Goal: Task Accomplishment & Management: Manage account settings

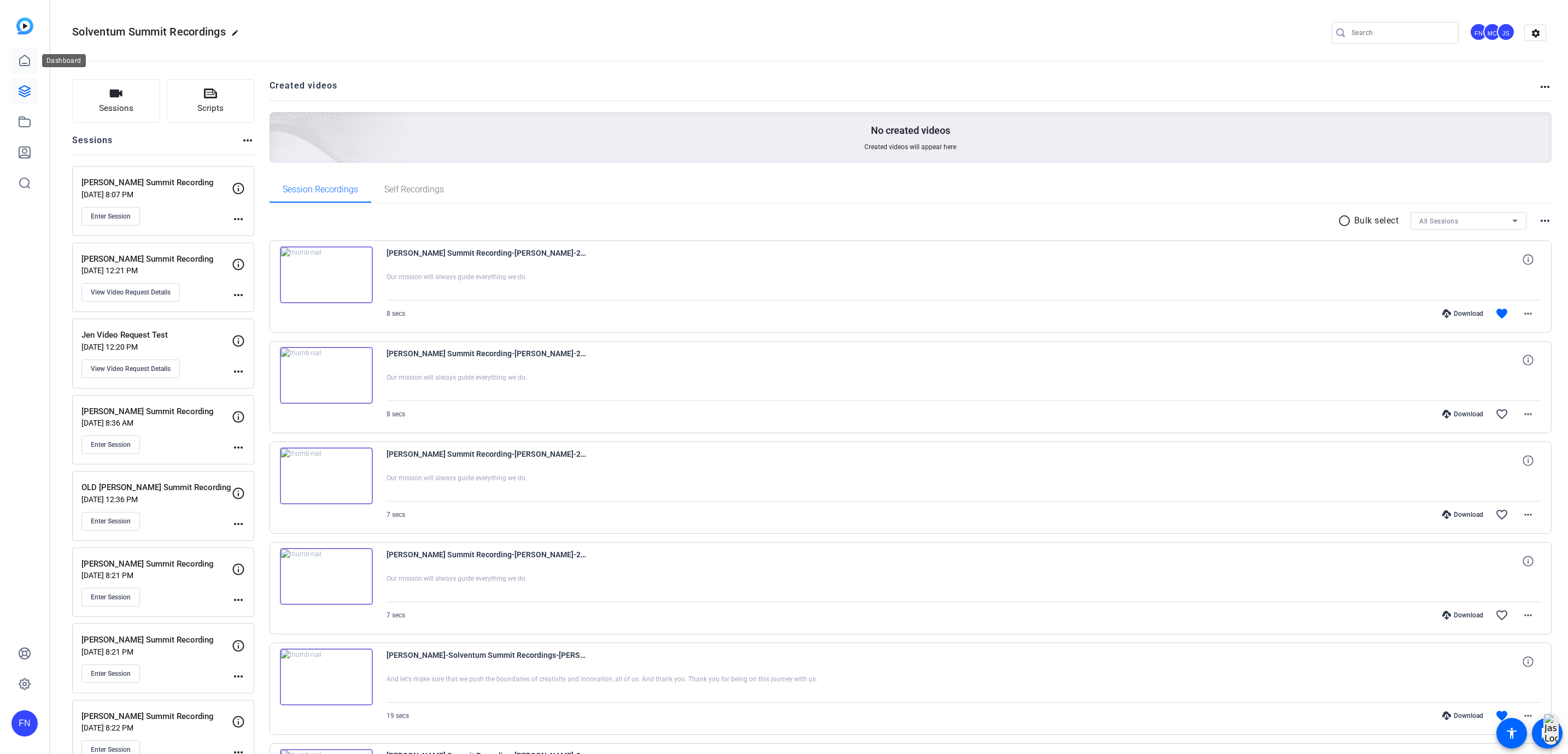
click at [33, 64] on link at bounding box center [25, 60] width 26 height 26
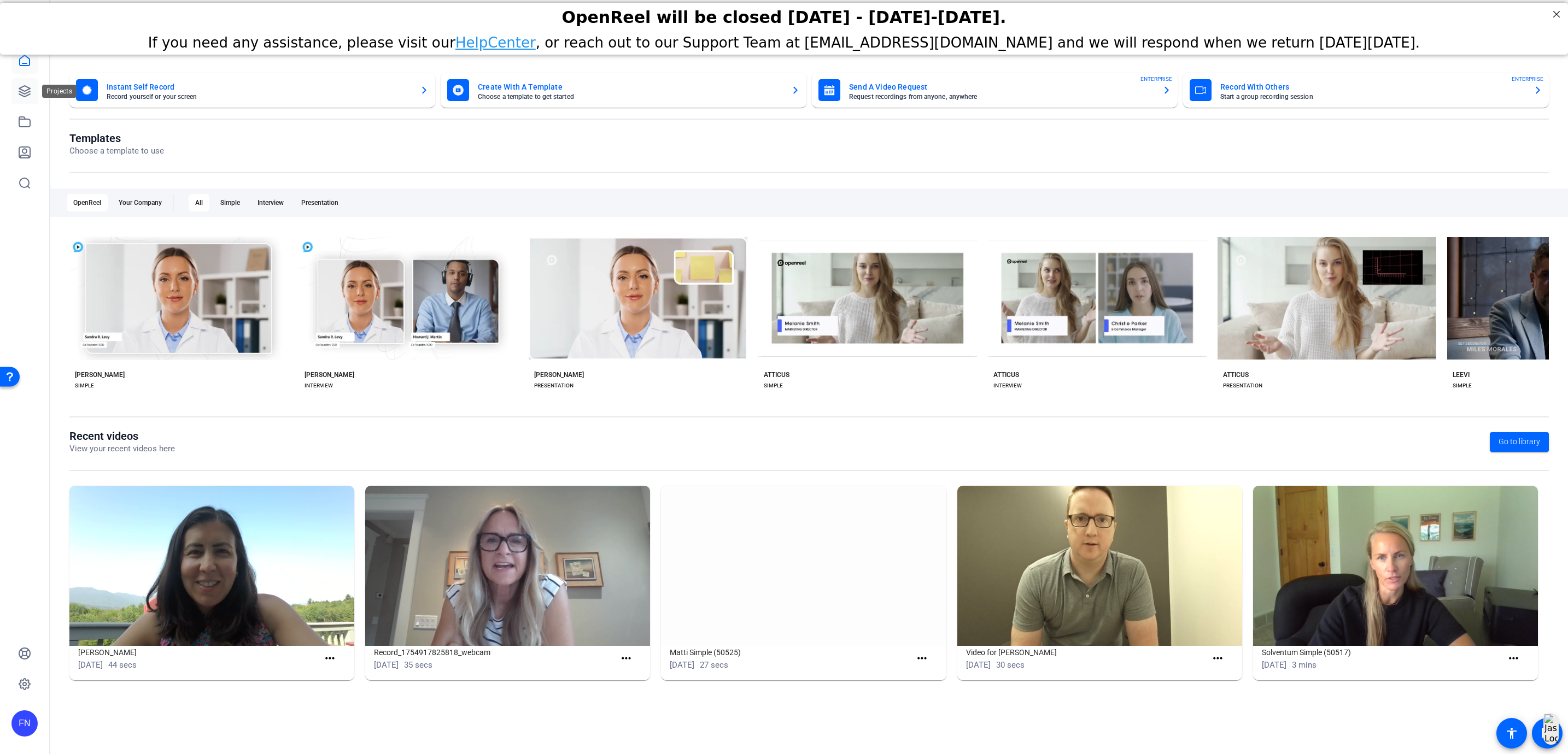
click at [27, 81] on link at bounding box center [25, 91] width 26 height 26
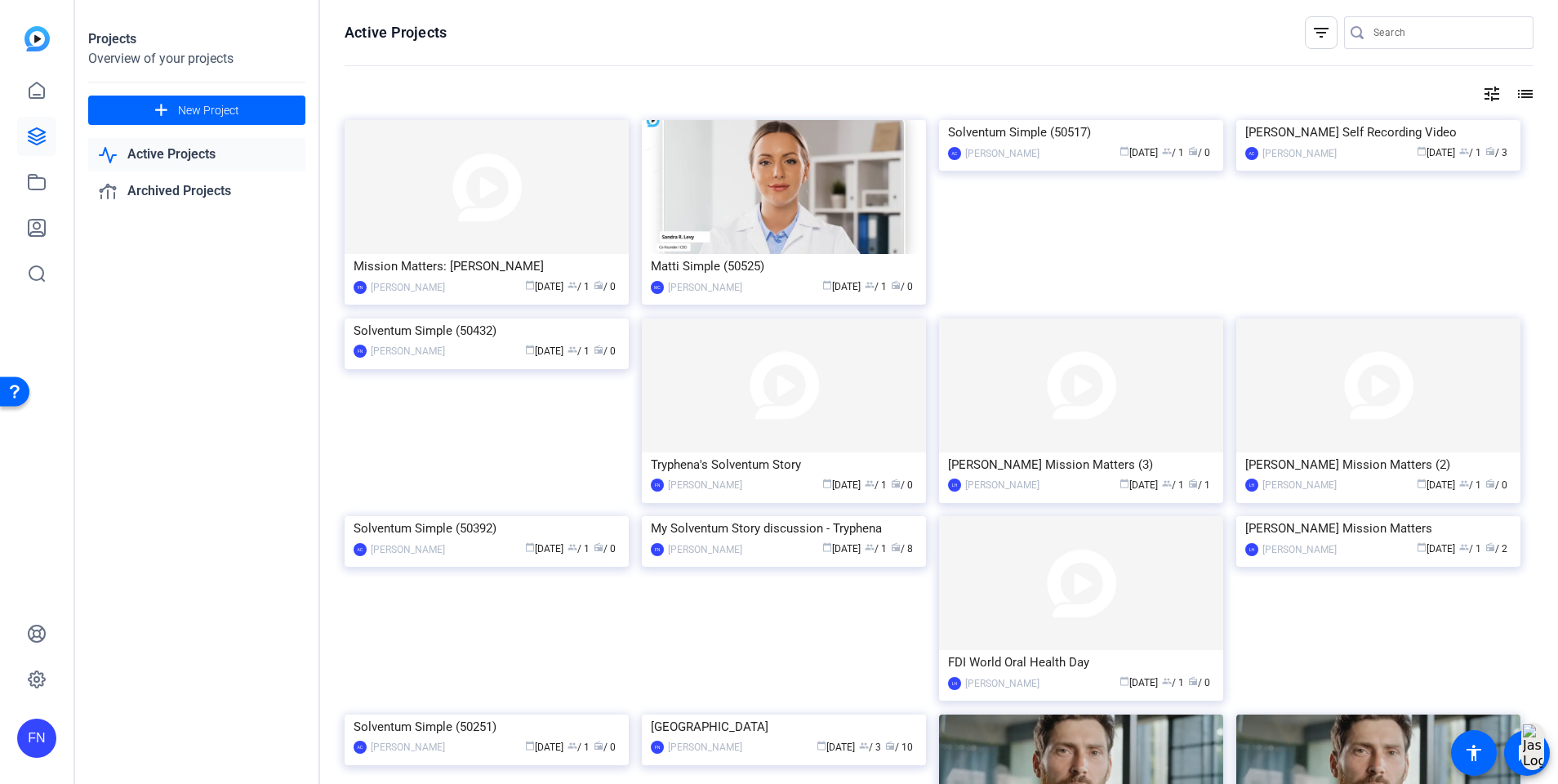
click at [1483, 87] on mat-icon "tune" at bounding box center [1492, 93] width 20 height 20
click at [1385, 122] on div "Newest First" at bounding box center [1390, 127] width 138 height 20
click at [1386, 38] on div at bounding box center [779, 392] width 1558 height 784
click at [1386, 27] on div at bounding box center [779, 392] width 1558 height 784
click at [1387, 32] on input "Search" at bounding box center [1447, 32] width 147 height 20
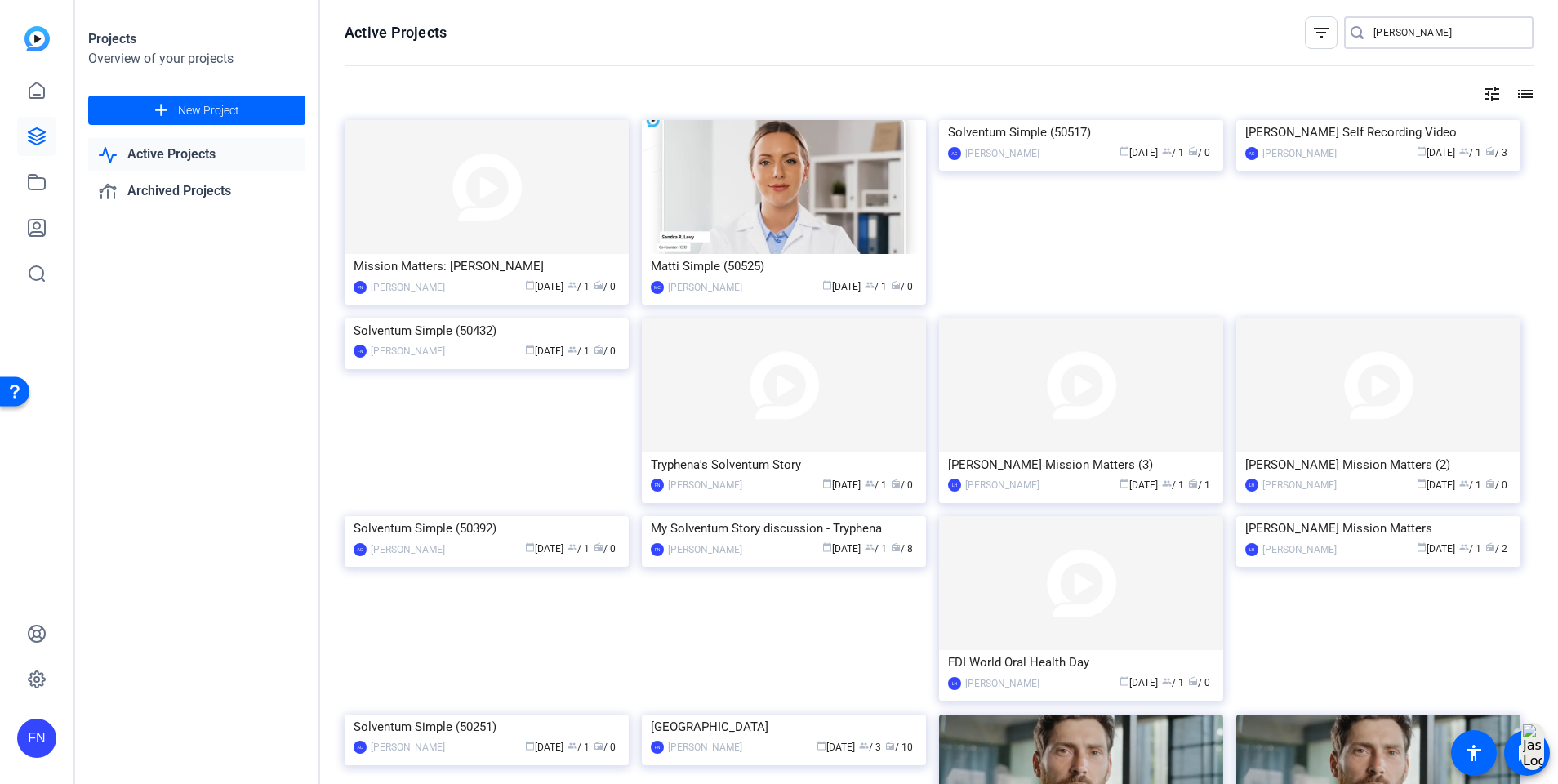
type input "Janelle"
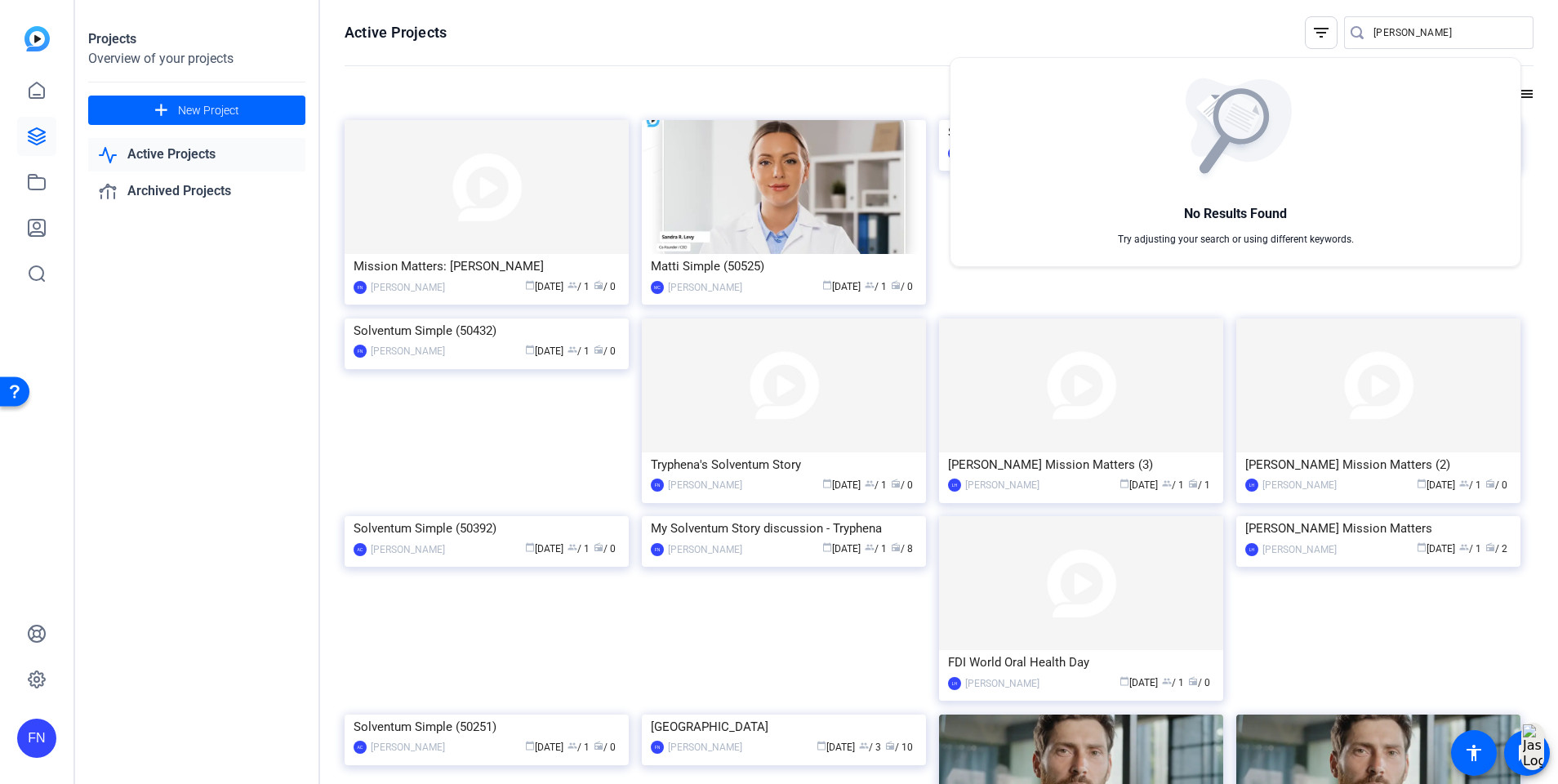
drag, startPoint x: 1434, startPoint y: 28, endPoint x: 1305, endPoint y: 18, distance: 129.4
click at [1305, 18] on div at bounding box center [779, 392] width 1558 height 784
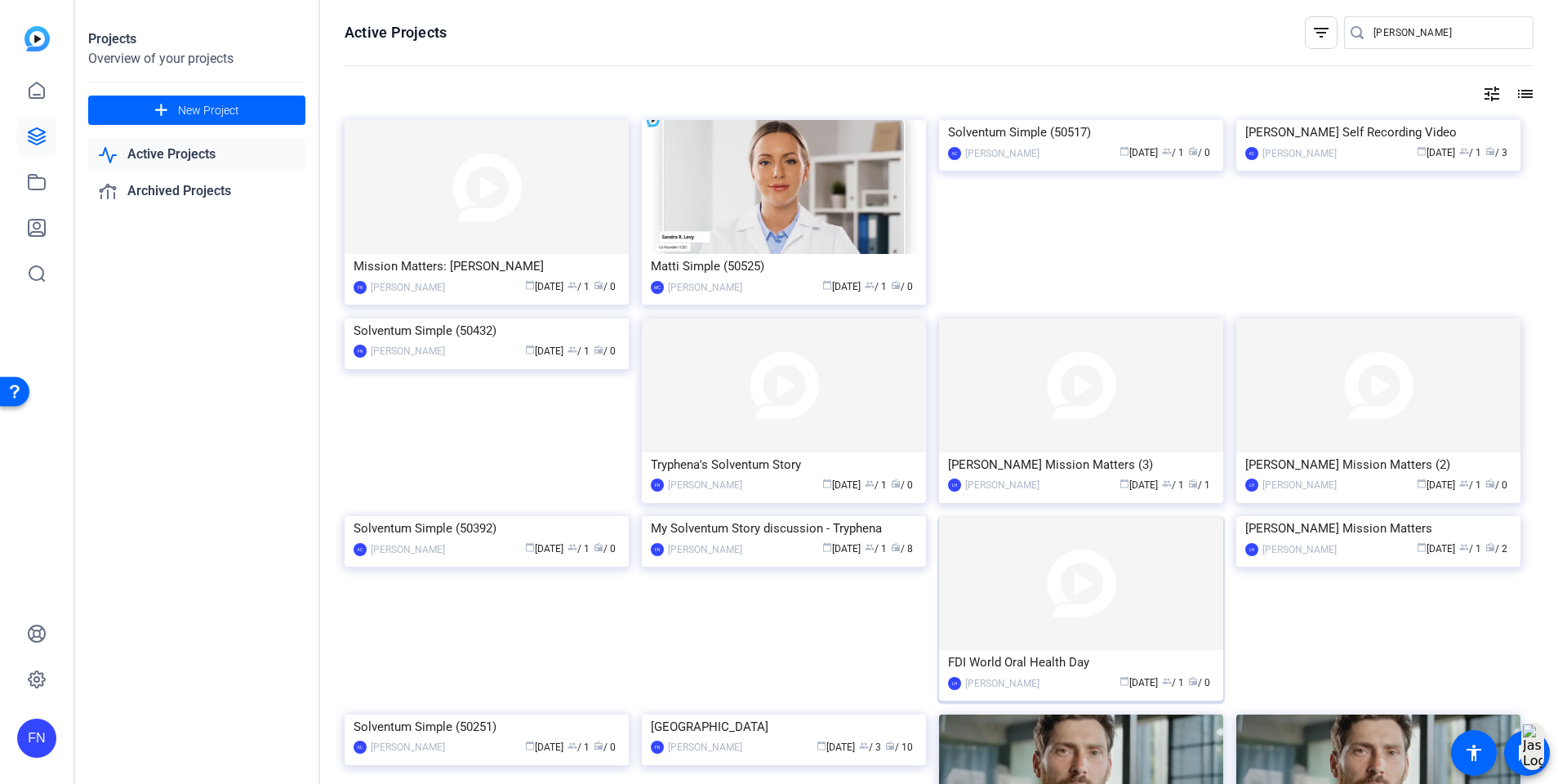
click at [1052, 659] on div "FDI World Oral Health Day" at bounding box center [1081, 663] width 266 height 24
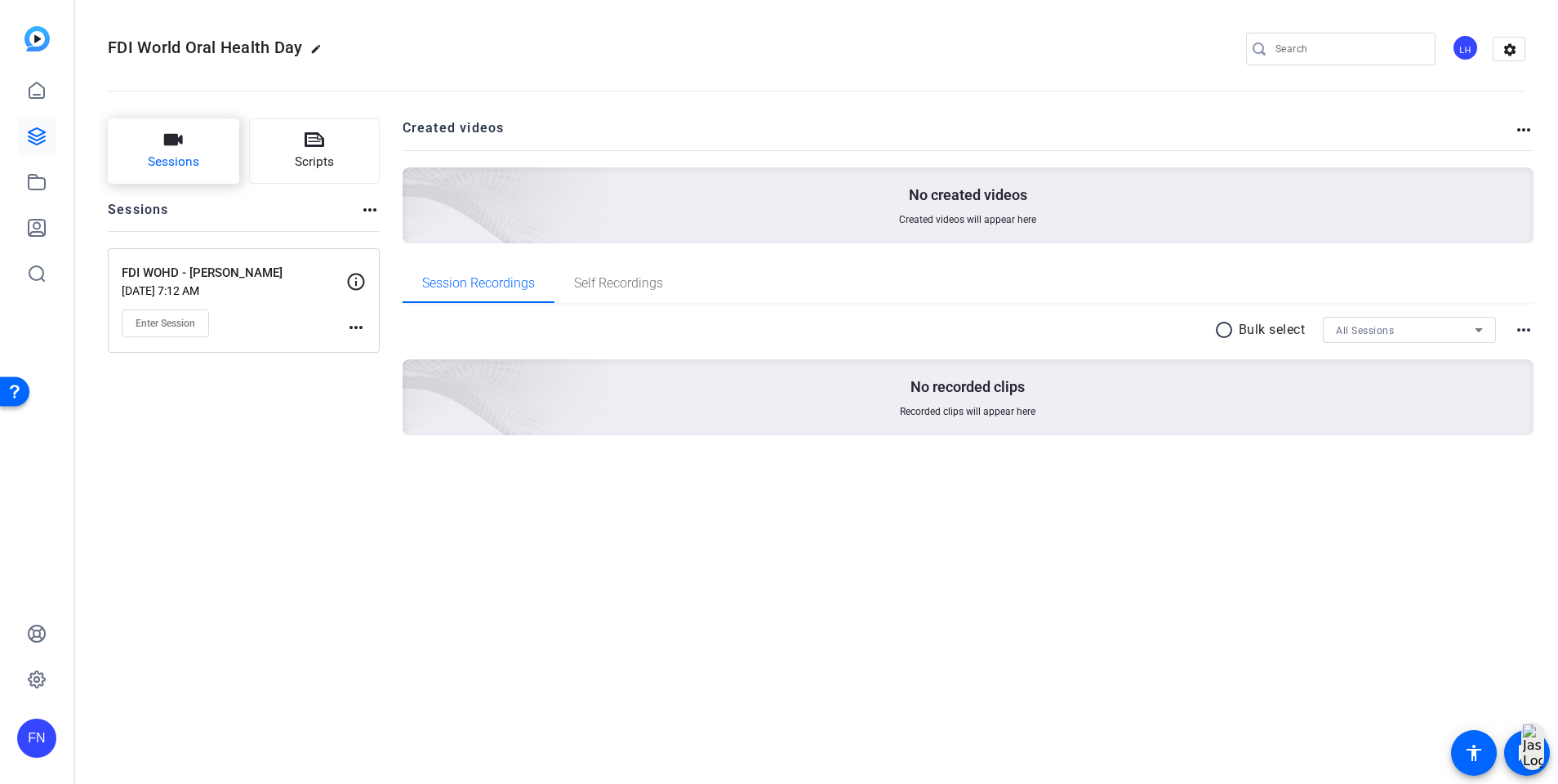
click at [159, 139] on button "Sessions" at bounding box center [174, 151] width 132 height 65
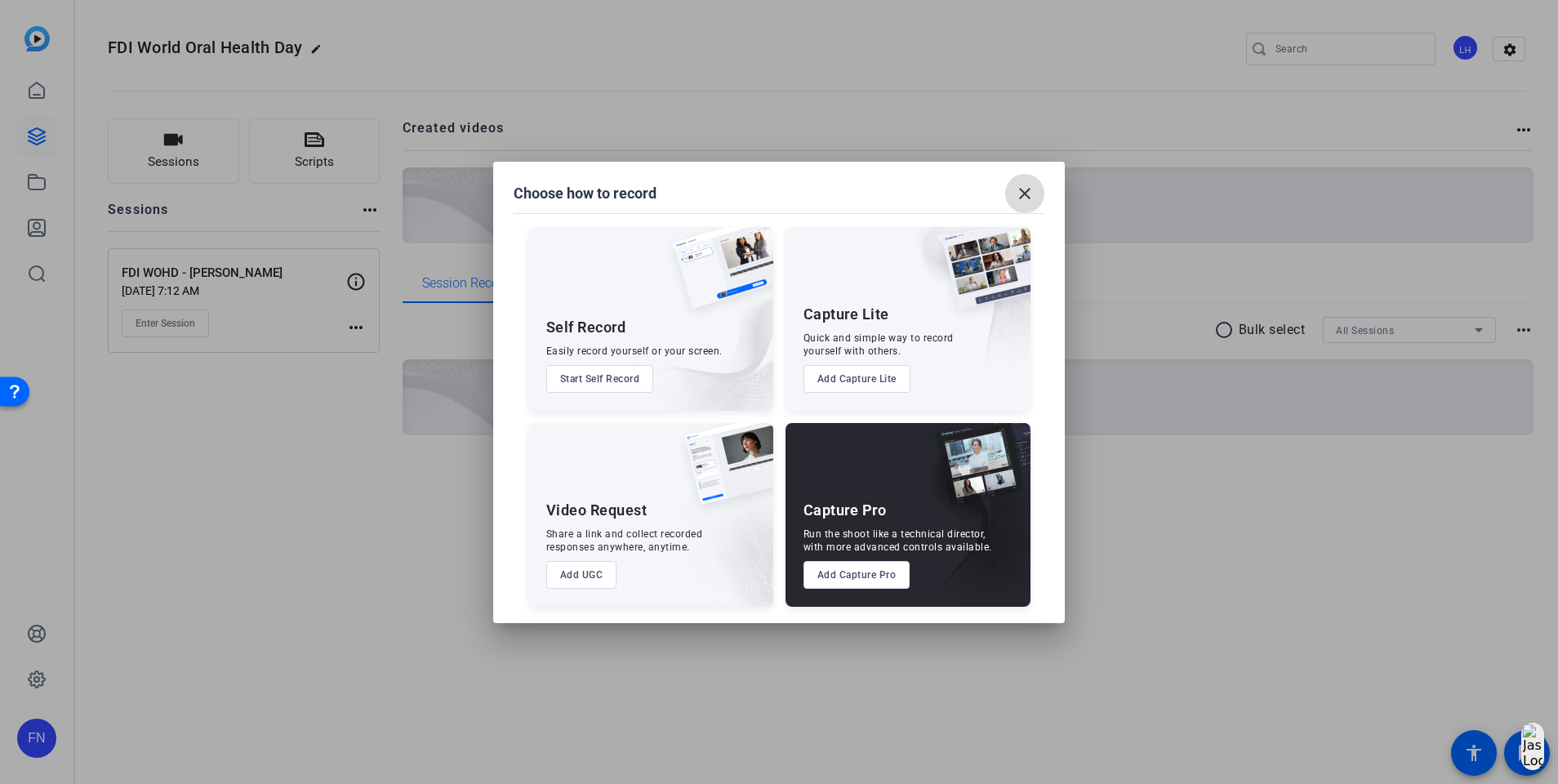
click at [1036, 196] on span at bounding box center [1025, 194] width 40 height 40
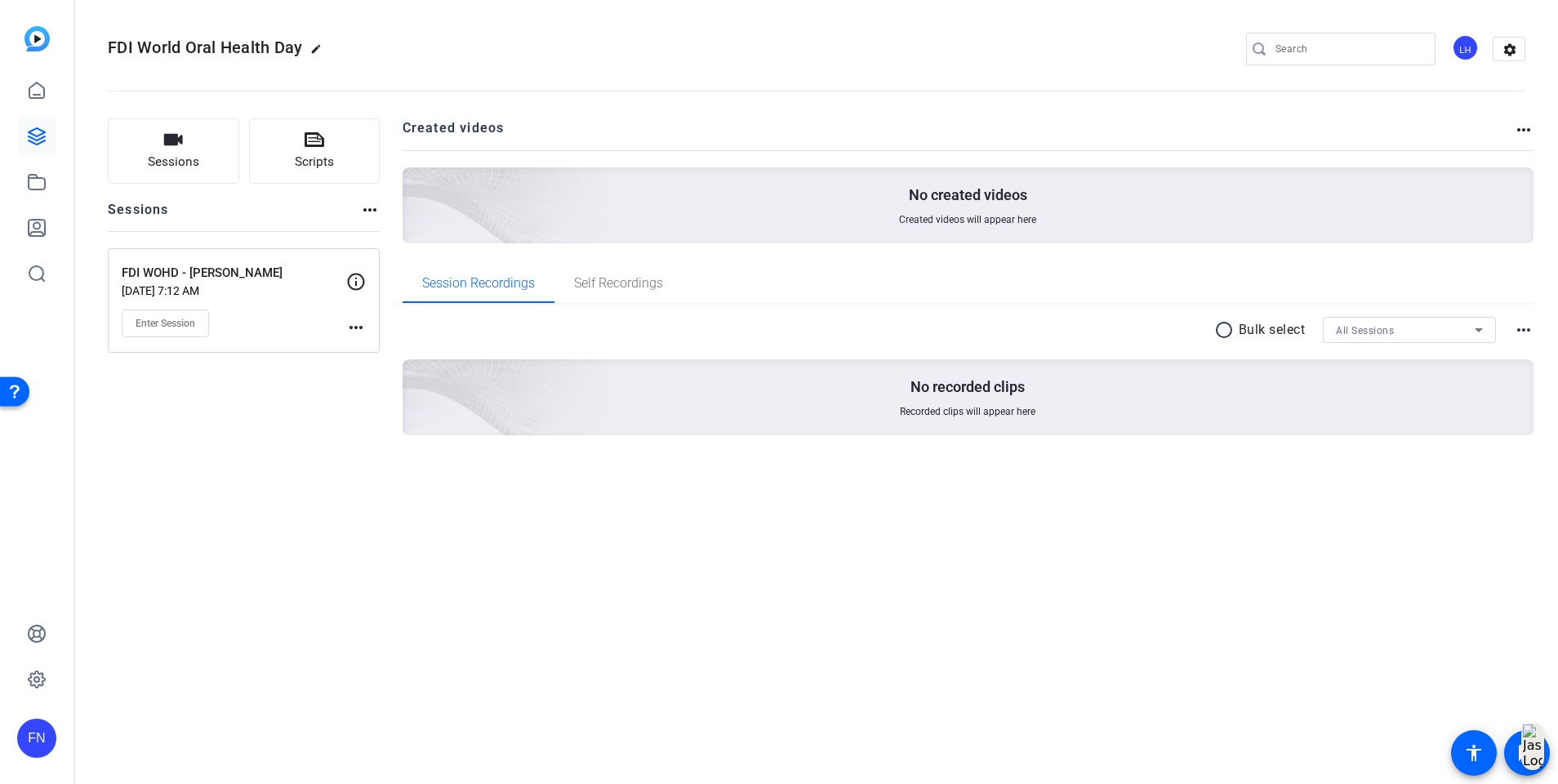
click at [239, 268] on p "FDI WOHD - Ann Bruck" at bounding box center [233, 273] width 225 height 19
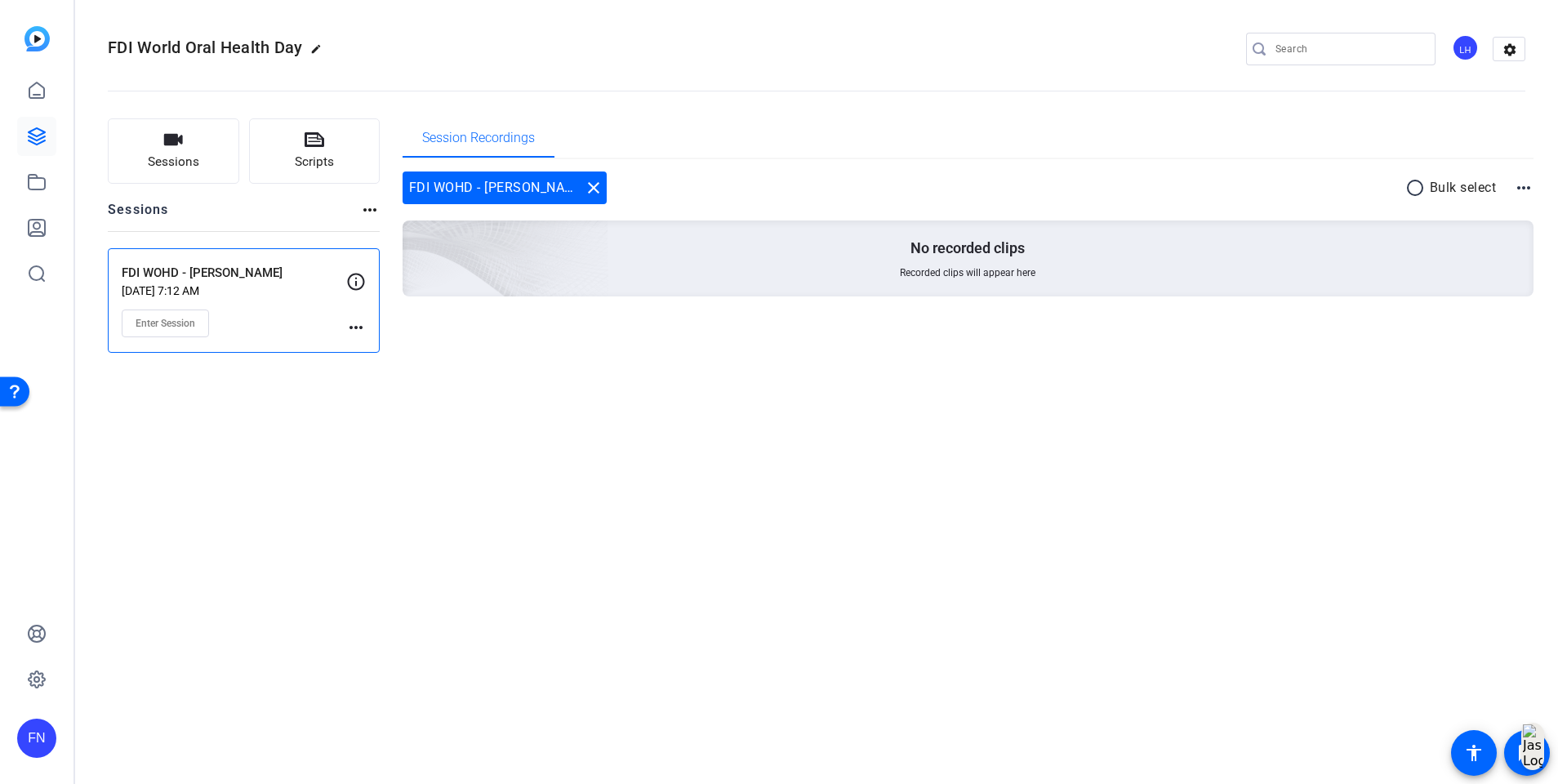
click at [256, 269] on p "FDI WOHD - Ann Bruck" at bounding box center [233, 273] width 225 height 19
click at [210, 152] on button "Sessions" at bounding box center [174, 151] width 132 height 65
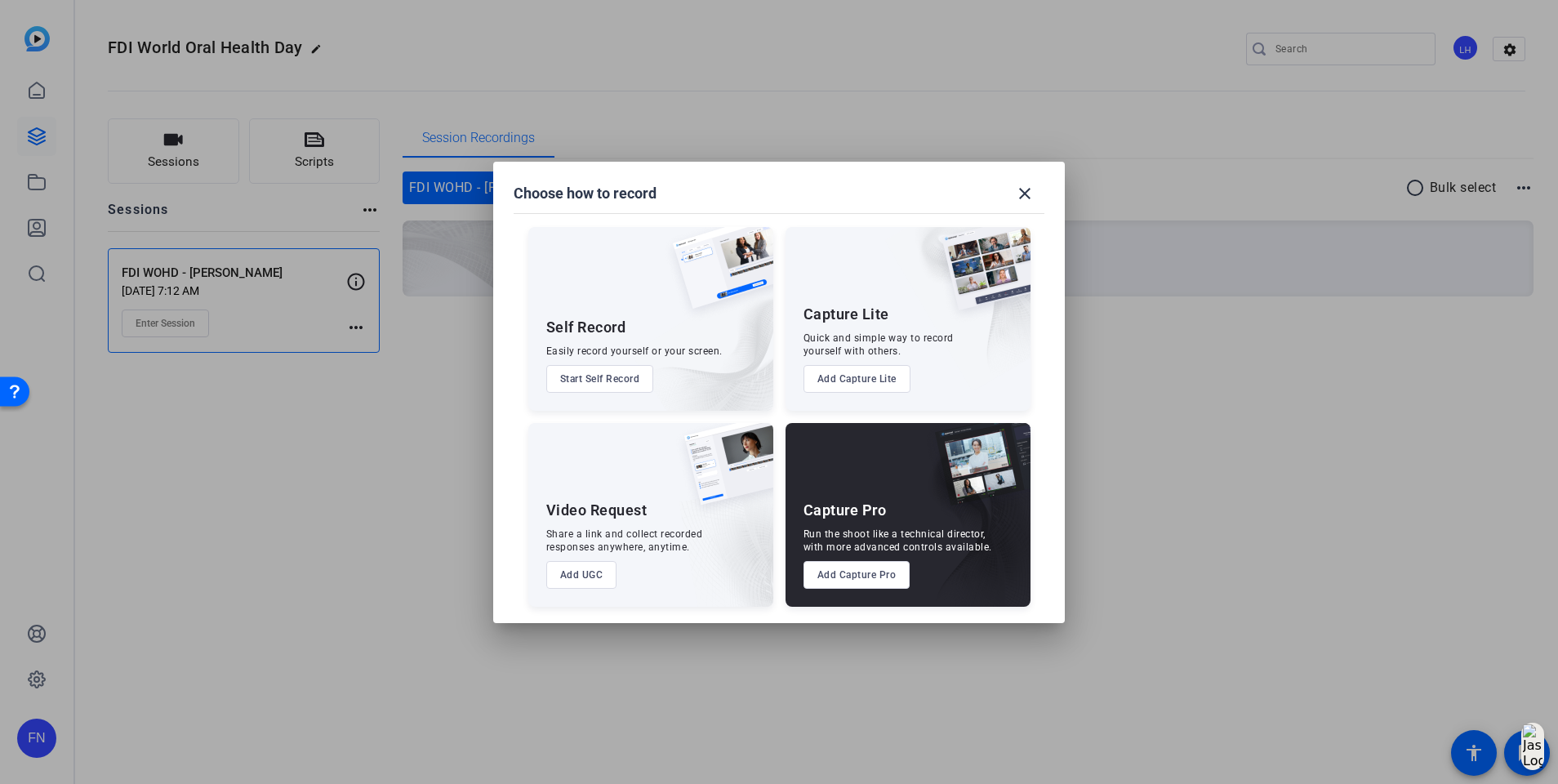
click at [870, 585] on button "Add Capture Pro" at bounding box center [858, 574] width 107 height 27
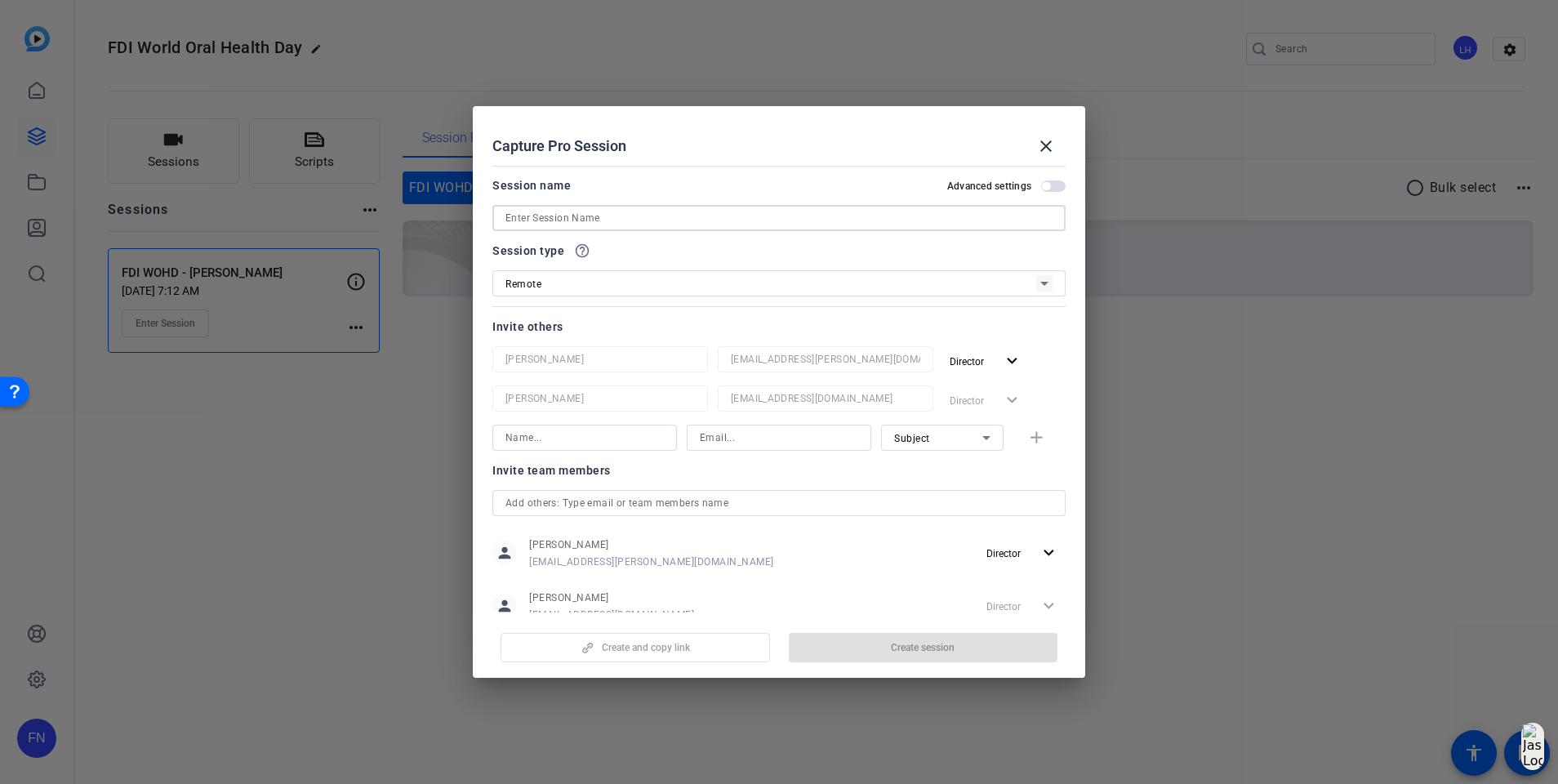
click at [605, 215] on input at bounding box center [779, 217] width 547 height 20
type input "Janelle Smith"
click at [835, 645] on span "button" at bounding box center [924, 648] width 269 height 40
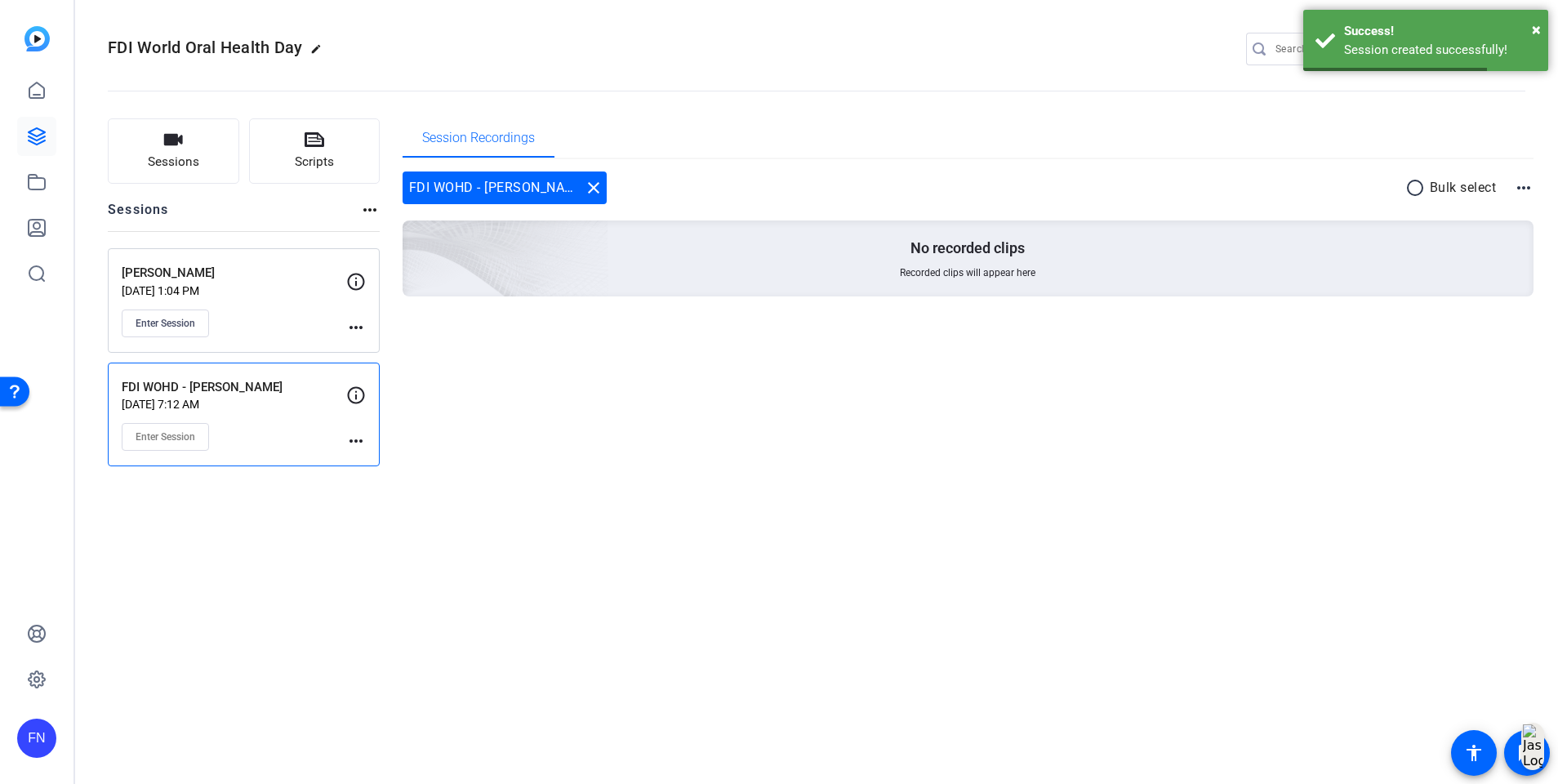
click at [362, 441] on mat-icon "more_horiz" at bounding box center [356, 440] width 20 height 20
click at [352, 447] on div at bounding box center [779, 392] width 1558 height 784
click at [374, 463] on div "FDI WOHD - Ann Bruck Aug 05, 2025 @ 7:12 AM Enter Session more_horiz" at bounding box center [244, 414] width 272 height 104
click at [355, 441] on mat-icon "more_horiz" at bounding box center [356, 440] width 20 height 20
click at [402, 461] on span "Edit Session" at bounding box center [396, 465] width 74 height 20
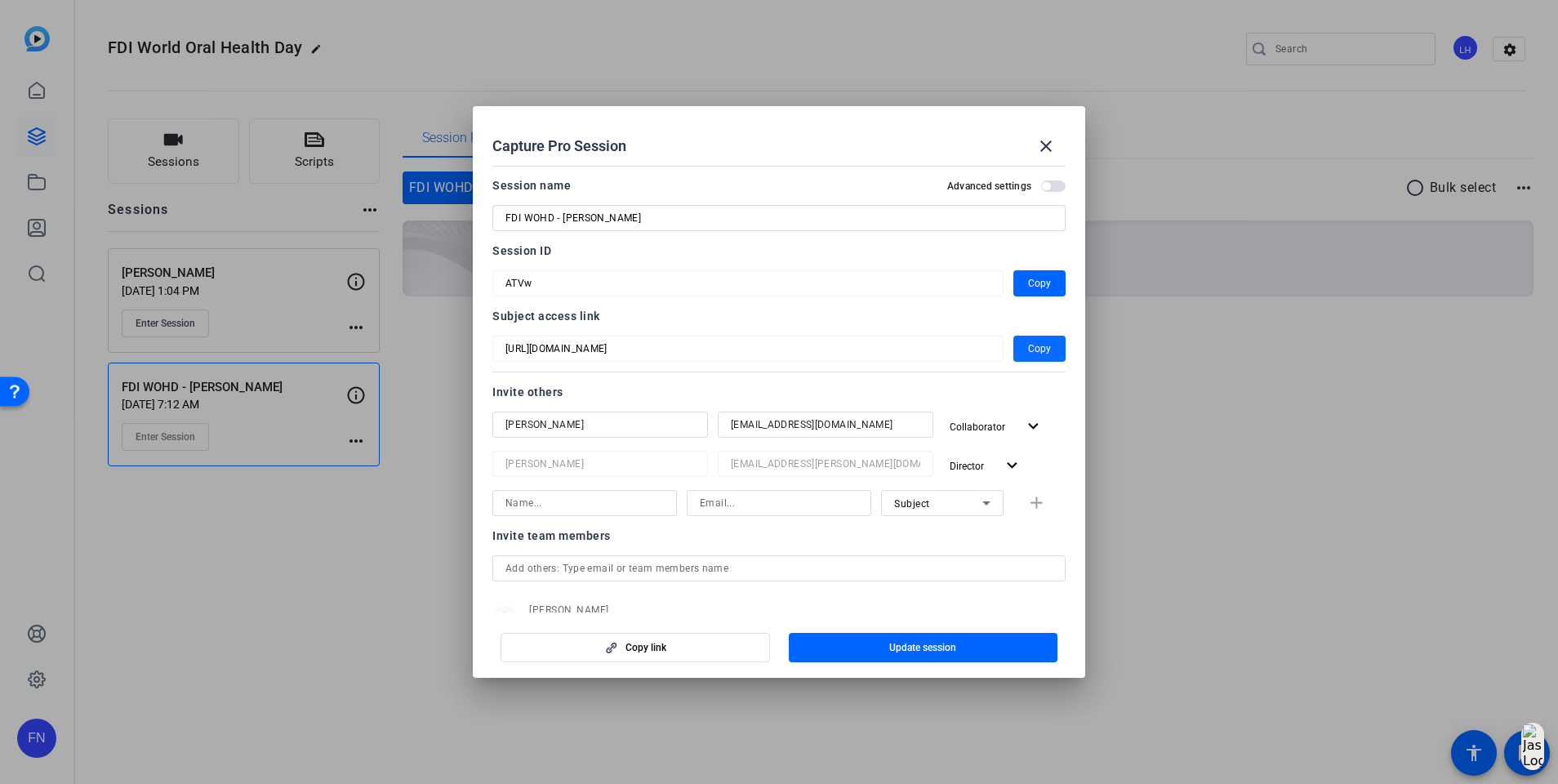
click at [1040, 354] on span "button" at bounding box center [1040, 349] width 53 height 40
click at [1046, 138] on mat-icon "close" at bounding box center [1046, 146] width 20 height 20
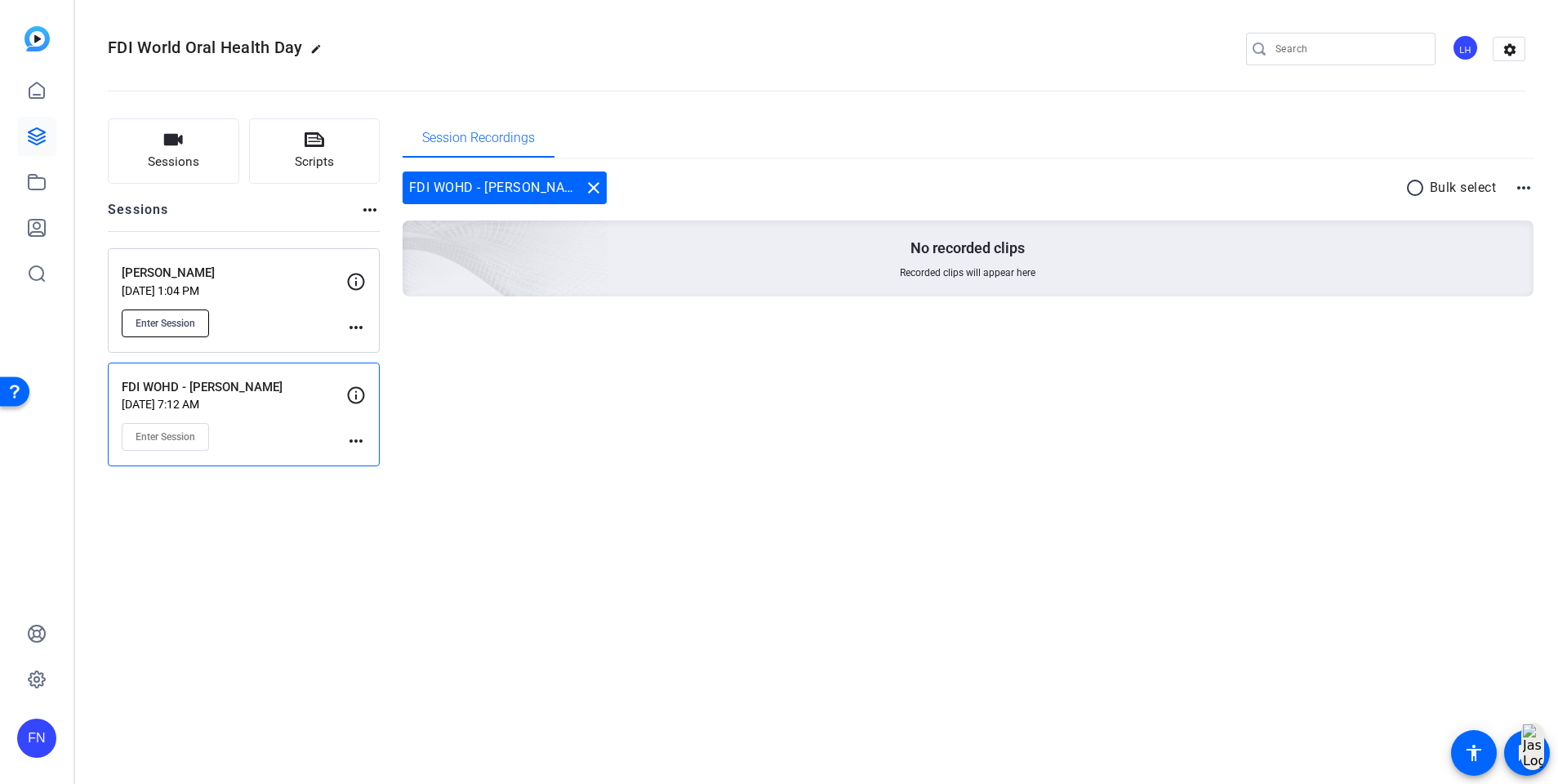
click at [167, 317] on span "Enter Session" at bounding box center [165, 324] width 59 height 13
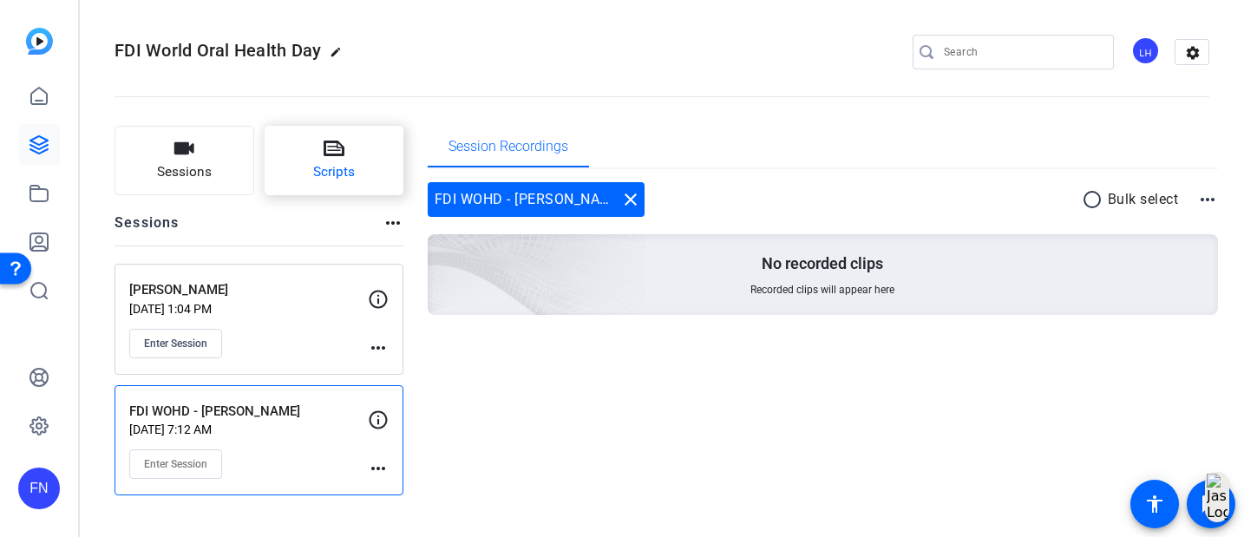
click at [349, 144] on button "Scripts" at bounding box center [335, 160] width 140 height 69
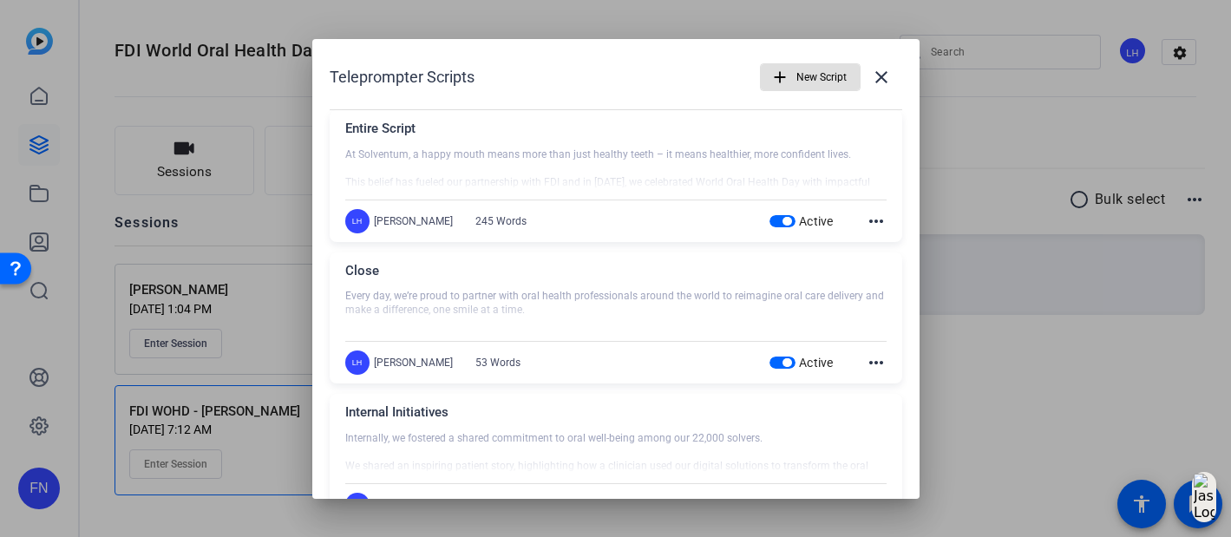
click at [240, 307] on div at bounding box center [615, 268] width 1231 height 537
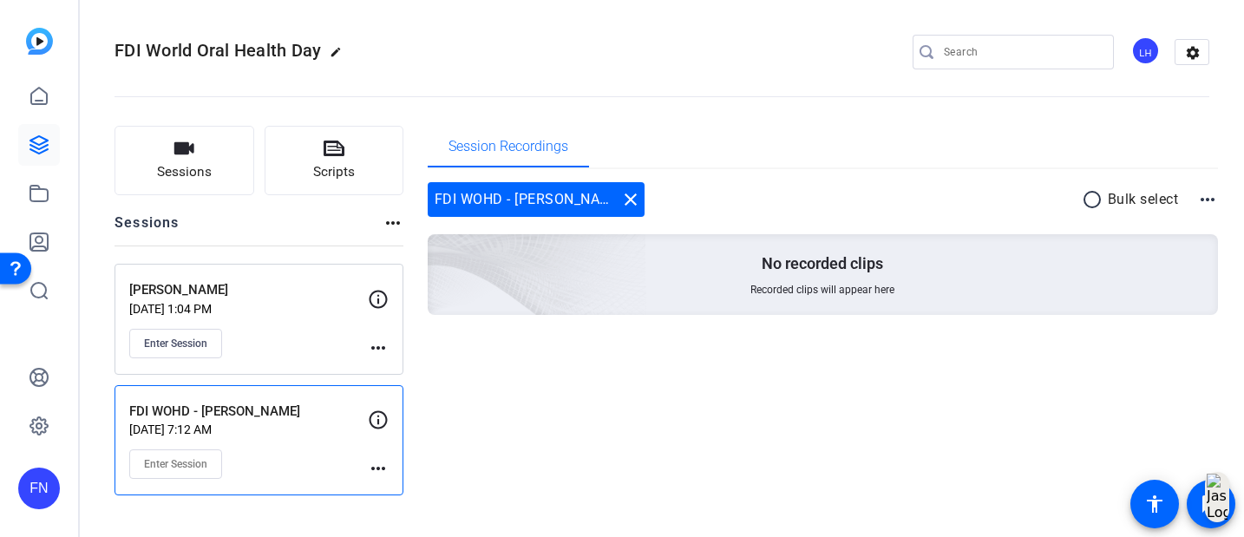
click at [370, 344] on mat-icon "more_horiz" at bounding box center [378, 347] width 21 height 21
click at [398, 372] on span "Edit Session" at bounding box center [421, 374] width 79 height 21
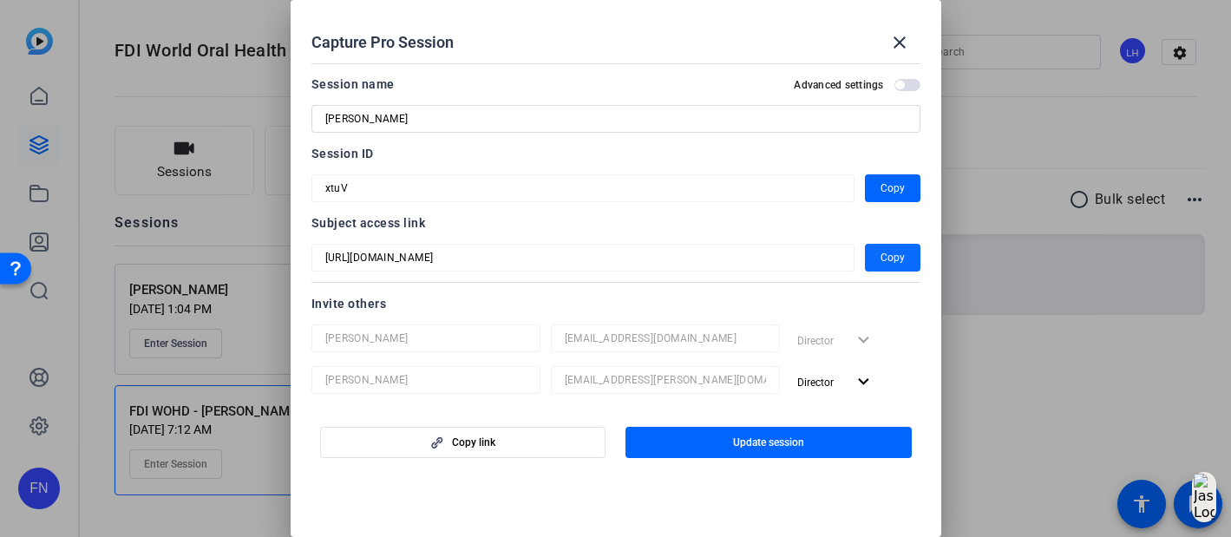
click at [881, 259] on span "Copy" at bounding box center [893, 257] width 24 height 21
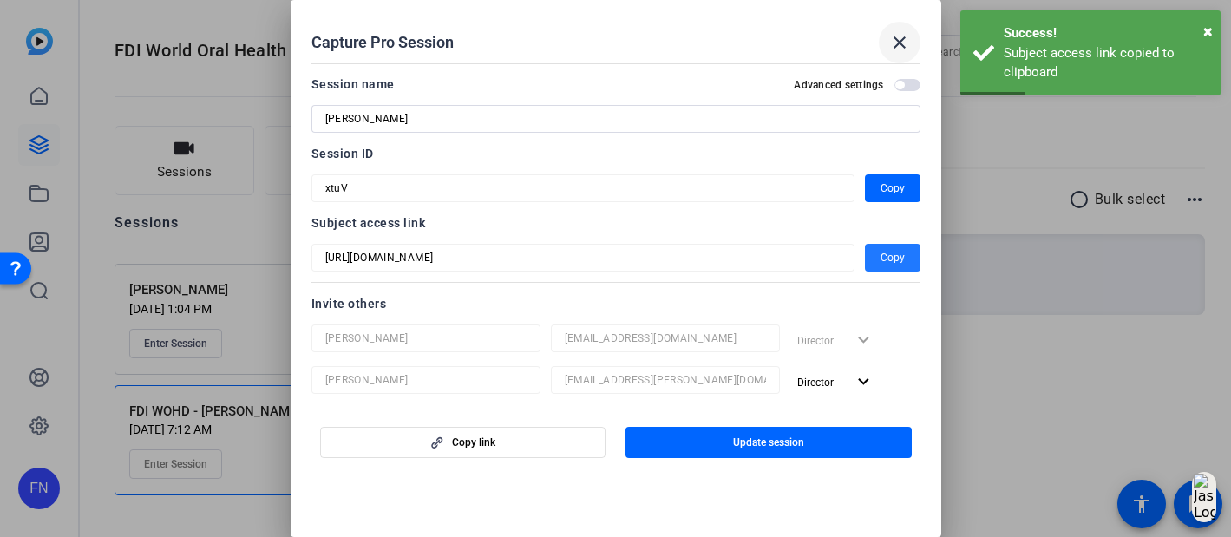
click at [899, 23] on span at bounding box center [900, 43] width 42 height 42
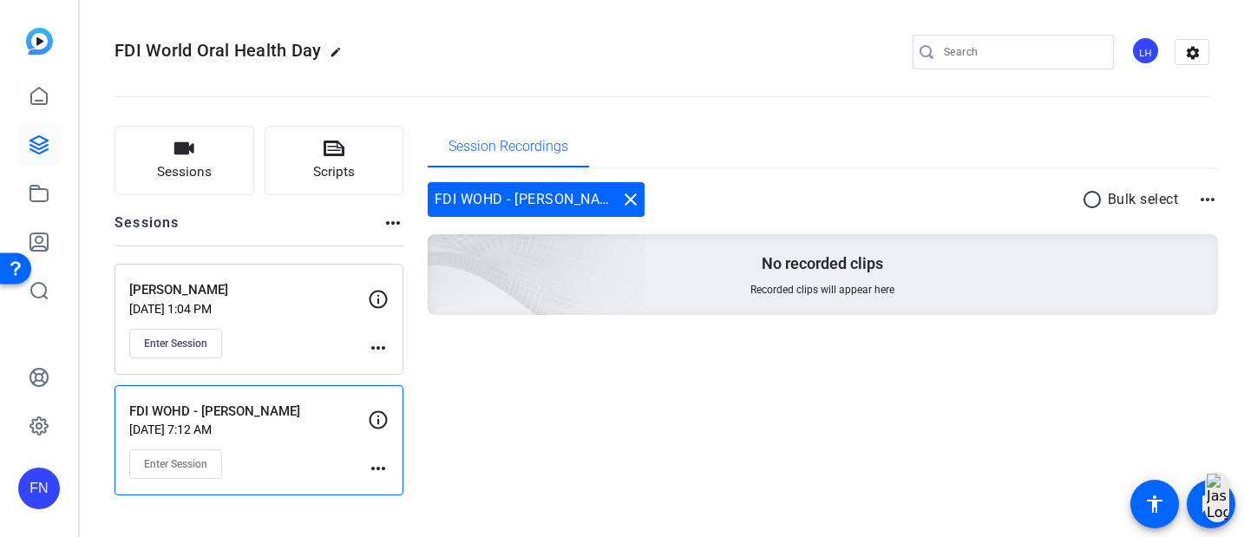
click at [289, 302] on p "Aug 11, 2025 @ 1:04 PM" at bounding box center [248, 309] width 239 height 14
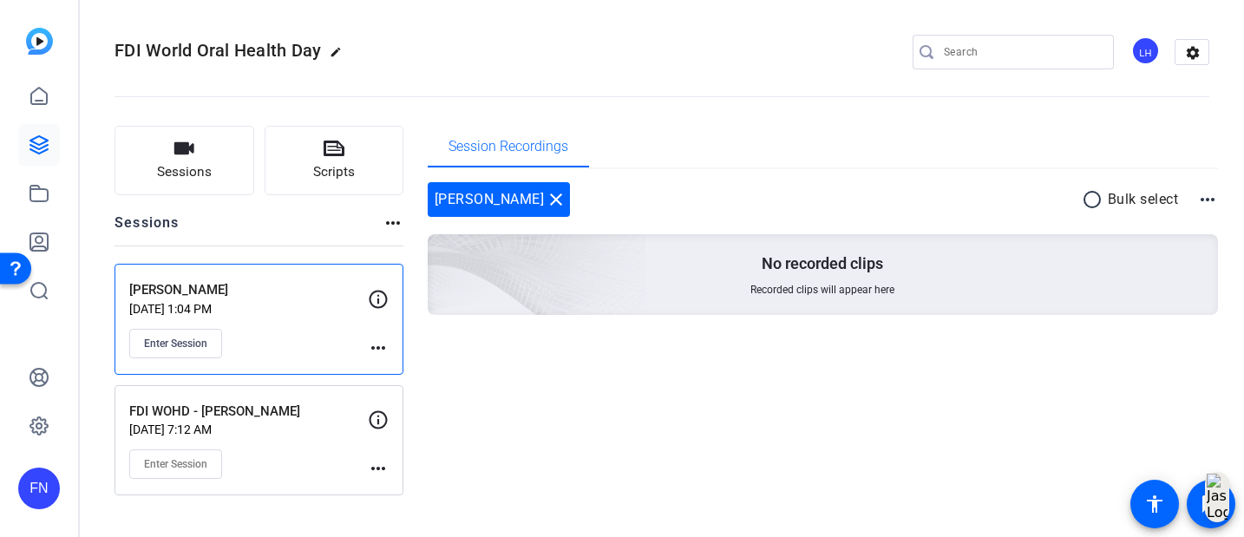
click at [368, 346] on mat-icon "more_horiz" at bounding box center [378, 347] width 21 height 21
click at [420, 365] on span "Edit Session" at bounding box center [421, 374] width 79 height 21
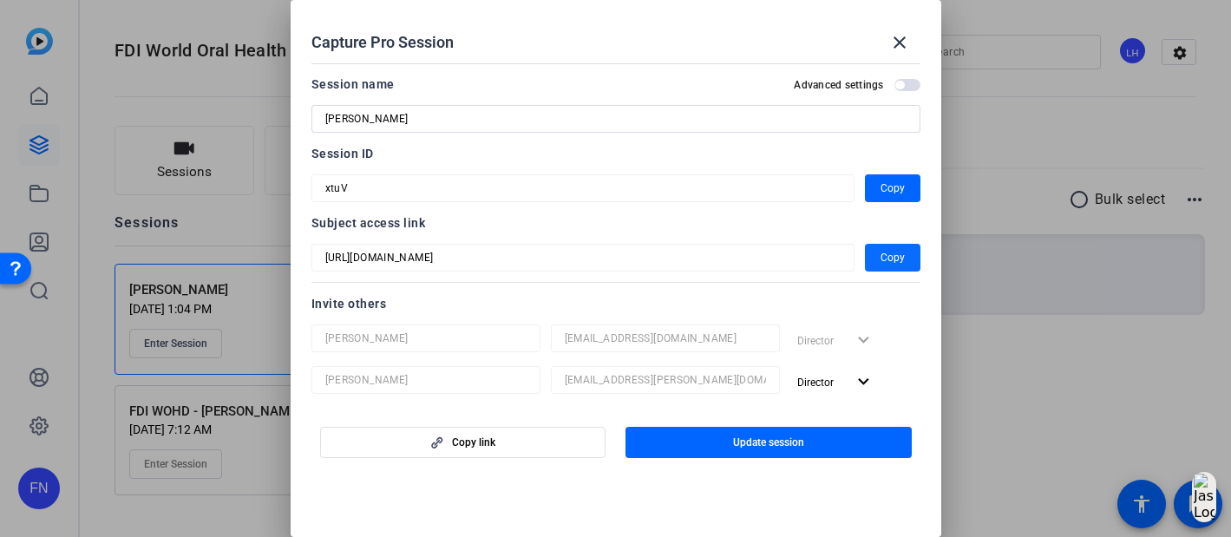
click at [865, 260] on span "button" at bounding box center [893, 258] width 56 height 42
click at [891, 47] on mat-icon "close" at bounding box center [899, 42] width 21 height 21
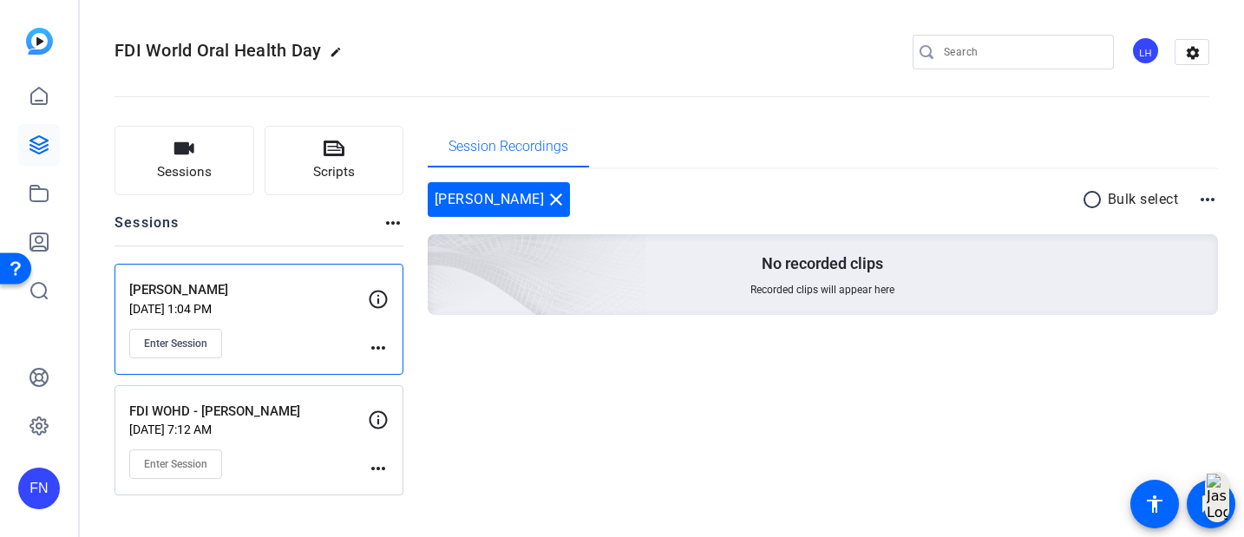
click at [284, 422] on p "FDI WOHD - Ann Bruck" at bounding box center [248, 412] width 239 height 20
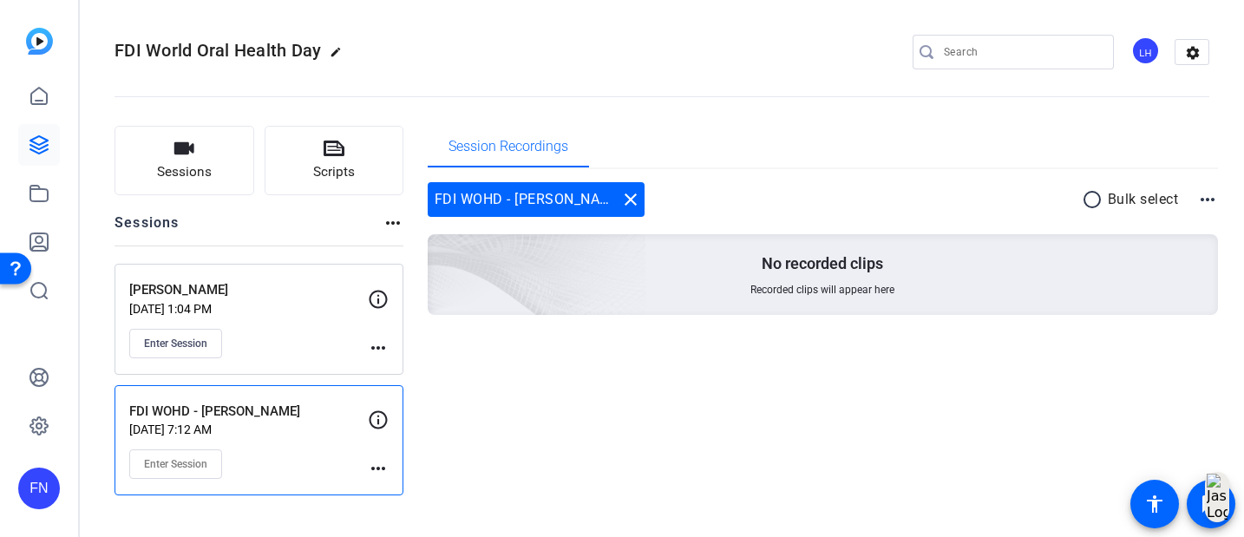
click at [385, 475] on mat-icon "more_horiz" at bounding box center [378, 468] width 21 height 21
click at [401, 500] on span "Edit Session" at bounding box center [421, 497] width 79 height 21
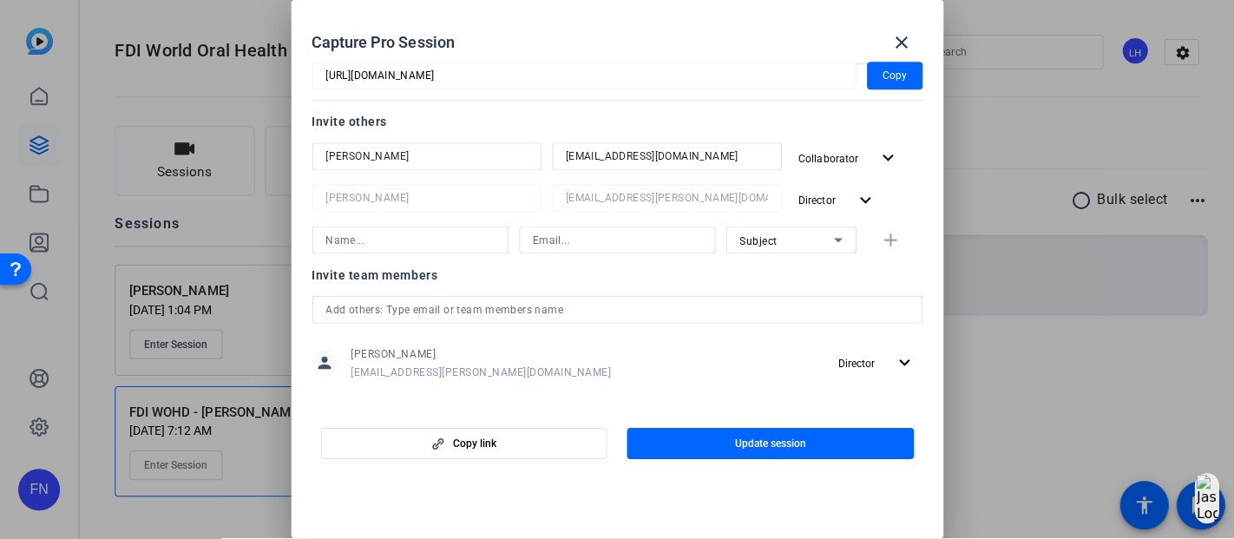
scroll to position [196, 0]
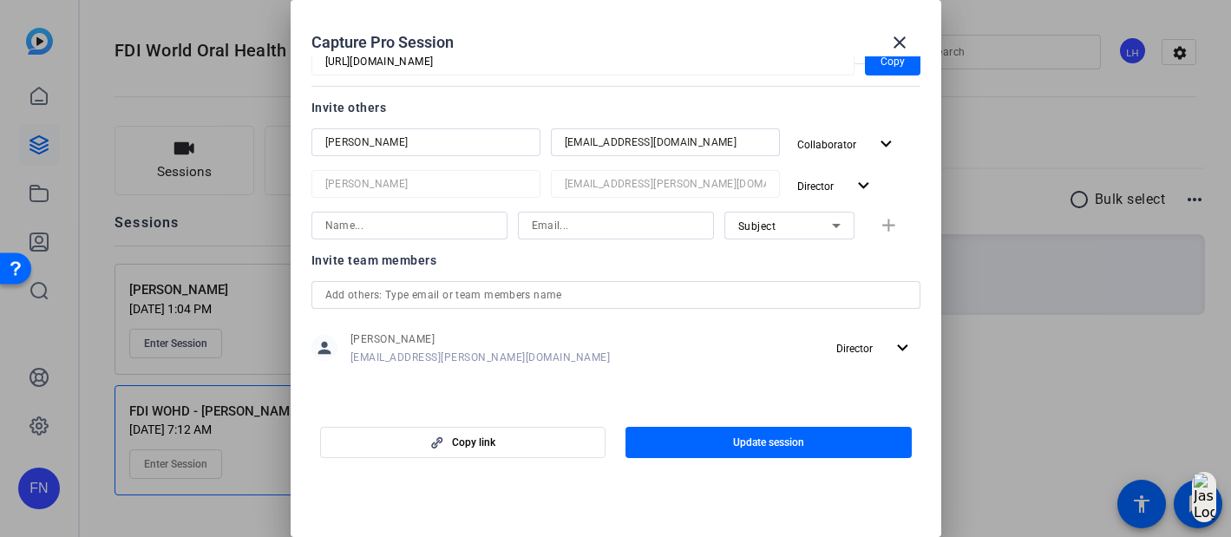
click at [427, 226] on input at bounding box center [409, 225] width 168 height 21
type input "Janelle Smith"
click at [579, 220] on input at bounding box center [616, 225] width 168 height 21
click at [568, 227] on input at bounding box center [616, 225] width 168 height 21
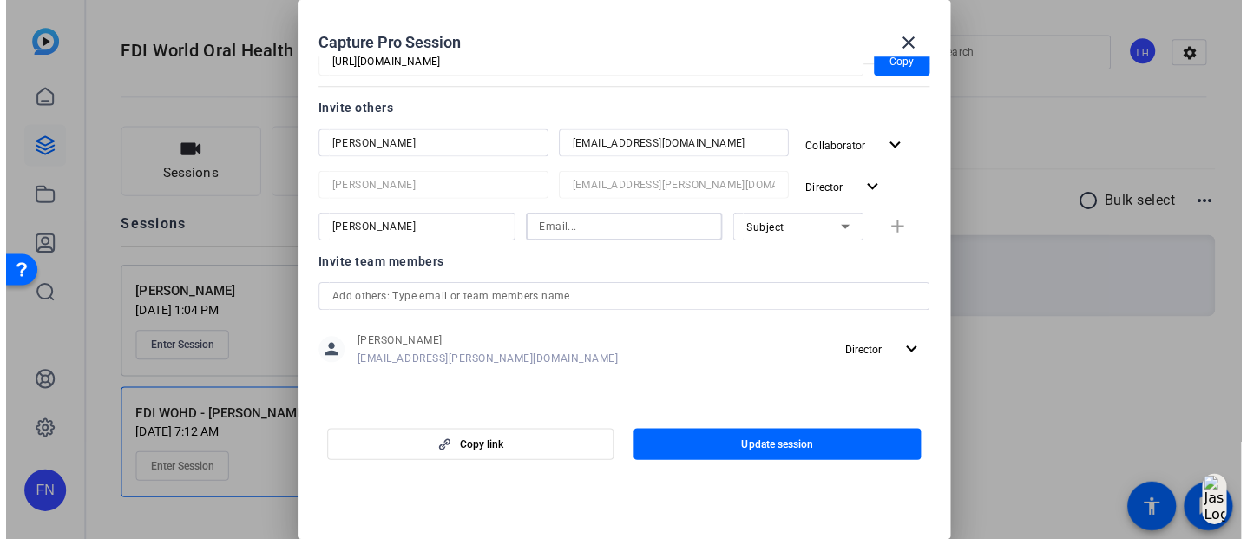
scroll to position [195, 0]
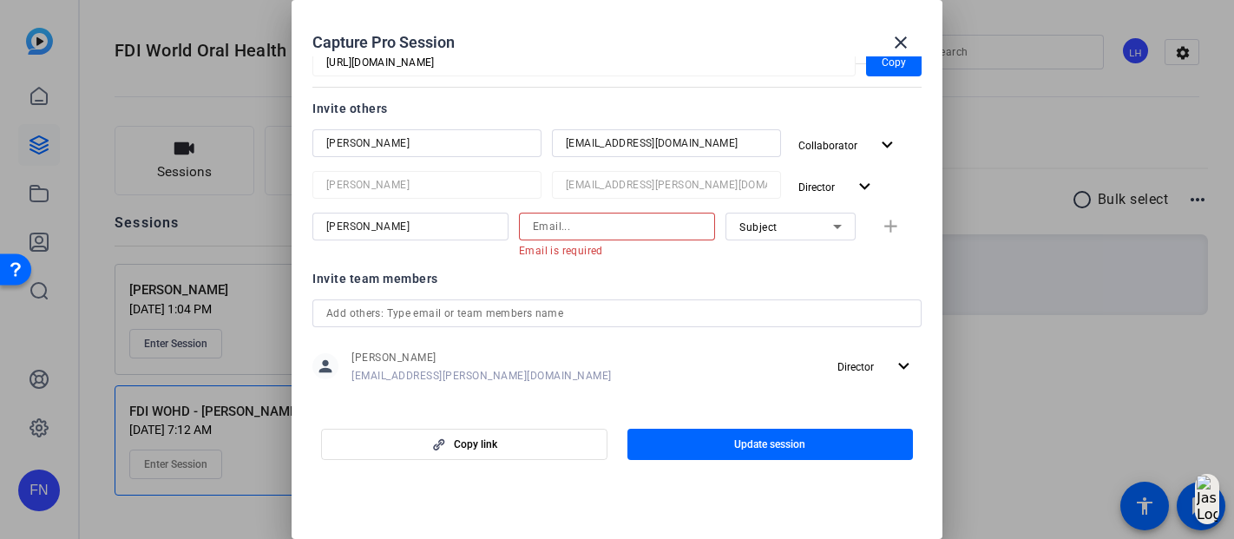
drag, startPoint x: 590, startPoint y: 206, endPoint x: 584, endPoint y: 219, distance: 14.4
click at [586, 214] on div "Amanda Grady agrady@solventum.com Collaborator expand_more Lindsey Henry-Moss l…" at bounding box center [616, 193] width 609 height 128
drag, startPoint x: 584, startPoint y: 219, endPoint x: 571, endPoint y: 230, distance: 17.2
click at [571, 230] on input at bounding box center [617, 226] width 168 height 21
paste input "jsmith12@solventum.com"
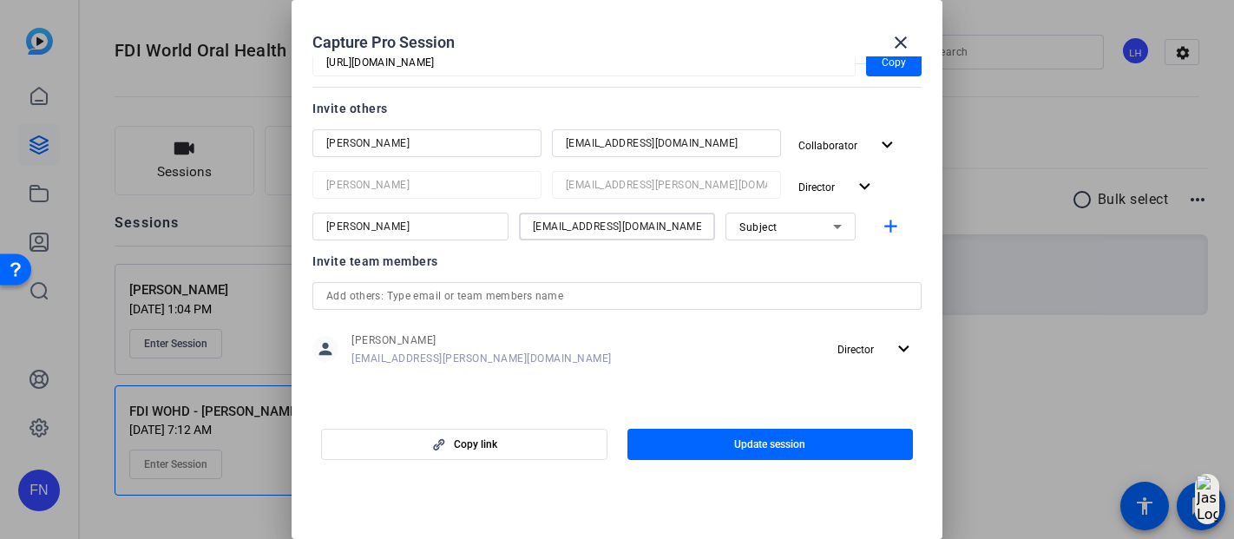
type input "jsmith12@solventum.com"
click at [802, 228] on div "Subject" at bounding box center [786, 227] width 94 height 22
click at [794, 266] on mat-option "Collaborator" at bounding box center [777, 261] width 130 height 28
click at [880, 226] on mat-icon "add" at bounding box center [891, 227] width 22 height 22
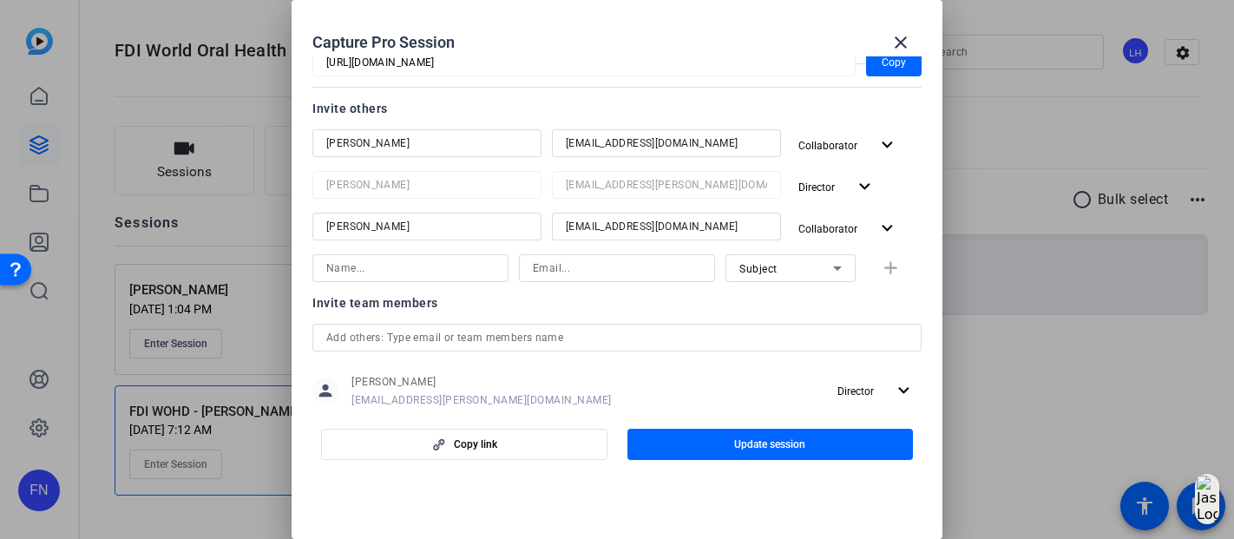
drag, startPoint x: 901, startPoint y: 41, endPoint x: 669, endPoint y: 232, distance: 300.2
click at [669, 232] on openreel-create-edit-capture-pro-session "Capture Pro Session close Session name Advanced settings FDI WOHD - Ann Bruck S…" at bounding box center [617, 269] width 651 height 539
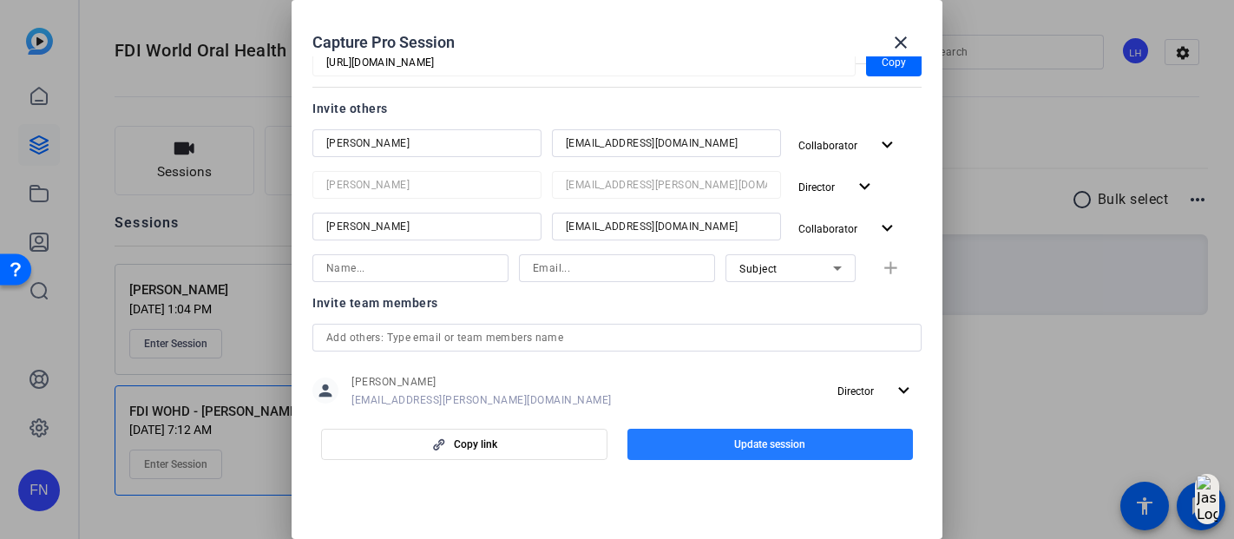
click at [708, 450] on span "button" at bounding box center [770, 444] width 286 height 42
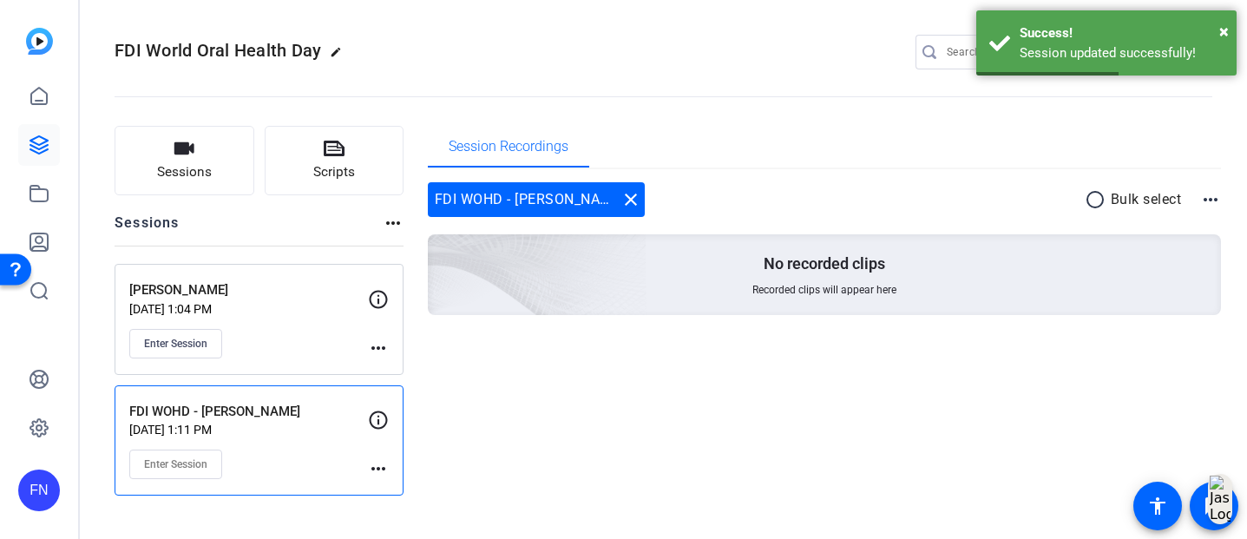
click at [312, 445] on div "FDI WOHD - Ann Bruck Aug 11, 2025 @ 1:11 PM Enter Session" at bounding box center [248, 441] width 239 height 78
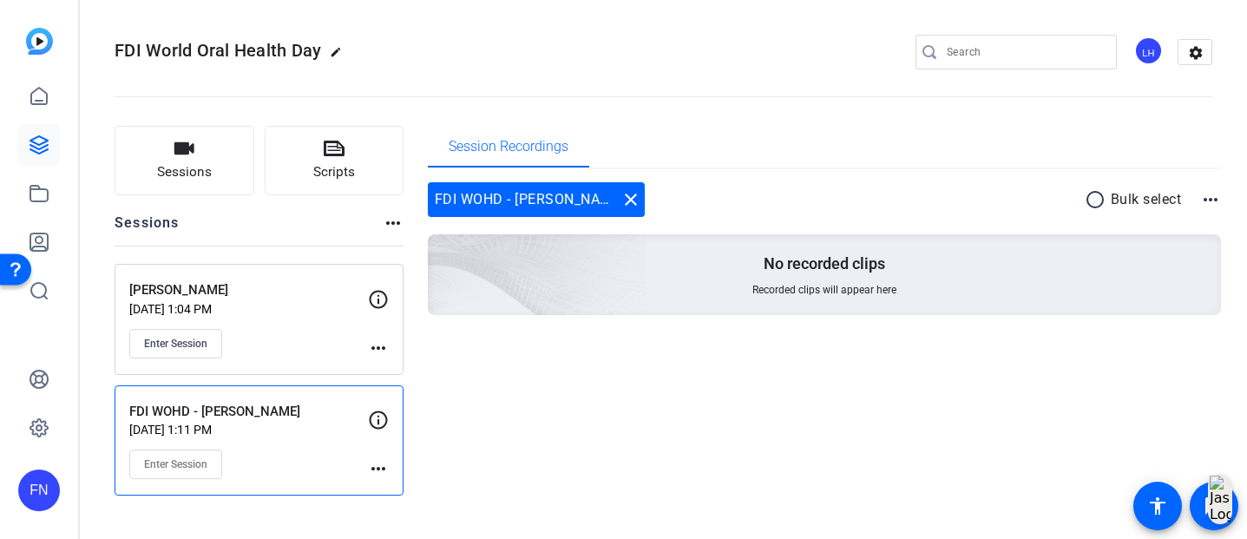
click at [389, 475] on div "FDI WOHD - Ann Bruck Aug 11, 2025 @ 1:11 PM Enter Session more_horiz" at bounding box center [259, 440] width 289 height 111
click at [372, 477] on mat-icon "more_horiz" at bounding box center [378, 468] width 21 height 21
click at [239, 420] on div at bounding box center [623, 269] width 1247 height 539
click at [228, 416] on p "FDI WOHD - Ann Bruck" at bounding box center [248, 412] width 239 height 20
click at [383, 416] on icon at bounding box center [378, 420] width 21 height 21
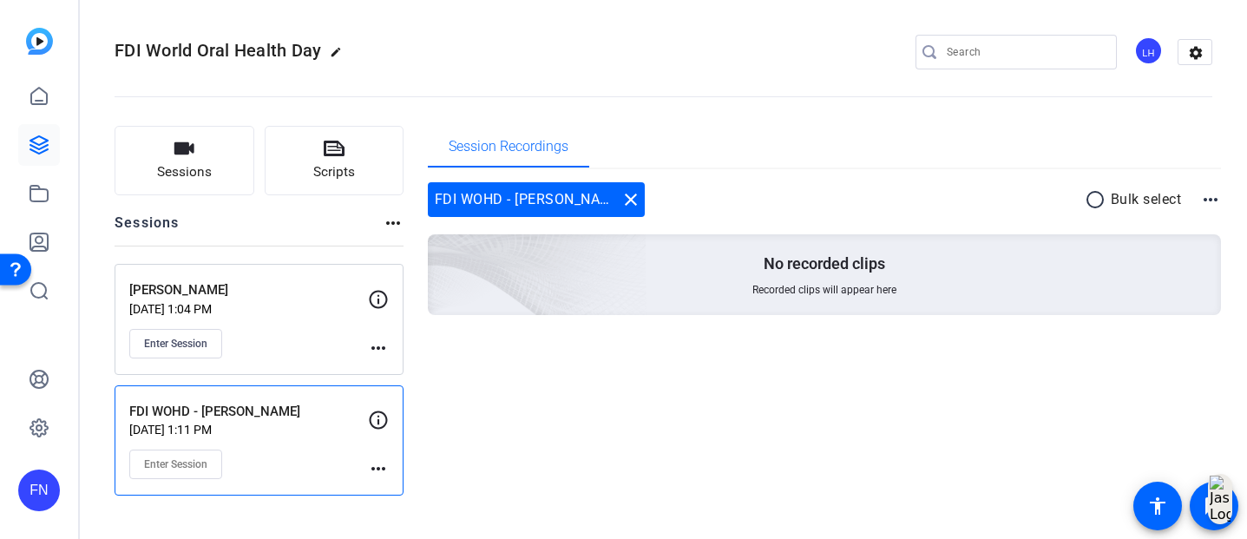
click at [380, 473] on mat-icon "more_horiz" at bounding box center [378, 468] width 21 height 21
click at [402, 493] on span "Edit Session" at bounding box center [421, 494] width 79 height 21
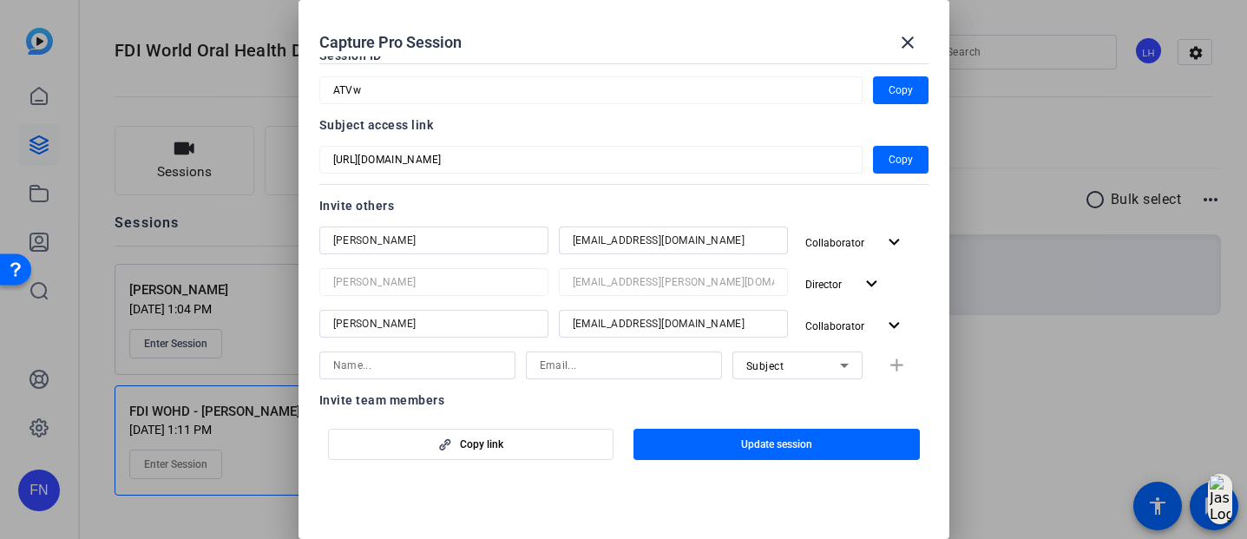
scroll to position [237, 0]
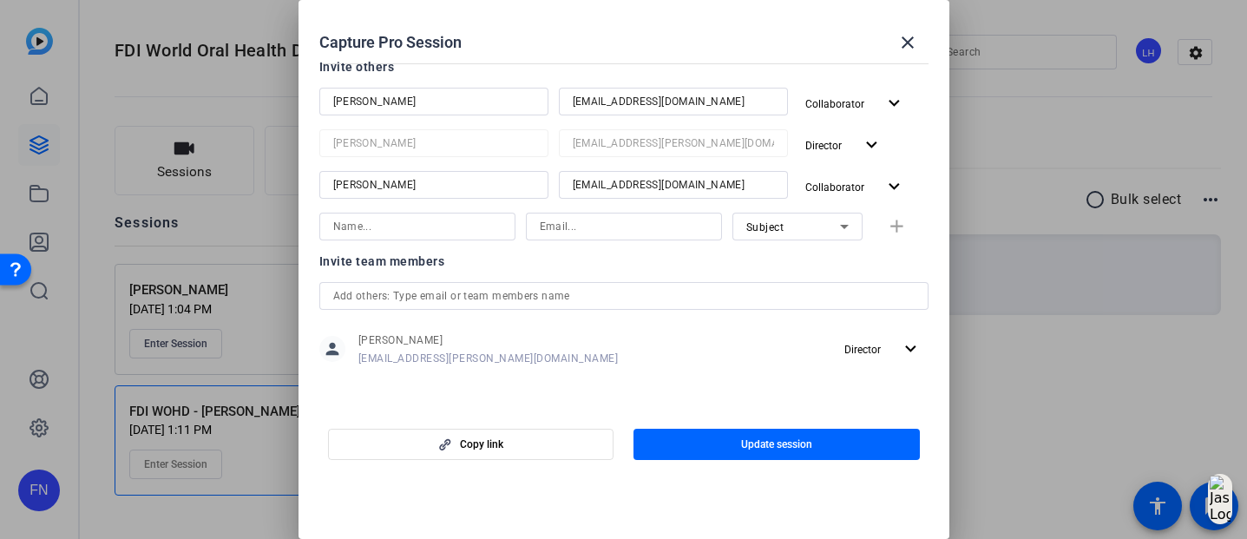
click at [389, 230] on input at bounding box center [417, 226] width 168 height 21
type input "[PERSON_NAME]"
type input "fnath@solventum.com"
click at [777, 226] on div "Subject" at bounding box center [793, 227] width 94 height 22
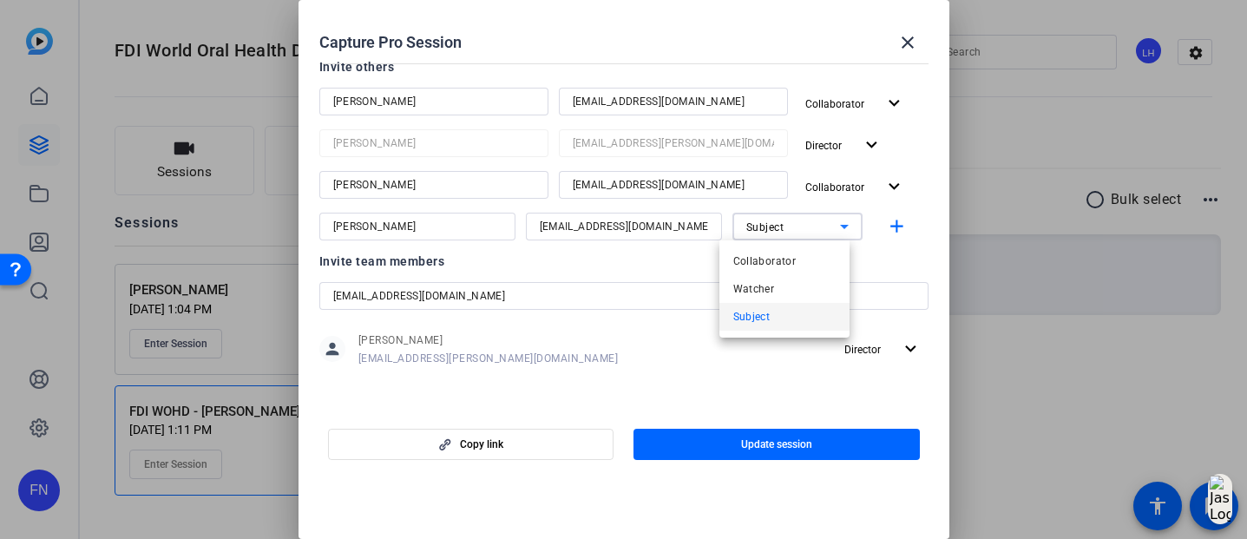
click at [622, 297] on div at bounding box center [623, 269] width 1247 height 539
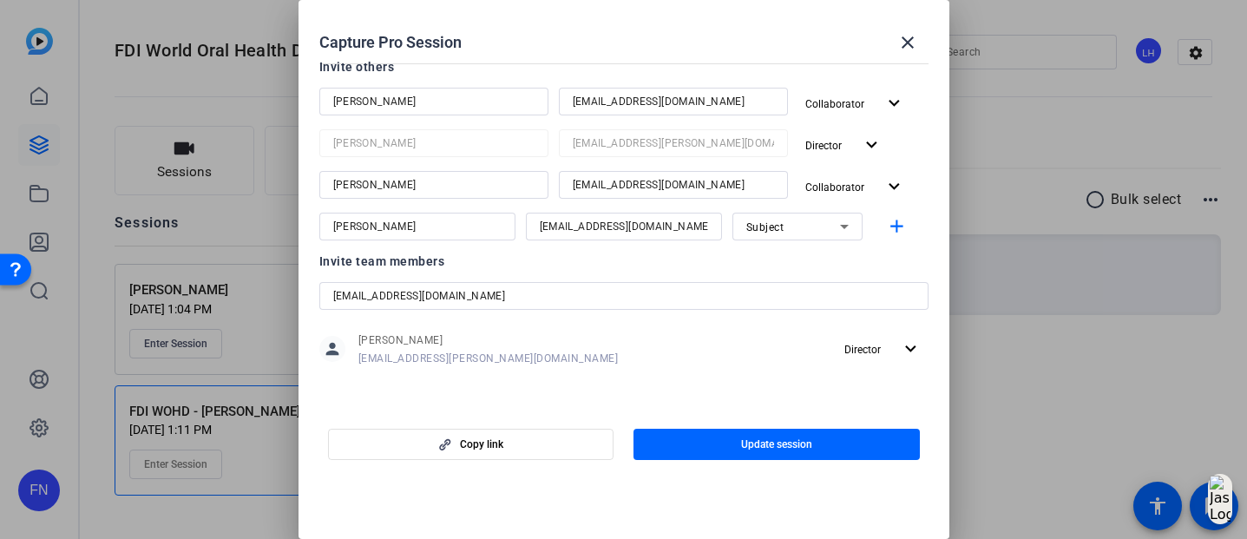
click at [619, 300] on input "fnath@solventum.com" at bounding box center [623, 295] width 581 height 21
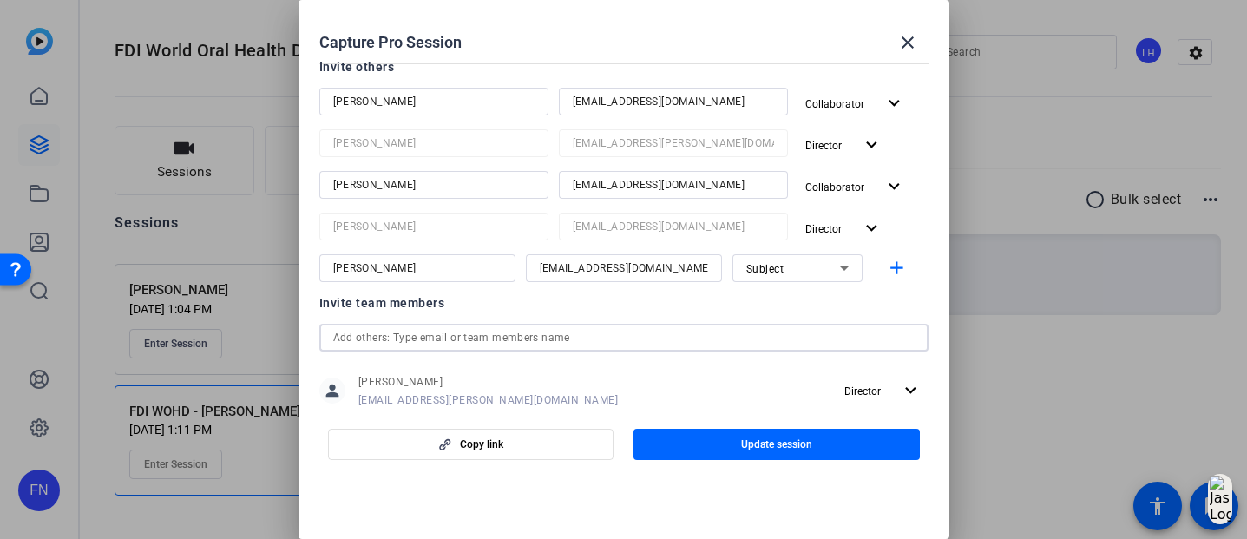
click at [551, 344] on input "text" at bounding box center [623, 337] width 581 height 21
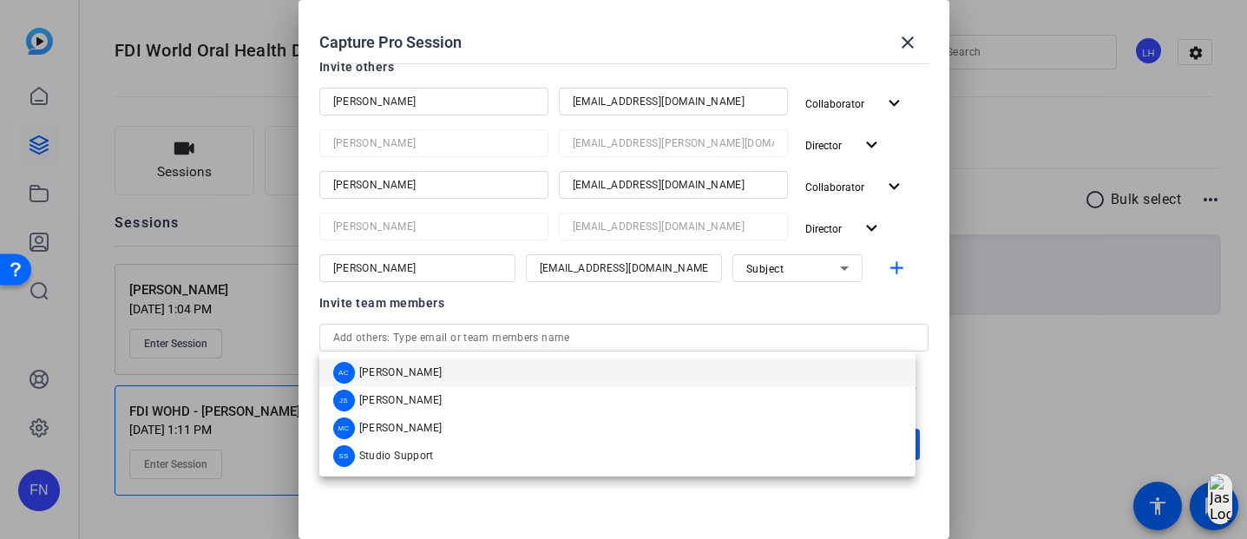
click at [713, 309] on div "Invite team members" at bounding box center [623, 302] width 609 height 21
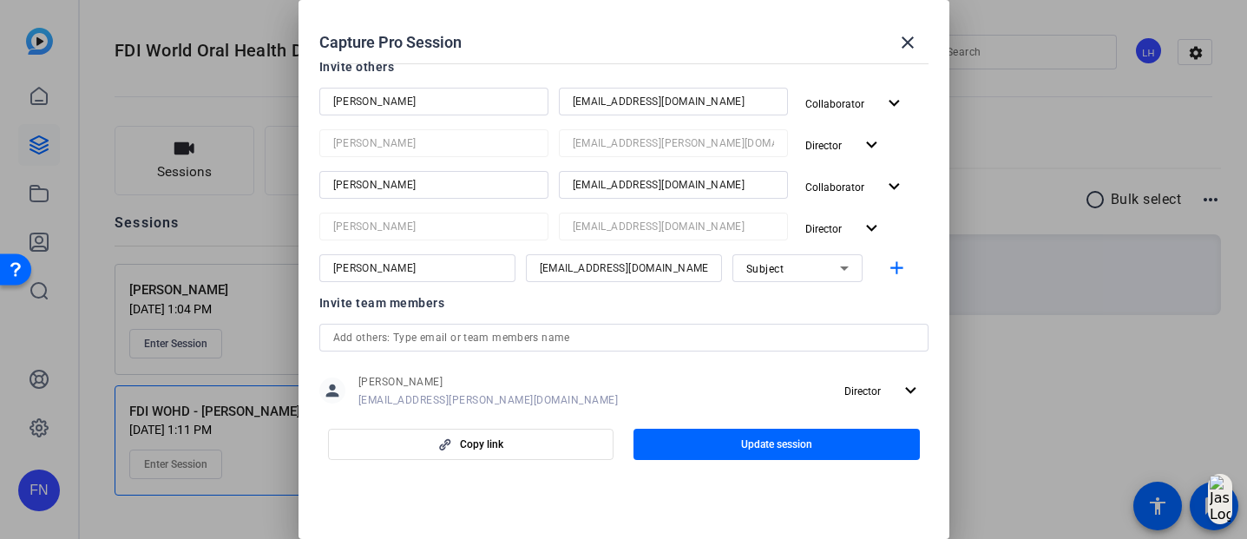
scroll to position [335, 0]
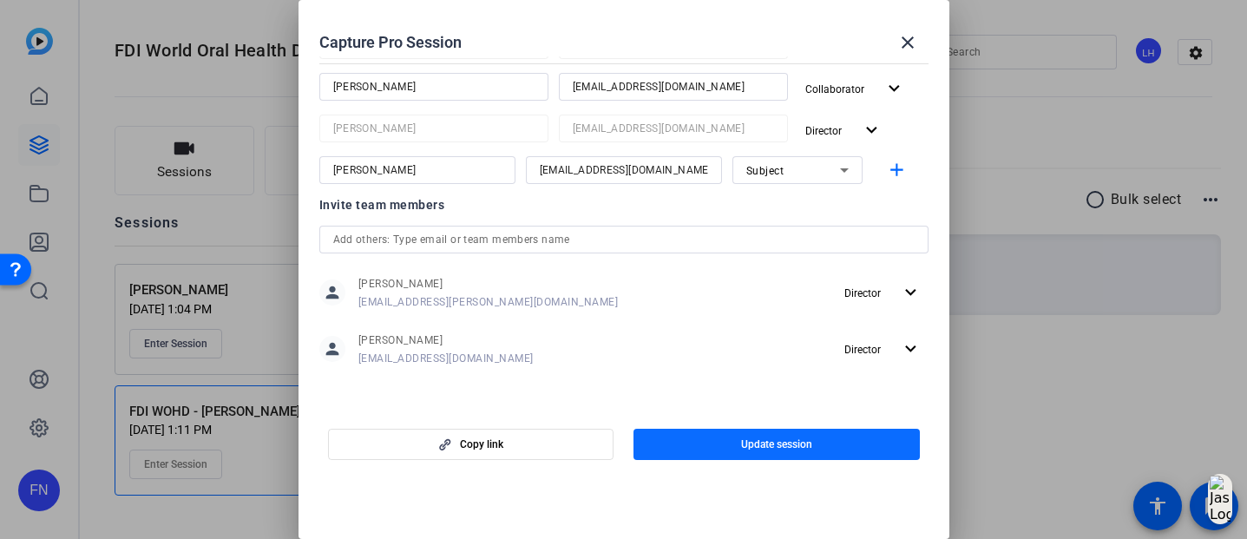
click at [726, 452] on span "button" at bounding box center [776, 444] width 286 height 42
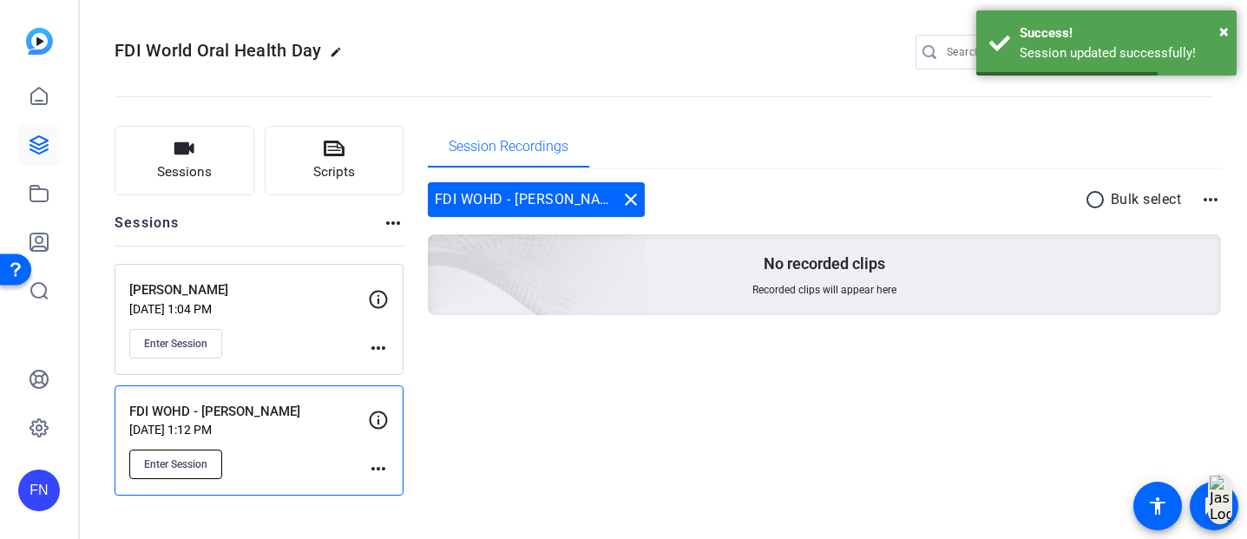
click at [204, 459] on span "Enter Session" at bounding box center [175, 464] width 63 height 14
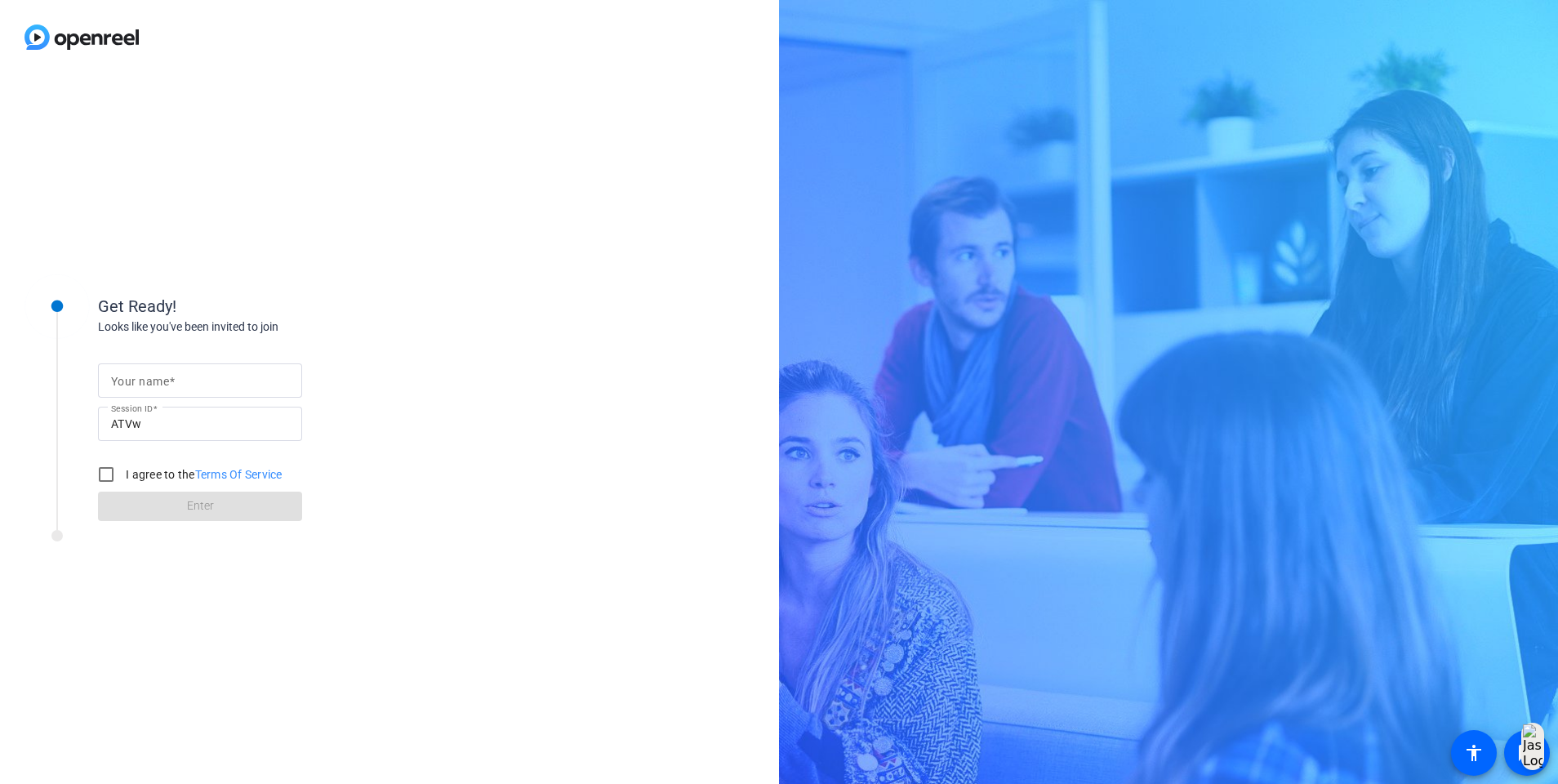
click at [241, 377] on input "Your name" at bounding box center [200, 380] width 178 height 20
type input "Fiona Jean Nath"
click at [126, 467] on label "I agree to the Terms Of Service" at bounding box center [202, 473] width 160 height 16
click at [122, 467] on input "I agree to the Terms Of Service" at bounding box center [105, 474] width 33 height 33
checkbox input "true"
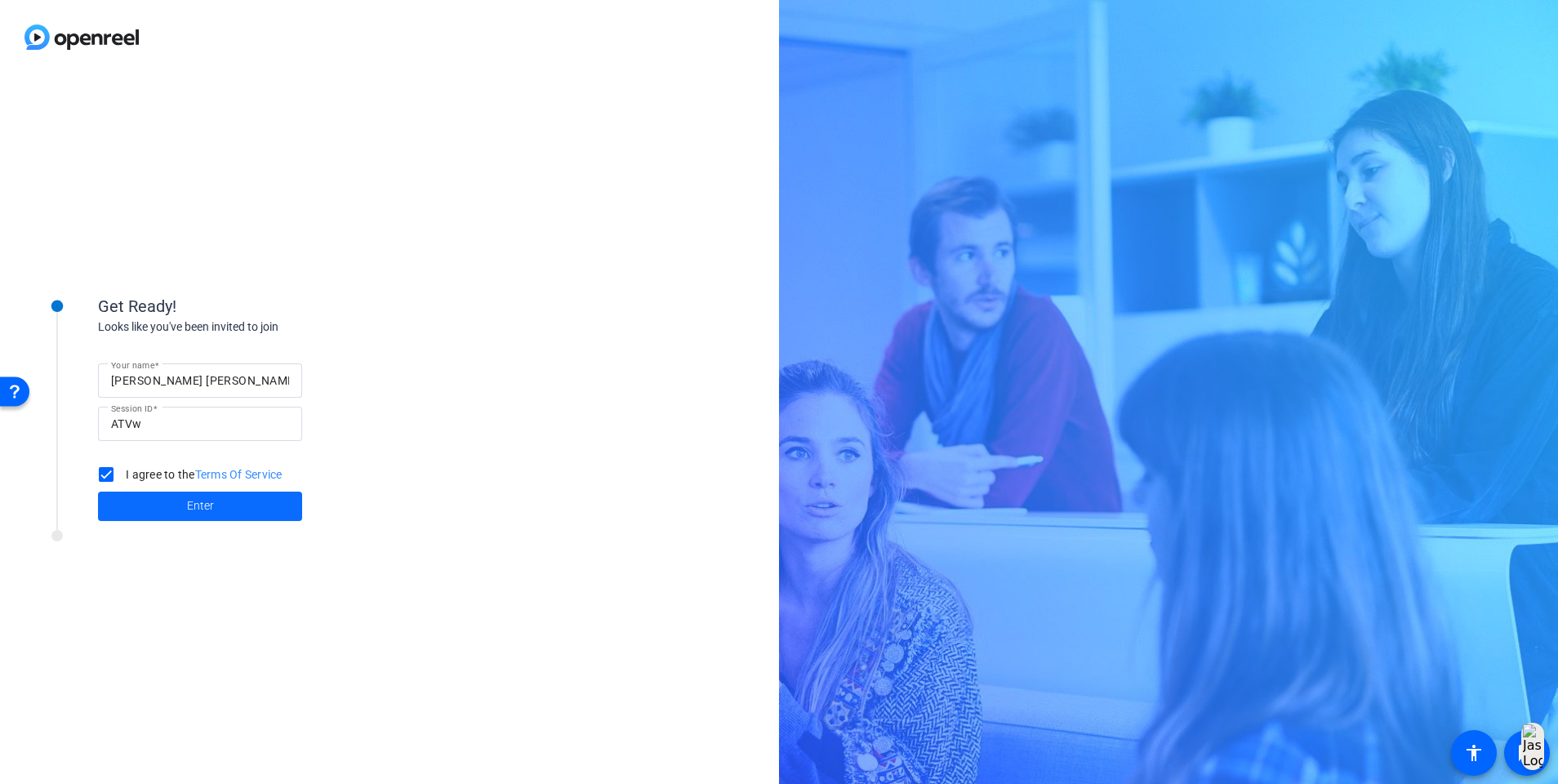
click at [161, 514] on span at bounding box center [200, 506] width 204 height 40
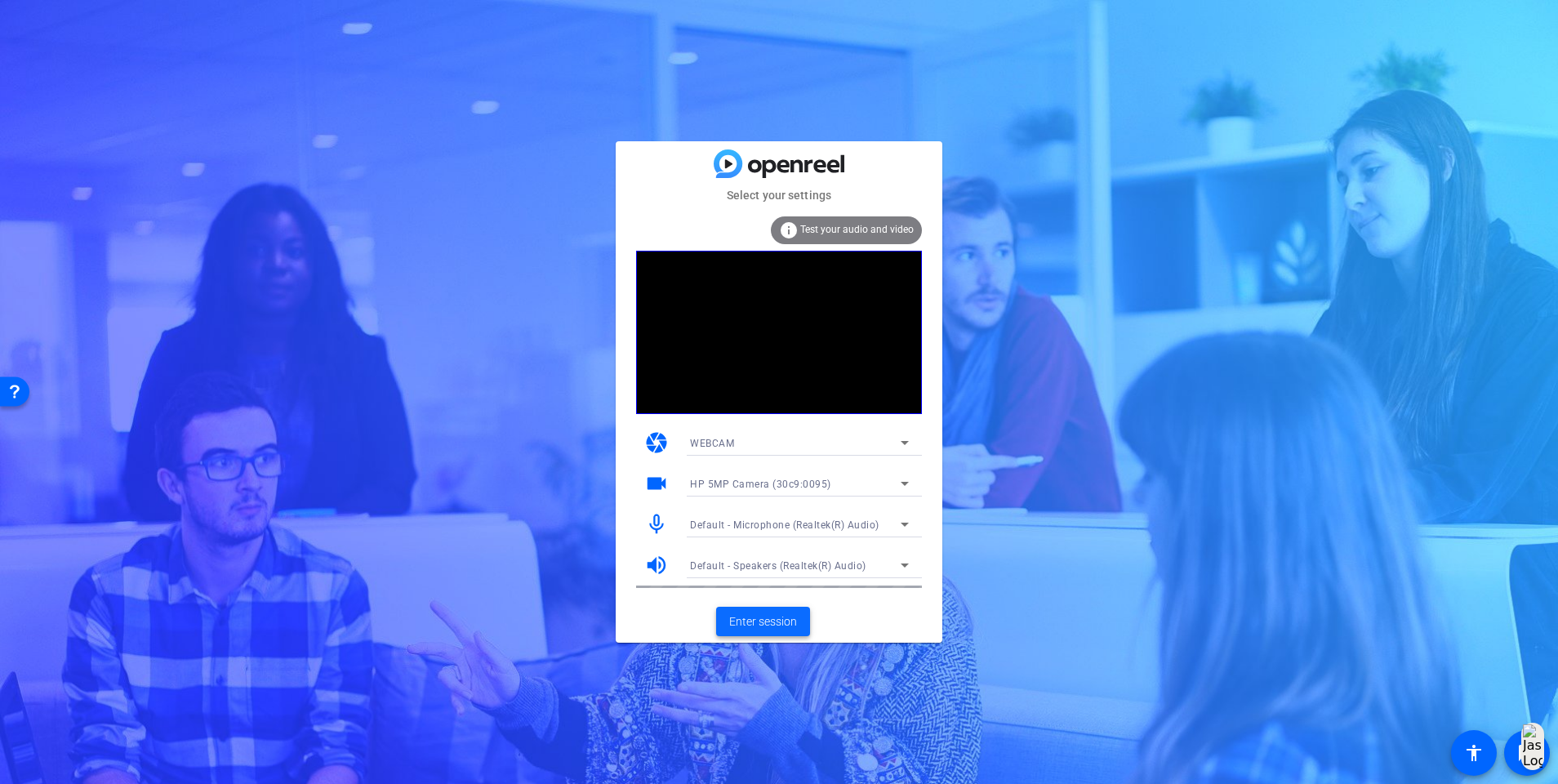
click at [791, 632] on span at bounding box center [763, 621] width 94 height 40
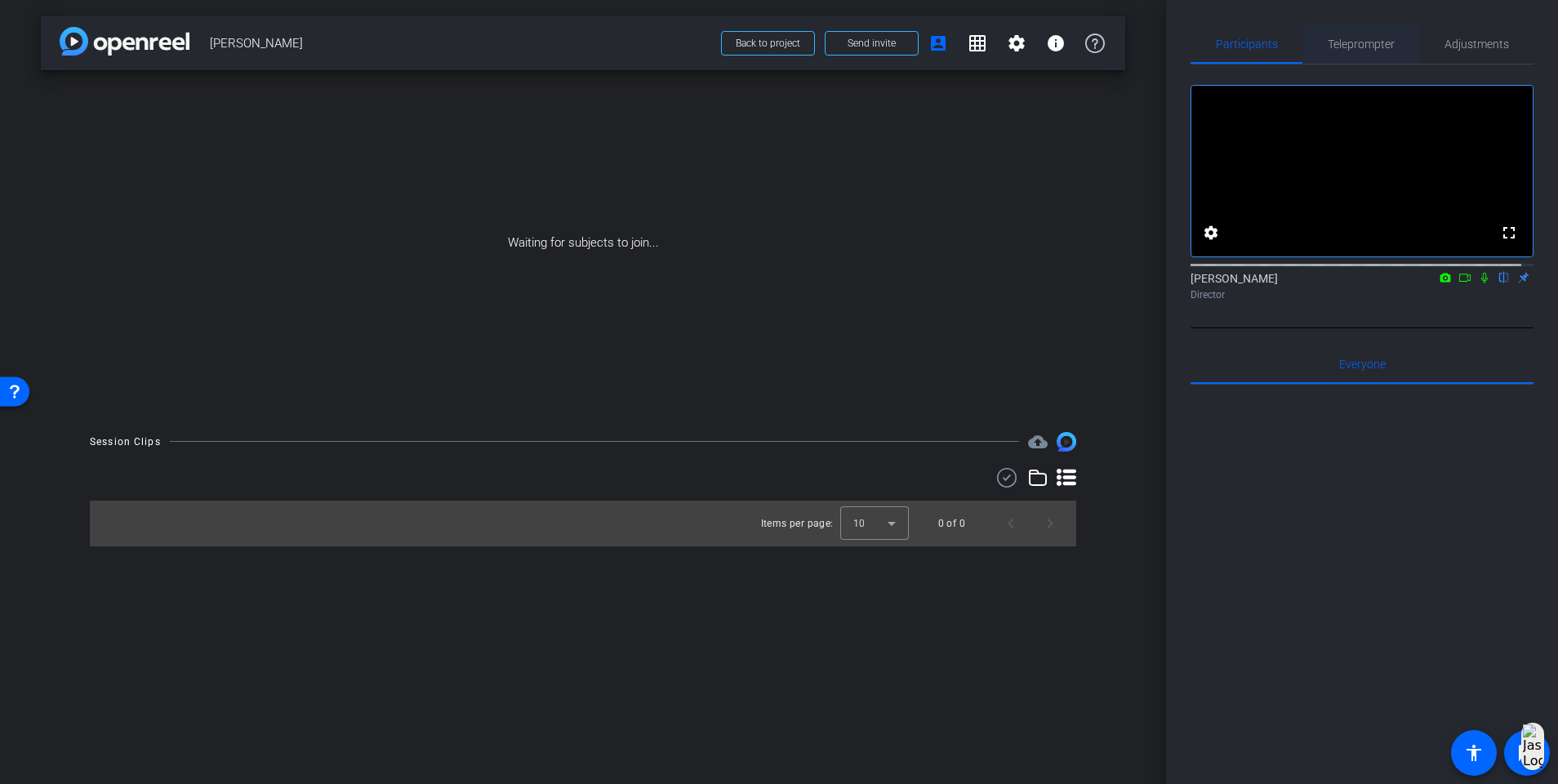
click at [1349, 47] on span "Teleprompter" at bounding box center [1361, 44] width 67 height 11
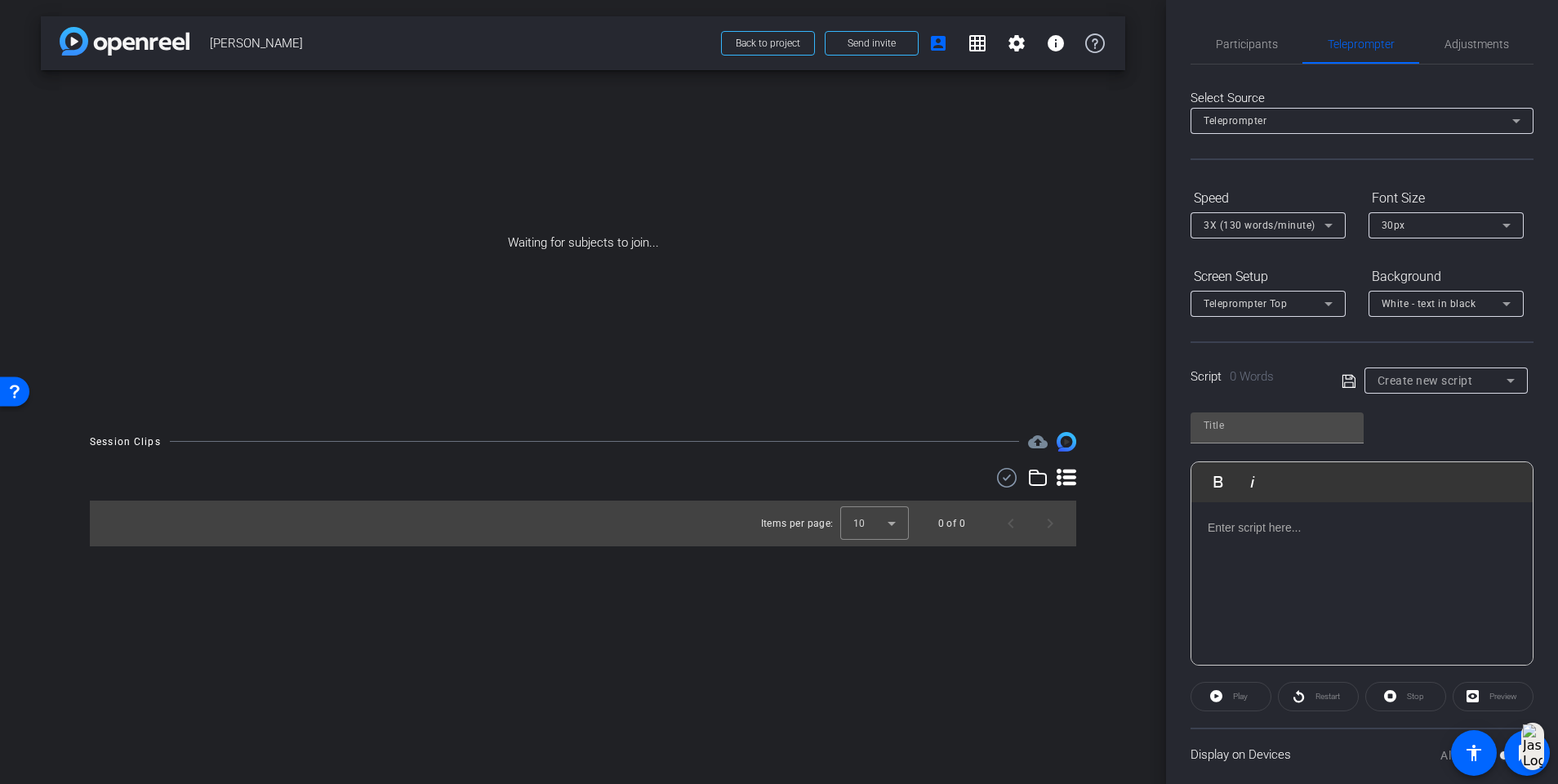
click at [1480, 383] on div "Create new script" at bounding box center [1442, 380] width 129 height 20
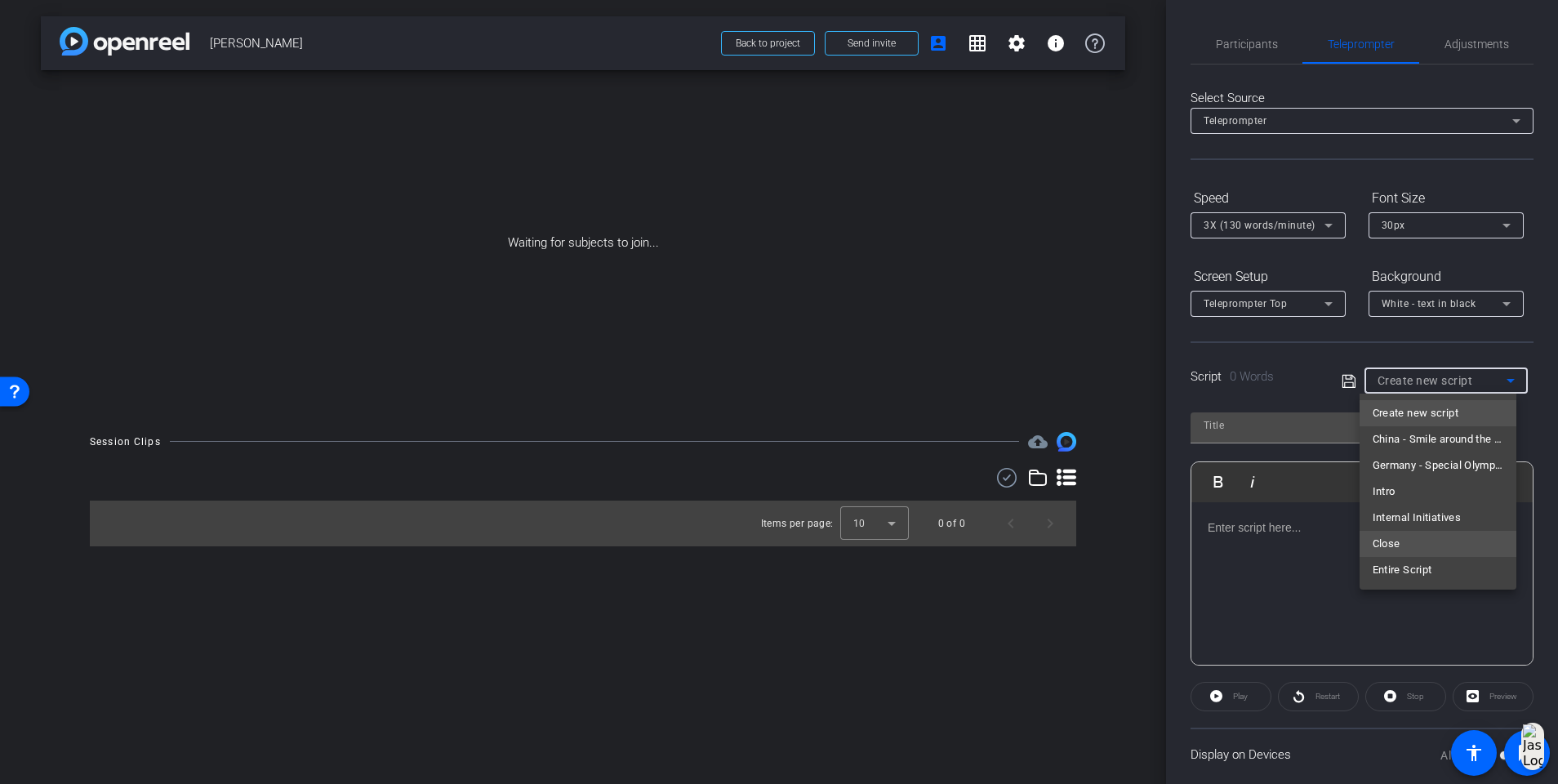
drag, startPoint x: 1463, startPoint y: 487, endPoint x: 1432, endPoint y: 545, distance: 65.8
click at [1432, 545] on div "Create new script China - Smile around the world Germany - Special Olympics Int…" at bounding box center [1438, 491] width 157 height 196
click at [1254, 56] on div at bounding box center [779, 392] width 1558 height 784
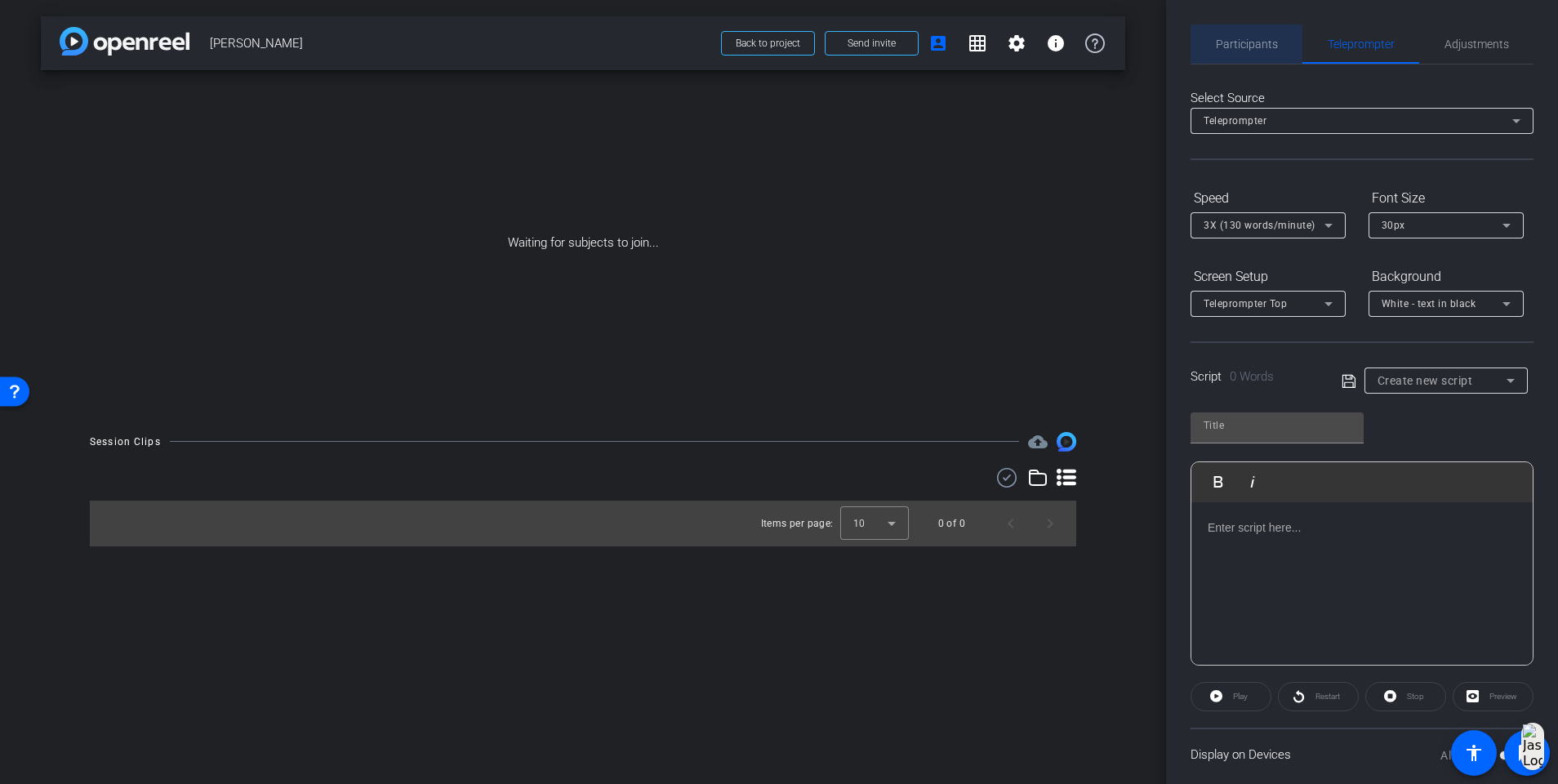
click at [1252, 49] on span "Participants" at bounding box center [1247, 44] width 62 height 11
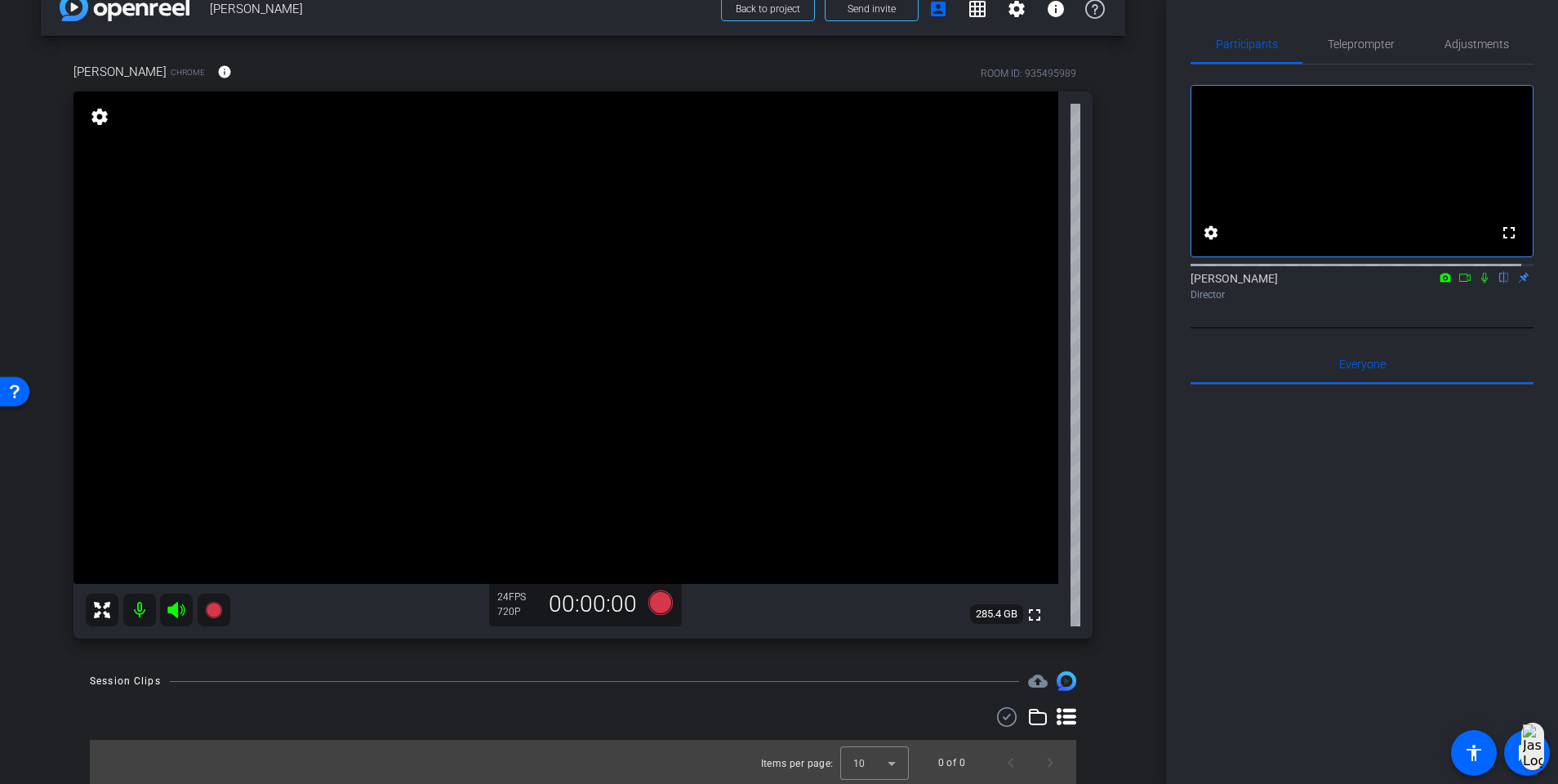
scroll to position [36, 0]
click at [1328, 40] on span "Teleprompter" at bounding box center [1361, 44] width 67 height 11
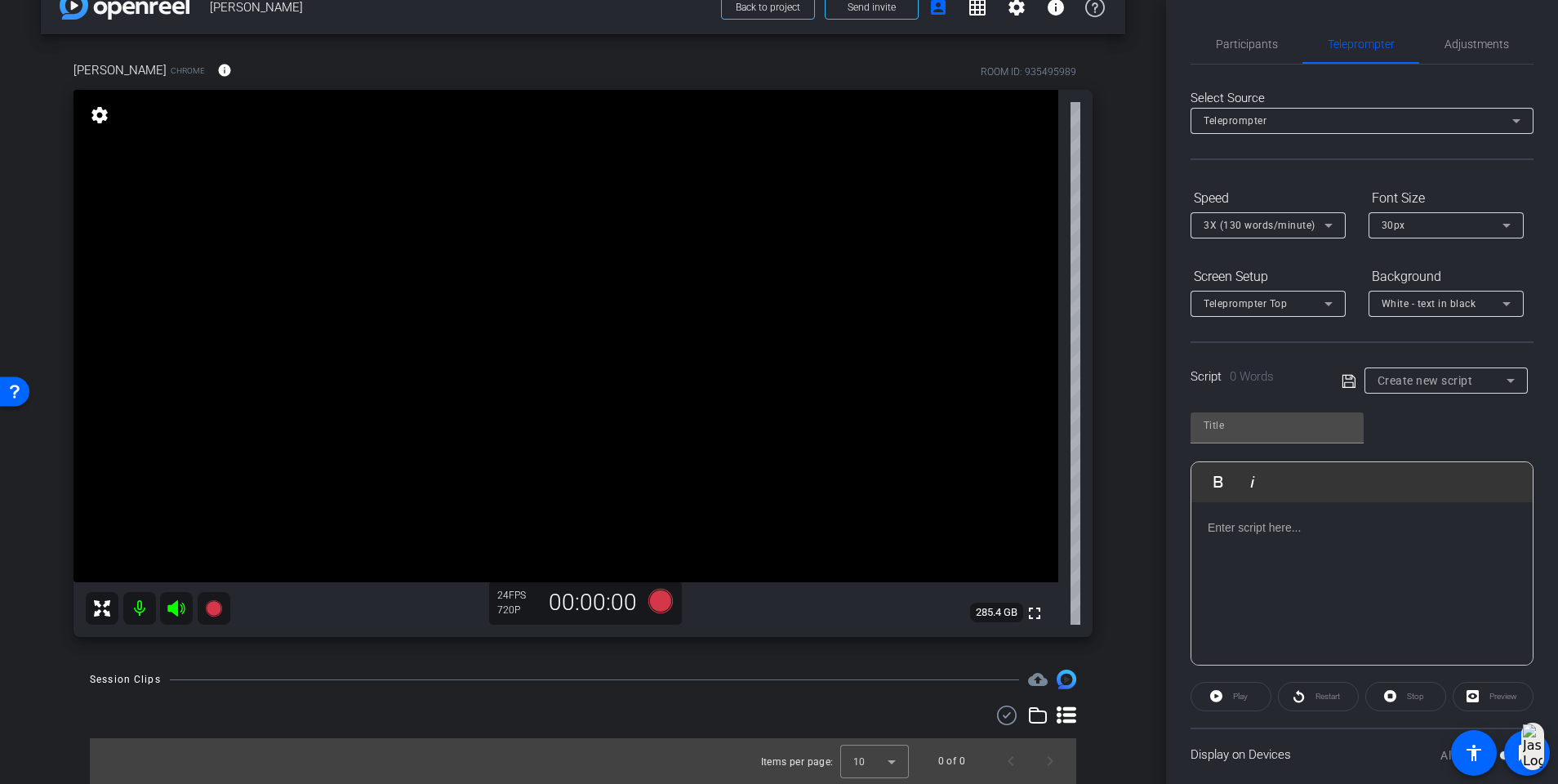
click at [1359, 120] on div "Teleprompter" at bounding box center [1358, 120] width 309 height 21
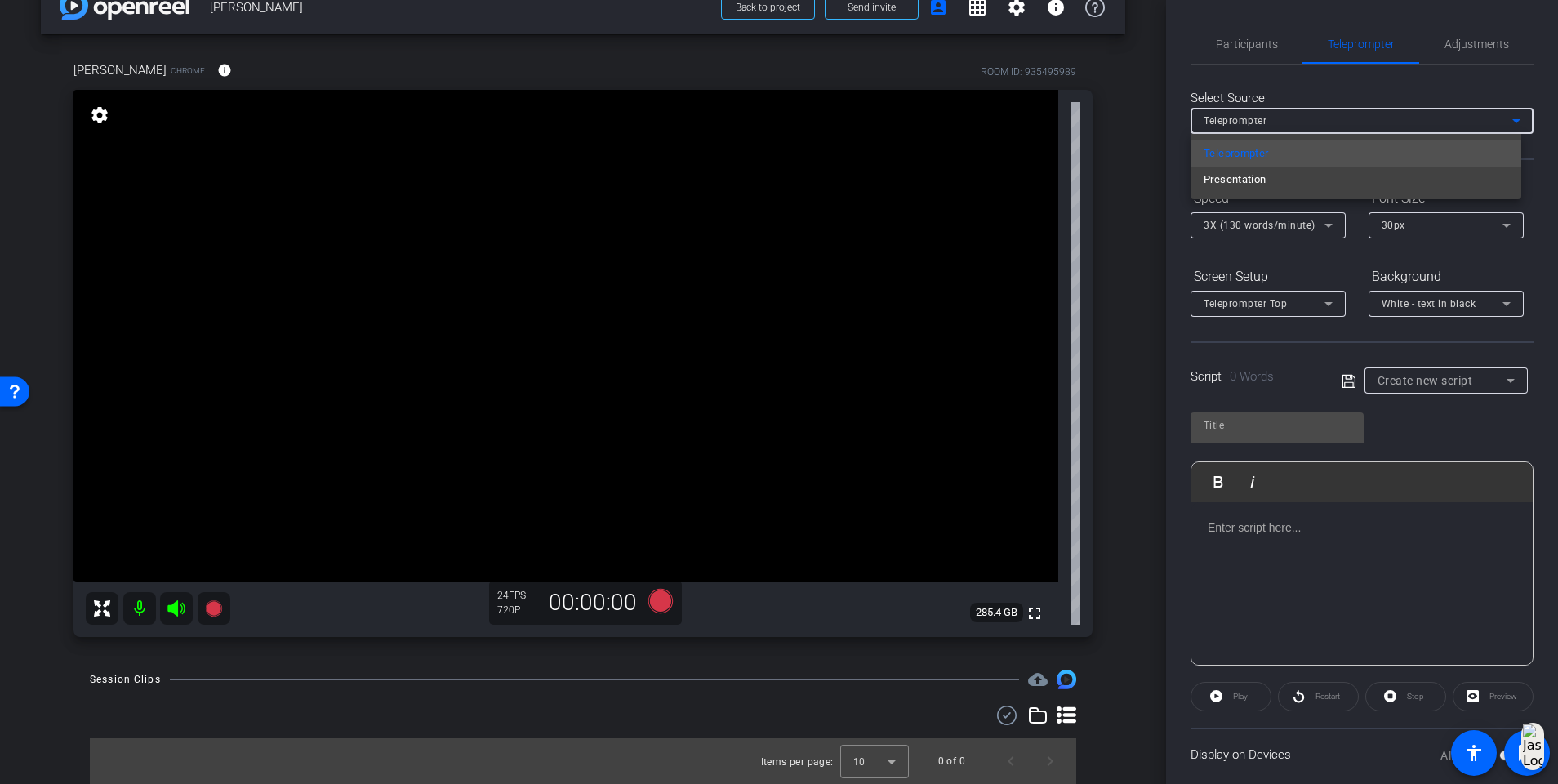
click at [1307, 72] on div at bounding box center [779, 392] width 1558 height 784
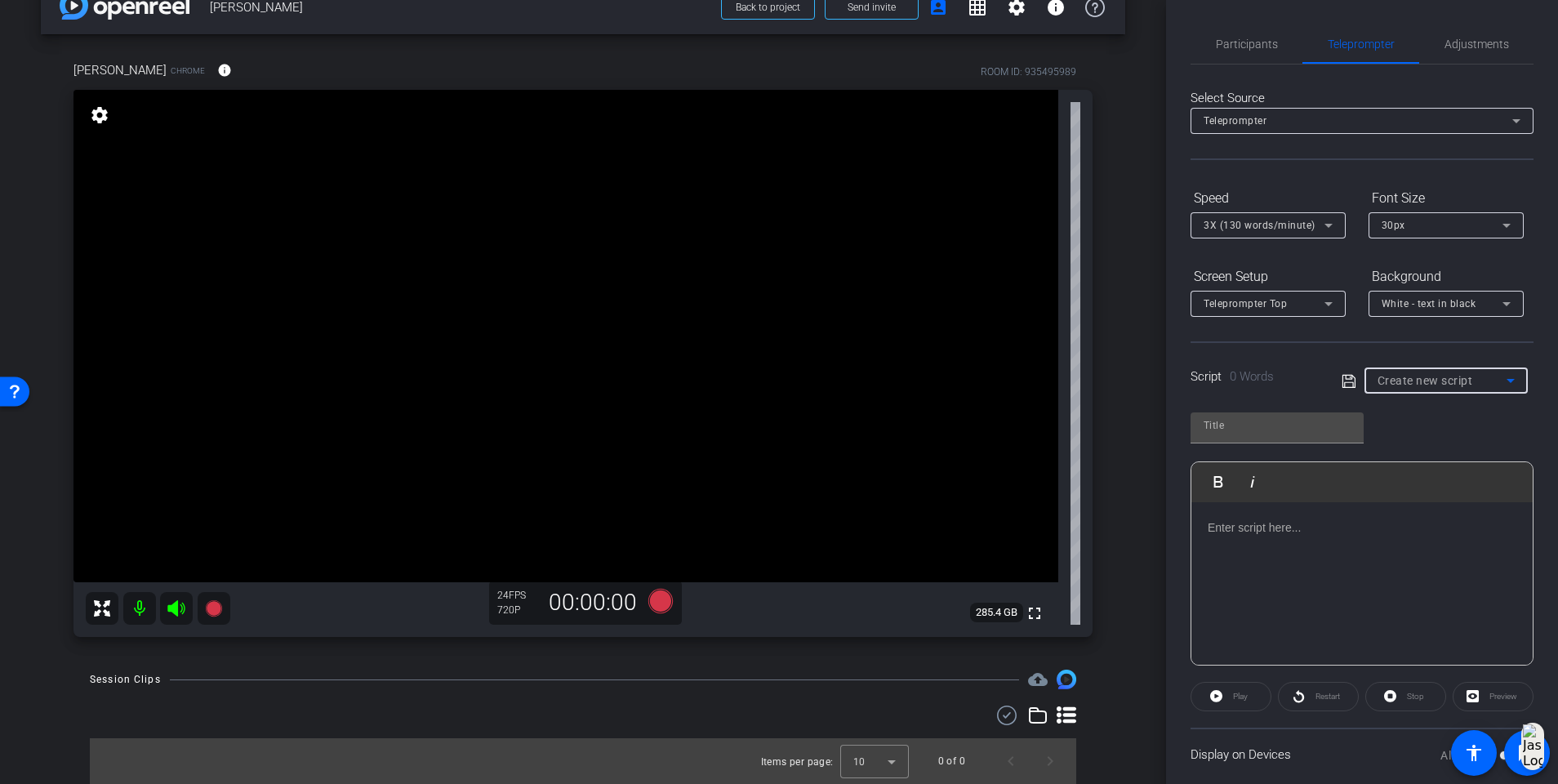
click at [1471, 382] on div "Create new script" at bounding box center [1442, 380] width 129 height 20
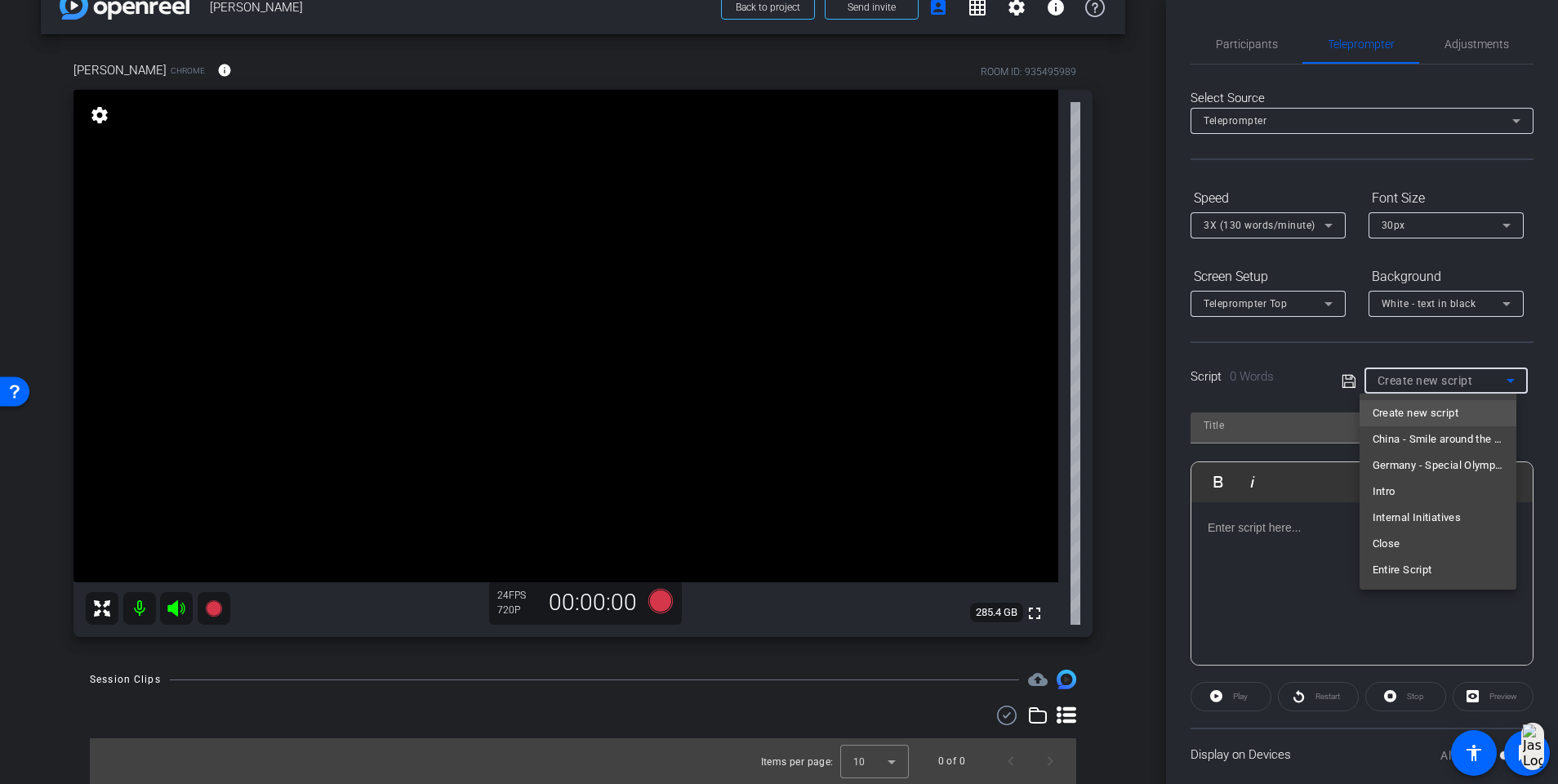
click at [880, 10] on div at bounding box center [779, 392] width 1558 height 784
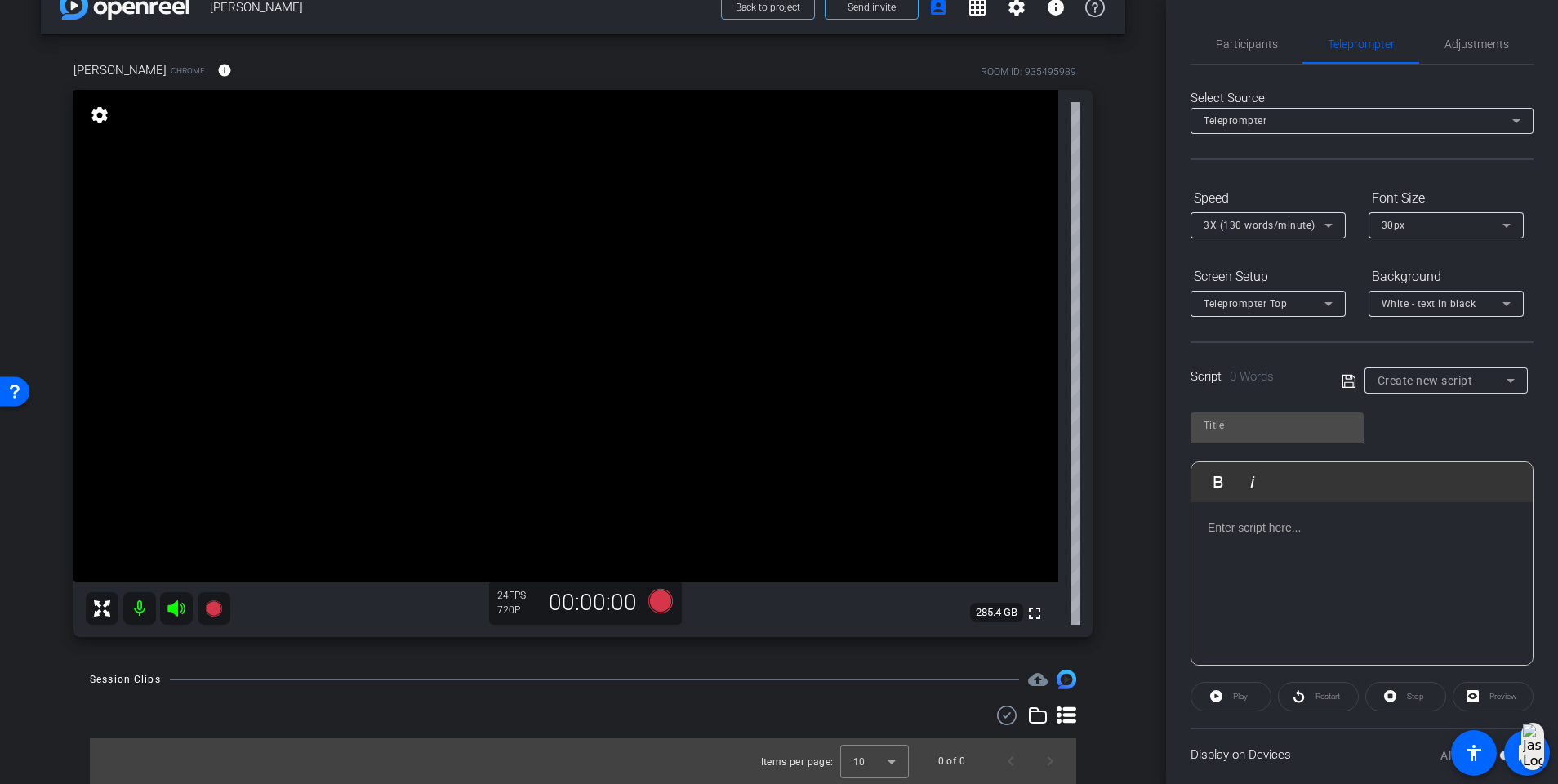
click at [880, 10] on span "Send invite" at bounding box center [872, 8] width 48 height 13
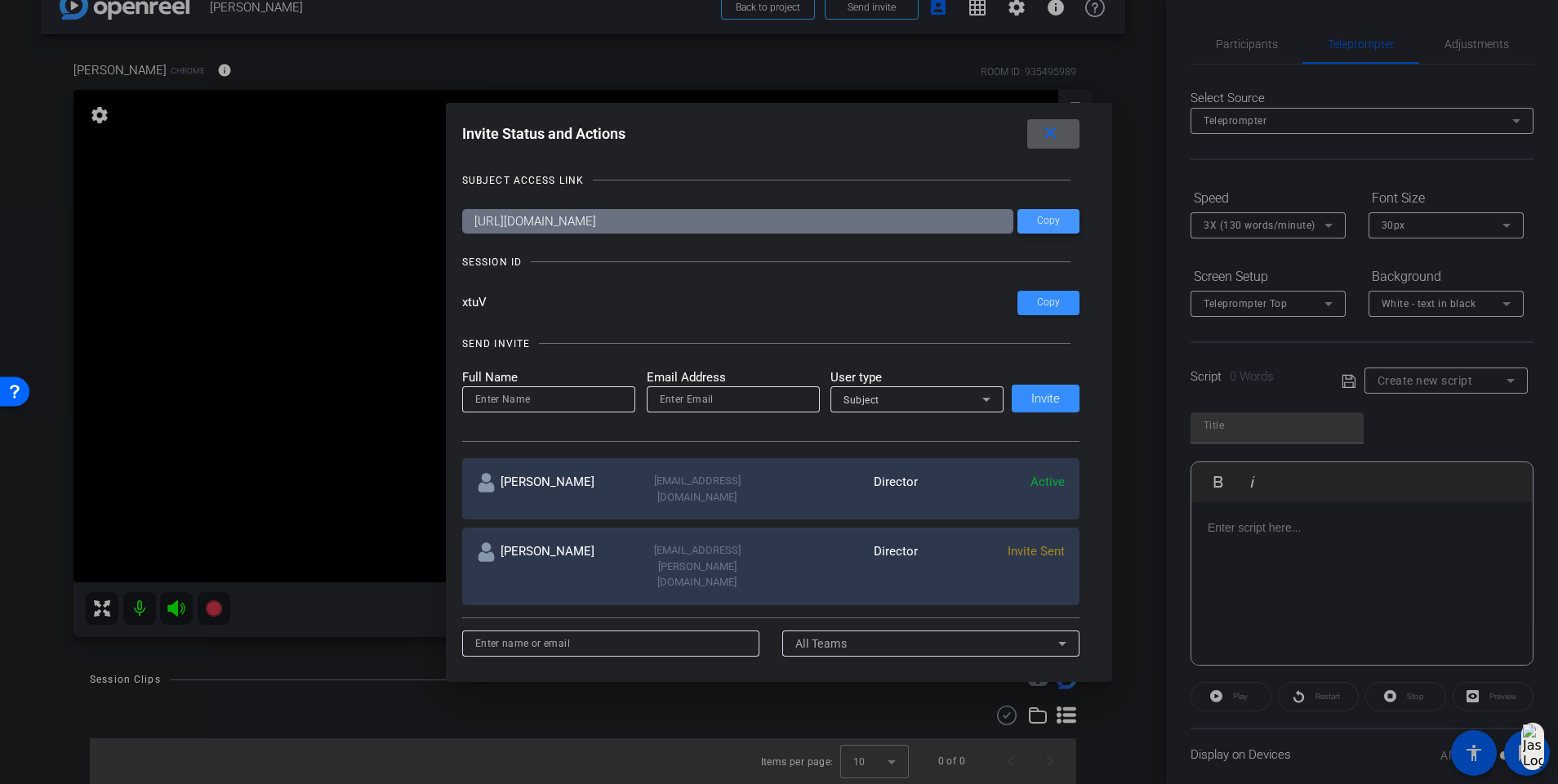
click at [1059, 212] on span at bounding box center [1049, 221] width 62 height 40
click at [1120, 57] on div at bounding box center [779, 392] width 1558 height 784
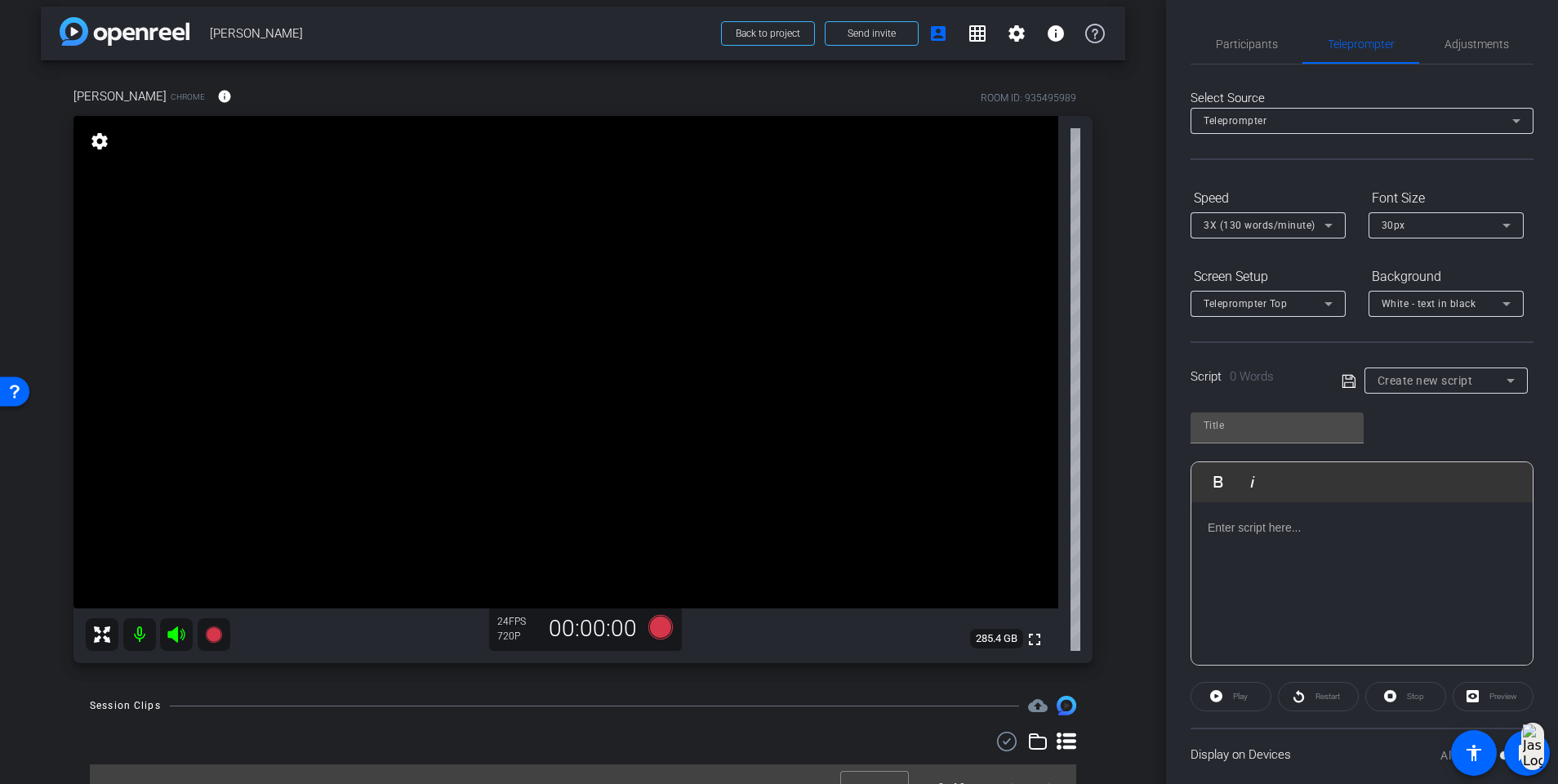
scroll to position [0, 0]
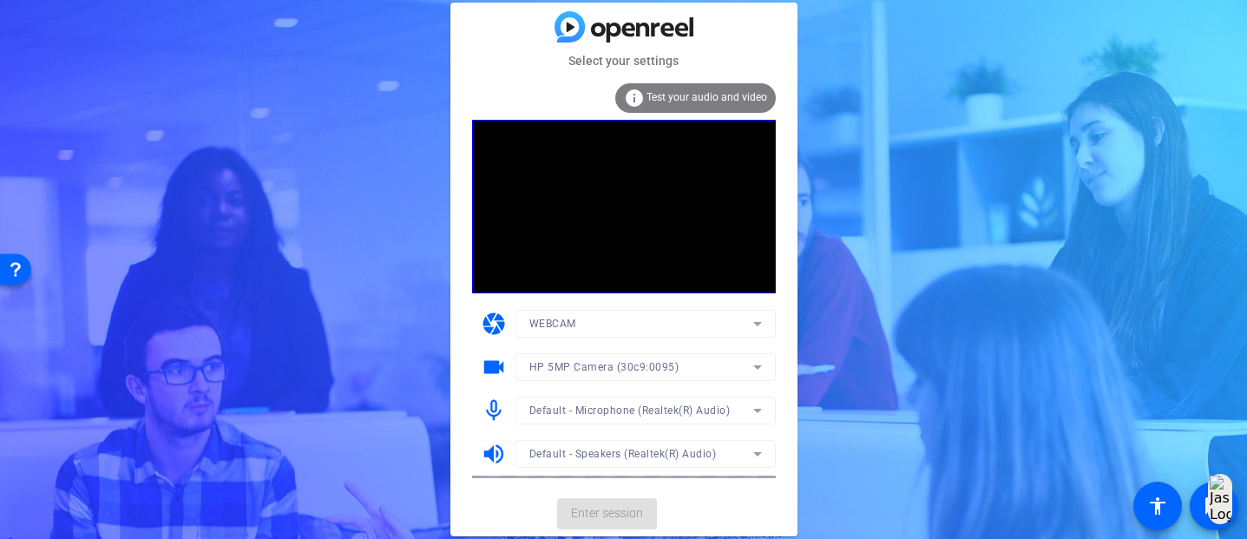
click at [586, 516] on mat-card-actions "Enter session" at bounding box center [623, 513] width 347 height 45
click at [588, 516] on span "Enter session" at bounding box center [607, 513] width 72 height 18
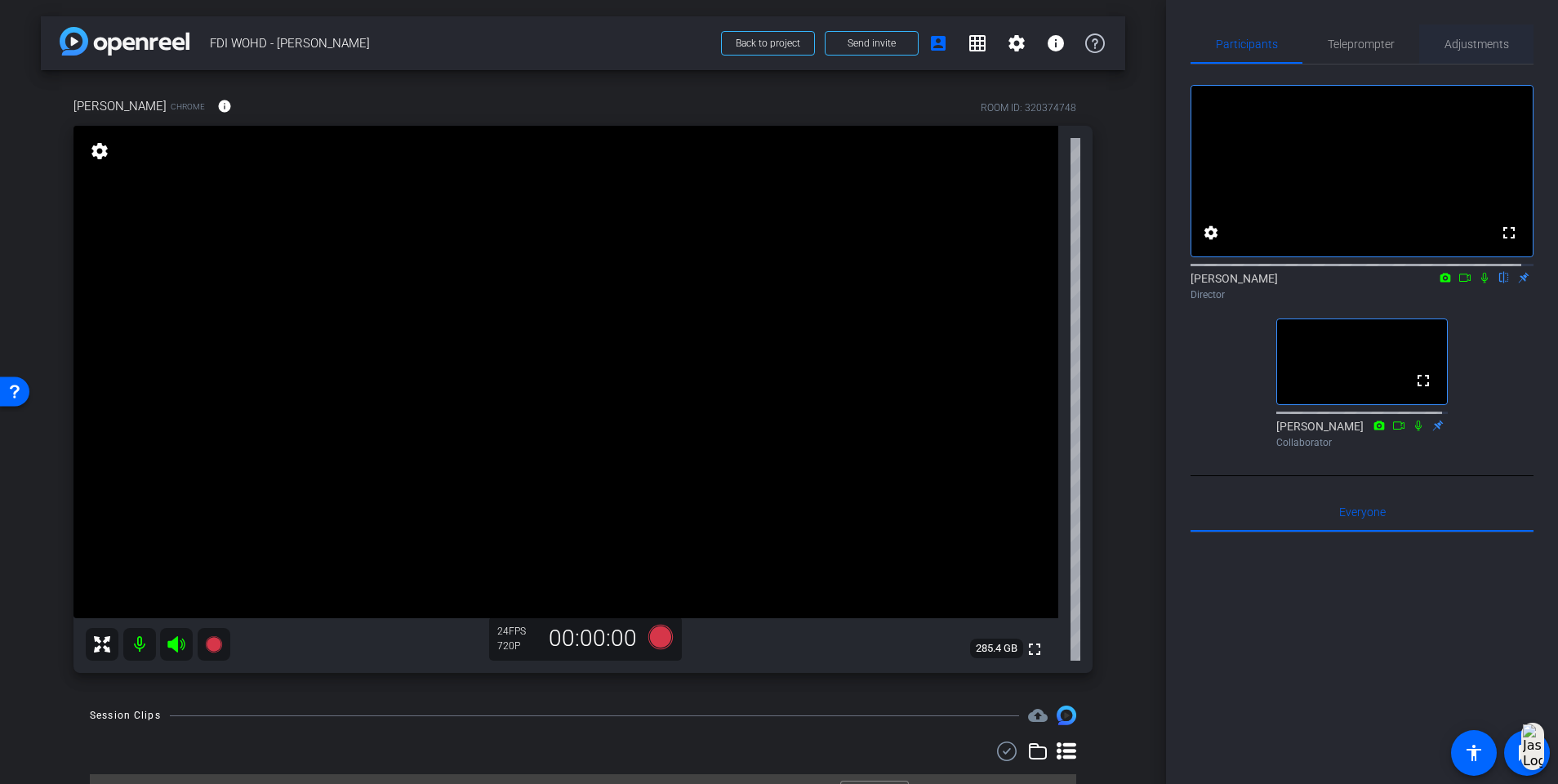
click at [1173, 40] on span "Adjustments" at bounding box center [1477, 44] width 65 height 11
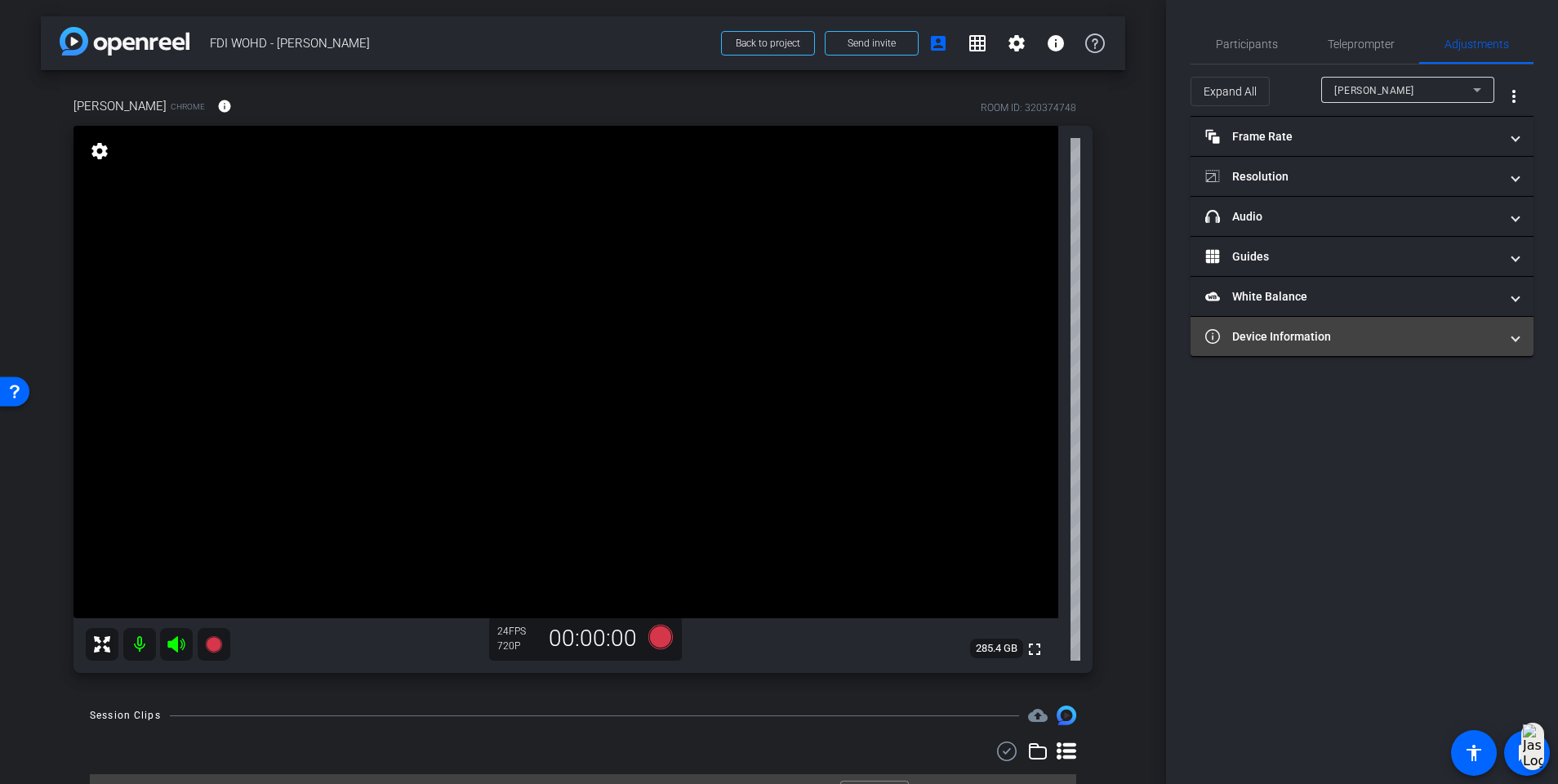
click at [1173, 336] on mat-panel-title "Device Information" at bounding box center [1353, 337] width 294 height 17
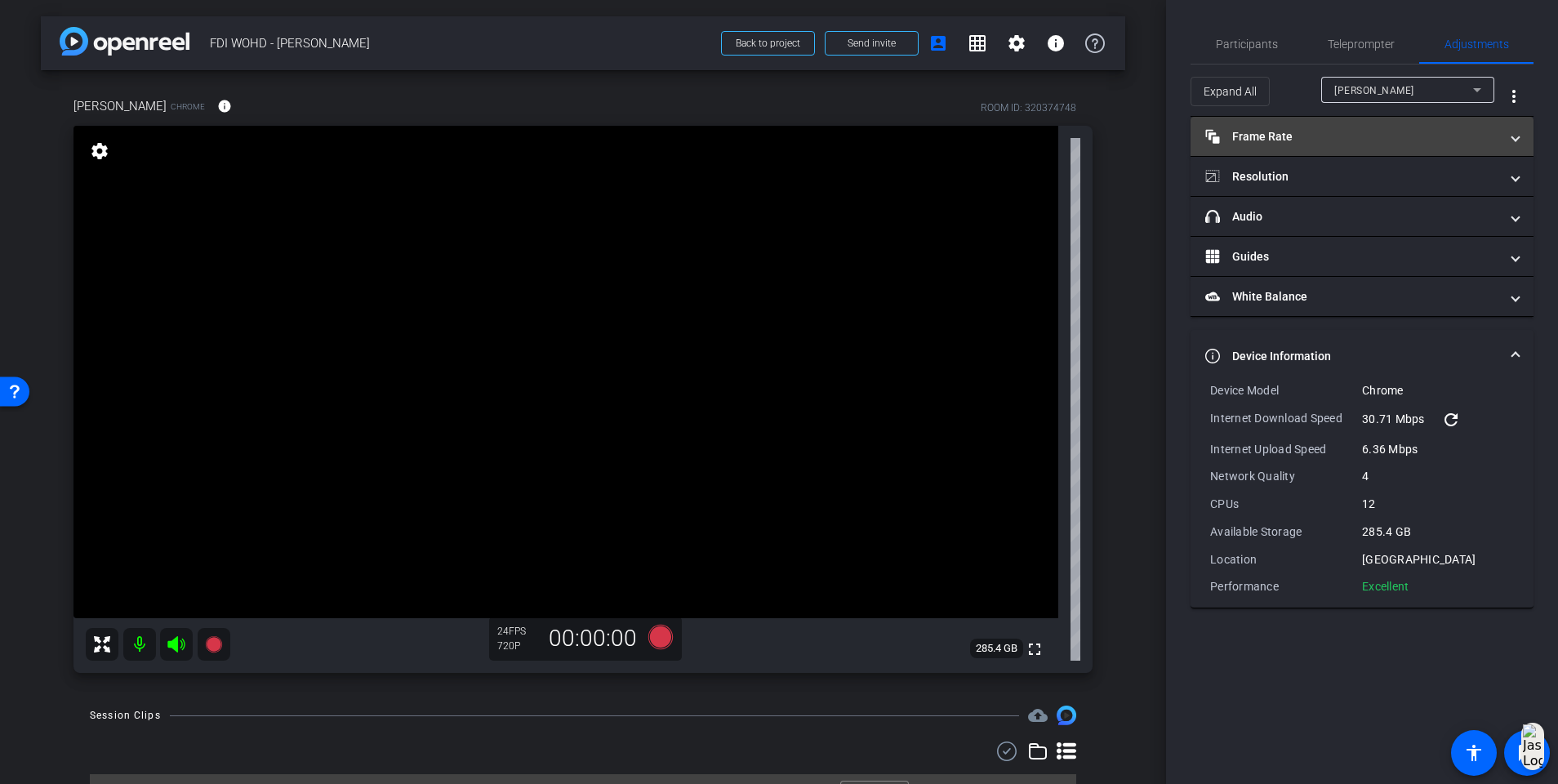
click at [1173, 128] on mat-panel-title "Frame Rate Frame Rate" at bounding box center [1353, 136] width 294 height 17
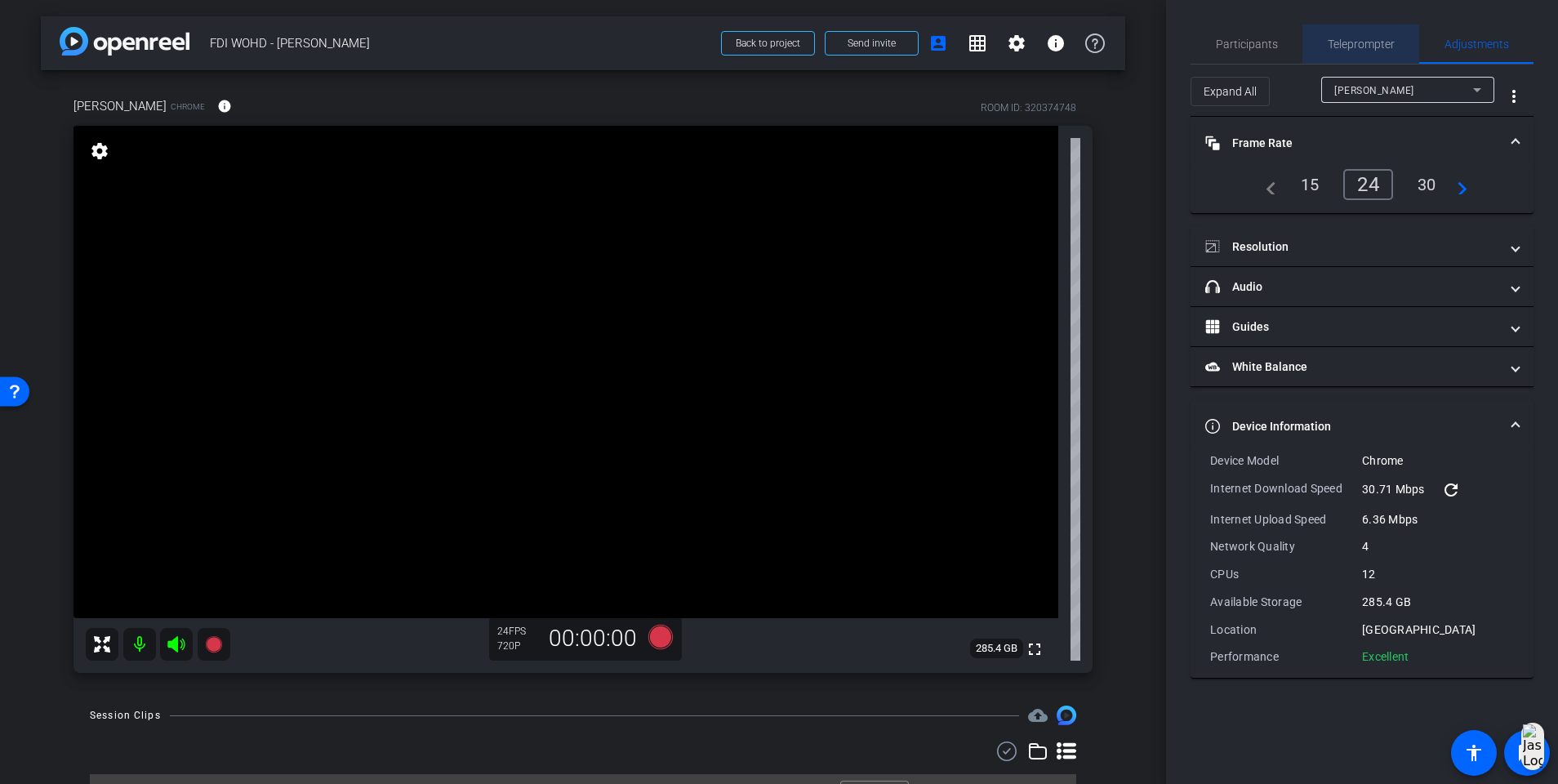
click at [1173, 53] on span "Teleprompter" at bounding box center [1361, 44] width 67 height 40
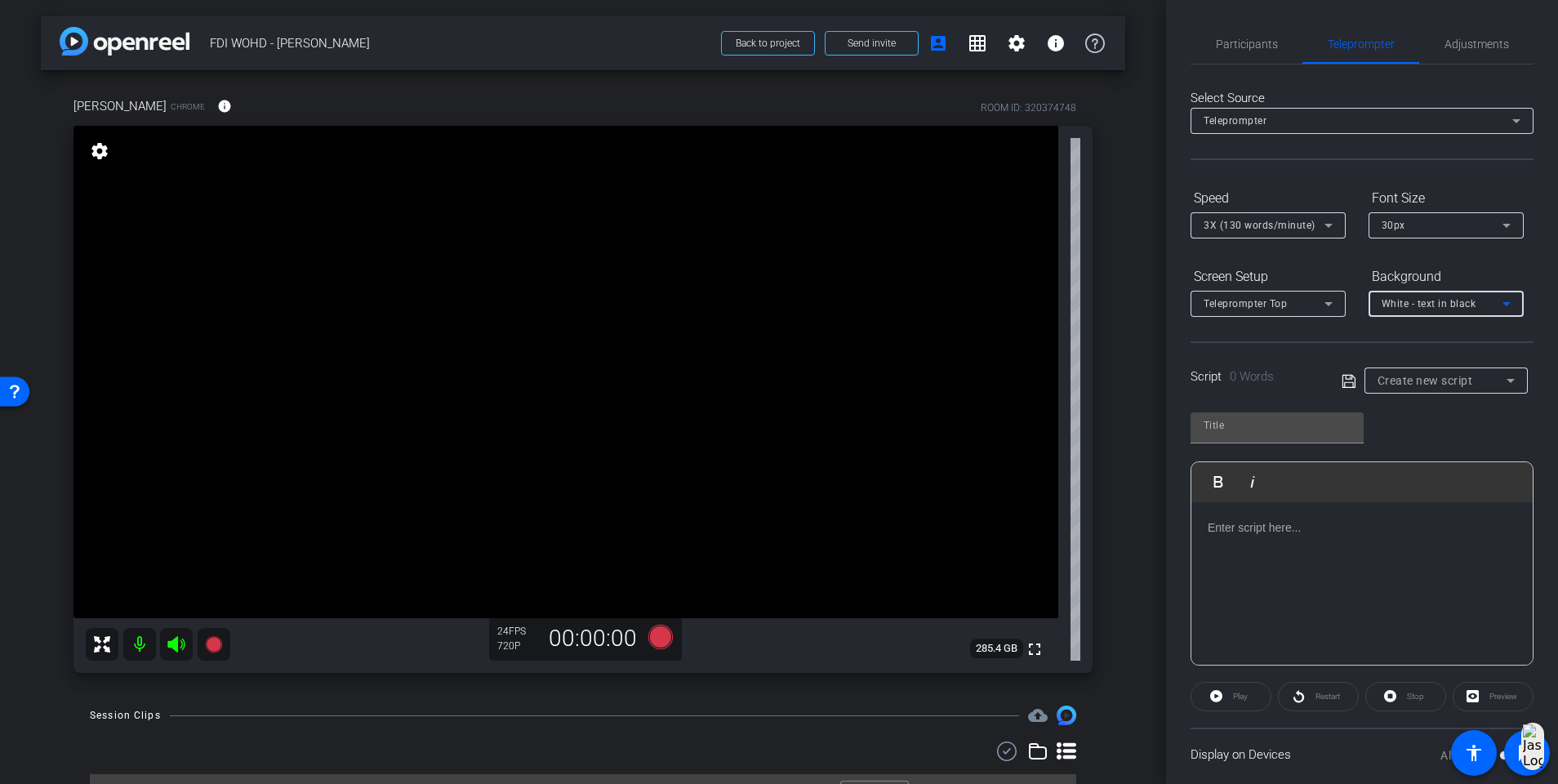
click at [1173, 299] on span "White - text in black" at bounding box center [1429, 304] width 95 height 11
click at [1173, 442] on div at bounding box center [779, 392] width 1558 height 784
click at [1173, 48] on span "Adjustments" at bounding box center [1477, 44] width 65 height 11
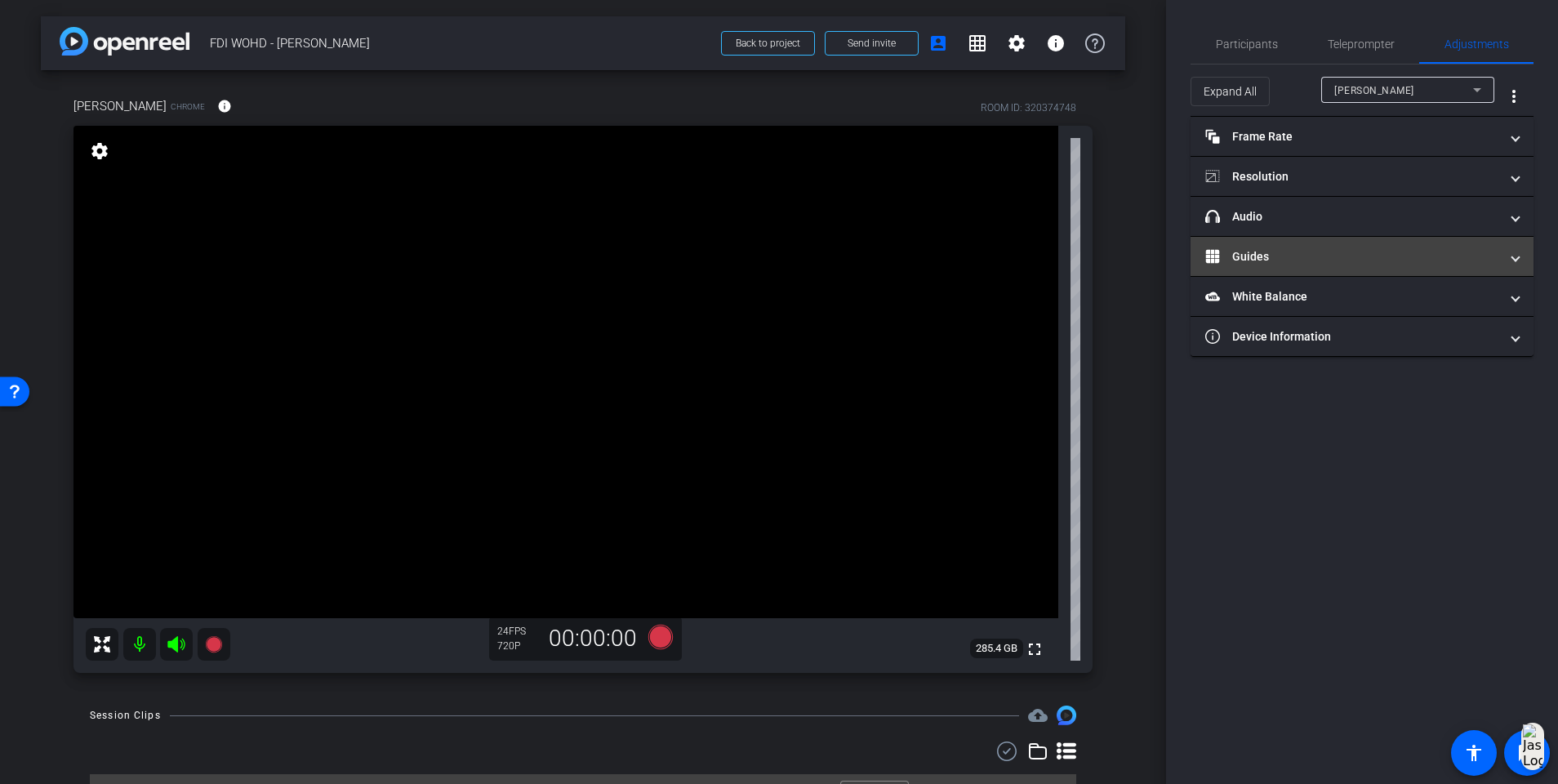
click at [1173, 256] on mat-panel-title "Guides" at bounding box center [1353, 257] width 294 height 17
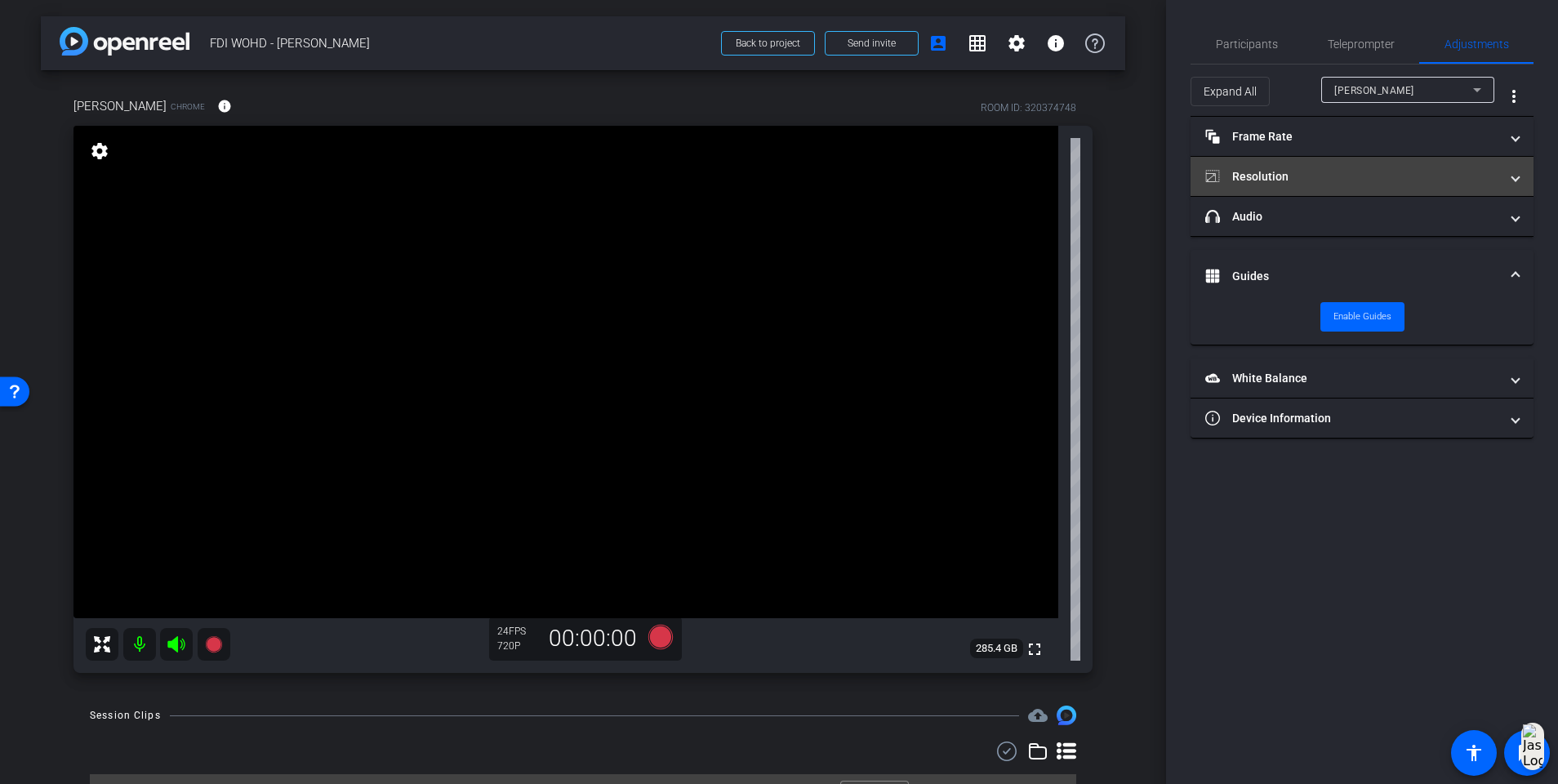
click at [1173, 184] on mat-panel-title "Resolution" at bounding box center [1353, 177] width 294 height 17
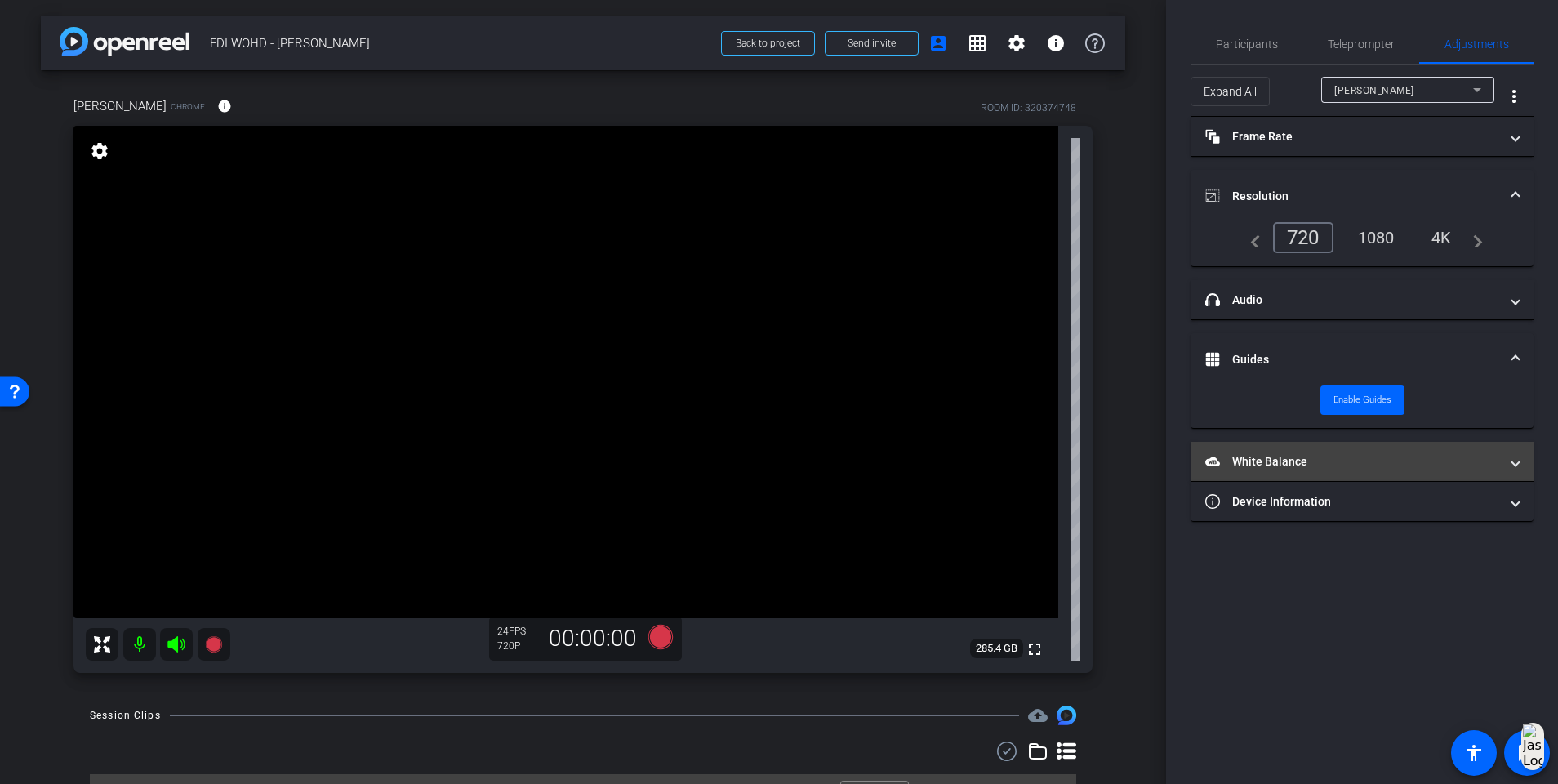
click at [1173, 465] on mat-panel-title "White Balance White Balance" at bounding box center [1353, 462] width 294 height 17
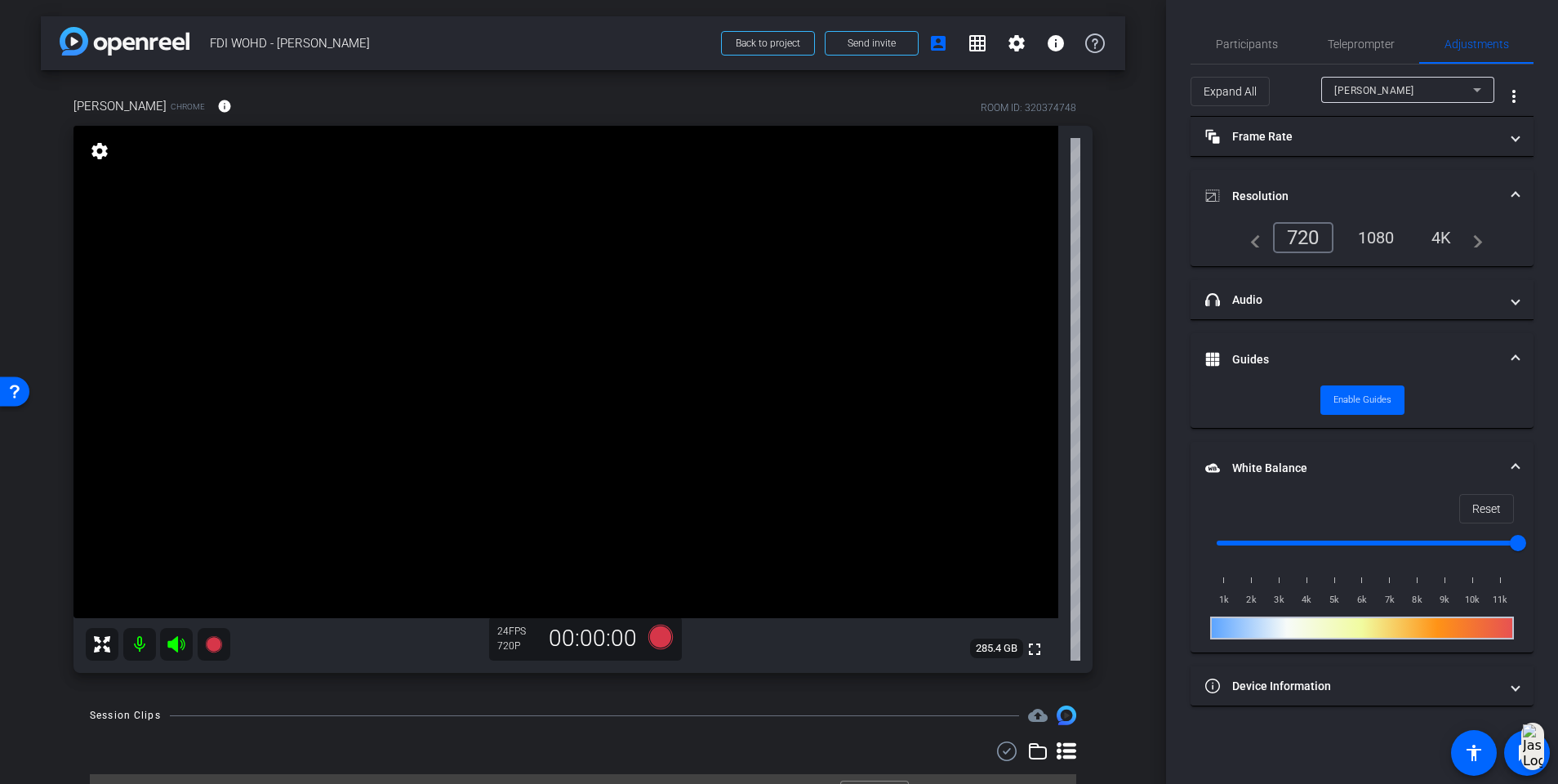
click at [1173, 464] on span at bounding box center [1516, 468] width 7 height 17
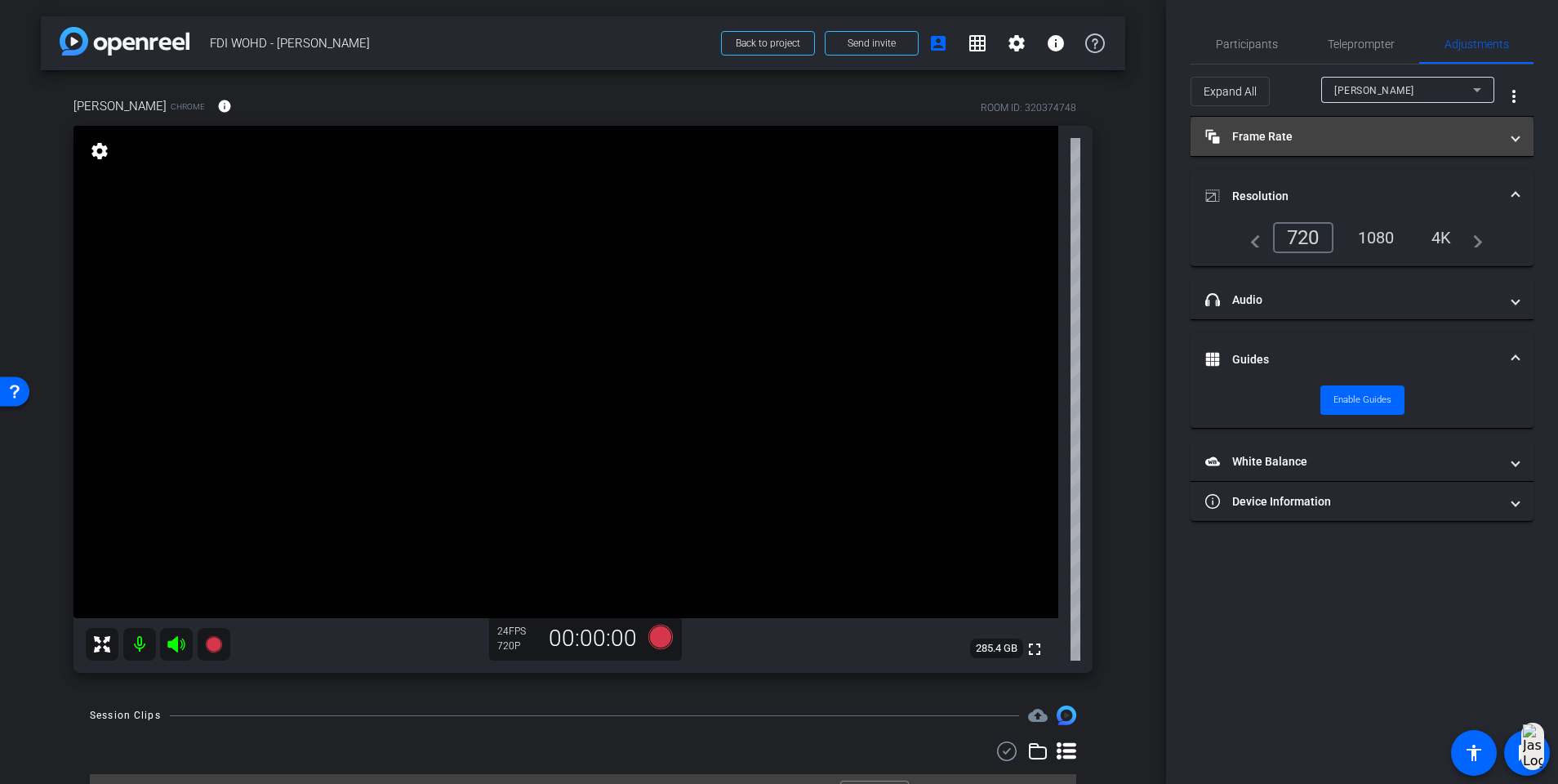
click at [1173, 130] on mat-panel-title "Frame Rate Frame Rate" at bounding box center [1353, 136] width 294 height 17
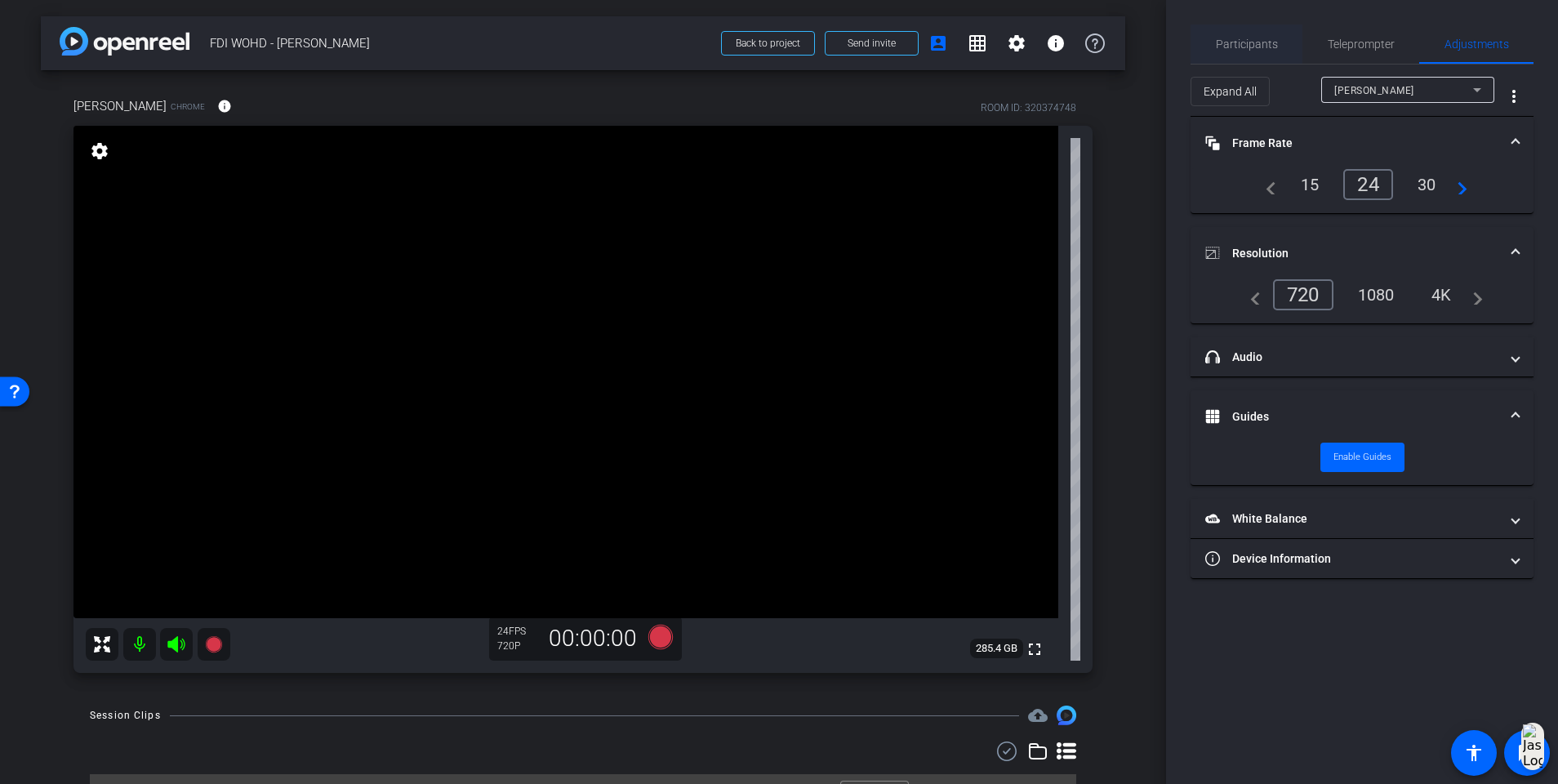
click at [1173, 40] on span "Participants" at bounding box center [1247, 44] width 62 height 11
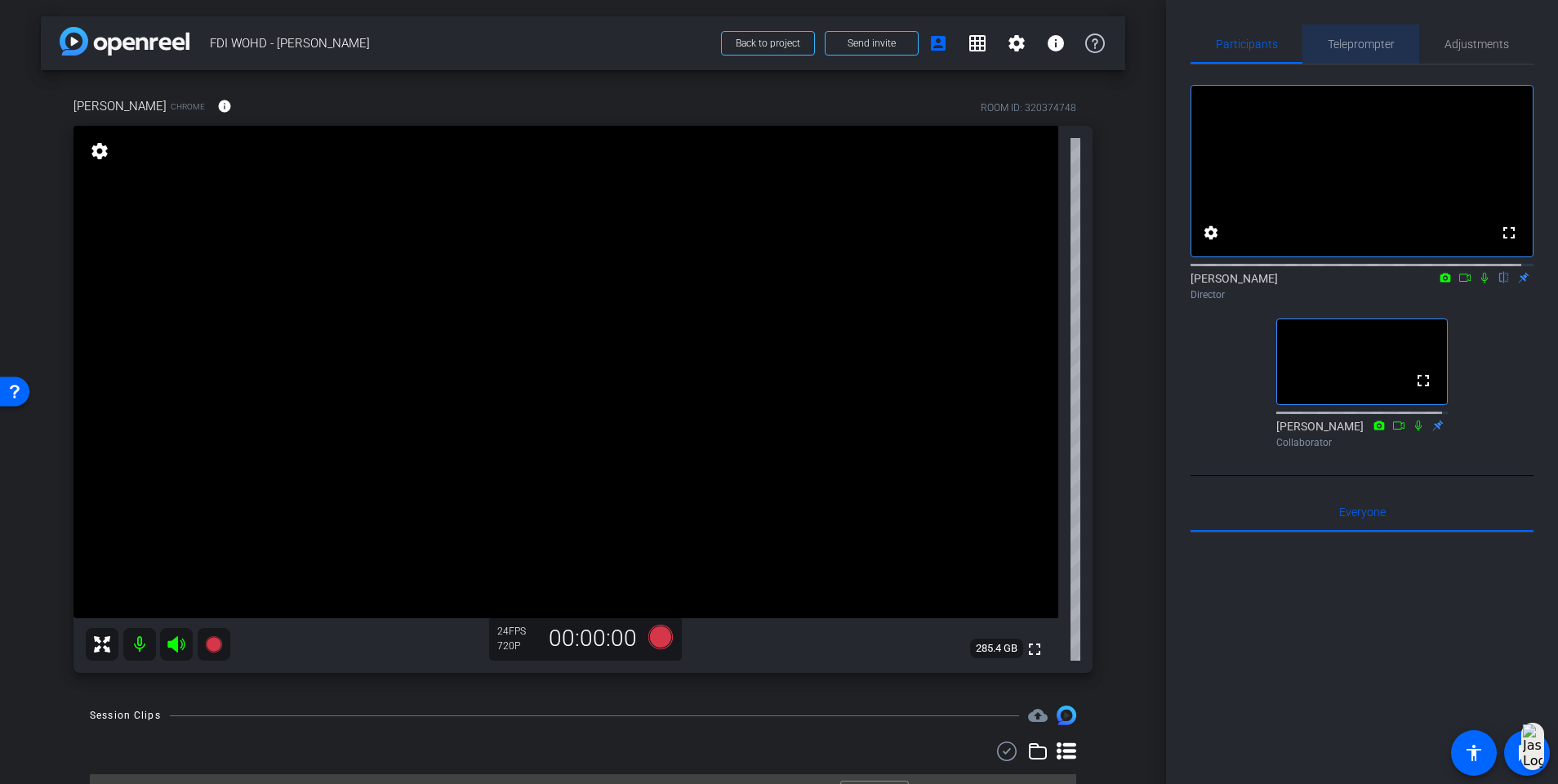
click at [1173, 33] on span "Teleprompter" at bounding box center [1361, 44] width 67 height 40
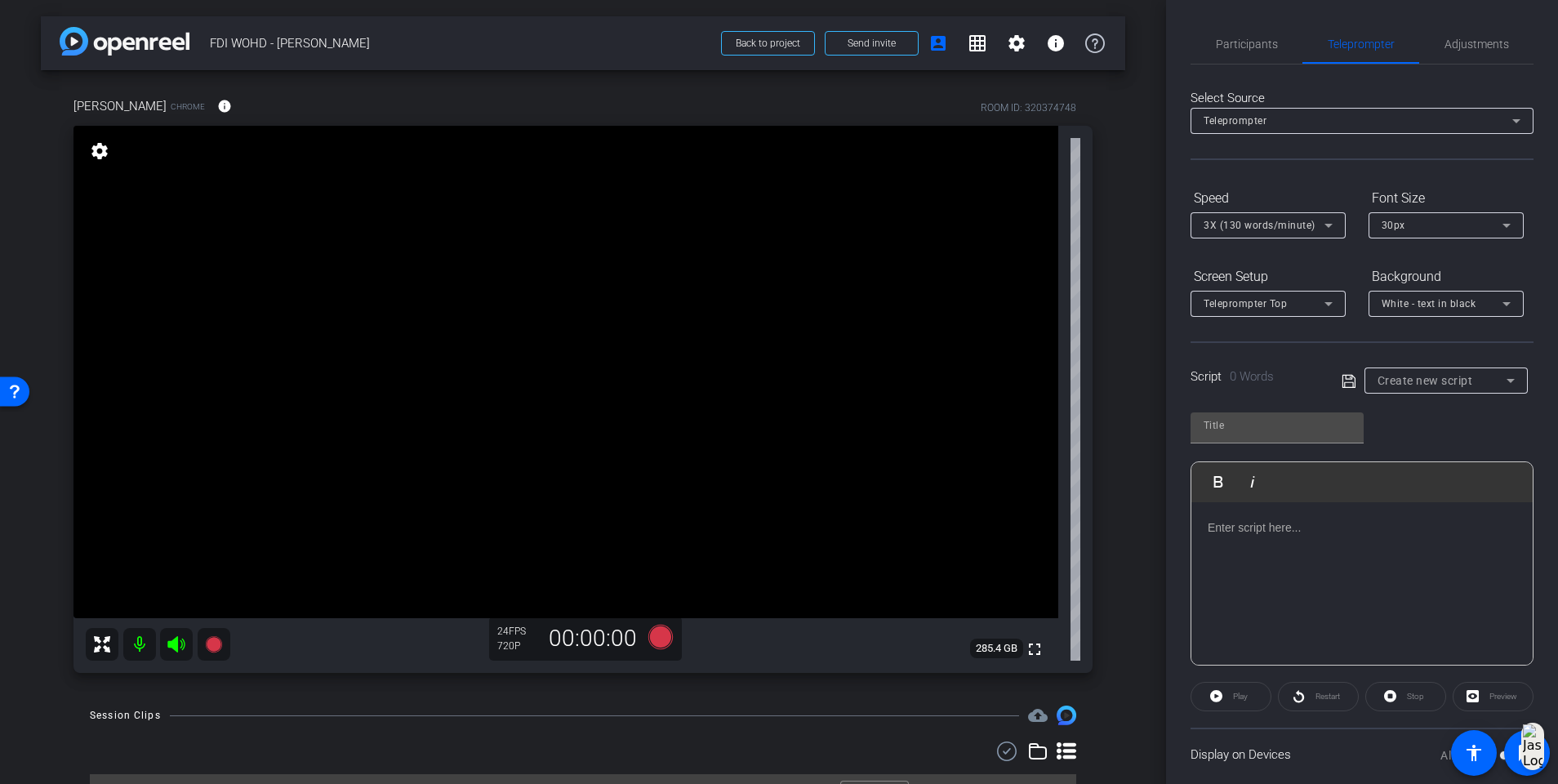
click at [1173, 390] on div "Create new script" at bounding box center [1442, 380] width 129 height 20
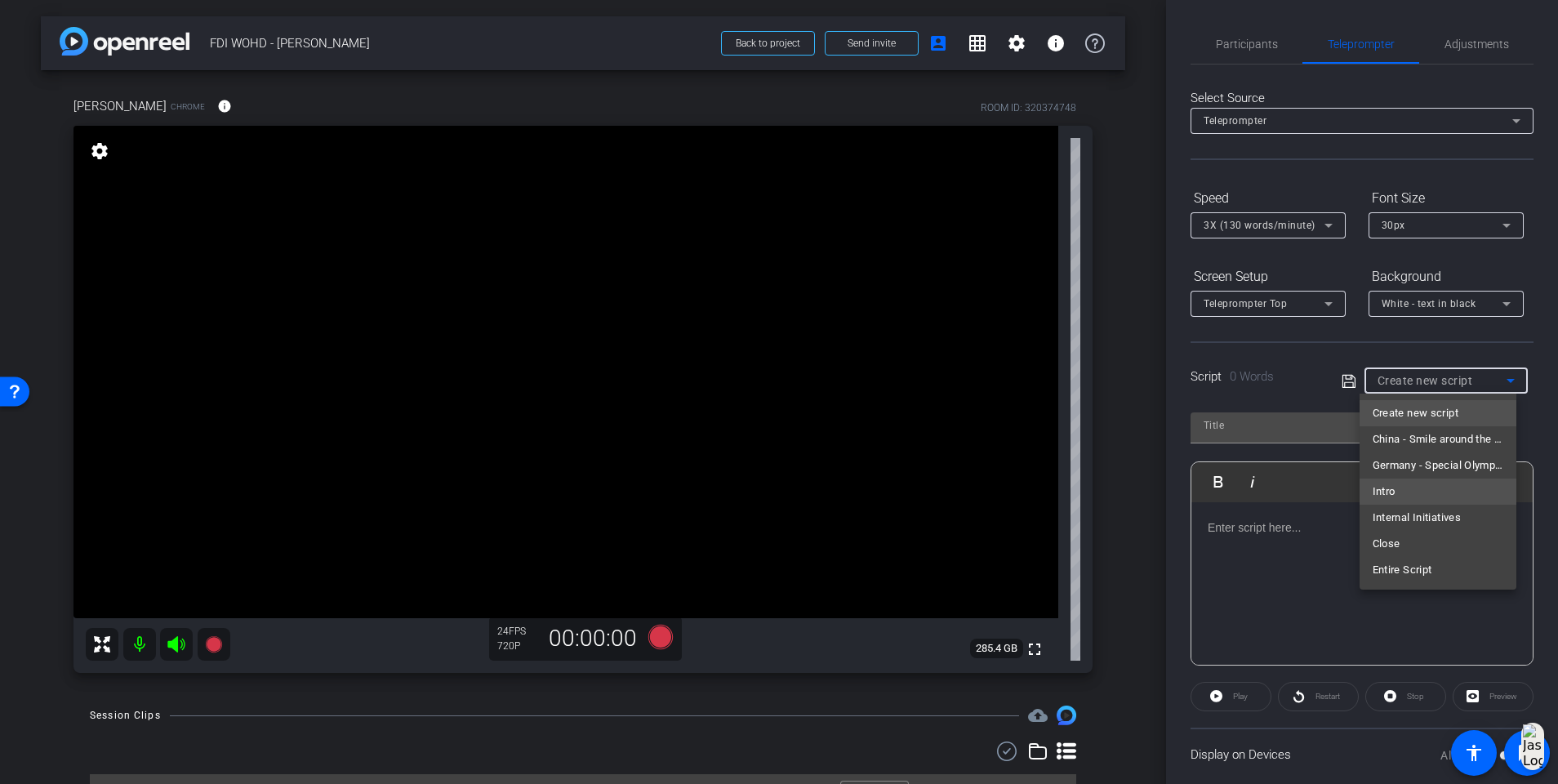
click at [1173, 493] on mat-option "Intro" at bounding box center [1438, 491] width 157 height 26
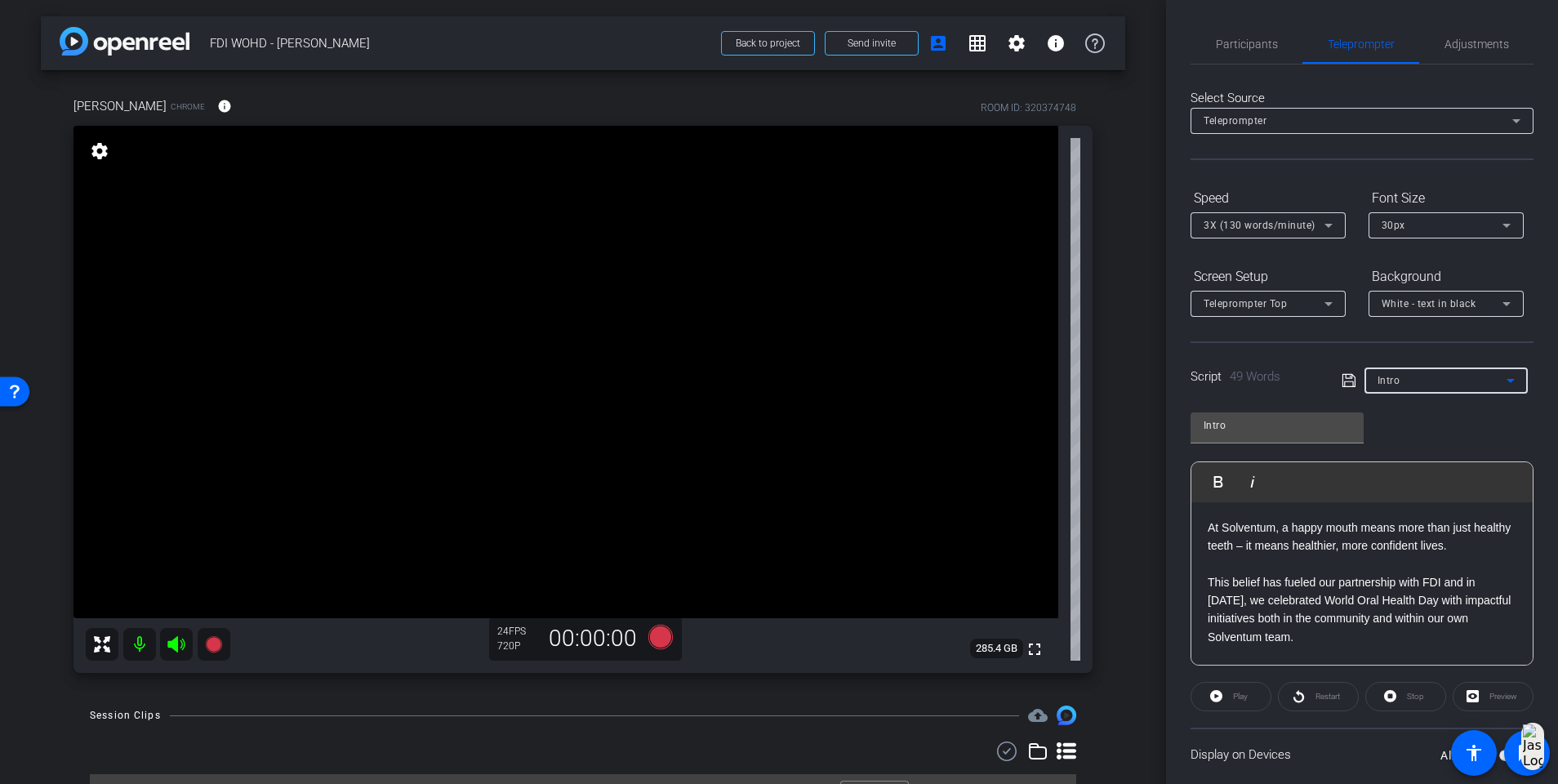
click at [1173, 383] on div "Intro" at bounding box center [1442, 380] width 129 height 21
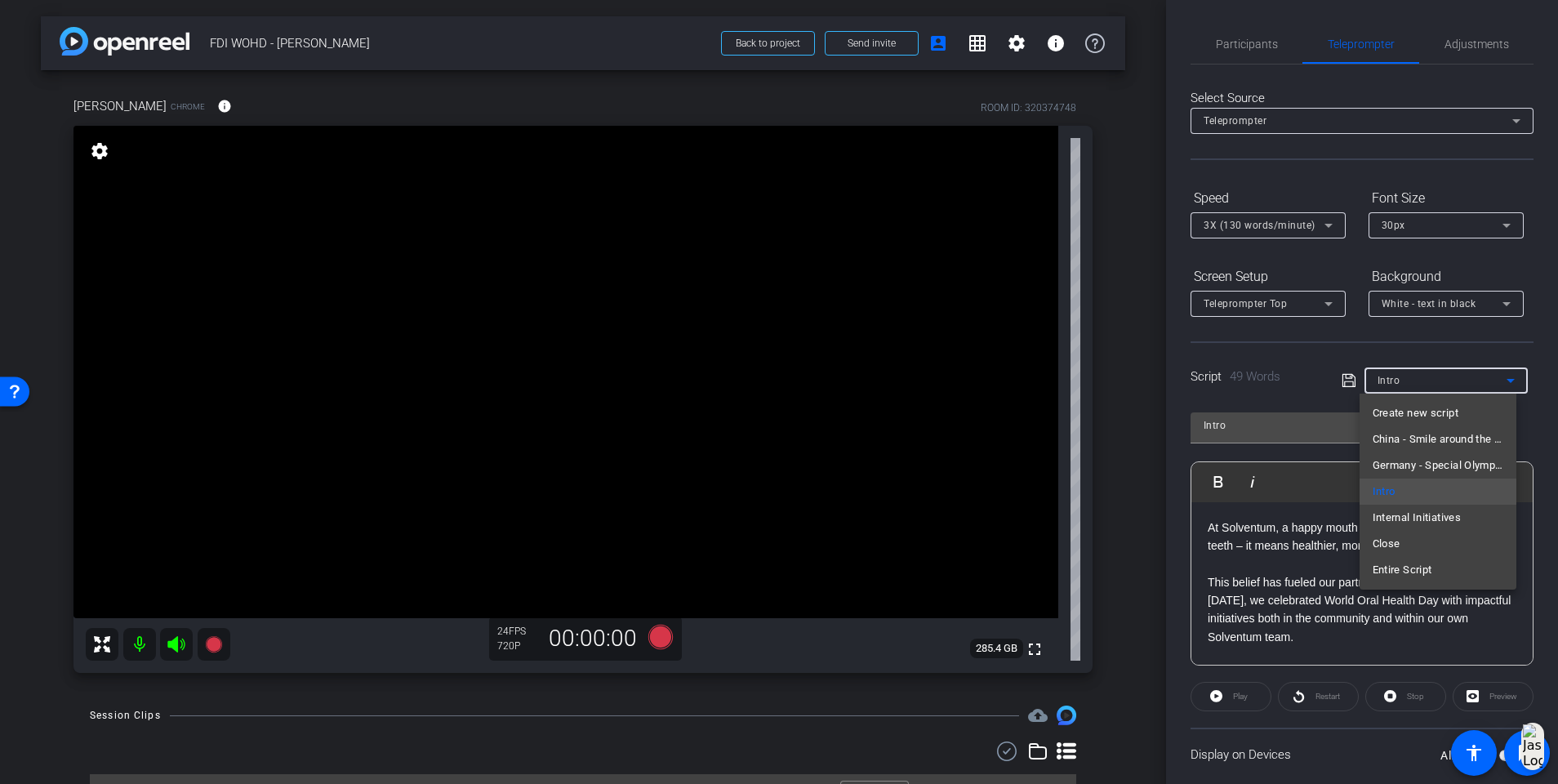
click at [1173, 40] on div at bounding box center [779, 392] width 1558 height 784
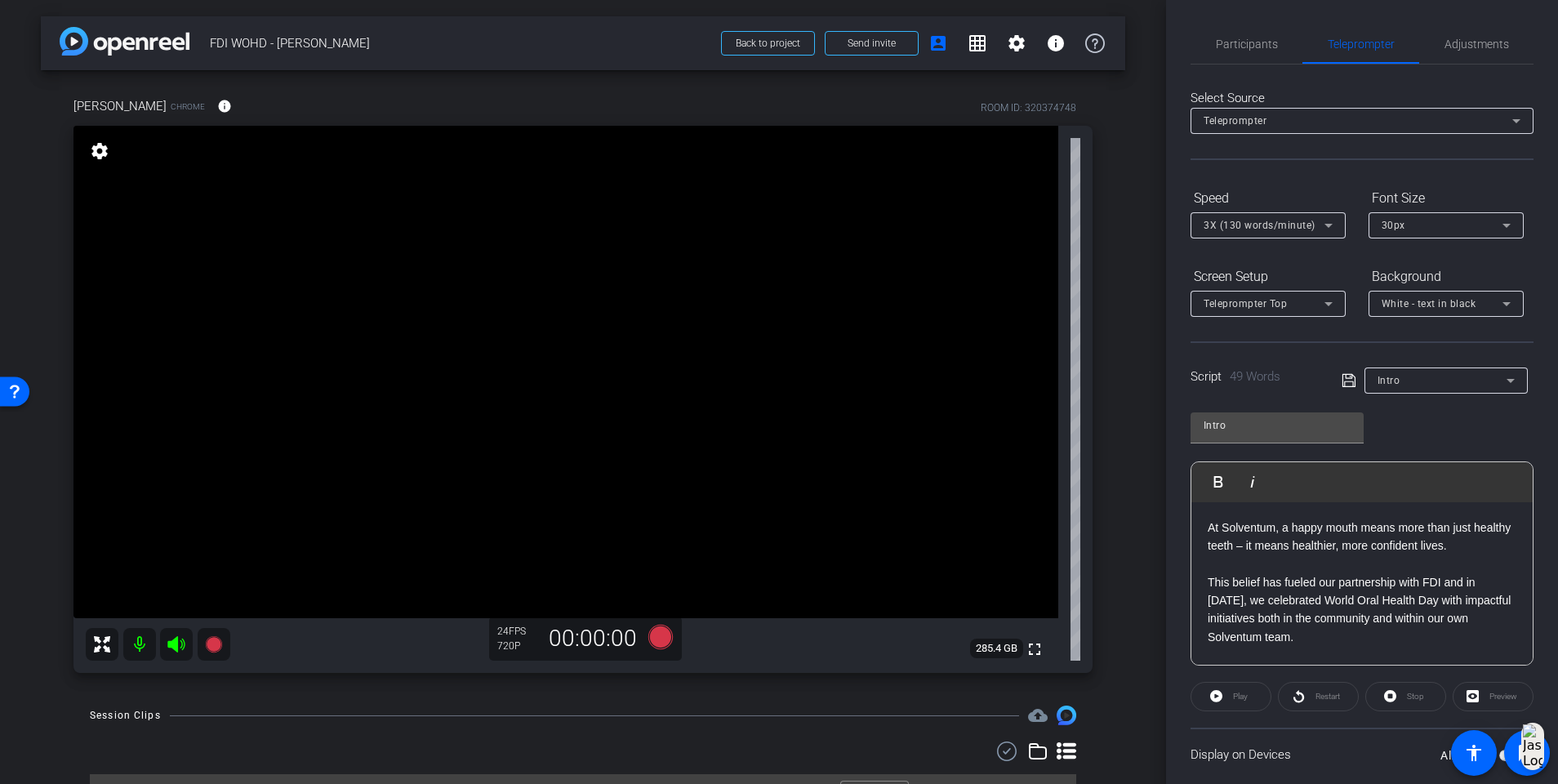
click at [1173, 40] on span "Adjustments" at bounding box center [1477, 44] width 65 height 11
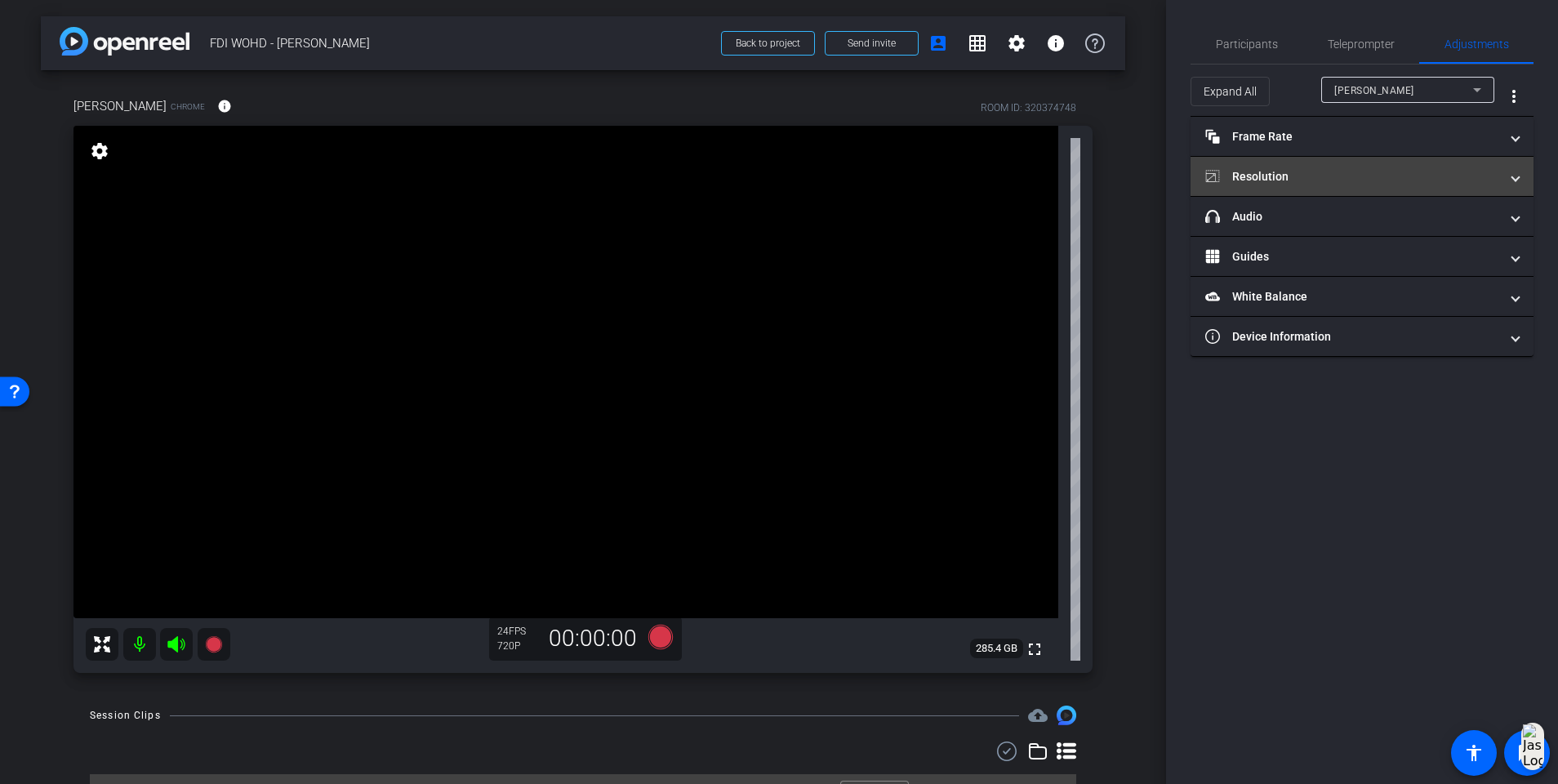
click at [1173, 188] on mat-expansion-panel-header "Resolution" at bounding box center [1362, 177] width 343 height 40
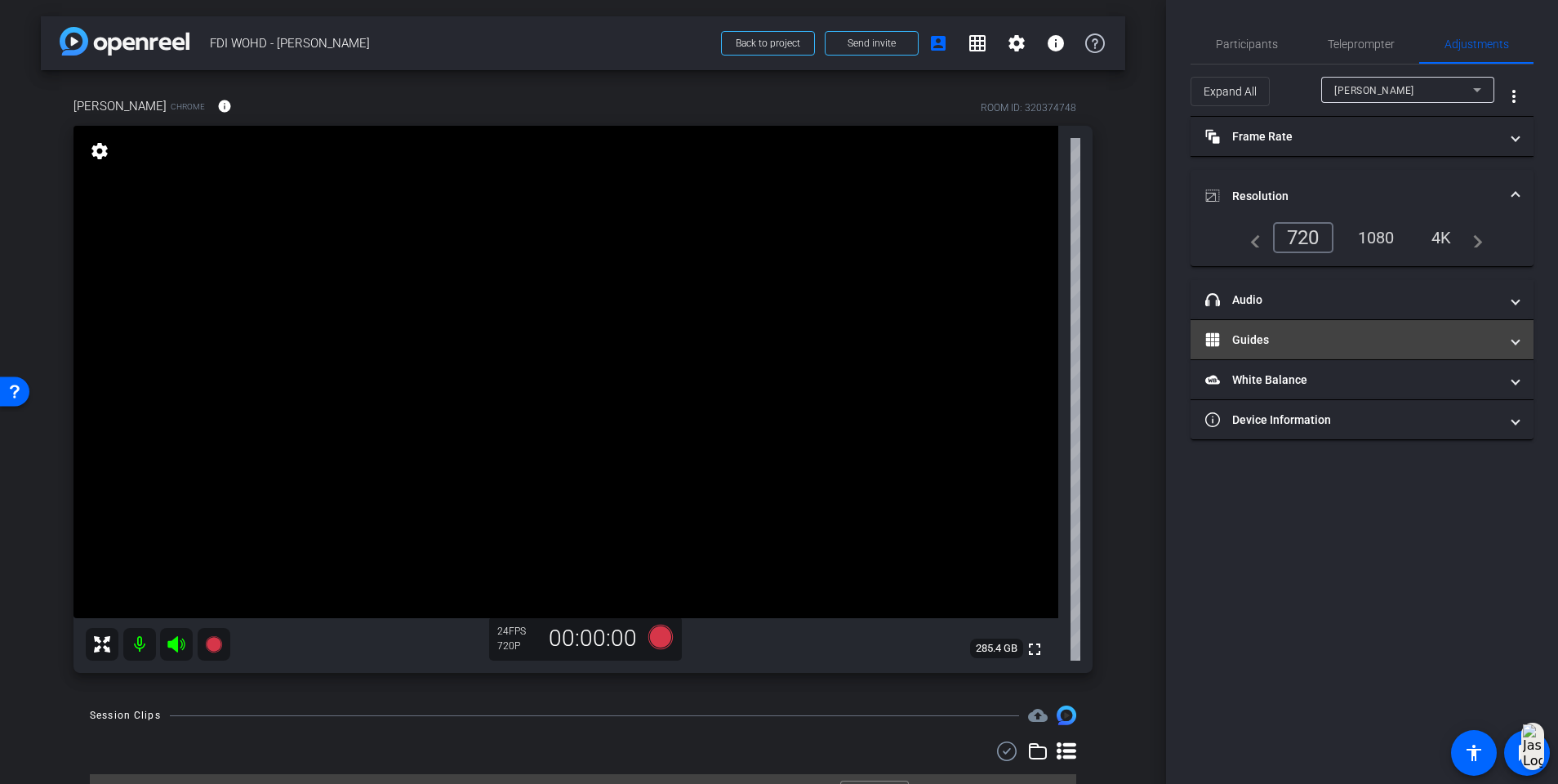
click at [1173, 345] on mat-panel-title "Guides" at bounding box center [1353, 340] width 294 height 17
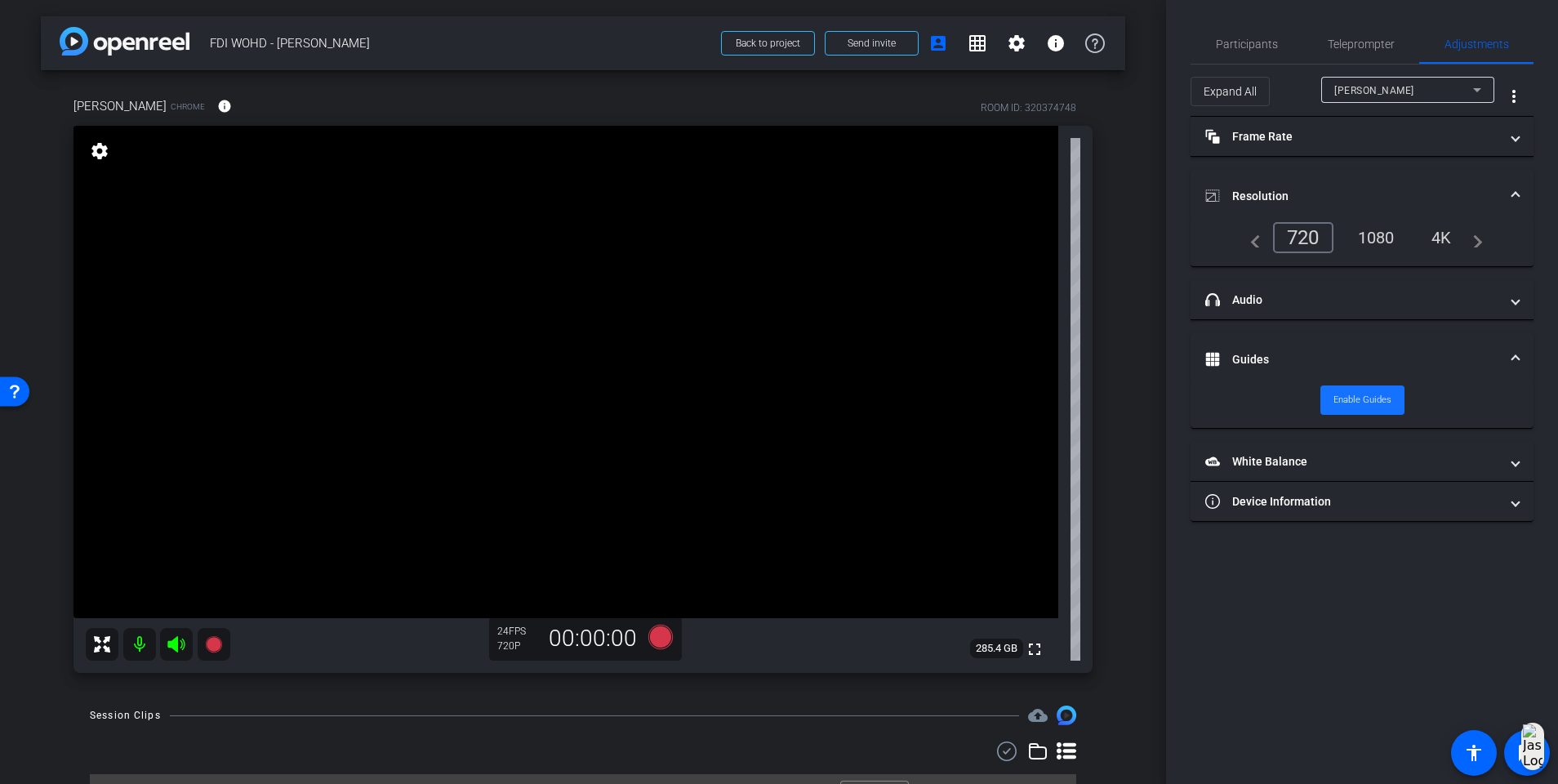
click at [1173, 402] on span at bounding box center [1362, 400] width 84 height 40
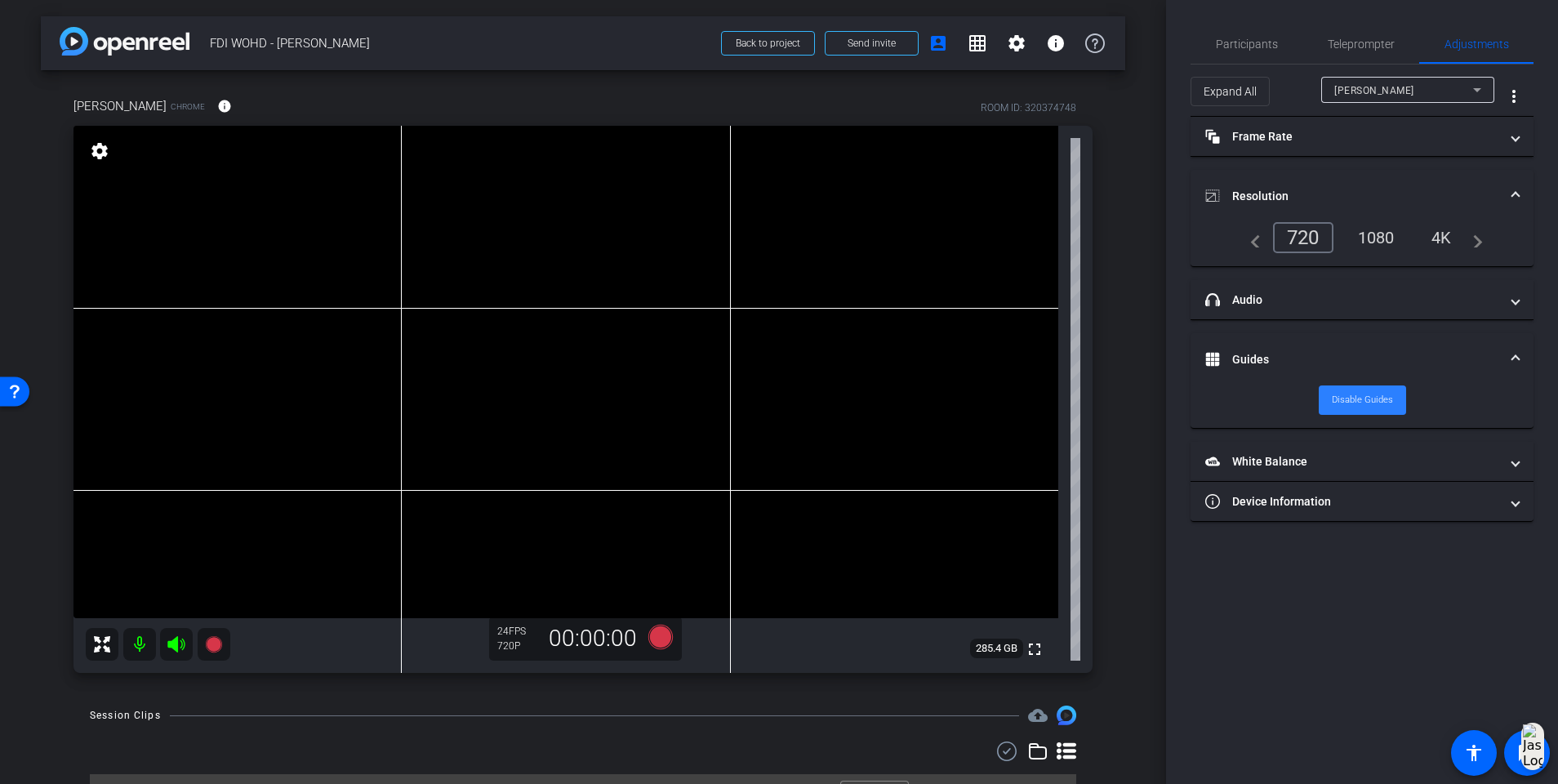
click at [1173, 404] on span at bounding box center [1362, 400] width 88 height 40
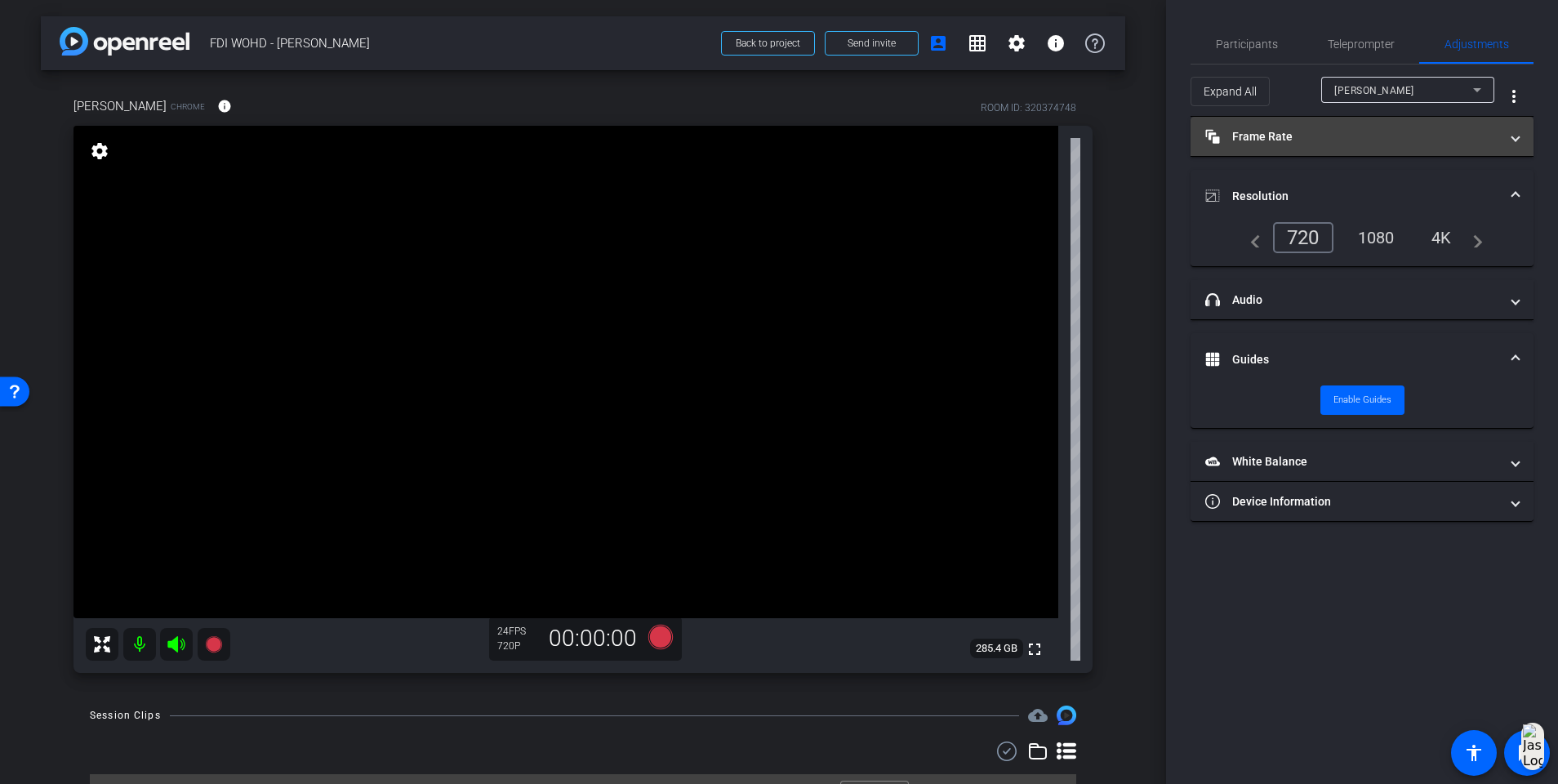
click at [1173, 129] on mat-panel-title "Frame Rate Frame Rate" at bounding box center [1353, 136] width 294 height 17
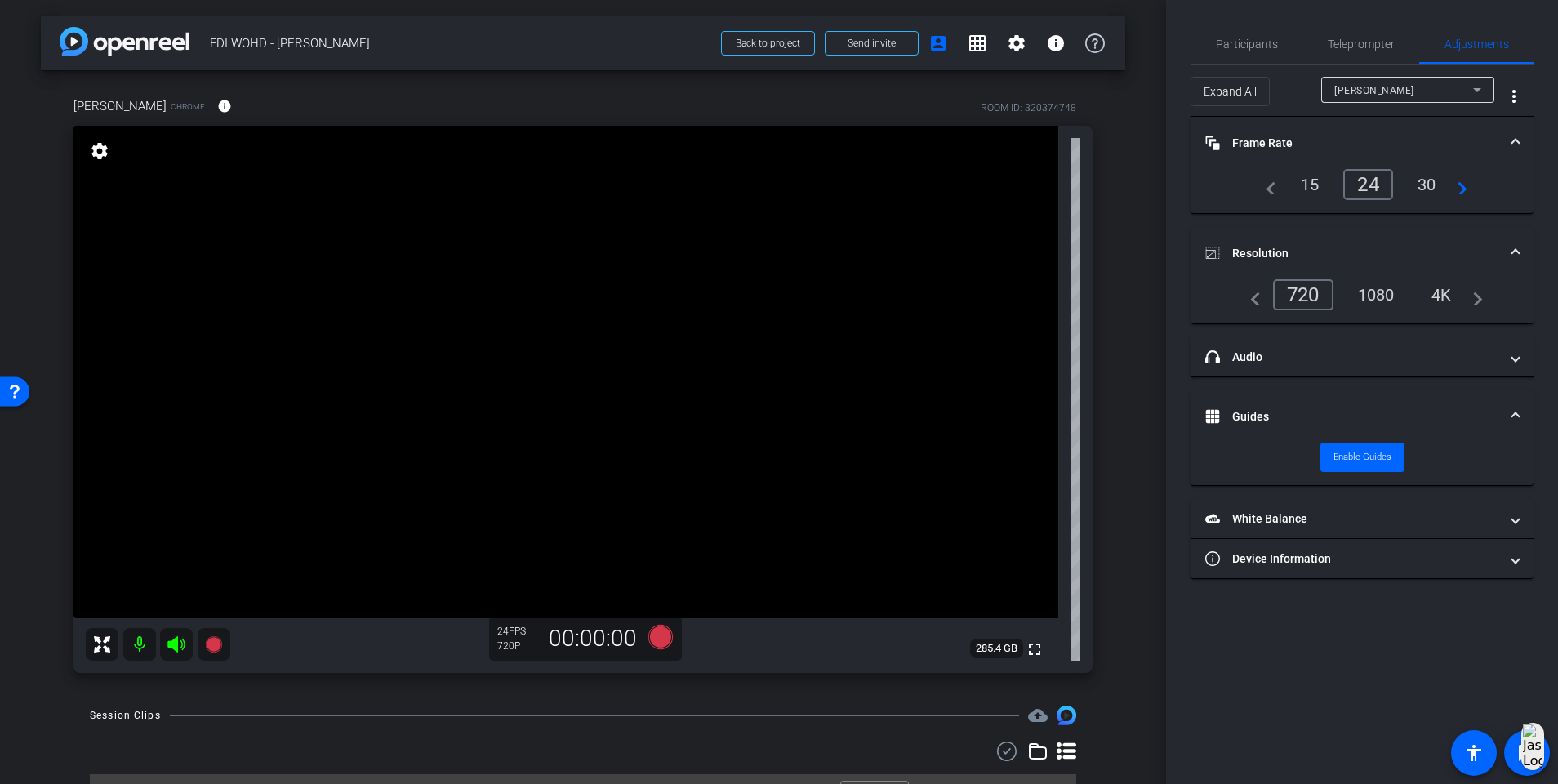
click at [1173, 259] on span "Resolution" at bounding box center [1359, 253] width 307 height 17
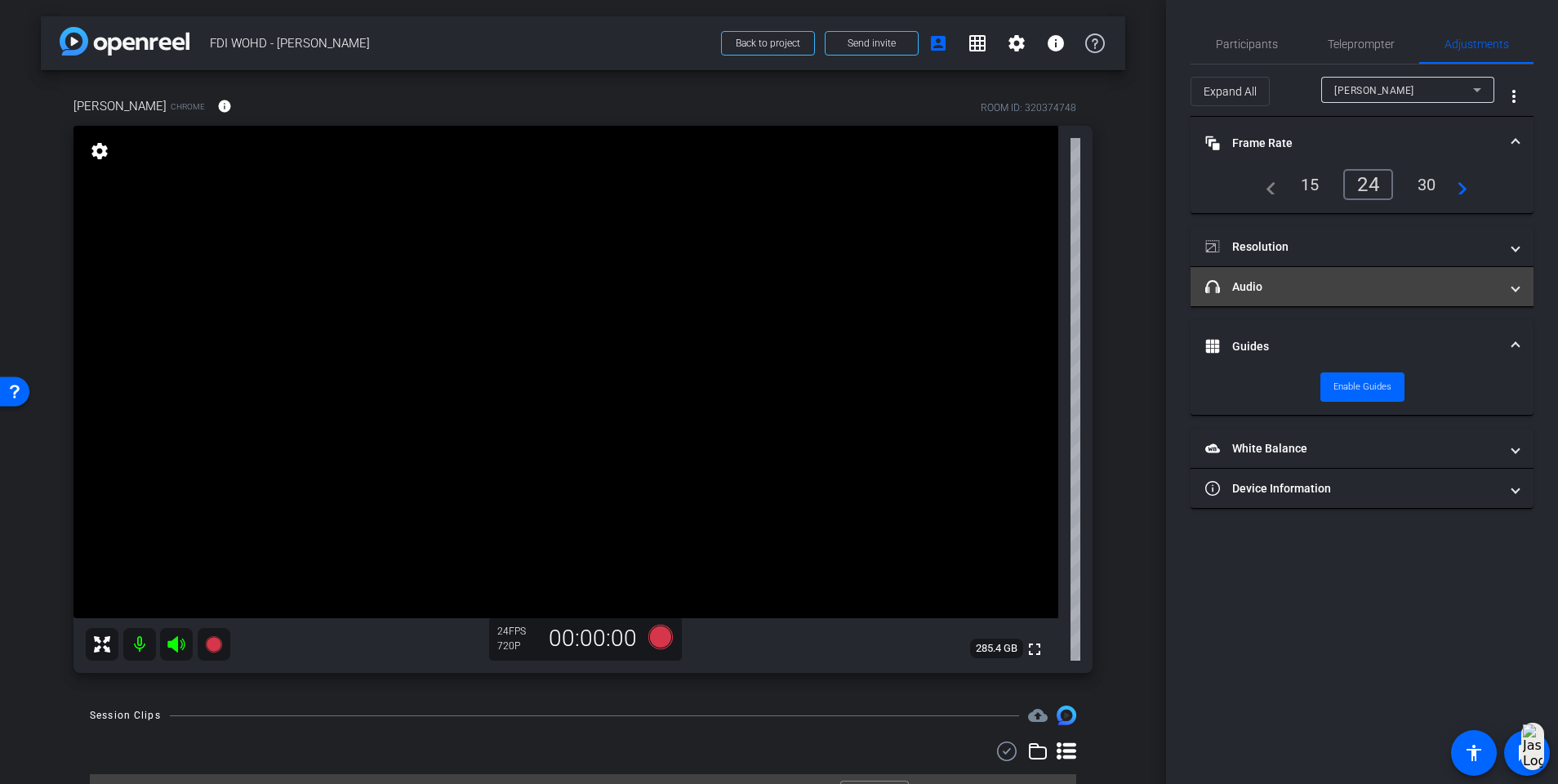
click at [1173, 293] on span "headphone icon Audio" at bounding box center [1359, 287] width 307 height 17
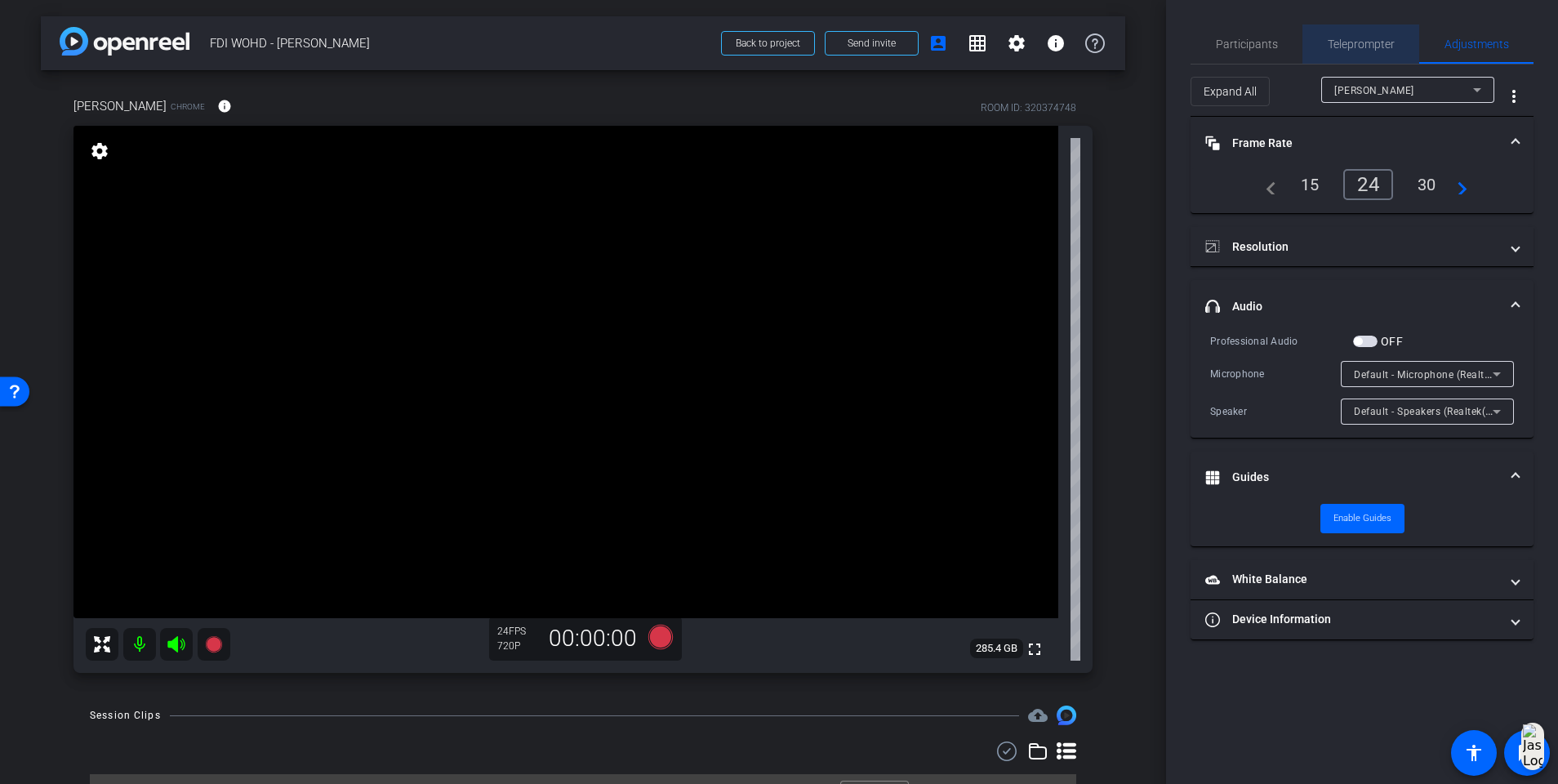
click at [1173, 39] on span "Teleprompter" at bounding box center [1361, 44] width 67 height 11
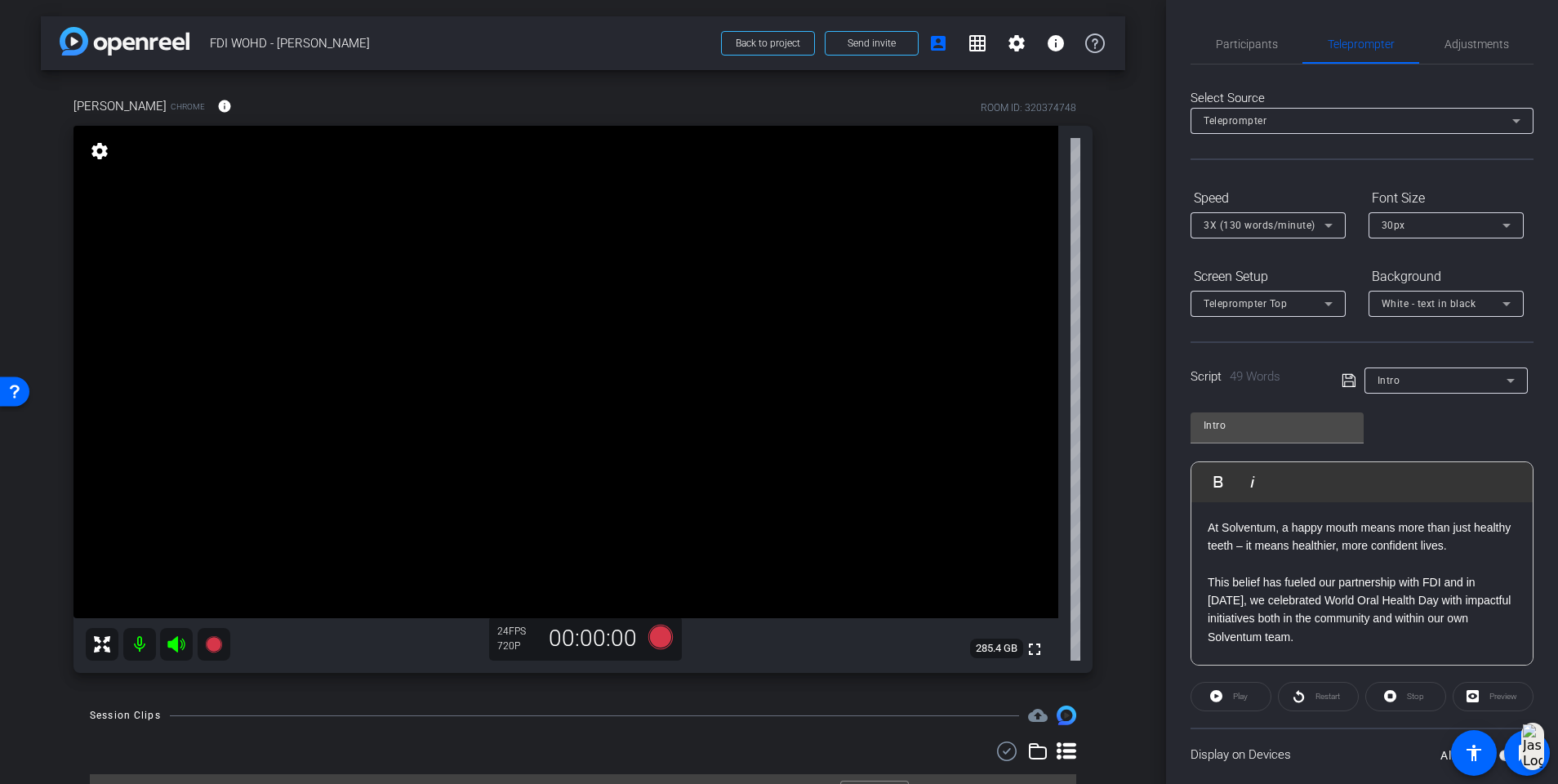
click at [1173, 379] on div "Intro" at bounding box center [1442, 380] width 129 height 21
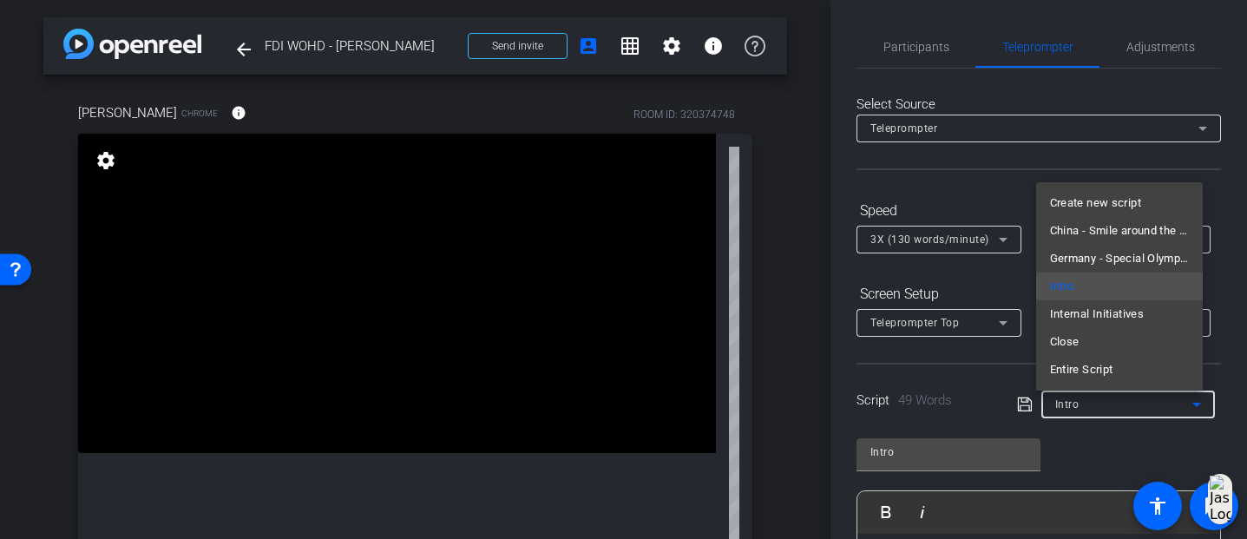
click at [1096, 410] on div at bounding box center [623, 269] width 1247 height 539
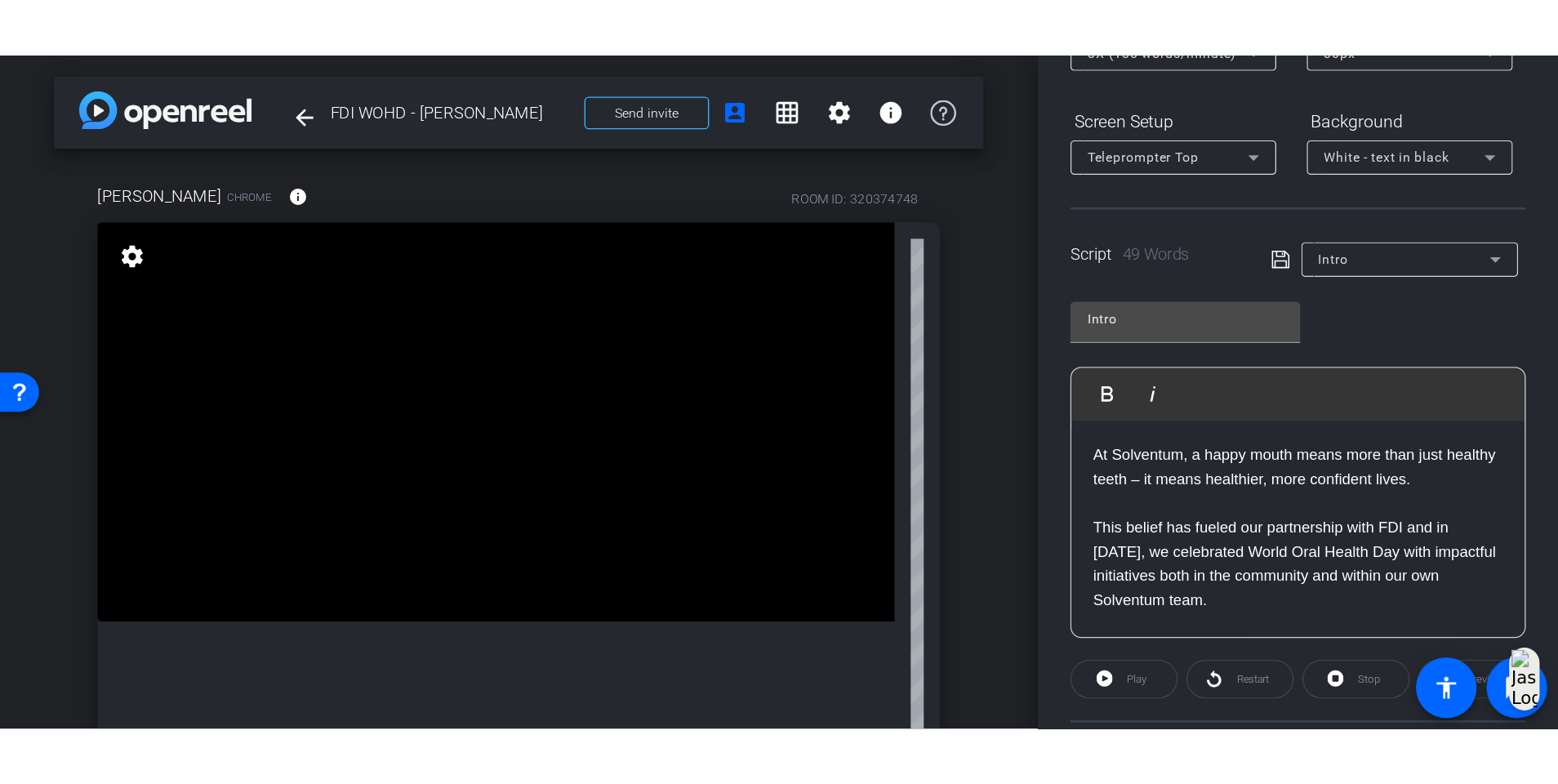
scroll to position [386, 0]
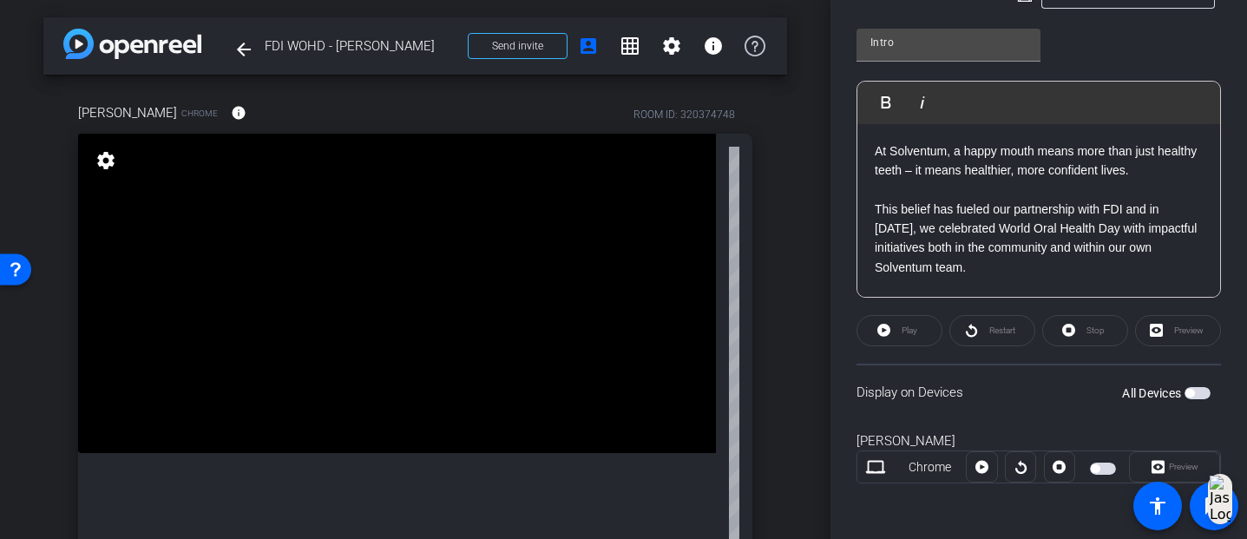
click at [1079, 473] on div at bounding box center [1102, 466] width 55 height 21
click at [1091, 470] on span "button" at bounding box center [1095, 468] width 9 height 9
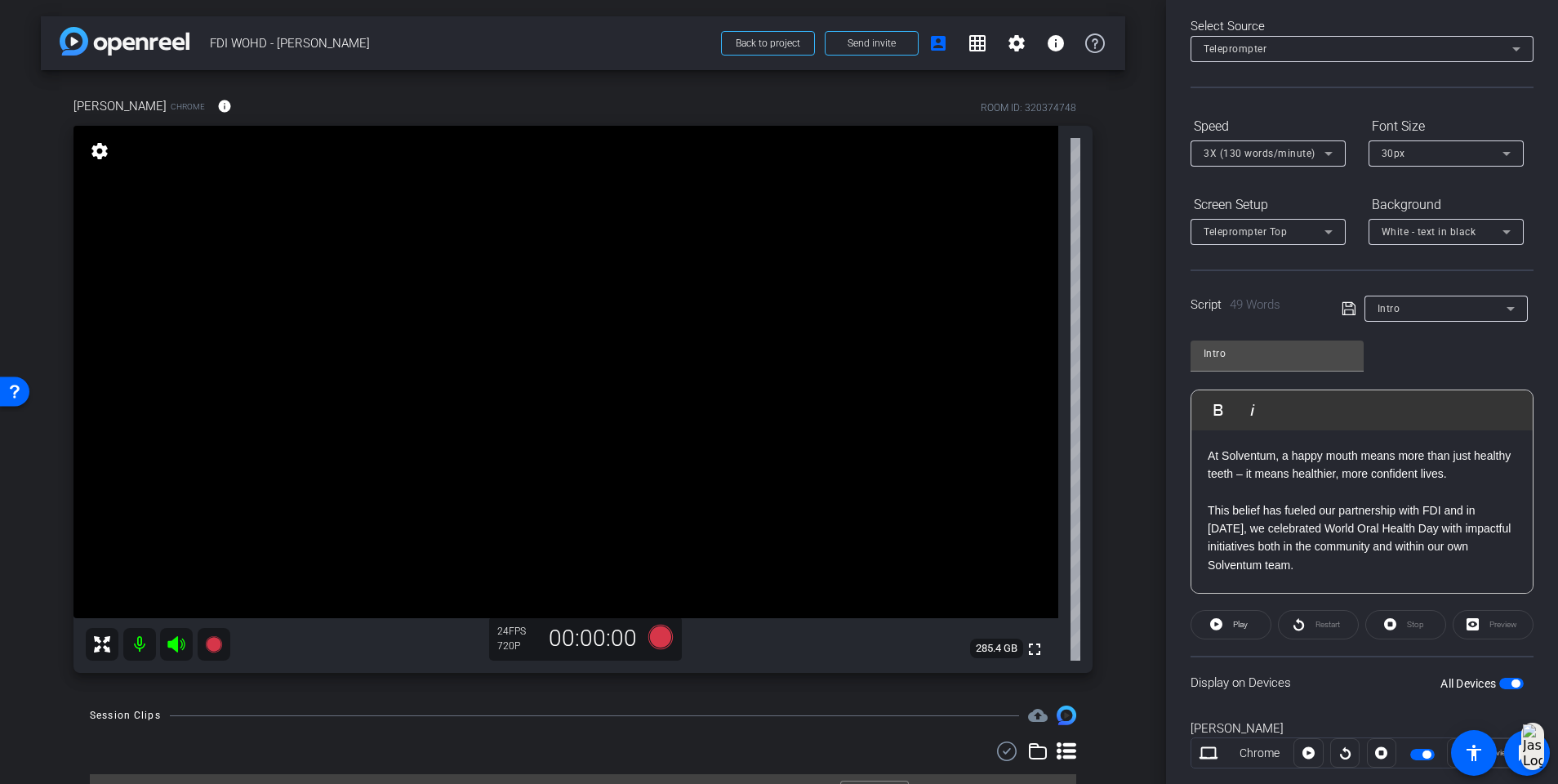
scroll to position [108, 0]
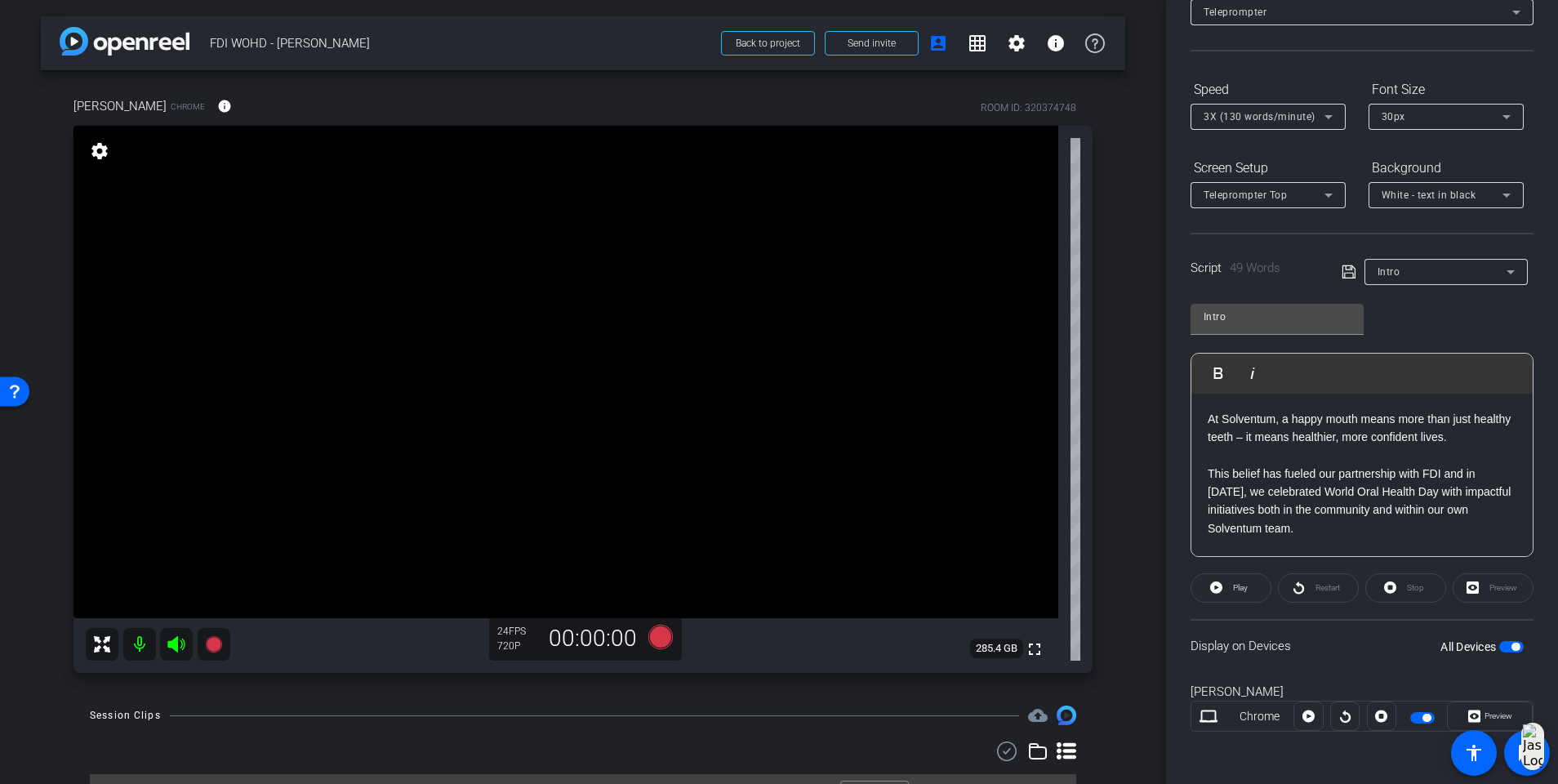
click at [1173, 265] on div "Intro" at bounding box center [1442, 272] width 129 height 21
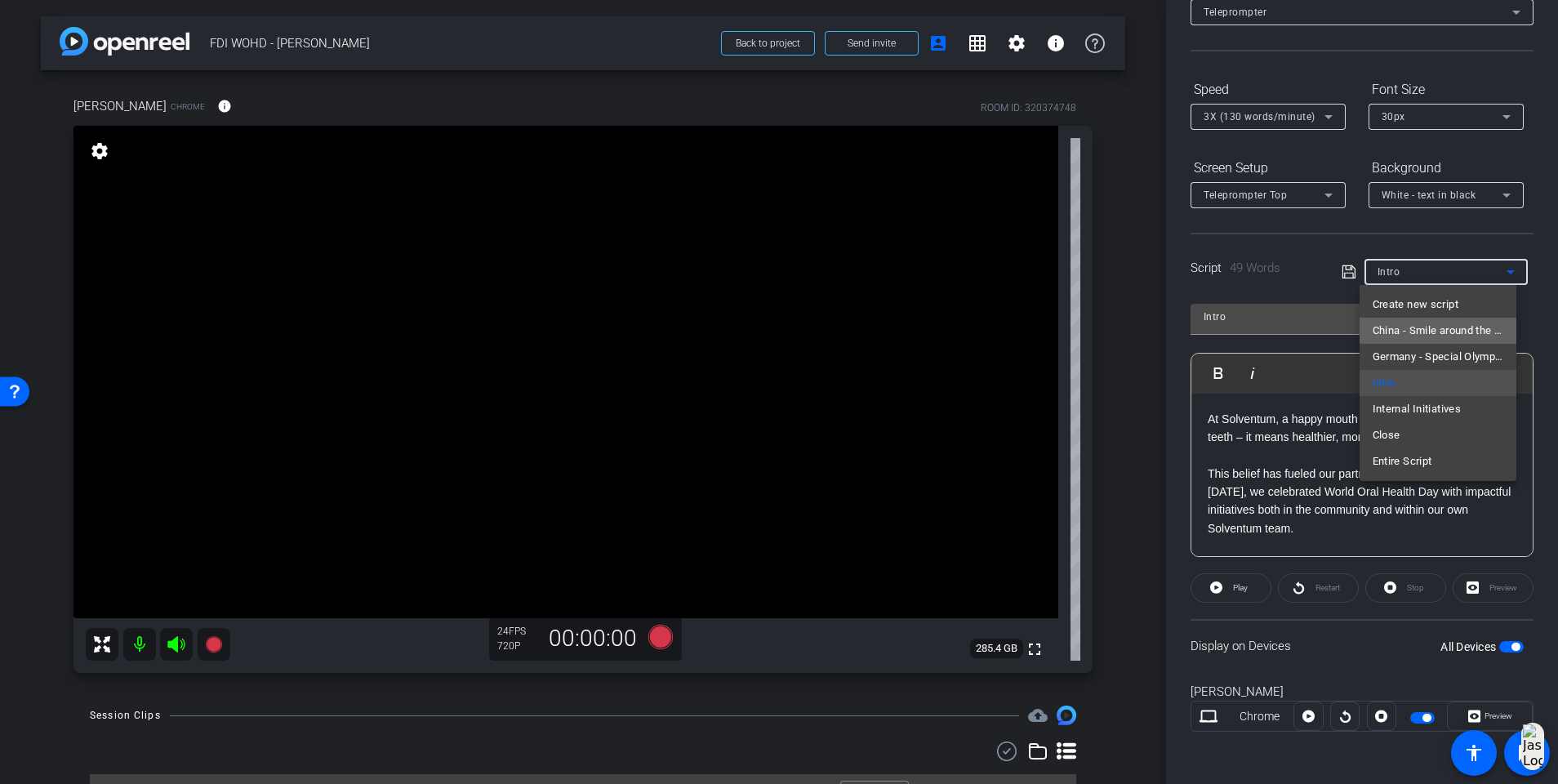
click at [1173, 339] on span "China - Smile around the world" at bounding box center [1438, 330] width 132 height 20
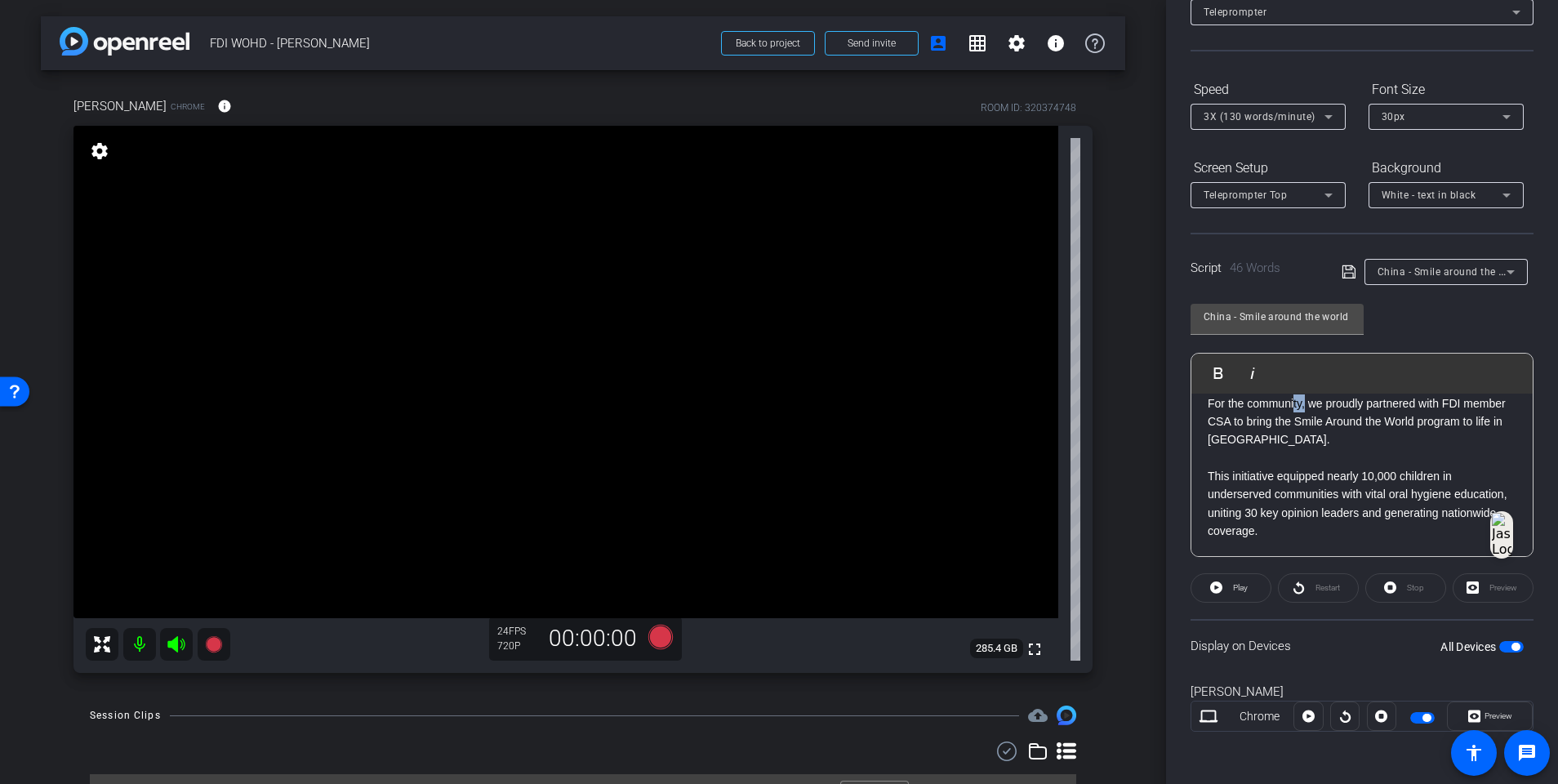
scroll to position [0, 0]
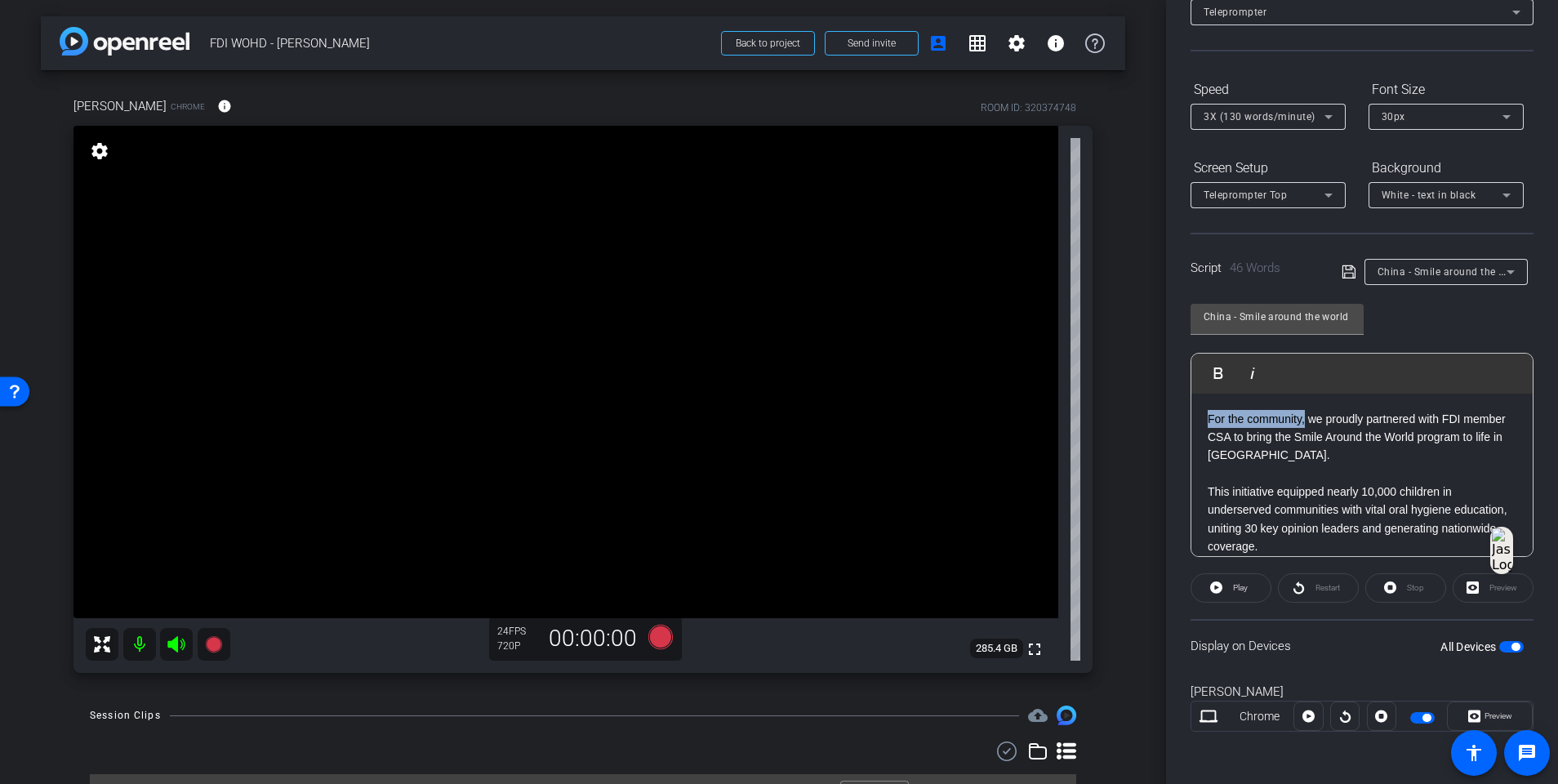
drag, startPoint x: 1304, startPoint y: 400, endPoint x: 1169, endPoint y: 401, distance: 135.0
click at [1169, 401] on div "Participants Teleprompter Adjustments settings Fiona Nath flip Director Janelle…" at bounding box center [1362, 392] width 392 height 784
click at [1173, 424] on p "For the community, we proudly partnered with FDI member CSA to bring the Smile …" at bounding box center [1362, 438] width 309 height 55
drag, startPoint x: 1440, startPoint y: 421, endPoint x: 1250, endPoint y: 431, distance: 190.3
click at [1173, 431] on p "For the community, we proudly partnered with FDI member CSA to bring the Smile …" at bounding box center [1362, 438] width 309 height 55
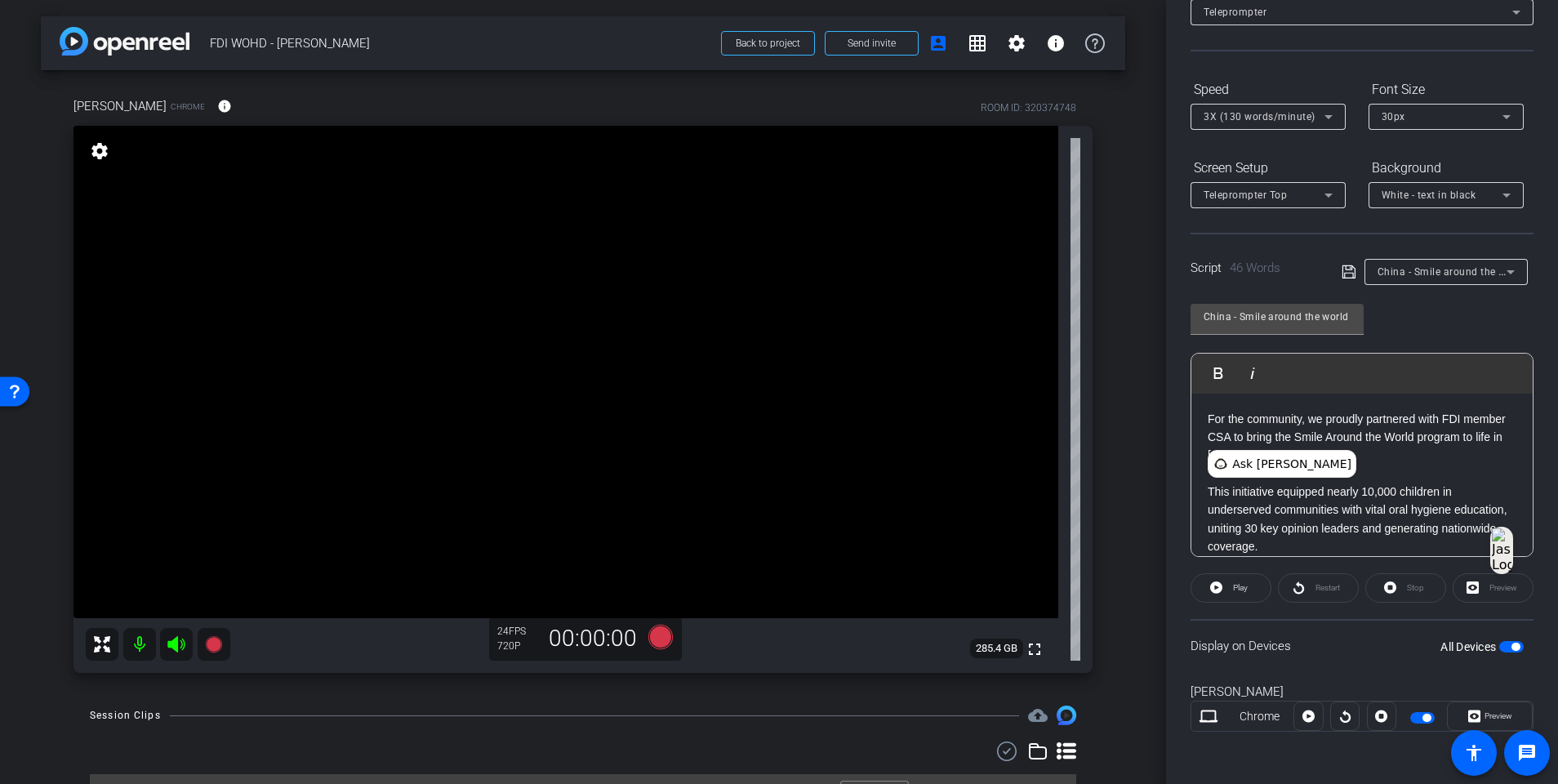
click at [1173, 274] on span "China - Smile around the world" at bounding box center [1452, 271] width 148 height 13
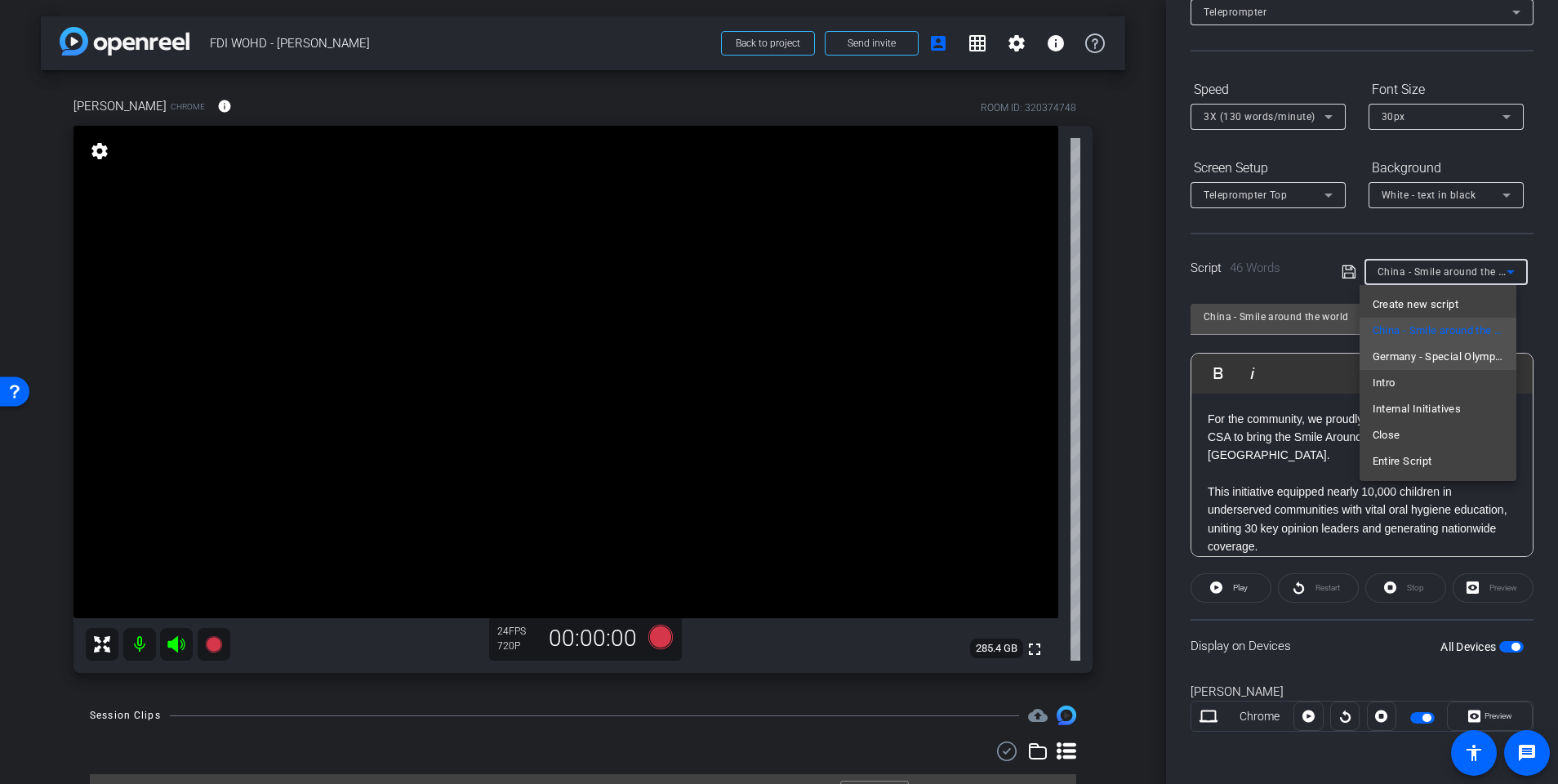
click at [1173, 358] on span "Germany - Special Olympics" at bounding box center [1438, 357] width 132 height 20
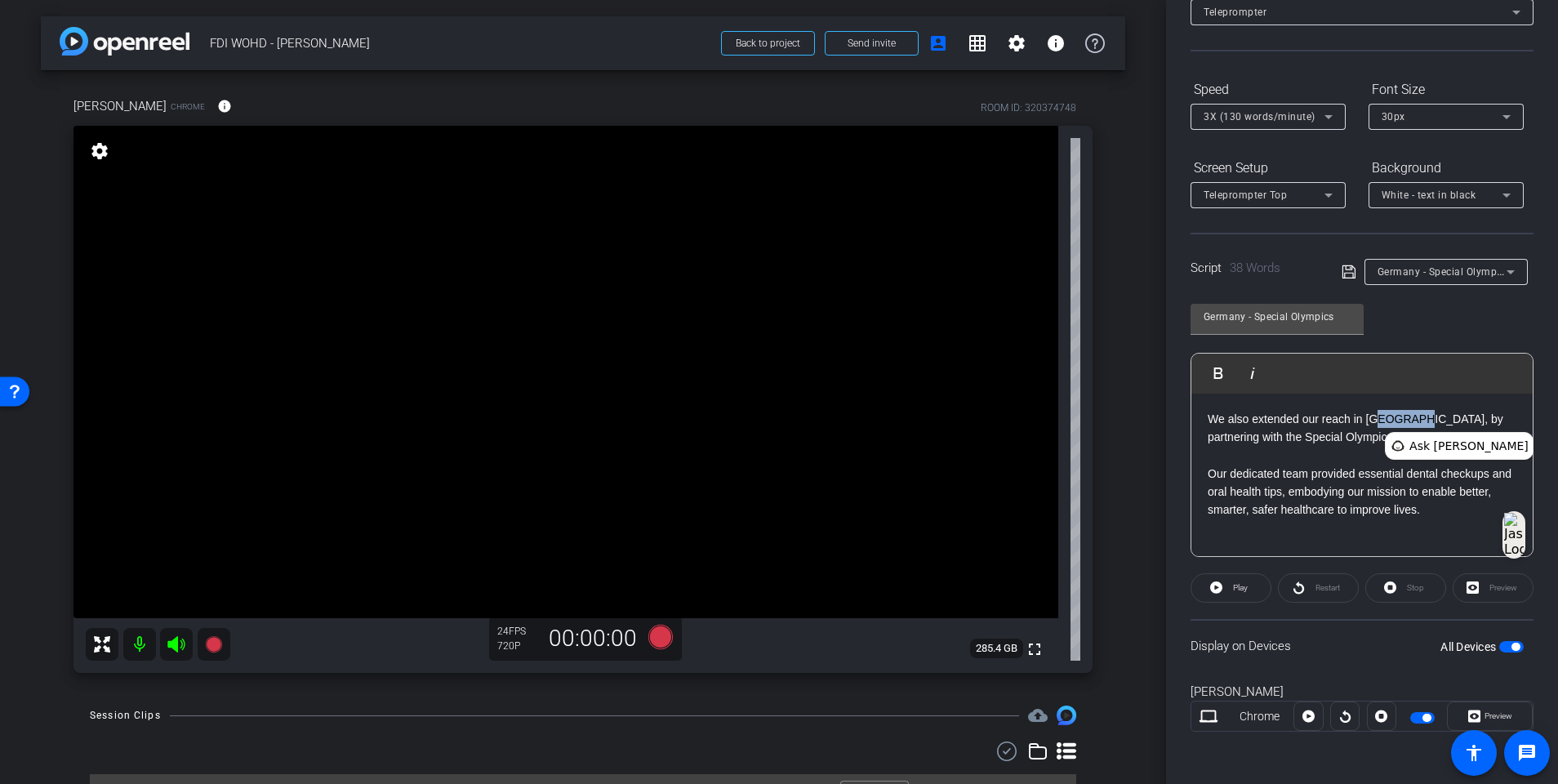
drag, startPoint x: 1420, startPoint y: 424, endPoint x: 1379, endPoint y: 421, distance: 41.1
click at [1173, 421] on p "We also extended our reach in Germany, by partnering with the Special Olympics." at bounding box center [1362, 428] width 309 height 37
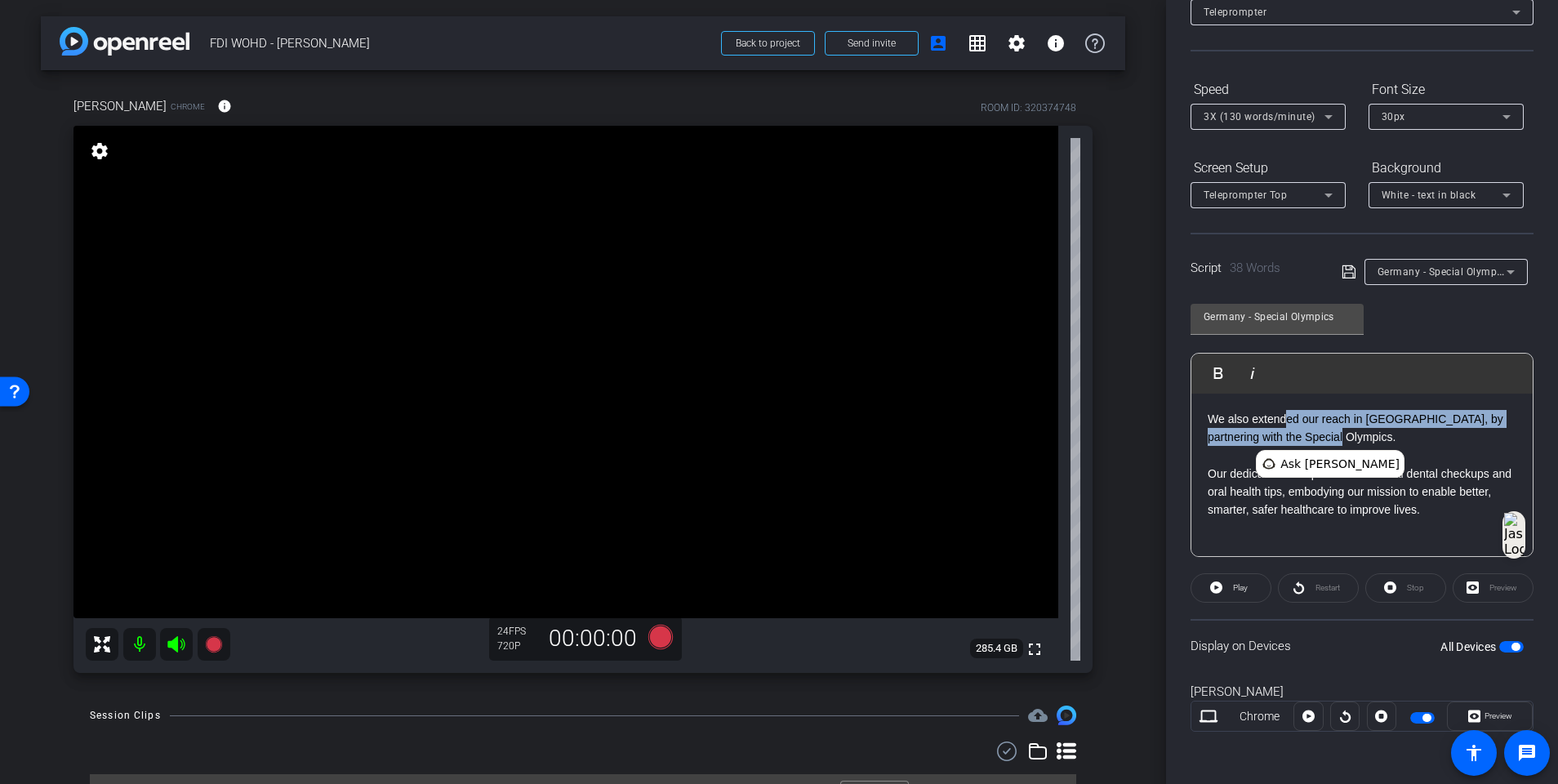
drag, startPoint x: 1349, startPoint y: 433, endPoint x: 1287, endPoint y: 417, distance: 64.0
click at [1173, 417] on p "We also extended our reach in Germany, by partnering with the Special Olympics." at bounding box center [1362, 428] width 309 height 37
click at [1173, 433] on p "We also extended our reach in Germany, by partnering with the Special Olympics." at bounding box center [1362, 428] width 309 height 37
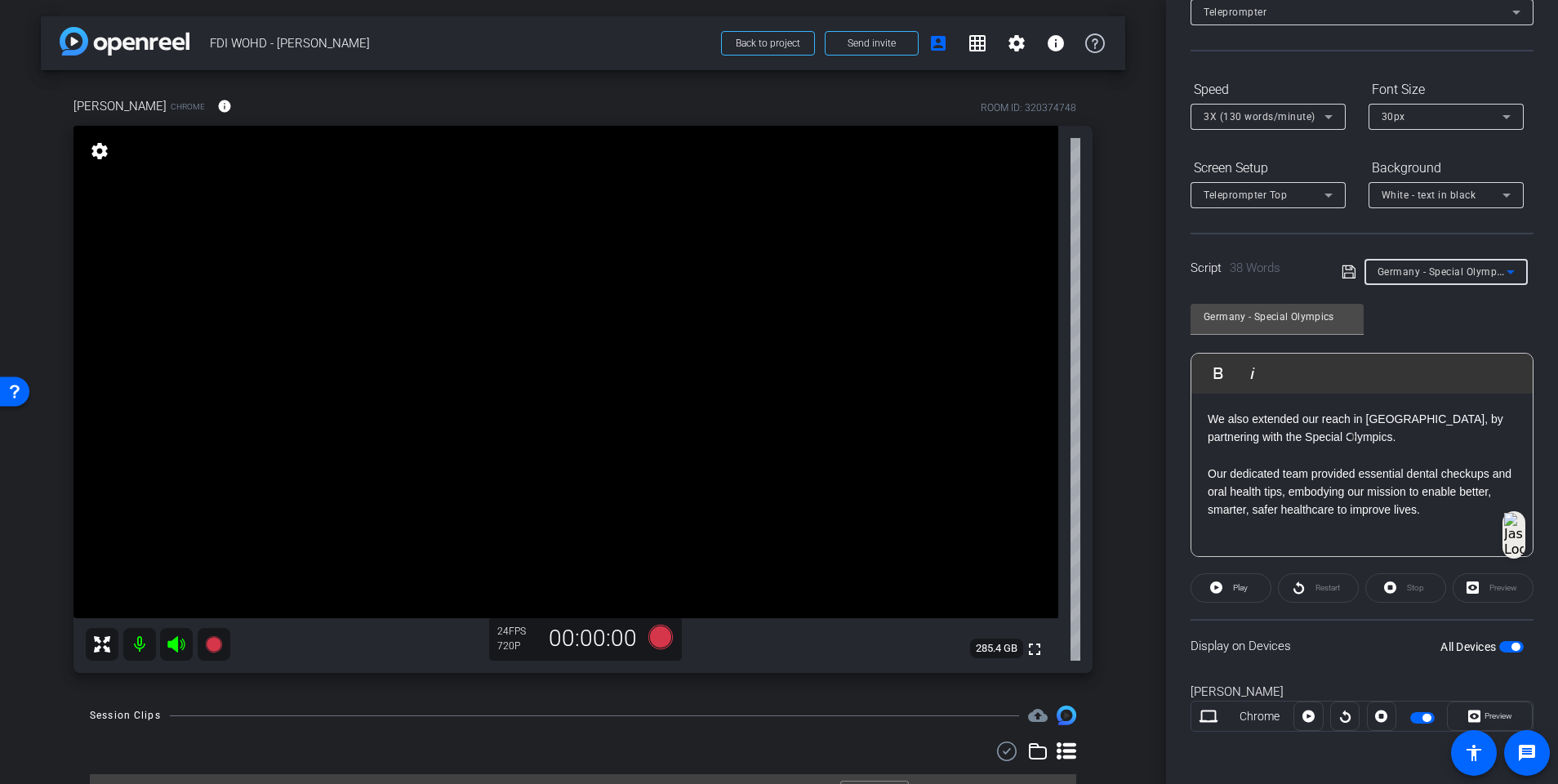
click at [1173, 267] on span "Germany - Special Olympics" at bounding box center [1444, 271] width 133 height 13
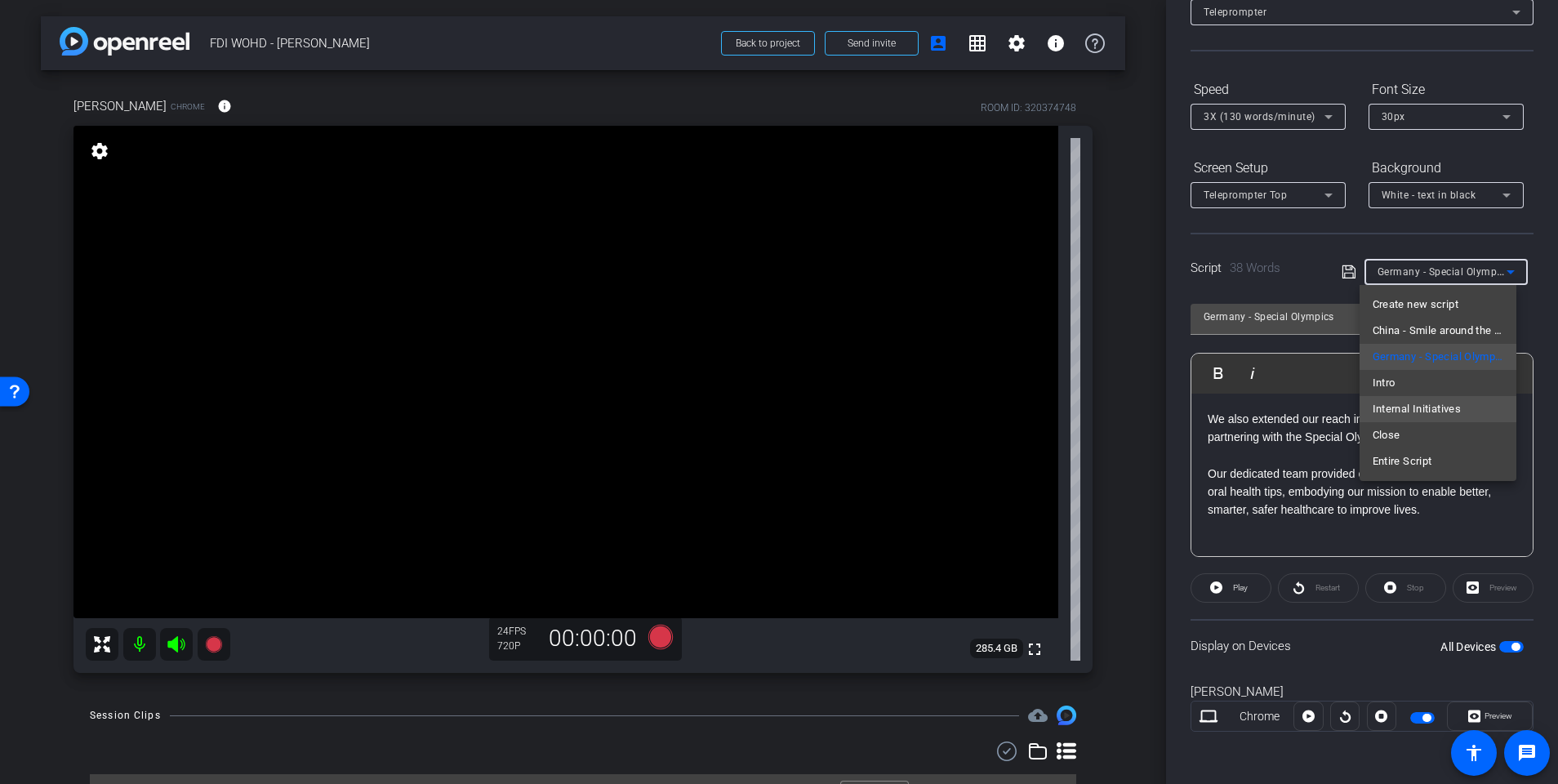
click at [1173, 409] on span "Internal Initiatives" at bounding box center [1417, 408] width 89 height 20
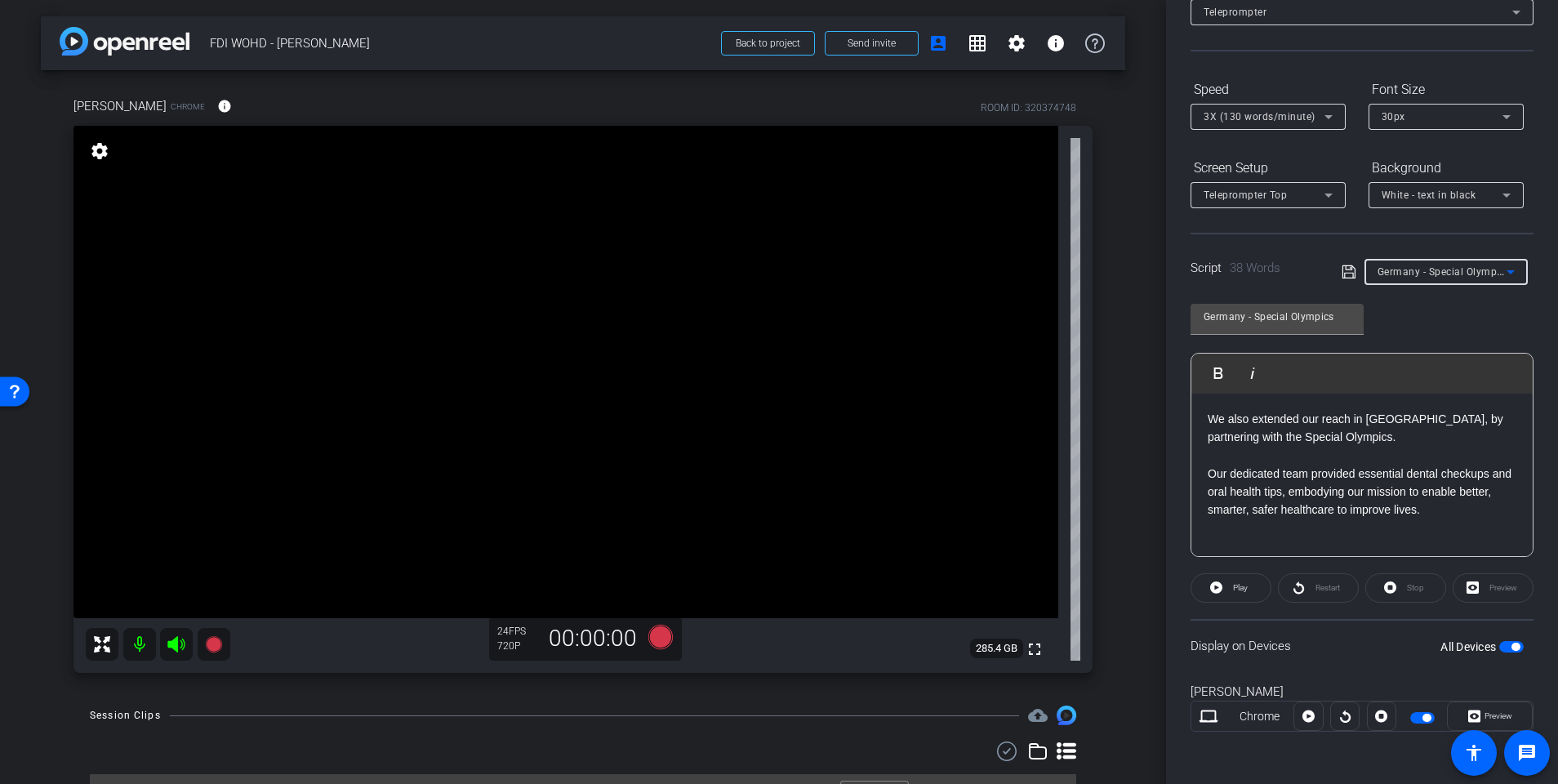
type input "Internal Initiatives"
click at [1173, 474] on p "We shared an inspiring patient story, highlighting how a clinician used our dig…" at bounding box center [1362, 492] width 309 height 55
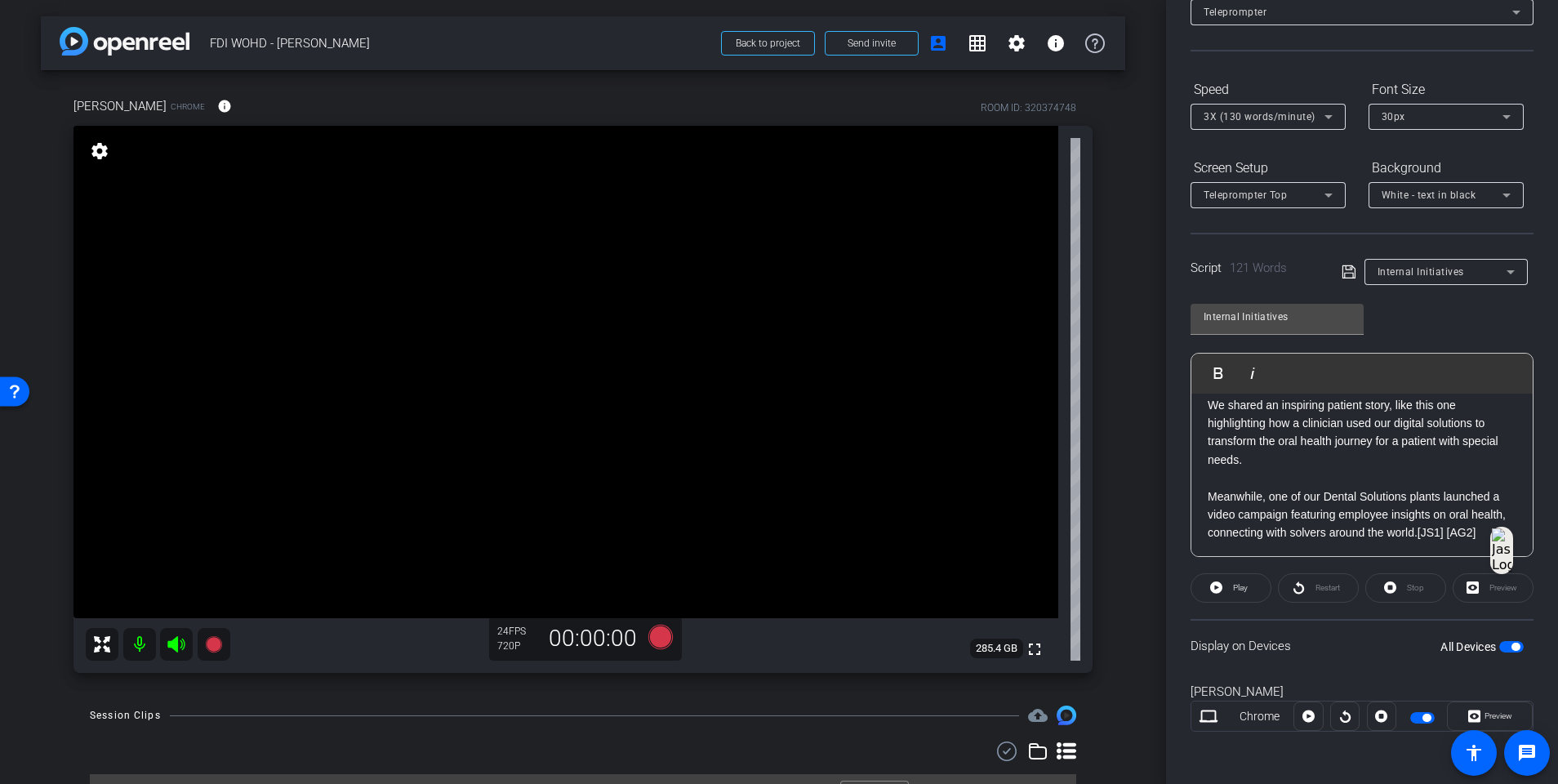
scroll to position [122, 0]
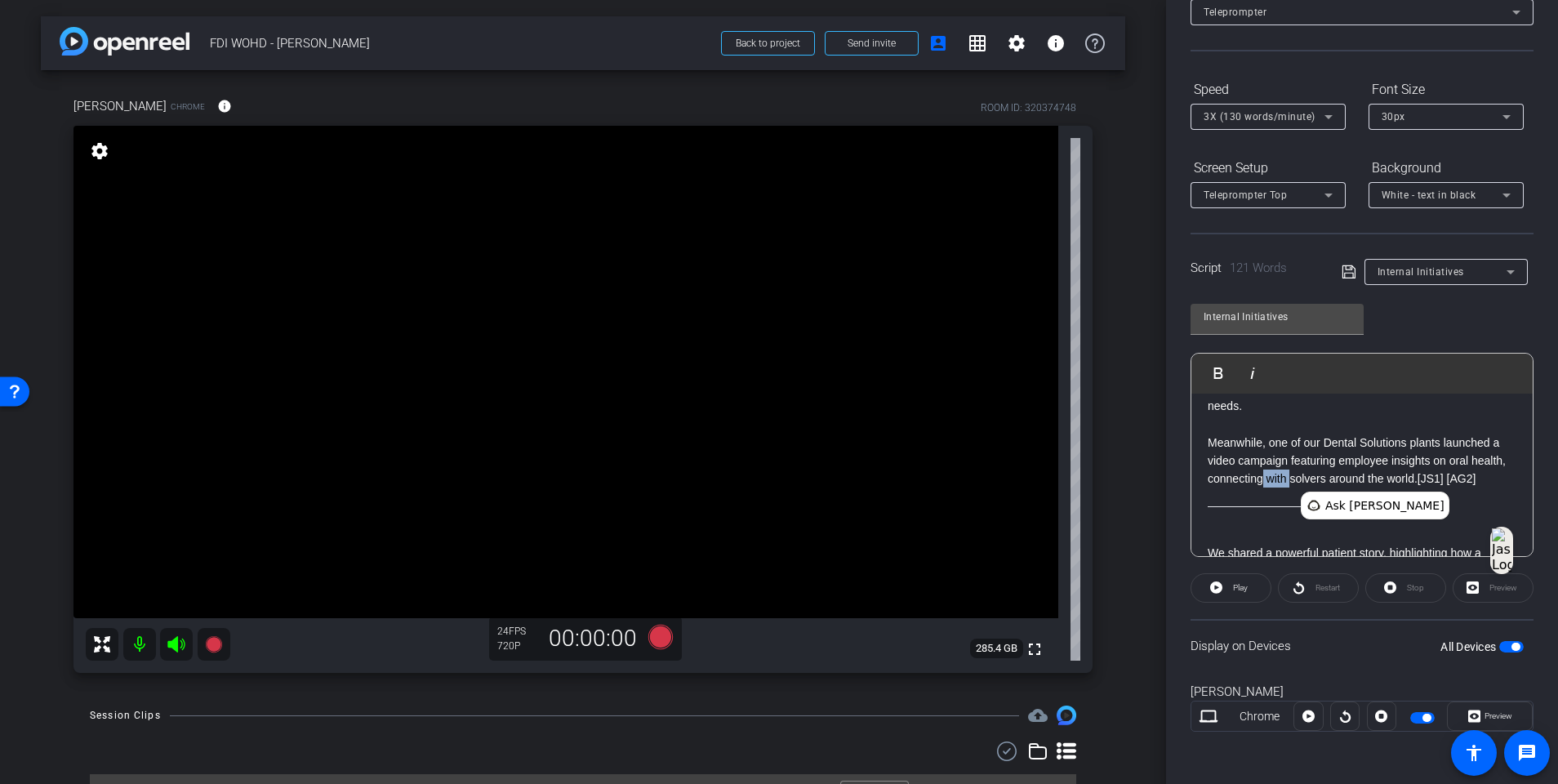
drag, startPoint x: 1324, startPoint y: 480, endPoint x: 1302, endPoint y: 479, distance: 22.0
click at [1173, 479] on p "Meanwhile, one of our Dental Solutions plants launched a video campaign featuri…" at bounding box center [1362, 461] width 309 height 55
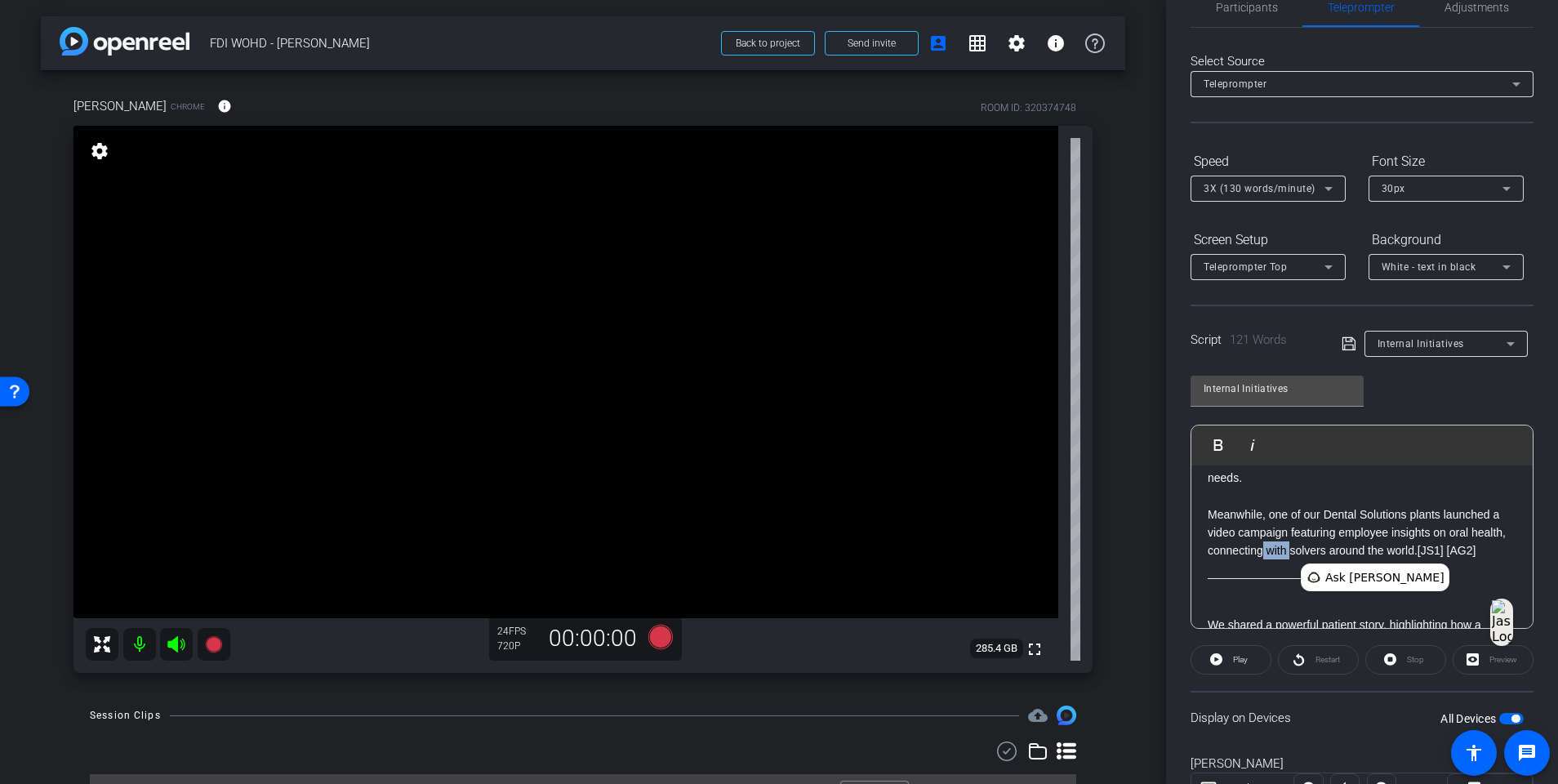
scroll to position [0, 0]
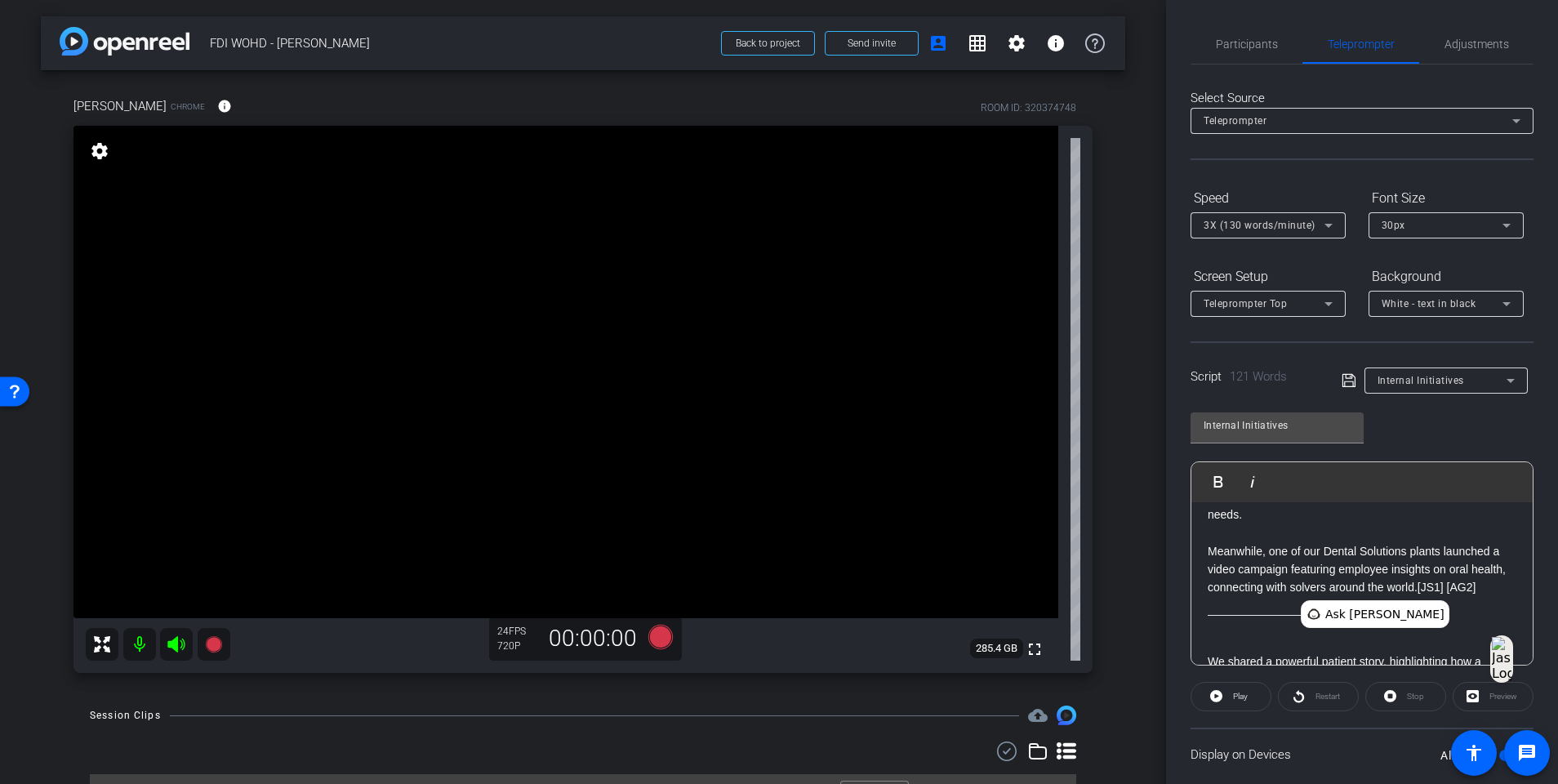
click at [1173, 389] on div "Internal Initiatives" at bounding box center [1442, 380] width 129 height 21
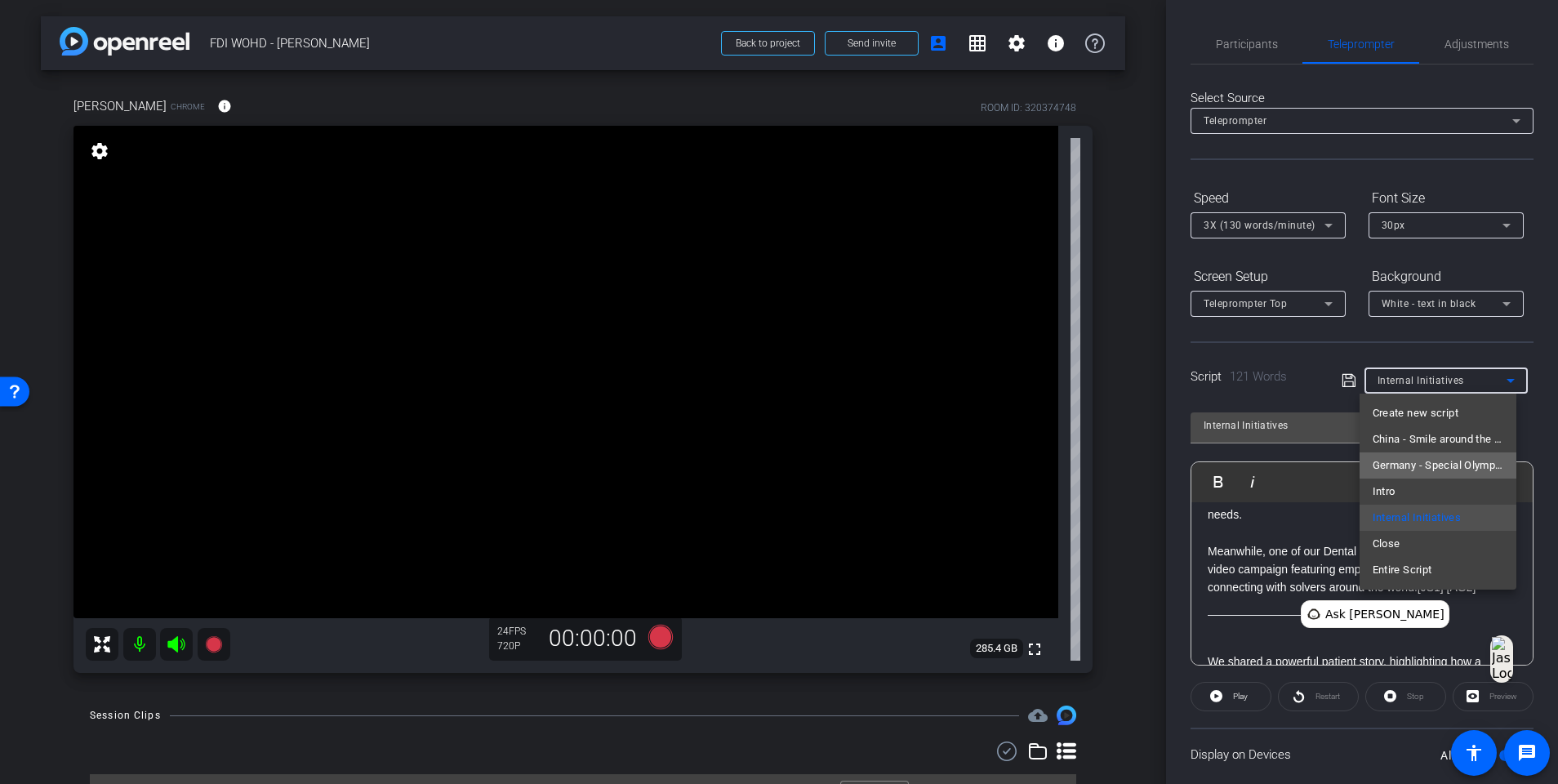
click at [1173, 461] on span "Germany - Special Olympics" at bounding box center [1438, 465] width 132 height 20
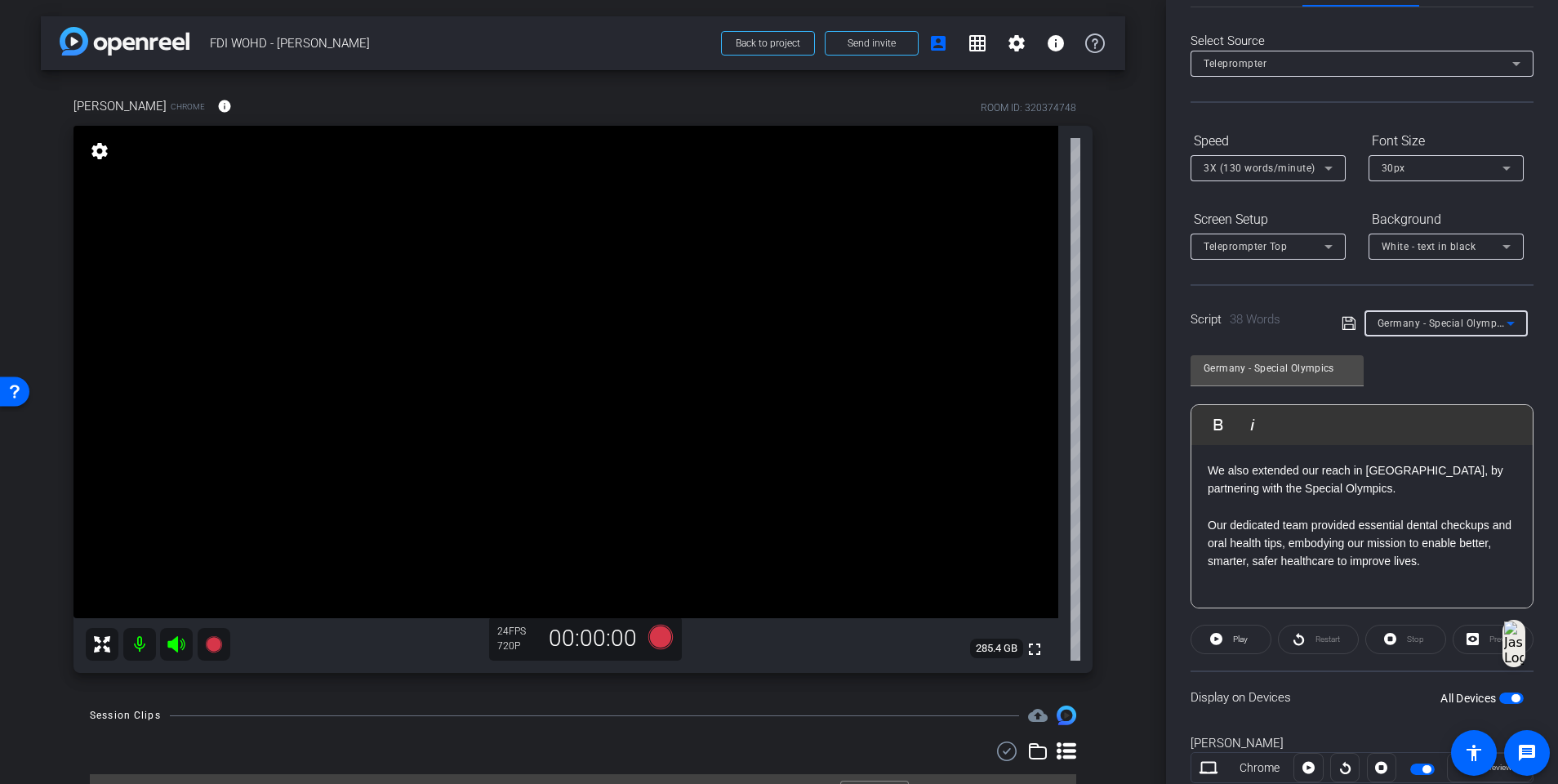
scroll to position [108, 0]
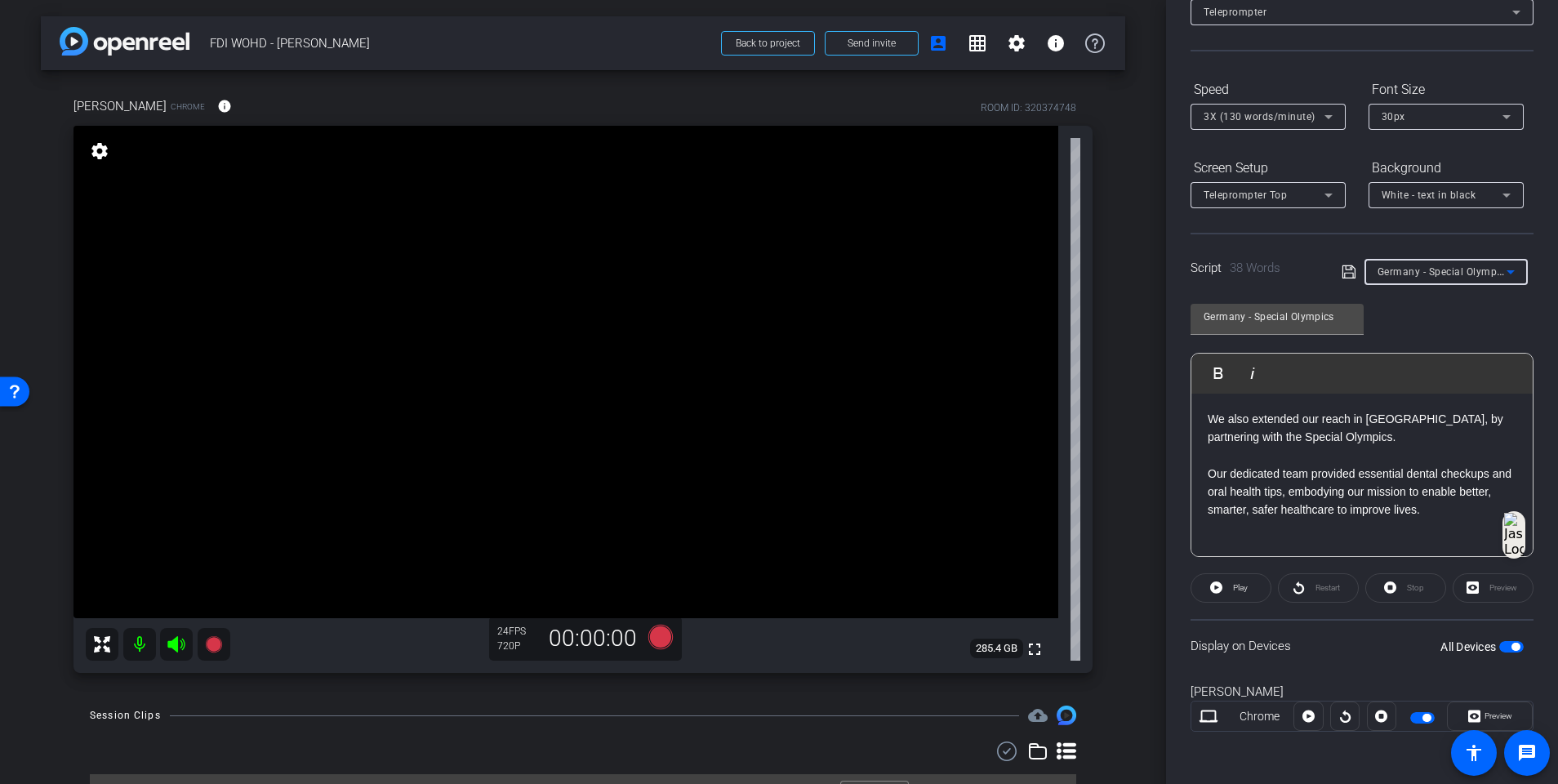
click at [1173, 277] on span "Germany - Special Olympics" at bounding box center [1444, 271] width 133 height 13
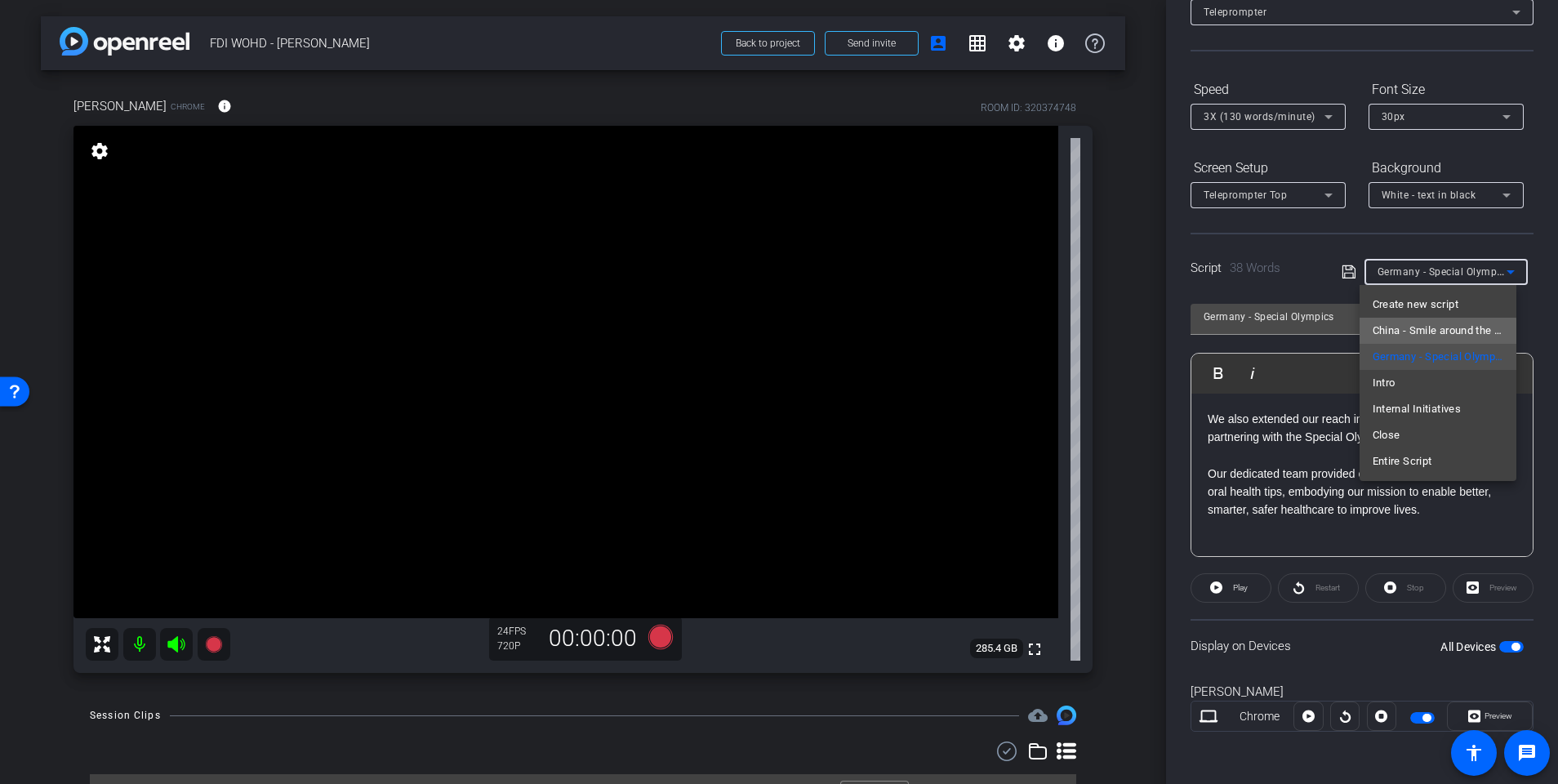
click at [1173, 337] on span "China - Smile around the world" at bounding box center [1438, 330] width 132 height 20
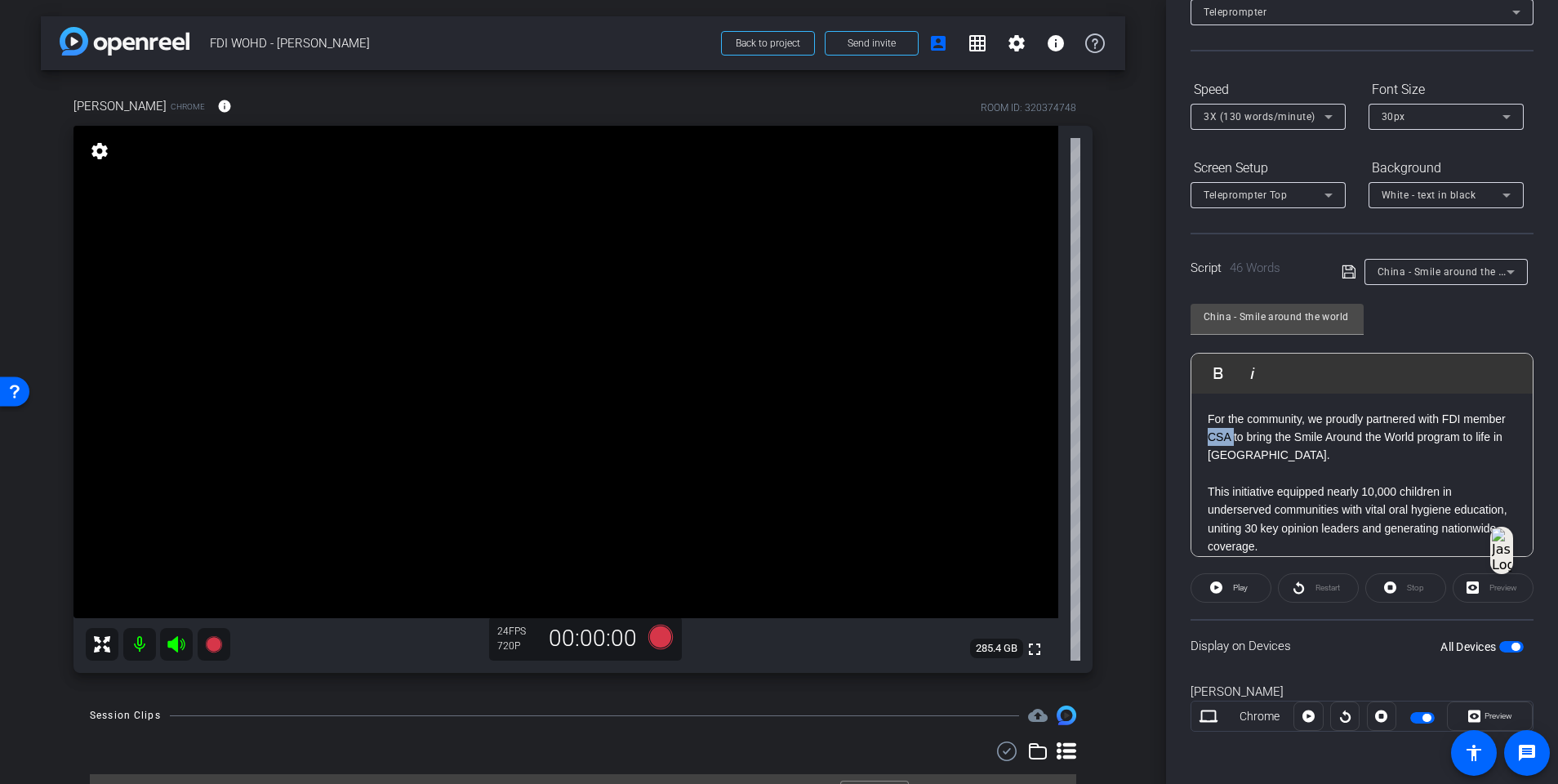
drag, startPoint x: 1280, startPoint y: 439, endPoint x: 1256, endPoint y: 439, distance: 24.0
click at [1173, 439] on p "For the community, we proudly partnered with FDI member CSA to bring the Smile …" at bounding box center [1362, 438] width 309 height 55
click at [1173, 305] on div "China - Smile around the world" at bounding box center [1277, 317] width 147 height 26
click at [1173, 479] on p at bounding box center [1362, 473] width 309 height 18
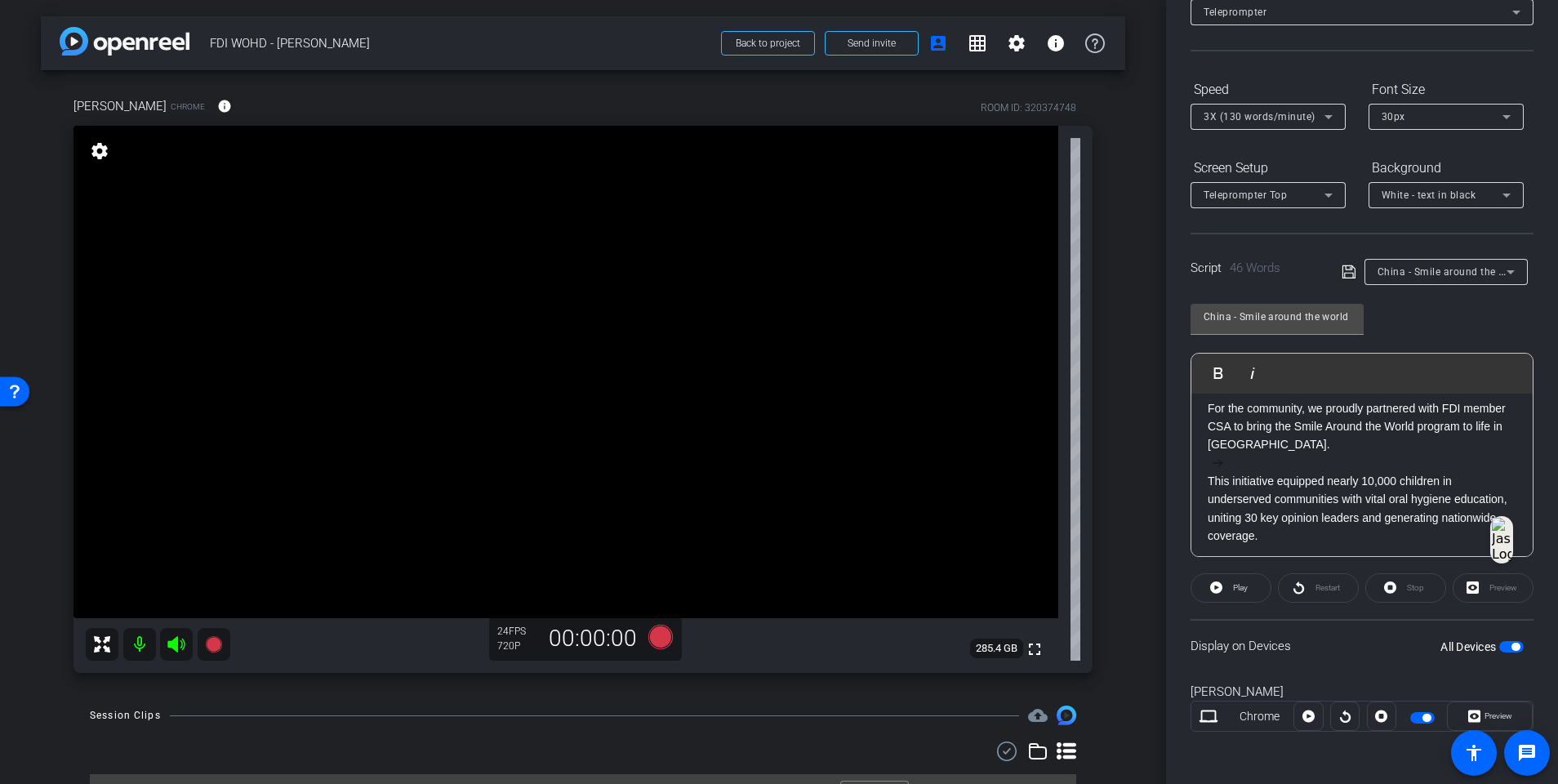
scroll to position [15, 0]
drag, startPoint x: 1276, startPoint y: 424, endPoint x: 1256, endPoint y: 423, distance: 20.0
click at [1173, 423] on p "For the community, we proudly partnered with FDI member CSA to bring the Smile …" at bounding box center [1362, 422] width 309 height 55
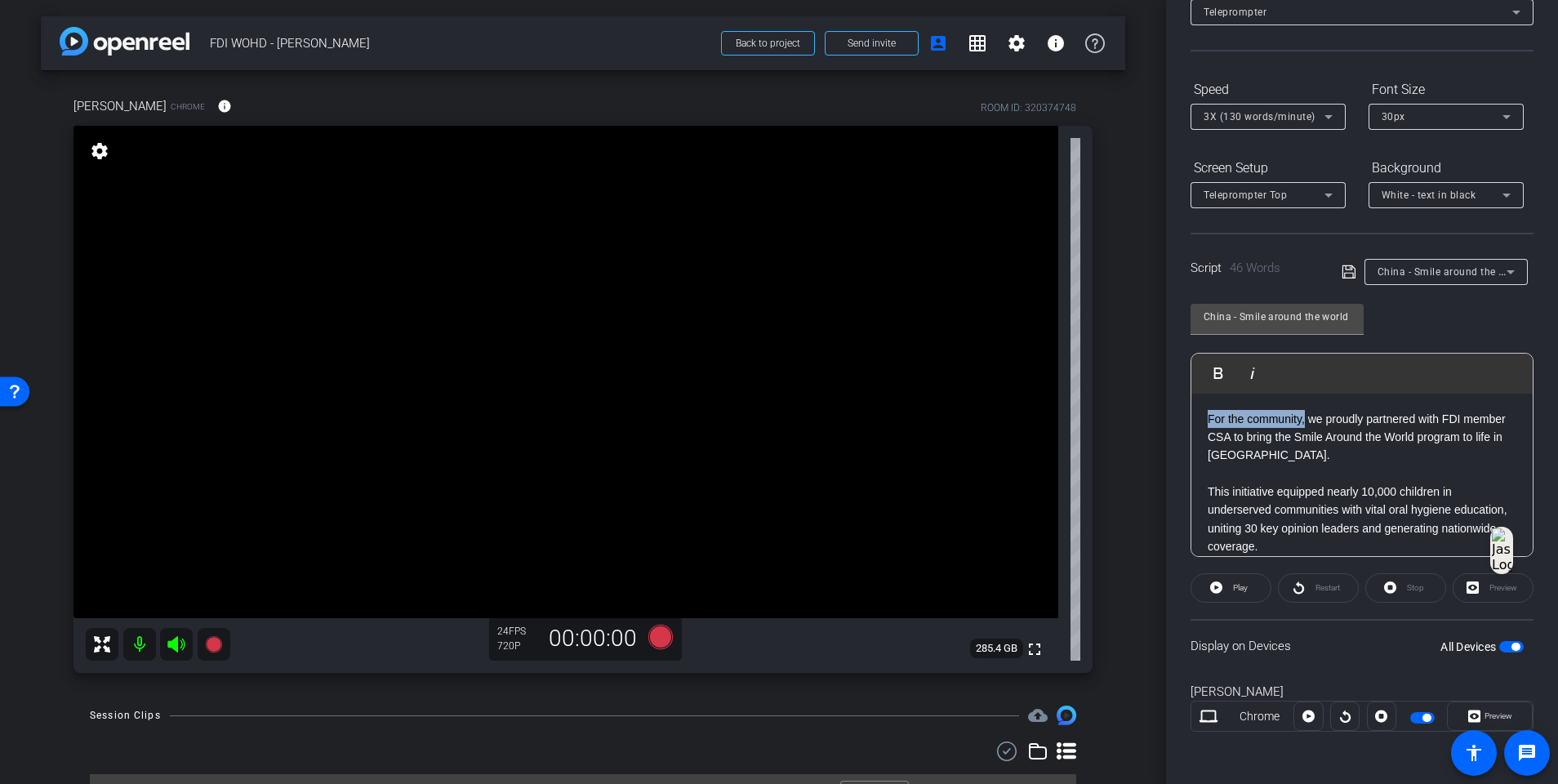
drag, startPoint x: 1305, startPoint y: 405, endPoint x: 1165, endPoint y: 409, distance: 140.1
click at [1165, 409] on div "arrow_back FDI WOHD - Ann Bruck Back to project Send invite account_box grid_on…" at bounding box center [779, 392] width 1558 height 784
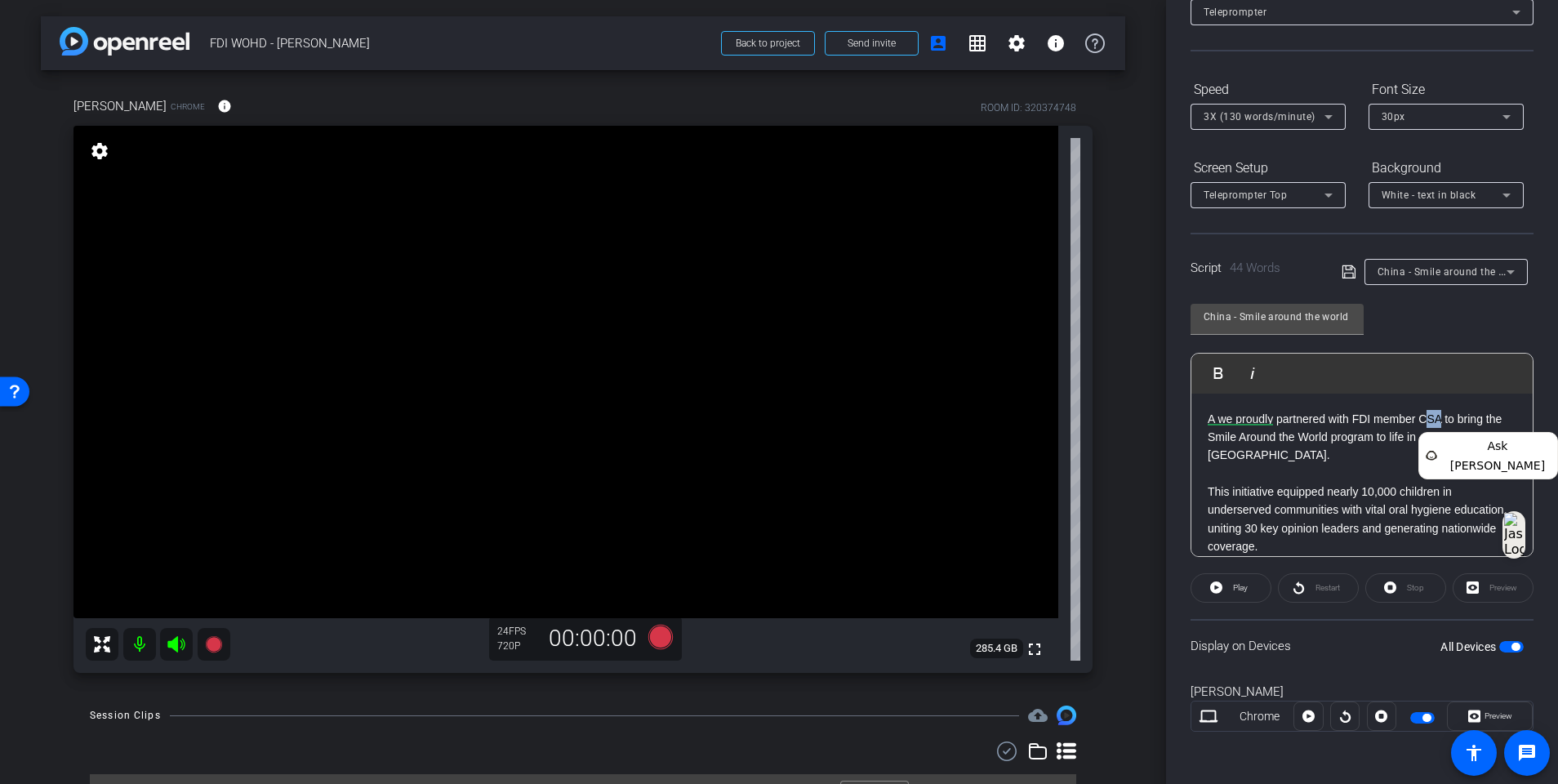
drag, startPoint x: 1440, startPoint y: 412, endPoint x: 1423, endPoint y: 412, distance: 17.0
click at [1173, 412] on p "A we proudly partnered with FDI member CSA to bring the Smile Around the World …" at bounding box center [1362, 438] width 309 height 55
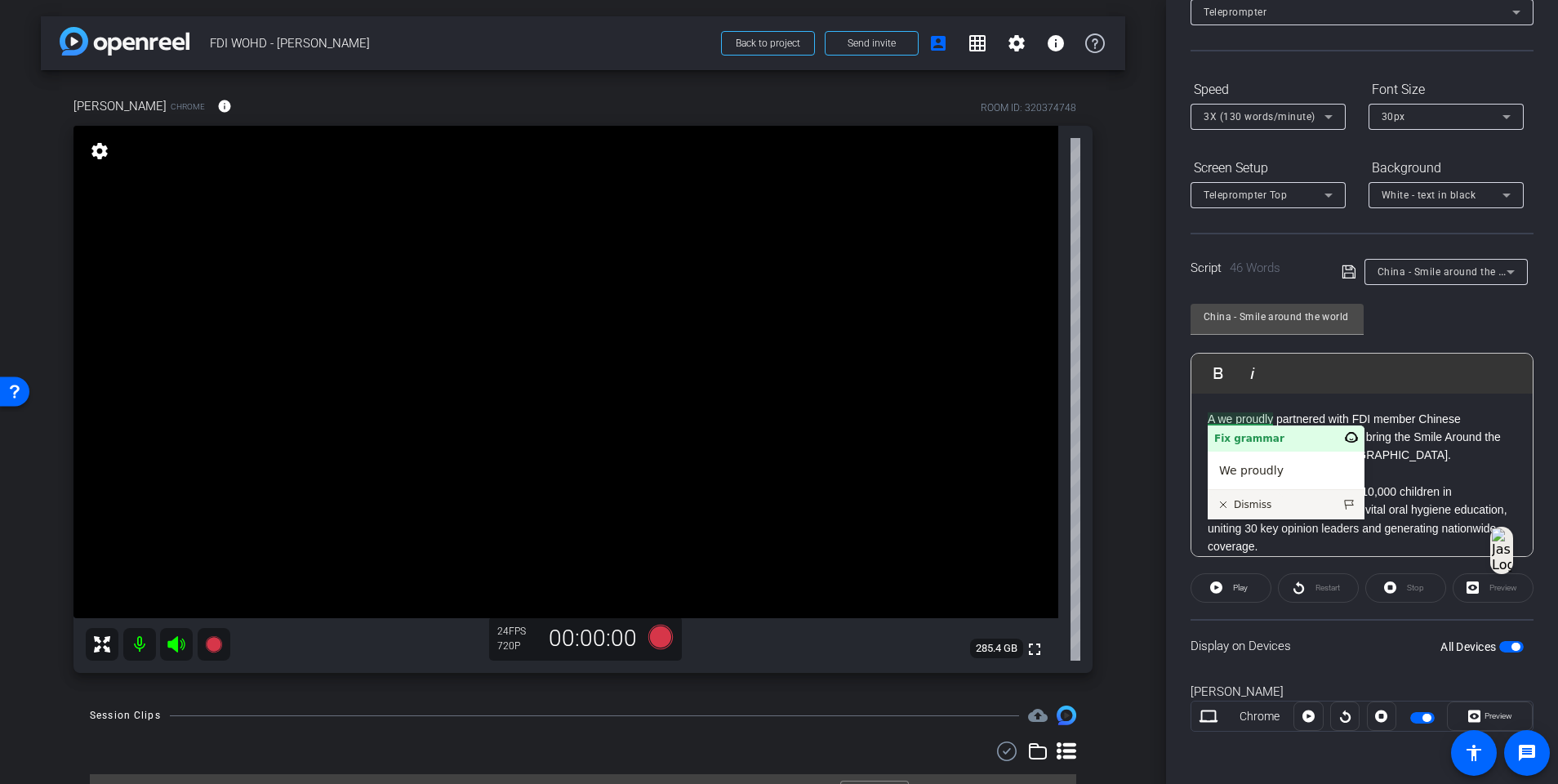
click at [1173, 419] on p "A we proudly partnered with FDI member Chinese stomachalogical assoication to b…" at bounding box center [1362, 438] width 309 height 55
click at [1173, 471] on p at bounding box center [1362, 473] width 309 height 18
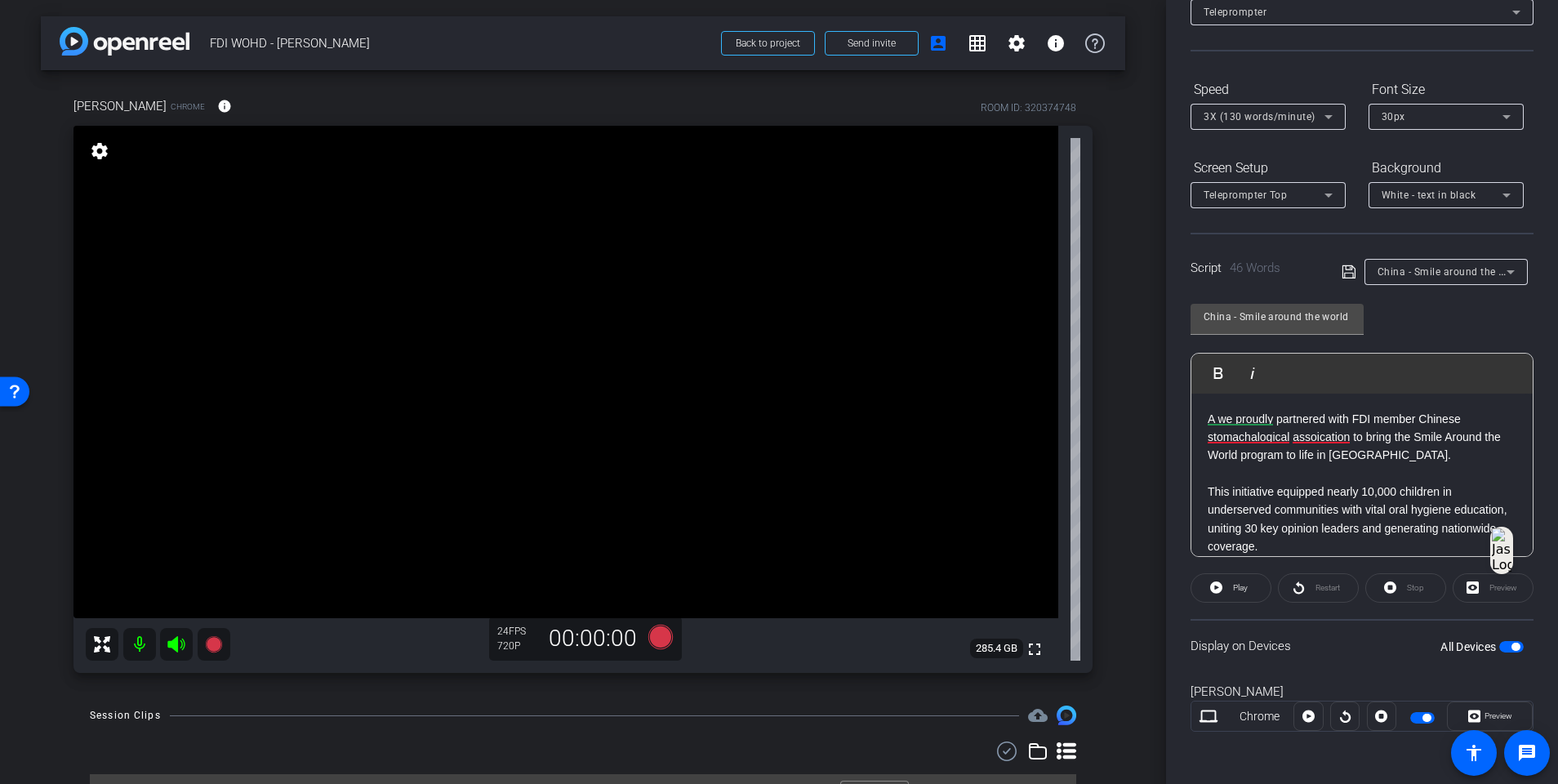
click at [1173, 468] on p at bounding box center [1362, 473] width 309 height 18
click at [1173, 442] on p "A we proudly partnered with FDI member Chinese stomachalogical assoication to b…" at bounding box center [1362, 438] width 309 height 55
drag, startPoint x: 1341, startPoint y: 479, endPoint x: 1243, endPoint y: 466, distance: 98.9
click at [1173, 466] on p "A we proudly partnered with FDI member Chinese stomachalogical assoication, als…" at bounding box center [1362, 447] width 309 height 73
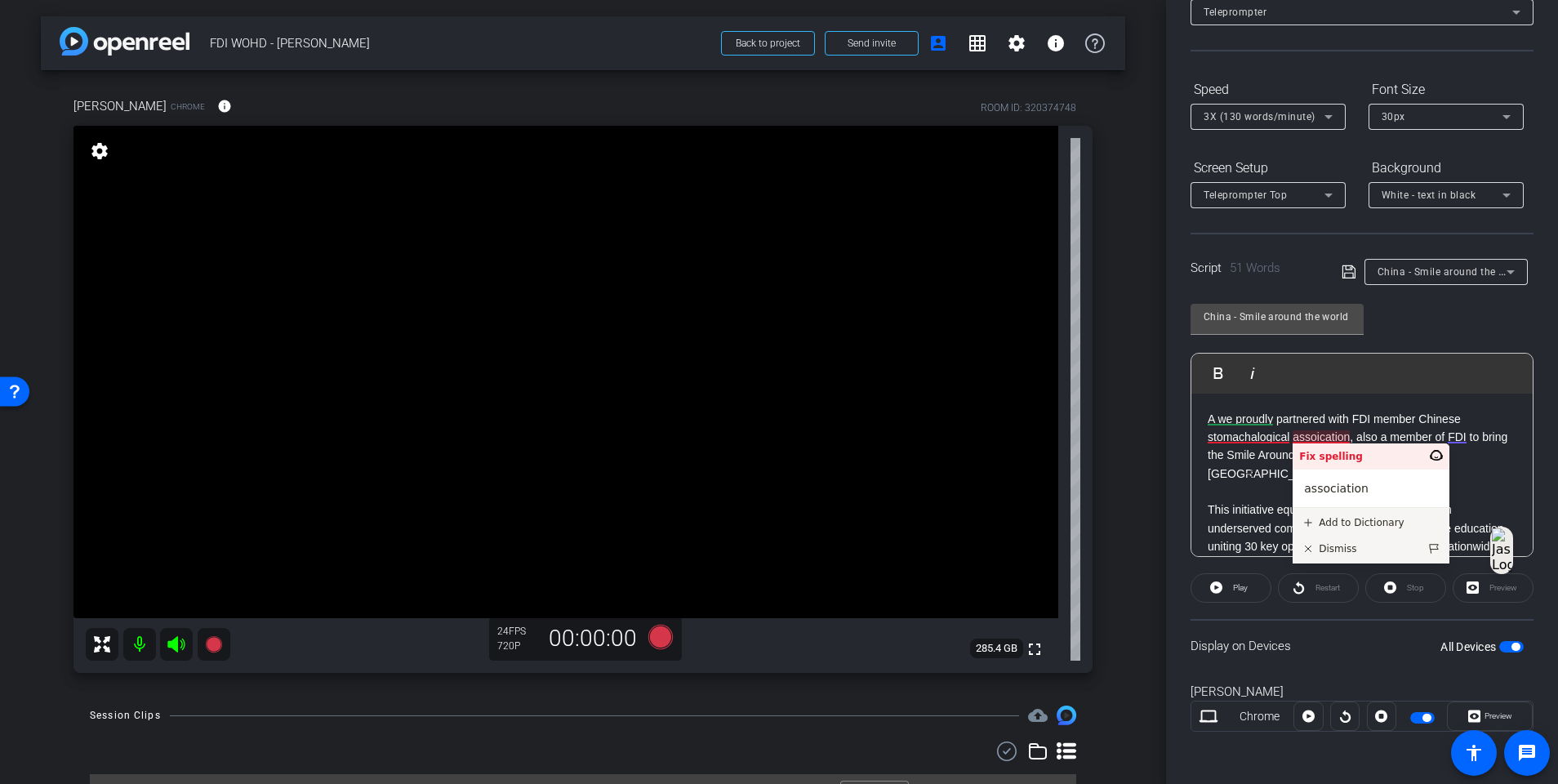
click at [1173, 485] on p at bounding box center [1362, 491] width 309 height 18
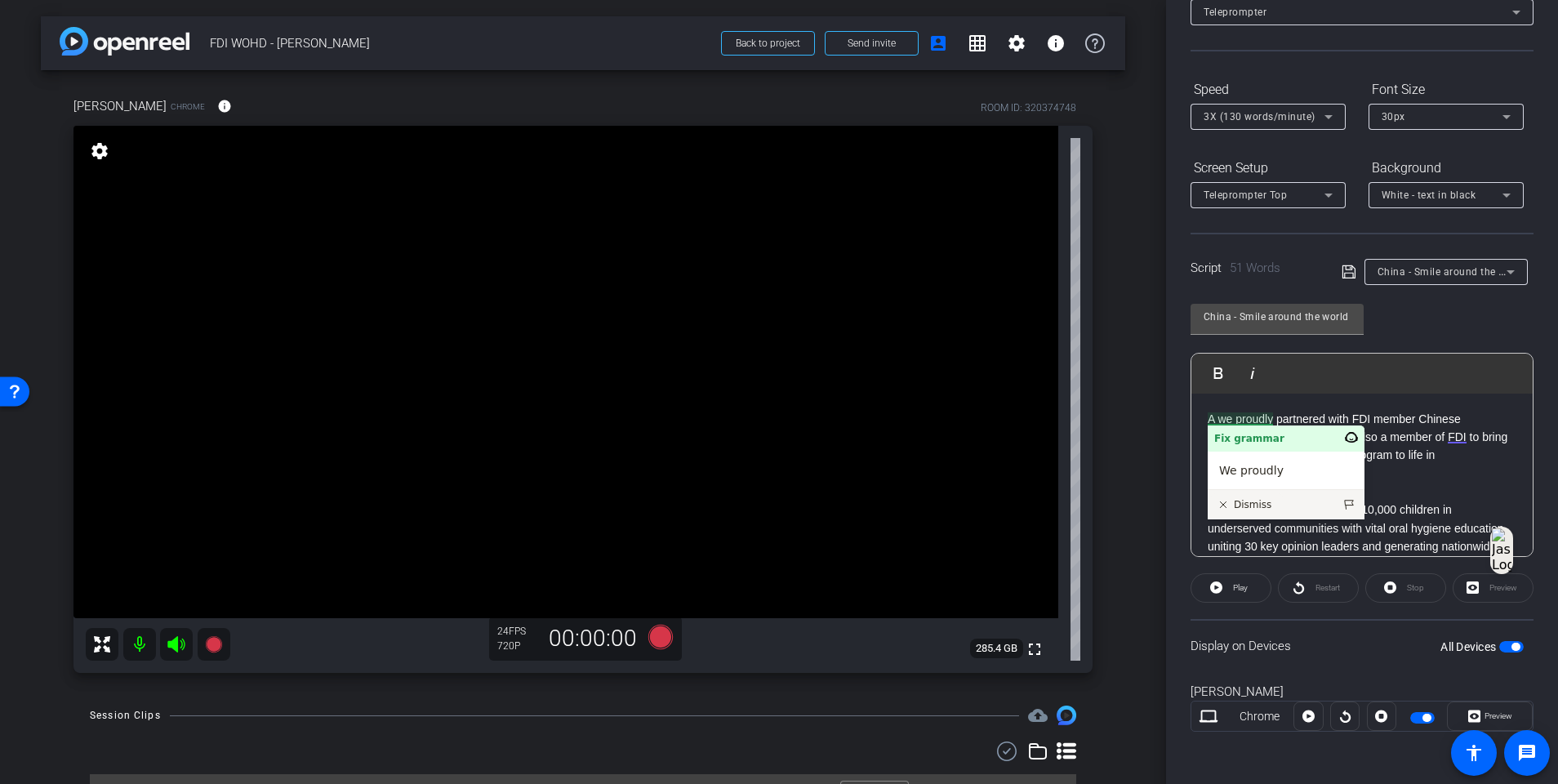
click at [1173, 416] on p "A we proudly partnered with FDI member Chinese stomachalogical assoication, als…" at bounding box center [1362, 447] width 309 height 73
click at [1173, 411] on p "A we proudly partnered with FDI member Chinese stomachalogical assoication, als…" at bounding box center [1362, 447] width 309 height 73
drag, startPoint x: 1234, startPoint y: 413, endPoint x: 1217, endPoint y: 412, distance: 17.0
click at [1173, 412] on p "A we proudly partnered with FDI member Chinese stomachalogical assoication, als…" at bounding box center [1362, 447] width 309 height 73
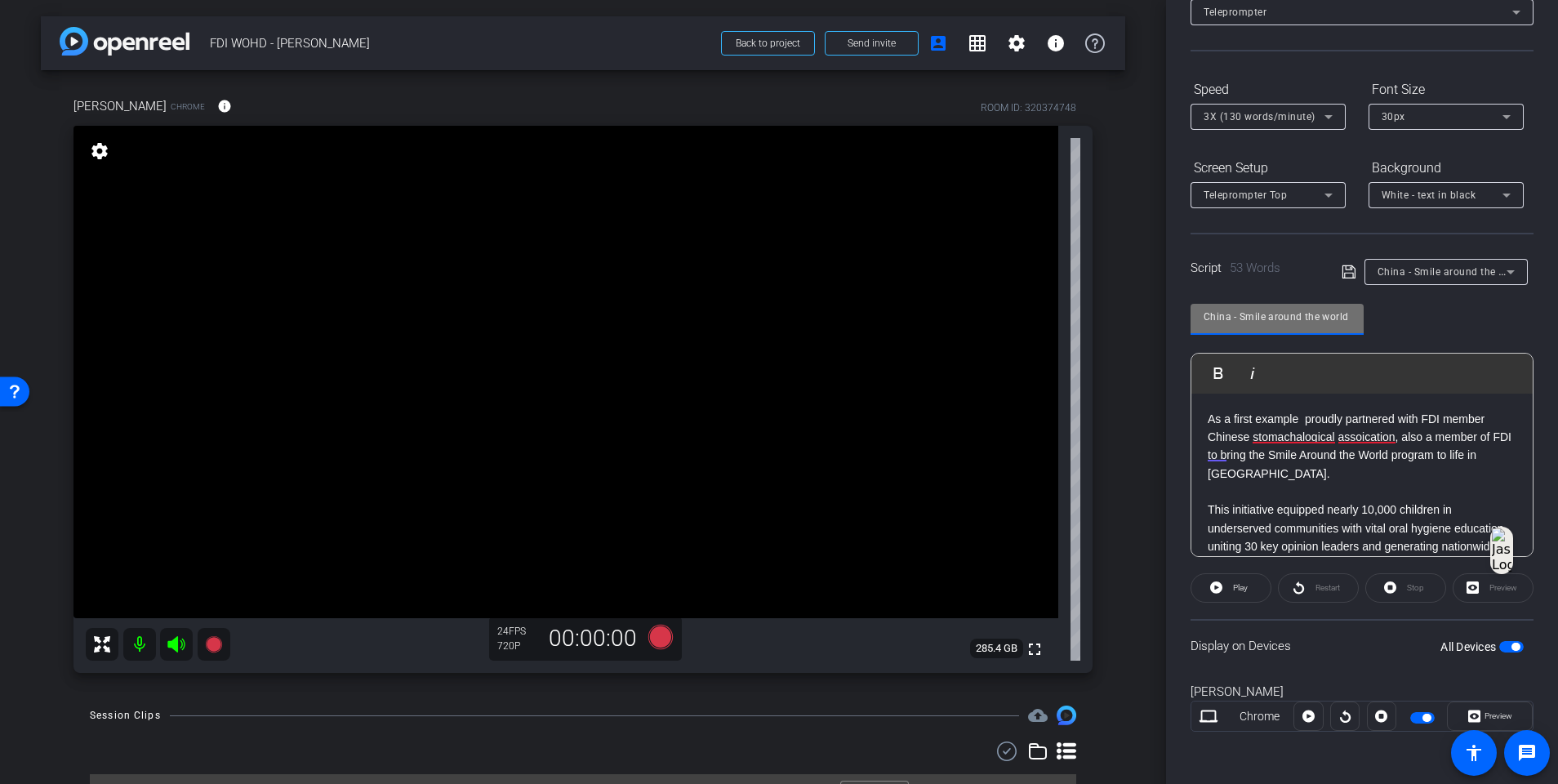
click at [1173, 317] on input "China - Smile around the world" at bounding box center [1277, 316] width 147 height 20
click at [1173, 324] on div "China - Smile around the world Play Play from this location Play Selected Play …" at bounding box center [1362, 424] width 343 height 265
click at [1173, 270] on span "China - Smile around the world" at bounding box center [1452, 271] width 148 height 13
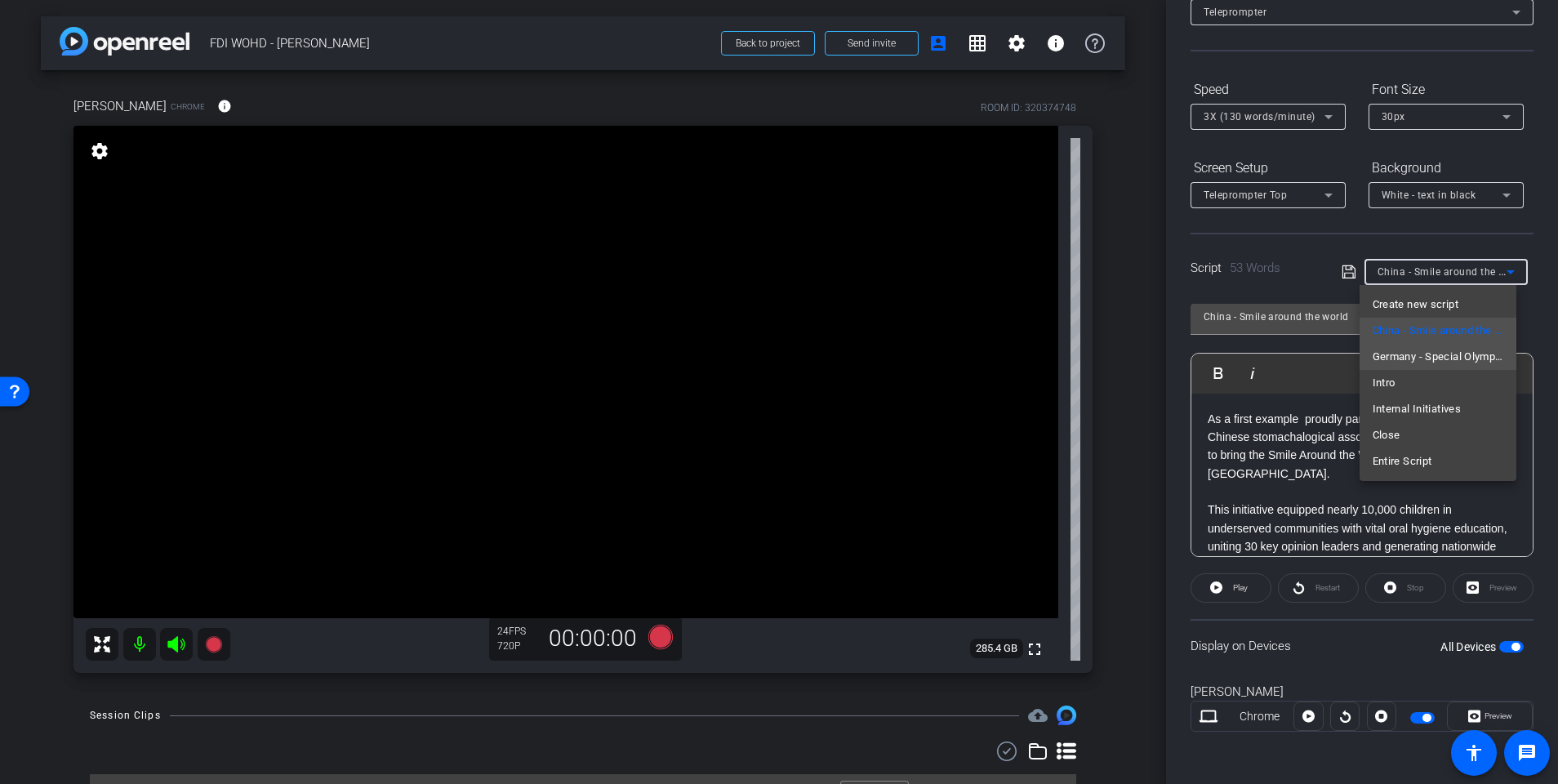
click at [1173, 355] on span "Germany - Special Olympics" at bounding box center [1438, 357] width 132 height 20
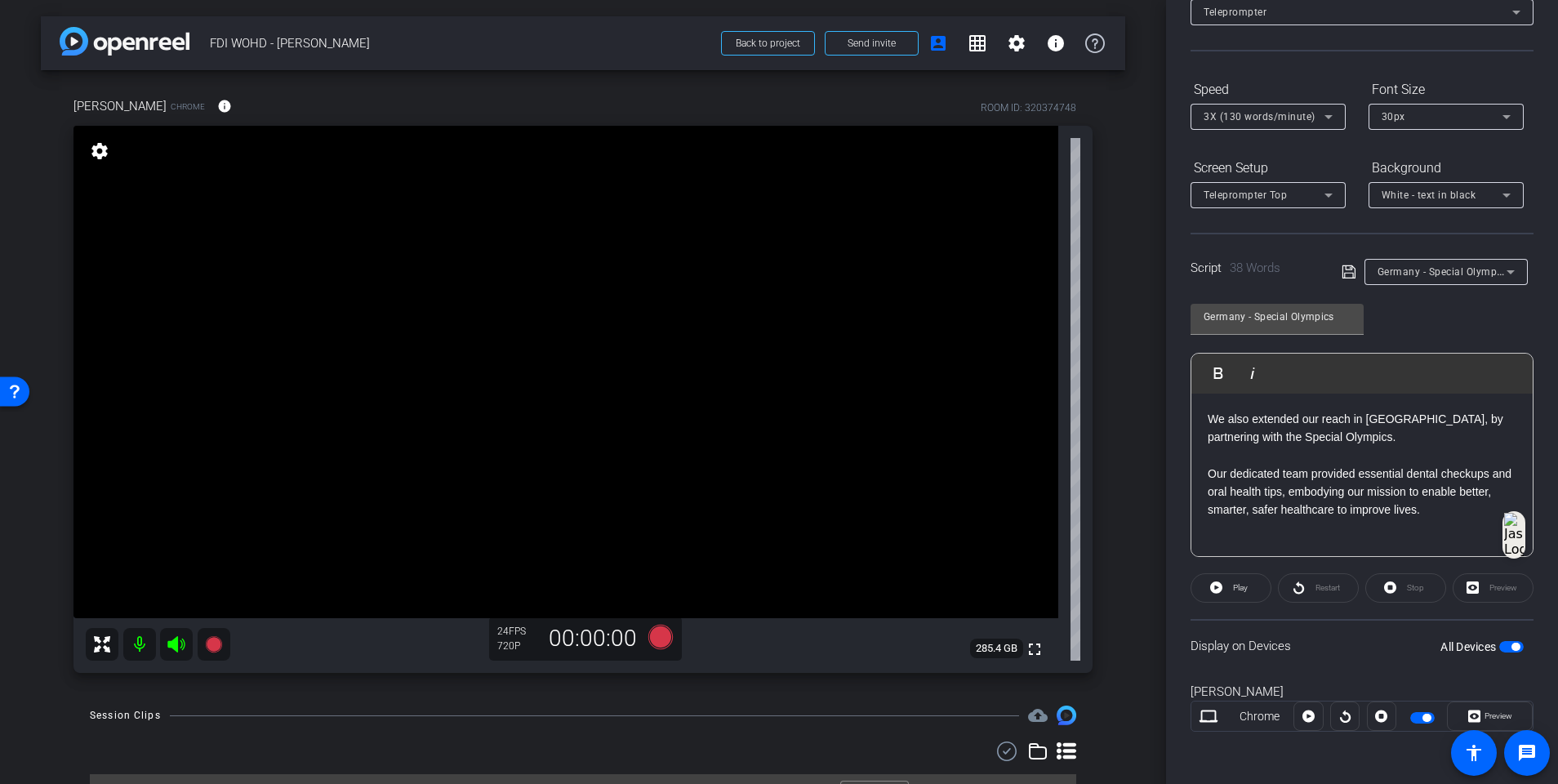
click at [1173, 437] on p "We also extended our reach in Germany, by partnering with the Special Olympics." at bounding box center [1362, 428] width 309 height 37
click at [1173, 486] on p "Our dedicated team provided essential dental checkups and oral health tips, emb…" at bounding box center [1362, 492] width 309 height 55
drag, startPoint x: 1352, startPoint y: 435, endPoint x: 1258, endPoint y: 428, distance: 94.3
click at [1173, 428] on p "We also extended our reach in Germany, by partnering with the Special Olympics." at bounding box center [1362, 428] width 309 height 37
click at [1173, 436] on p "We also extended our reach in Germany, by partnering with the Special Olympics." at bounding box center [1362, 428] width 309 height 37
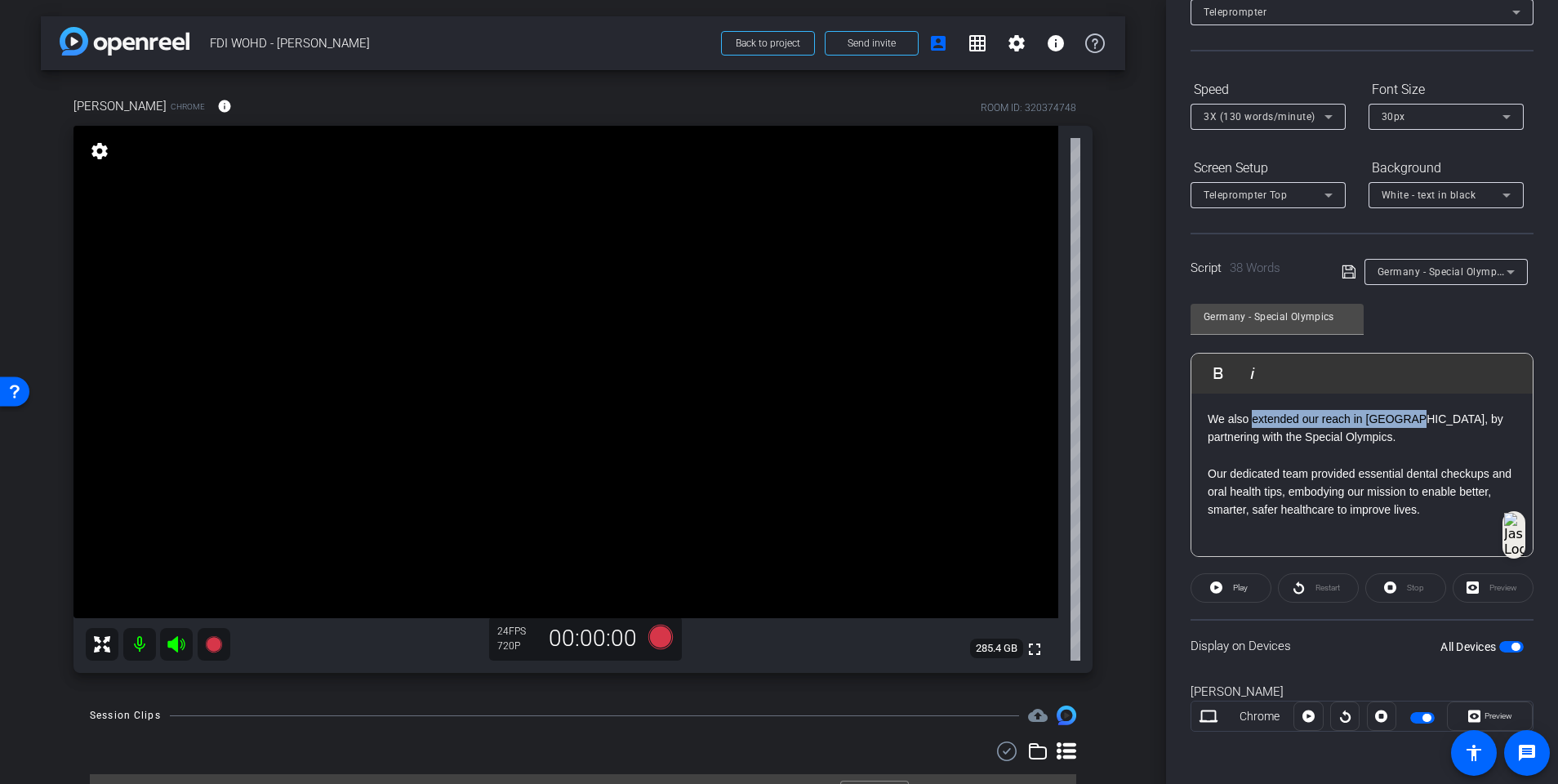
drag, startPoint x: 1415, startPoint y: 420, endPoint x: 1252, endPoint y: 418, distance: 163.0
click at [1173, 418] on p "We also extended our reach in Germany, by partnering with the Special Olympics." at bounding box center [1362, 428] width 309 height 37
click at [1173, 425] on p "We also extended our reach in Germany, by partnering with the Special Olympics." at bounding box center [1362, 428] width 309 height 37
drag, startPoint x: 1366, startPoint y: 420, endPoint x: 1245, endPoint y: 417, distance: 121.0
click at [1173, 417] on p "We also extended our reach in Germany, by partnering with the Special Olympics." at bounding box center [1362, 428] width 309 height 37
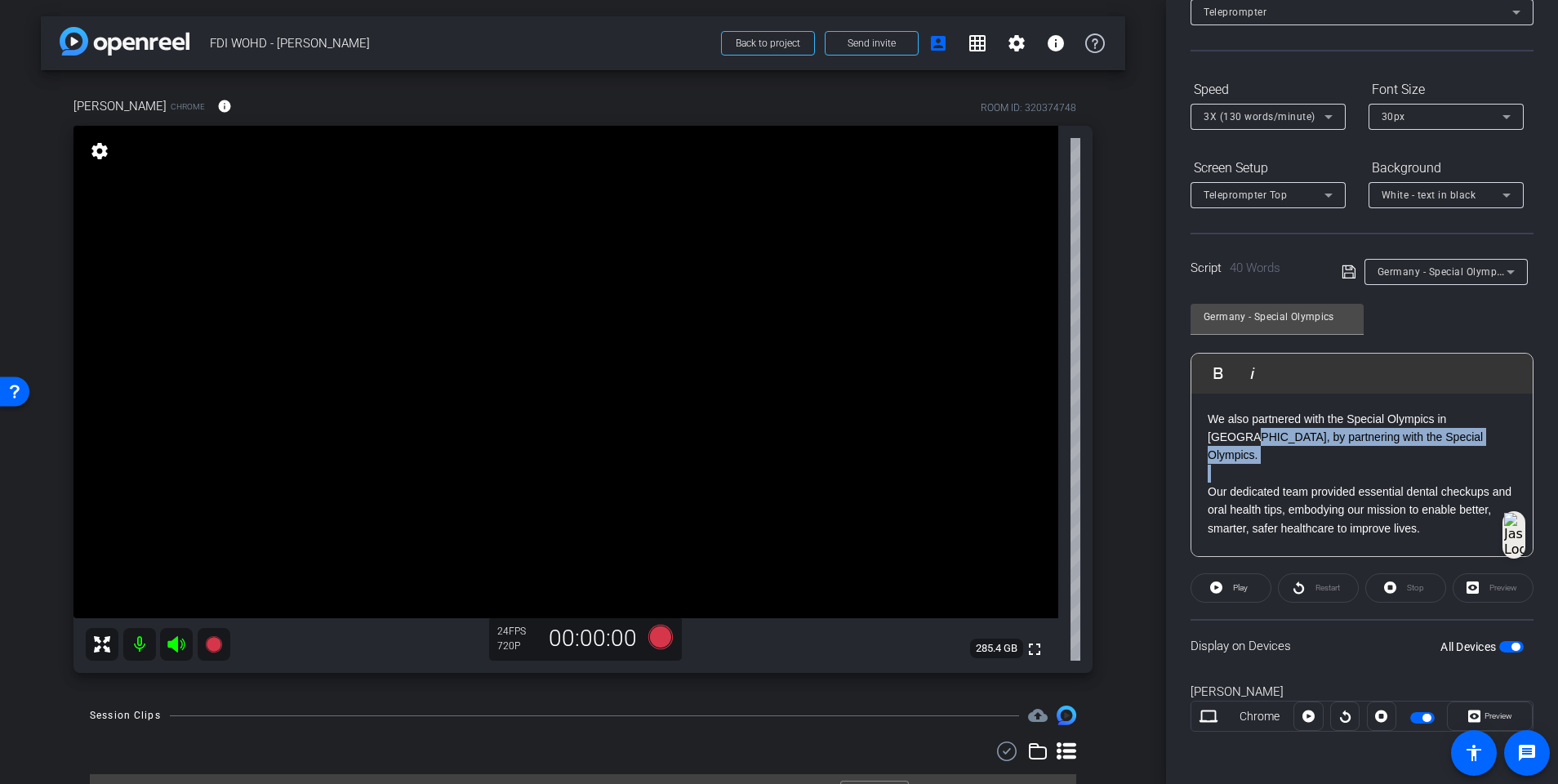
drag, startPoint x: 1432, startPoint y: 450, endPoint x: 1495, endPoint y: 411, distance: 74.1
click at [1173, 411] on div "We also partnered with the Special Olympics in Germany, by partnering with the …" at bounding box center [1362, 475] width 342 height 164
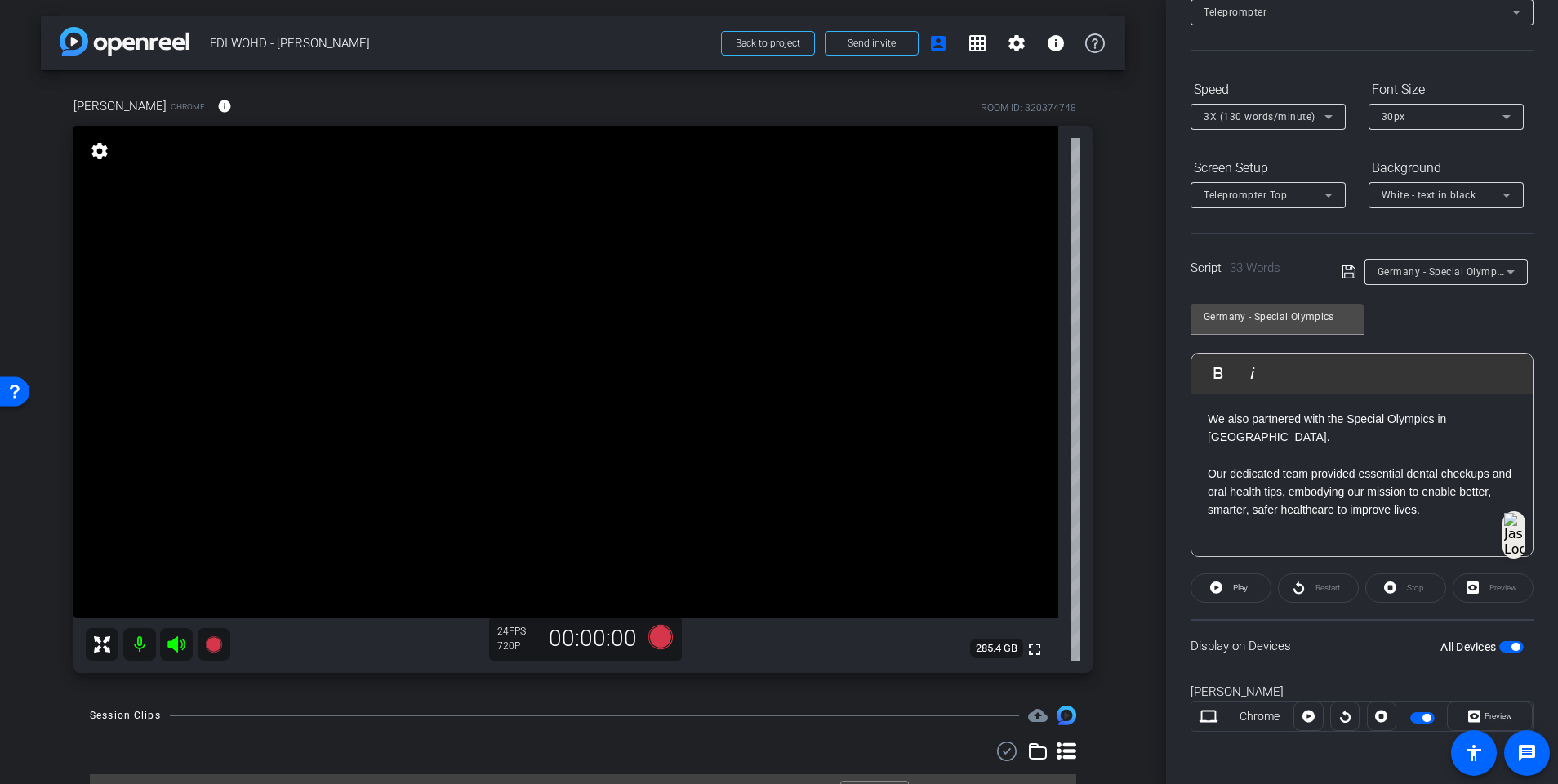
click at [1173, 488] on p "Our dedicated team provided essential dental checkups and oral health tips, emb…" at bounding box center [1362, 492] width 309 height 55
click at [1173, 494] on p "Our dedicated team provided essential dental checkups and oral health tips, emb…" at bounding box center [1362, 492] width 309 height 55
click at [1173, 264] on div "Germany - Special Olympics" at bounding box center [1442, 272] width 129 height 21
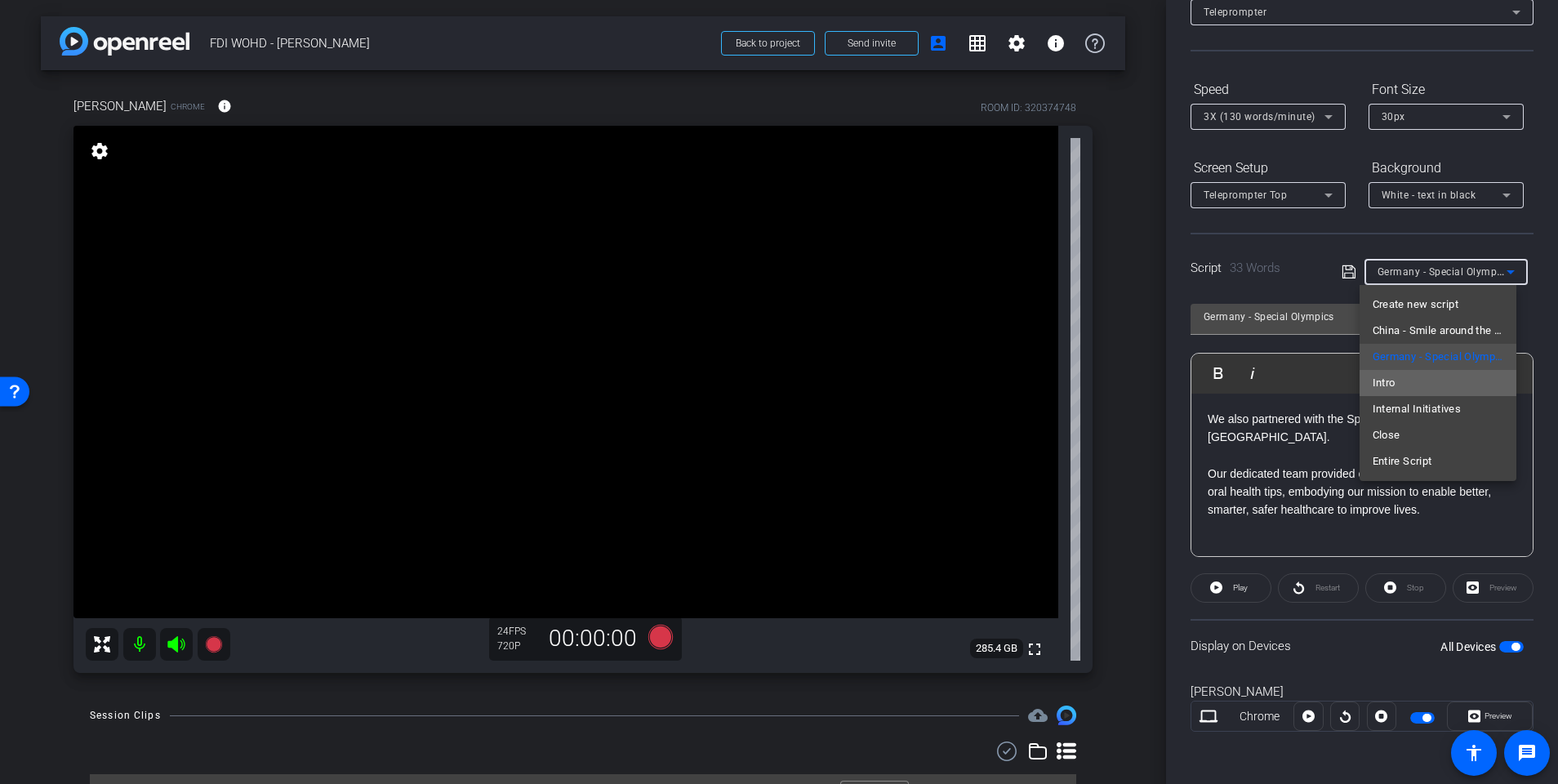
click at [1173, 386] on mat-option "Intro" at bounding box center [1438, 383] width 157 height 26
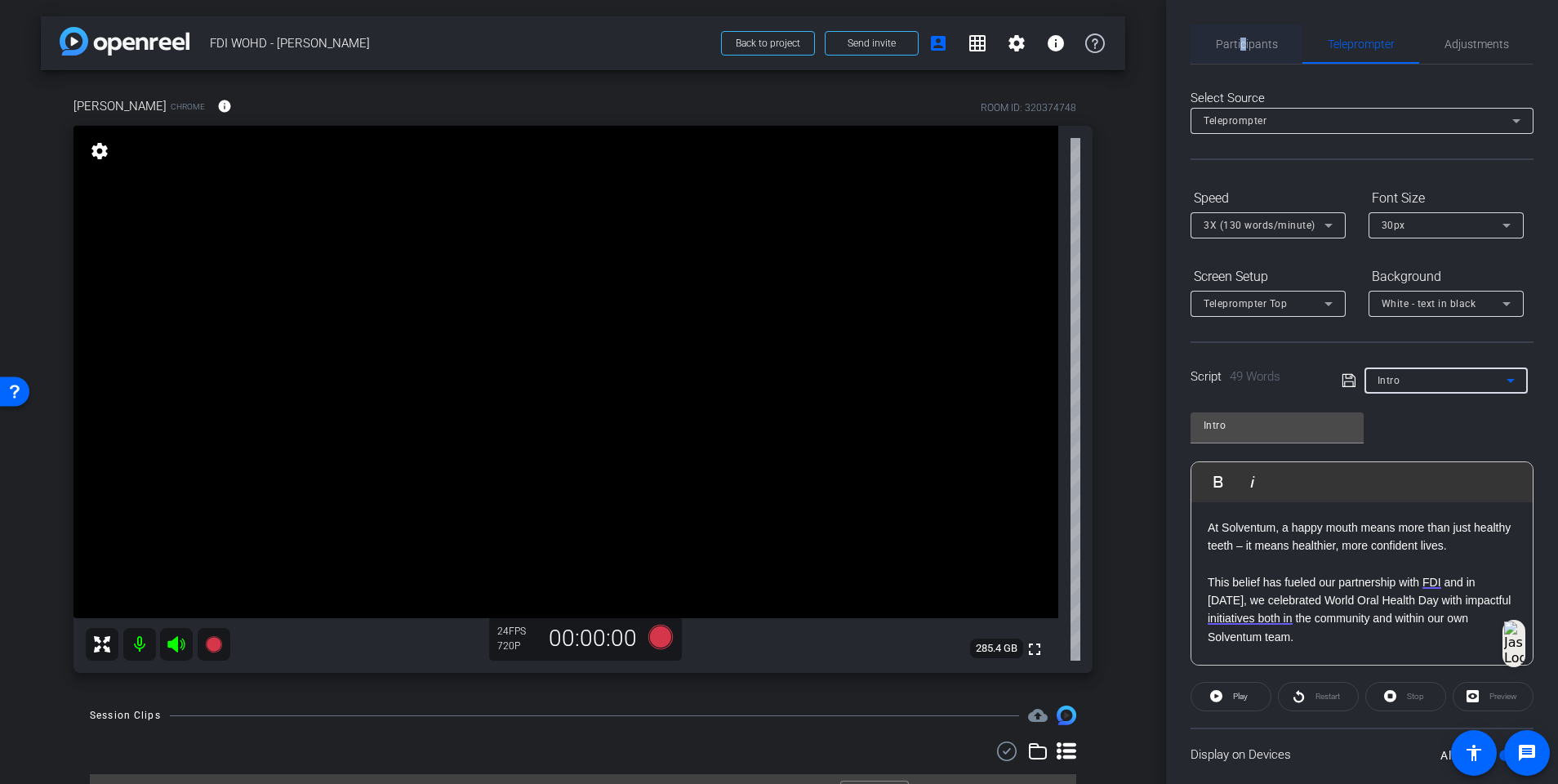
click at [1173, 49] on span "Participants" at bounding box center [1247, 44] width 62 height 40
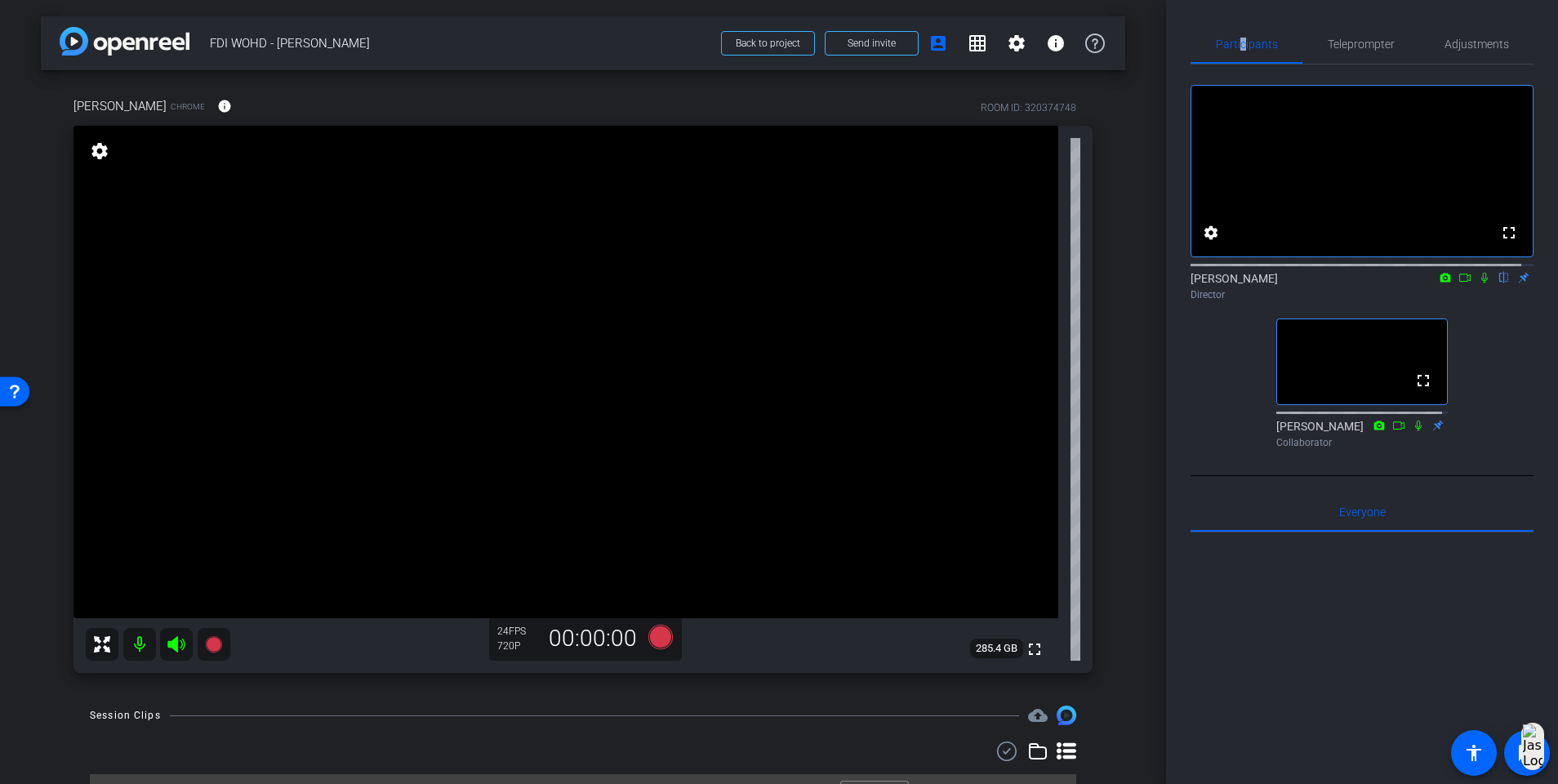
click at [1173, 431] on icon at bounding box center [1419, 425] width 13 height 11
click at [1173, 283] on icon at bounding box center [1485, 278] width 7 height 10
click at [641, 506] on icon at bounding box center [661, 636] width 40 height 29
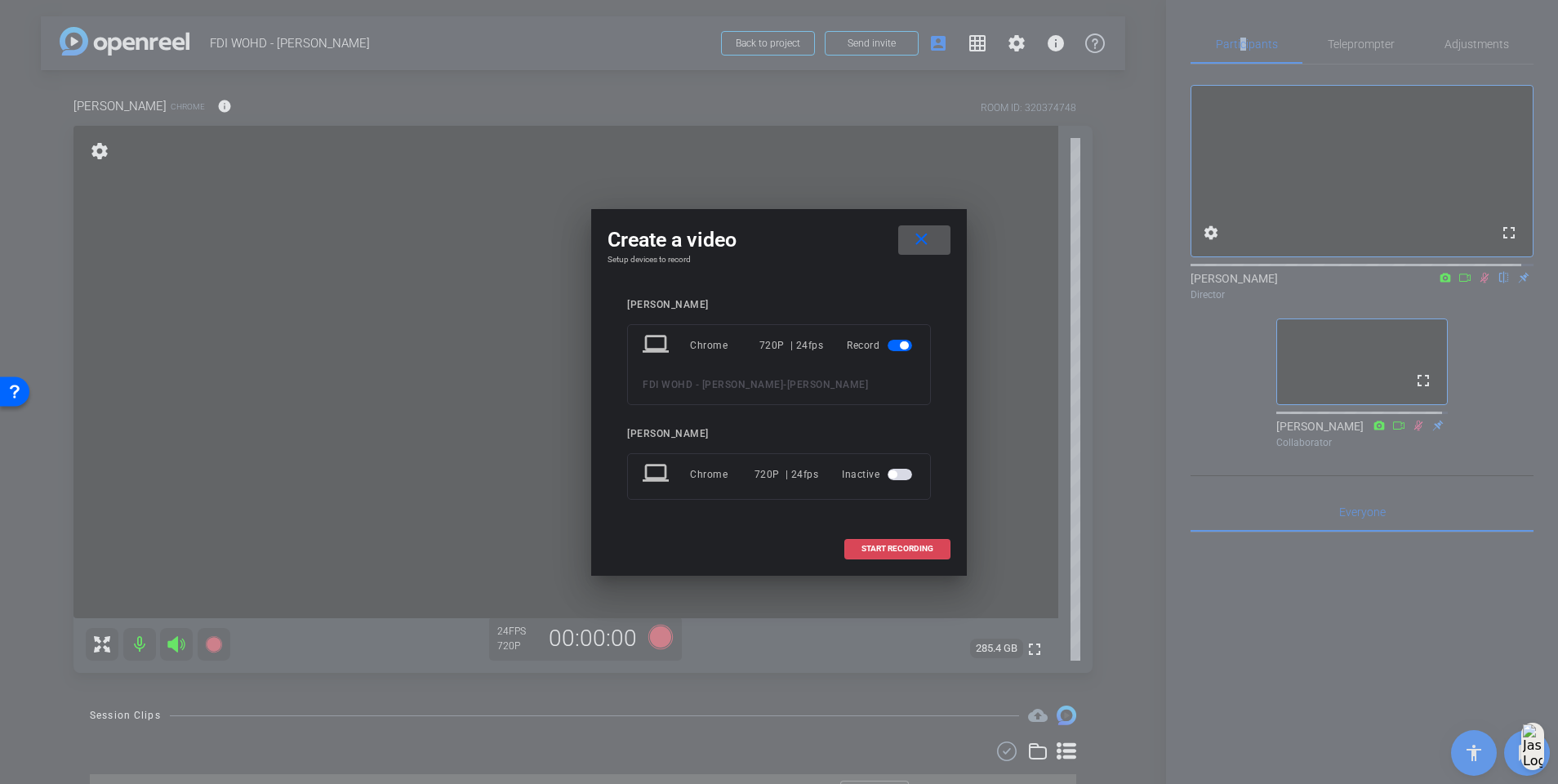
click at [908, 506] on span "START RECORDING" at bounding box center [897, 549] width 72 height 8
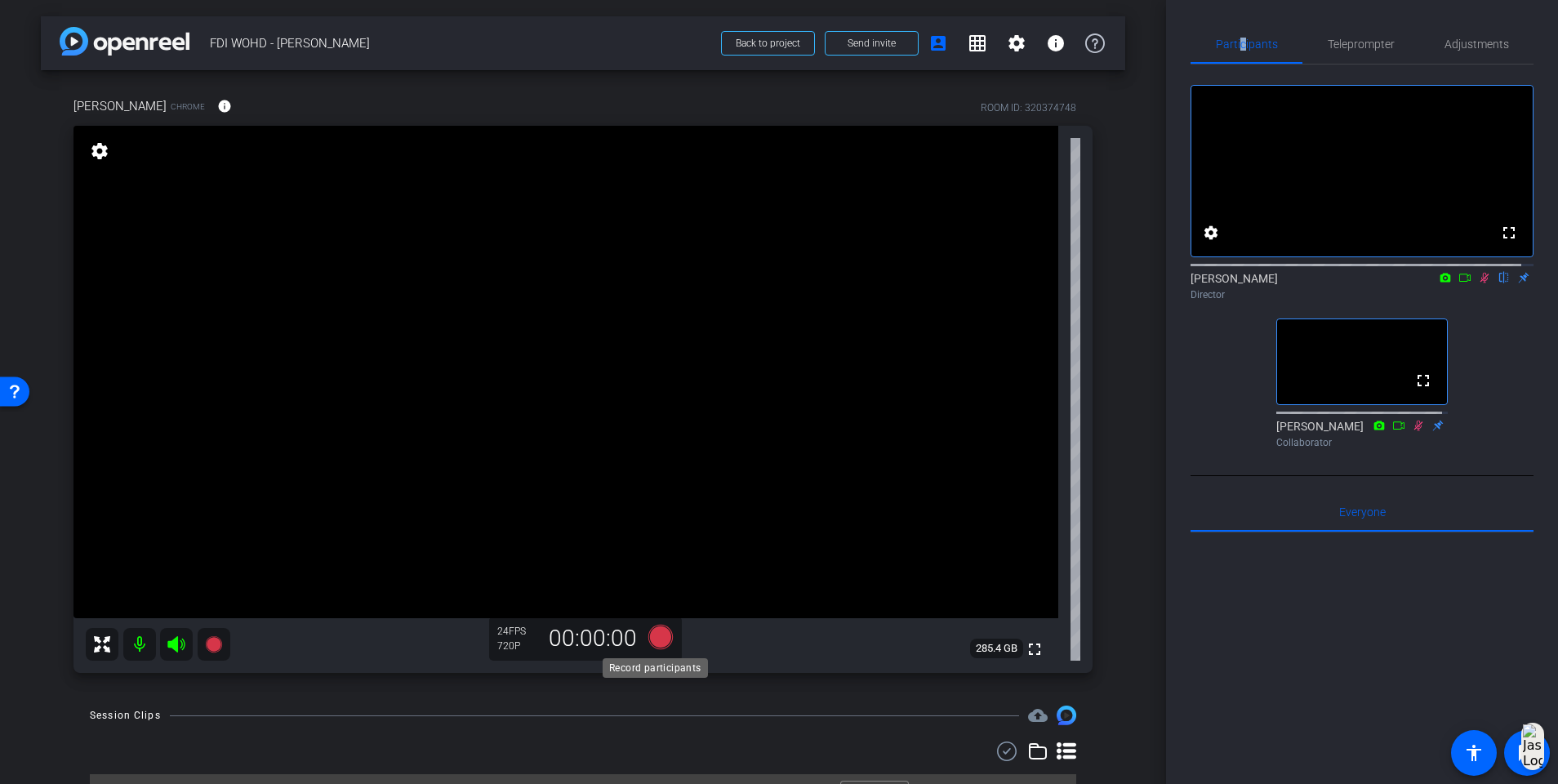
click at [654, 506] on icon at bounding box center [661, 637] width 24 height 24
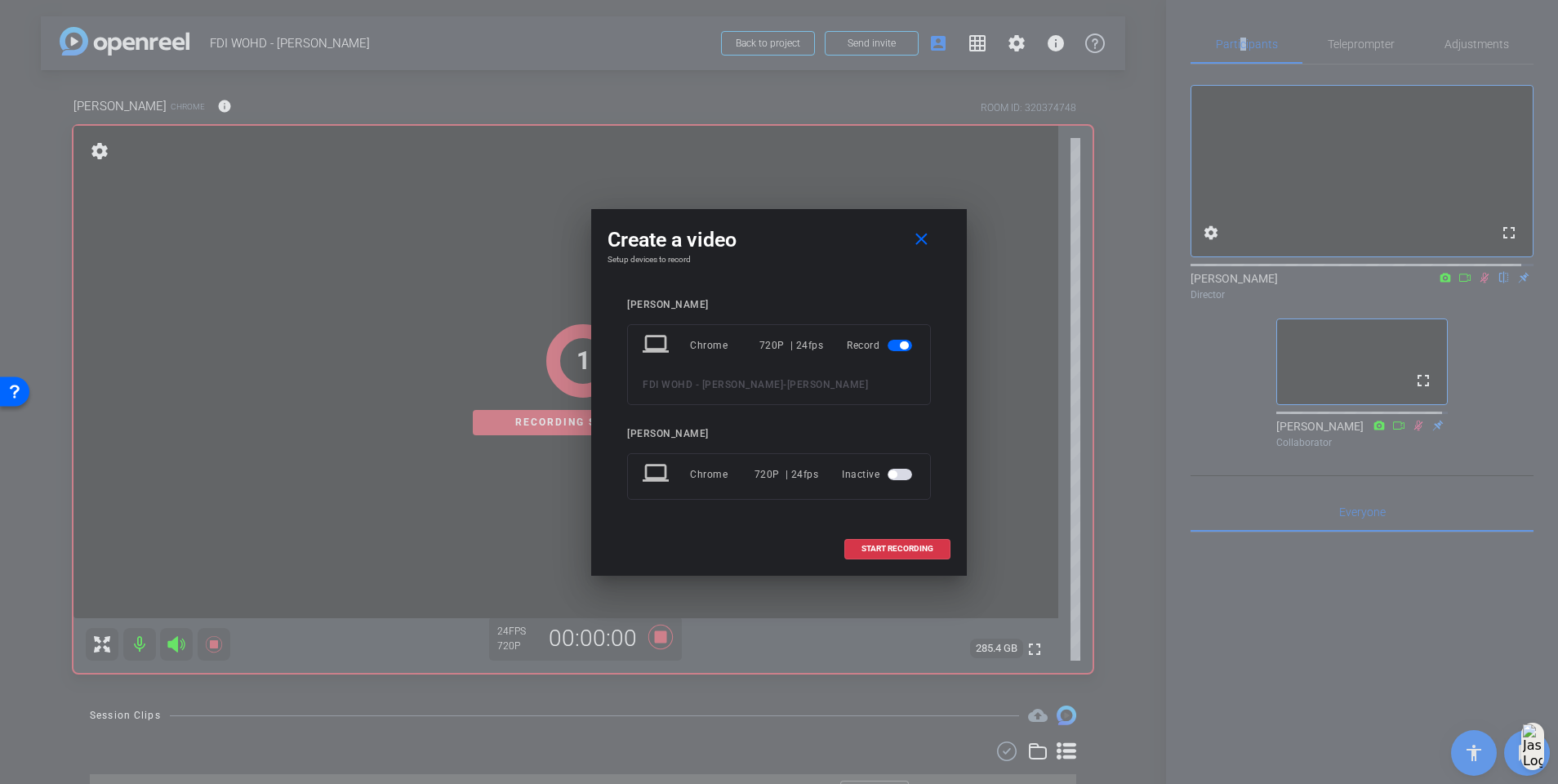
drag, startPoint x: 890, startPoint y: 542, endPoint x: 884, endPoint y: 237, distance: 305.1
click at [884, 237] on div "Create a video close Setup devices to record Ann Elizabeth Bruck laptop Chrome …" at bounding box center [779, 392] width 376 height 367
click at [937, 249] on span at bounding box center [924, 240] width 53 height 40
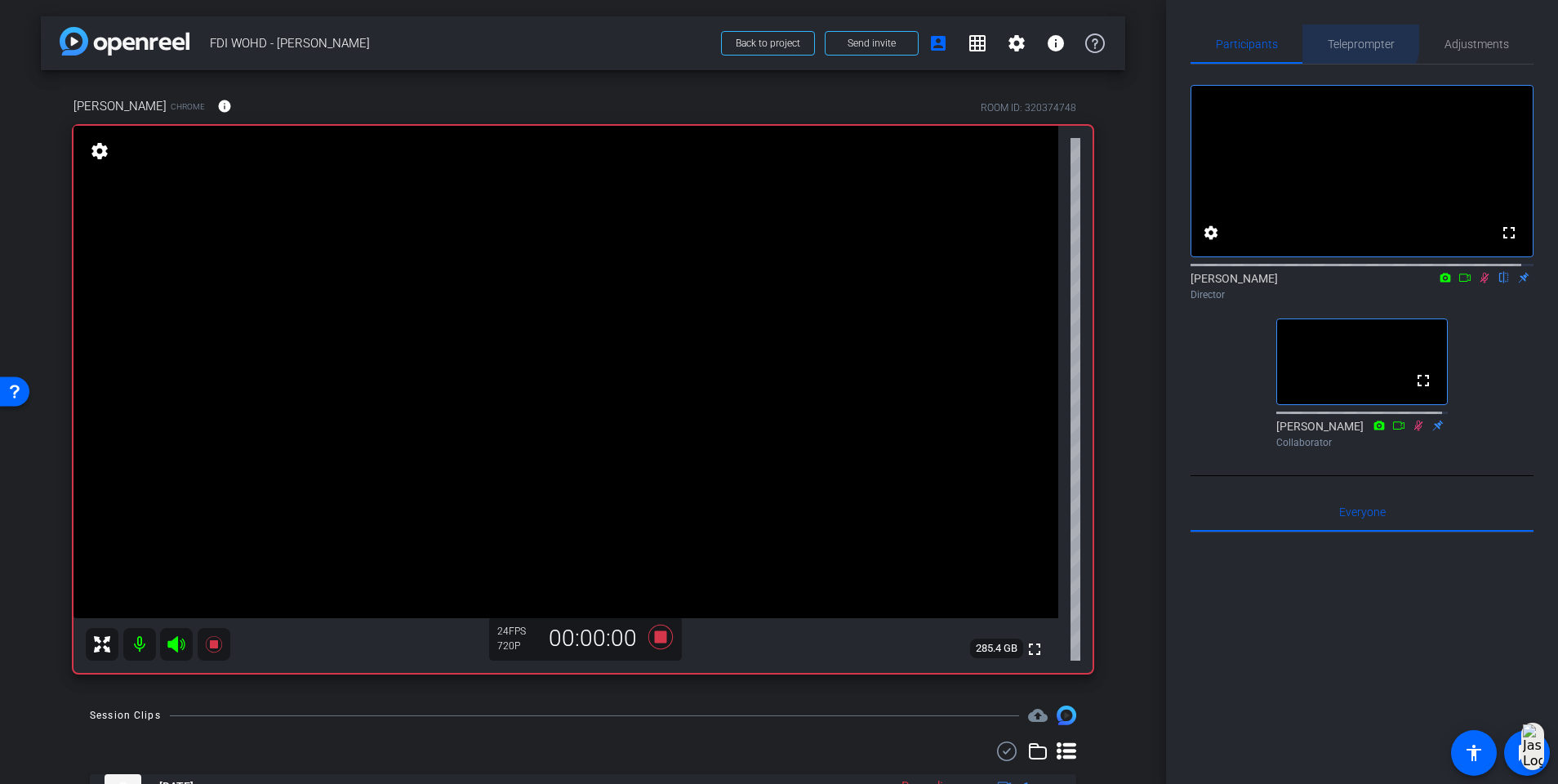
click at [1173, 39] on span "Teleprompter" at bounding box center [1361, 44] width 67 height 11
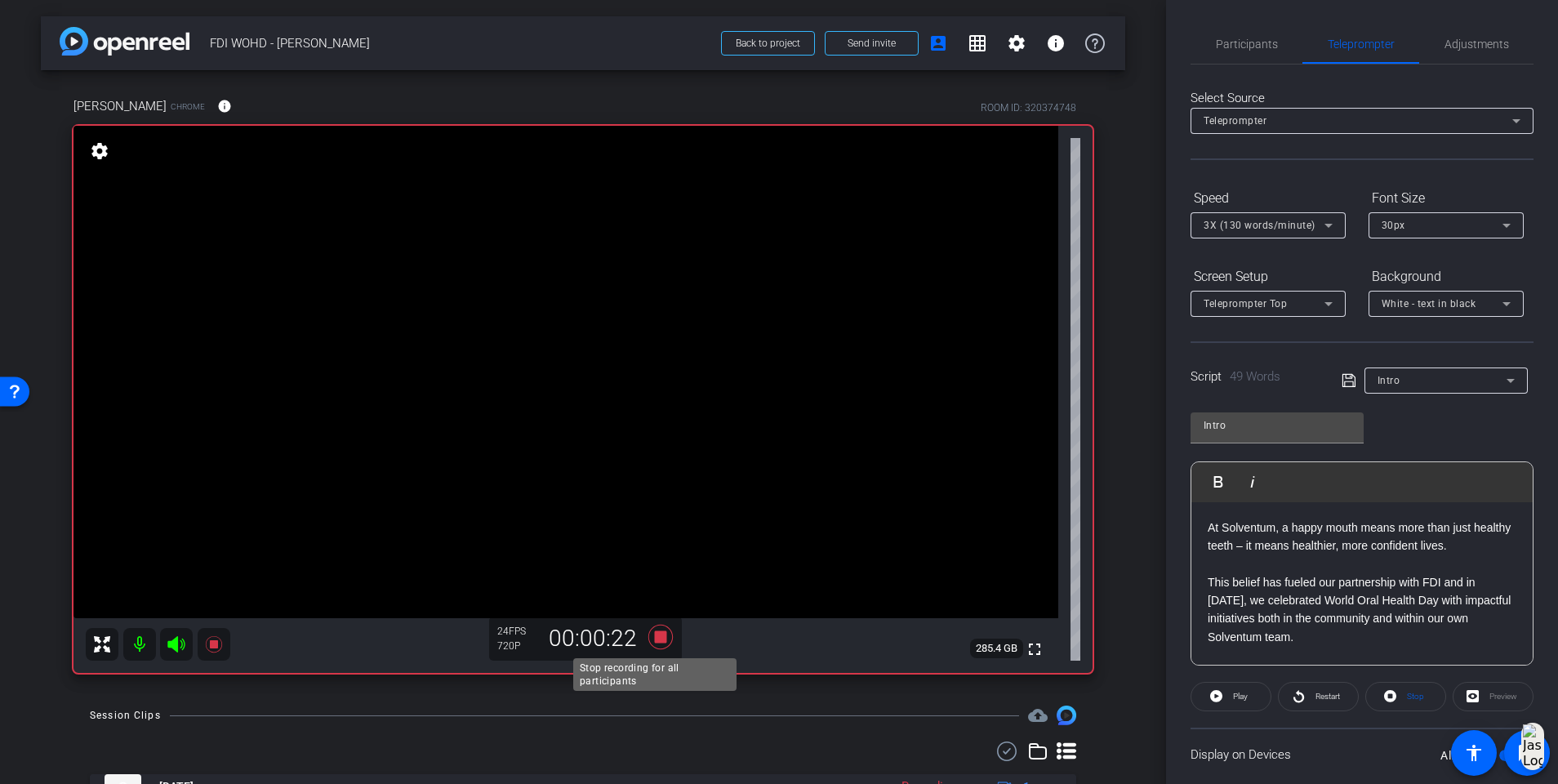
click at [656, 506] on icon at bounding box center [661, 637] width 24 height 24
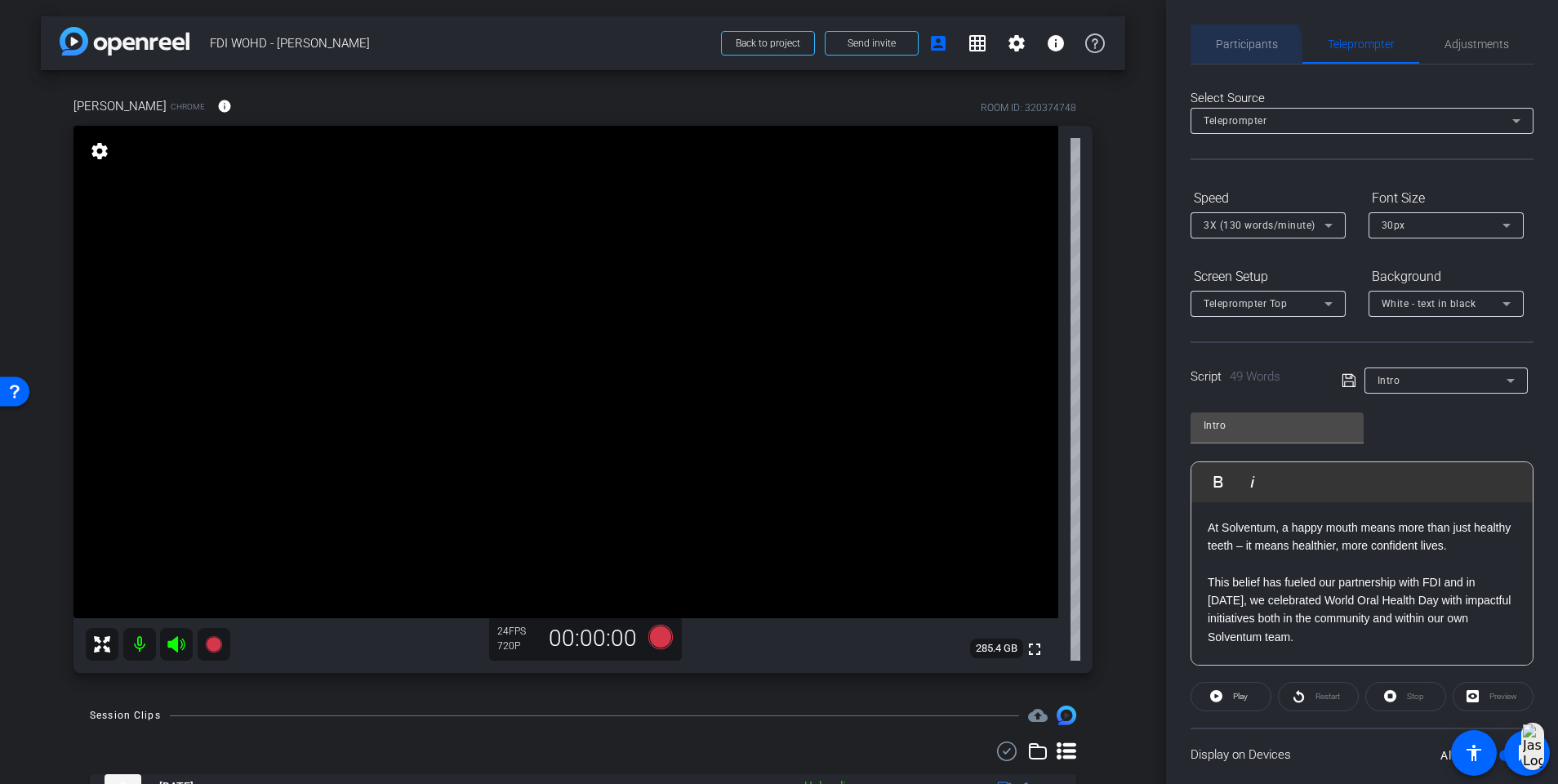
click at [1173, 49] on span "Participants" at bounding box center [1247, 44] width 62 height 11
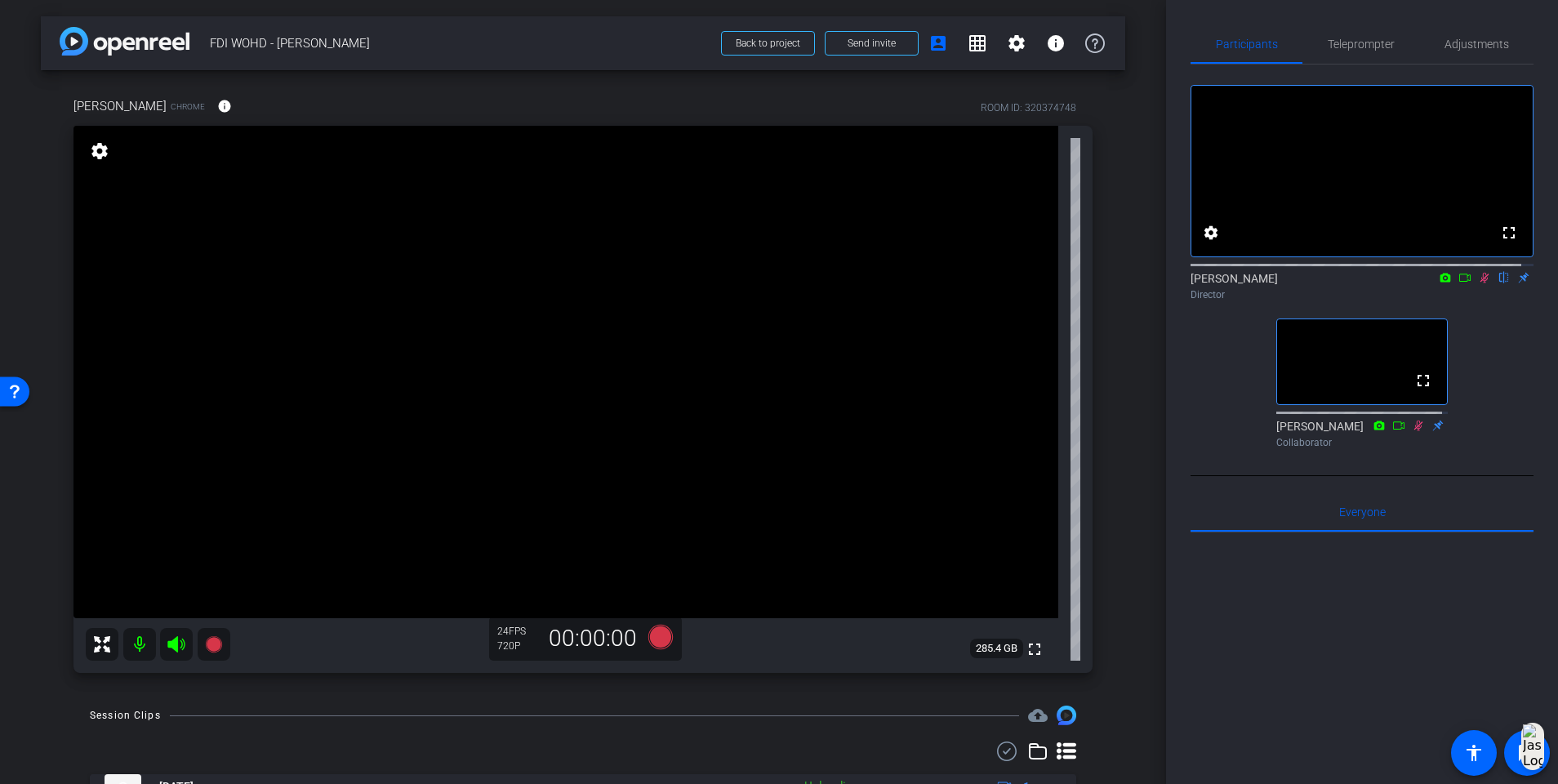
click at [1173, 283] on icon at bounding box center [1486, 278] width 9 height 10
click at [1173, 430] on icon at bounding box center [1420, 424] width 9 height 10
click at [1173, 431] on icon at bounding box center [1419, 425] width 13 height 11
click at [1173, 35] on span "Teleprompter" at bounding box center [1361, 44] width 67 height 40
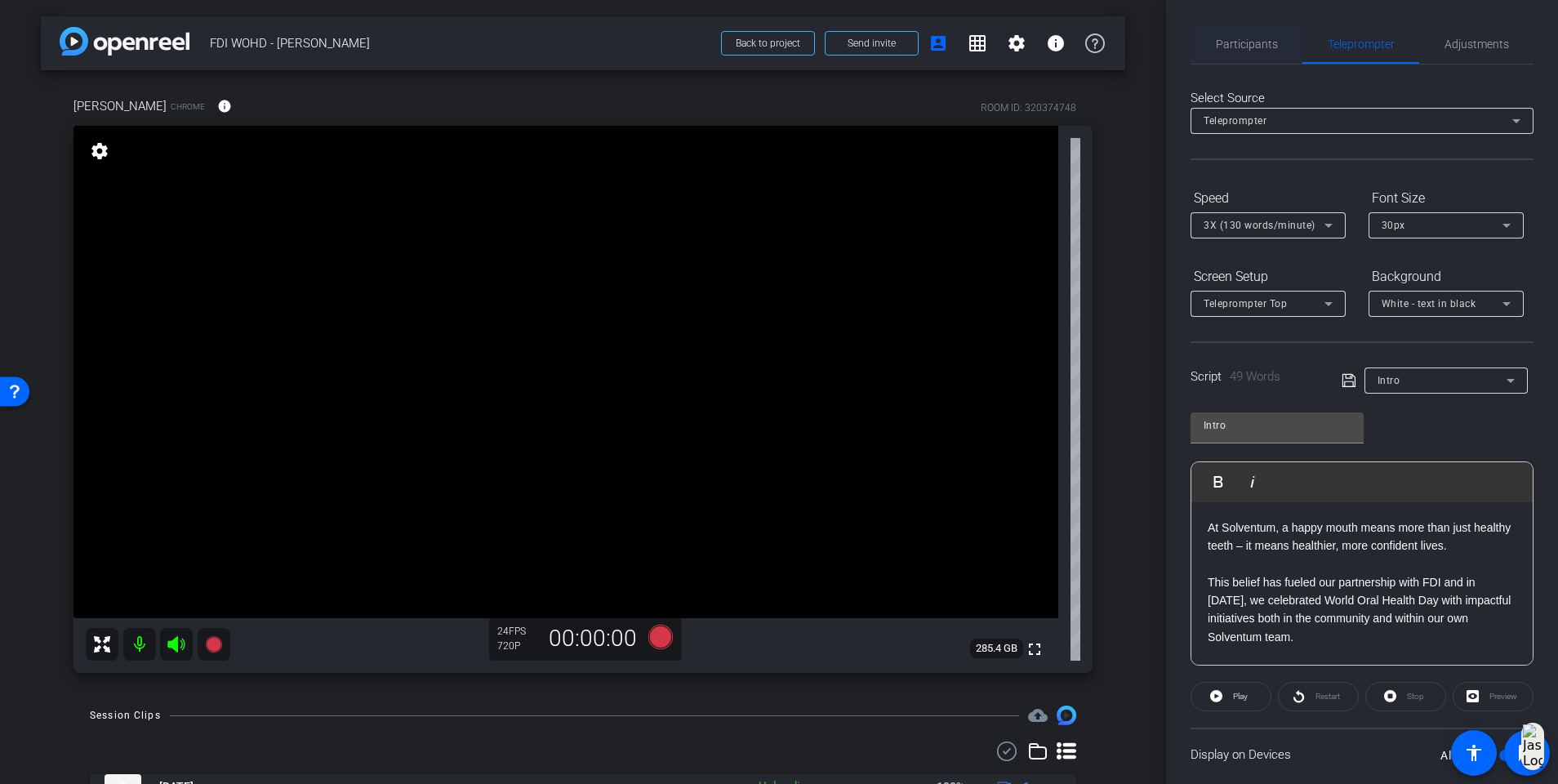
click at [1173, 46] on span "Participants" at bounding box center [1247, 44] width 62 height 11
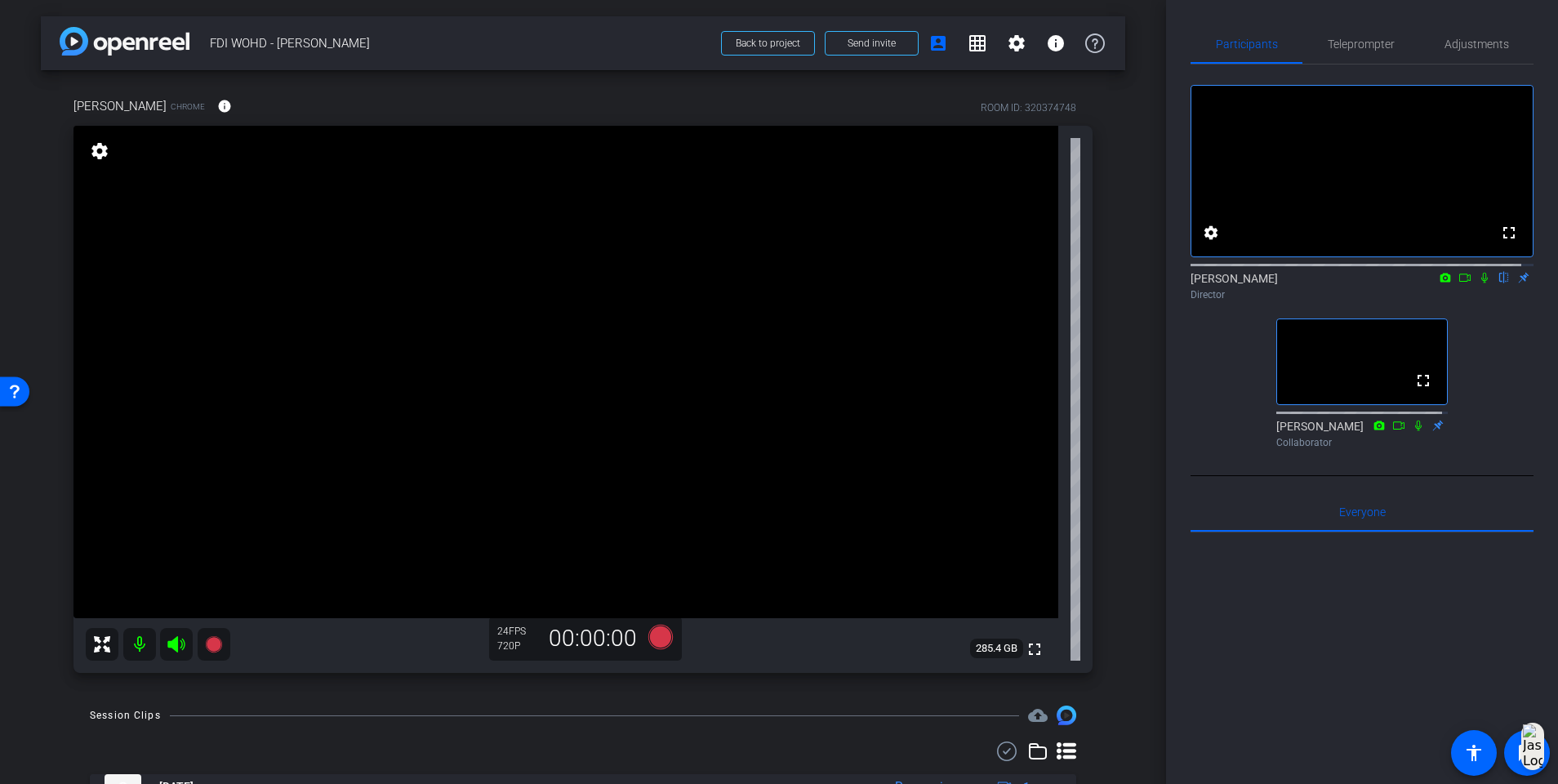
click at [1173, 431] on icon at bounding box center [1419, 425] width 13 height 11
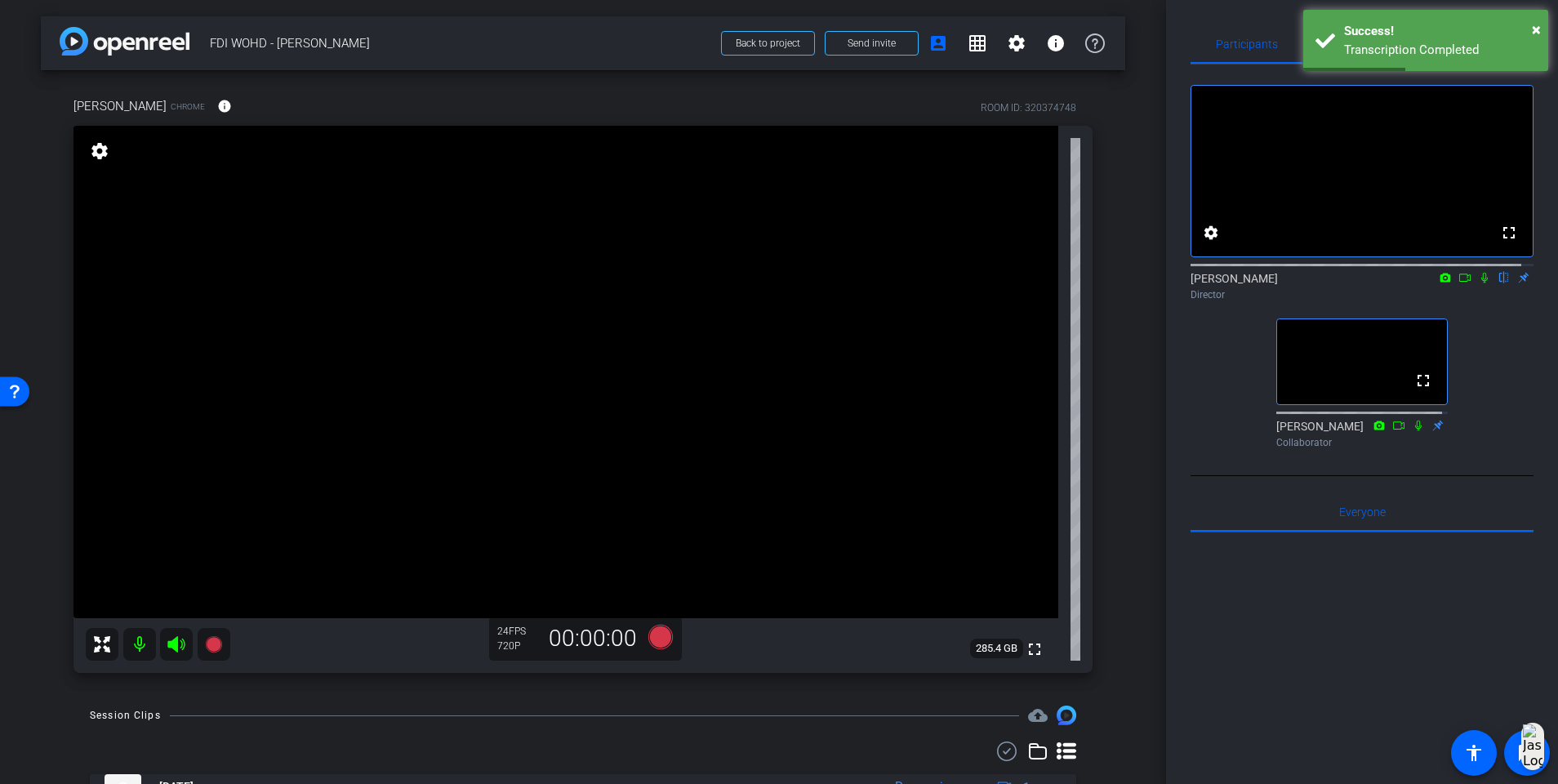
click at [1173, 431] on icon at bounding box center [1419, 425] width 13 height 11
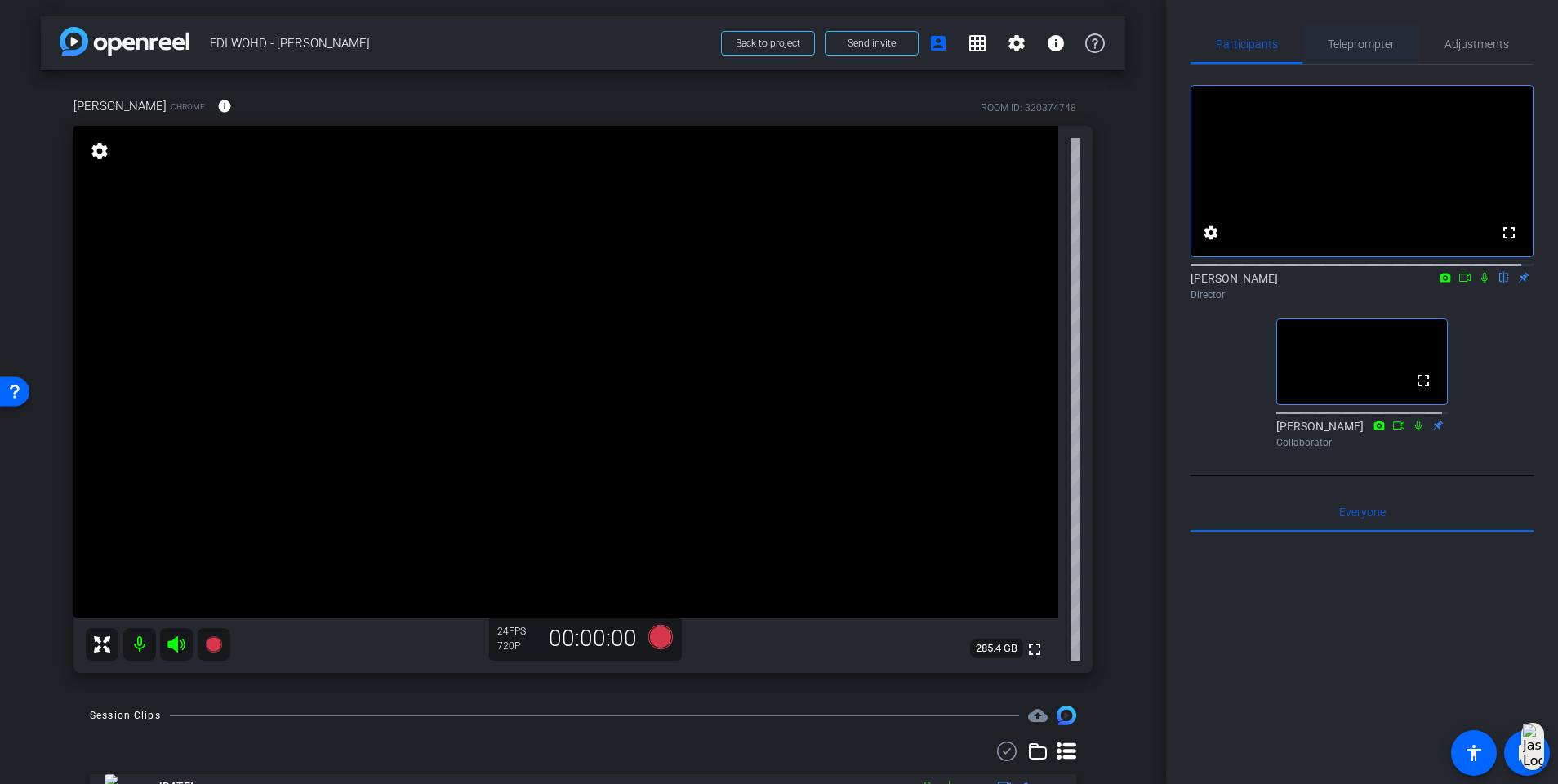
click at [1173, 40] on span "Teleprompter" at bounding box center [1361, 44] width 67 height 11
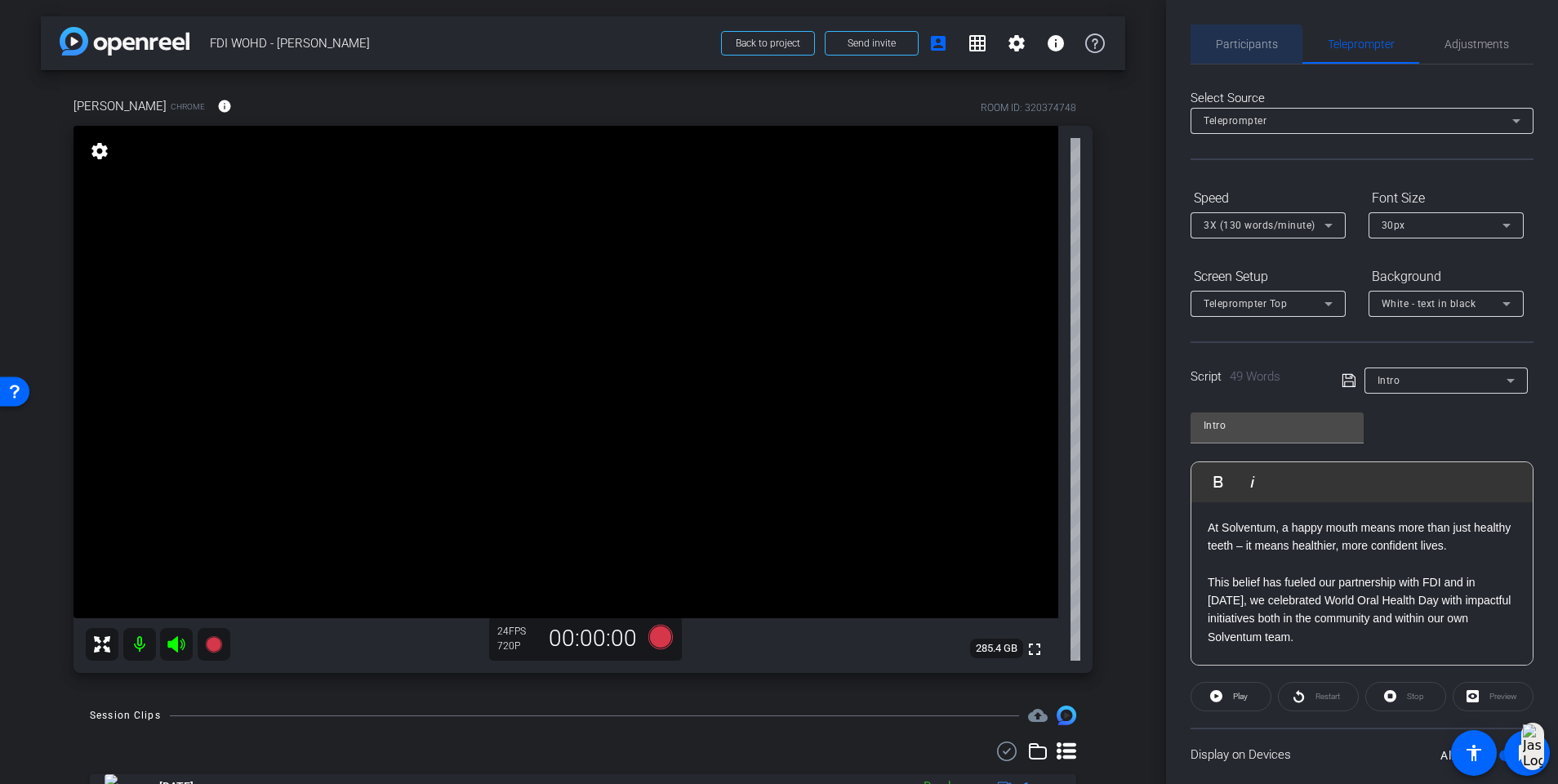
click at [1173, 53] on span "Participants" at bounding box center [1247, 44] width 62 height 40
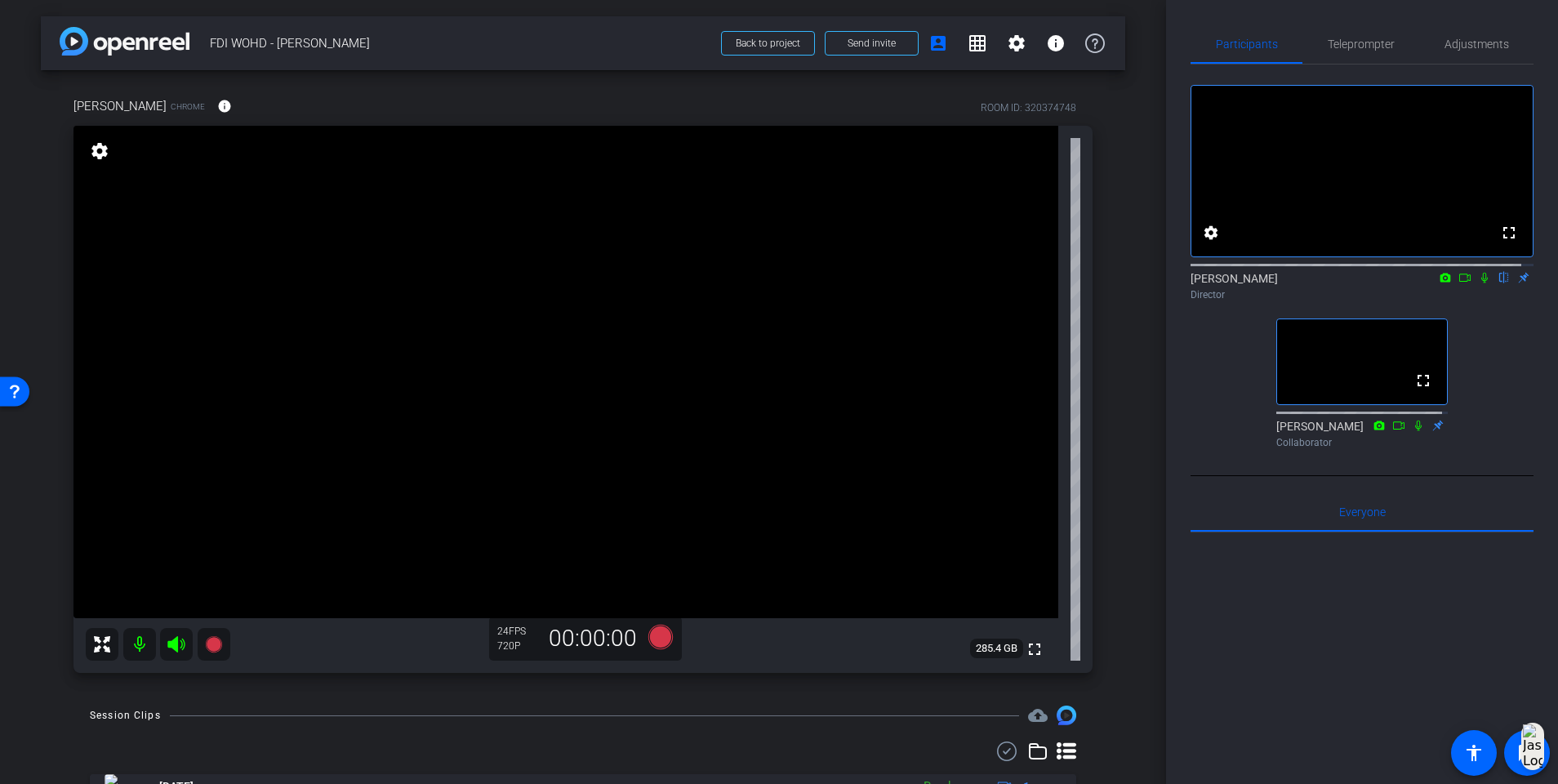
click at [1173, 283] on icon at bounding box center [1485, 278] width 13 height 11
click at [1173, 430] on icon at bounding box center [1419, 424] width 7 height 10
click at [641, 506] on icon at bounding box center [661, 636] width 40 height 29
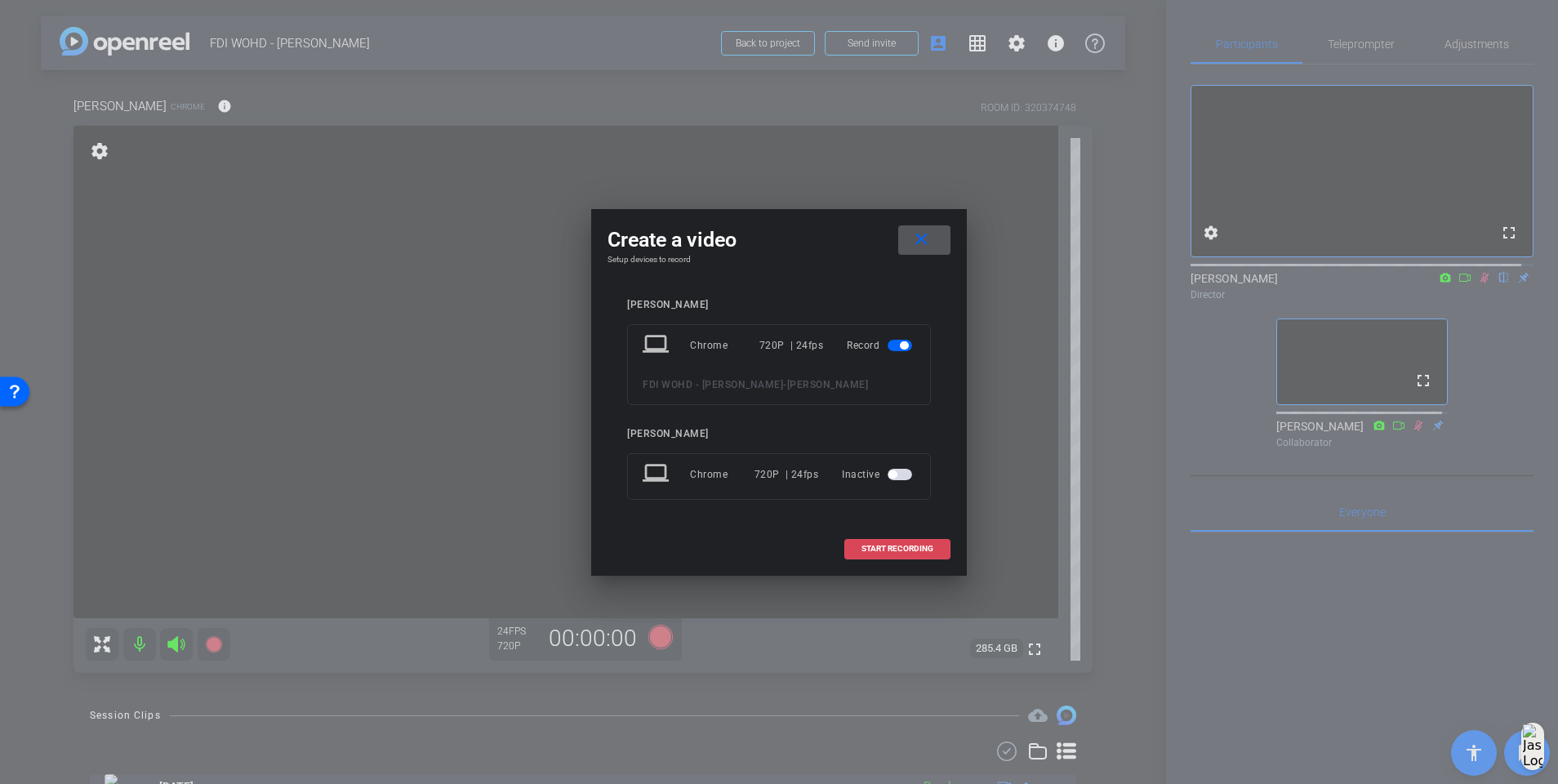
click at [862, 506] on span "START RECORDING" at bounding box center [897, 549] width 72 height 8
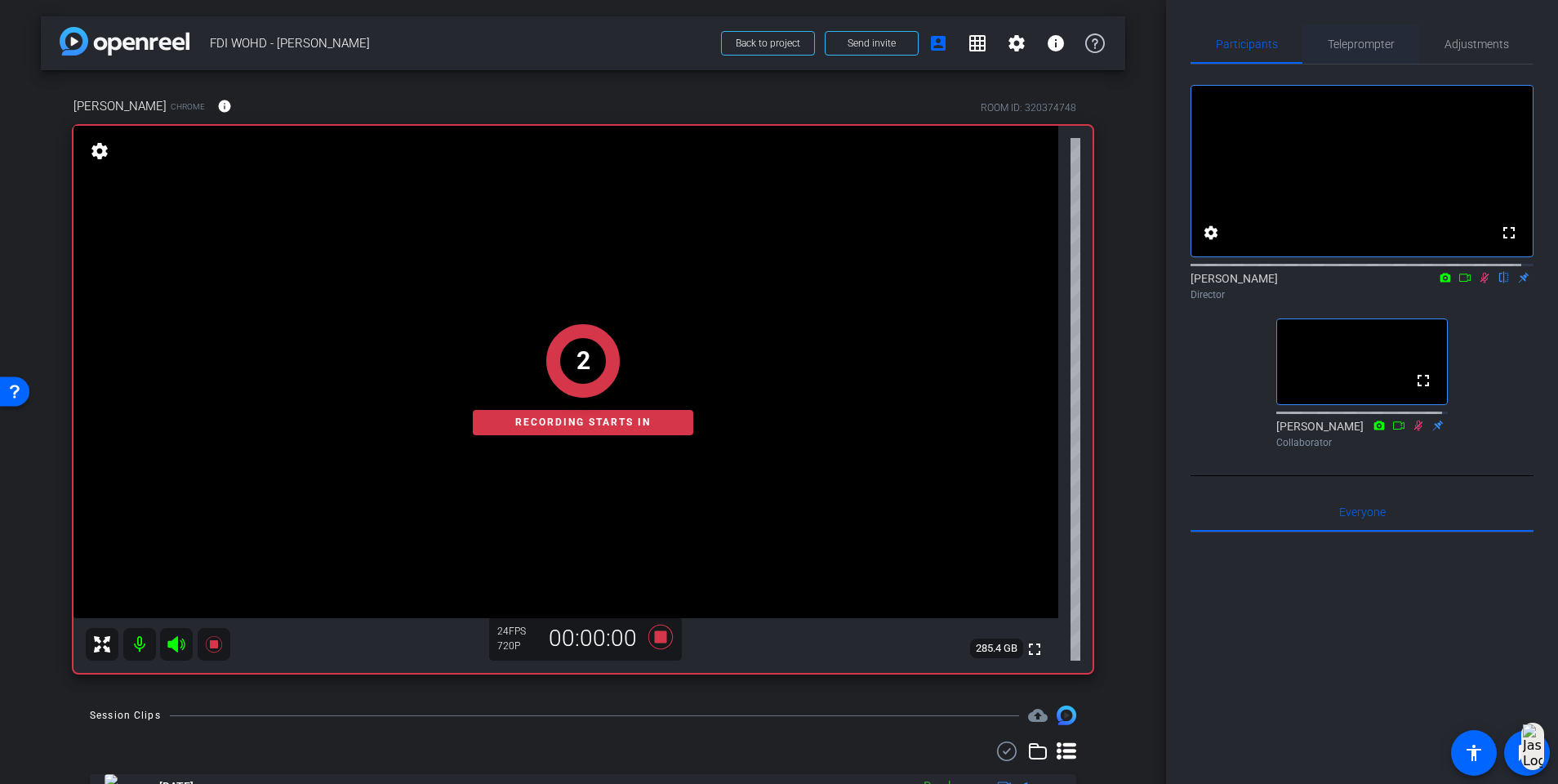
click at [1173, 31] on div "Teleprompter" at bounding box center [1361, 44] width 117 height 40
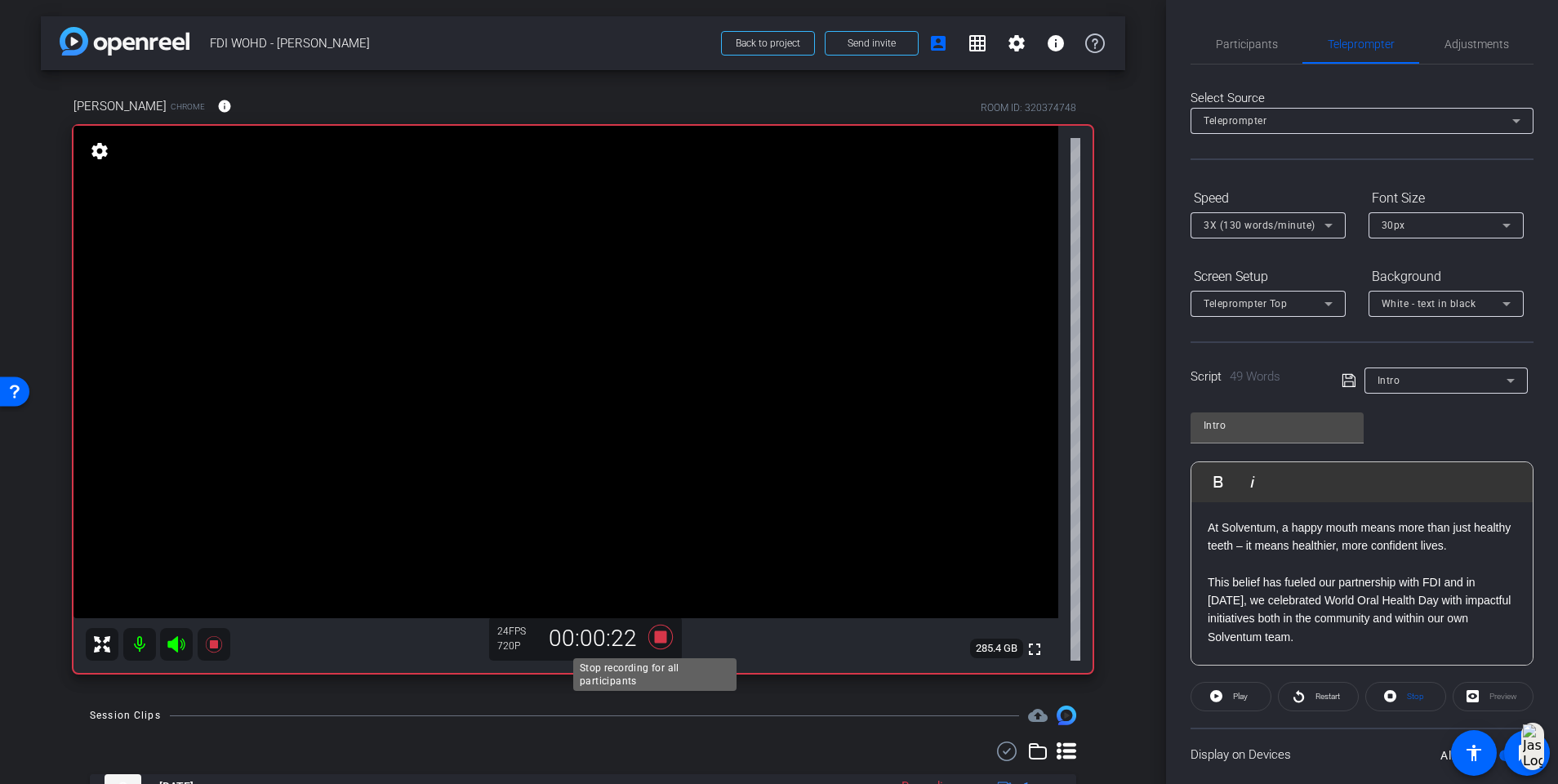
click at [661, 506] on icon at bounding box center [661, 636] width 40 height 29
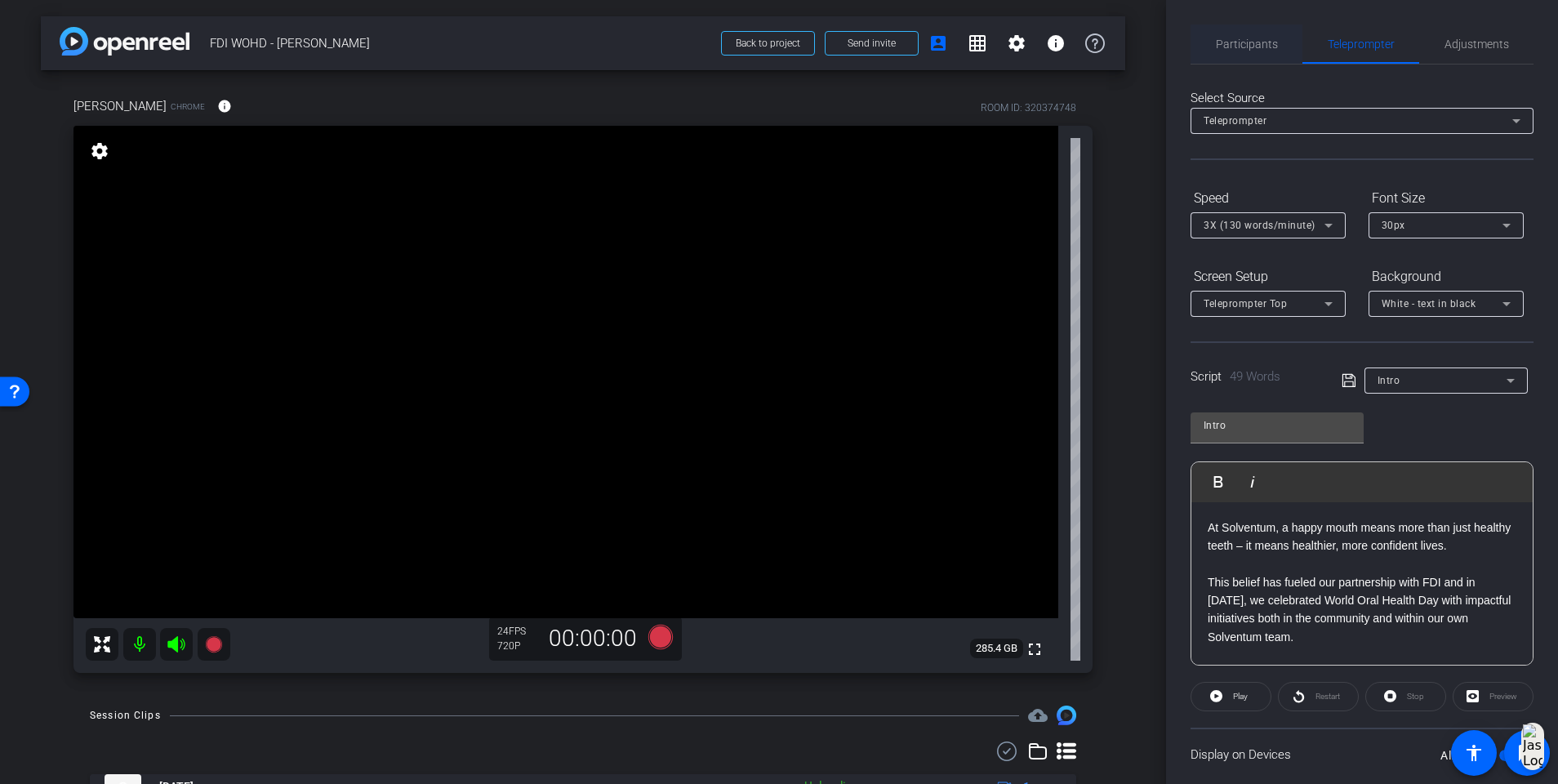
click at [1173, 57] on span "Participants" at bounding box center [1247, 44] width 62 height 40
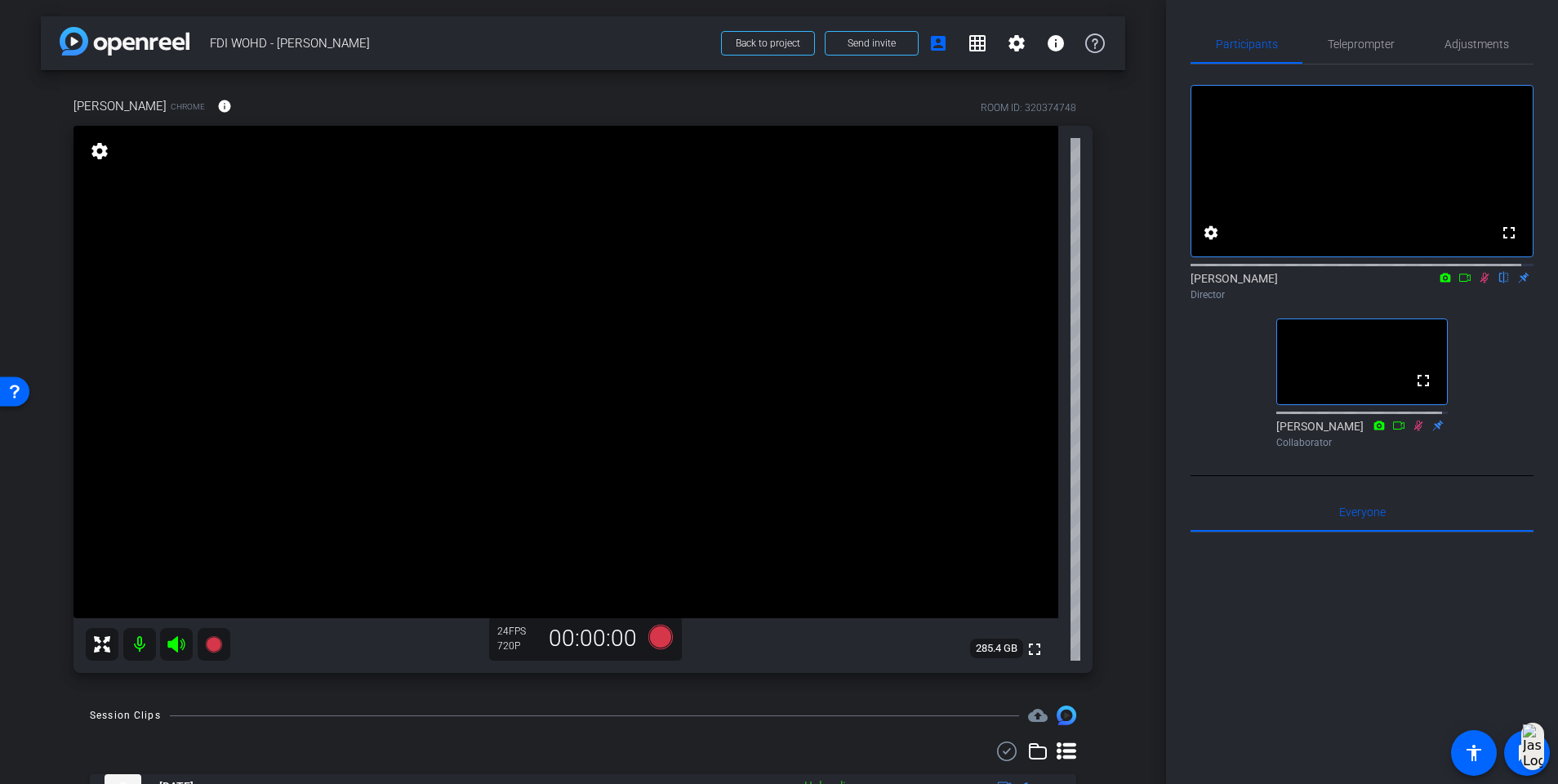
click at [1173, 283] on icon at bounding box center [1485, 278] width 13 height 11
click at [1173, 48] on span "Teleprompter" at bounding box center [1361, 44] width 67 height 11
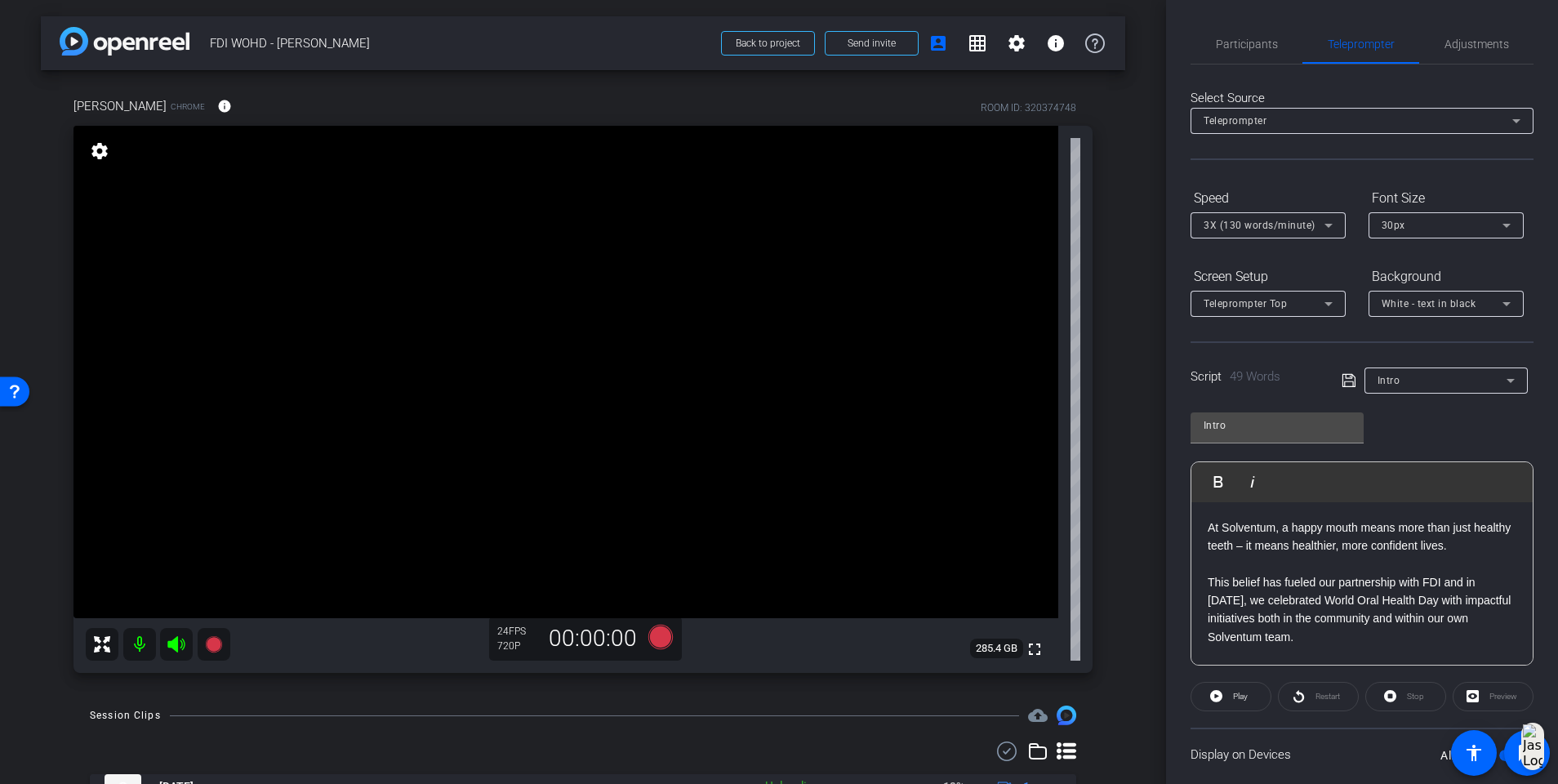
click at [1173, 373] on div "Intro" at bounding box center [1442, 380] width 129 height 21
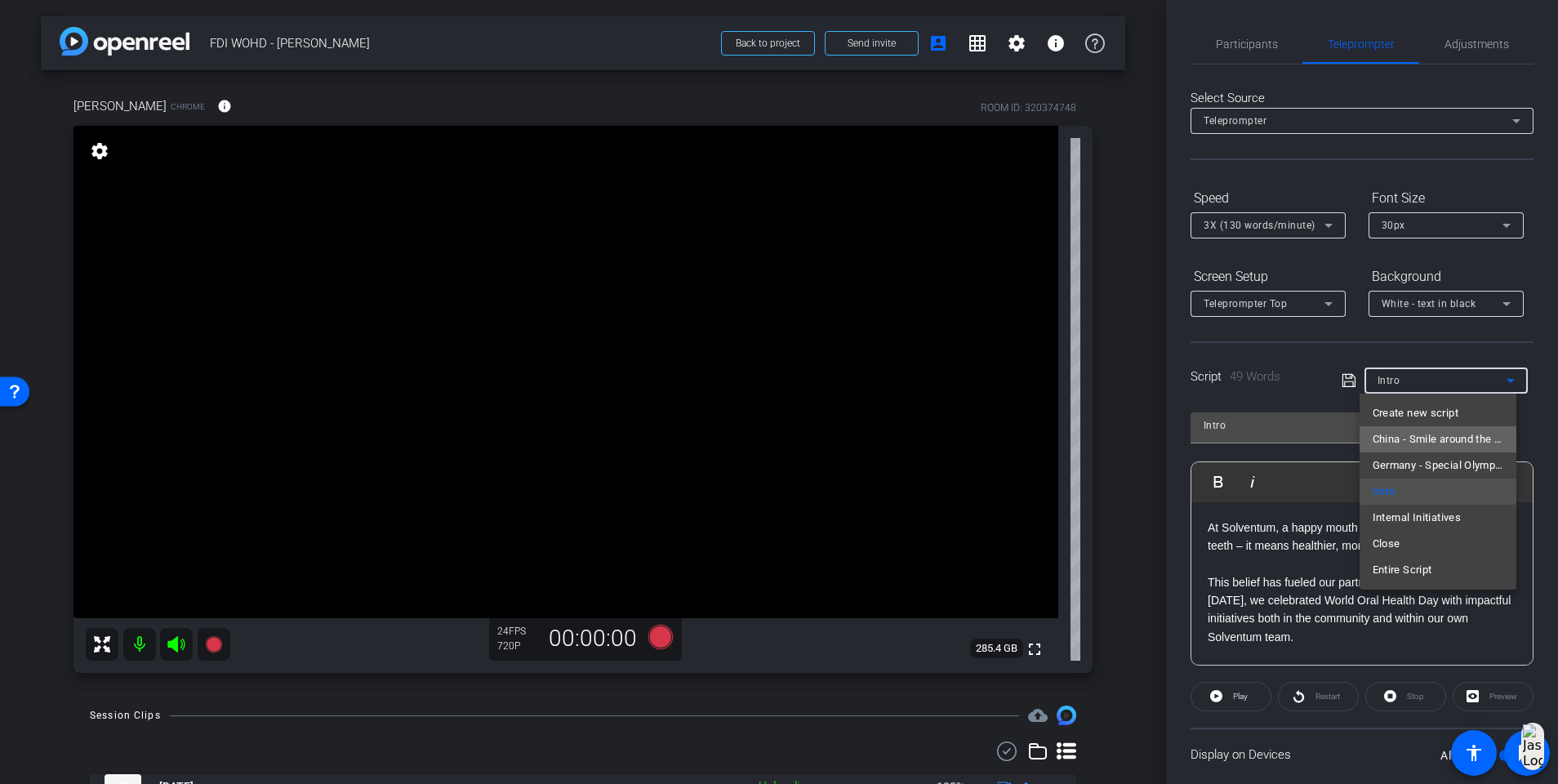
click at [1173, 442] on span "China - Smile around the world" at bounding box center [1438, 439] width 132 height 20
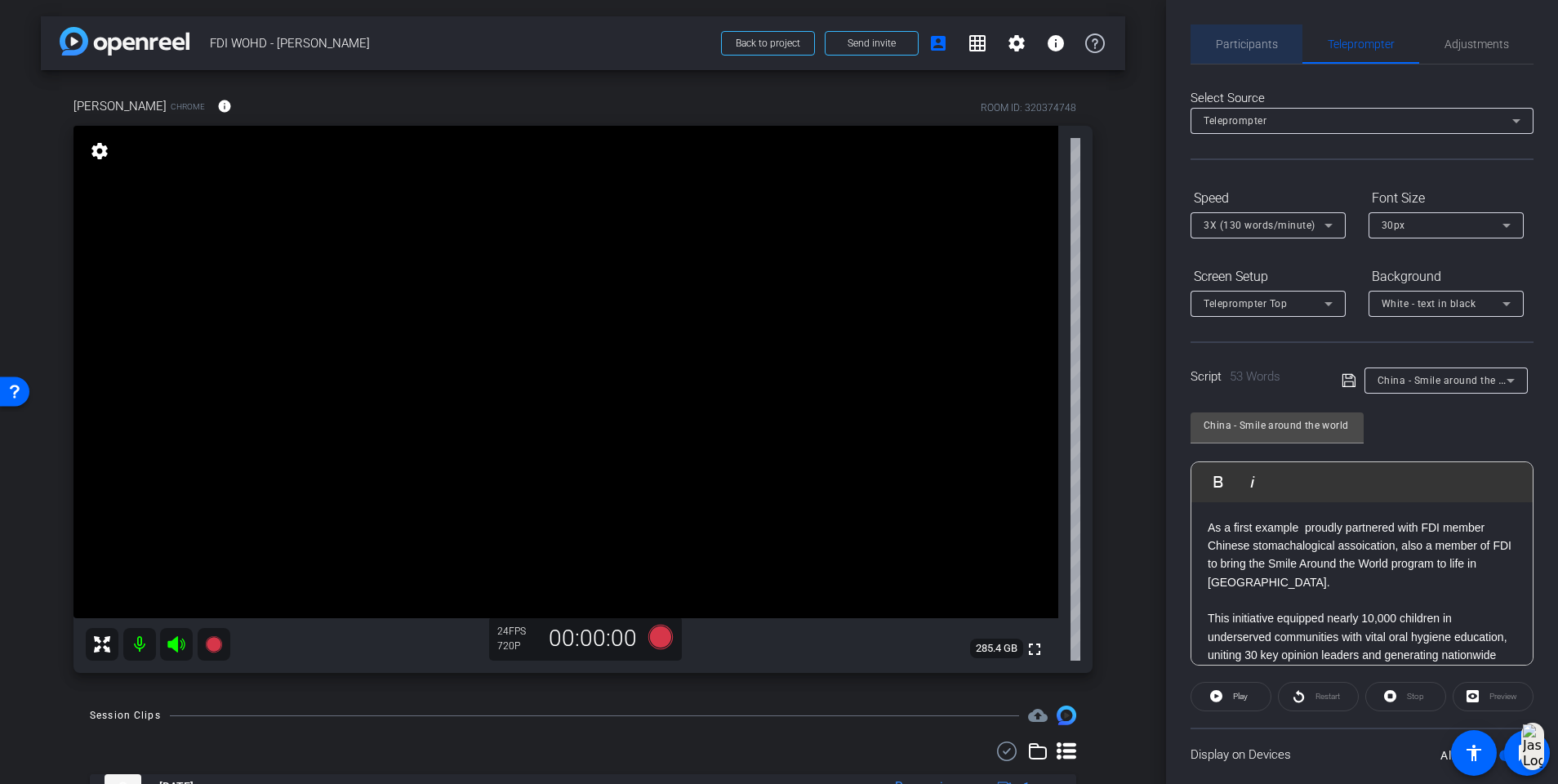
click at [1173, 46] on span "Participants" at bounding box center [1247, 44] width 62 height 11
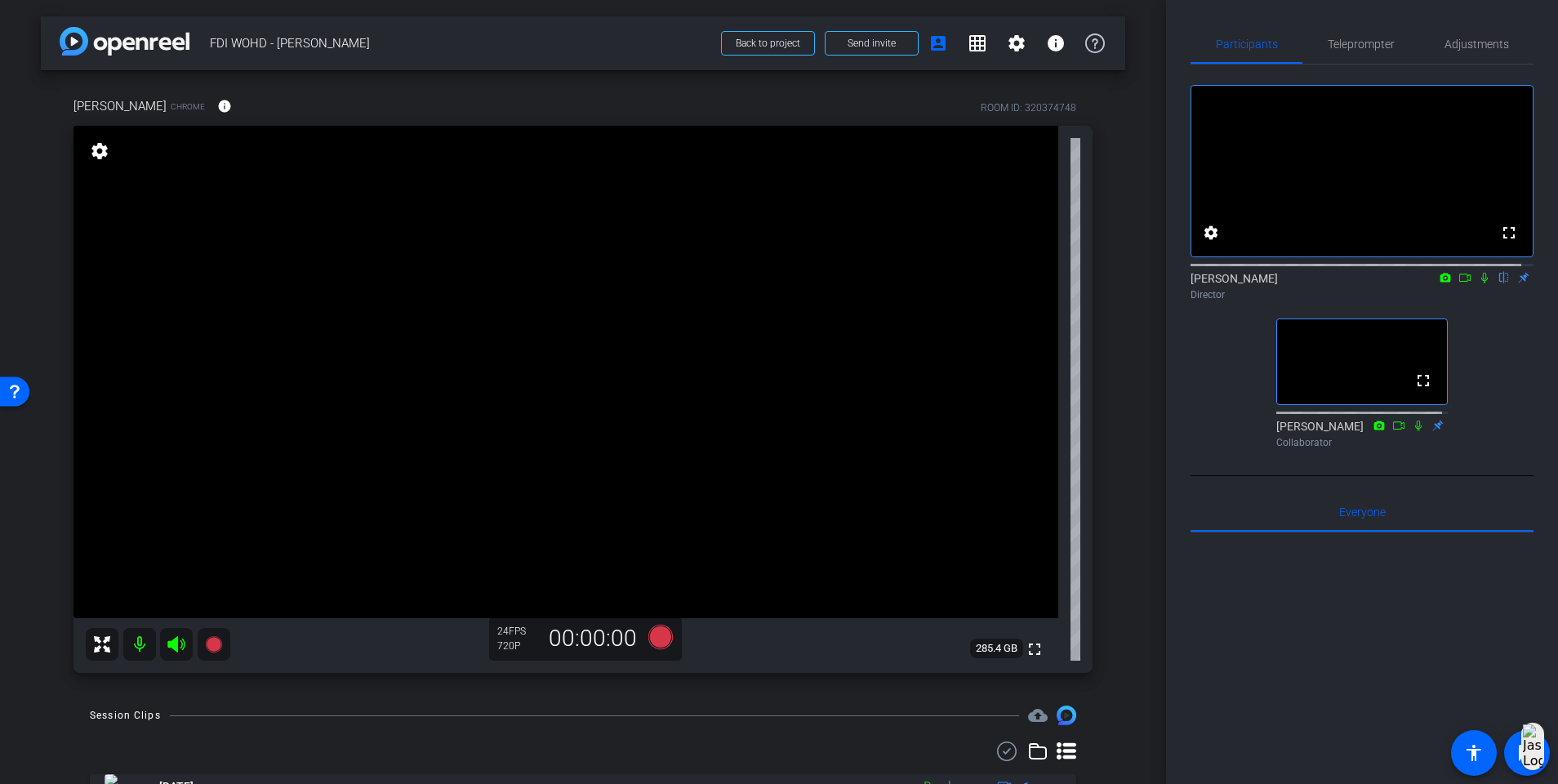
click at [1173, 285] on mat-icon at bounding box center [1485, 278] width 20 height 15
click at [655, 506] on icon at bounding box center [661, 637] width 24 height 24
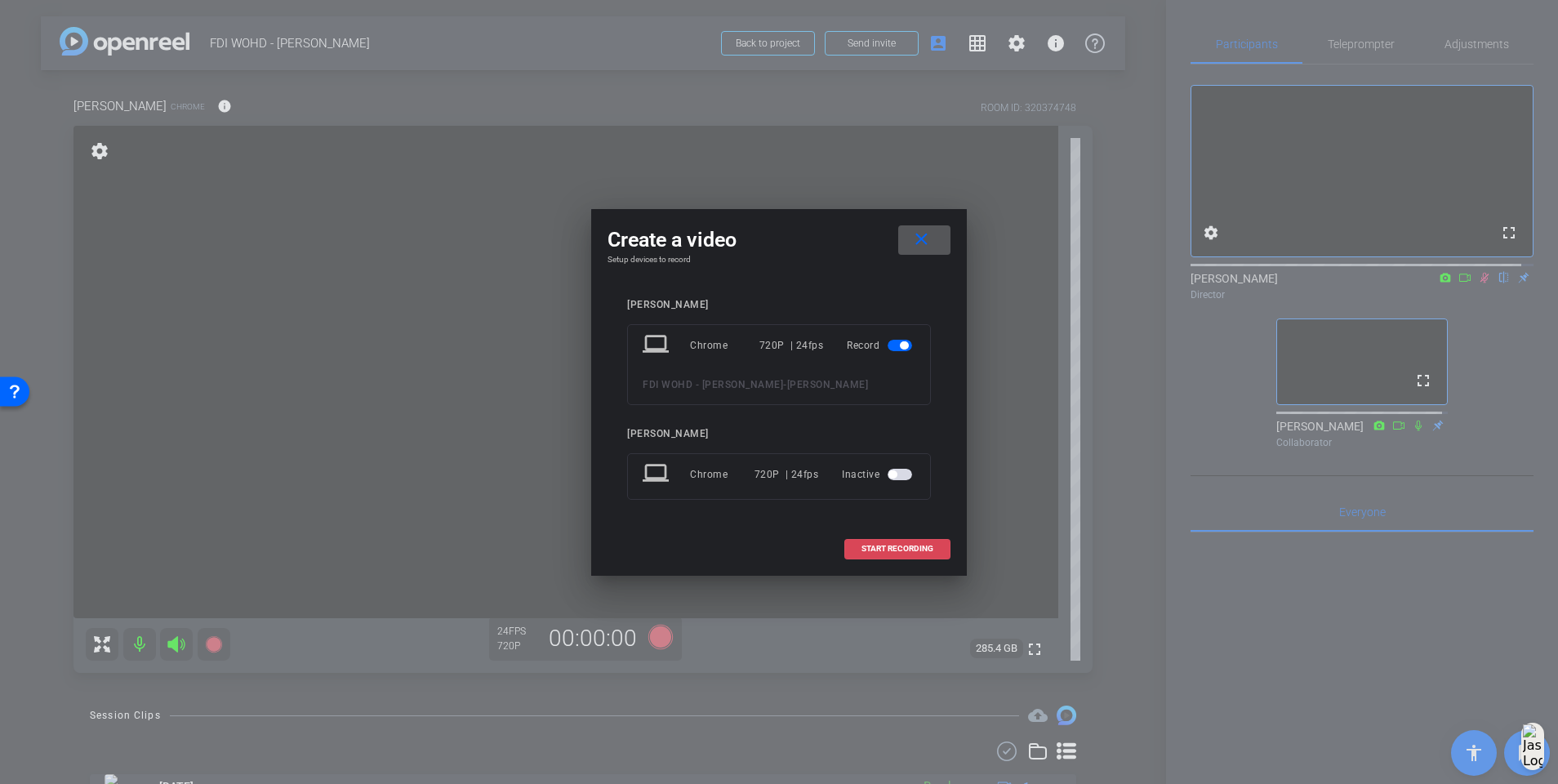
click at [885, 506] on span "START RECORDING" at bounding box center [897, 549] width 72 height 8
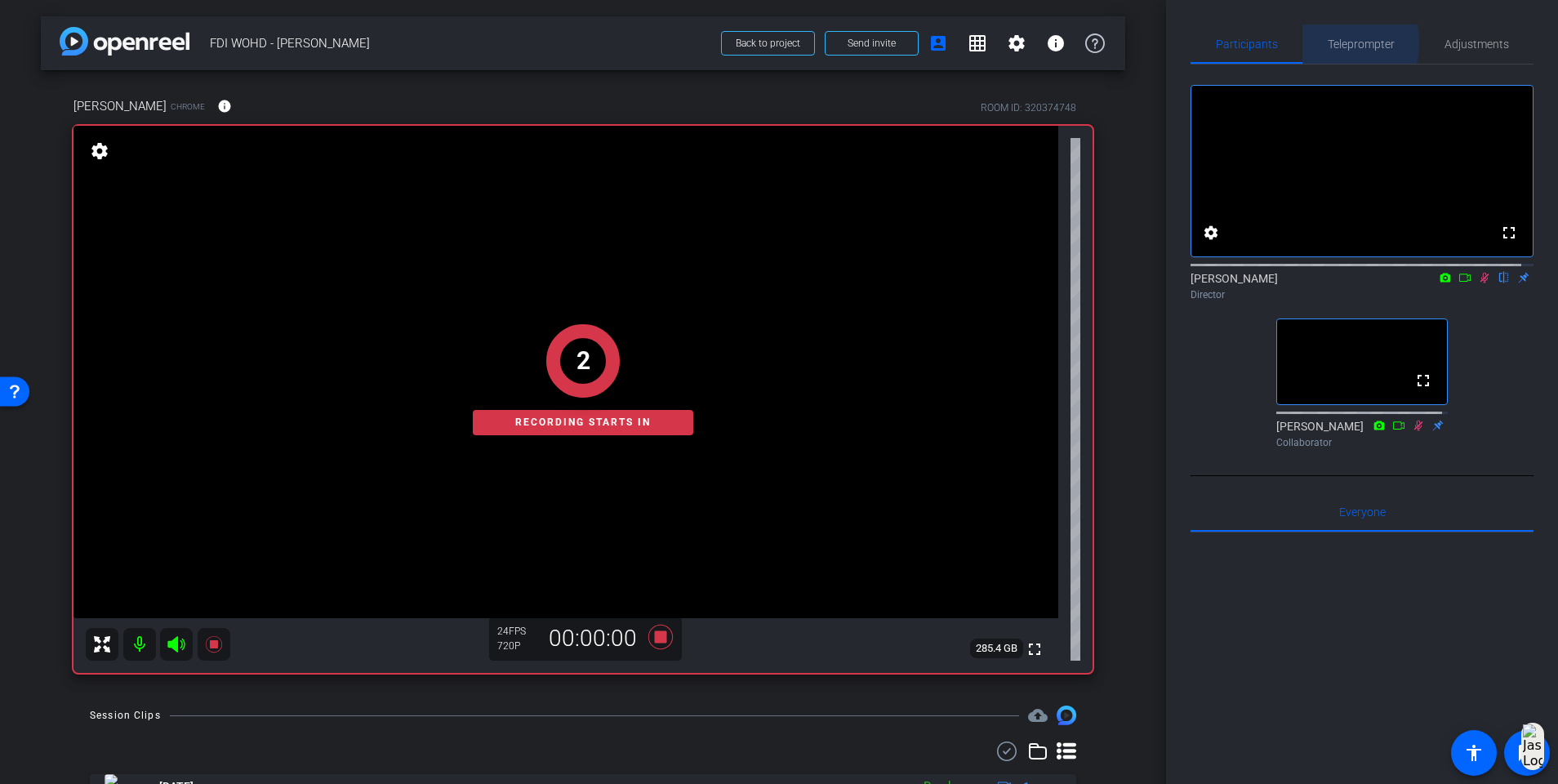
click at [1173, 43] on span "Teleprompter" at bounding box center [1361, 44] width 67 height 11
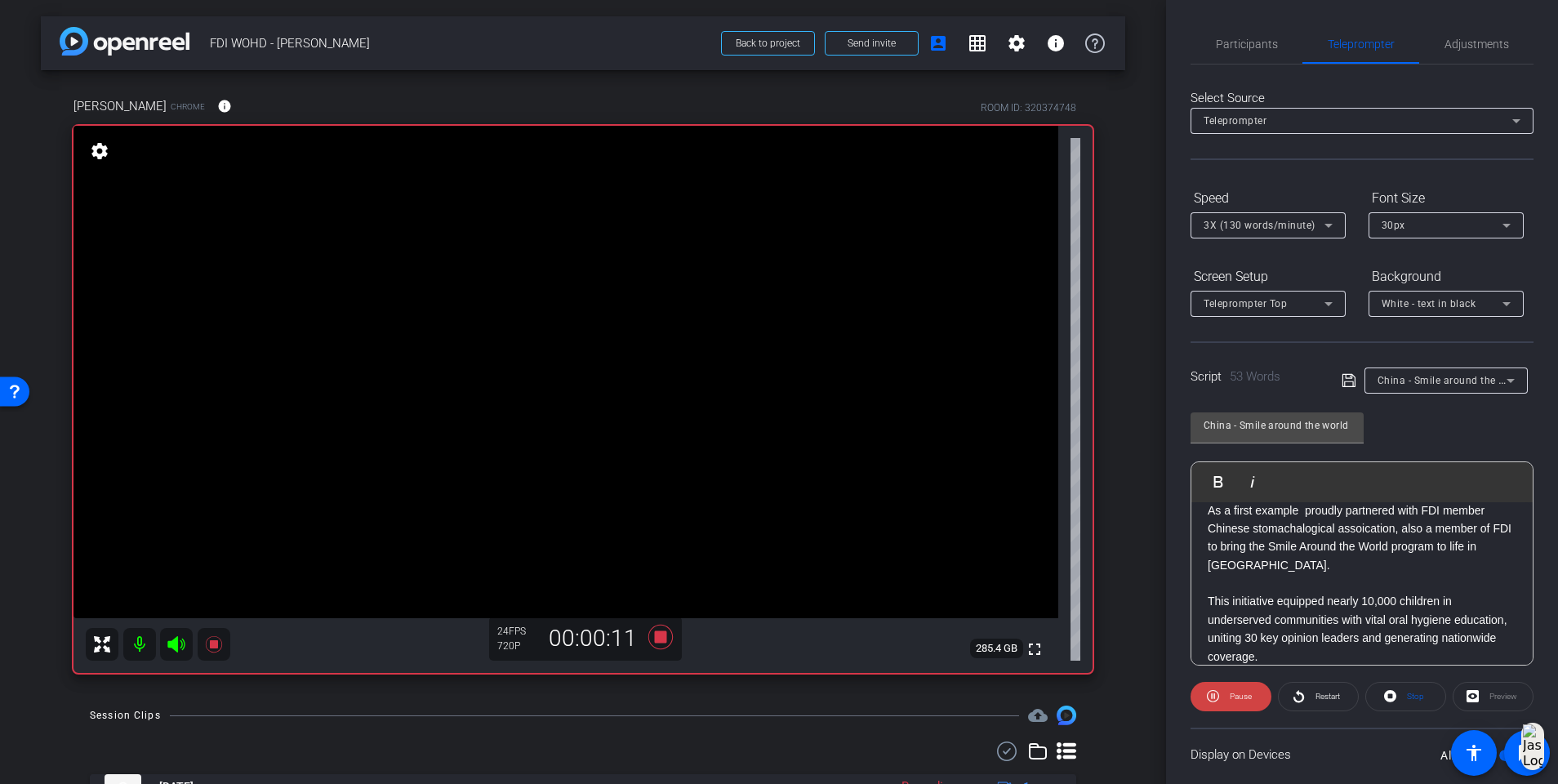
scroll to position [34, 0]
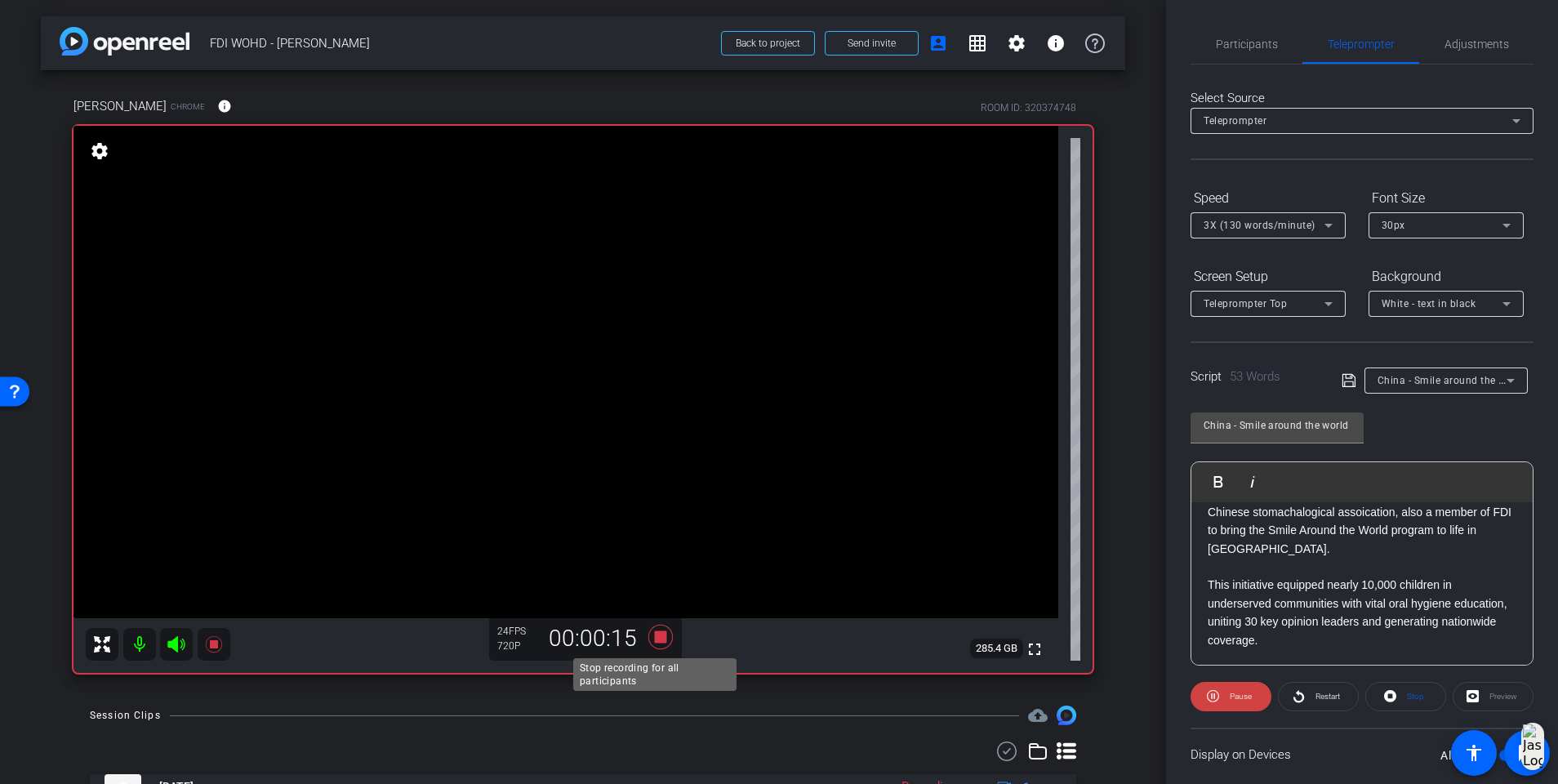
click at [665, 506] on icon at bounding box center [661, 636] width 40 height 29
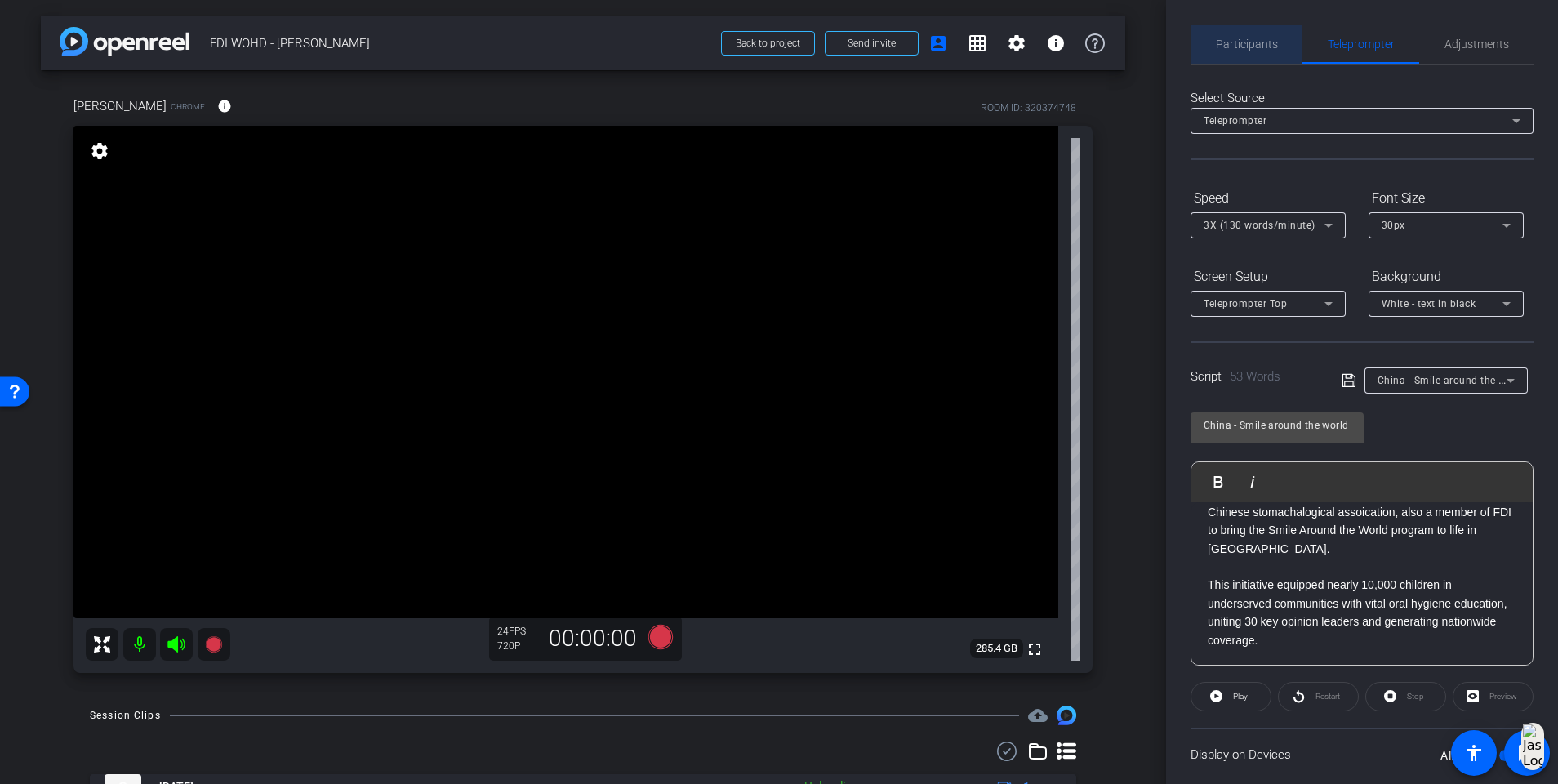
click at [1173, 40] on span "Participants" at bounding box center [1247, 44] width 62 height 11
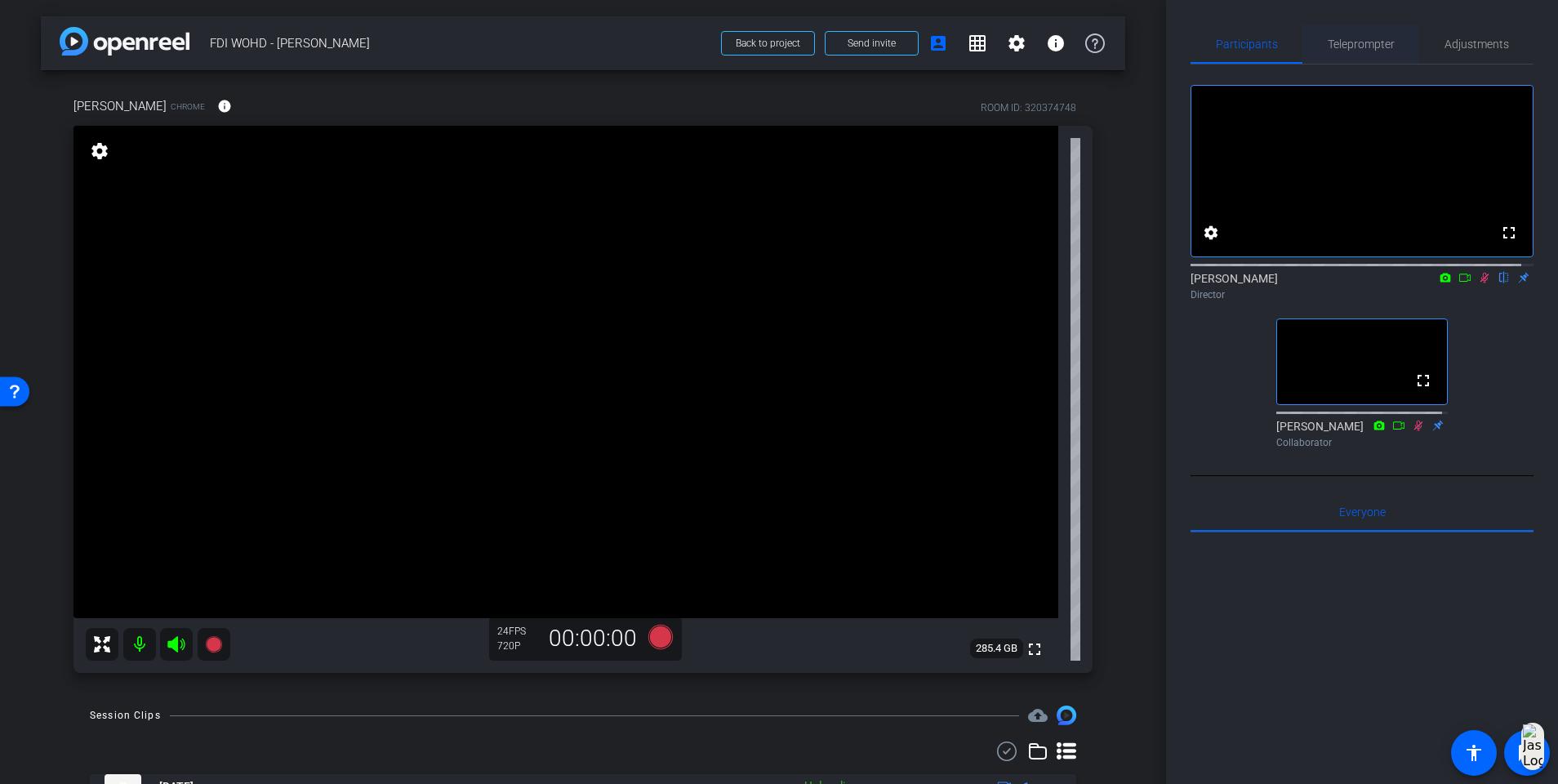
click at [1173, 27] on span "Teleprompter" at bounding box center [1361, 44] width 67 height 40
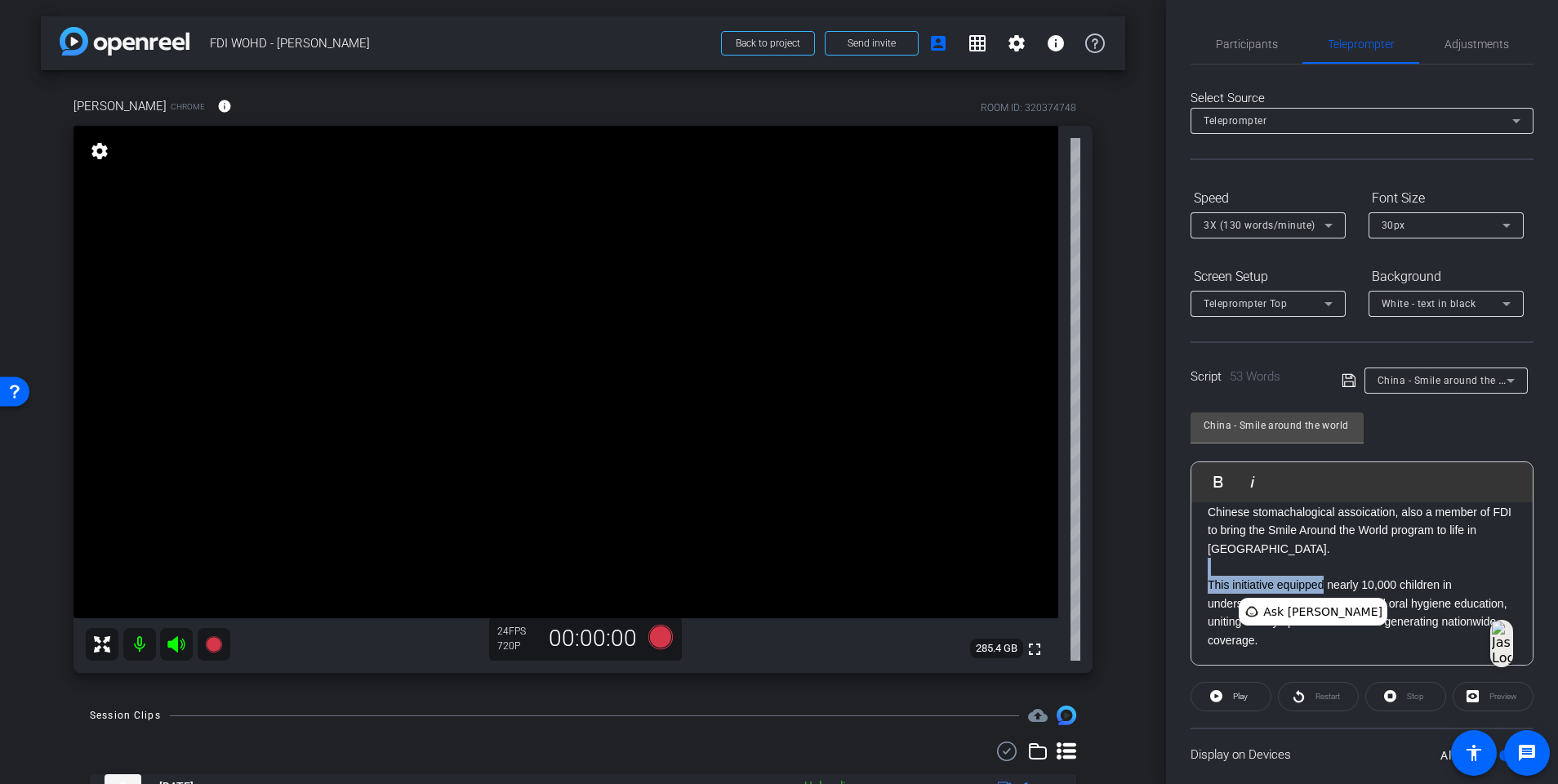
drag, startPoint x: 1323, startPoint y: 582, endPoint x: 1286, endPoint y: 573, distance: 38.1
click at [1173, 506] on div "As a first example proudly partnered with FDI member Chinese stomachalogical as…" at bounding box center [1362, 568] width 342 height 198
click at [1173, 506] on p "This initiative equipped nearly 10,000 children in underserved communities with…" at bounding box center [1362, 613] width 309 height 73
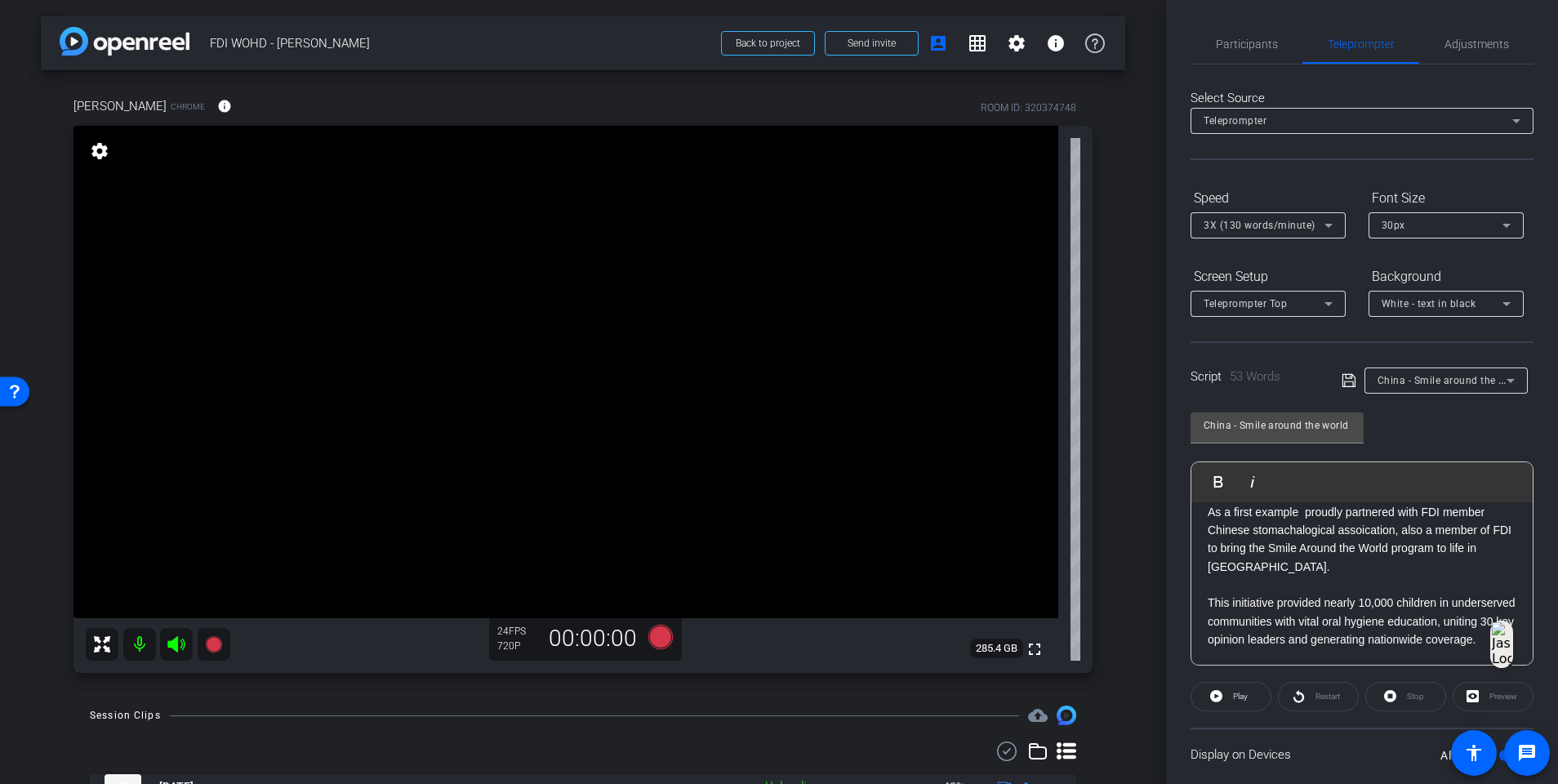
scroll to position [0, 0]
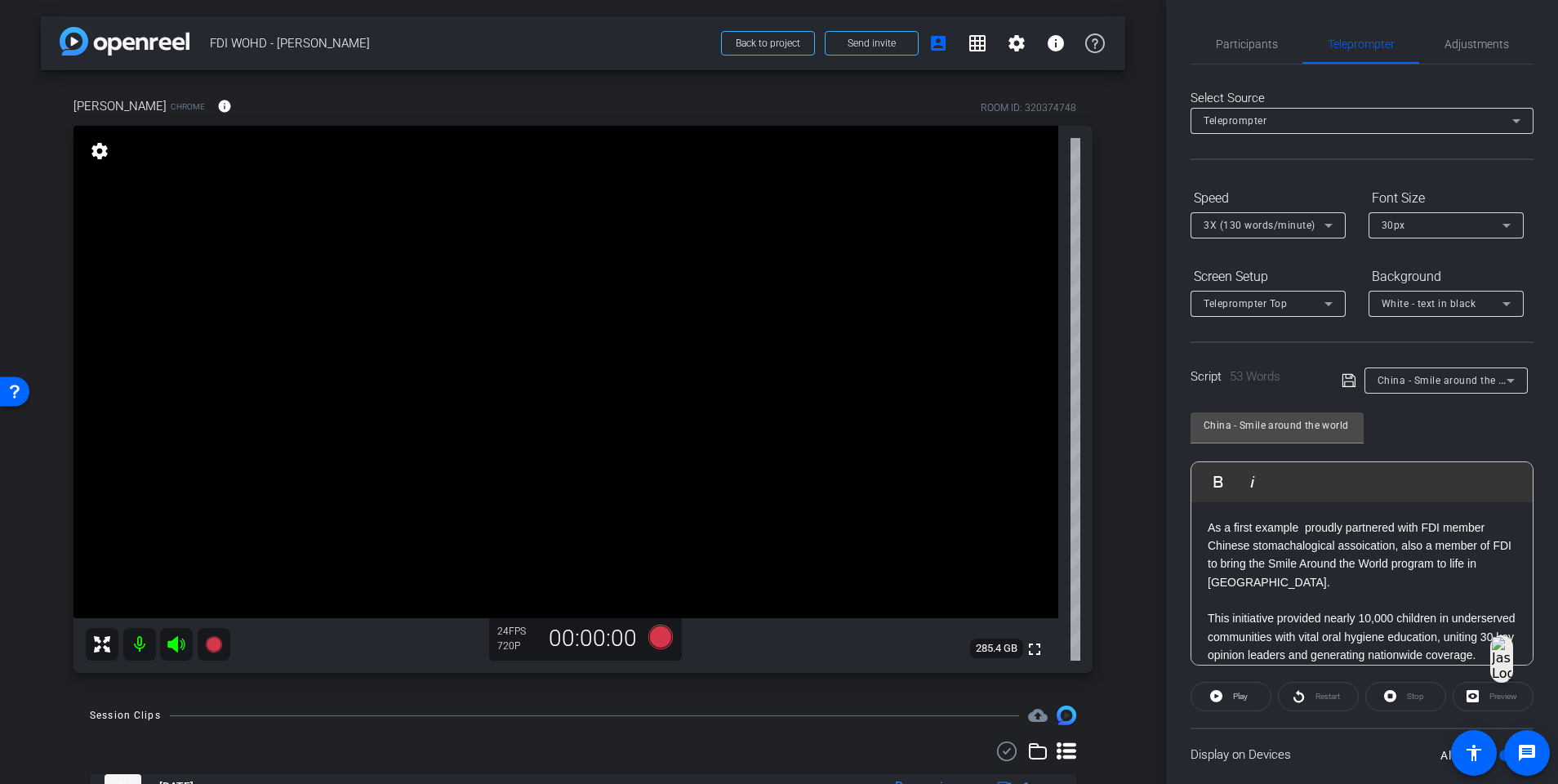
click at [1173, 506] on p "As a first example proudly partnered with FDI member Chinese stomachalogical as…" at bounding box center [1362, 555] width 309 height 73
drag, startPoint x: 1465, startPoint y: 529, endPoint x: 1440, endPoint y: 524, distance: 25.5
click at [1173, 506] on p "As a first example we proudly partnered with FDI member Chinese stomachalogical…" at bounding box center [1362, 555] width 309 height 73
click at [1173, 40] on span "Participants" at bounding box center [1247, 44] width 62 height 11
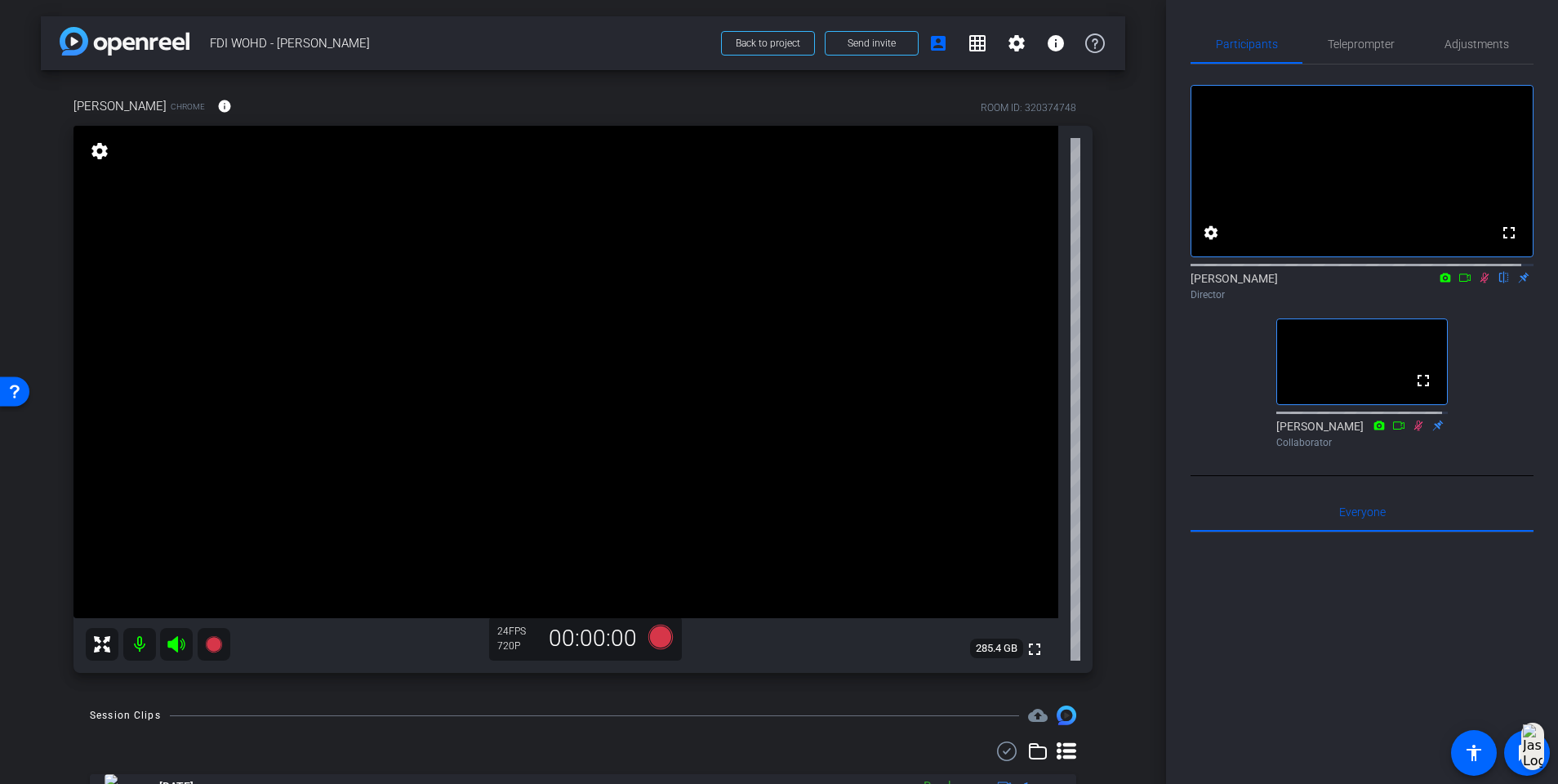
click at [1173, 285] on mat-icon at bounding box center [1485, 278] width 20 height 15
click at [1173, 45] on span "Teleprompter" at bounding box center [1361, 44] width 67 height 11
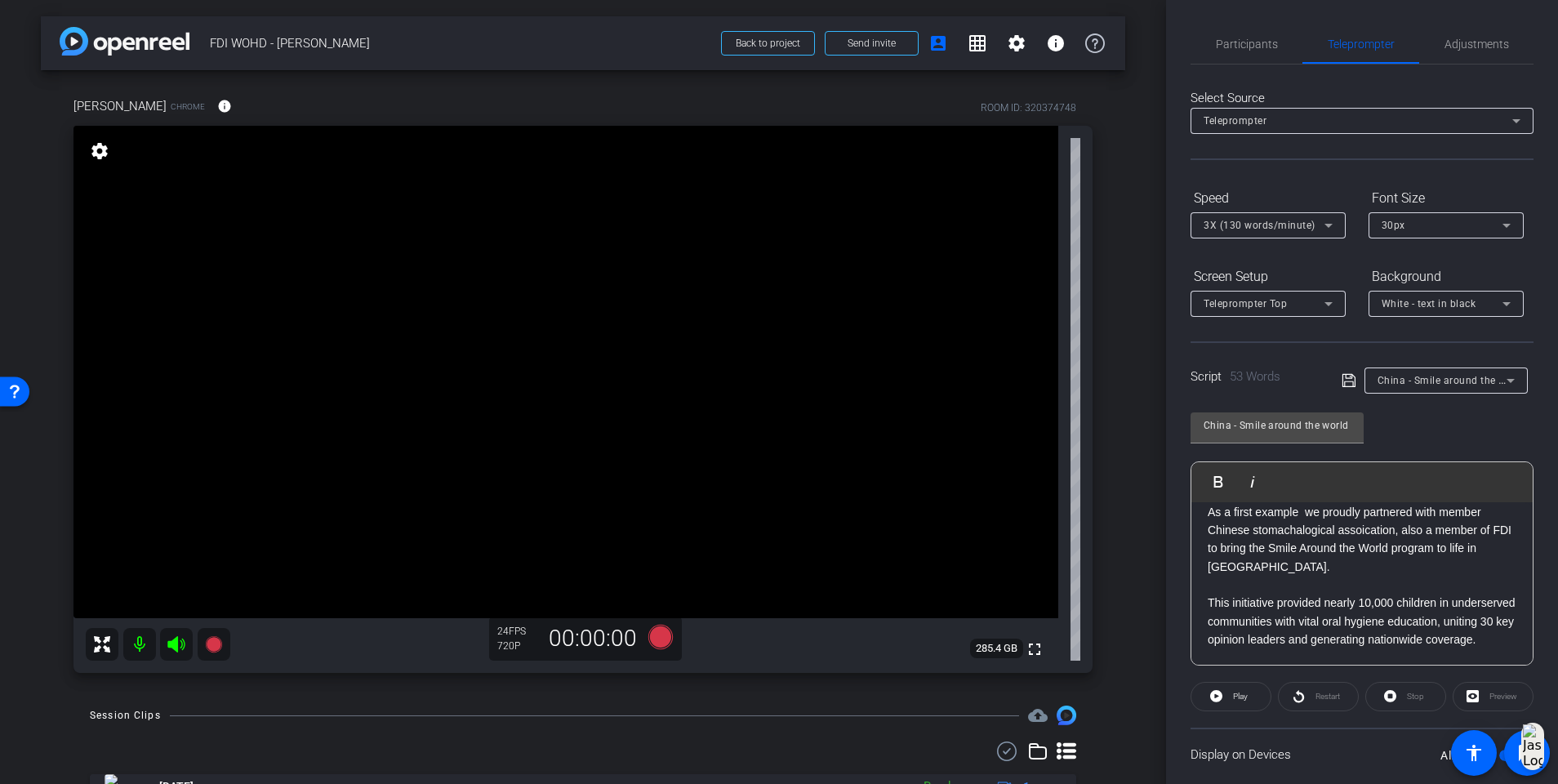
scroll to position [34, 0]
click at [1173, 33] on span "Participants" at bounding box center [1247, 44] width 62 height 40
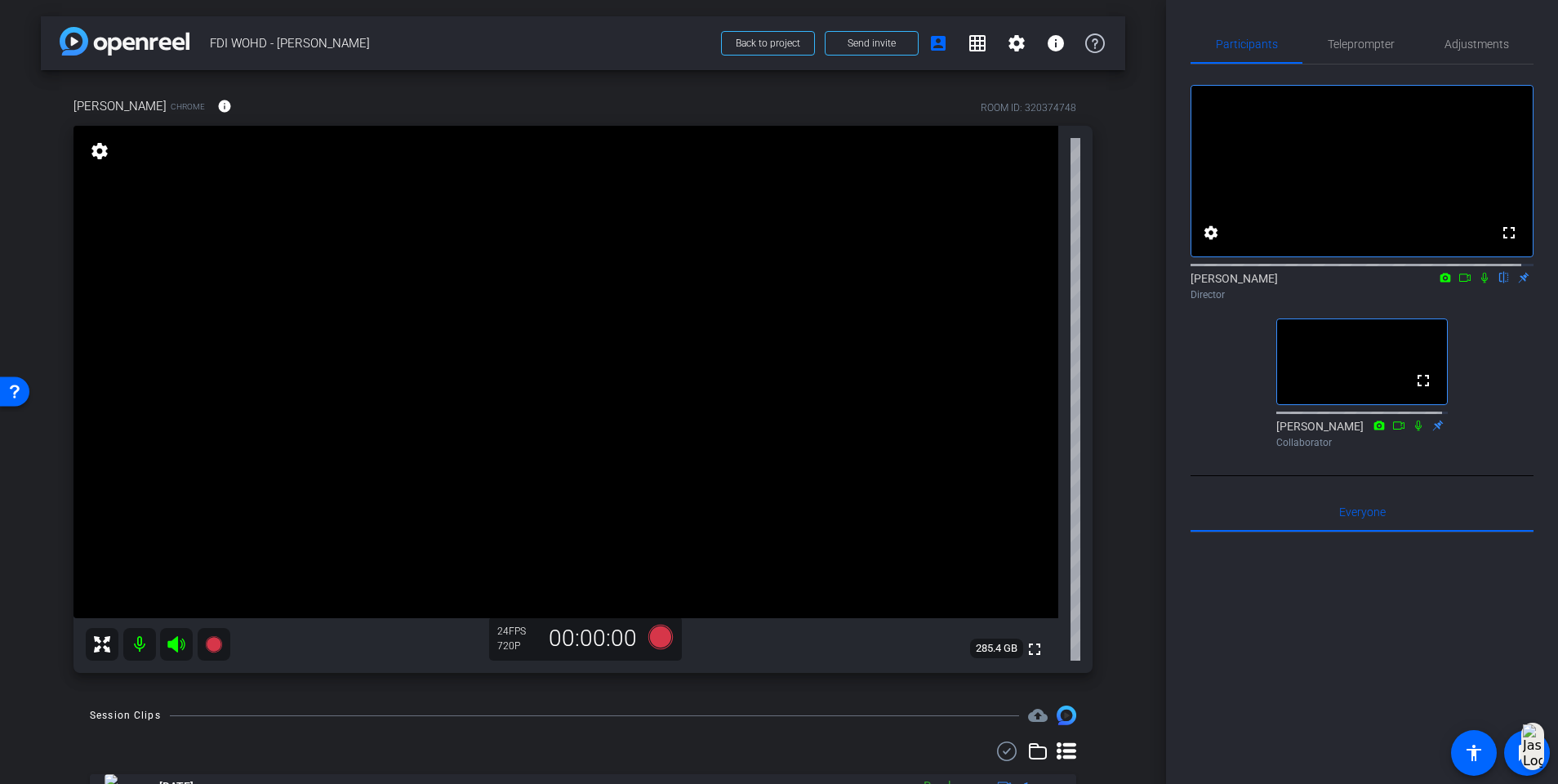
click at [1173, 283] on icon at bounding box center [1485, 278] width 7 height 10
click at [663, 506] on icon at bounding box center [661, 636] width 40 height 29
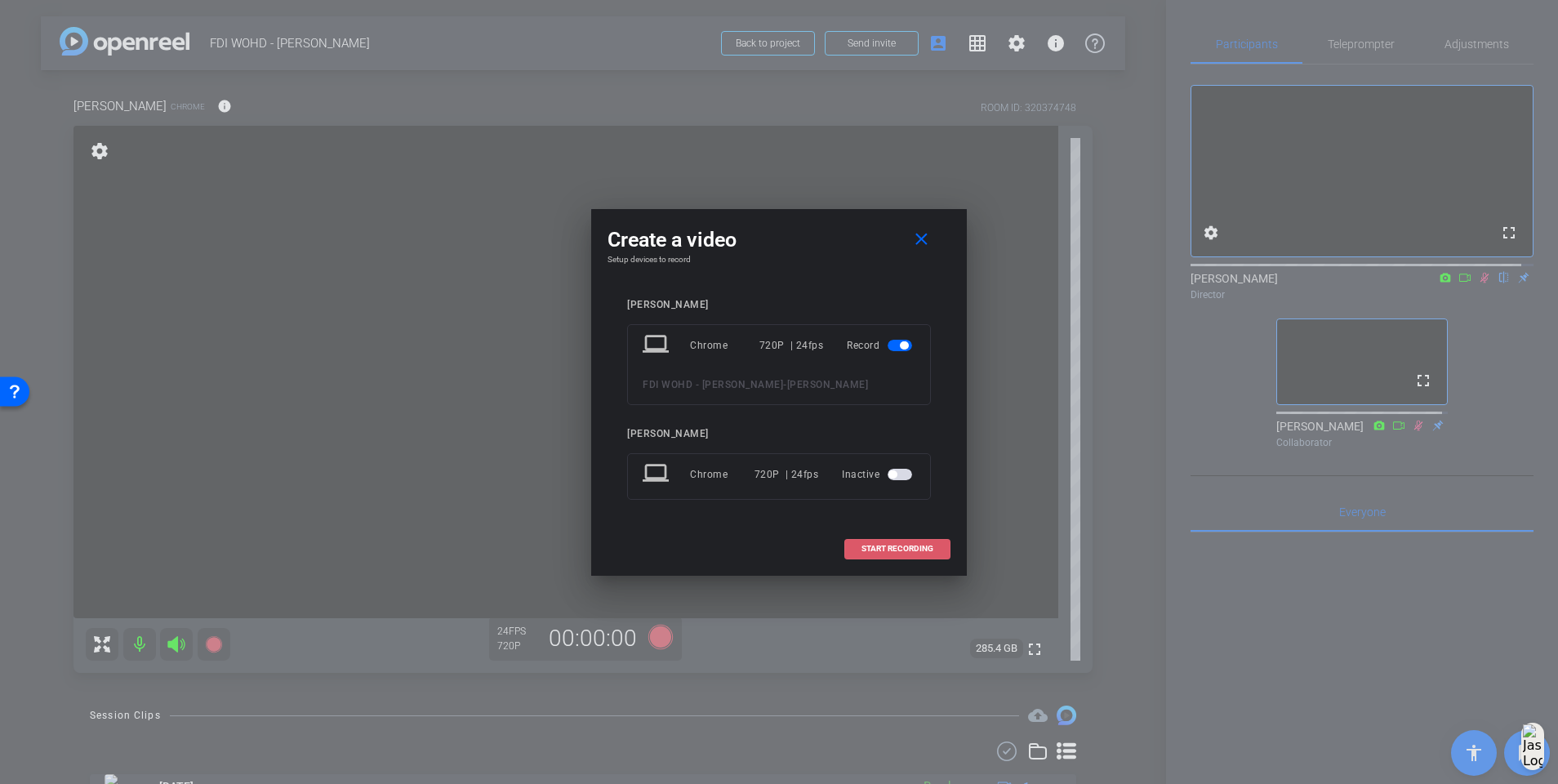
click at [908, 506] on span "START RECORDING" at bounding box center [897, 549] width 72 height 8
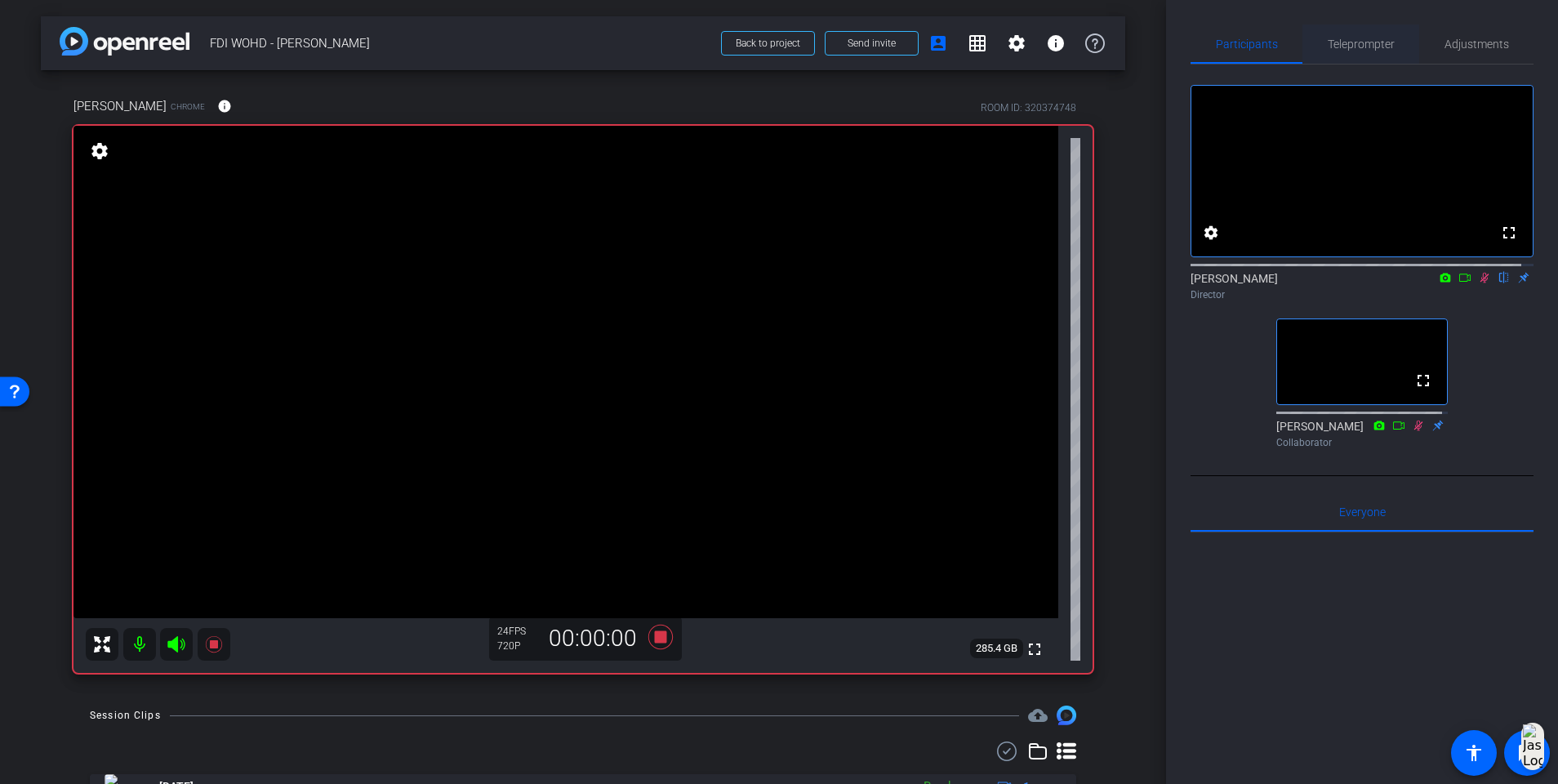
click at [1173, 40] on span "Teleprompter" at bounding box center [1361, 44] width 67 height 11
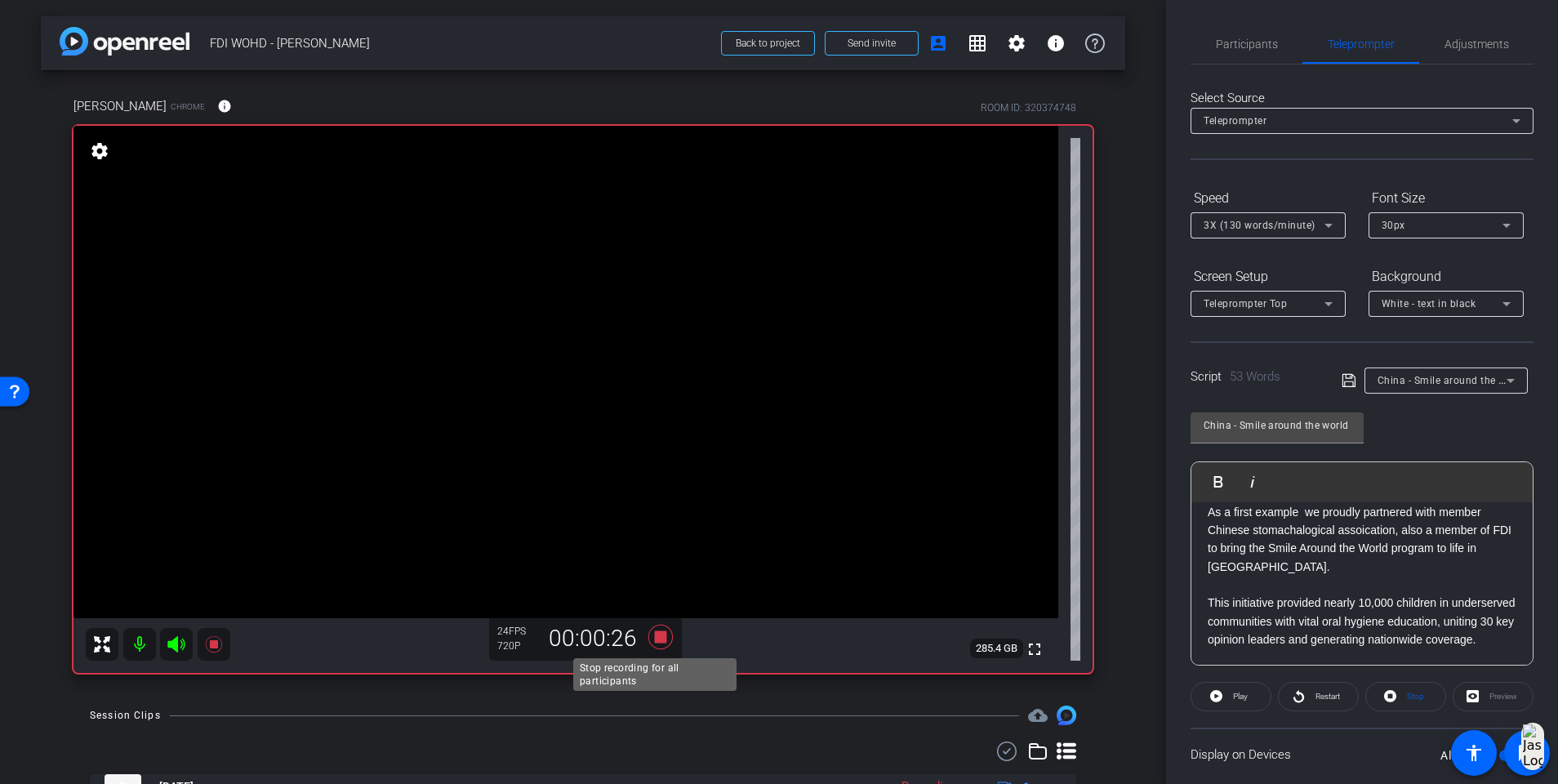
click at [654, 506] on icon at bounding box center [661, 637] width 24 height 24
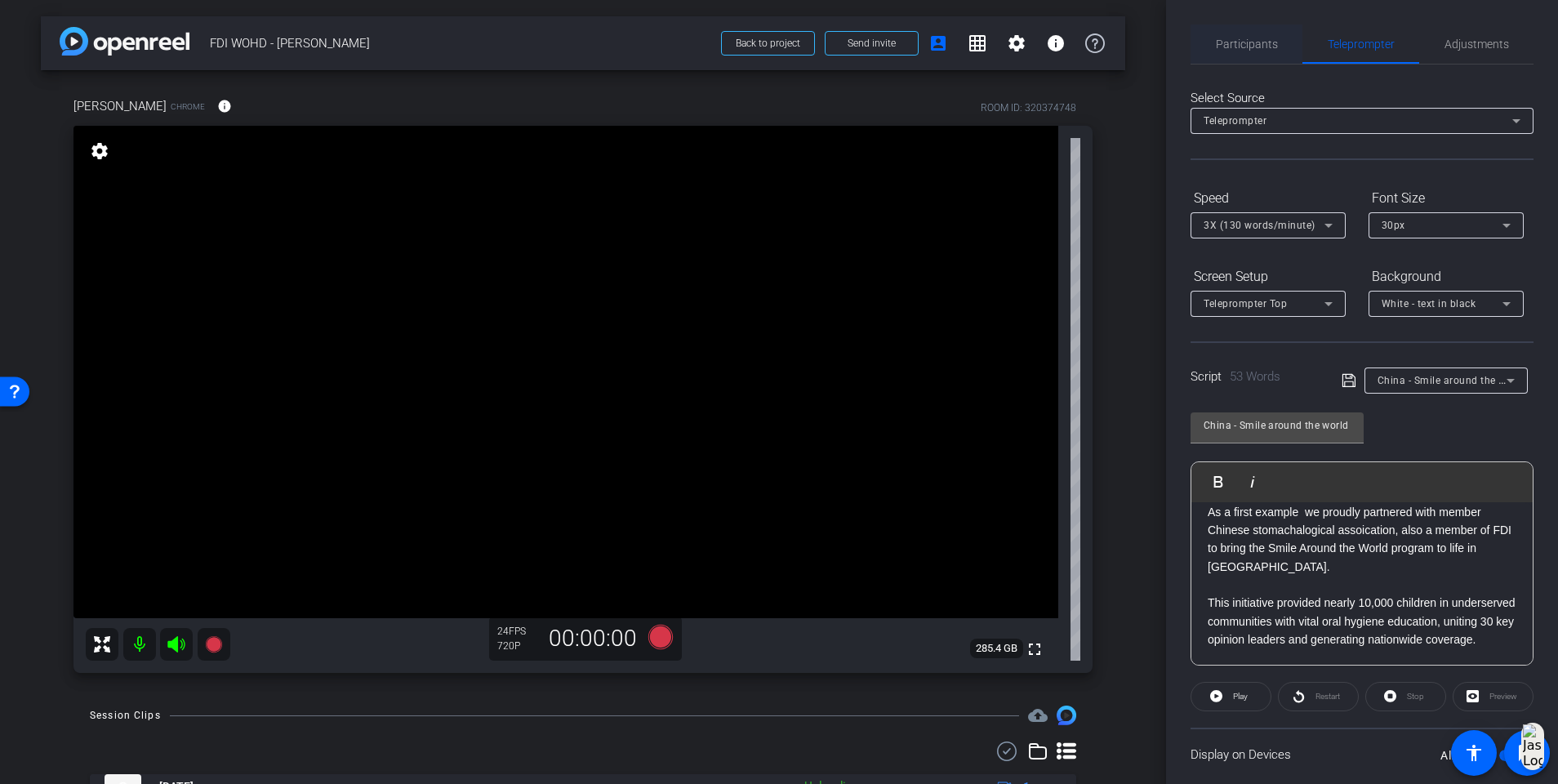
click at [1173, 43] on span "Participants" at bounding box center [1247, 44] width 62 height 11
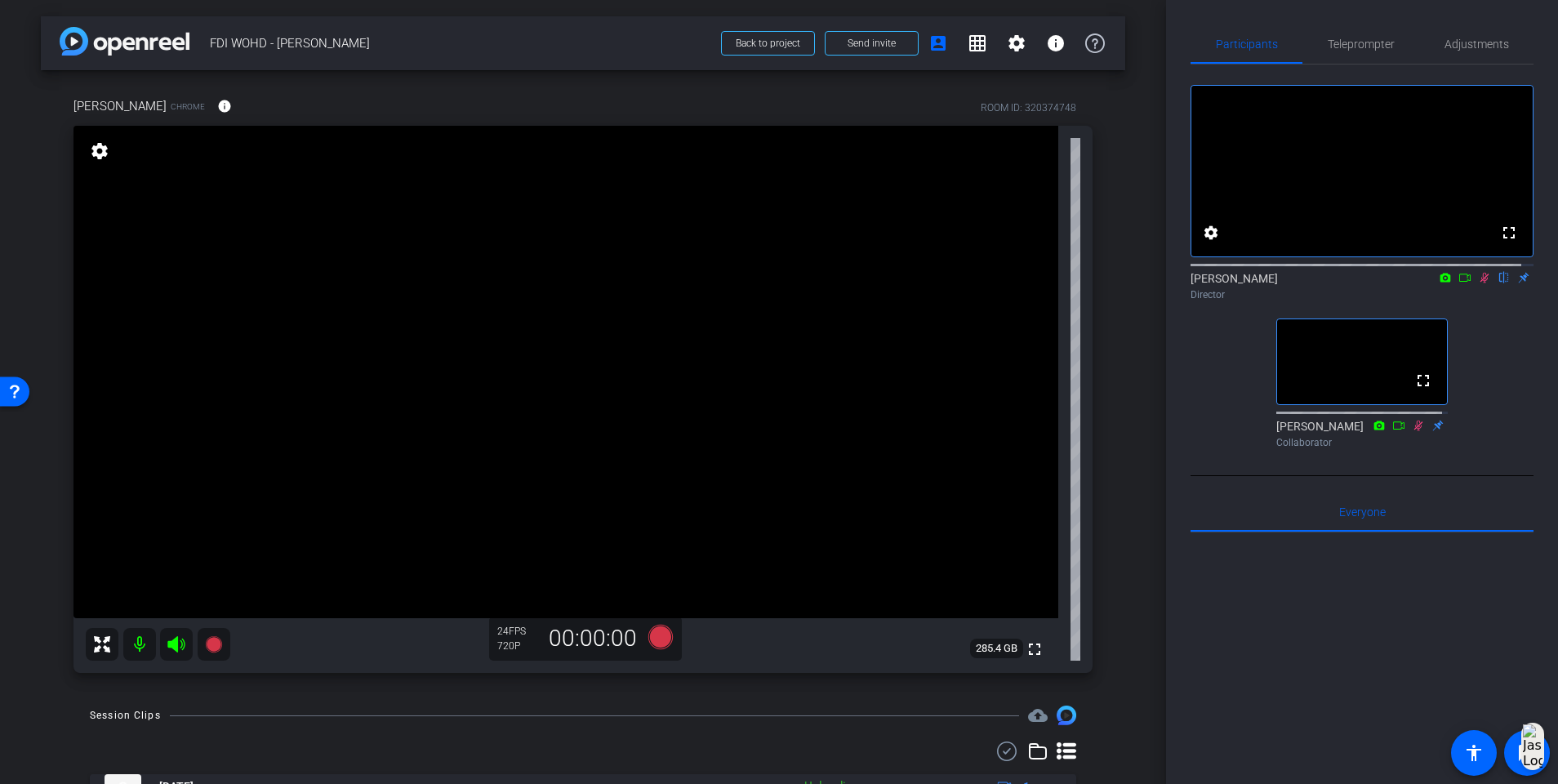
click at [1173, 283] on icon at bounding box center [1485, 278] width 13 height 11
click at [1173, 34] on span "Teleprompter" at bounding box center [1361, 44] width 67 height 40
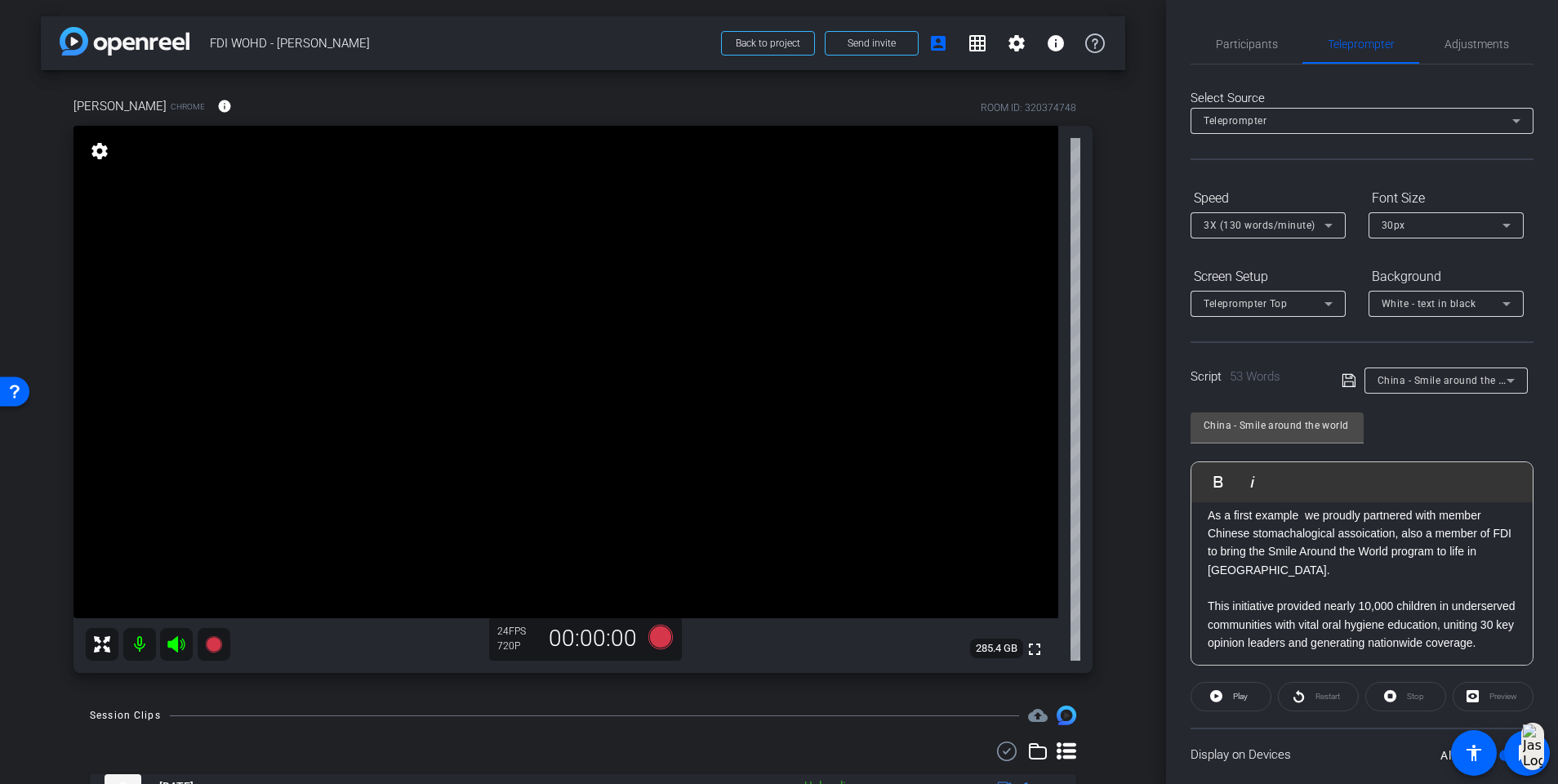
scroll to position [0, 0]
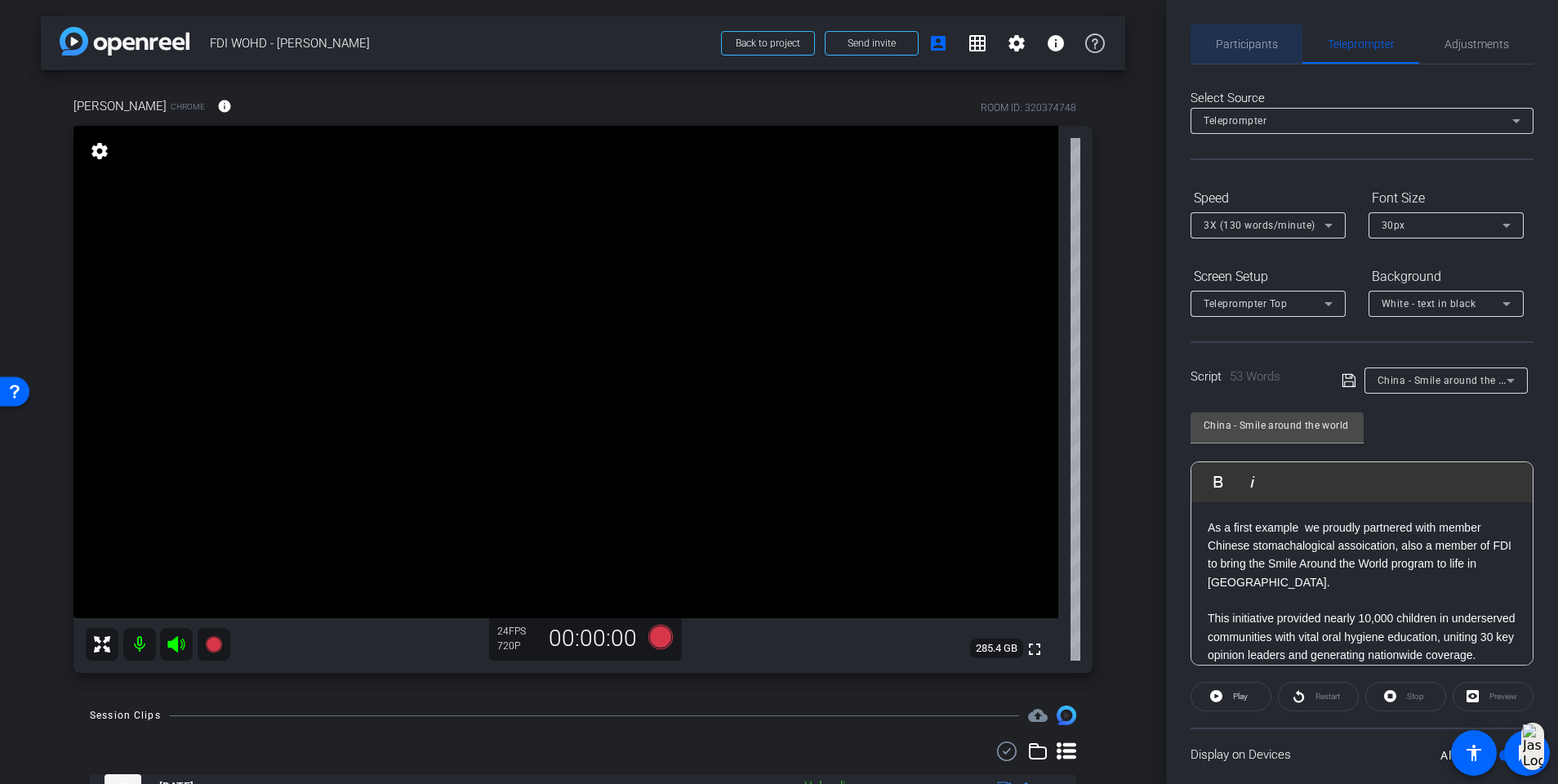
click at [1173, 36] on span "Participants" at bounding box center [1247, 44] width 62 height 40
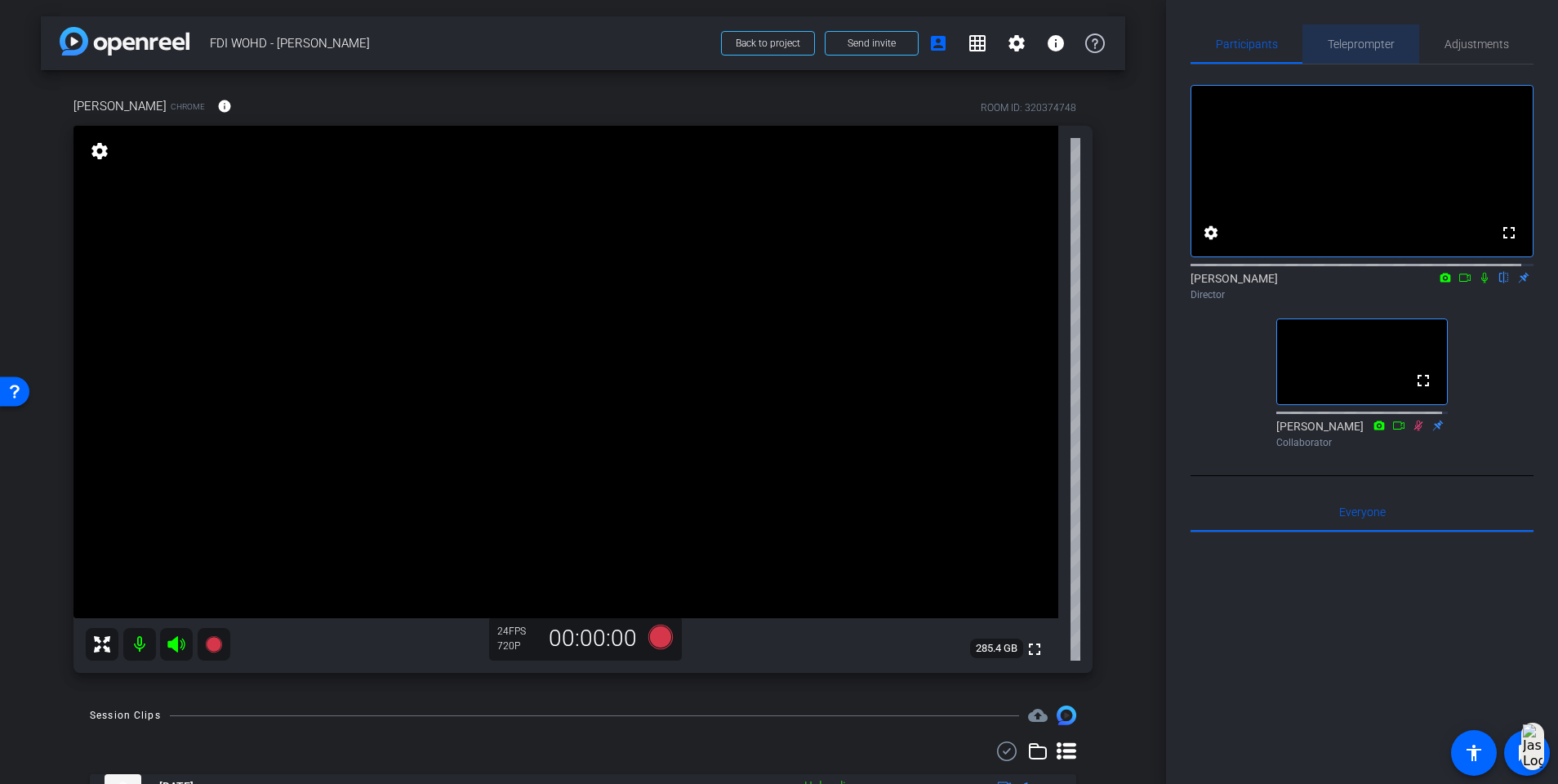
click at [1173, 40] on span "Teleprompter" at bounding box center [1361, 44] width 67 height 11
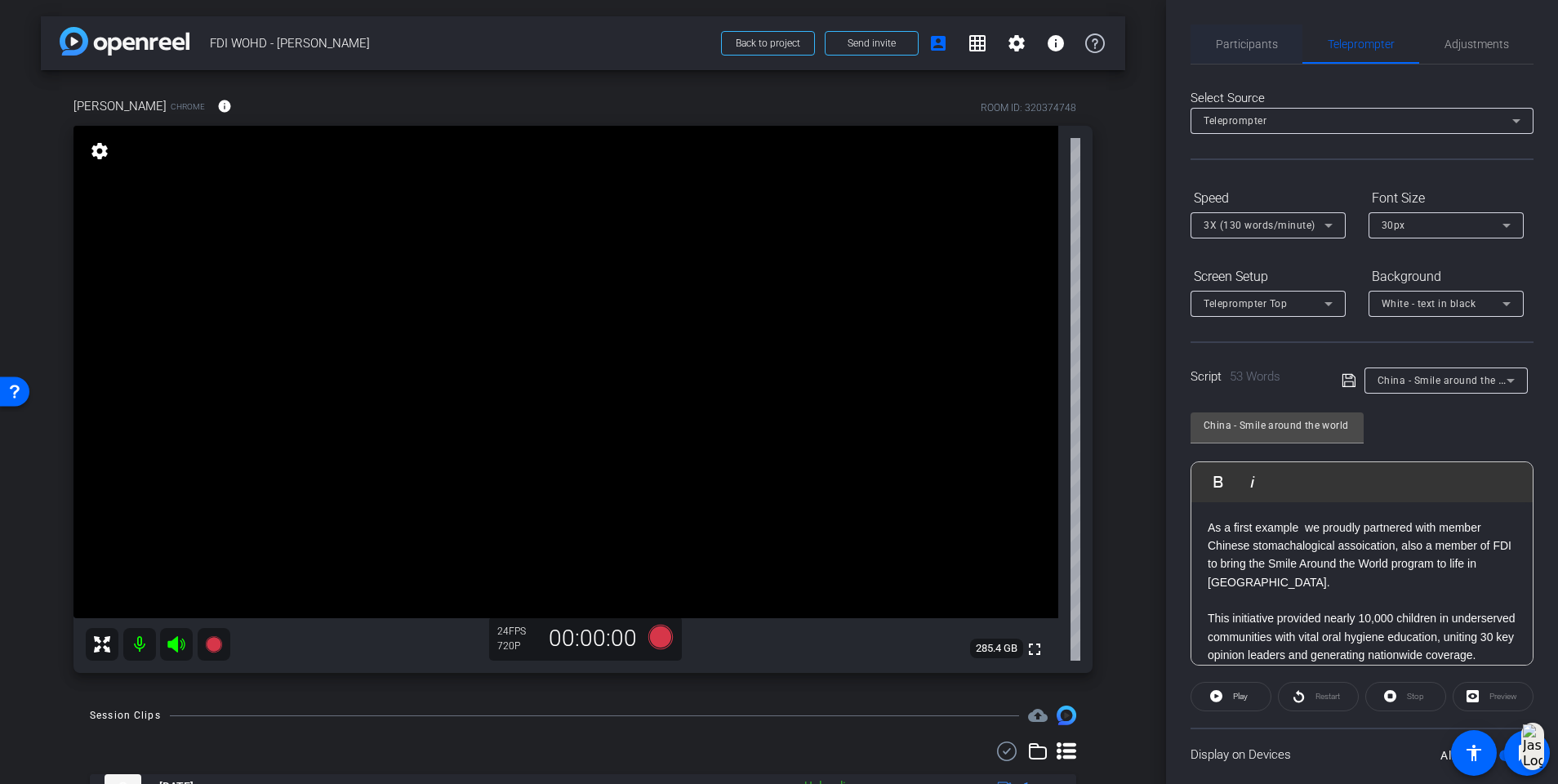
click at [1173, 54] on span "Participants" at bounding box center [1247, 44] width 62 height 40
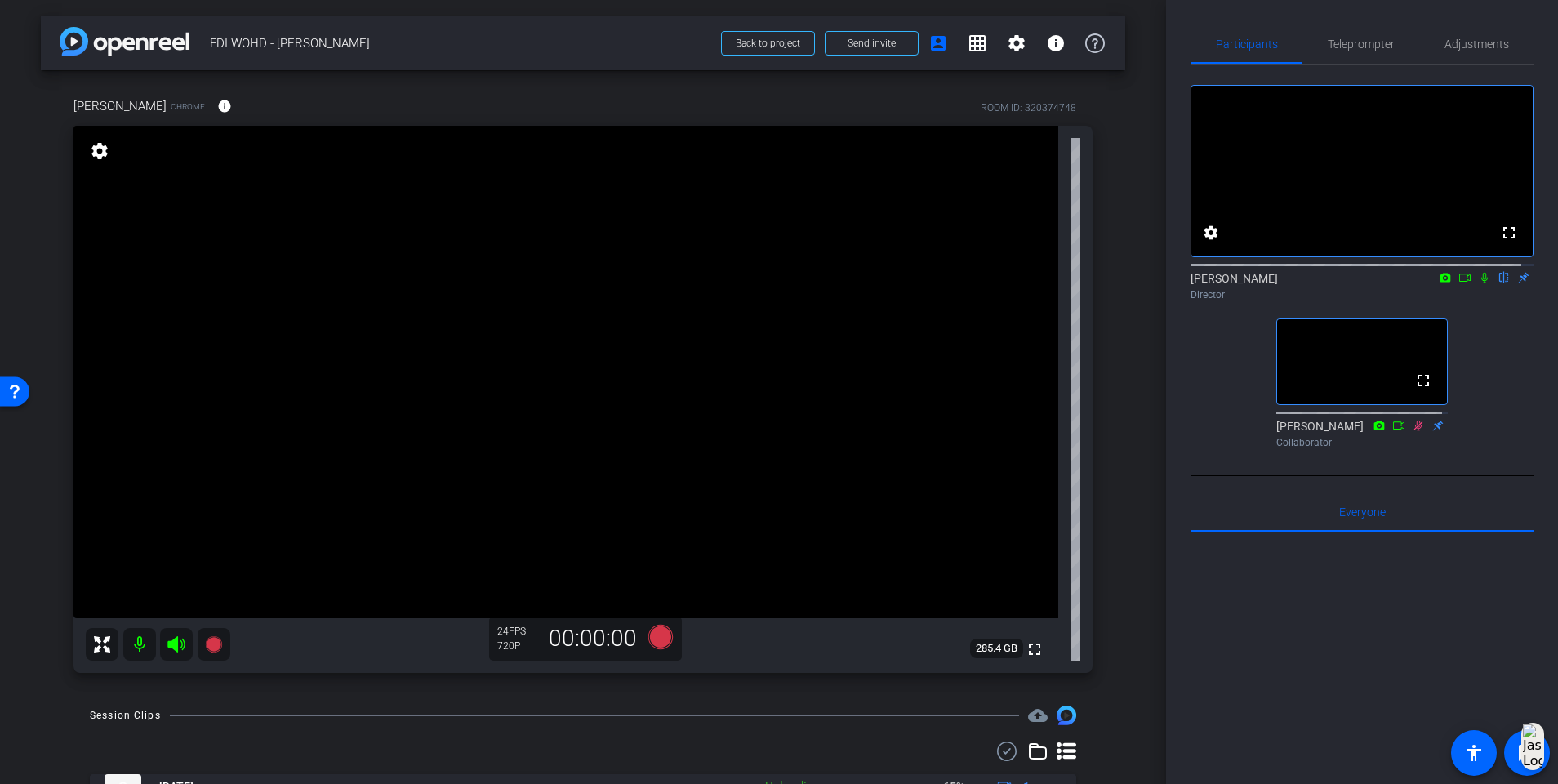
click at [1173, 283] on icon at bounding box center [1485, 278] width 13 height 11
click at [649, 506] on icon at bounding box center [661, 637] width 24 height 24
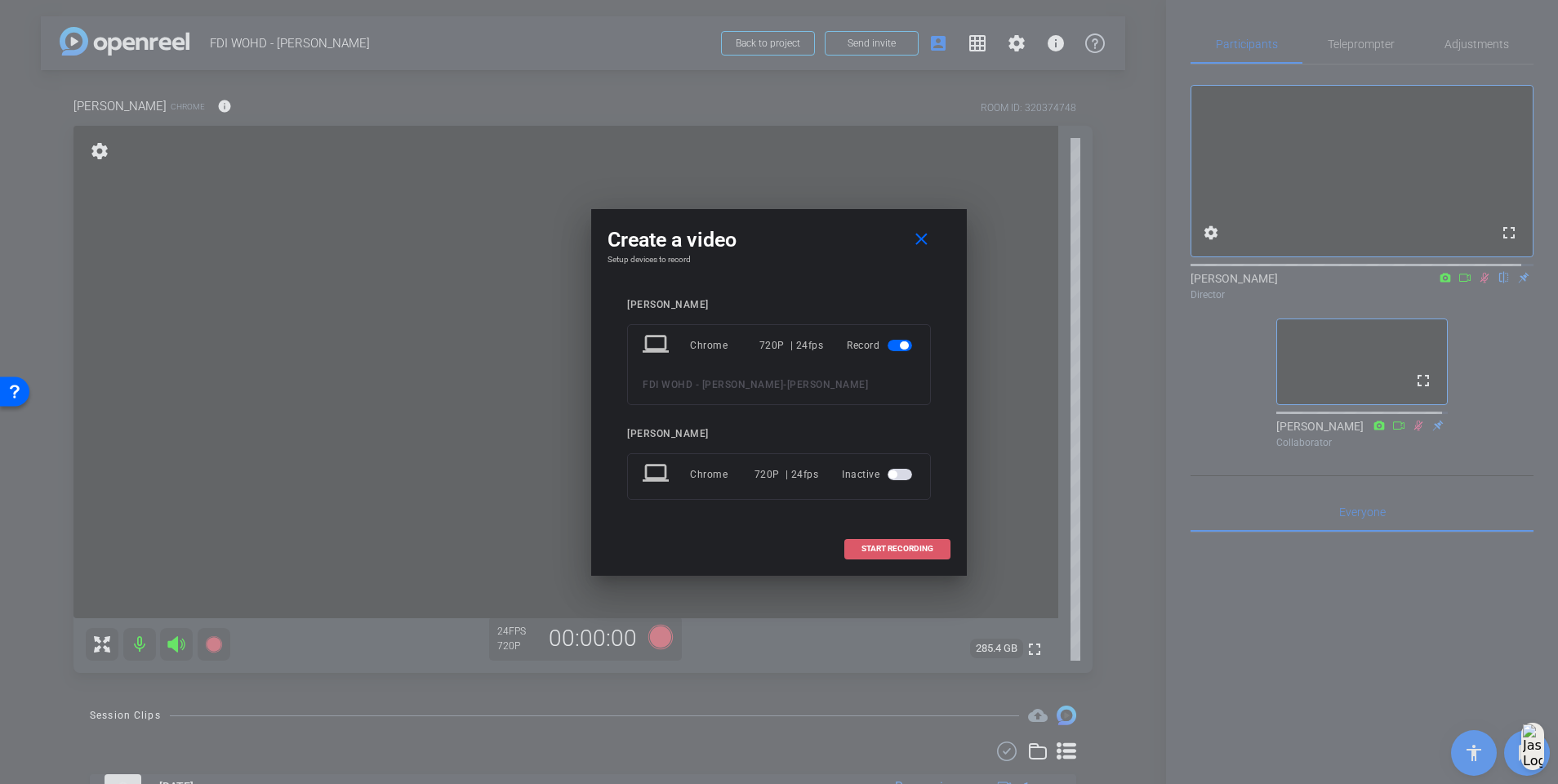
click at [904, 506] on span at bounding box center [897, 549] width 104 height 40
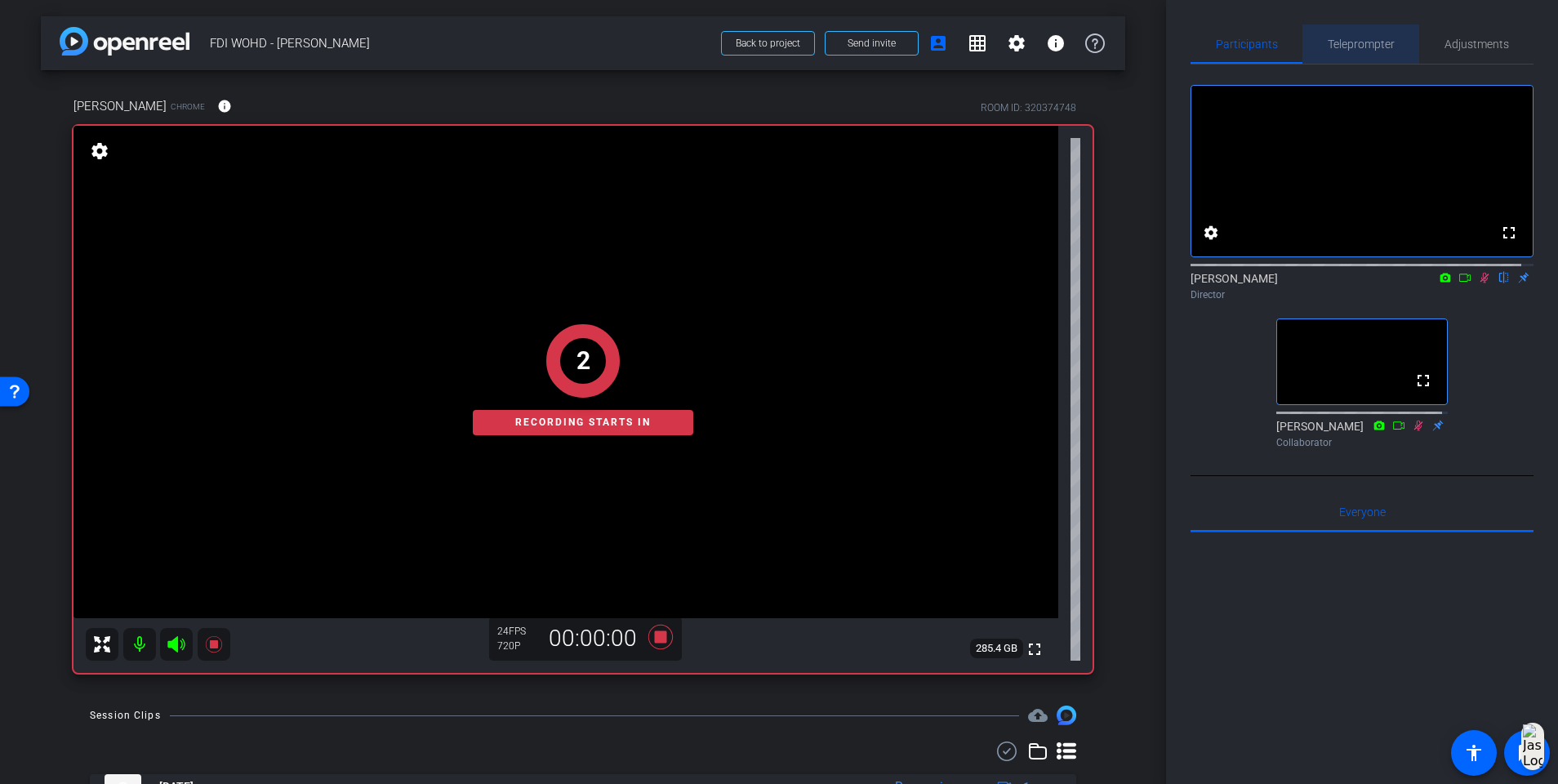
click at [1173, 53] on span "Teleprompter" at bounding box center [1361, 44] width 67 height 40
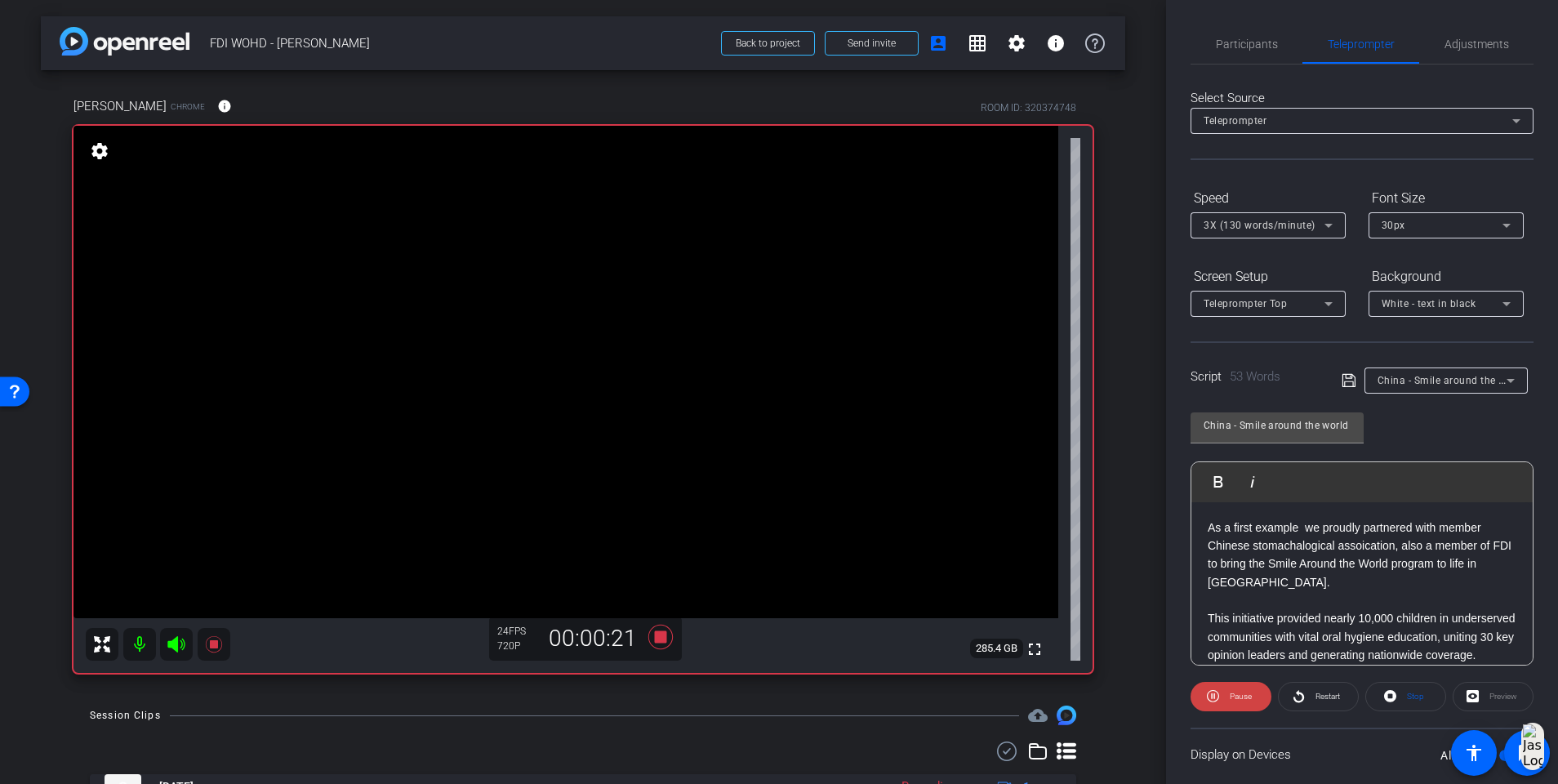
scroll to position [34, 0]
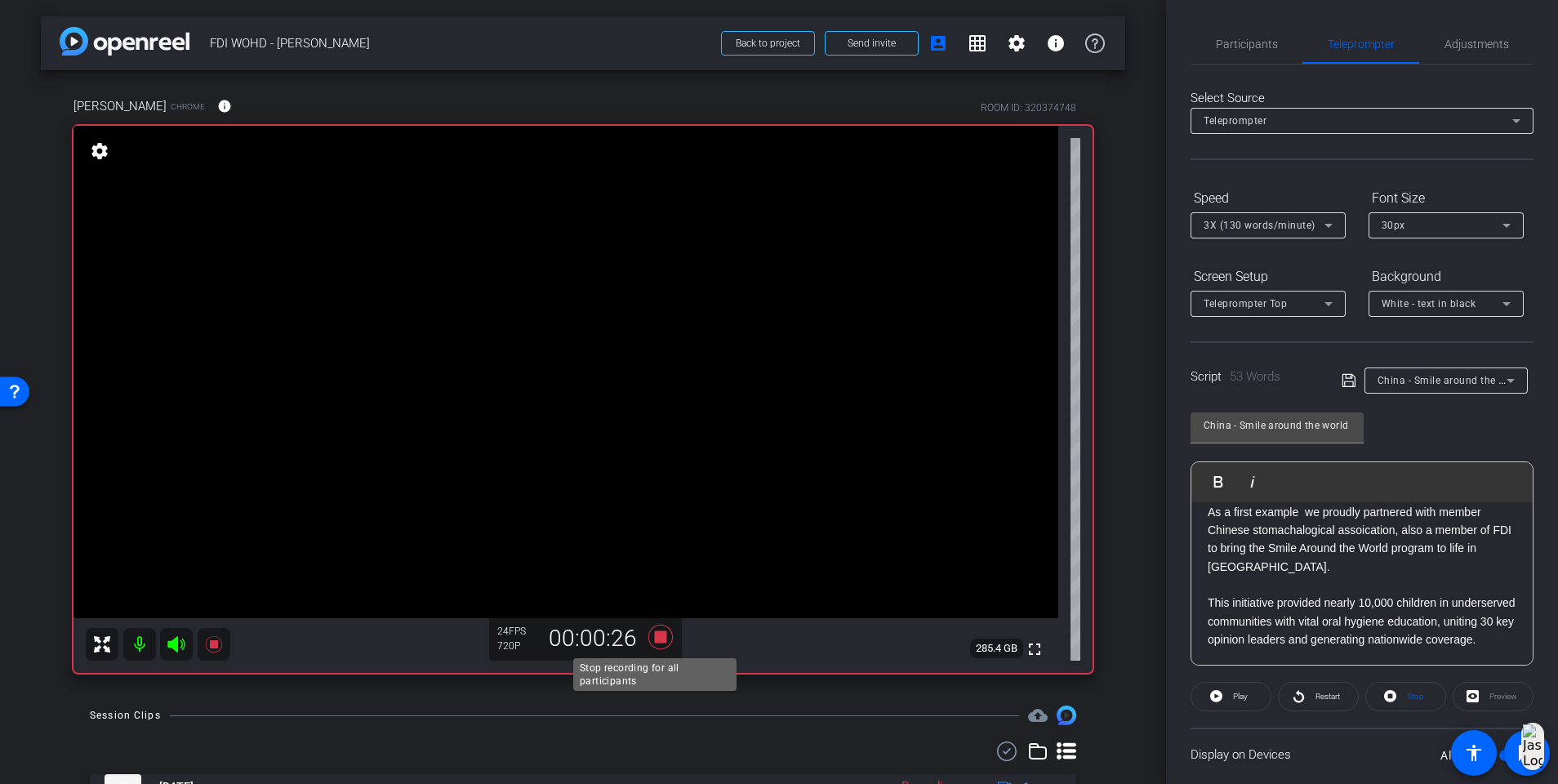
click at [658, 506] on icon at bounding box center [661, 637] width 24 height 24
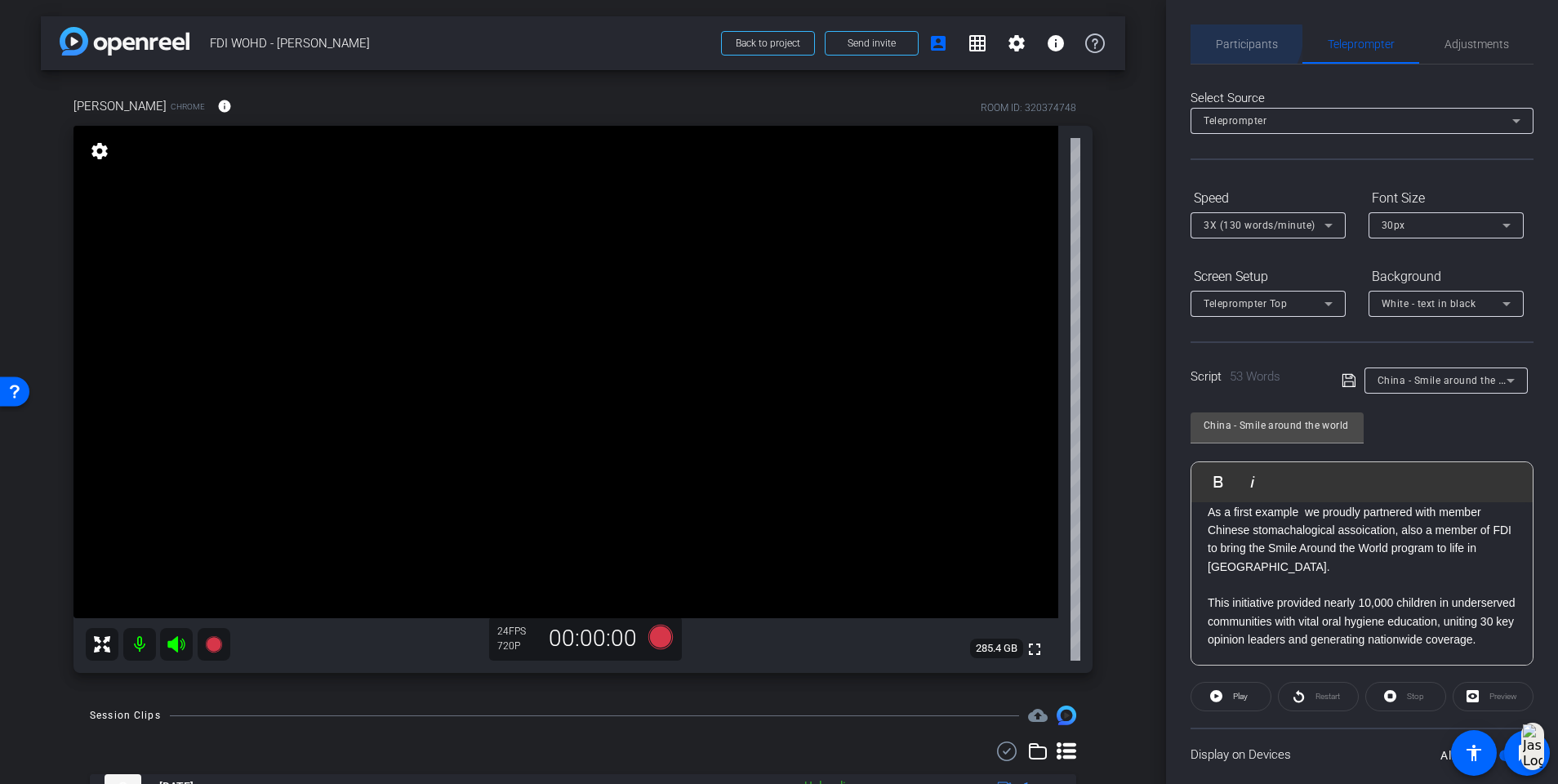
click at [1173, 36] on span "Participants" at bounding box center [1247, 44] width 62 height 40
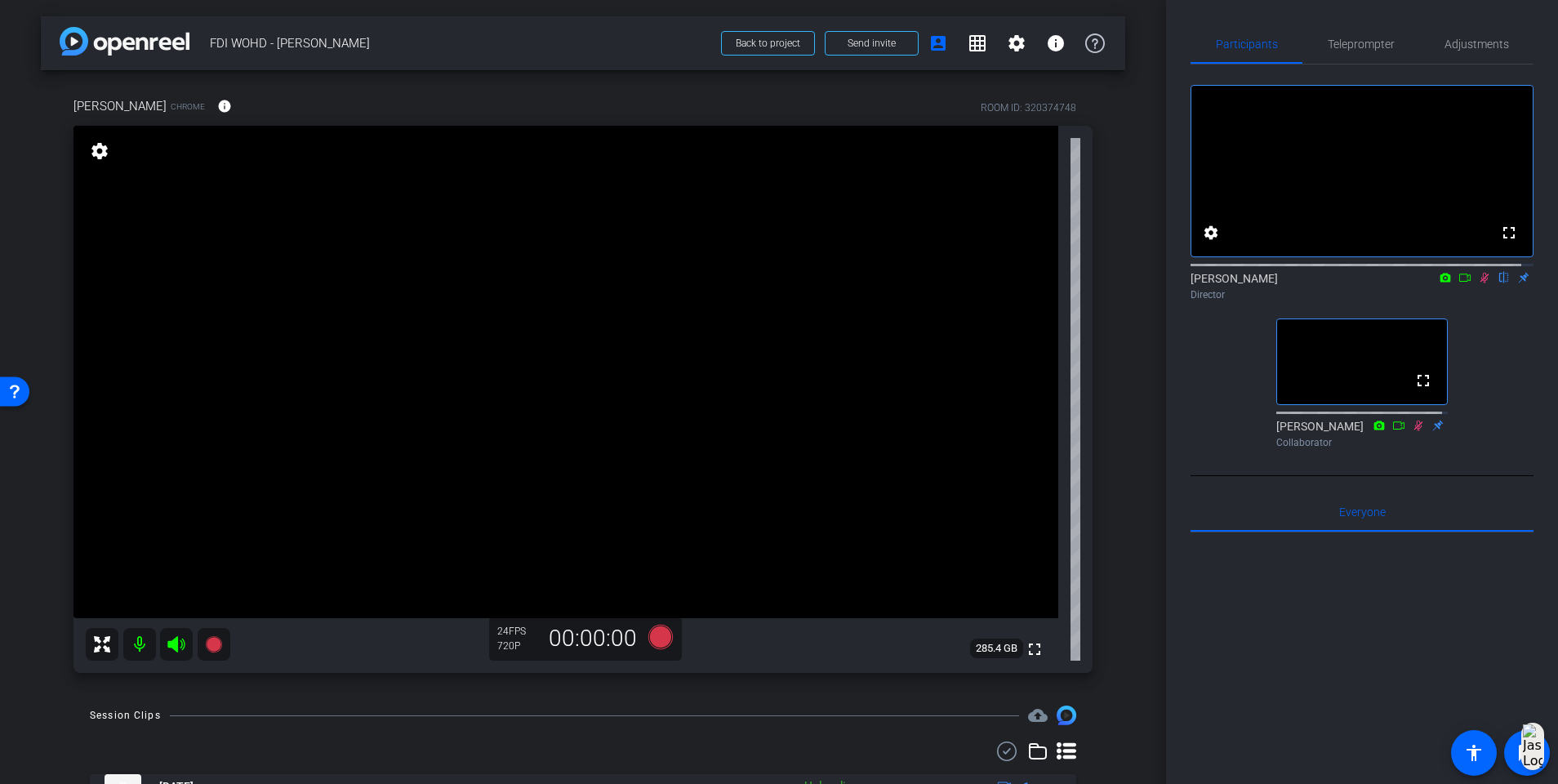
click at [1173, 283] on icon at bounding box center [1485, 278] width 13 height 11
click at [1173, 36] on span "Teleprompter" at bounding box center [1361, 44] width 67 height 40
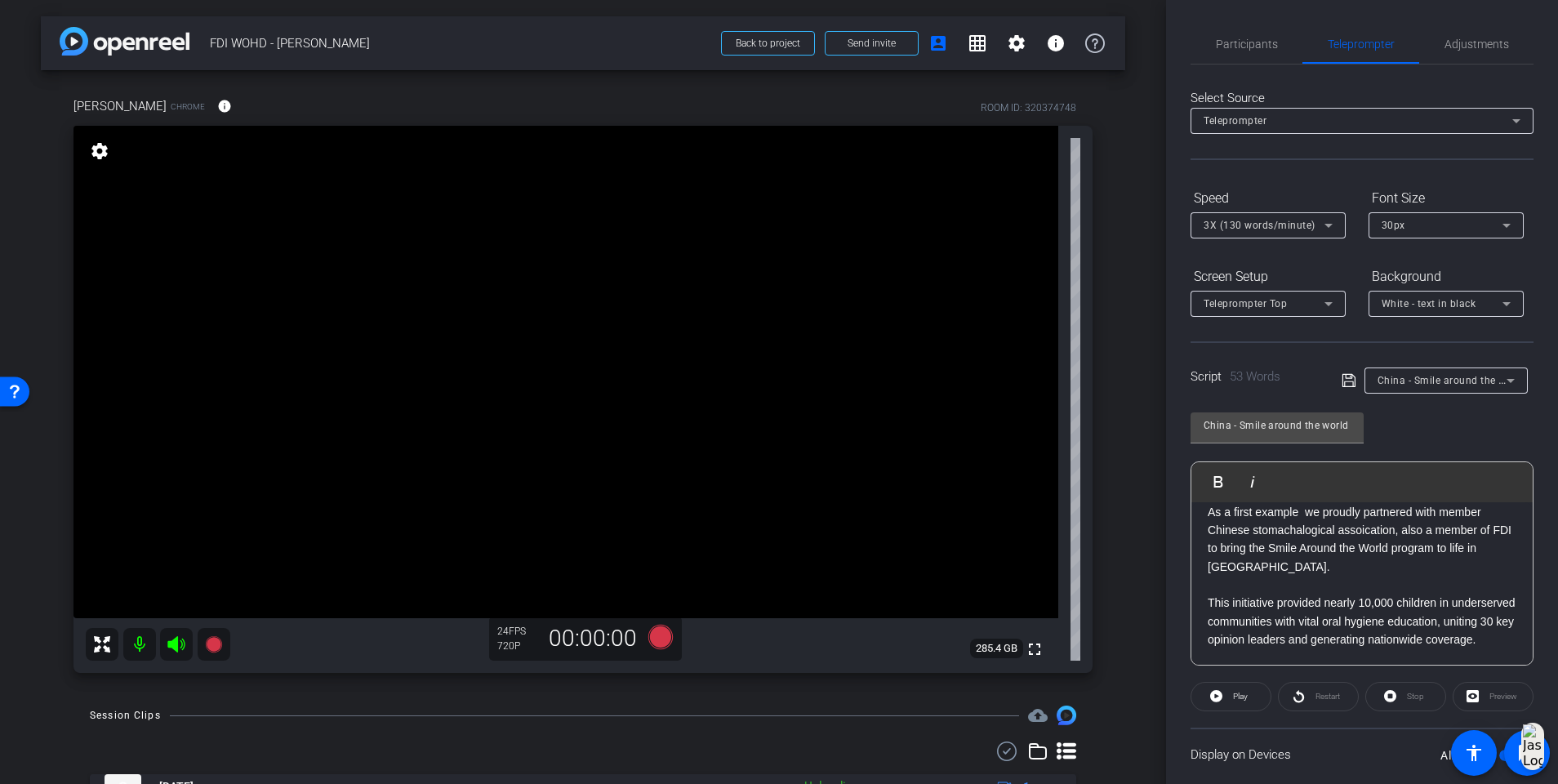
click at [1173, 392] on div "China - Smile around the world" at bounding box center [1447, 380] width 137 height 26
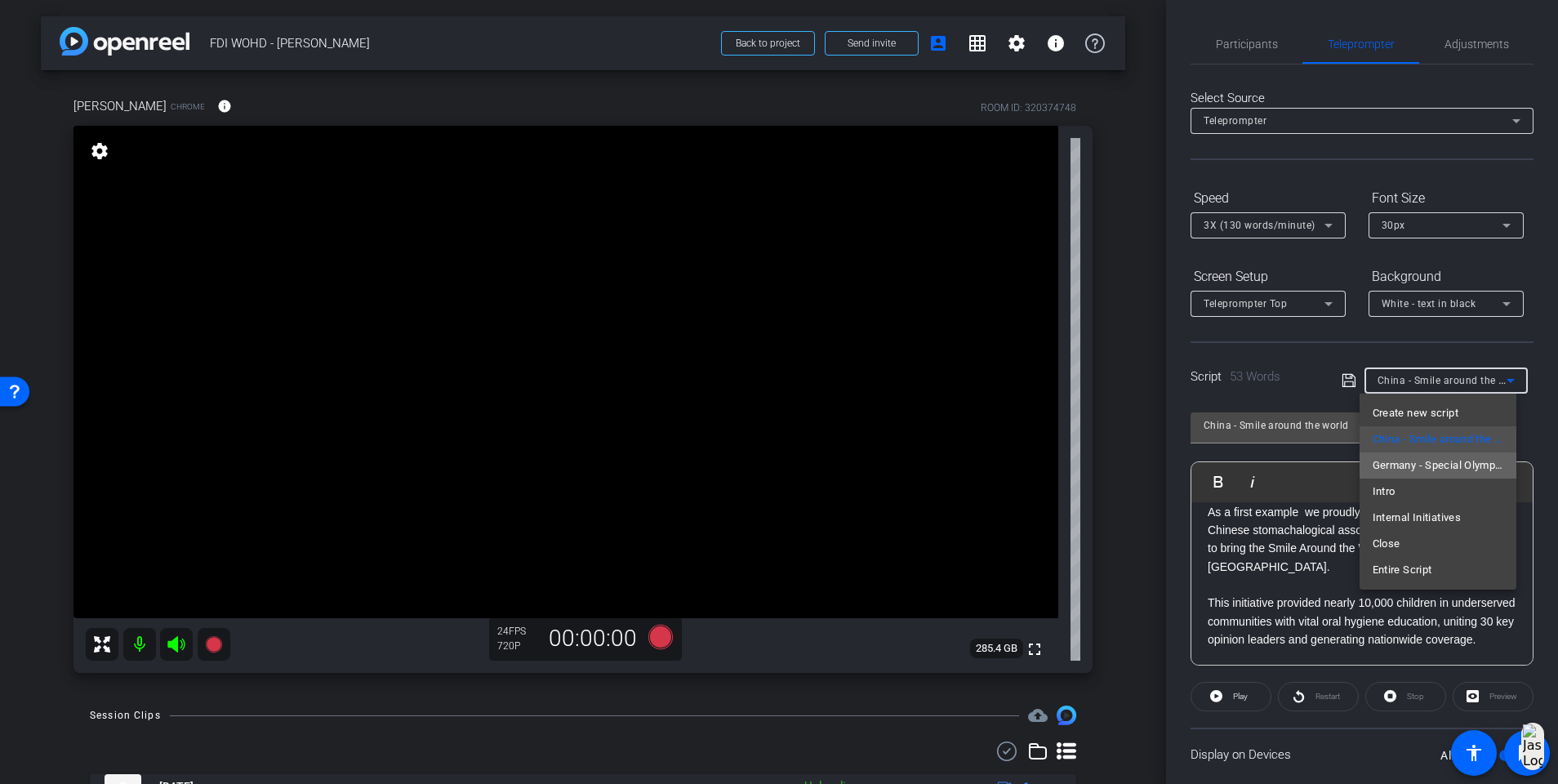
click at [1173, 466] on span "Germany - Special Olympics" at bounding box center [1438, 465] width 132 height 20
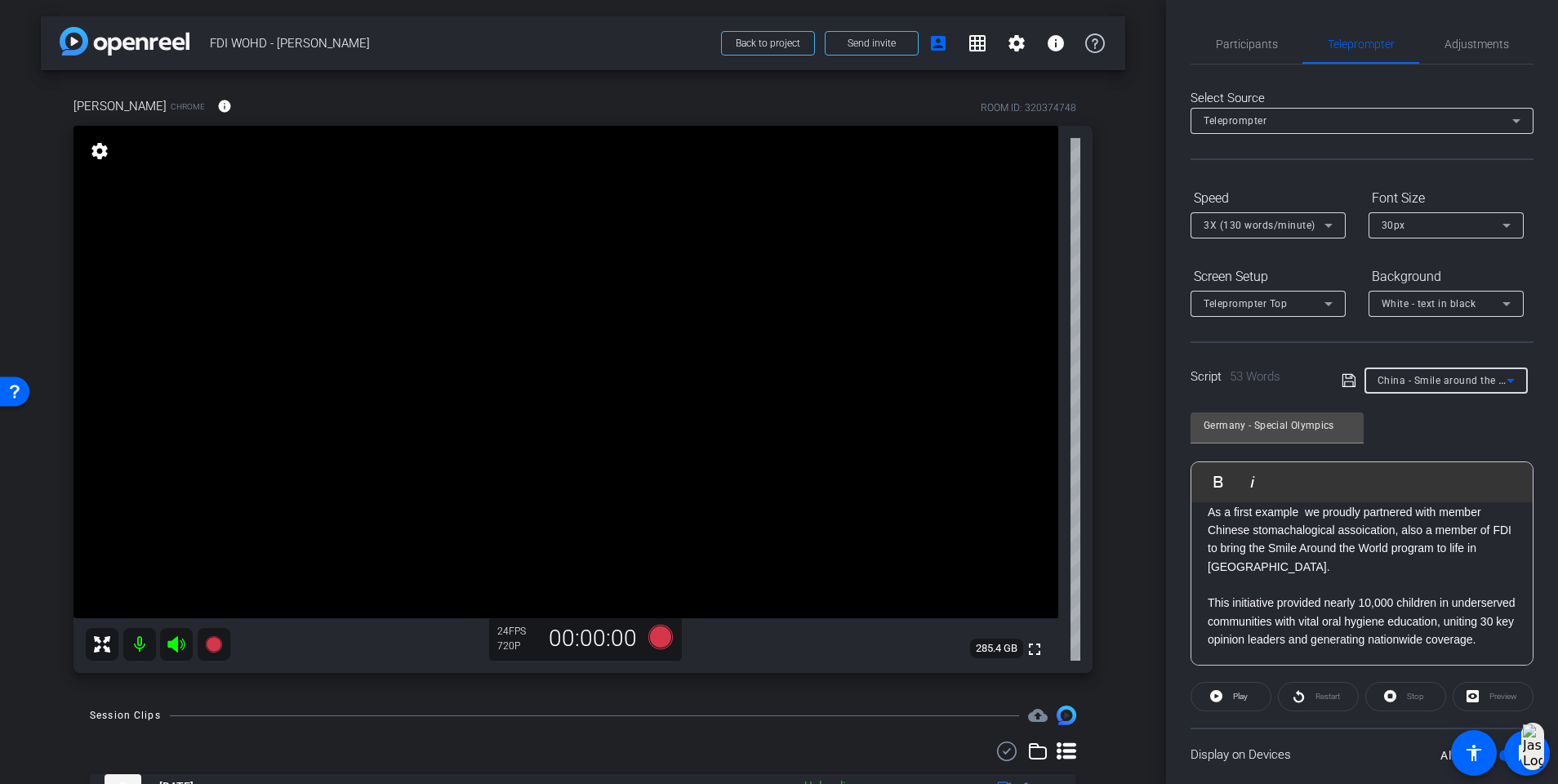
scroll to position [0, 0]
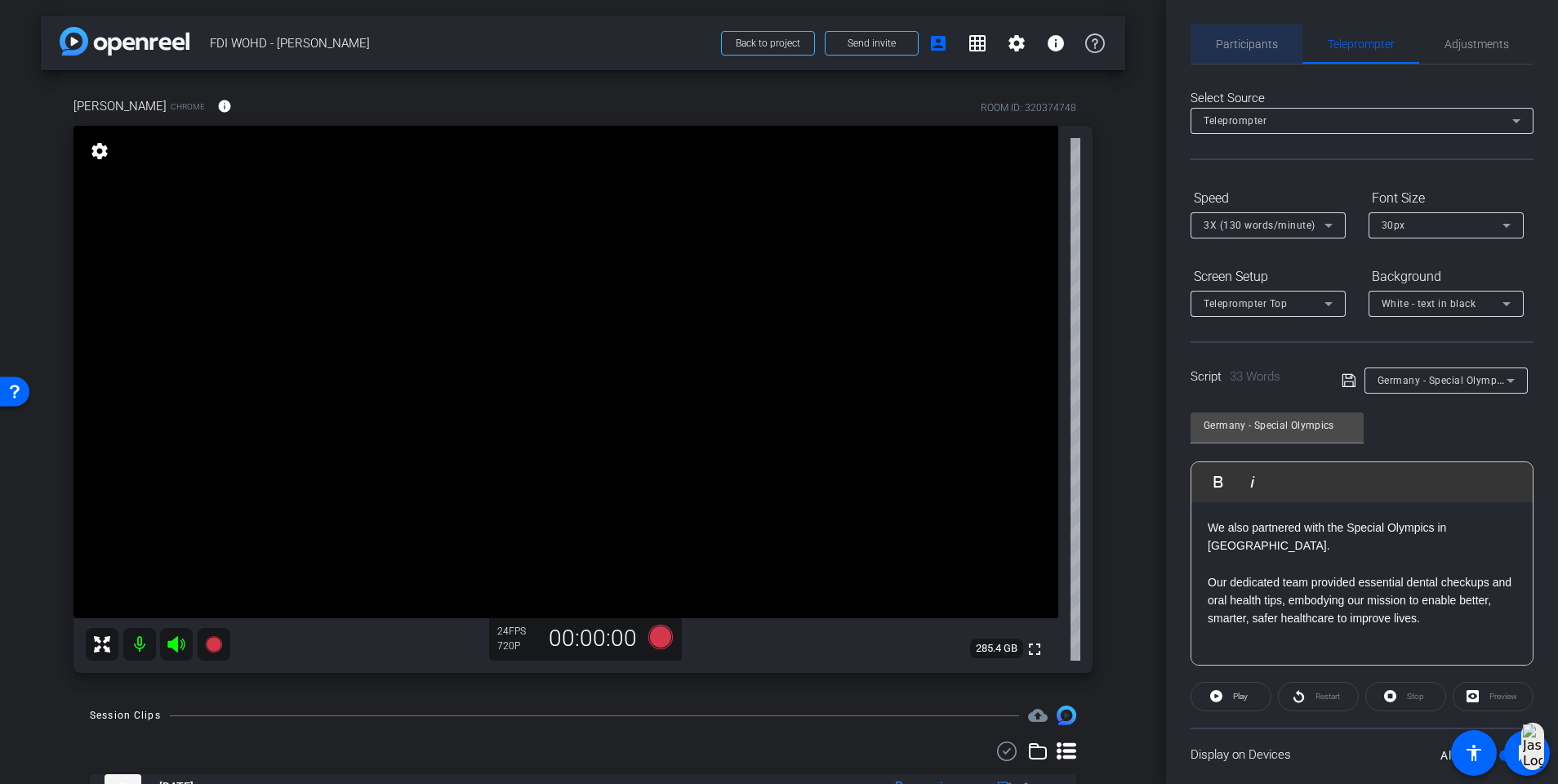
click at [1173, 47] on span "Participants" at bounding box center [1247, 44] width 62 height 11
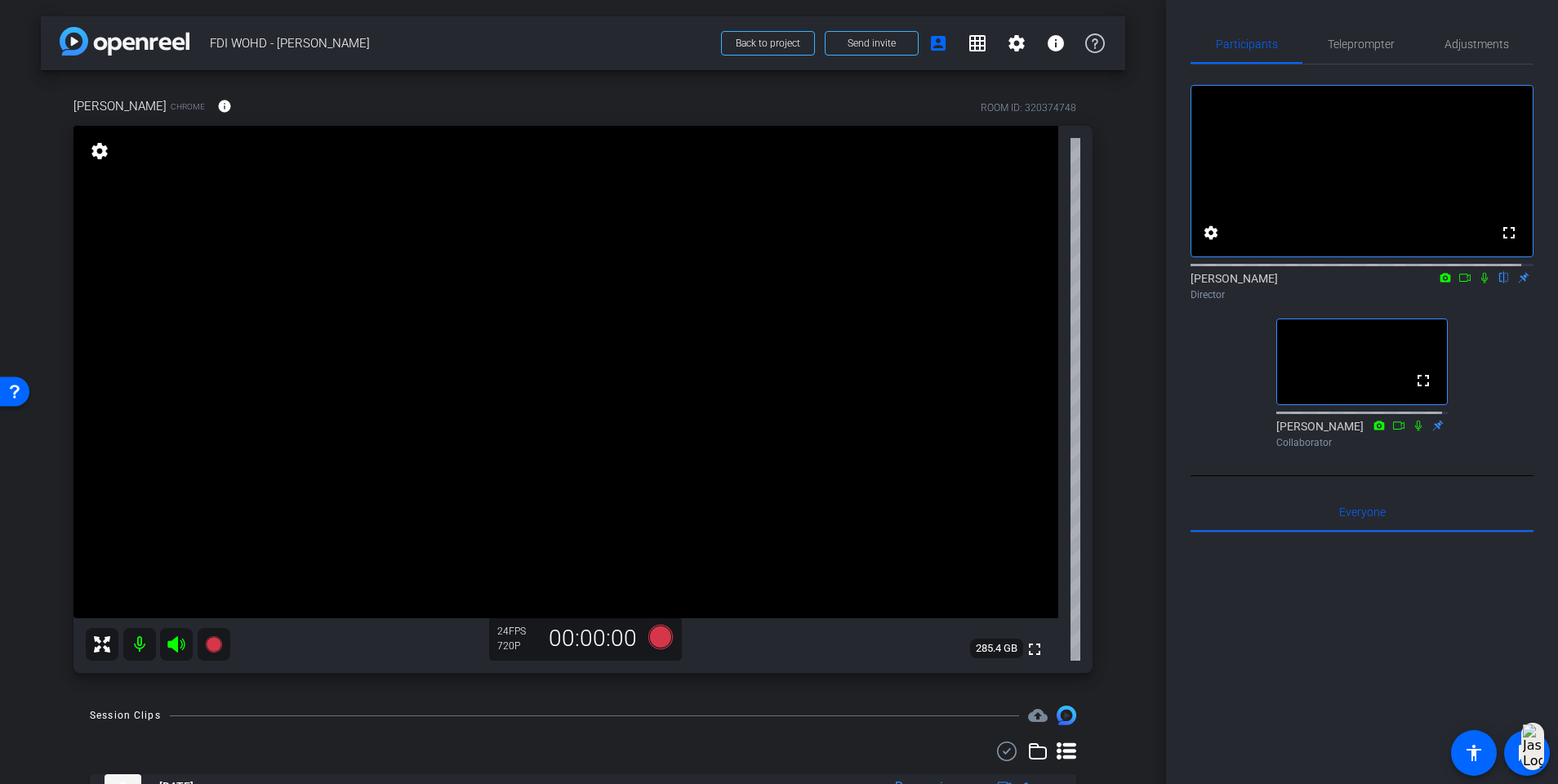
click at [1173, 283] on icon at bounding box center [1485, 278] width 13 height 11
click at [650, 506] on icon at bounding box center [661, 637] width 24 height 24
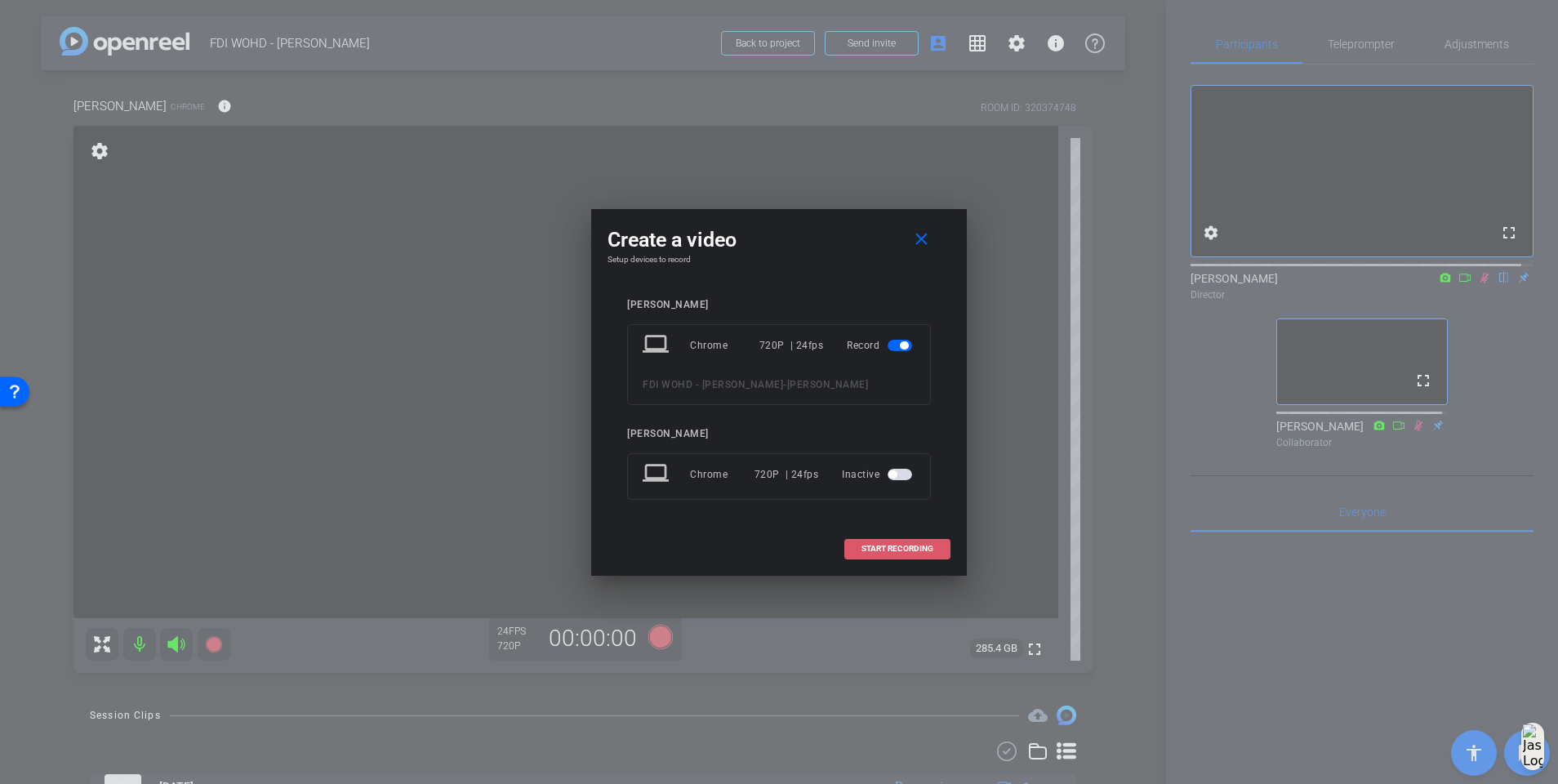
click at [885, 506] on span "START RECORDING" at bounding box center [897, 549] width 72 height 8
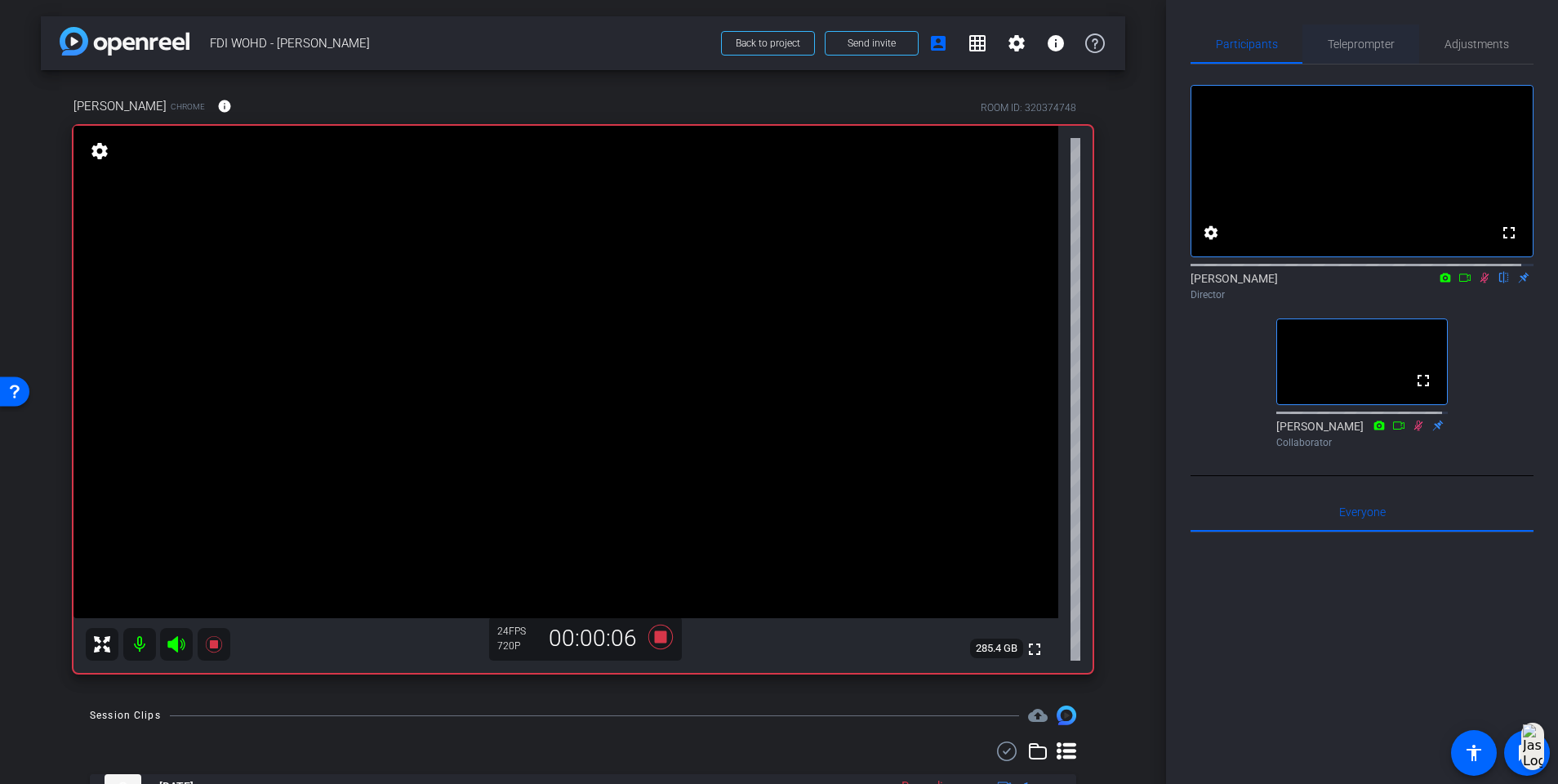
click at [1173, 46] on span "Teleprompter" at bounding box center [1361, 44] width 67 height 11
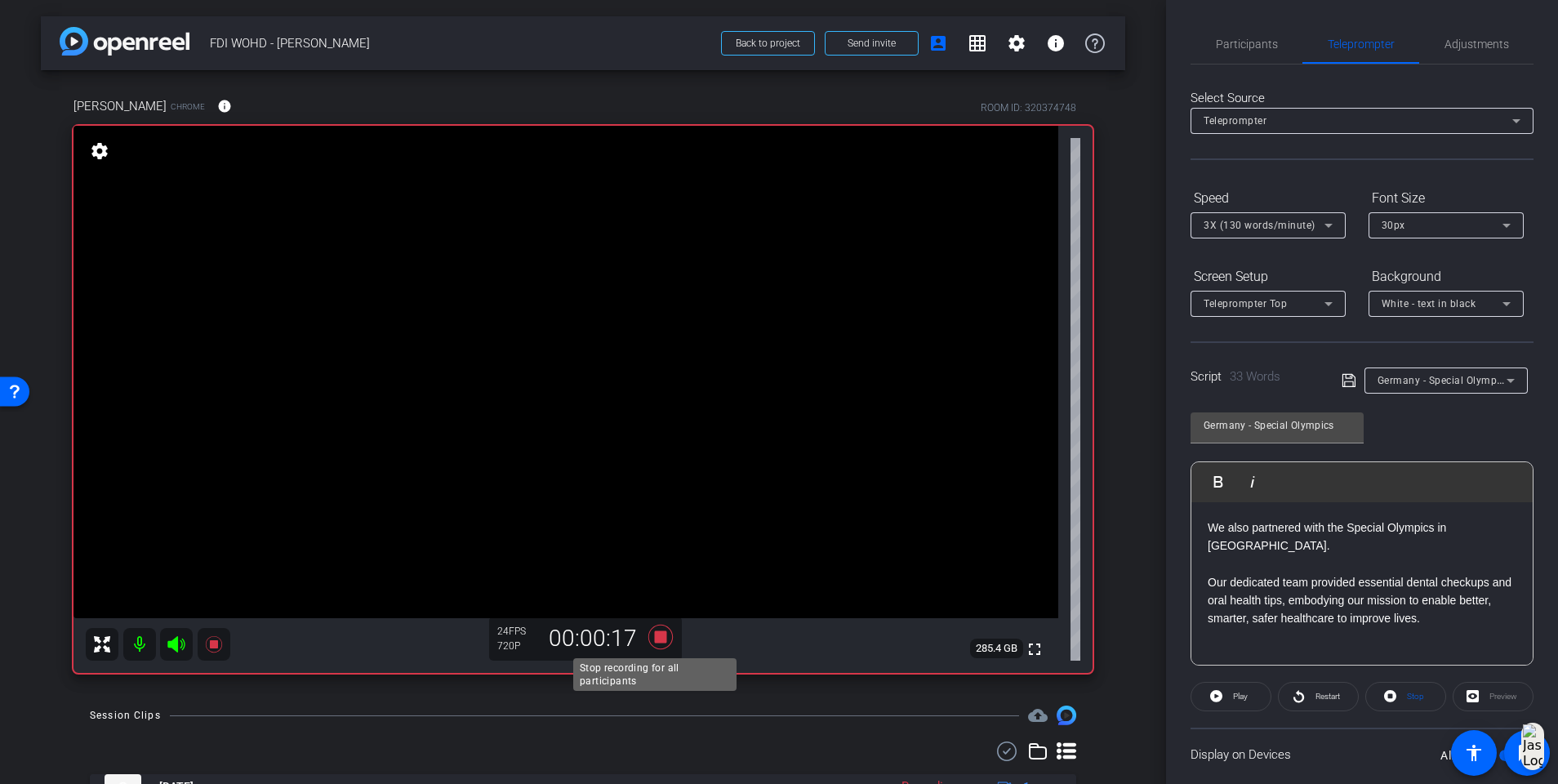
click at [653, 506] on icon at bounding box center [661, 637] width 24 height 24
drag, startPoint x: 1241, startPoint y: 46, endPoint x: 1305, endPoint y: 71, distance: 68.7
click at [1173, 45] on span "Participants" at bounding box center [1247, 44] width 62 height 11
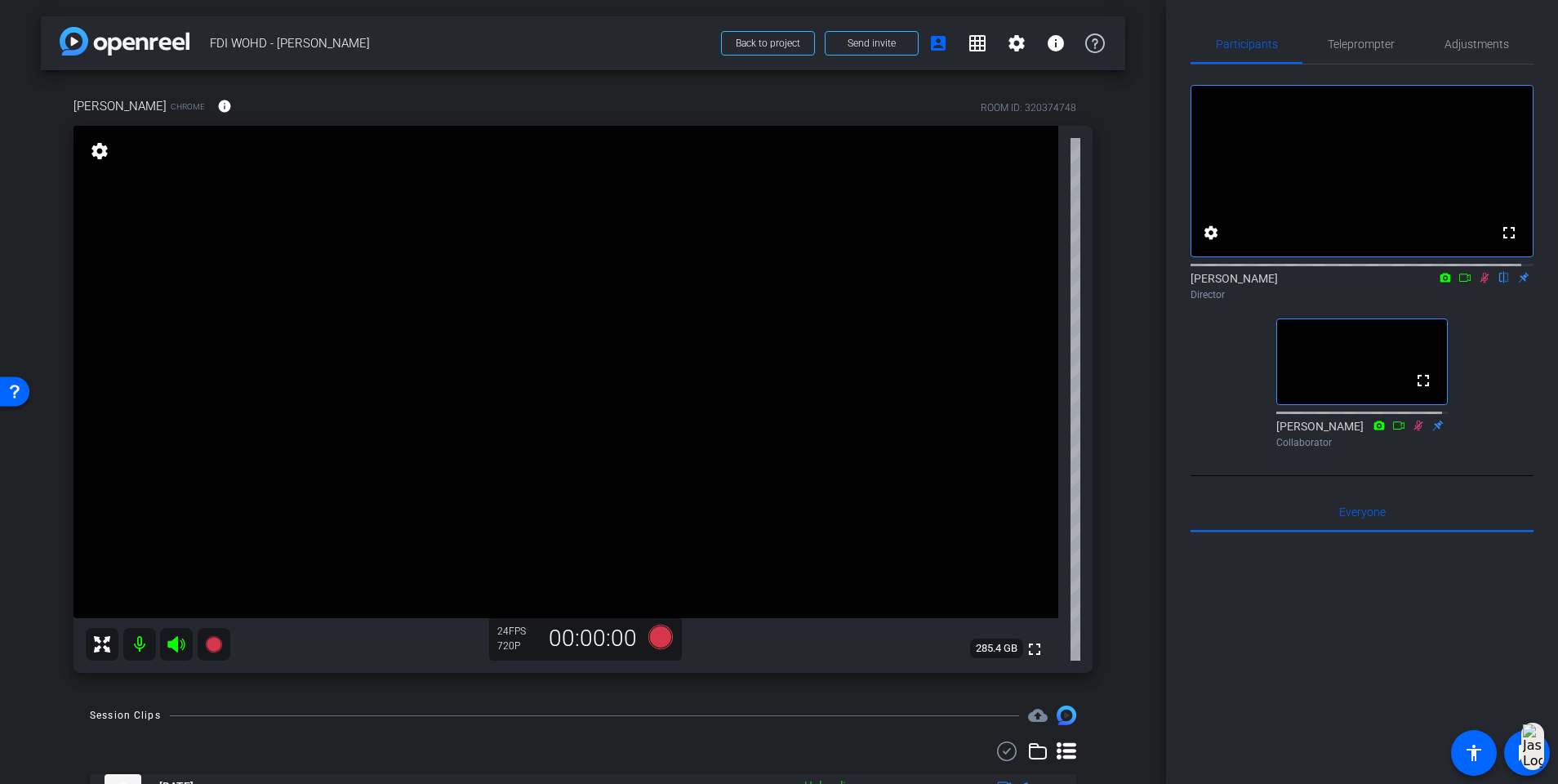
click at [1173, 283] on icon at bounding box center [1485, 278] width 13 height 11
click at [1173, 45] on span "Teleprompter" at bounding box center [1361, 44] width 67 height 11
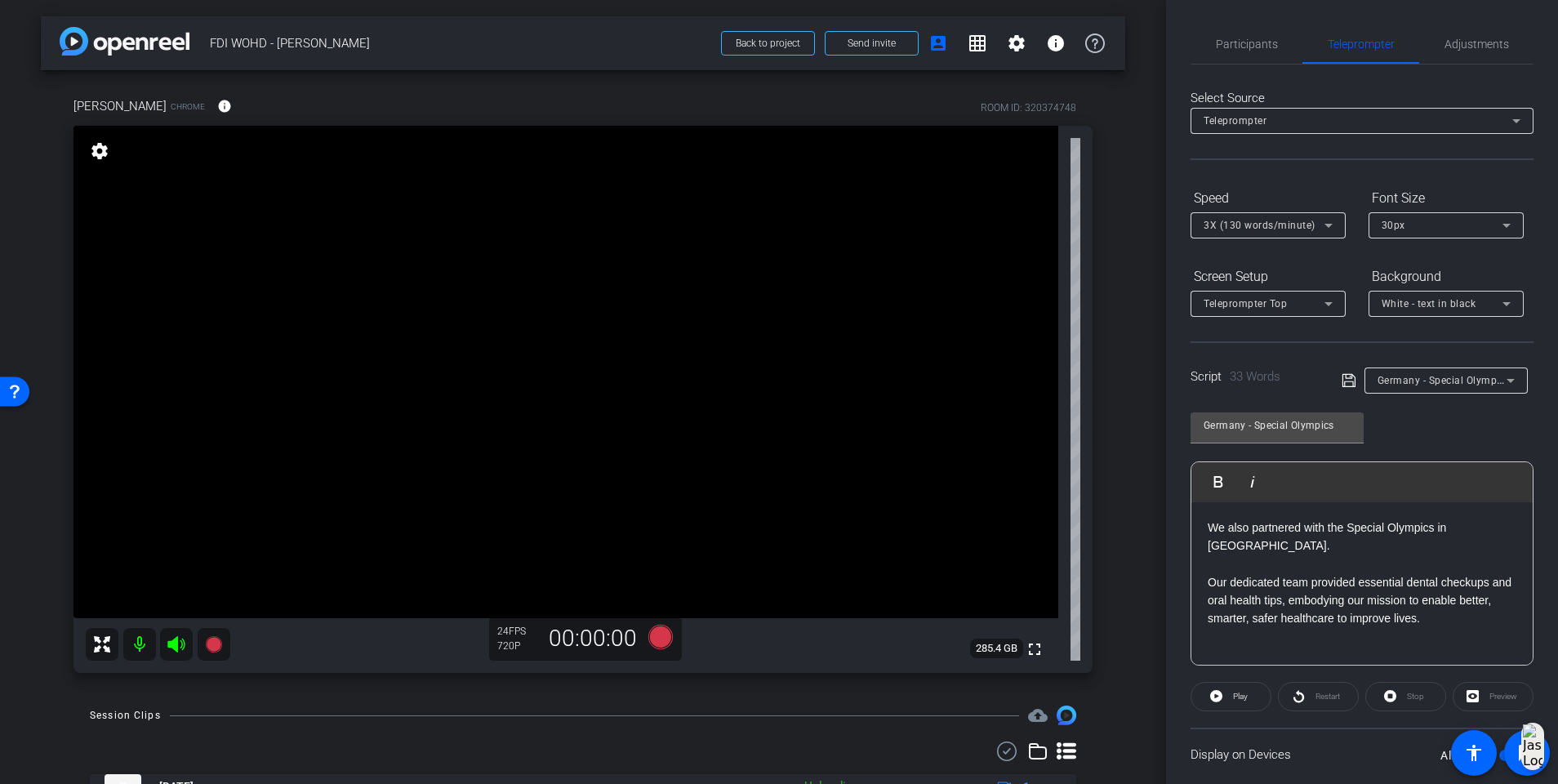
click at [1173, 386] on icon at bounding box center [1511, 380] width 20 height 20
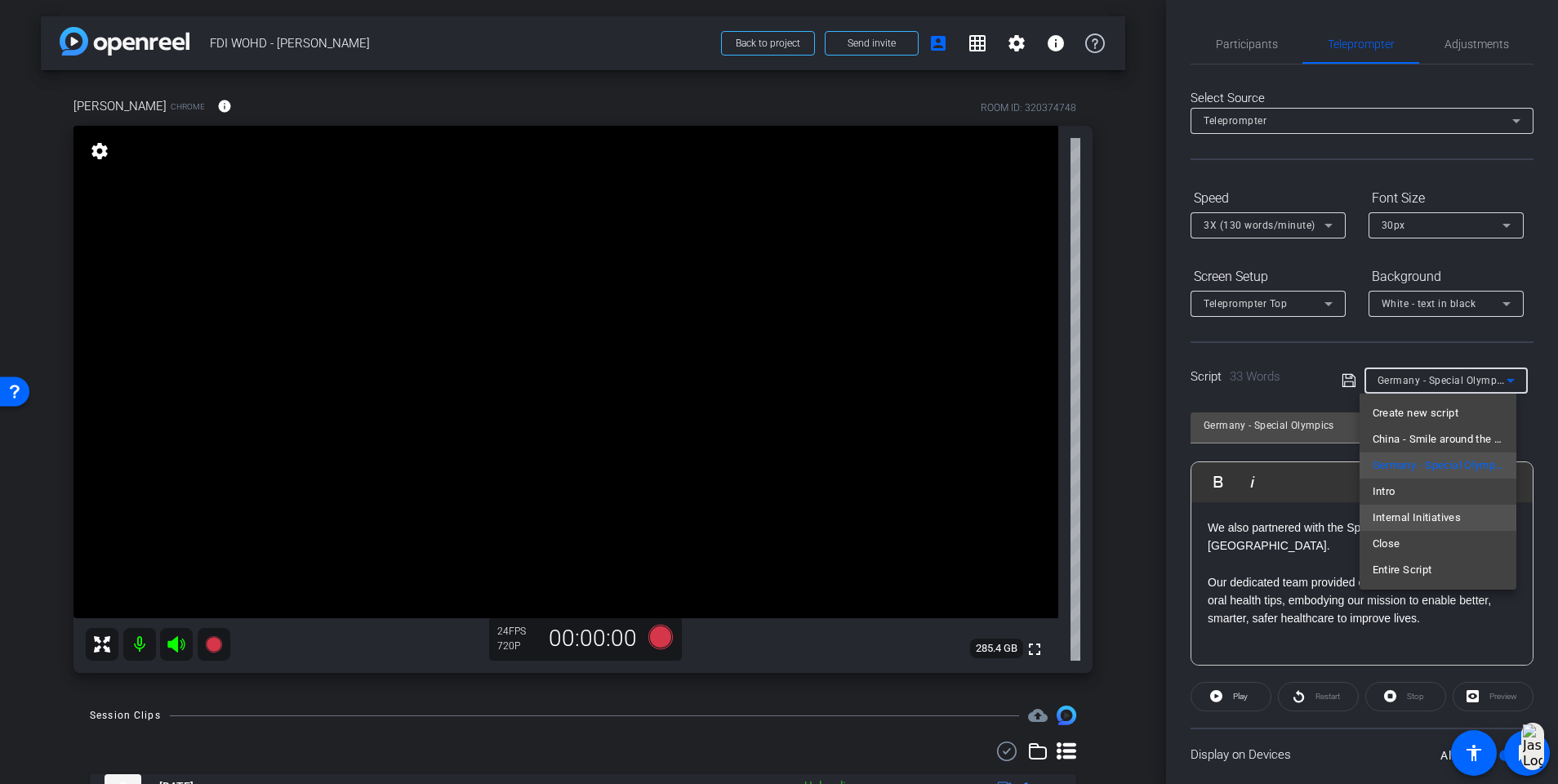
click at [1173, 506] on span "Internal Initiatives" at bounding box center [1417, 518] width 89 height 20
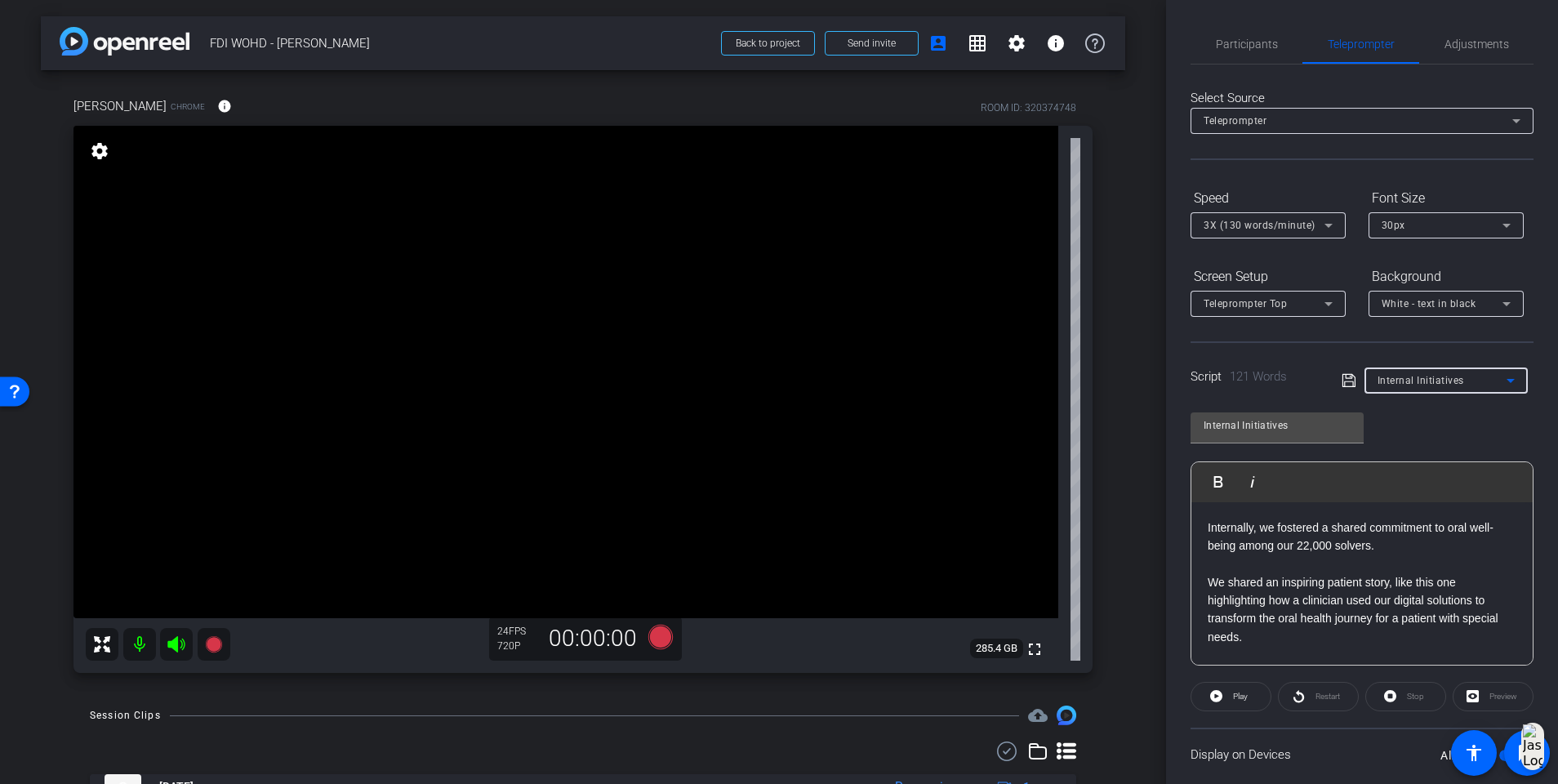
click at [1173, 506] on p "Internally, we fostered a shared commitment to oral well-being among our 22,000…" at bounding box center [1362, 536] width 309 height 37
click at [1173, 506] on p "We shared an inspiring patient story, like this one highlighting how a clinicia…" at bounding box center [1362, 610] width 309 height 73
drag, startPoint x: 1428, startPoint y: 582, endPoint x: 1403, endPoint y: 581, distance: 25.0
click at [1173, 506] on p "We shared an inspiring patient stories, like this one highlighting how a clinic…" at bounding box center [1362, 610] width 309 height 73
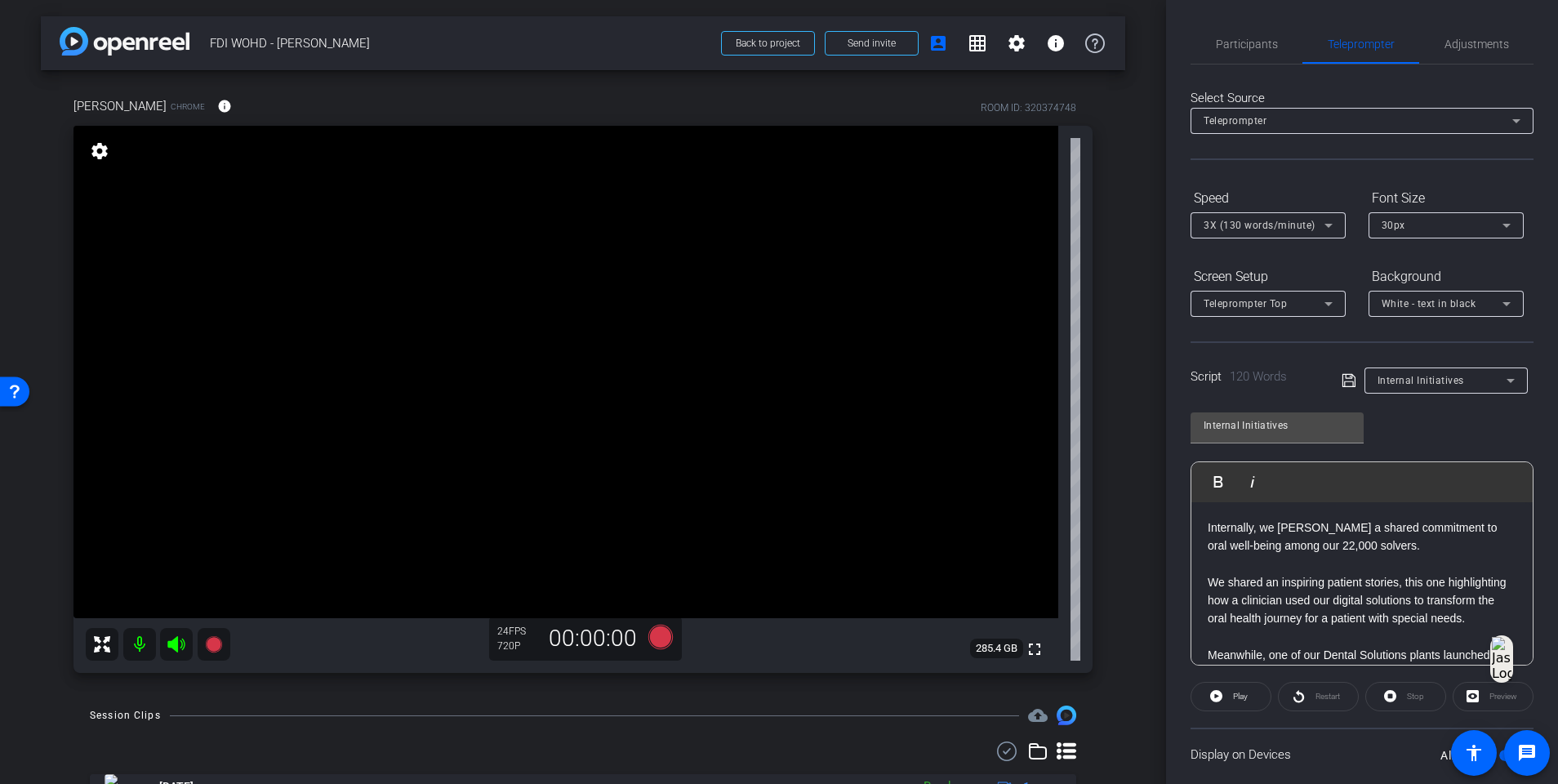
click at [1173, 17] on div "Participants Teleprompter Adjustments settings Fiona Nath flip Director Janelle…" at bounding box center [1362, 392] width 392 height 784
click at [1173, 31] on span "Participants" at bounding box center [1247, 44] width 62 height 40
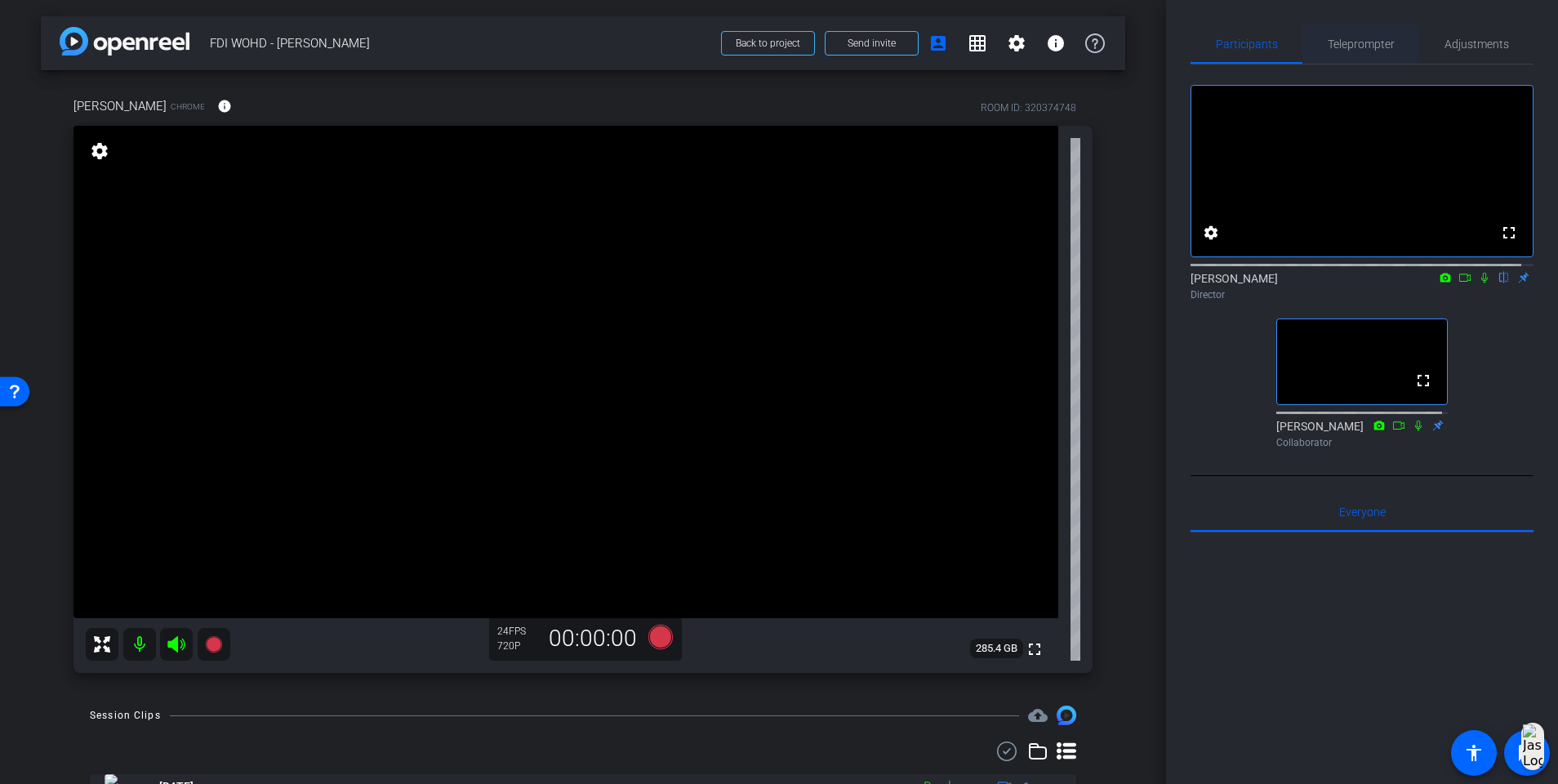
click at [1173, 44] on span "Teleprompter" at bounding box center [1361, 44] width 67 height 11
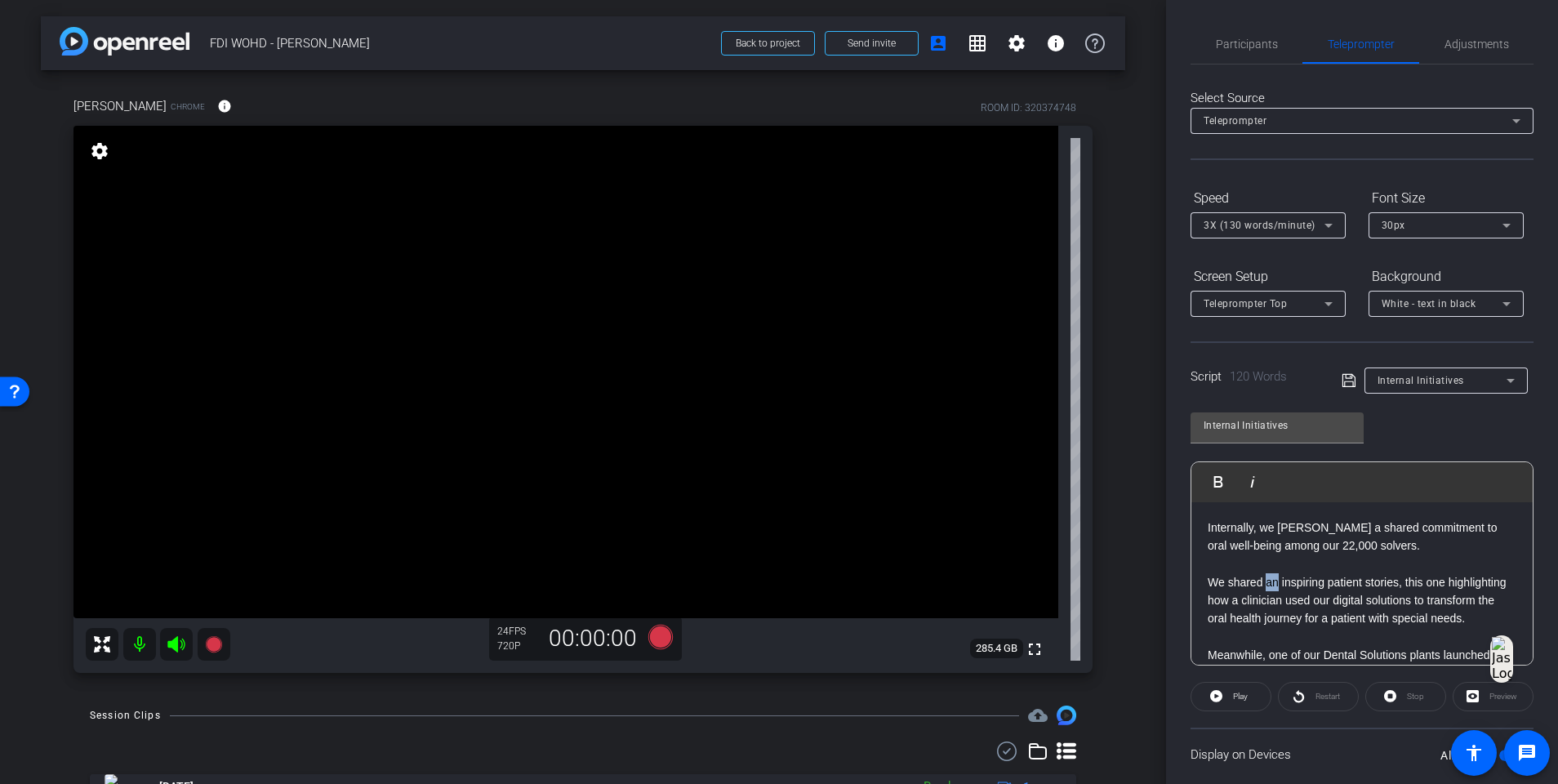
drag, startPoint x: 1280, startPoint y: 577, endPoint x: 1266, endPoint y: 577, distance: 14.0
click at [1173, 506] on p "We shared an inspiring patient stories, this one highlighting how a clinician u…" at bounding box center [1362, 600] width 309 height 55
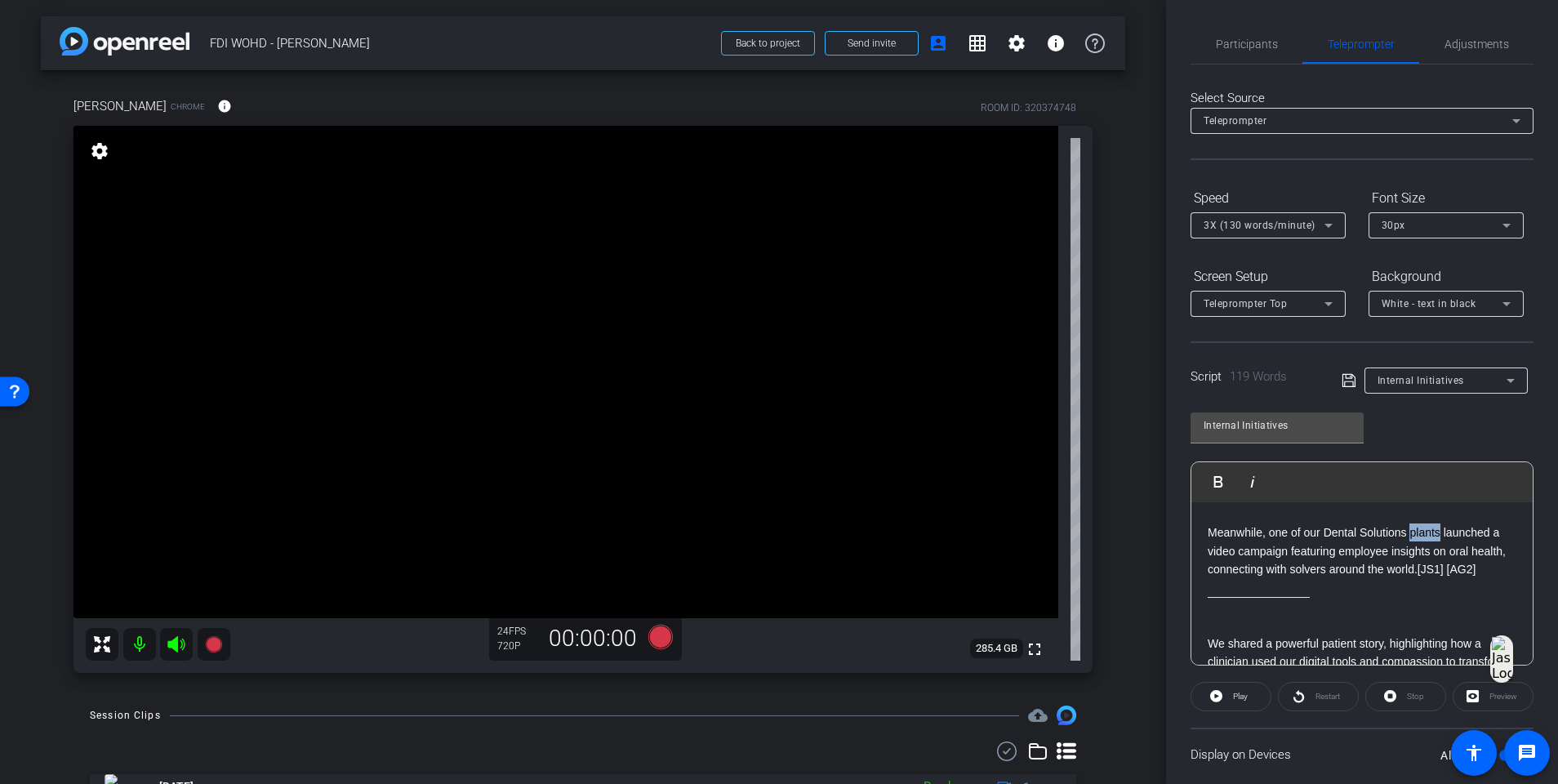
drag, startPoint x: 1440, startPoint y: 557, endPoint x: 1409, endPoint y: 554, distance: 31.1
click at [1173, 506] on p "Meanwhile, one of our Dental Solutions plants launched a video campaign featuri…" at bounding box center [1362, 551] width 309 height 55
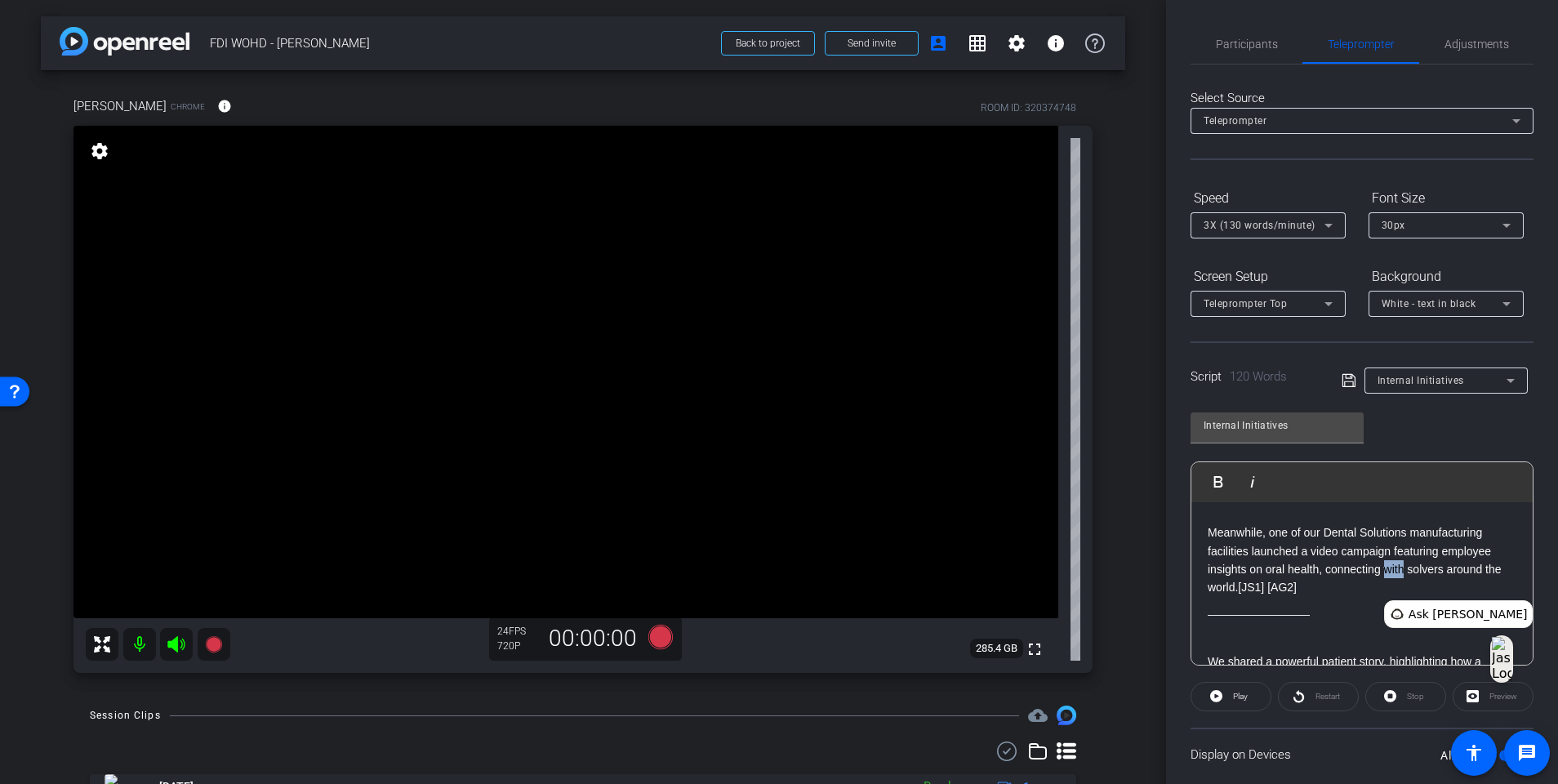
drag, startPoint x: 1405, startPoint y: 591, endPoint x: 1385, endPoint y: 592, distance: 20.0
click at [1173, 506] on p "Meanwhile, one of our Dental Solutions manufacturing facilities launched a vide…" at bounding box center [1362, 560] width 309 height 73
drag, startPoint x: 1356, startPoint y: 619, endPoint x: 1310, endPoint y: 617, distance: 46.0
click at [1173, 506] on p at bounding box center [1362, 605] width 309 height 18
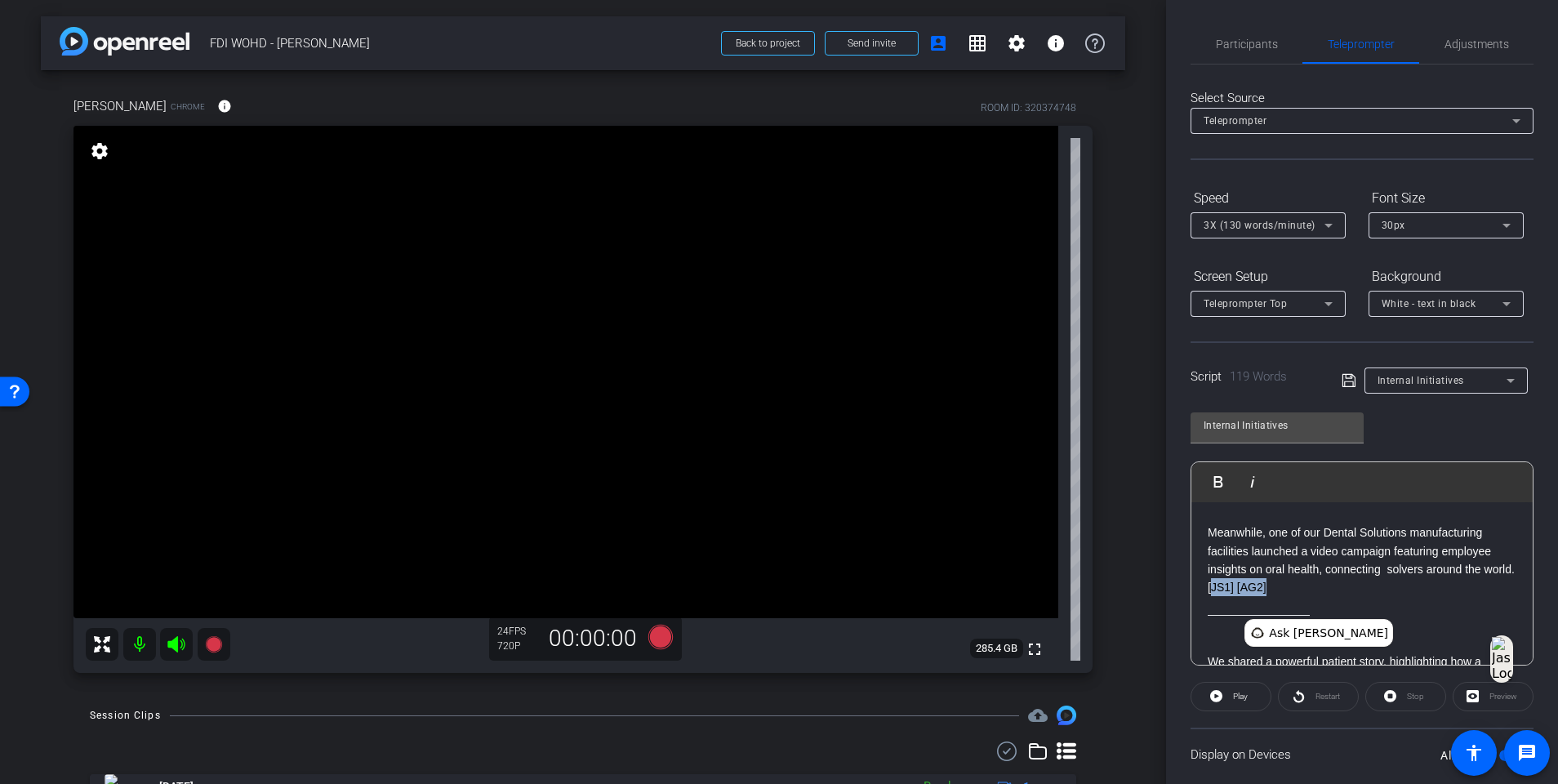
drag, startPoint x: 1310, startPoint y: 611, endPoint x: 1249, endPoint y: 614, distance: 61.1
click at [1173, 506] on p "Meanwhile, one of our Dental Solutions manufacturing facilities launched a vide…" at bounding box center [1362, 560] width 309 height 73
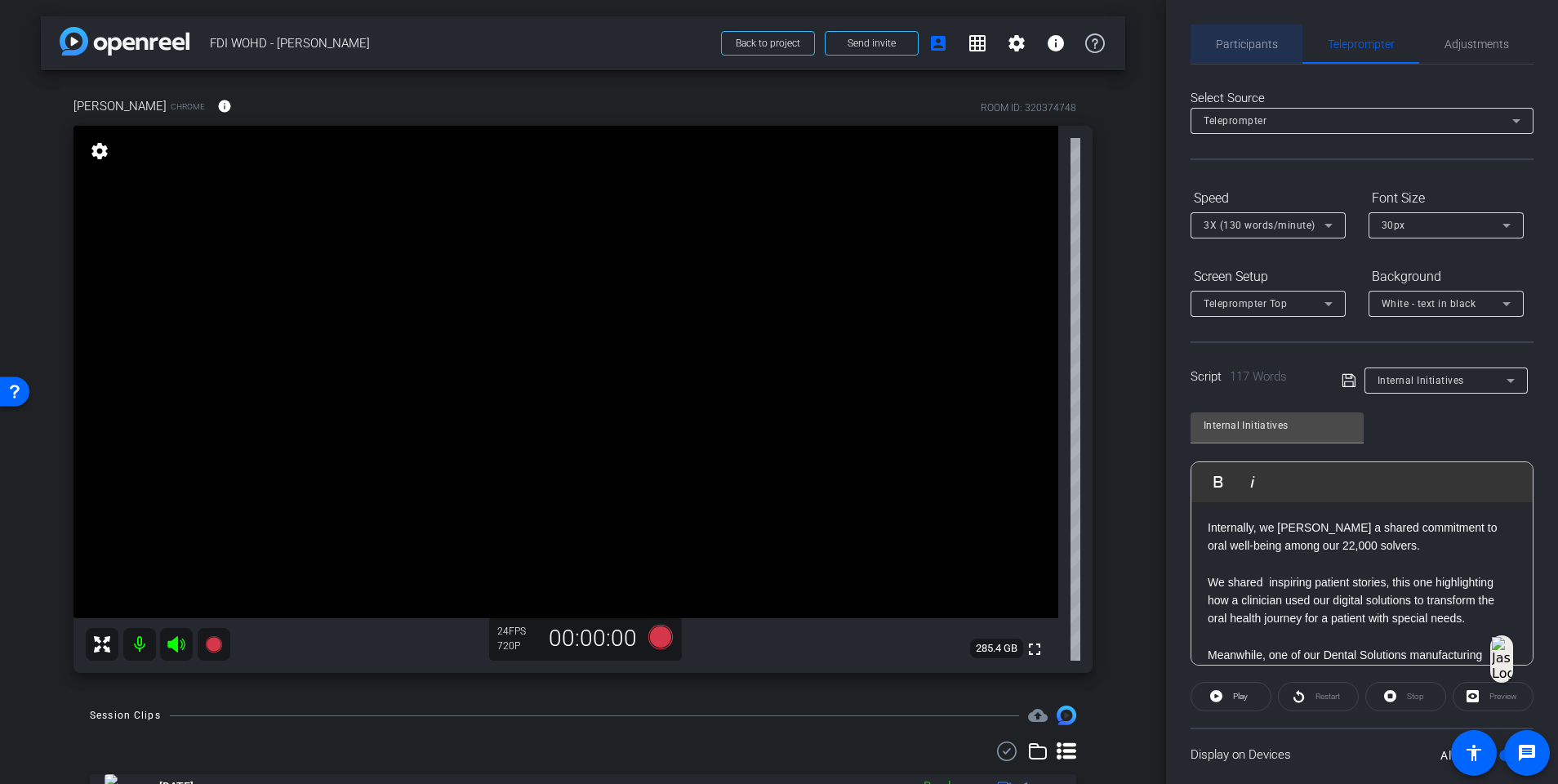
click at [1173, 40] on span "Participants" at bounding box center [1247, 44] width 62 height 11
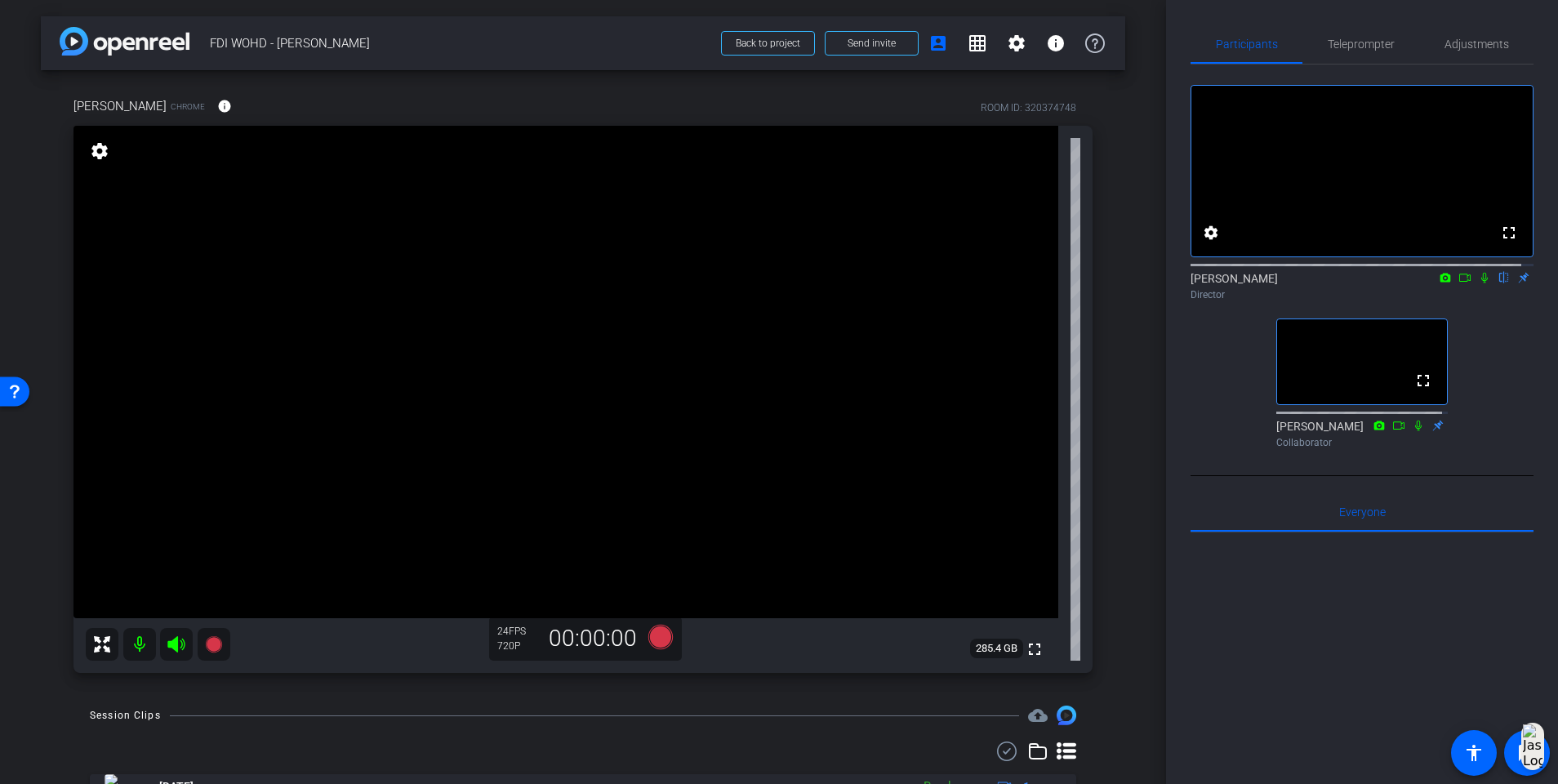
drag, startPoint x: 1474, startPoint y: 293, endPoint x: 1494, endPoint y: 559, distance: 266.8
click at [1173, 506] on div "fullscreen settings Fiona Nath flip Director fullscreen Janelle Smith Collabora…" at bounding box center [1362, 549] width 343 height 968
click at [1173, 22] on div "Participants Teleprompter Adjustments fullscreen settings Fiona Nath flip Direc…" at bounding box center [1362, 392] width 392 height 784
click at [1173, 47] on span "Teleprompter" at bounding box center [1361, 44] width 67 height 11
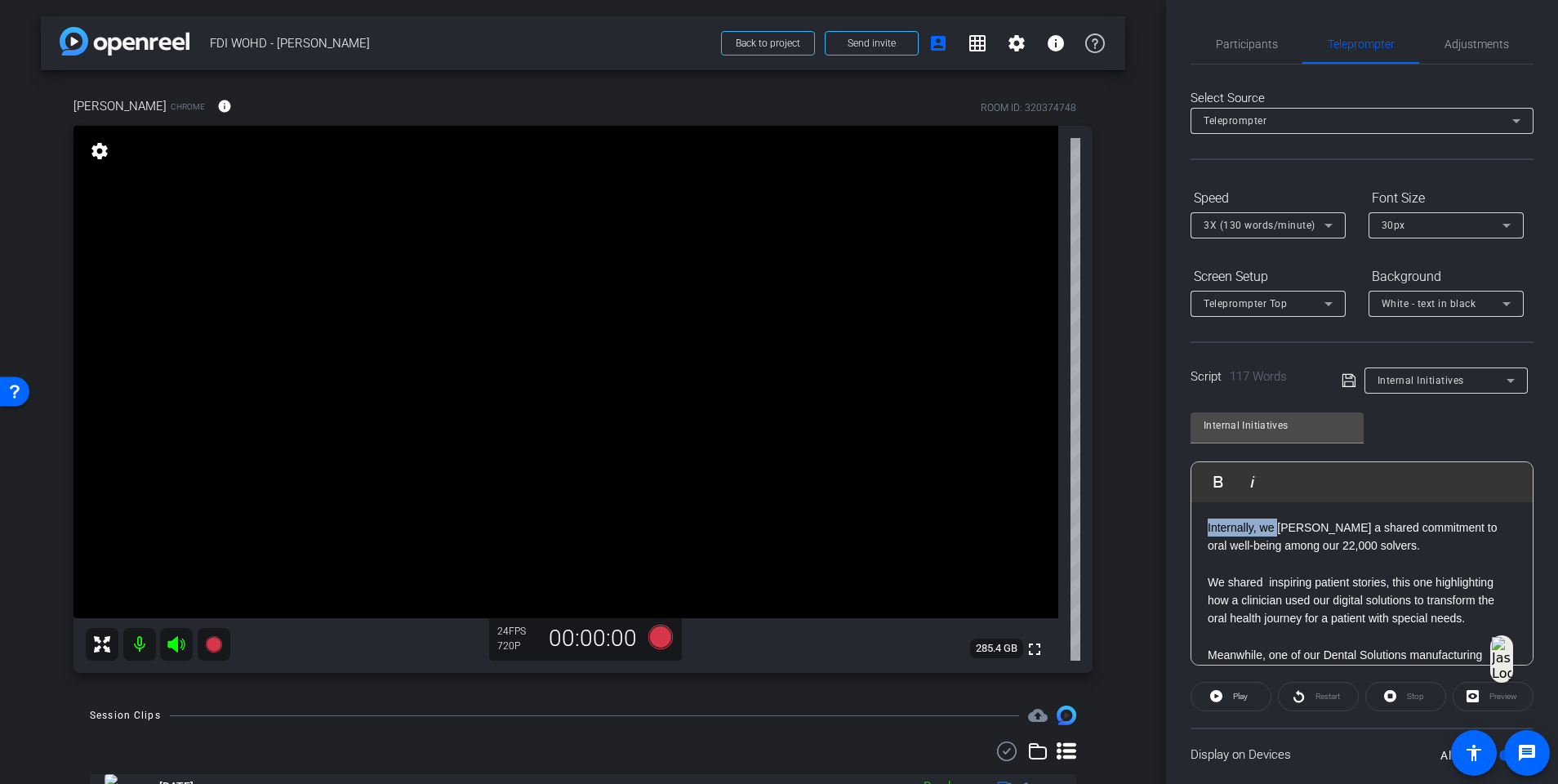
drag, startPoint x: 1277, startPoint y: 526, endPoint x: 1198, endPoint y: 522, distance: 79.1
click at [1173, 506] on div "Internally, we foster a shared commitment to oral well-being among our 22,000 s…" at bounding box center [1362, 702] width 342 height 399
click at [1173, 376] on icon at bounding box center [1349, 380] width 15 height 20
click at [1173, 506] on p "At Solventum we foster a shared commitment to oral well-being among our 22,000 …" at bounding box center [1362, 536] width 309 height 37
click at [1173, 373] on icon at bounding box center [1349, 380] width 15 height 20
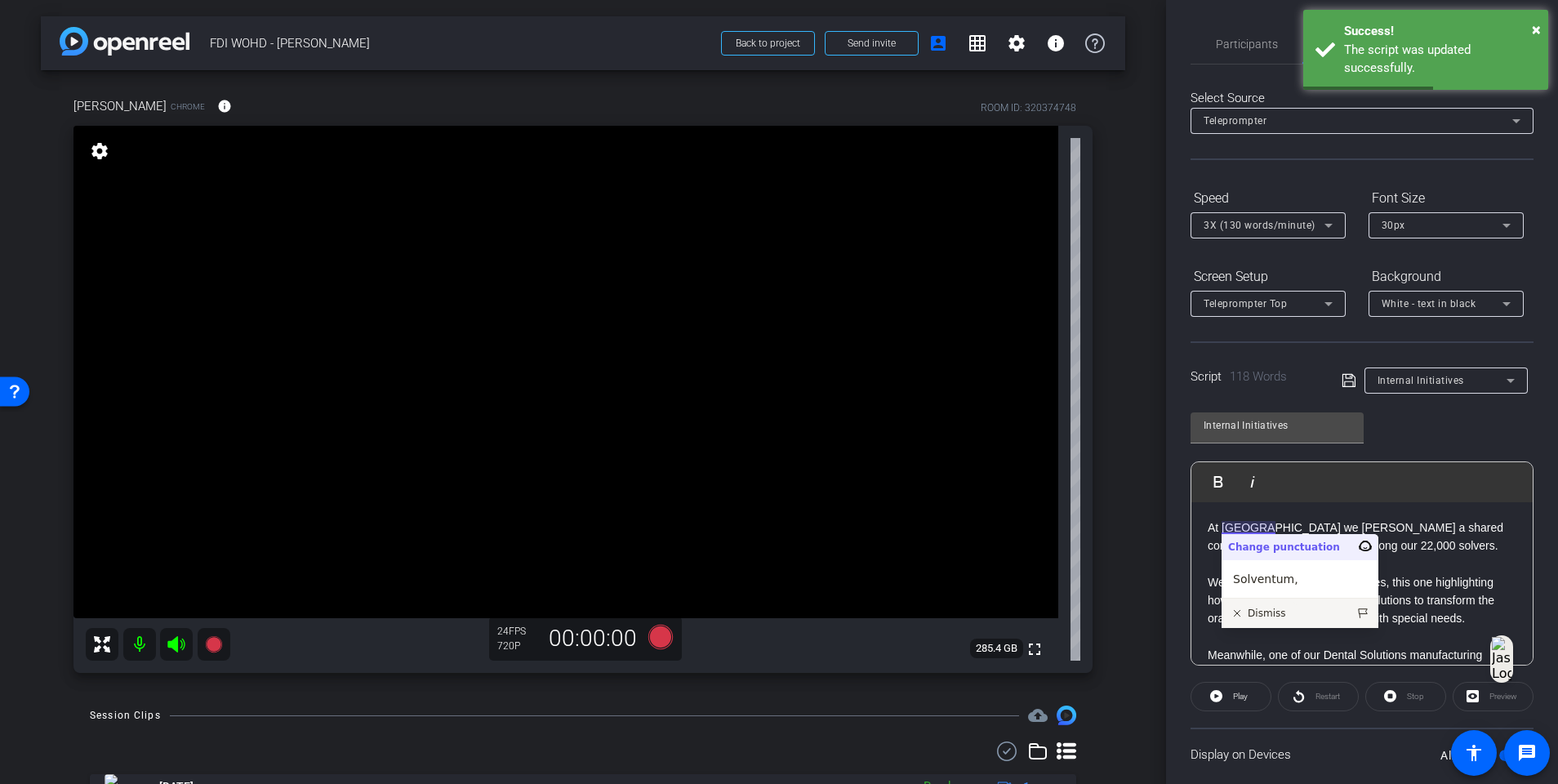
click at [1173, 506] on p "At Solventum we foster a shared commitment to oral well-being among our 22,000 …" at bounding box center [1362, 536] width 309 height 37
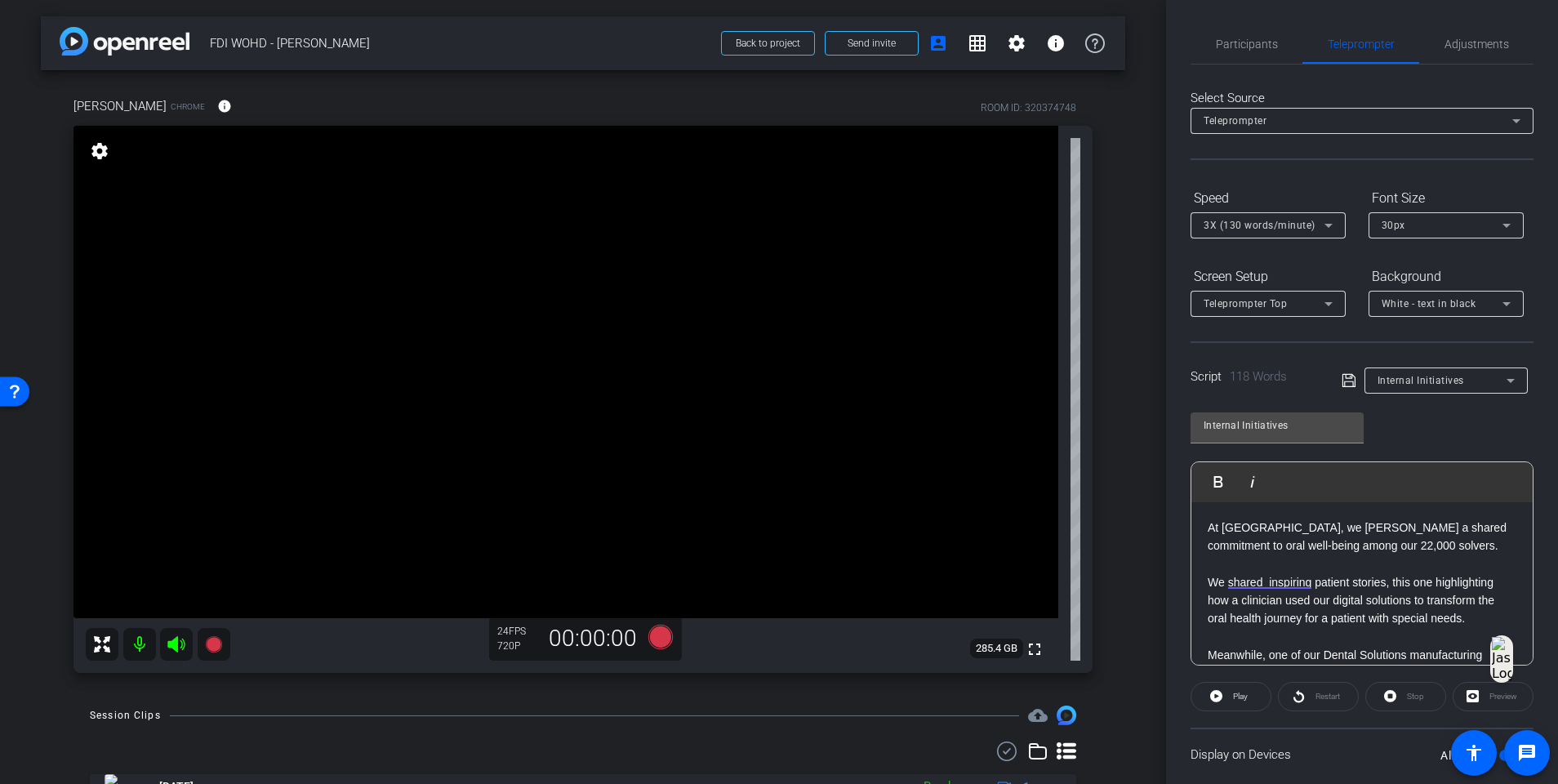
click at [1173, 385] on icon at bounding box center [1349, 380] width 15 height 20
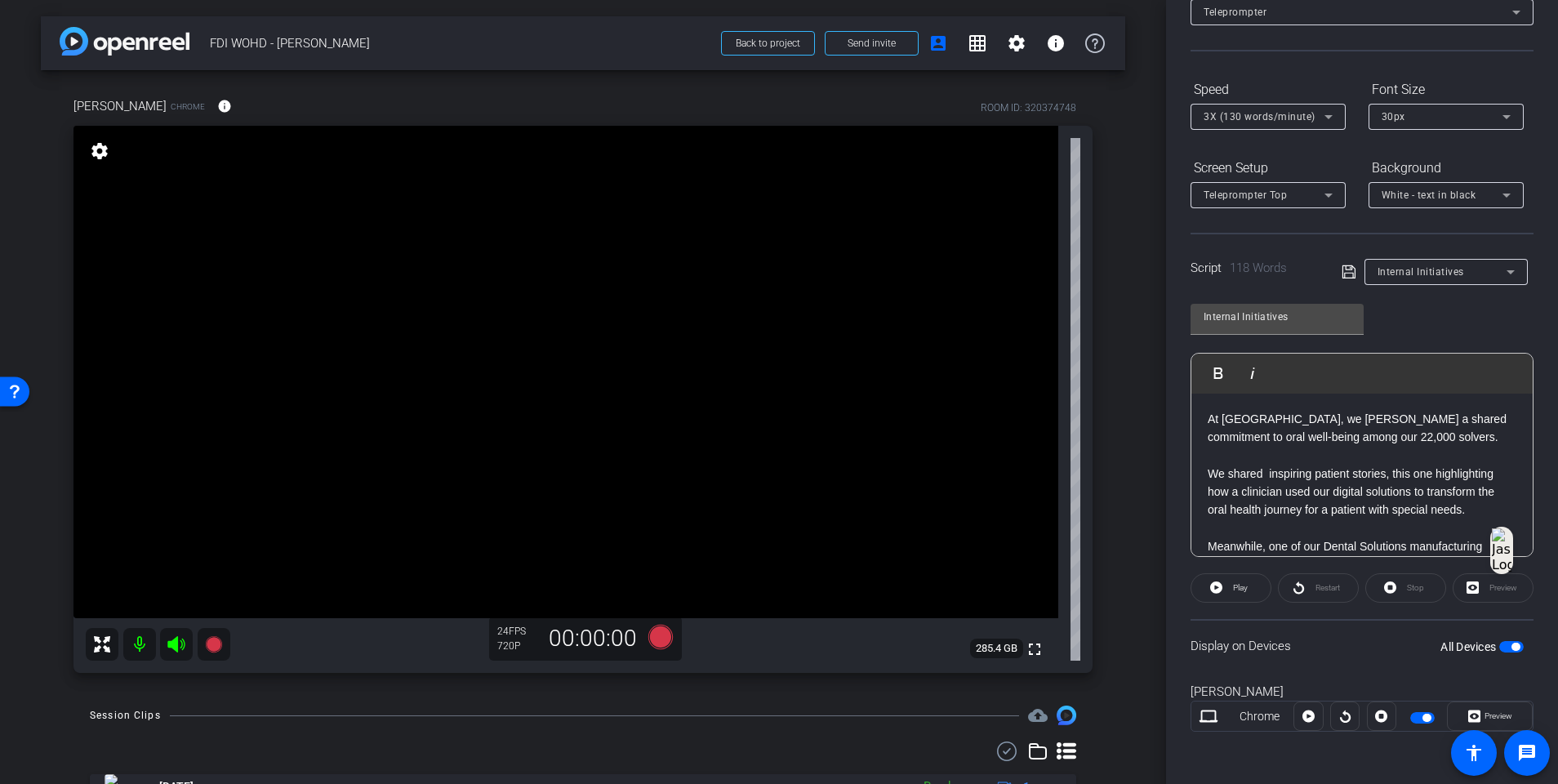
click at [1173, 506] on span "button" at bounding box center [1422, 718] width 24 height 11
click at [1173, 506] on span "button" at bounding box center [1415, 717] width 8 height 8
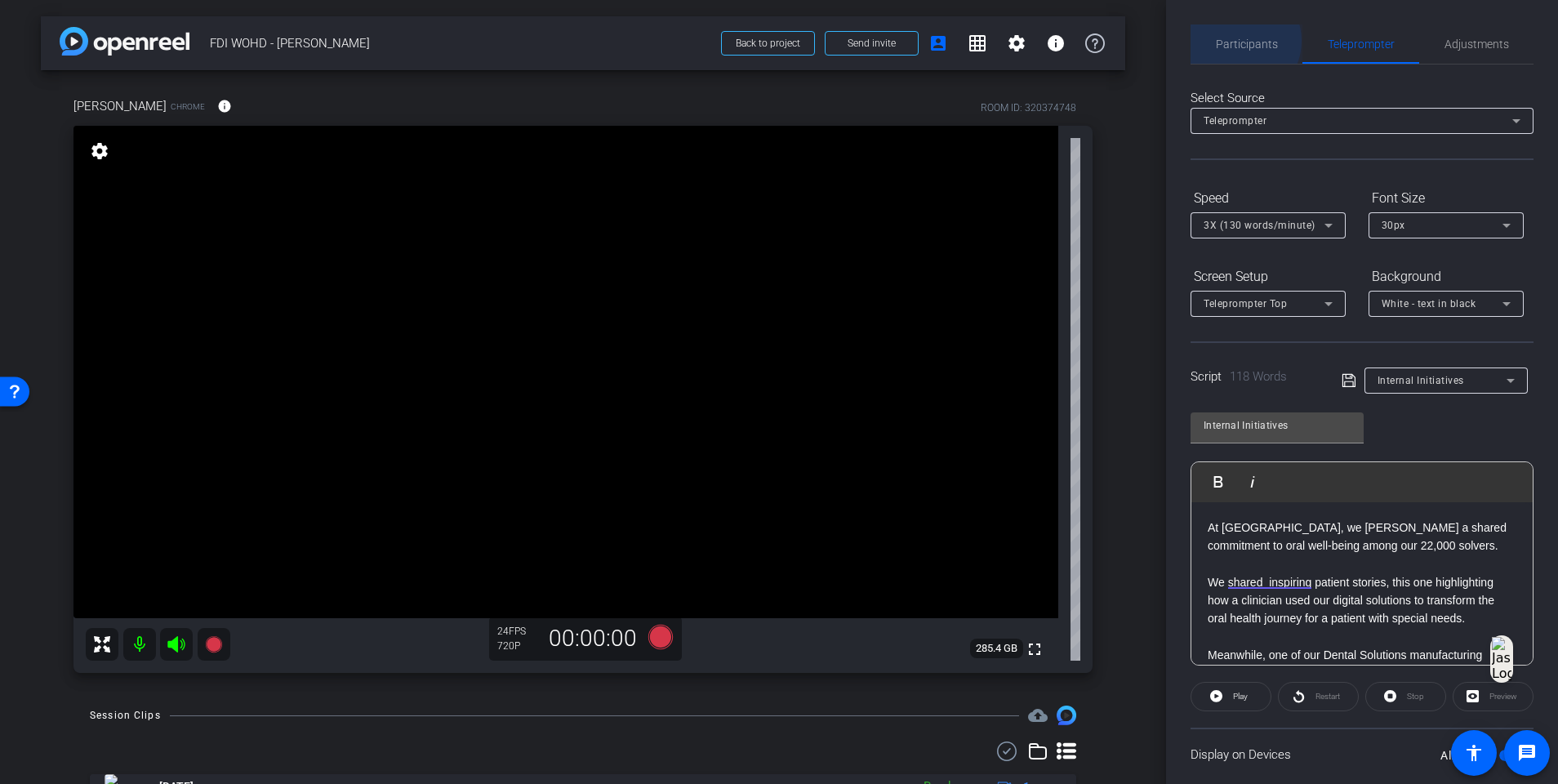
click at [1173, 40] on span "Participants" at bounding box center [1247, 44] width 62 height 11
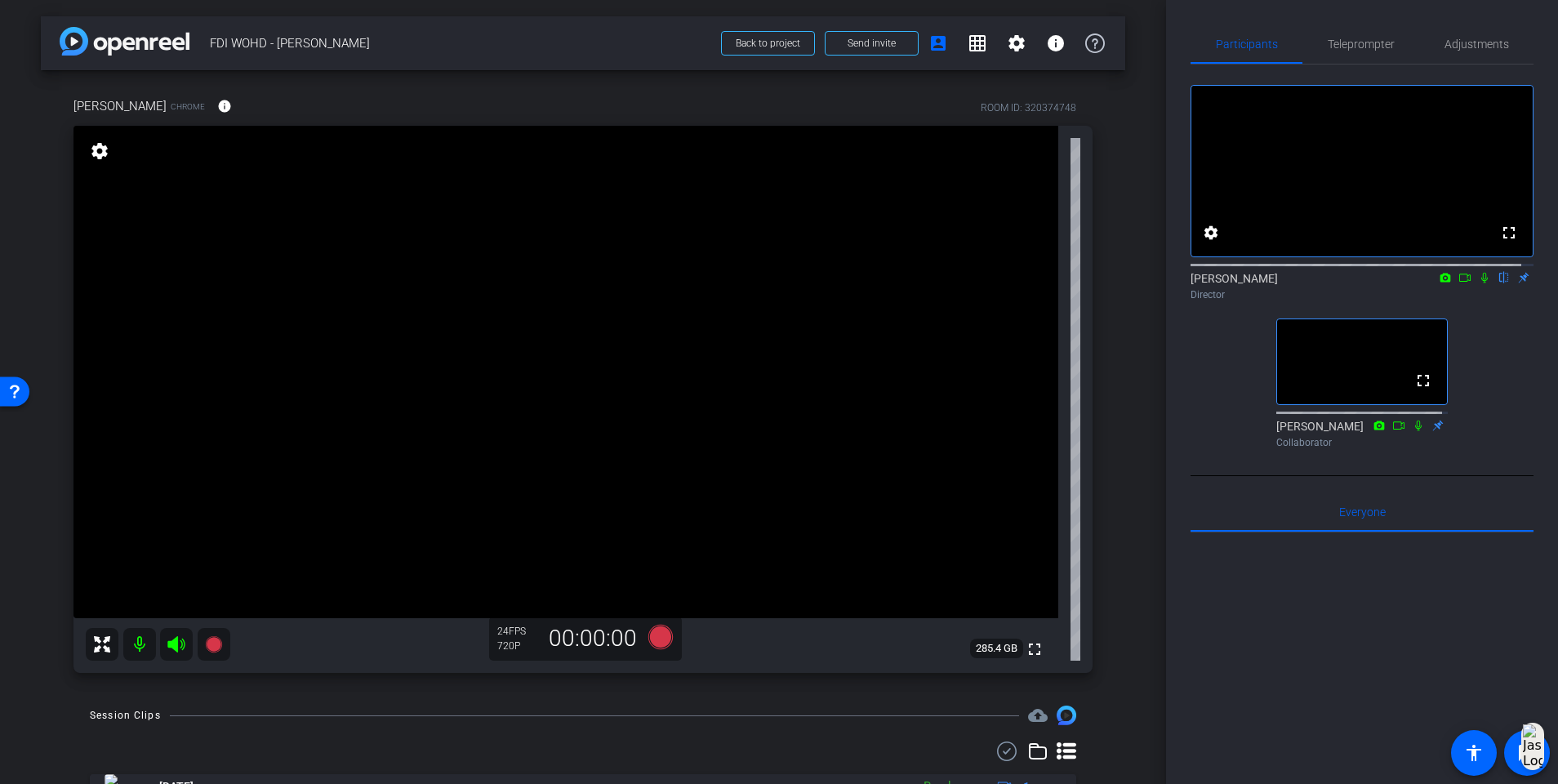
click at [1173, 283] on icon at bounding box center [1485, 278] width 13 height 11
click at [657, 506] on icon at bounding box center [661, 637] width 24 height 24
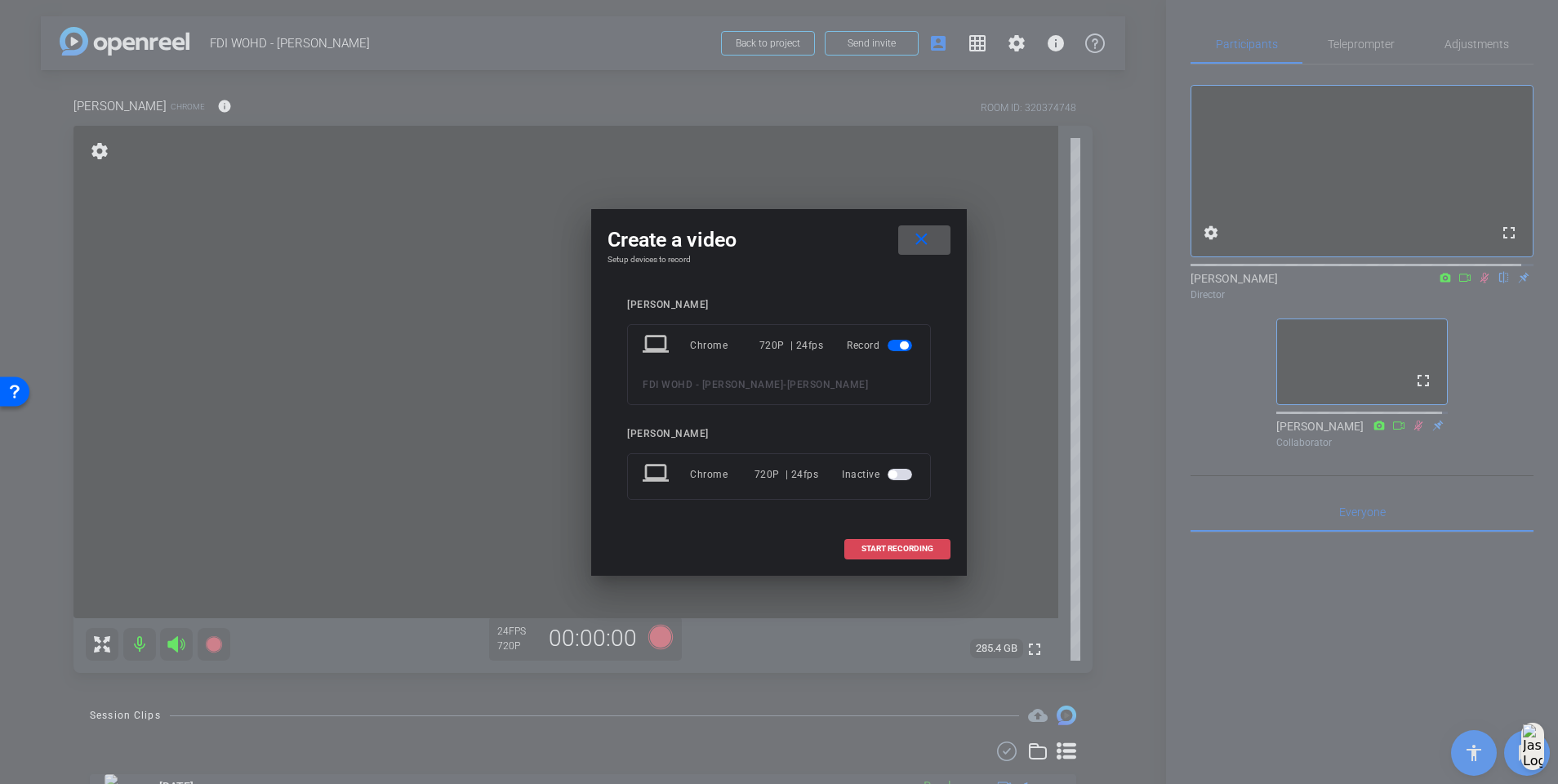
click at [860, 506] on span at bounding box center [897, 549] width 104 height 40
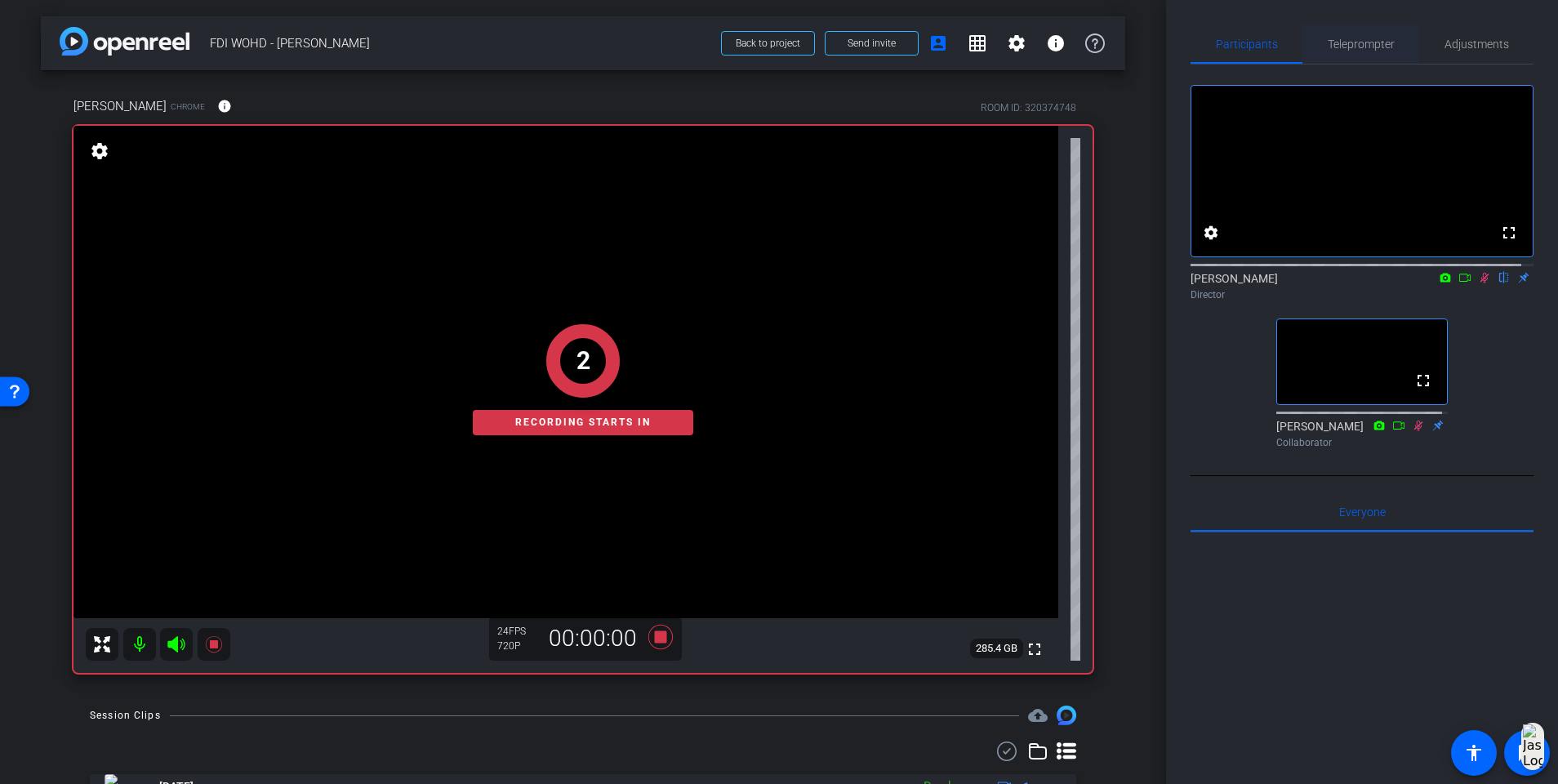
click at [1173, 34] on span "Teleprompter" at bounding box center [1361, 44] width 67 height 40
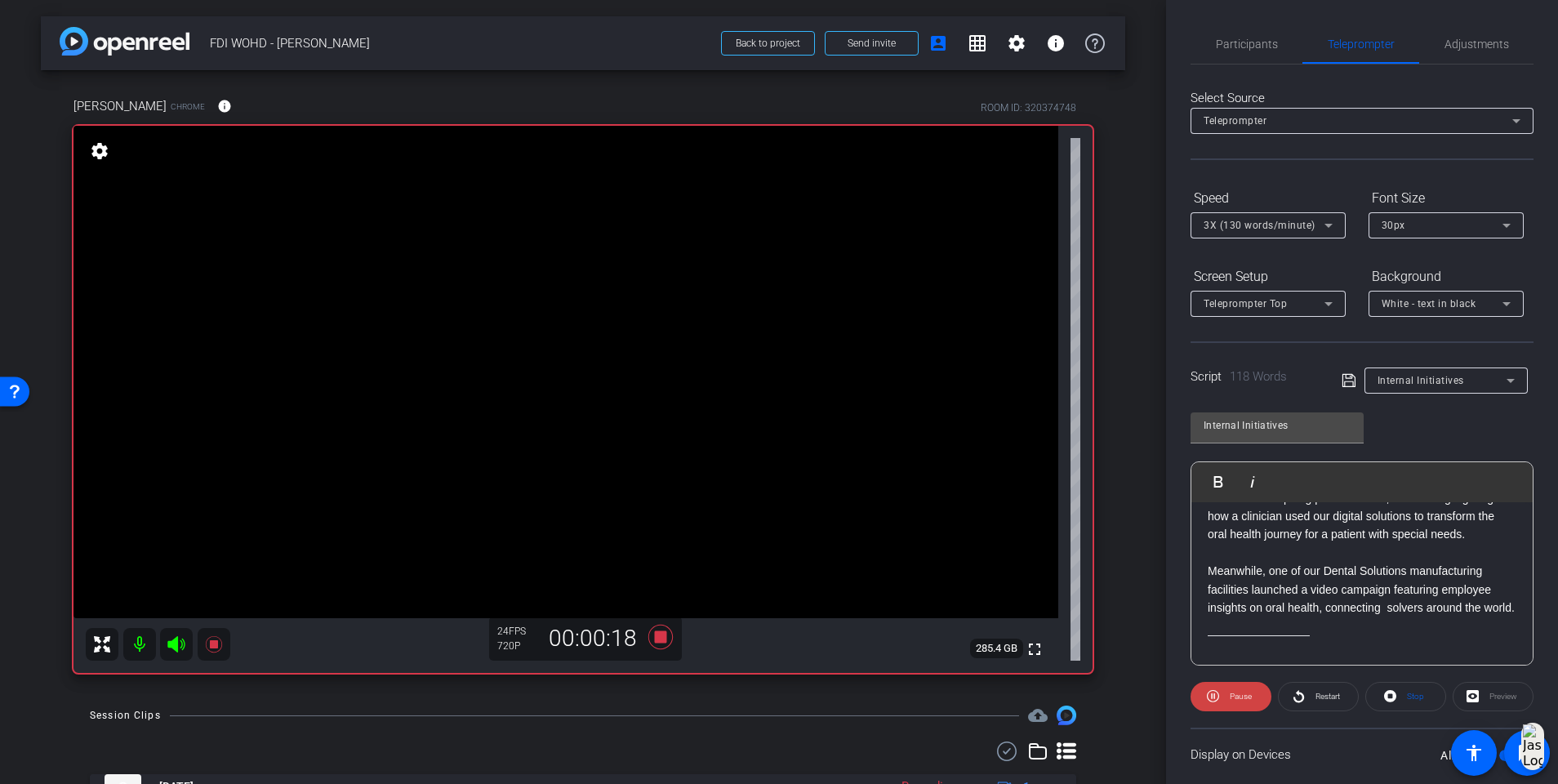
scroll to position [122, 0]
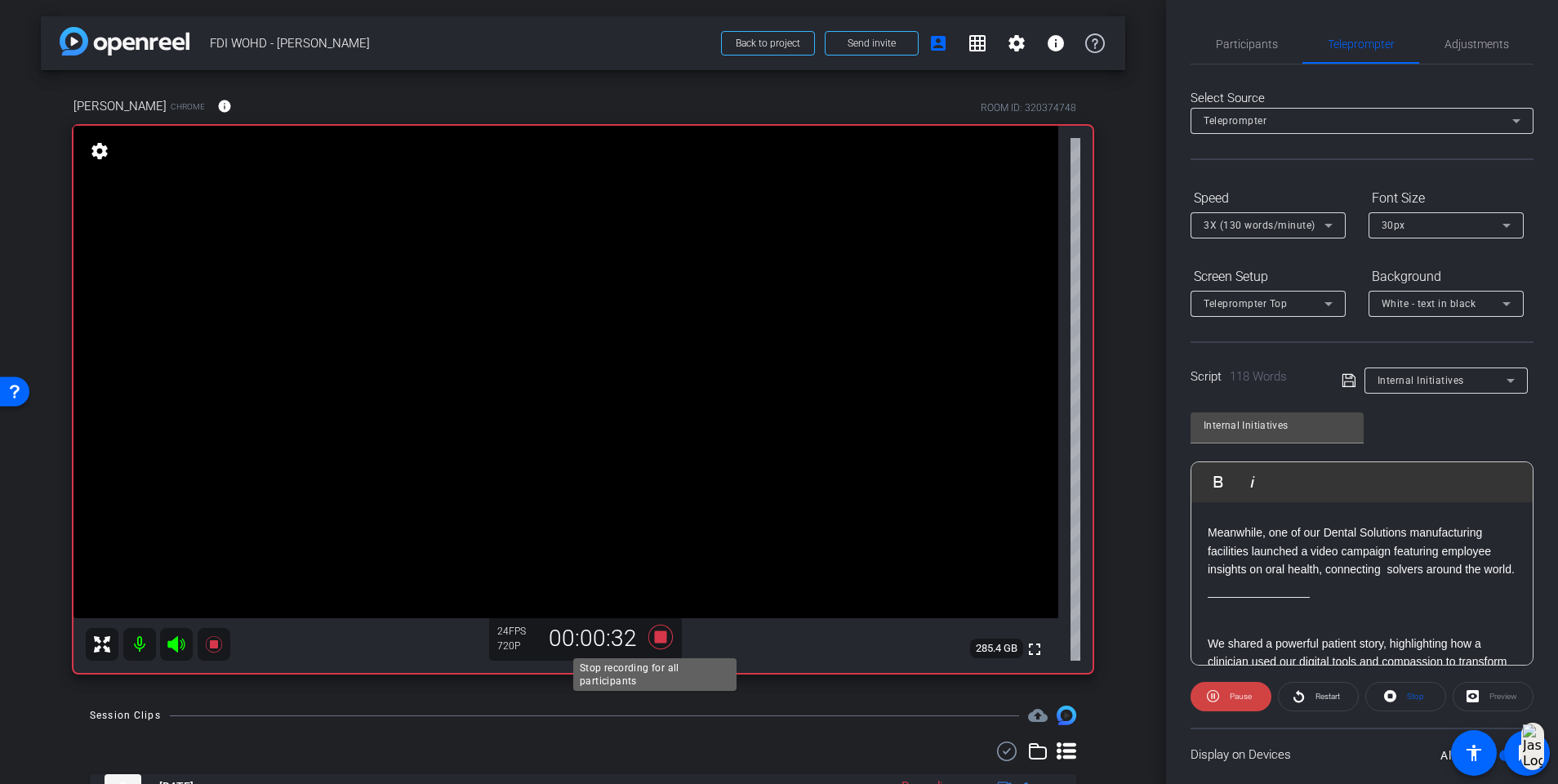
click at [648, 506] on icon at bounding box center [661, 636] width 40 height 29
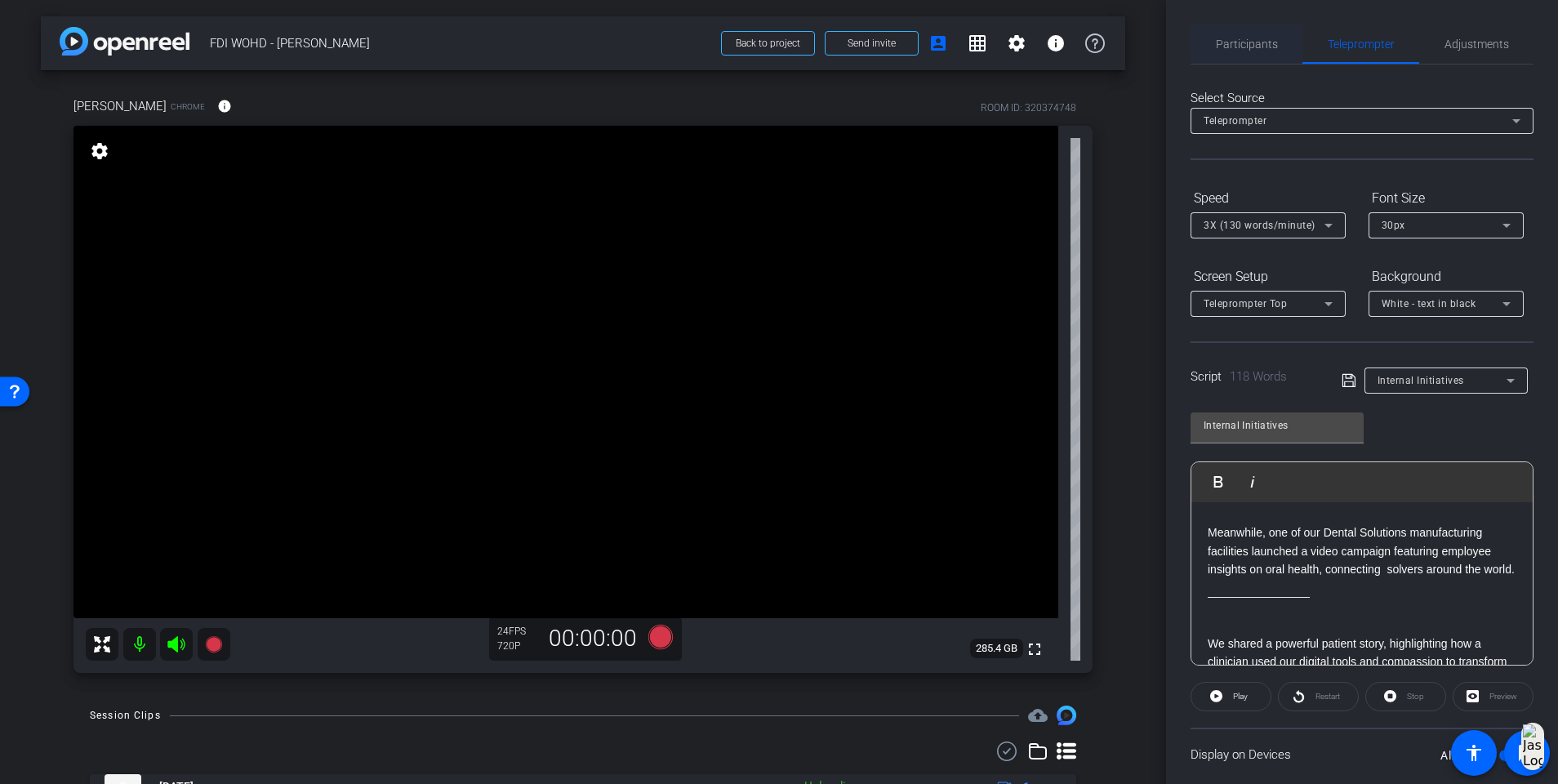
click at [1173, 41] on span "Participants" at bounding box center [1247, 44] width 62 height 11
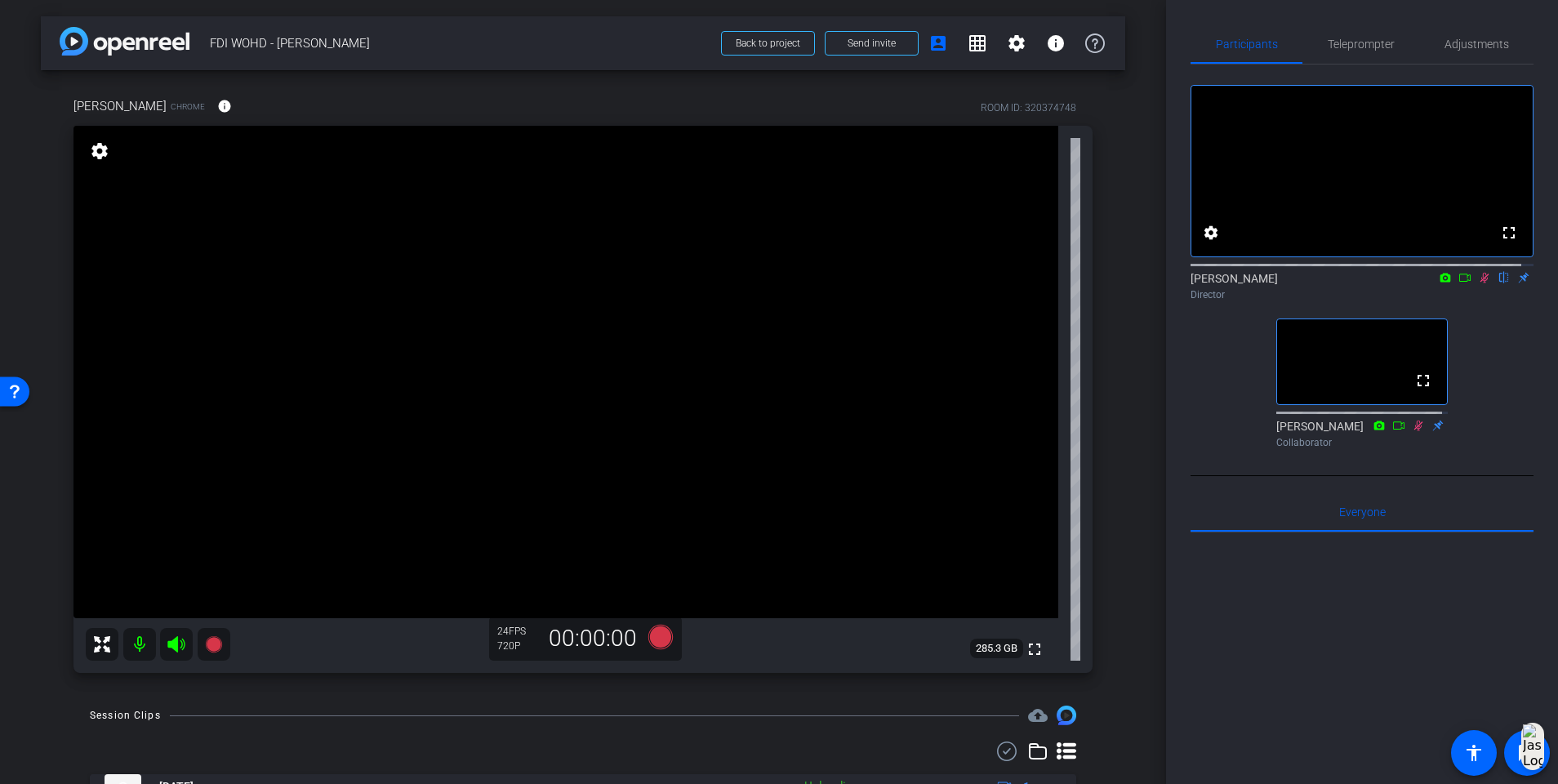
click at [1173, 283] on icon at bounding box center [1486, 278] width 9 height 10
drag, startPoint x: 1371, startPoint y: 40, endPoint x: 1517, endPoint y: 89, distance: 154.0
click at [1173, 91] on div "Participants Teleprompter Adjustments fullscreen settings Fiona Nath flip Direc…" at bounding box center [1362, 528] width 343 height 1008
drag, startPoint x: 1517, startPoint y: 89, endPoint x: 1321, endPoint y: 29, distance: 205.0
click at [1173, 29] on span "Teleprompter" at bounding box center [1361, 44] width 67 height 40
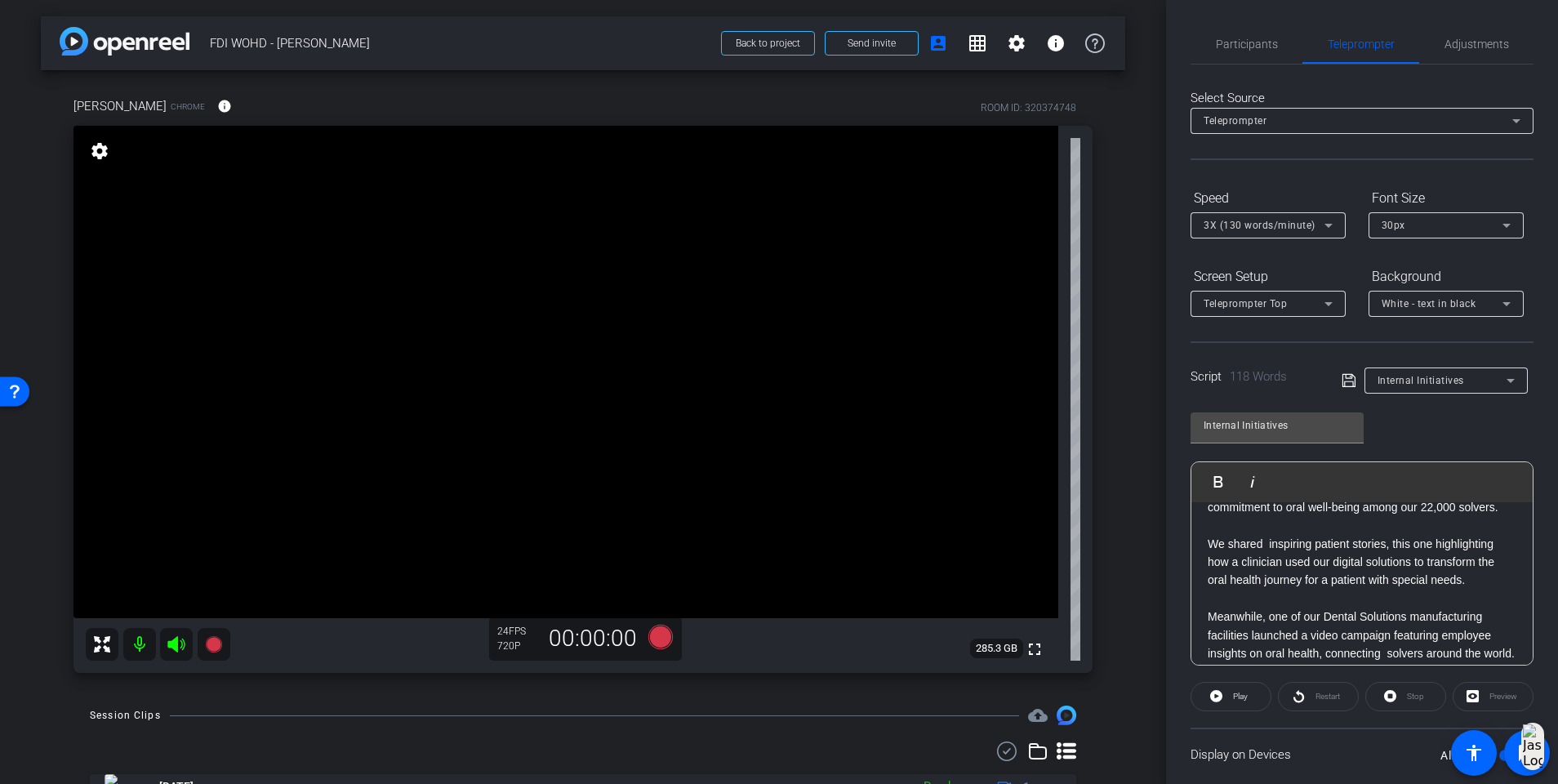
scroll to position [0, 0]
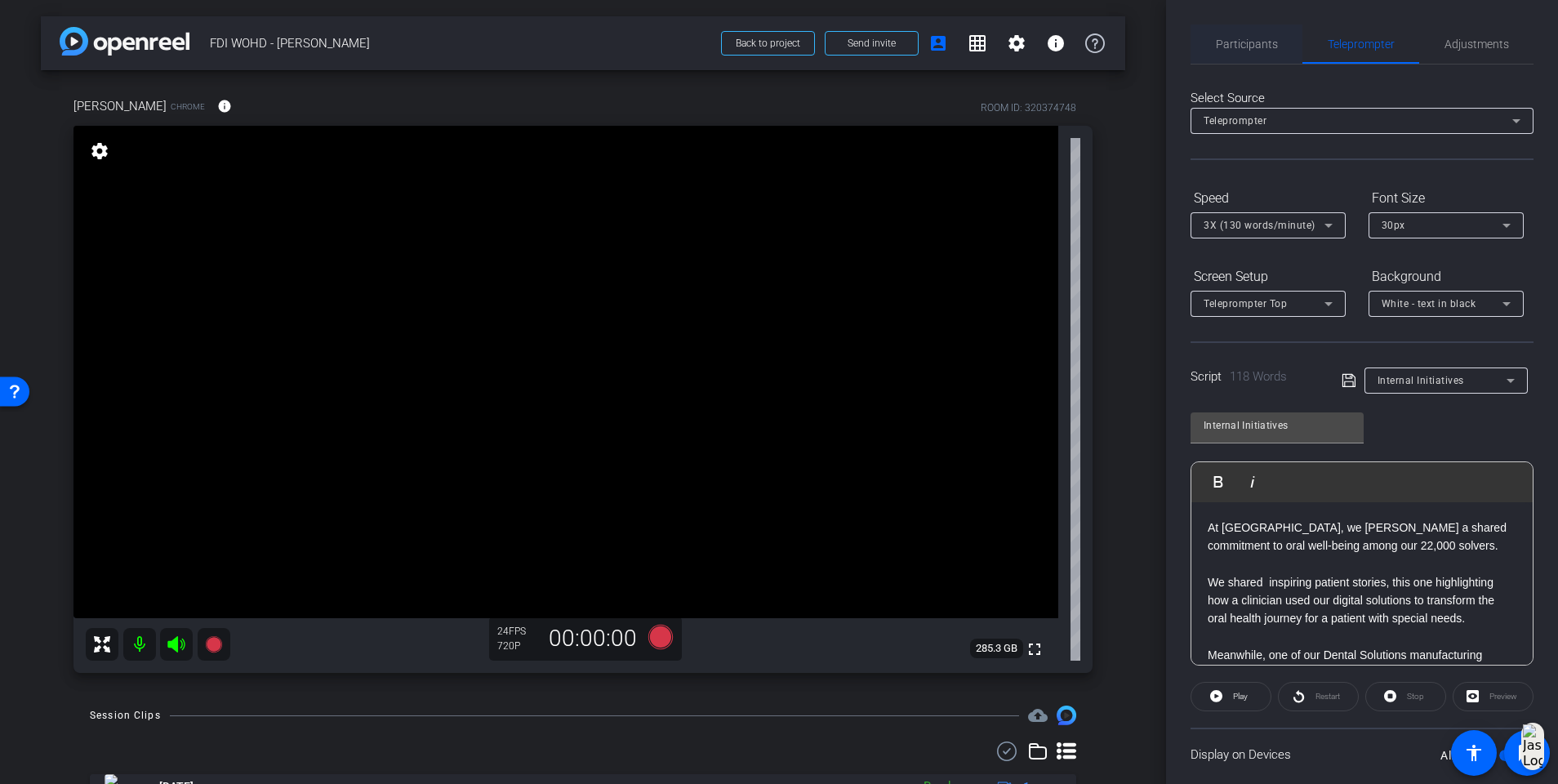
click at [1173, 42] on span "Participants" at bounding box center [1247, 44] width 62 height 11
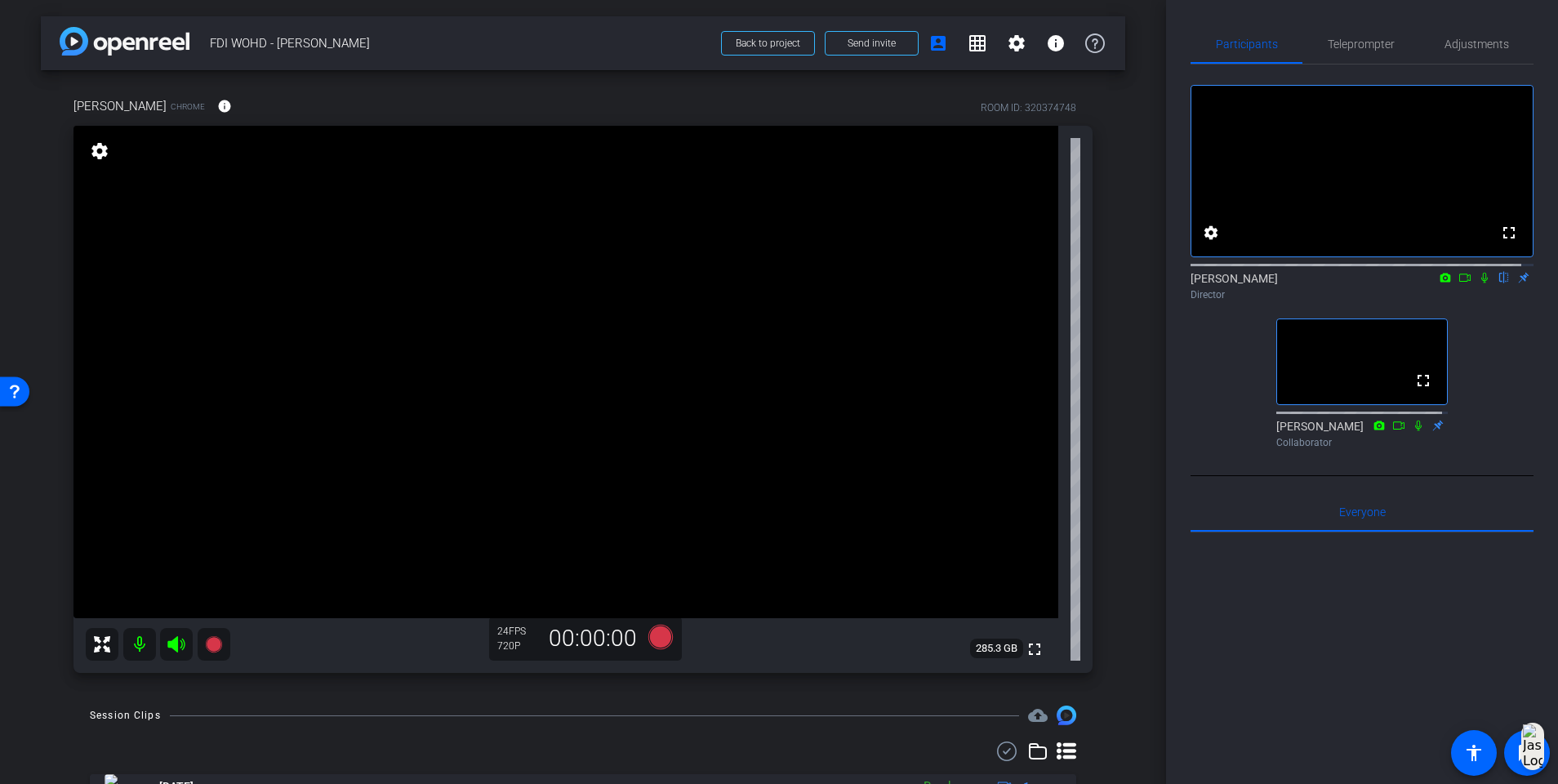
click at [1173, 283] on icon at bounding box center [1485, 278] width 7 height 10
click at [653, 506] on icon at bounding box center [661, 637] width 24 height 24
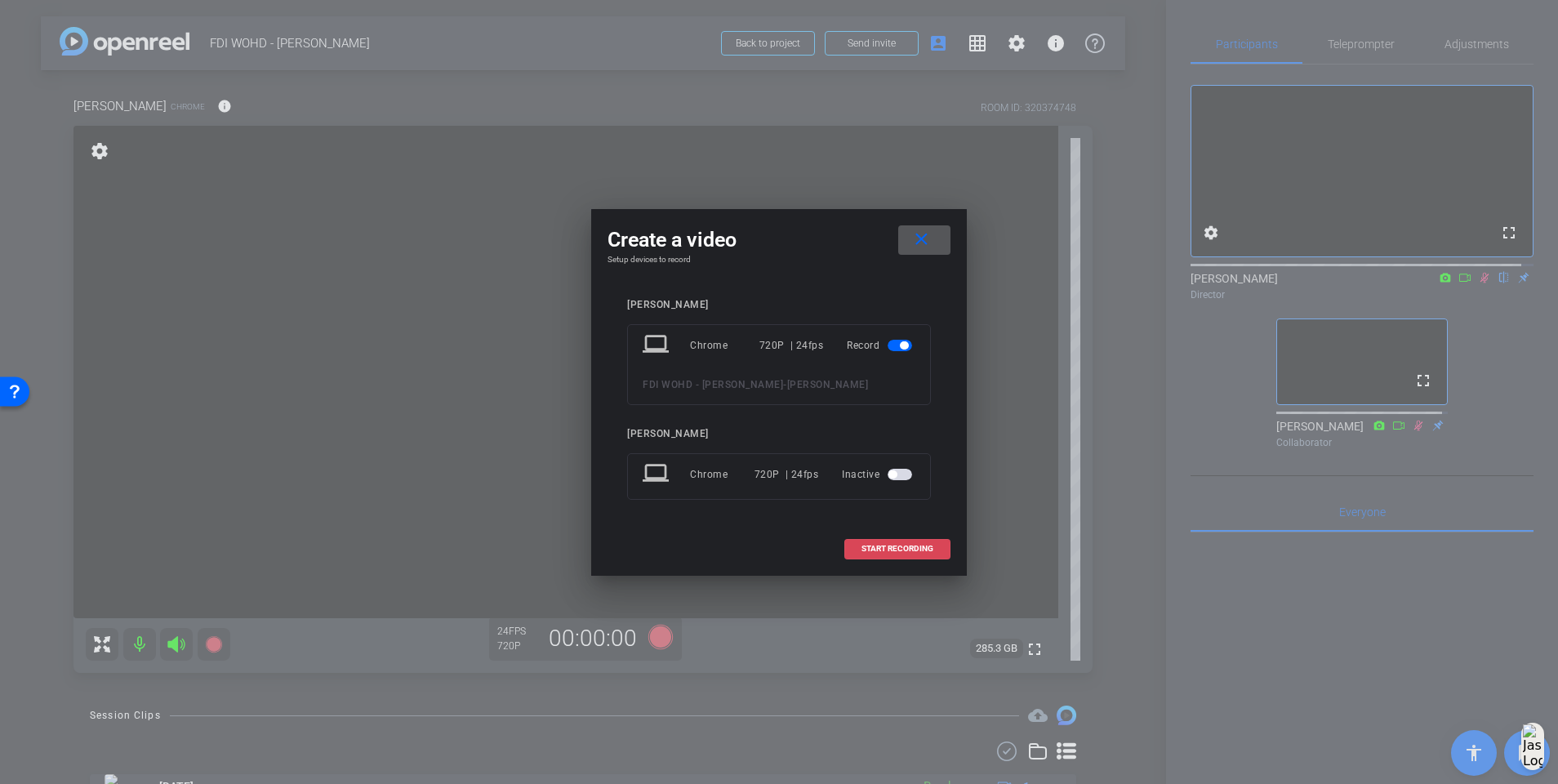
click at [875, 506] on span at bounding box center [897, 549] width 104 height 40
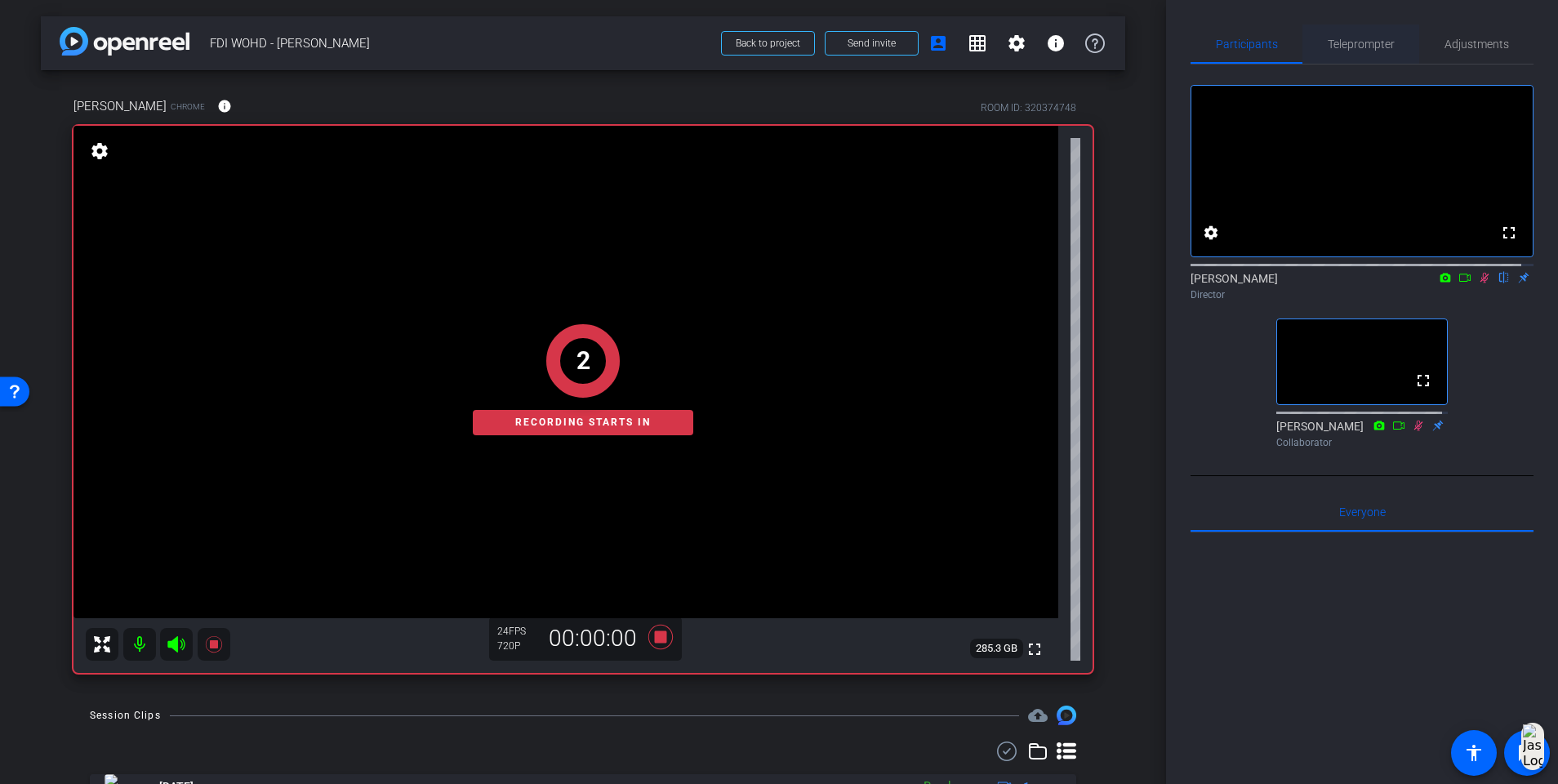
click at [1173, 62] on span "Teleprompter" at bounding box center [1361, 44] width 67 height 40
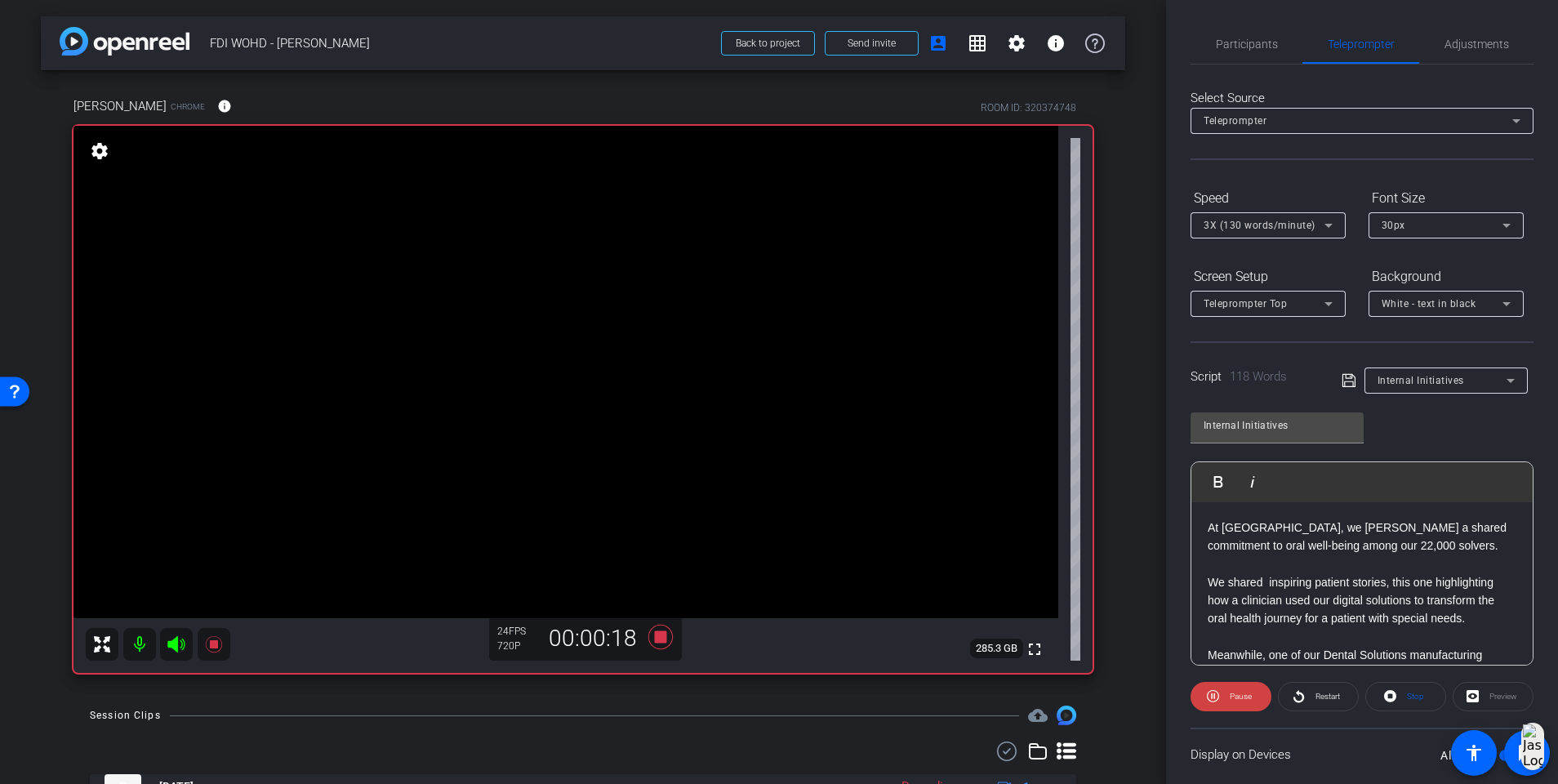
scroll to position [122, 0]
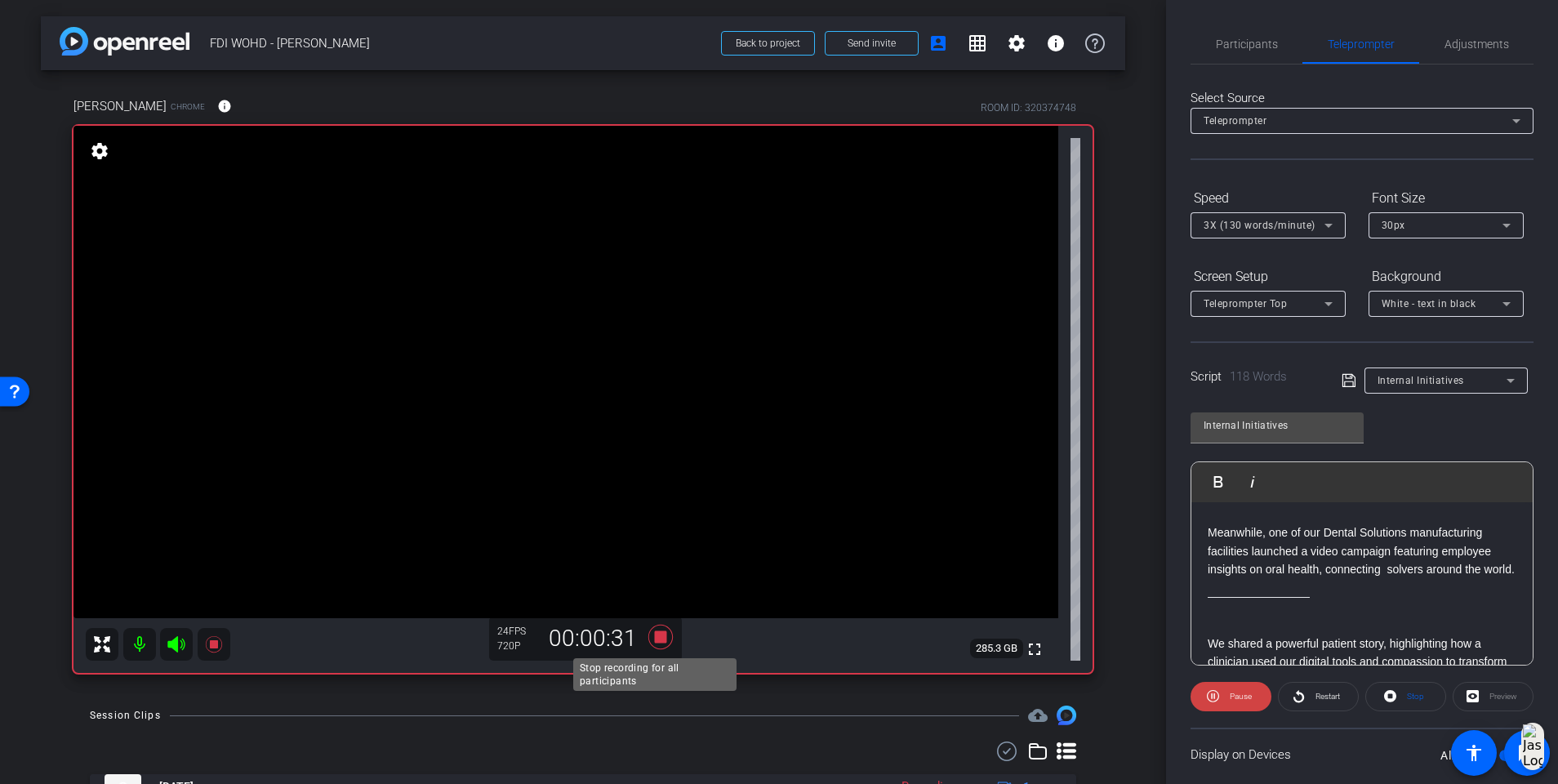
click at [655, 506] on icon at bounding box center [661, 637] width 24 height 24
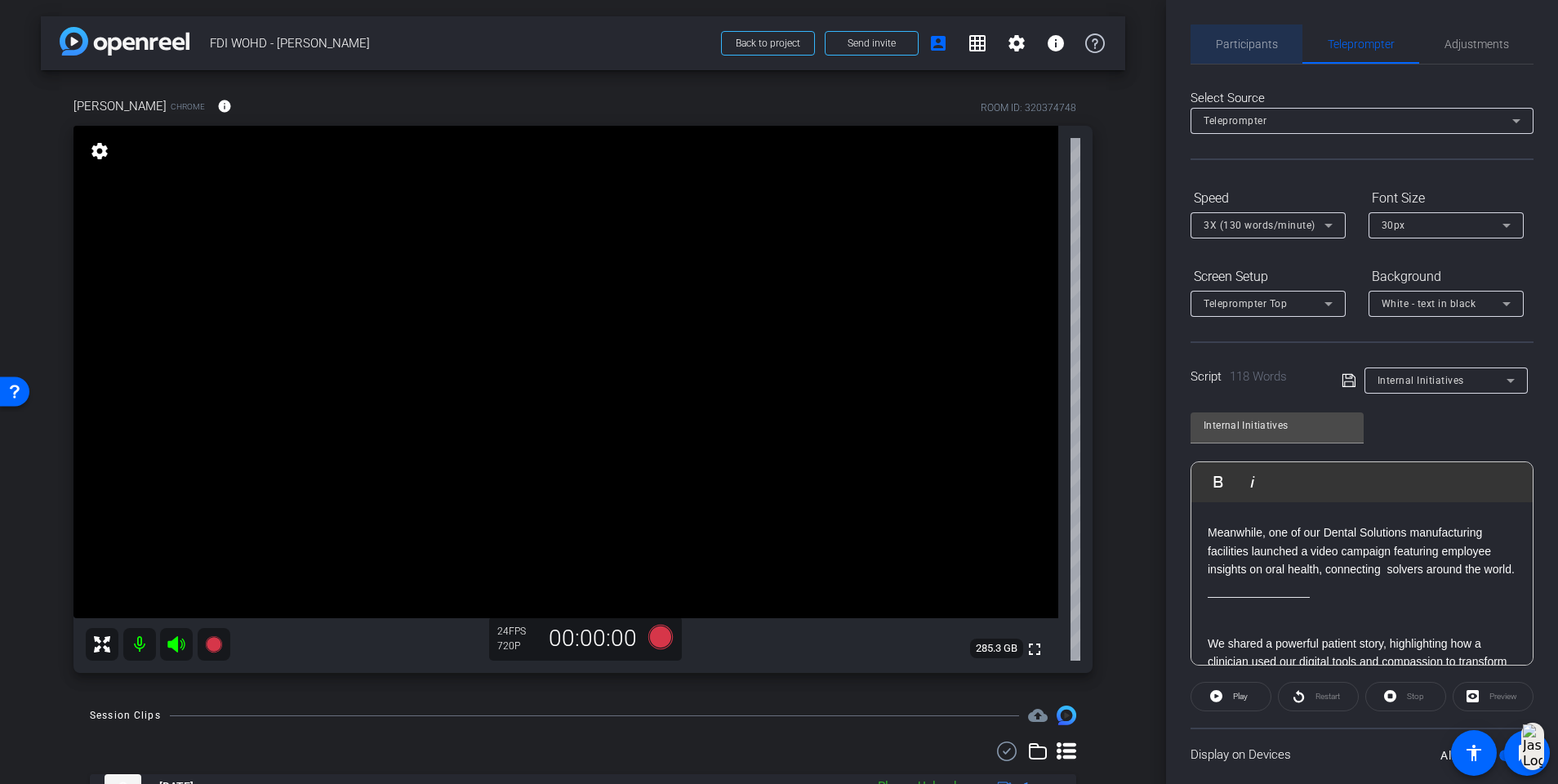
click at [1173, 55] on span "Participants" at bounding box center [1247, 44] width 62 height 40
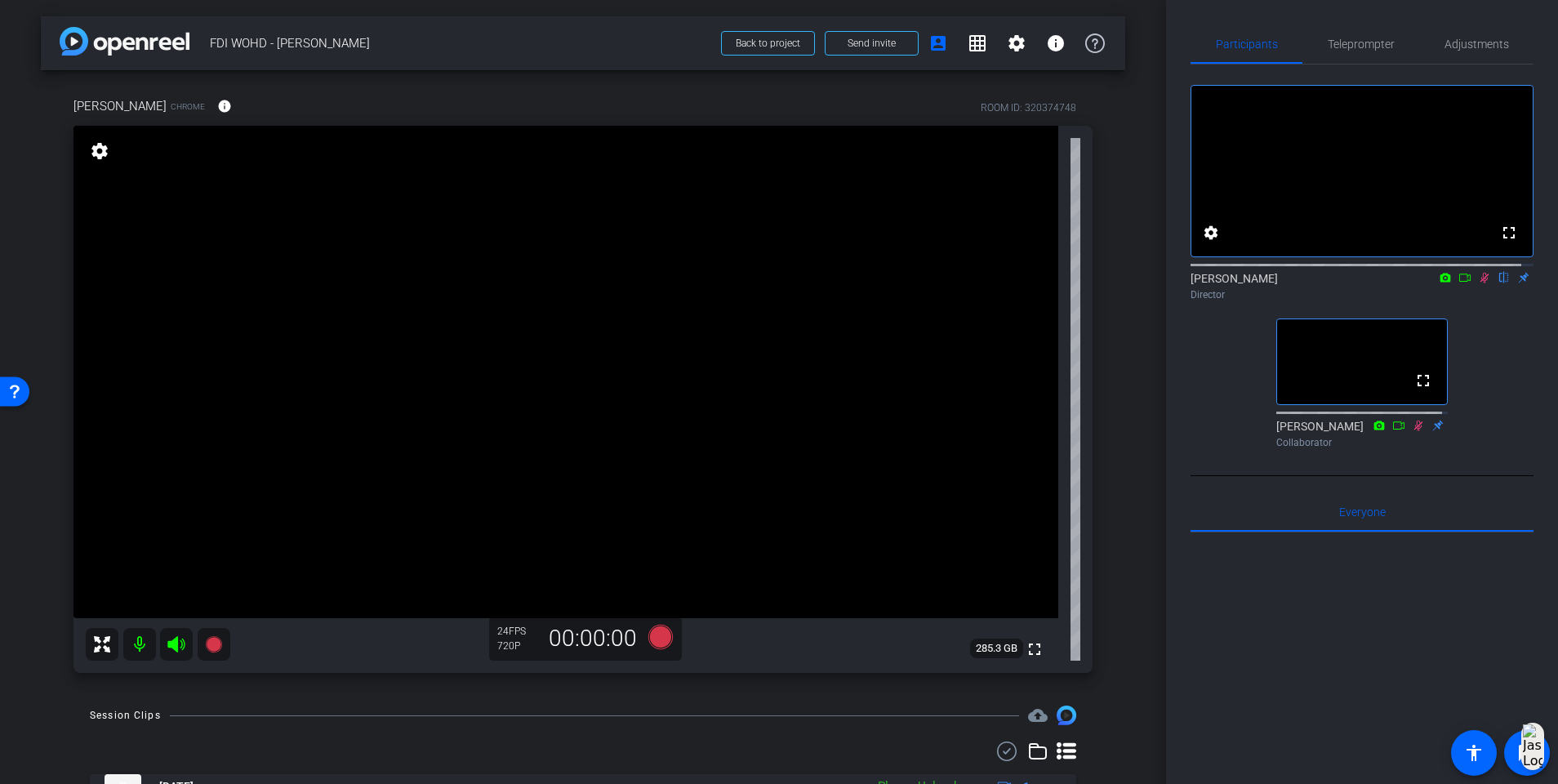
click at [1173, 283] on icon at bounding box center [1486, 278] width 9 height 10
click at [1173, 30] on span "Teleprompter" at bounding box center [1361, 44] width 67 height 40
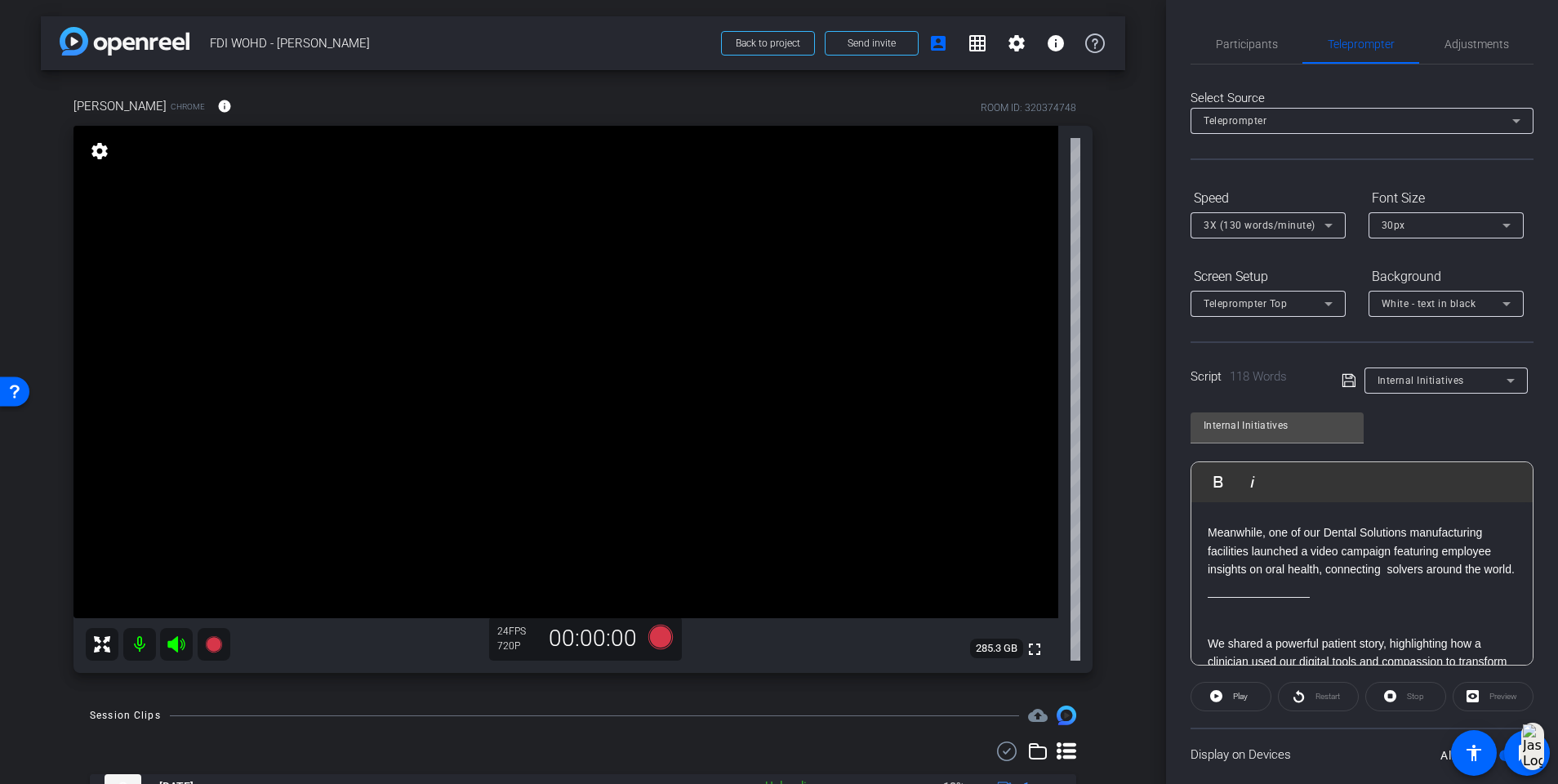
click at [1173, 367] on div "Internal Initiatives" at bounding box center [1447, 380] width 137 height 26
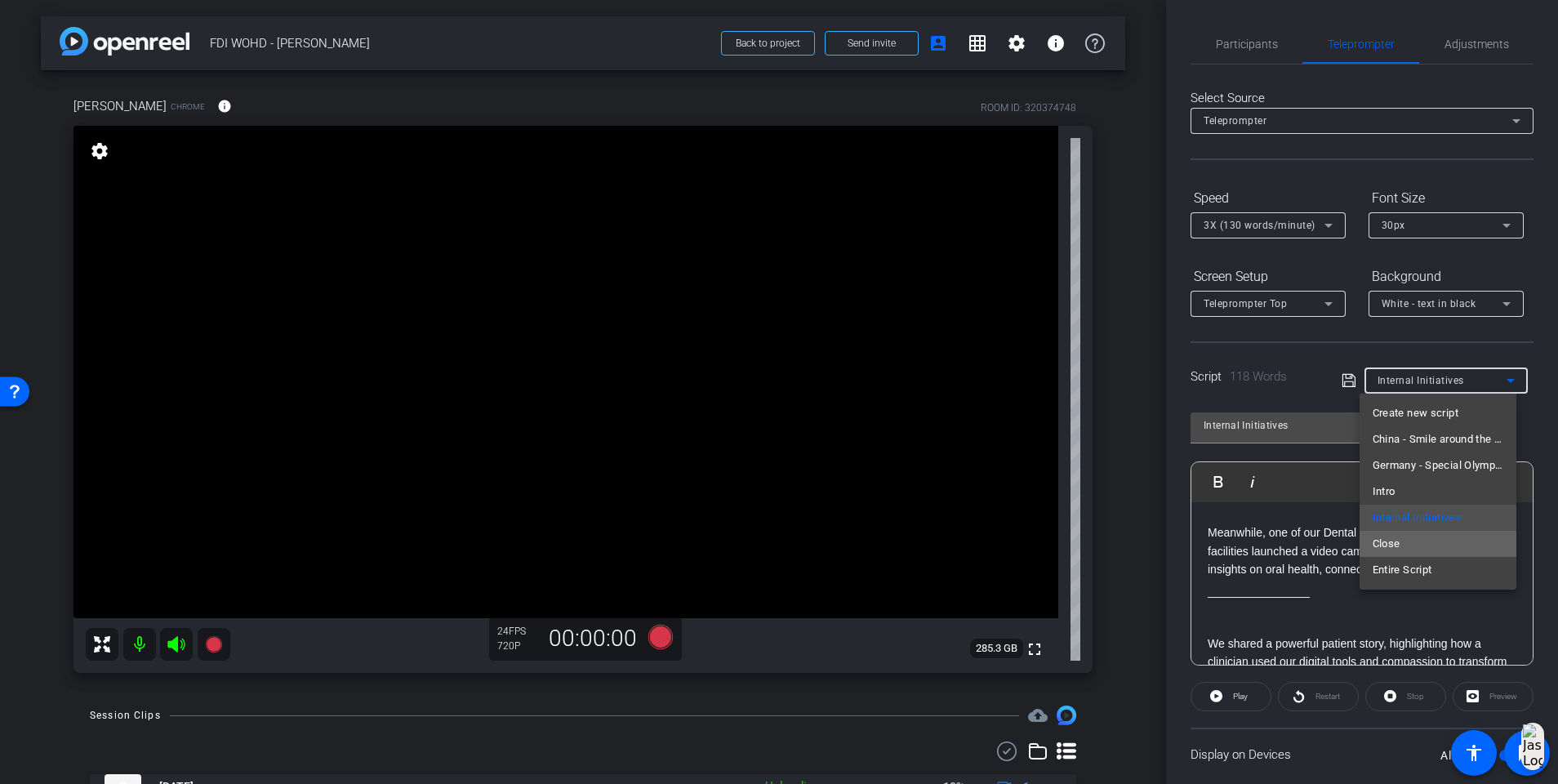
click at [1173, 506] on mat-option "Close" at bounding box center [1438, 544] width 157 height 26
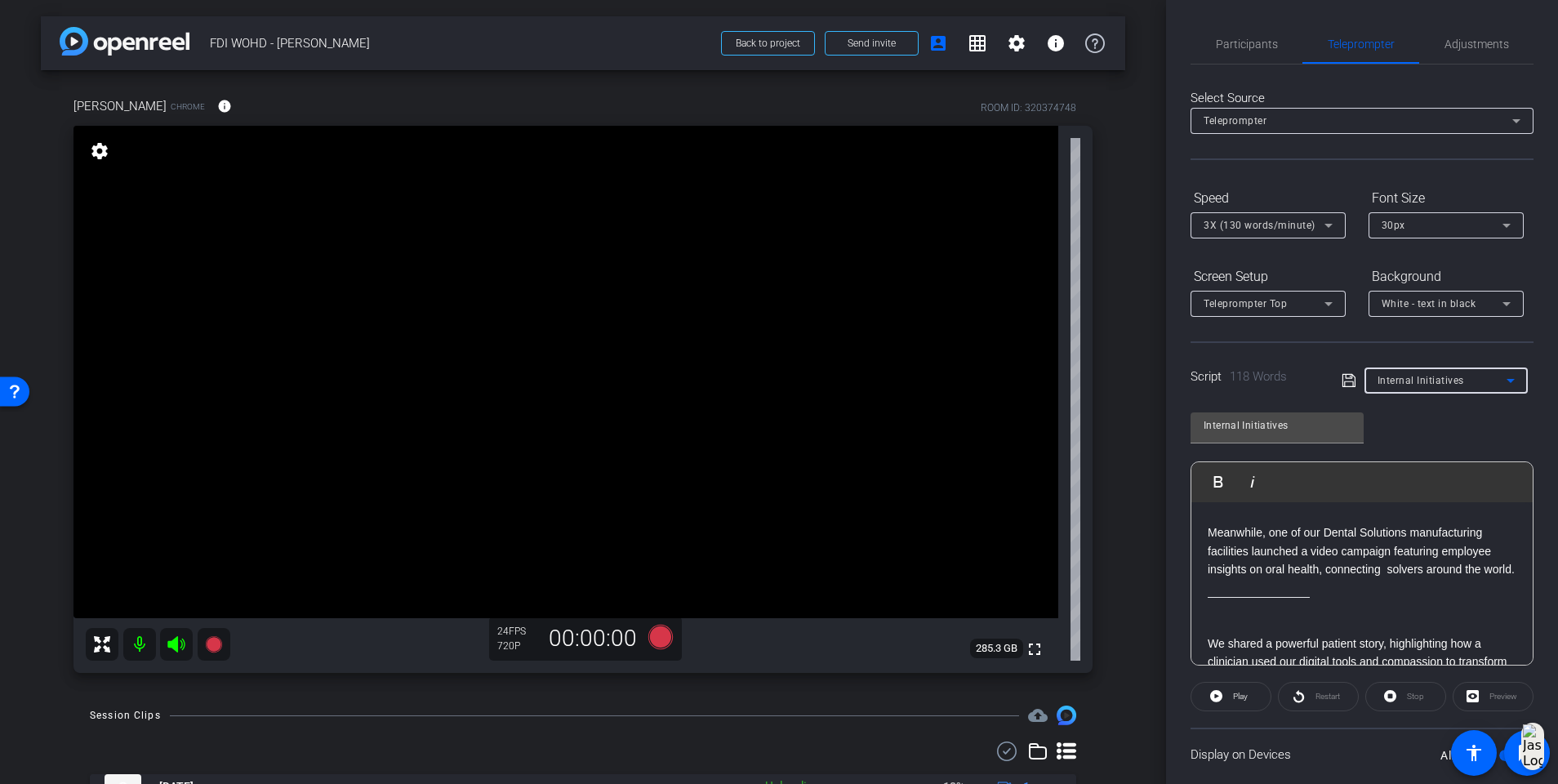
type input "Close"
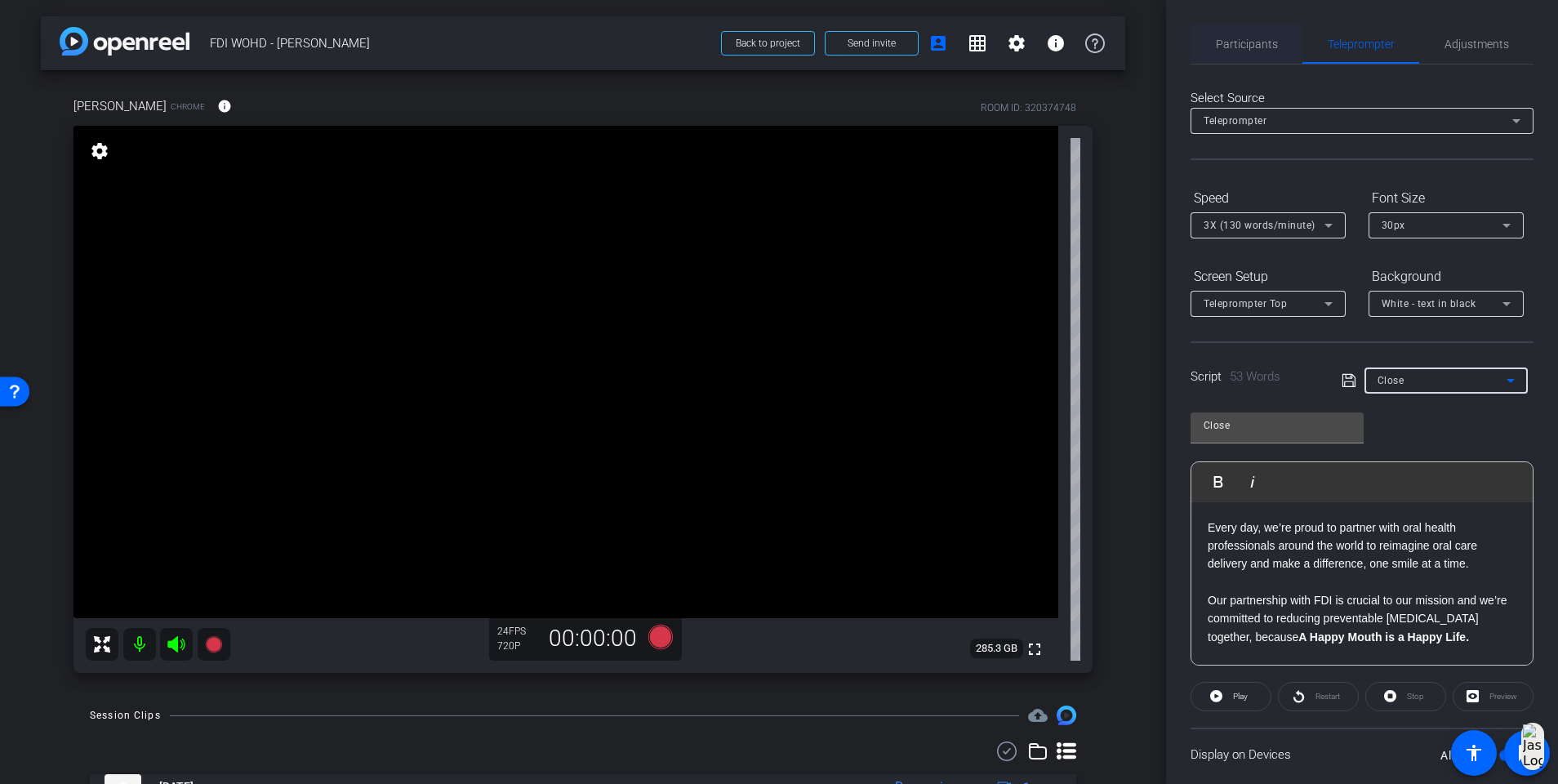
click at [1173, 47] on span "Participants" at bounding box center [1247, 44] width 62 height 11
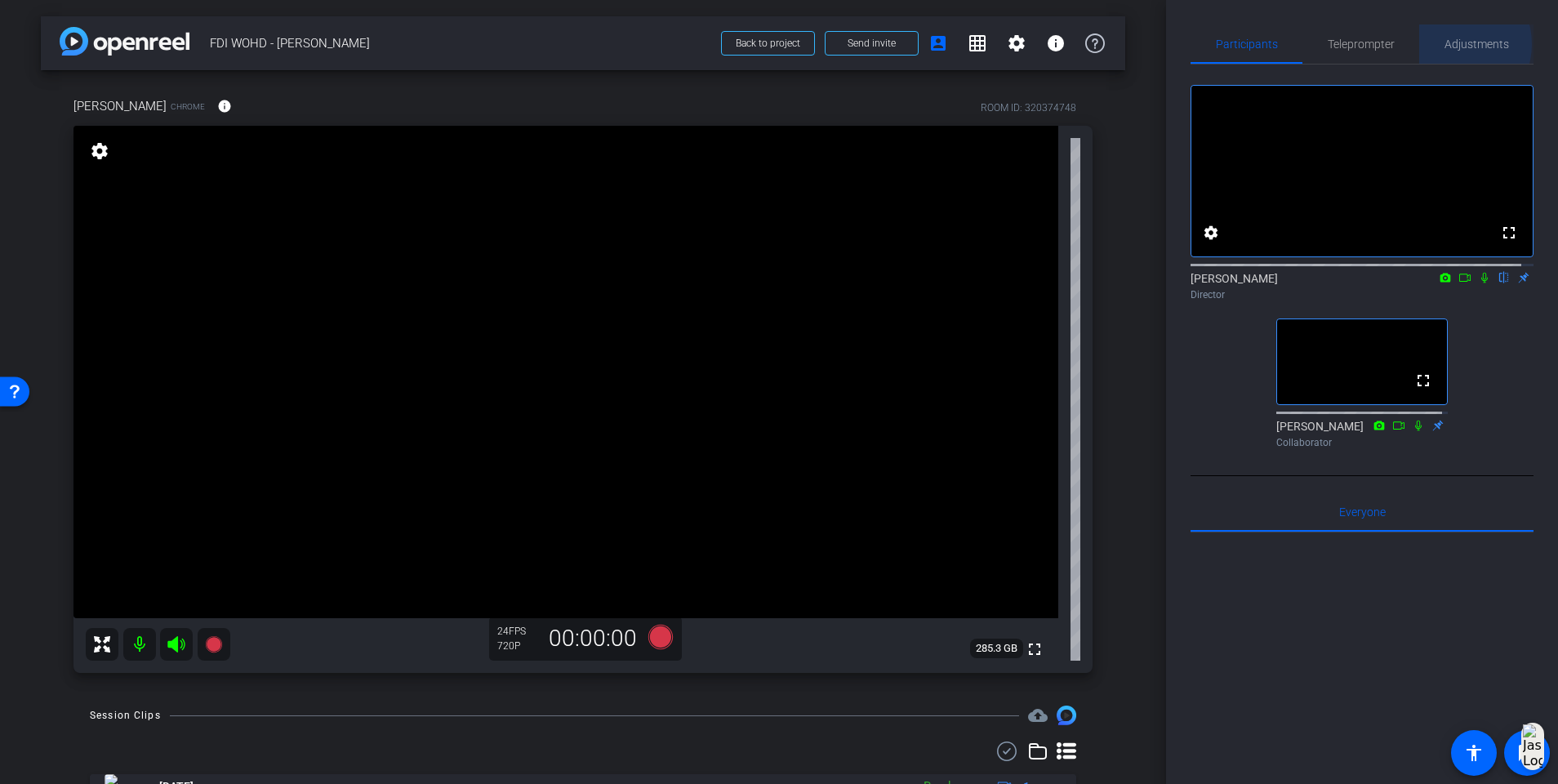
click at [1173, 44] on span "Adjustments" at bounding box center [1477, 44] width 65 height 11
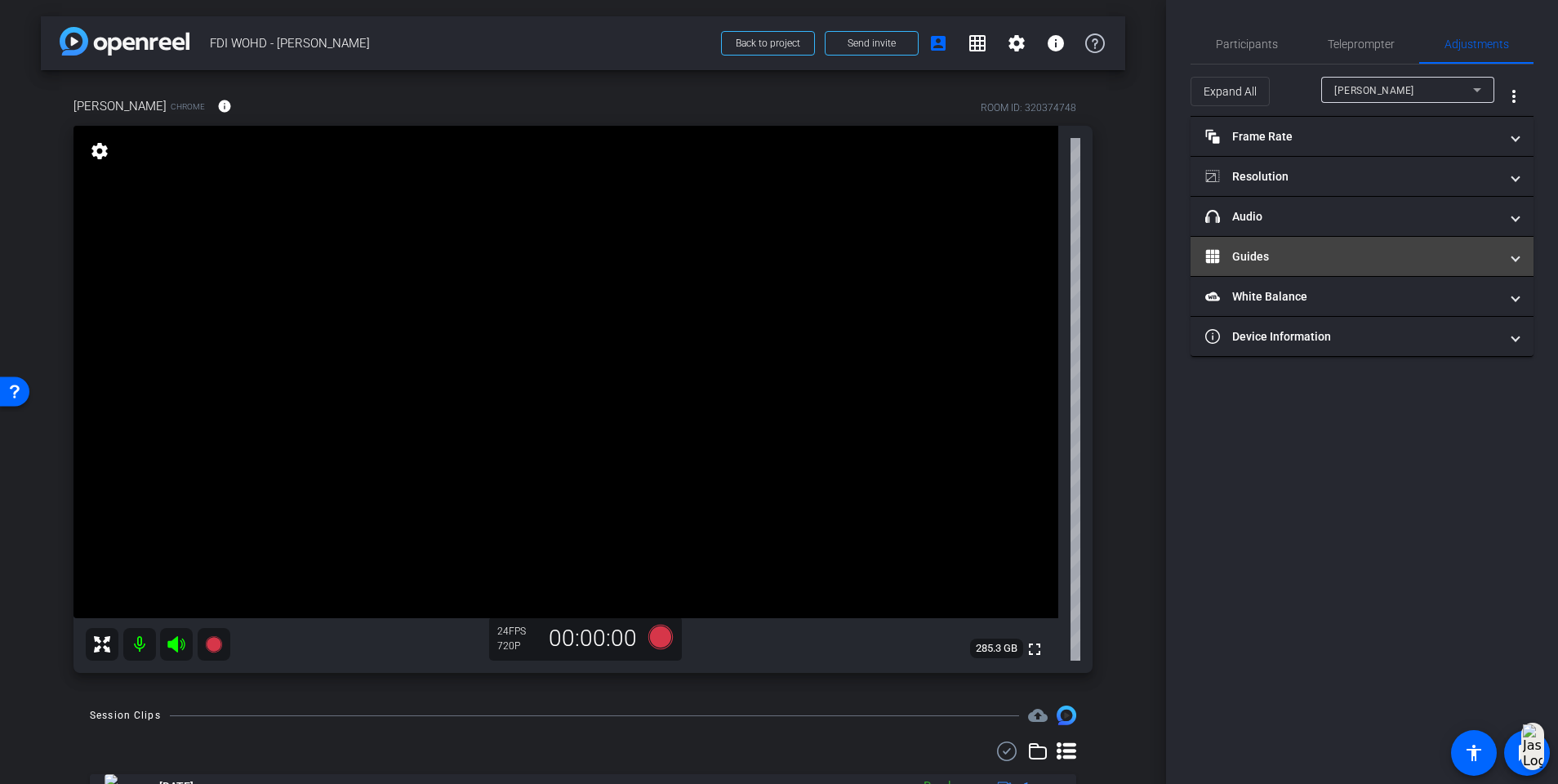
click at [1173, 269] on mat-expansion-panel-header "Guides" at bounding box center [1362, 257] width 343 height 40
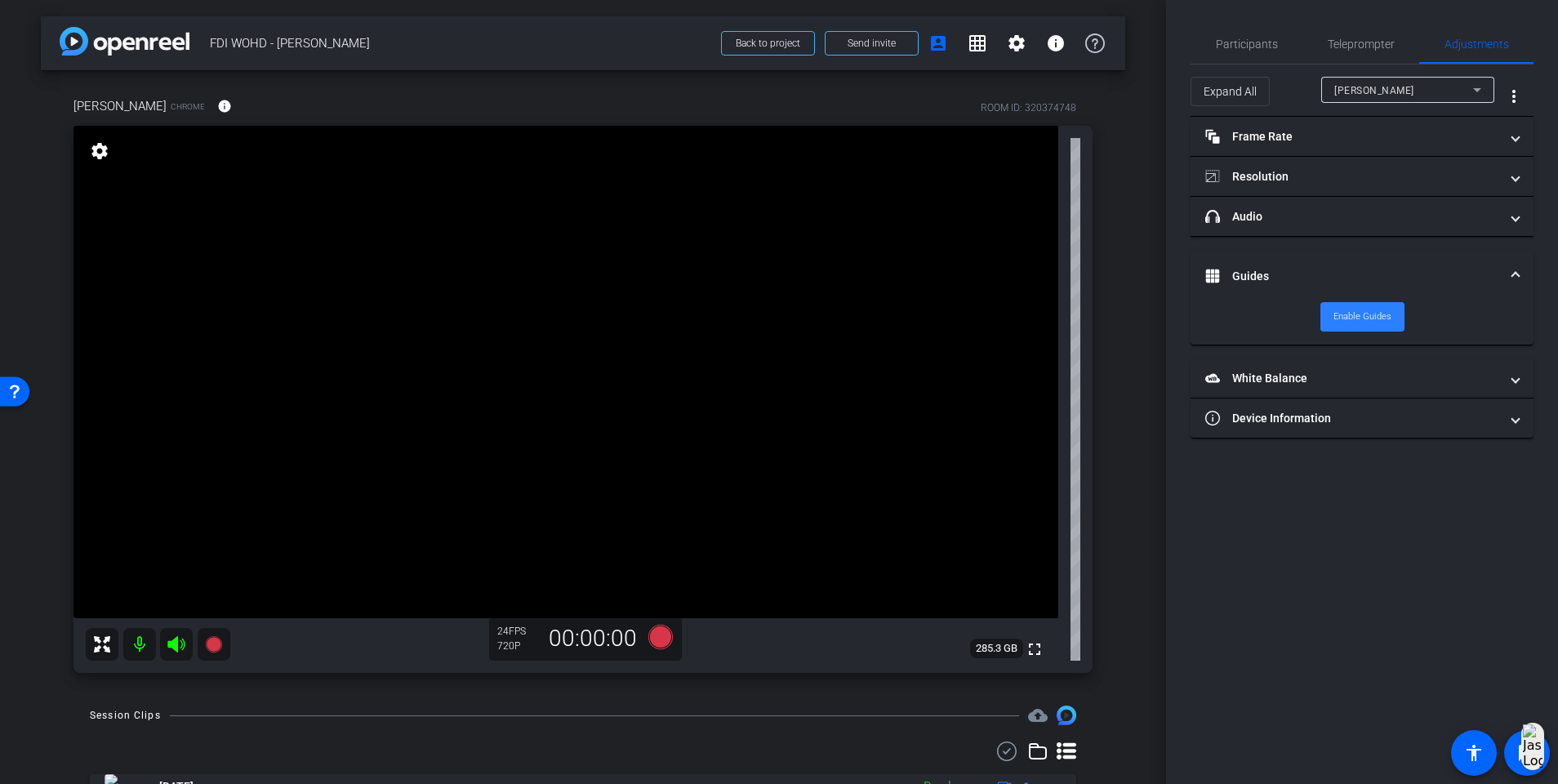
click at [1173, 330] on span at bounding box center [1362, 317] width 84 height 40
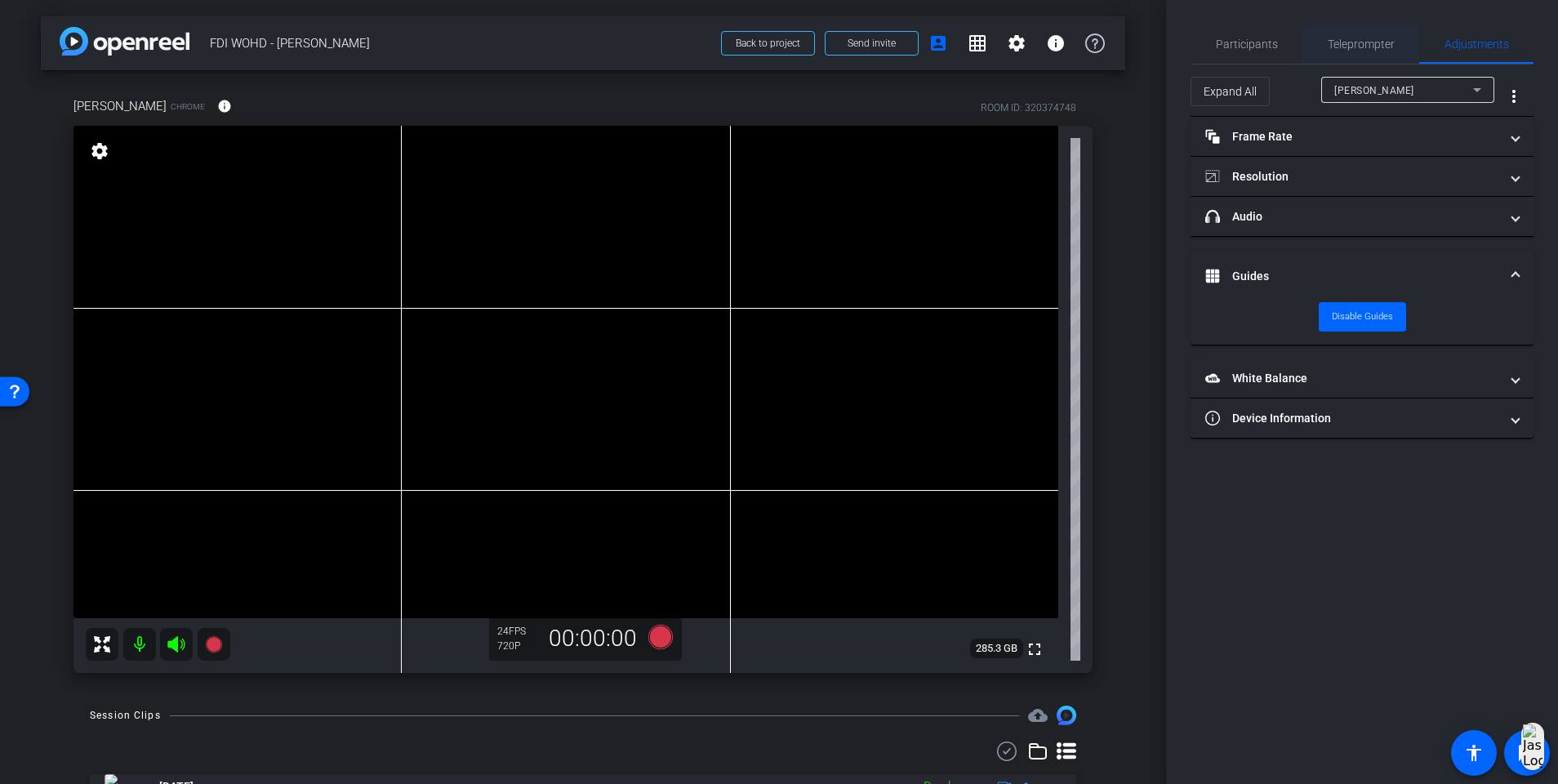
click at [1173, 52] on span "Teleprompter" at bounding box center [1361, 44] width 67 height 40
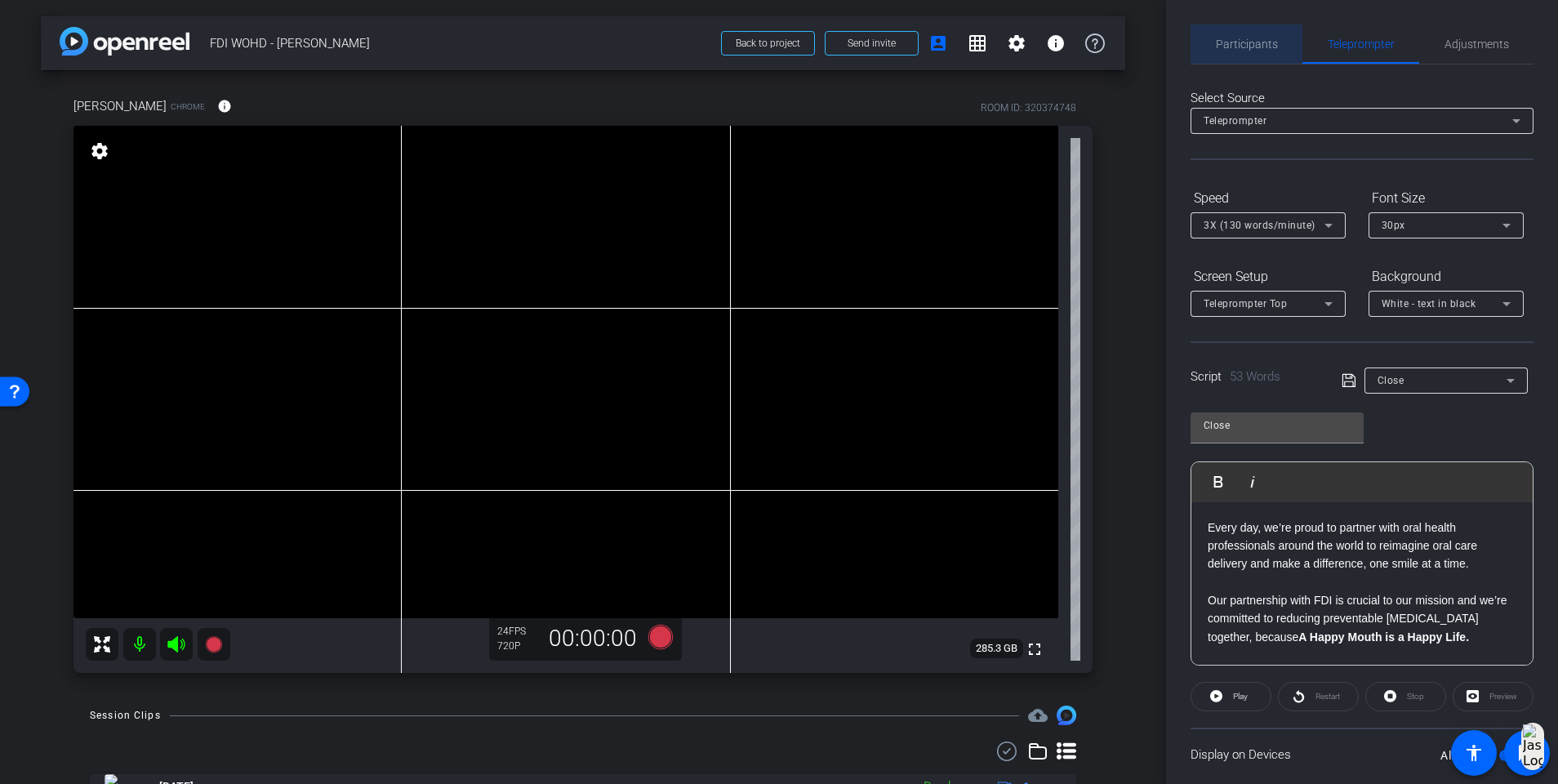
click at [1173, 53] on span "Participants" at bounding box center [1247, 44] width 62 height 40
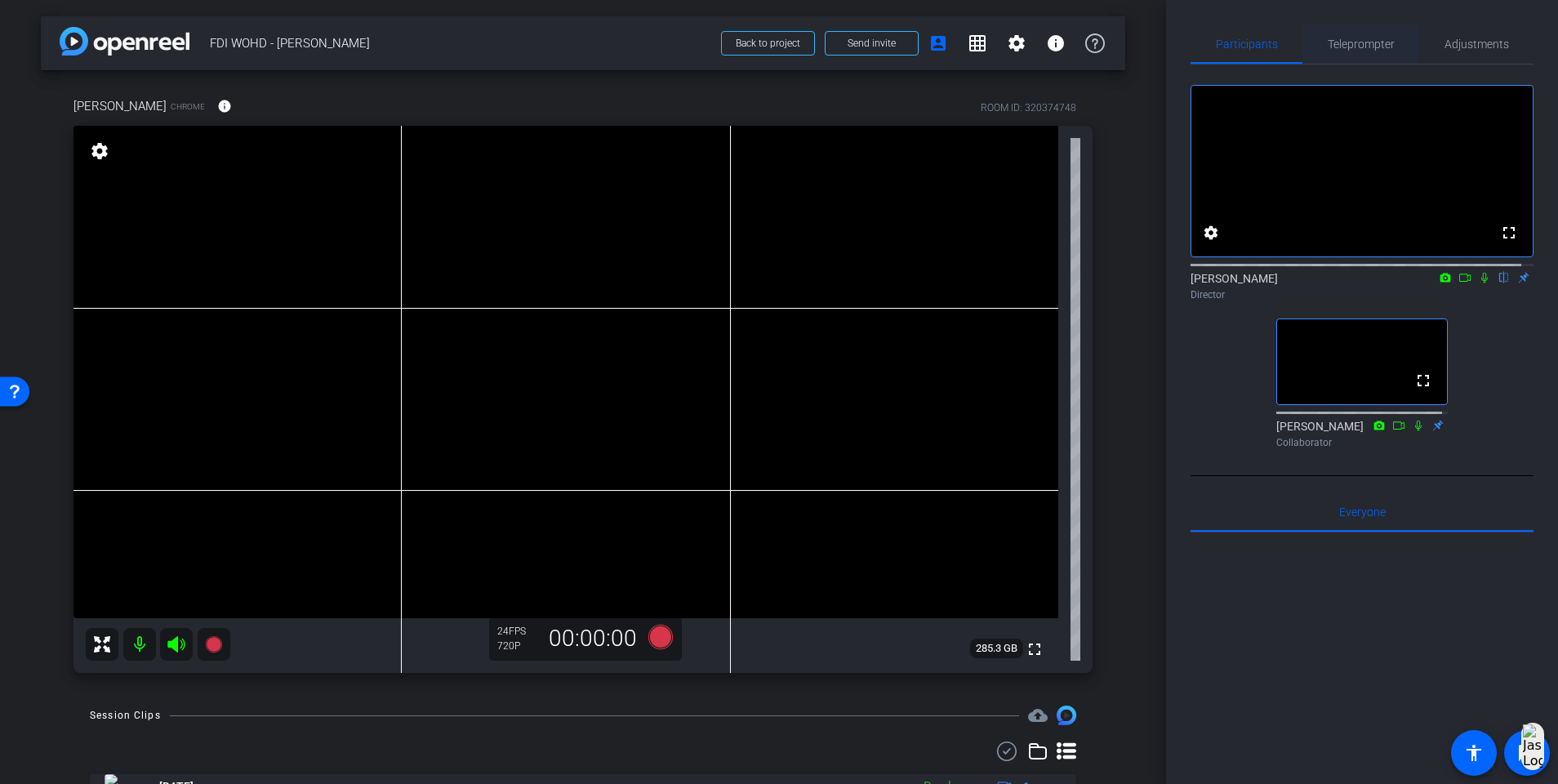
click at [1173, 53] on span "Teleprompter" at bounding box center [1361, 44] width 67 height 40
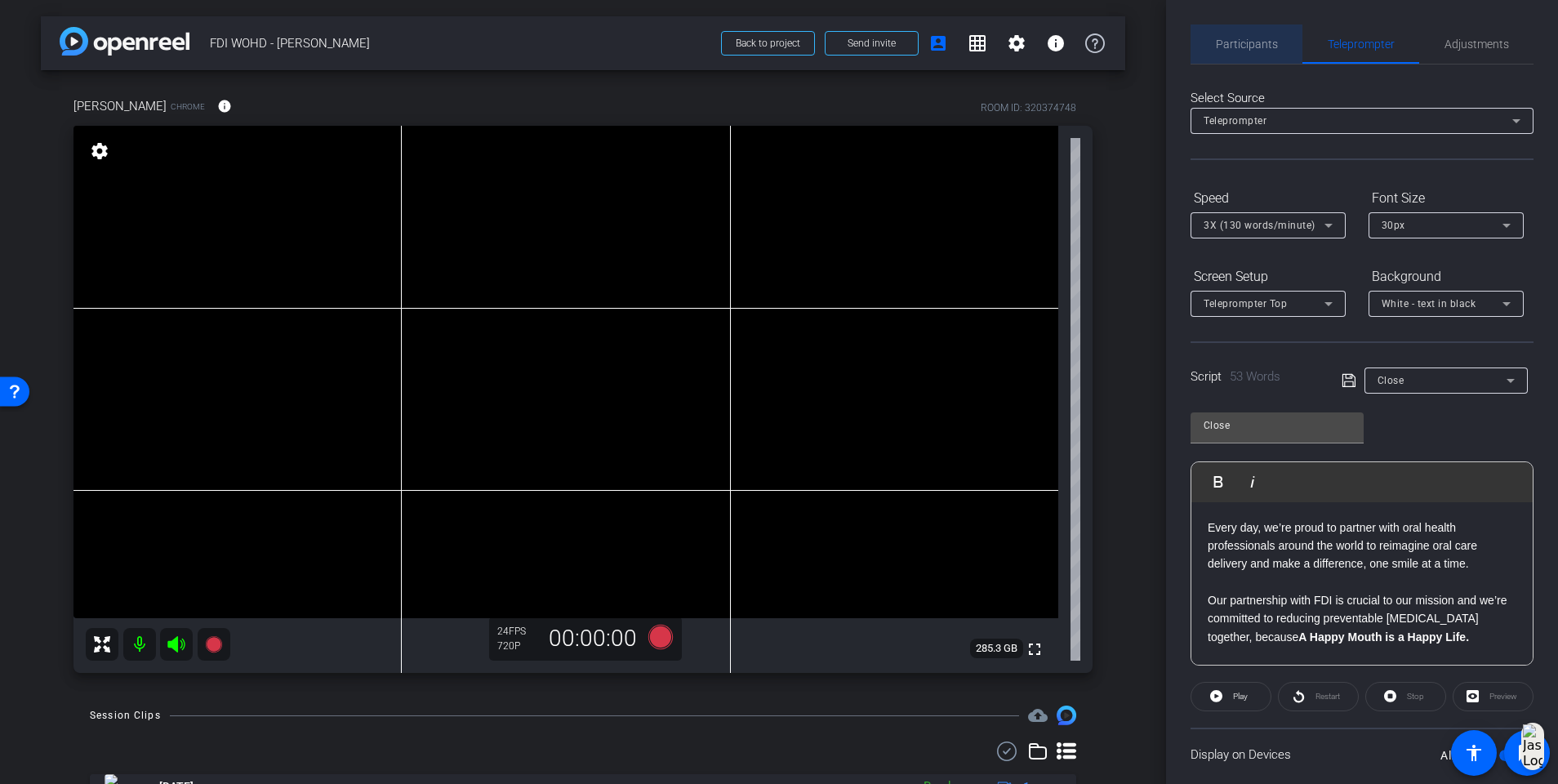
click at [1173, 35] on span "Participants" at bounding box center [1247, 44] width 62 height 40
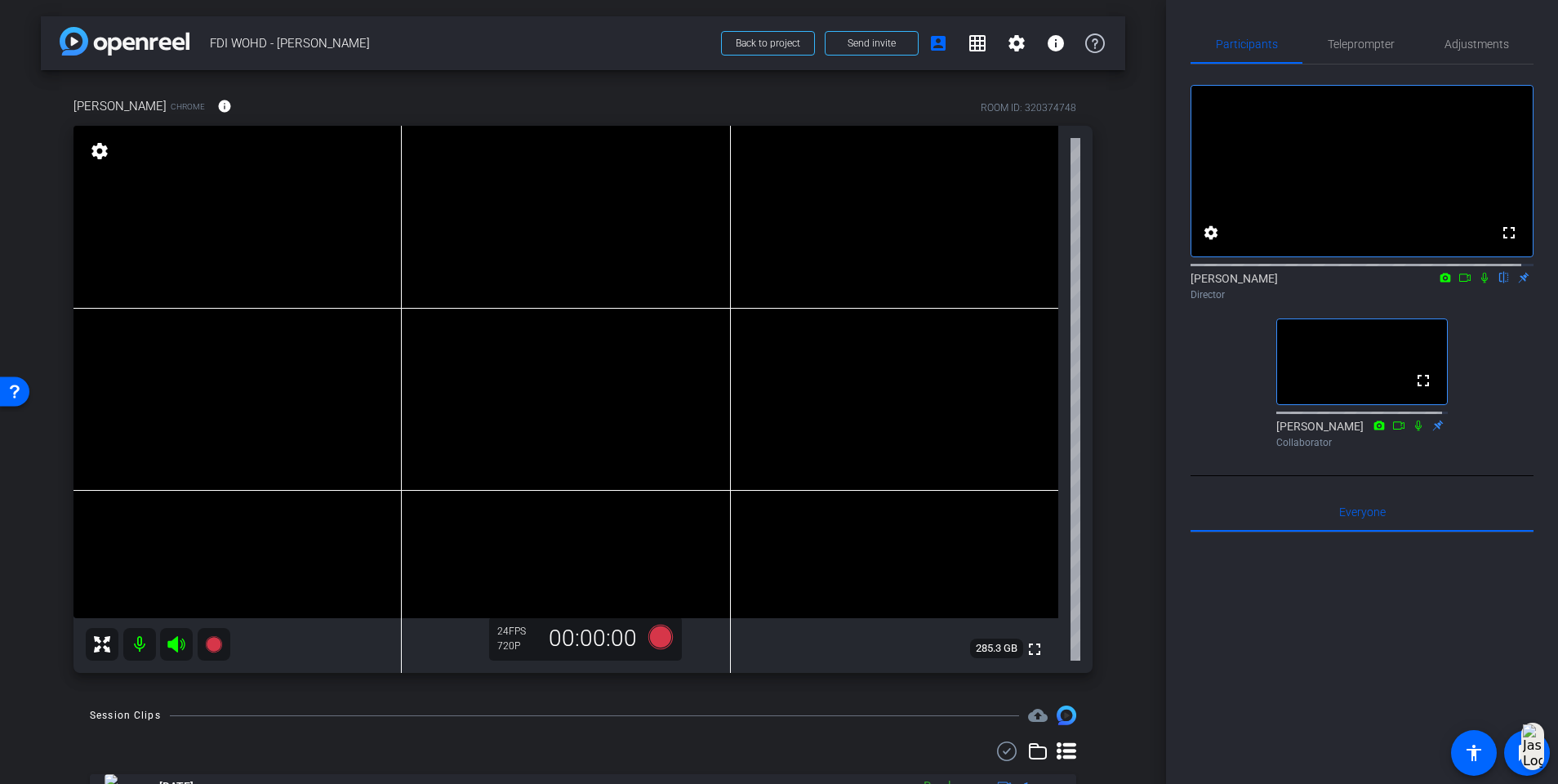
click at [1173, 283] on icon at bounding box center [1485, 278] width 7 height 10
click at [645, 506] on icon at bounding box center [661, 636] width 40 height 29
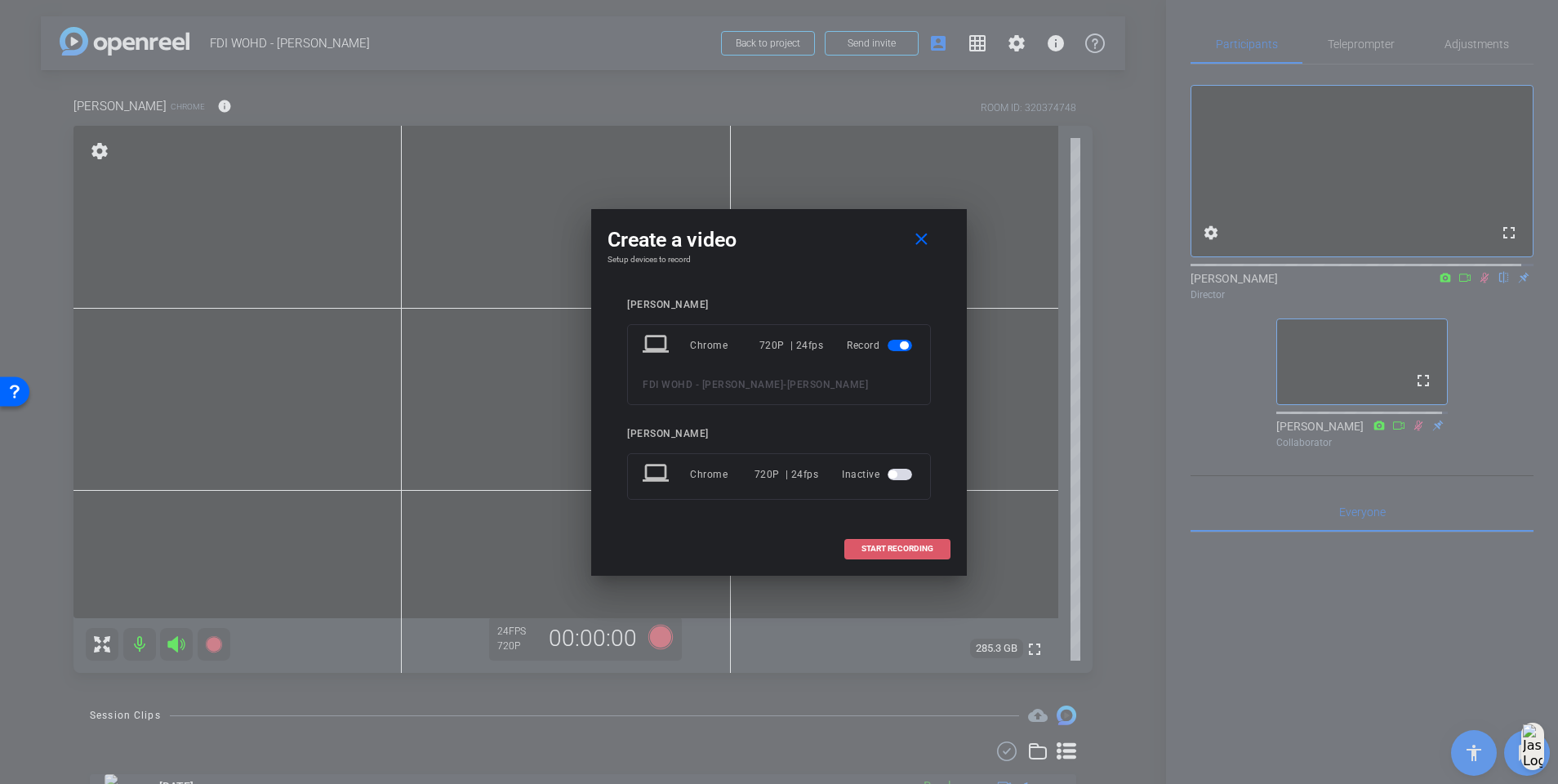
click at [879, 506] on span "START RECORDING" at bounding box center [897, 549] width 72 height 8
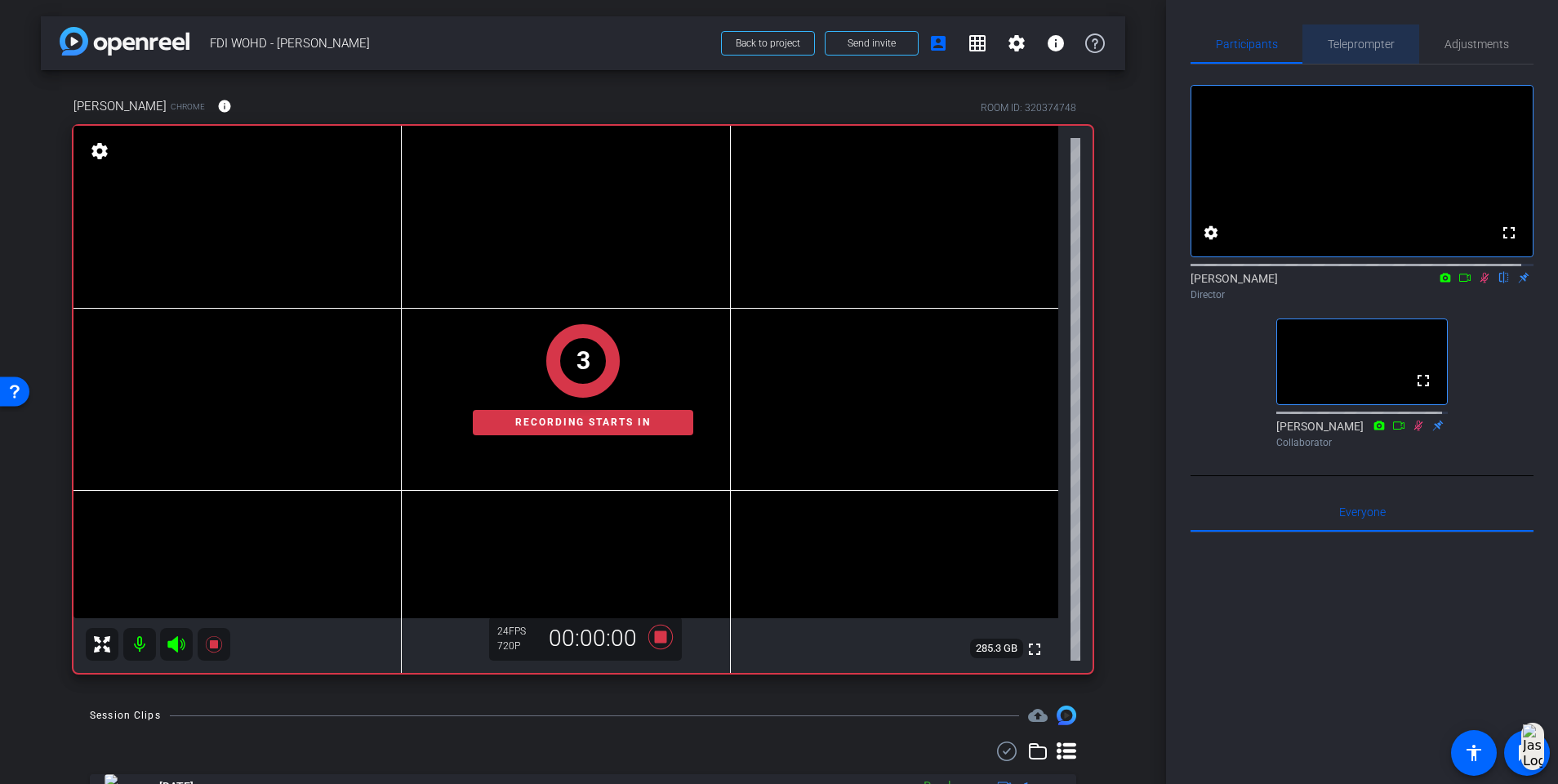
click at [1173, 50] on span "Teleprompter" at bounding box center [1361, 44] width 67 height 11
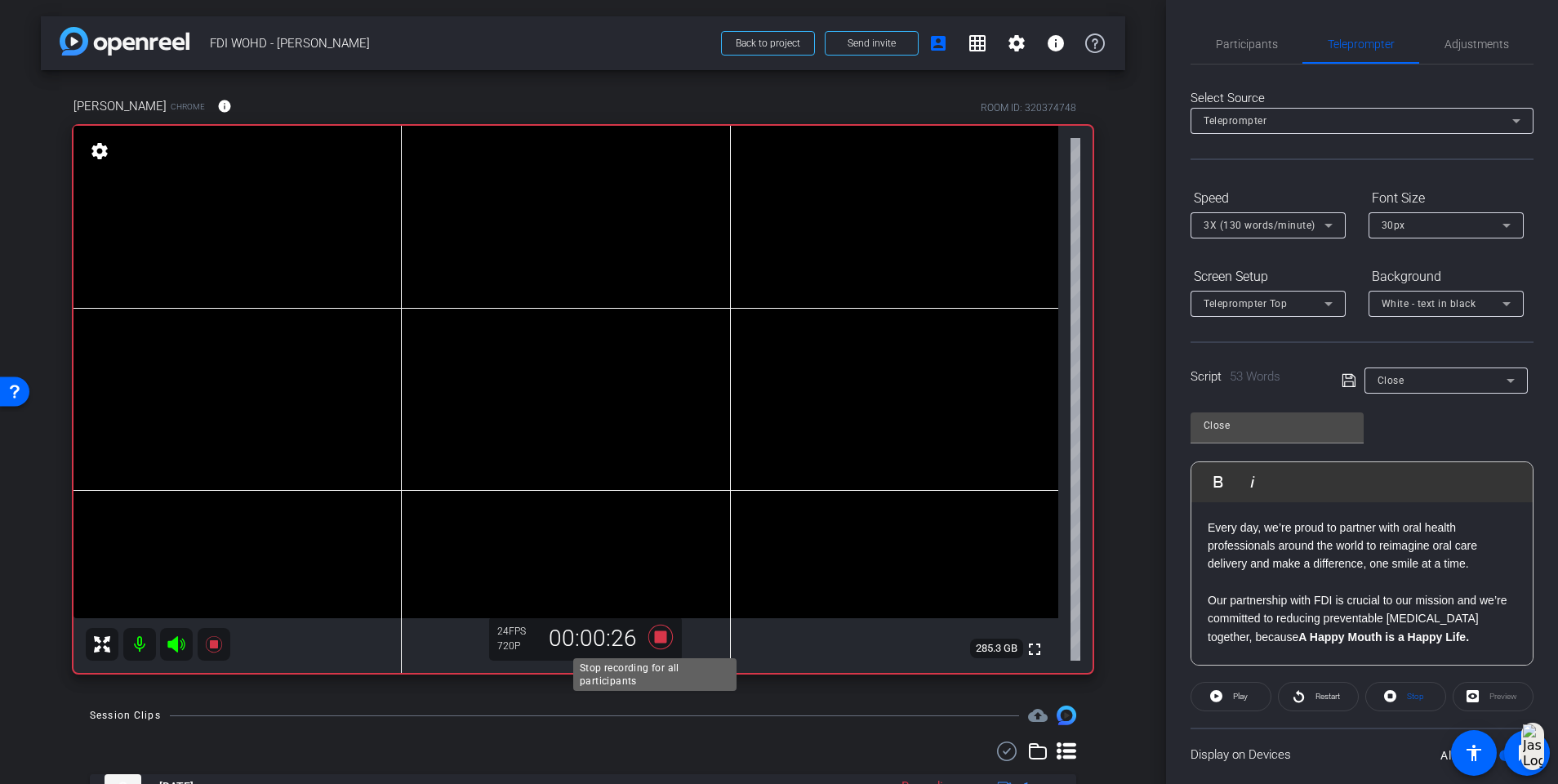
click at [657, 506] on icon at bounding box center [661, 636] width 40 height 29
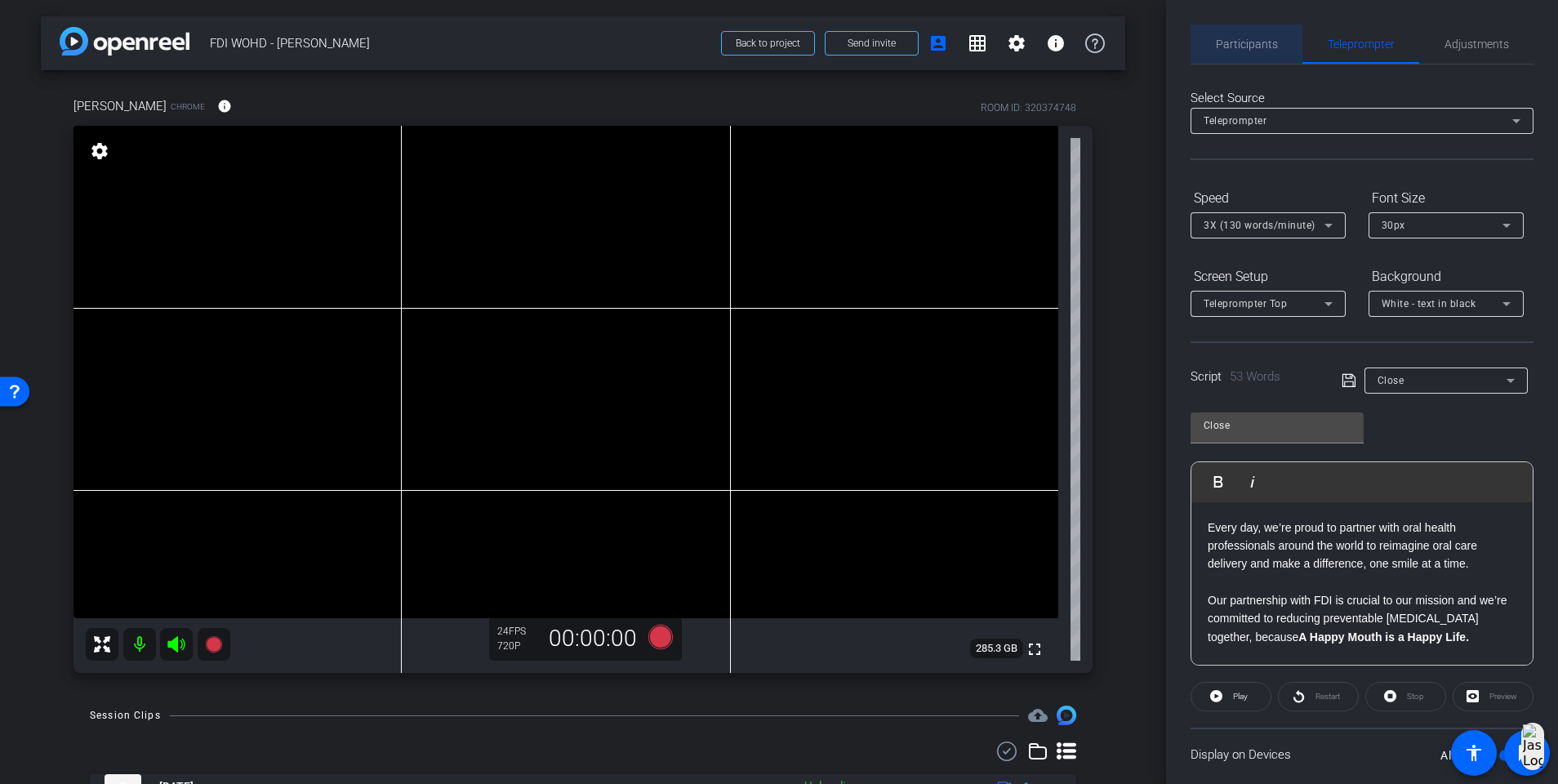
click at [1173, 47] on span "Participants" at bounding box center [1247, 44] width 62 height 11
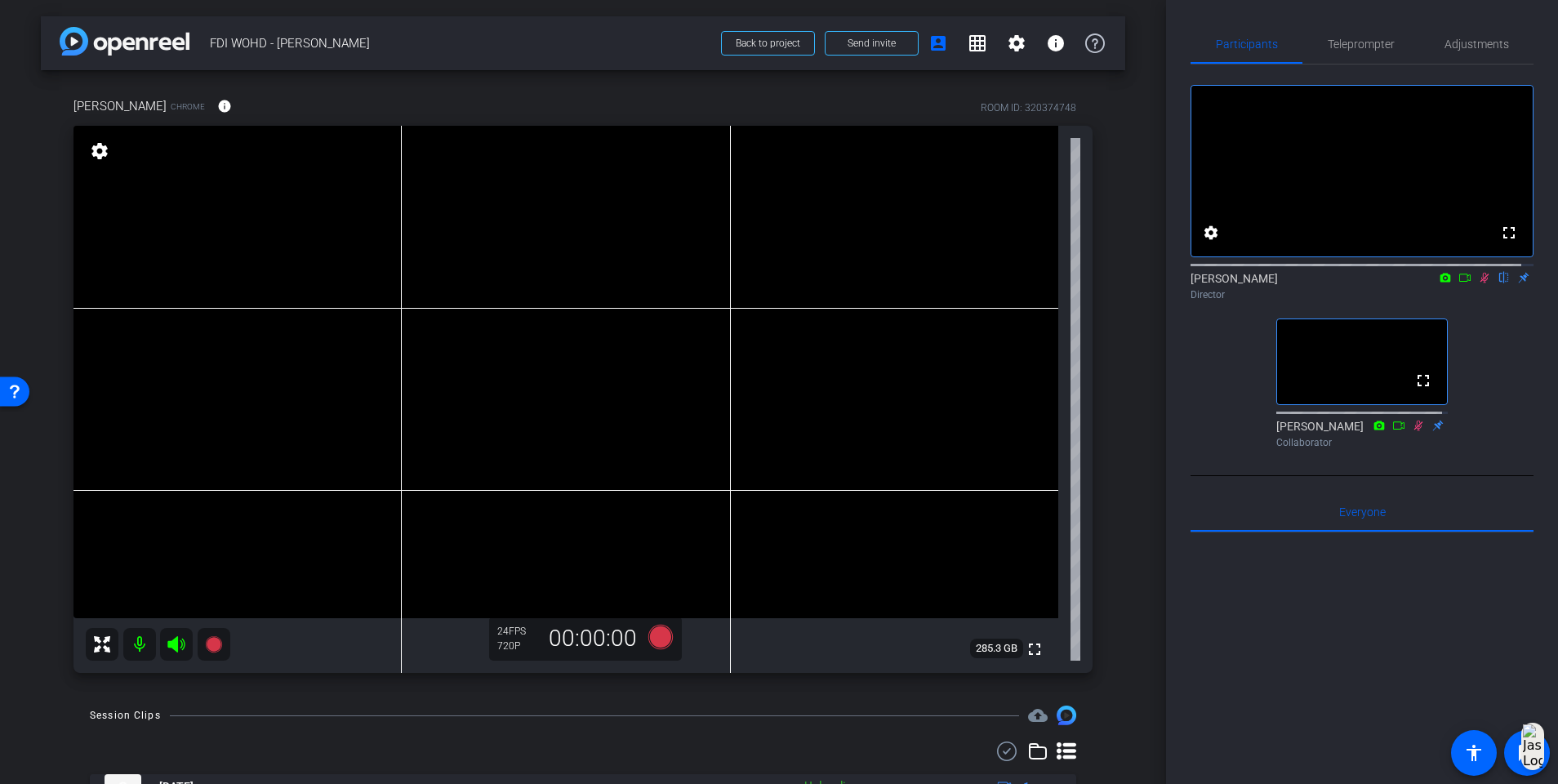
click at [1173, 283] on icon at bounding box center [1485, 278] width 13 height 11
click at [1173, 41] on span "Teleprompter" at bounding box center [1361, 44] width 67 height 11
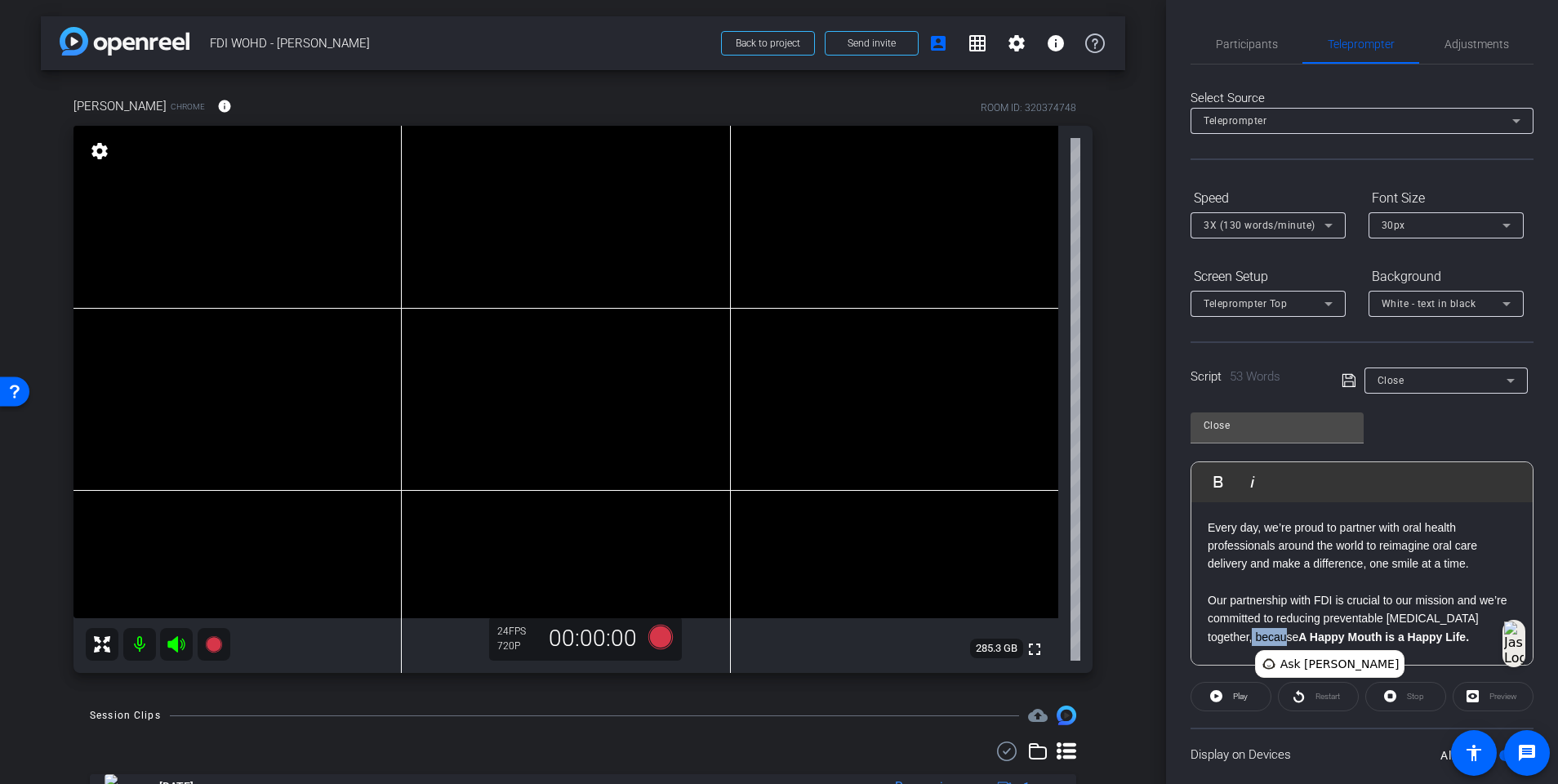
drag, startPoint x: 1256, startPoint y: 639, endPoint x: 1295, endPoint y: 635, distance: 39.2
click at [1173, 506] on p "Our partnership with FDI is crucial to our mission and we’re committed to reduc…" at bounding box center [1362, 618] width 309 height 55
click at [1173, 49] on span "Participants" at bounding box center [1247, 44] width 62 height 11
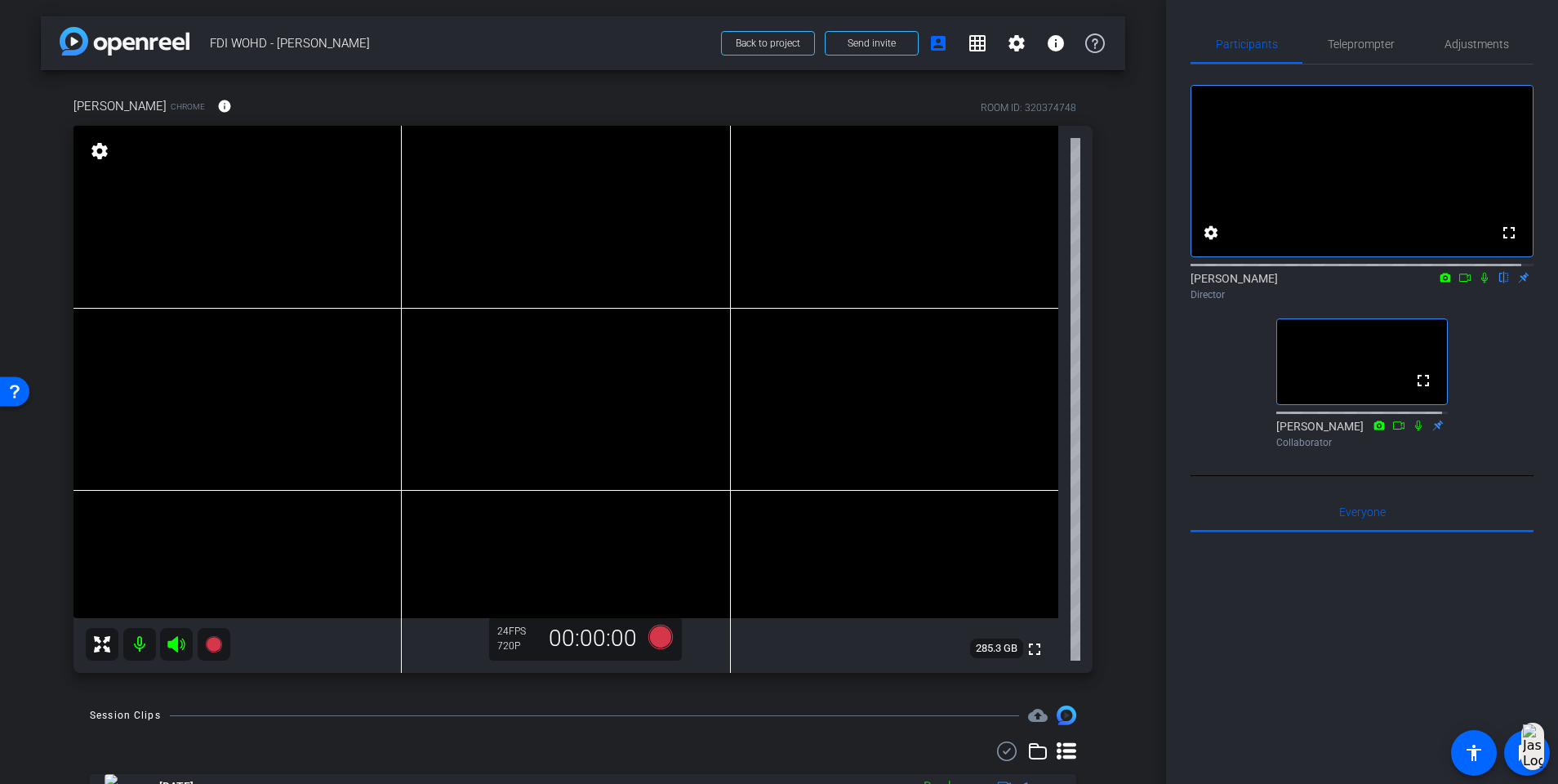
click at [1173, 283] on icon at bounding box center [1485, 278] width 13 height 11
click at [651, 506] on icon at bounding box center [661, 636] width 40 height 29
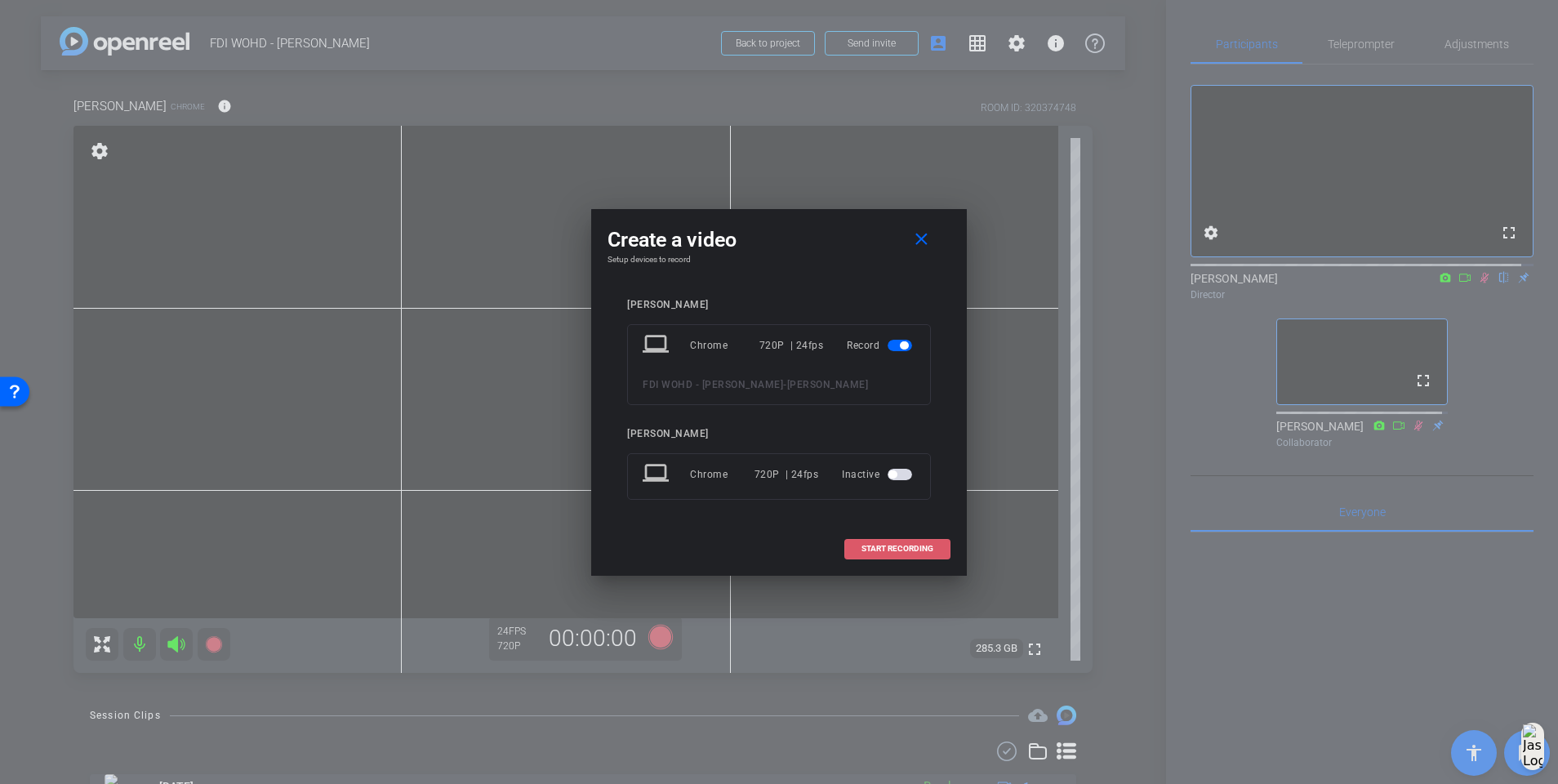
click at [881, 506] on span "START RECORDING" at bounding box center [897, 549] width 72 height 8
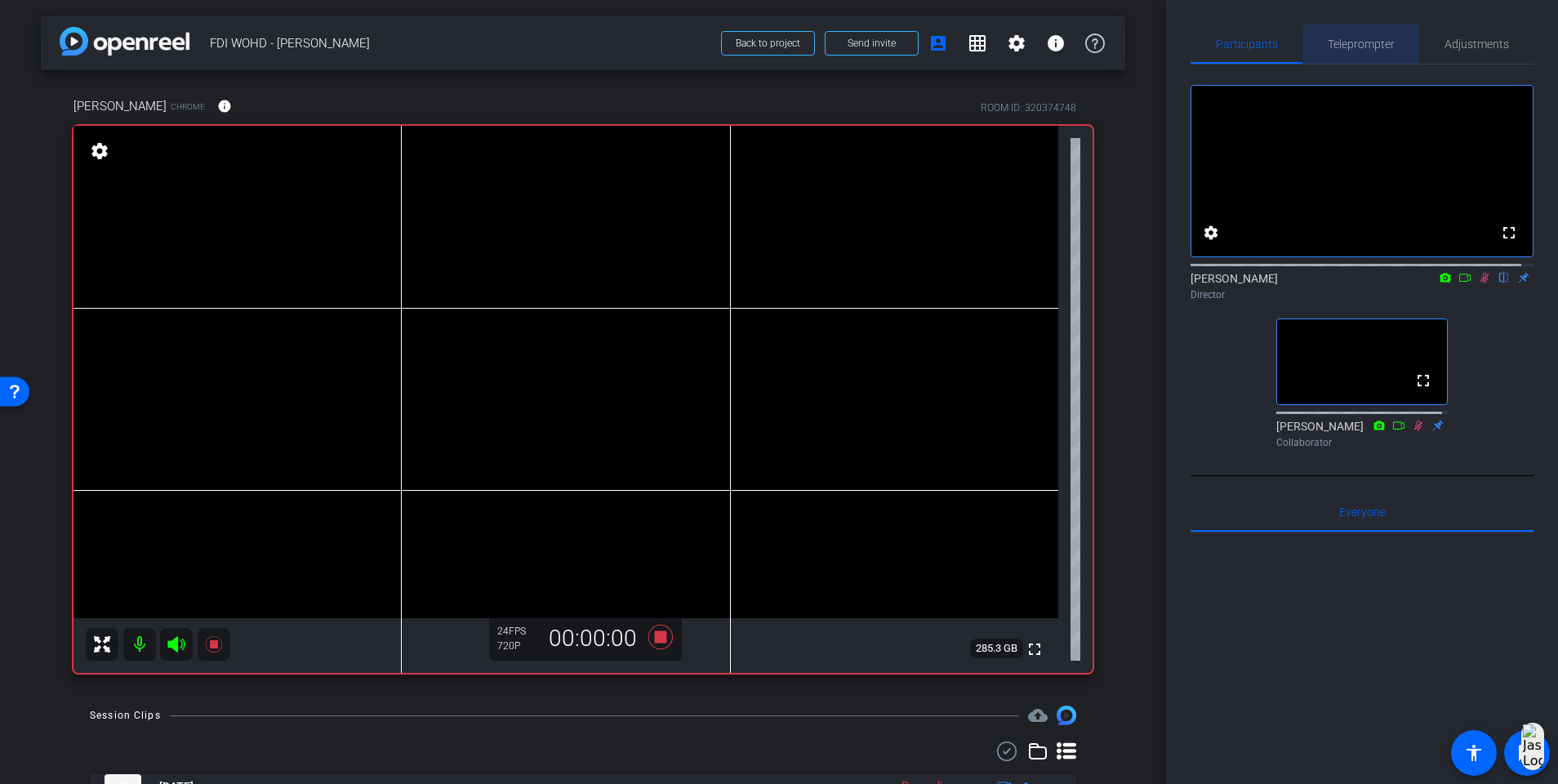
click at [1173, 42] on span "Teleprompter" at bounding box center [1361, 44] width 67 height 11
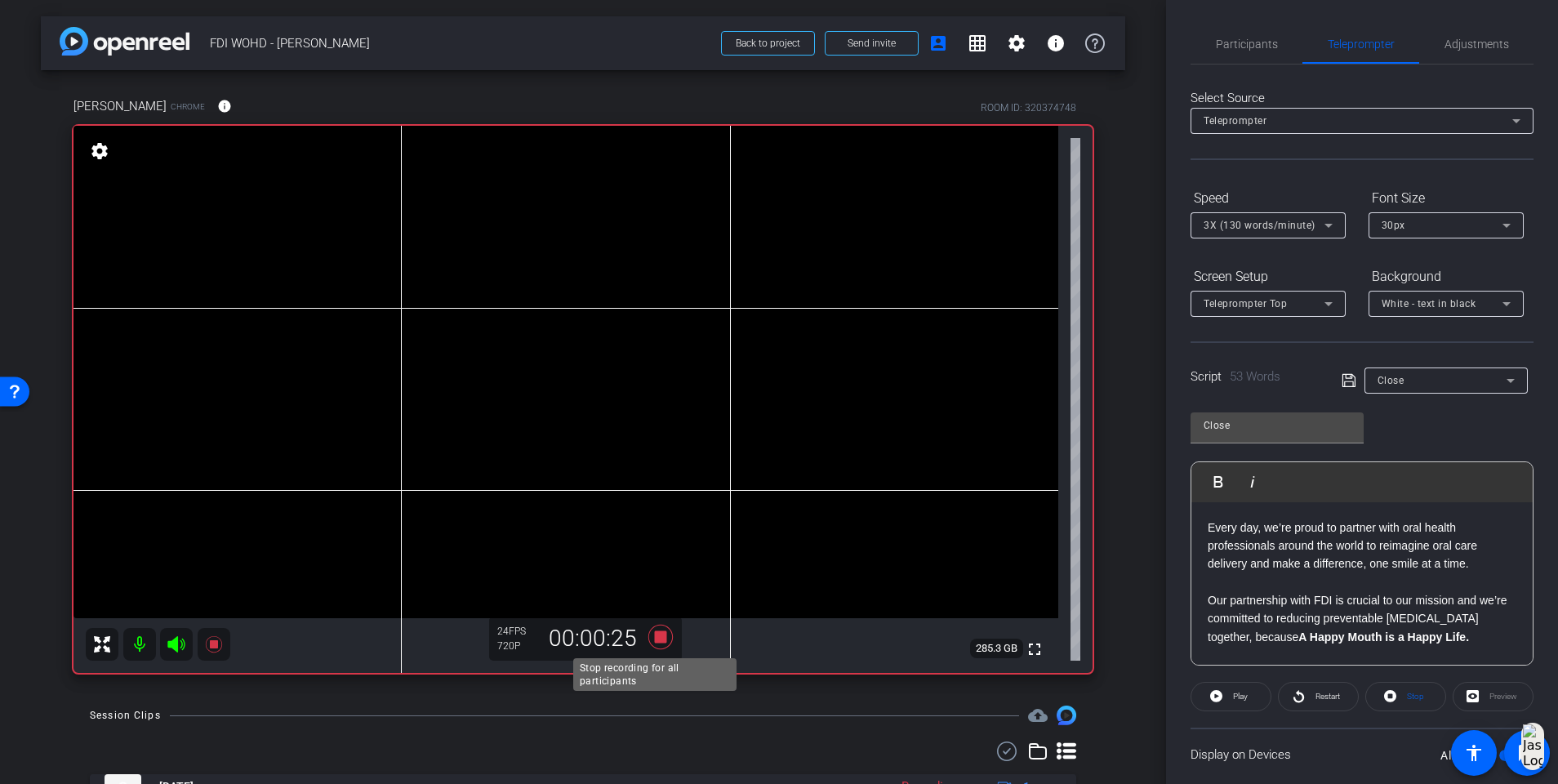
click at [650, 506] on icon at bounding box center [661, 637] width 24 height 24
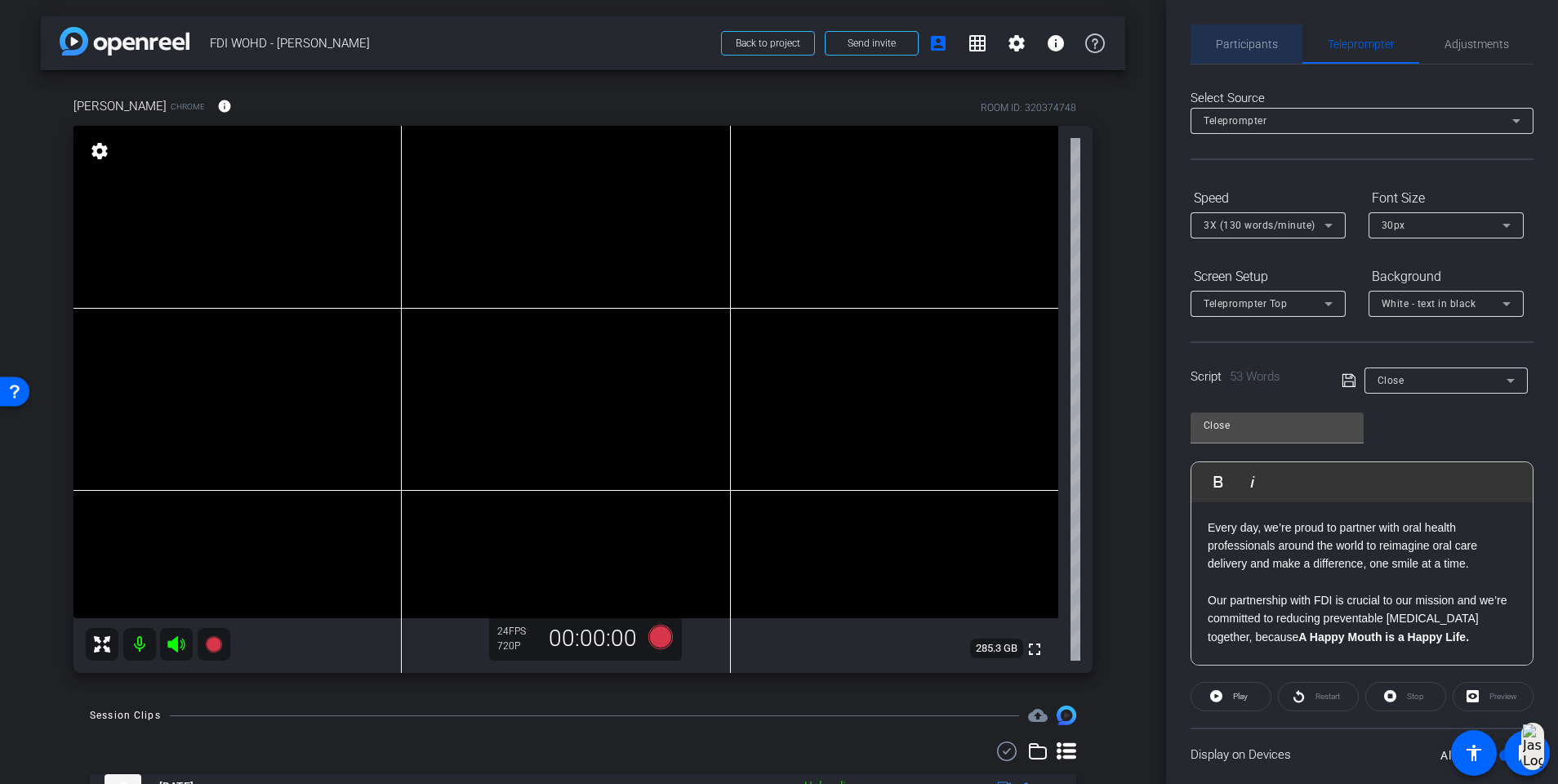
click at [1173, 53] on span "Participants" at bounding box center [1247, 44] width 62 height 40
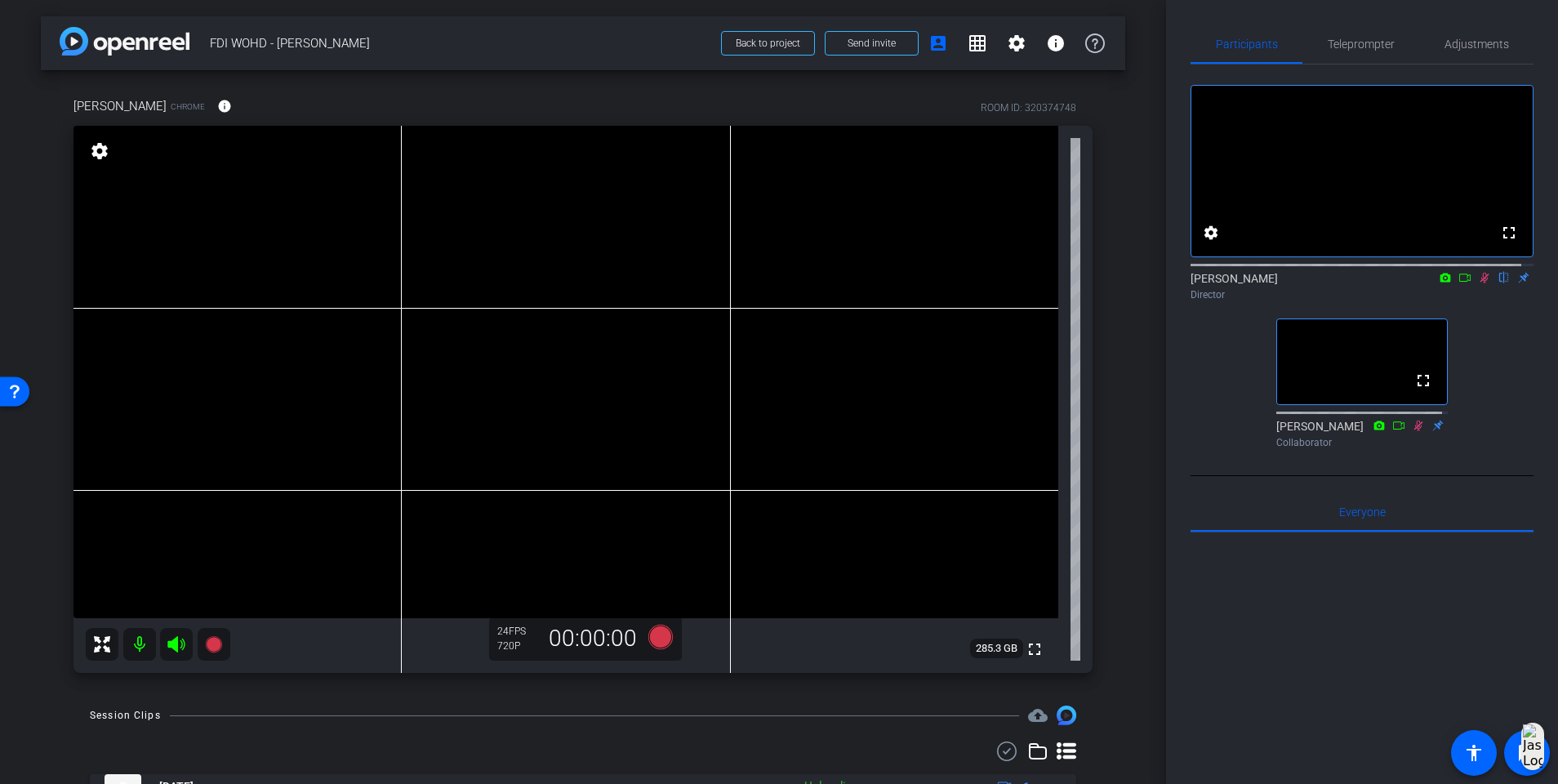
click at [1173, 283] on icon at bounding box center [1485, 278] width 13 height 11
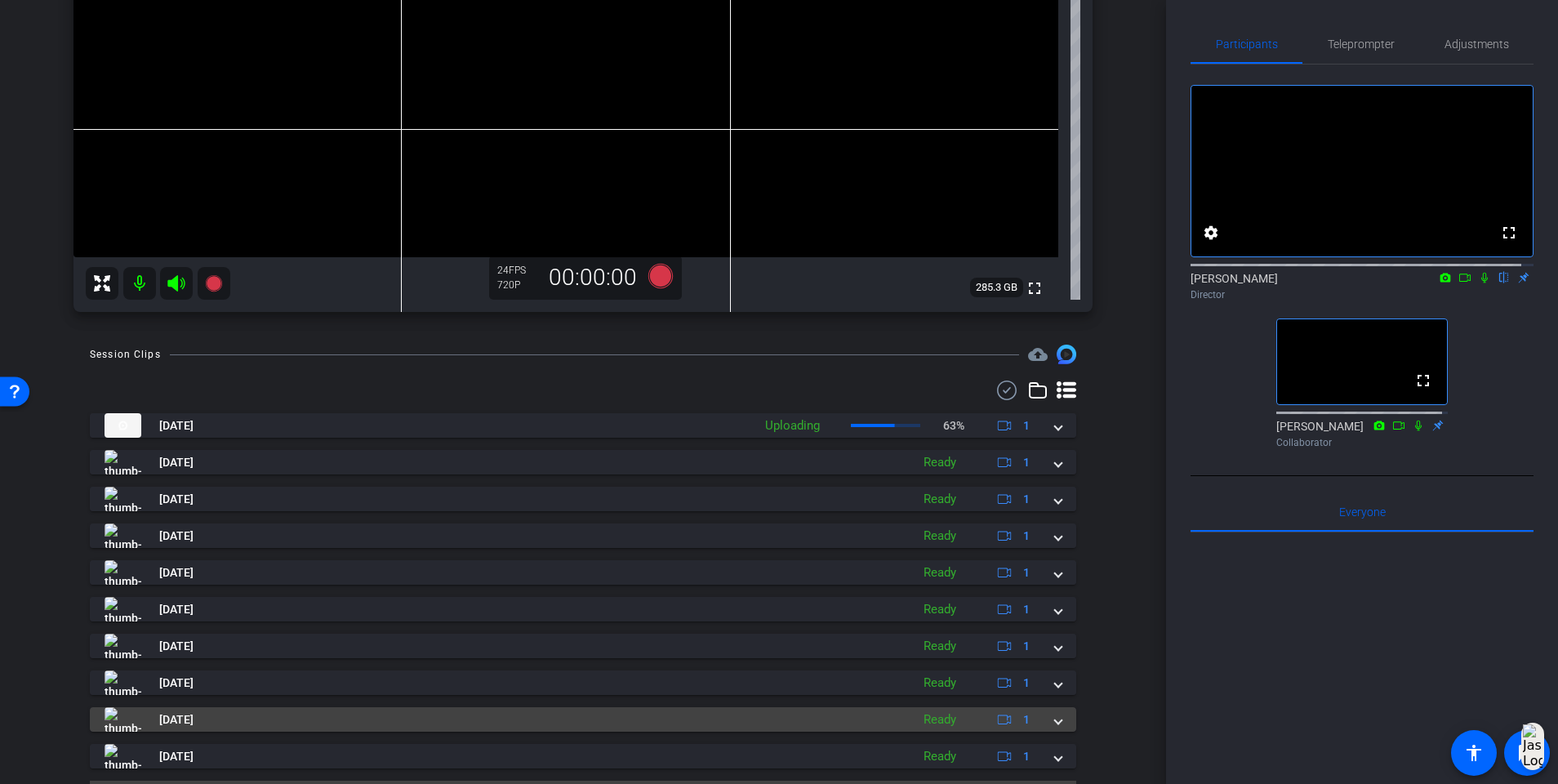
scroll to position [404, 0]
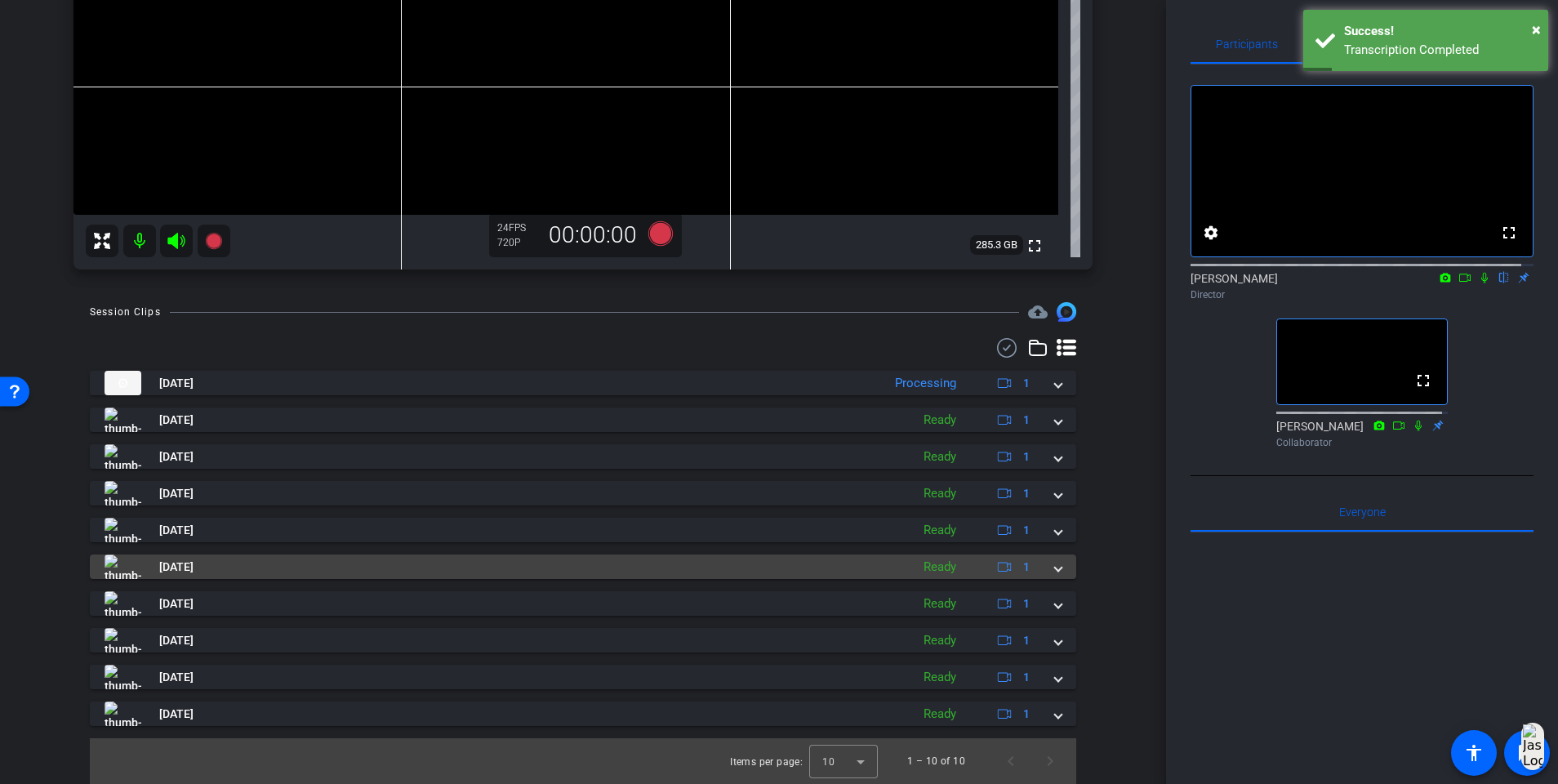
click at [1055, 506] on span at bounding box center [1058, 567] width 7 height 17
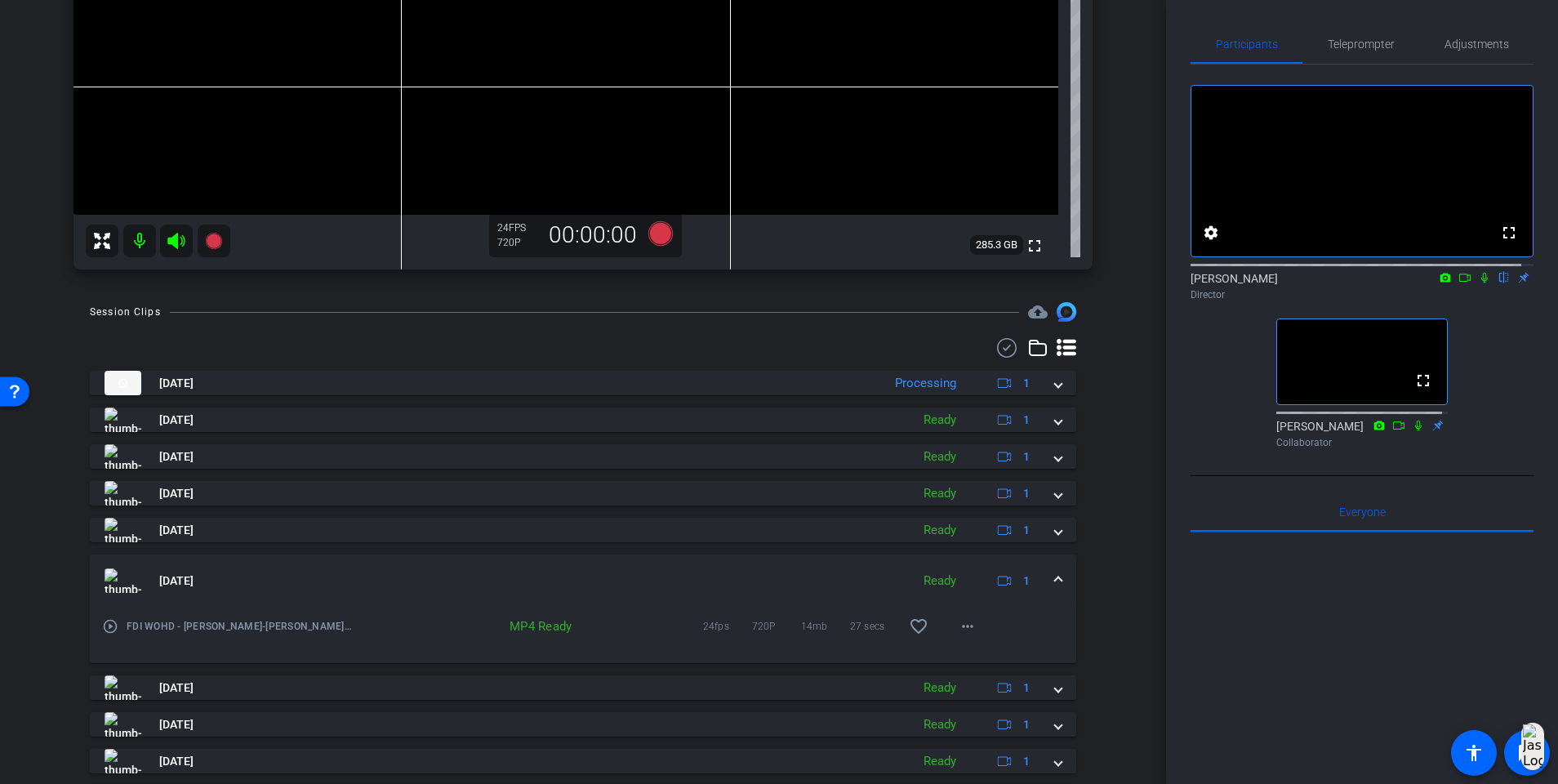
click at [1055, 506] on span at bounding box center [1058, 581] width 7 height 17
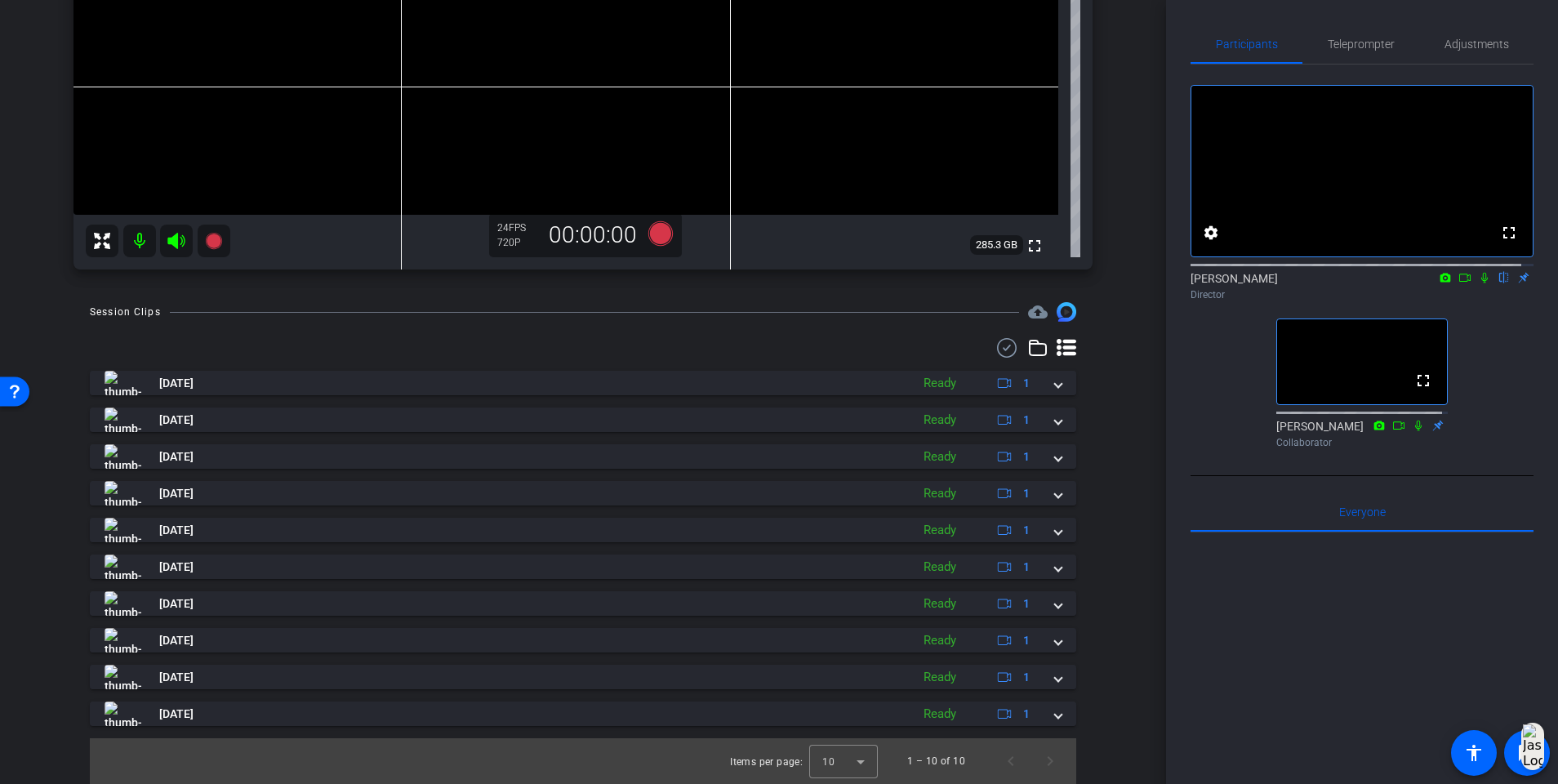
scroll to position [0, 0]
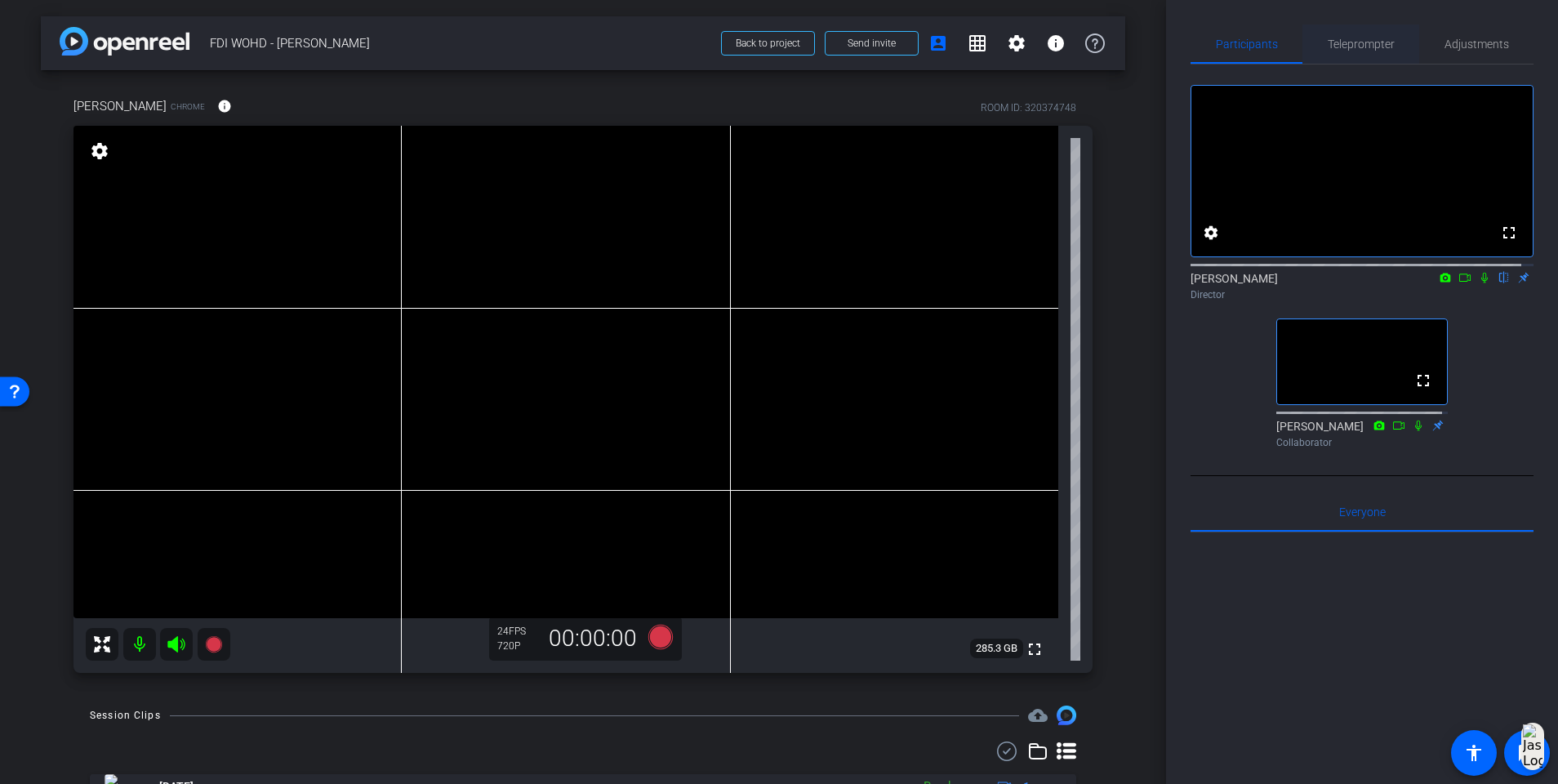
click at [1173, 46] on span "Teleprompter" at bounding box center [1361, 44] width 67 height 11
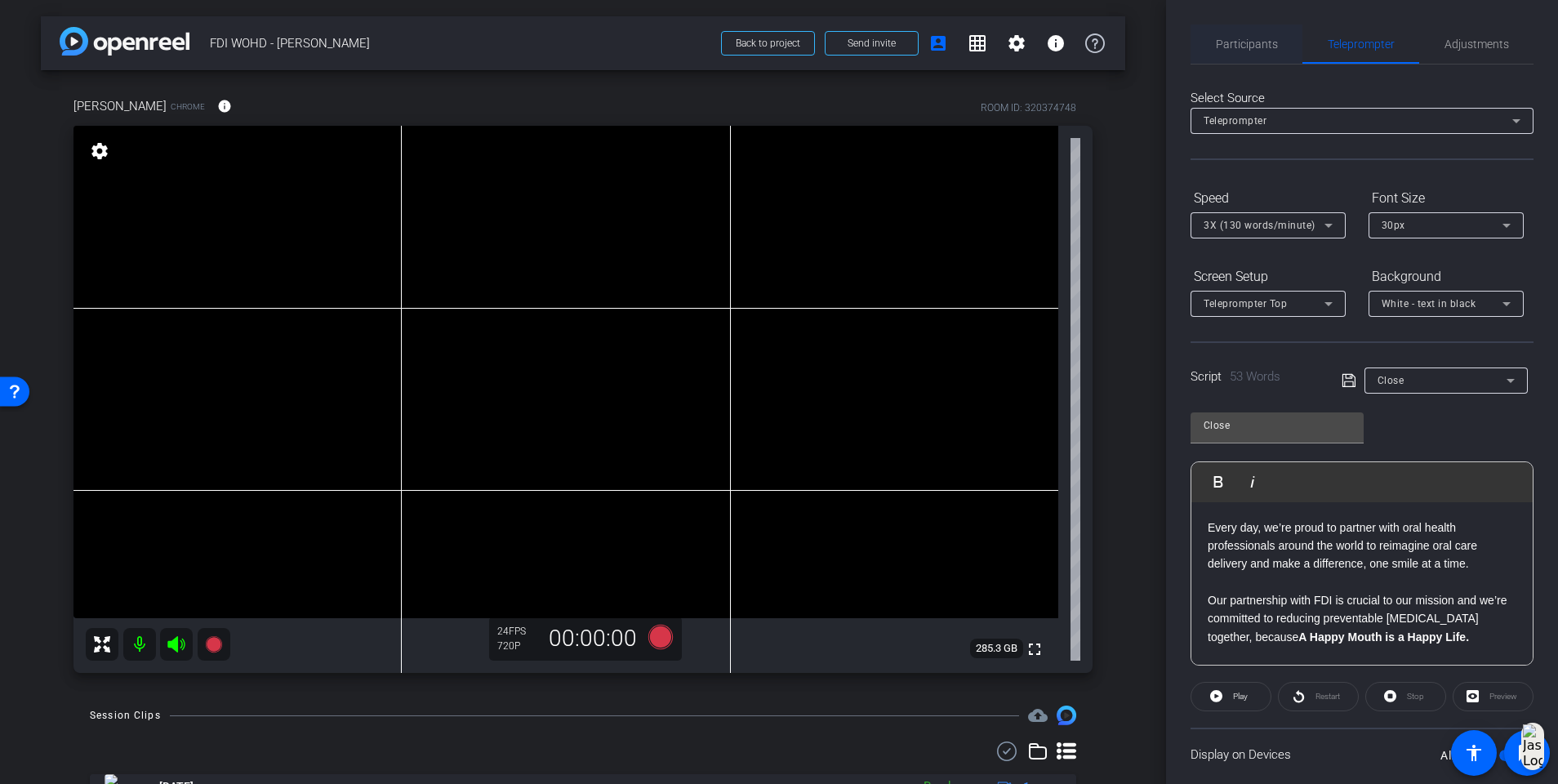
click at [1173, 46] on span "Participants" at bounding box center [1247, 44] width 62 height 11
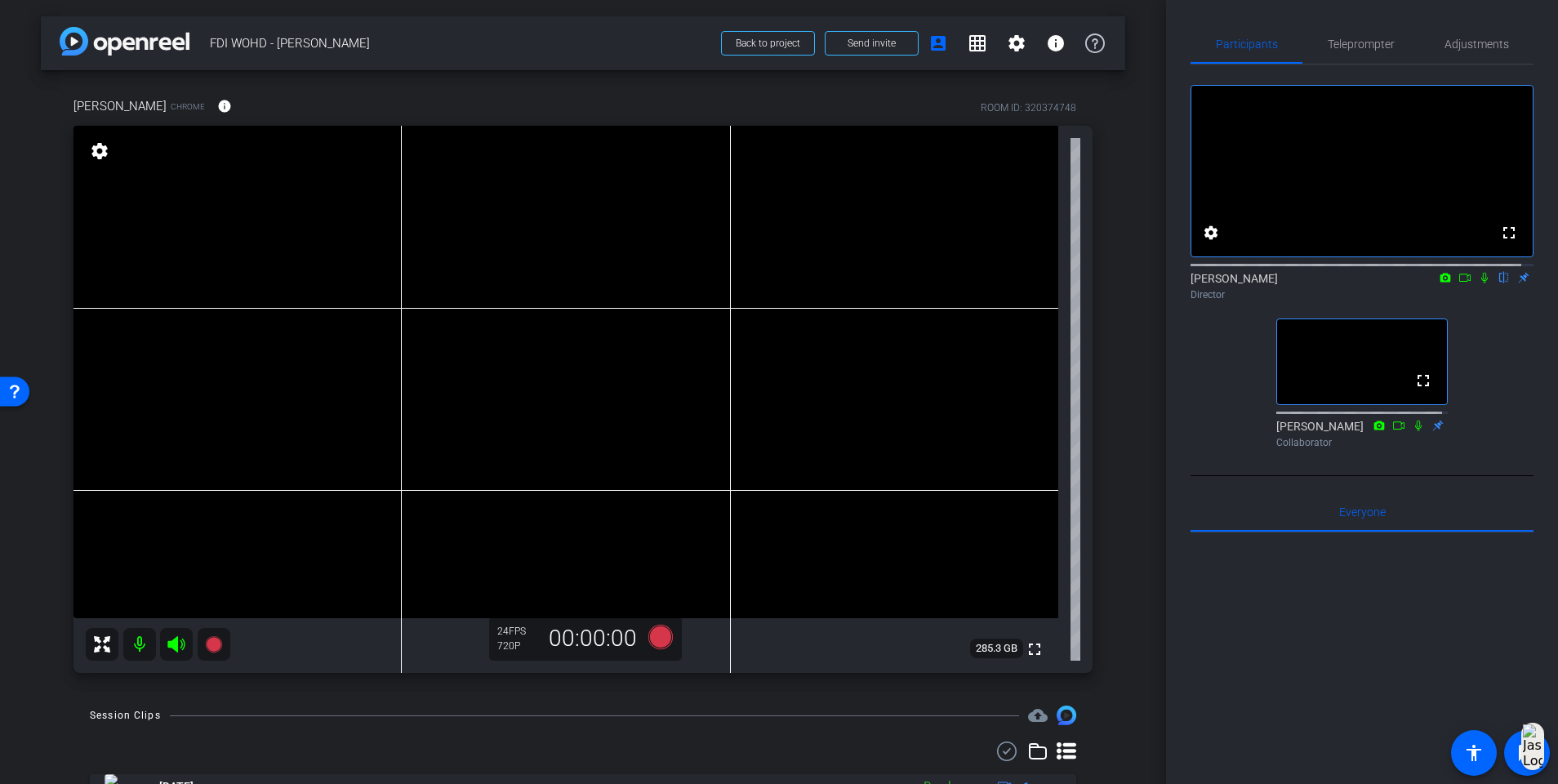
click at [1173, 283] on icon at bounding box center [1485, 278] width 7 height 10
click at [657, 506] on icon at bounding box center [661, 637] width 24 height 24
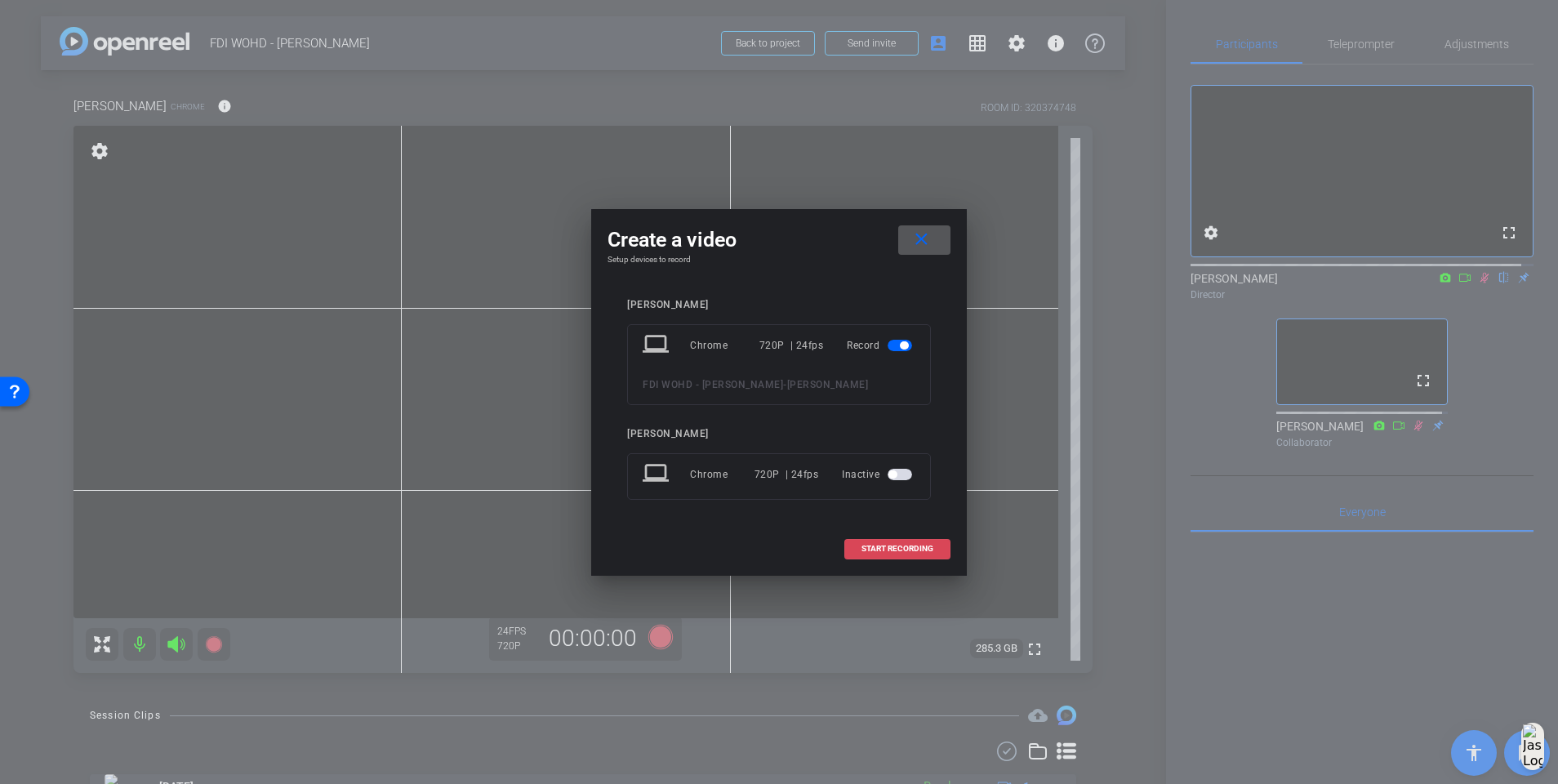
click at [873, 506] on span "START RECORDING" at bounding box center [897, 549] width 72 height 8
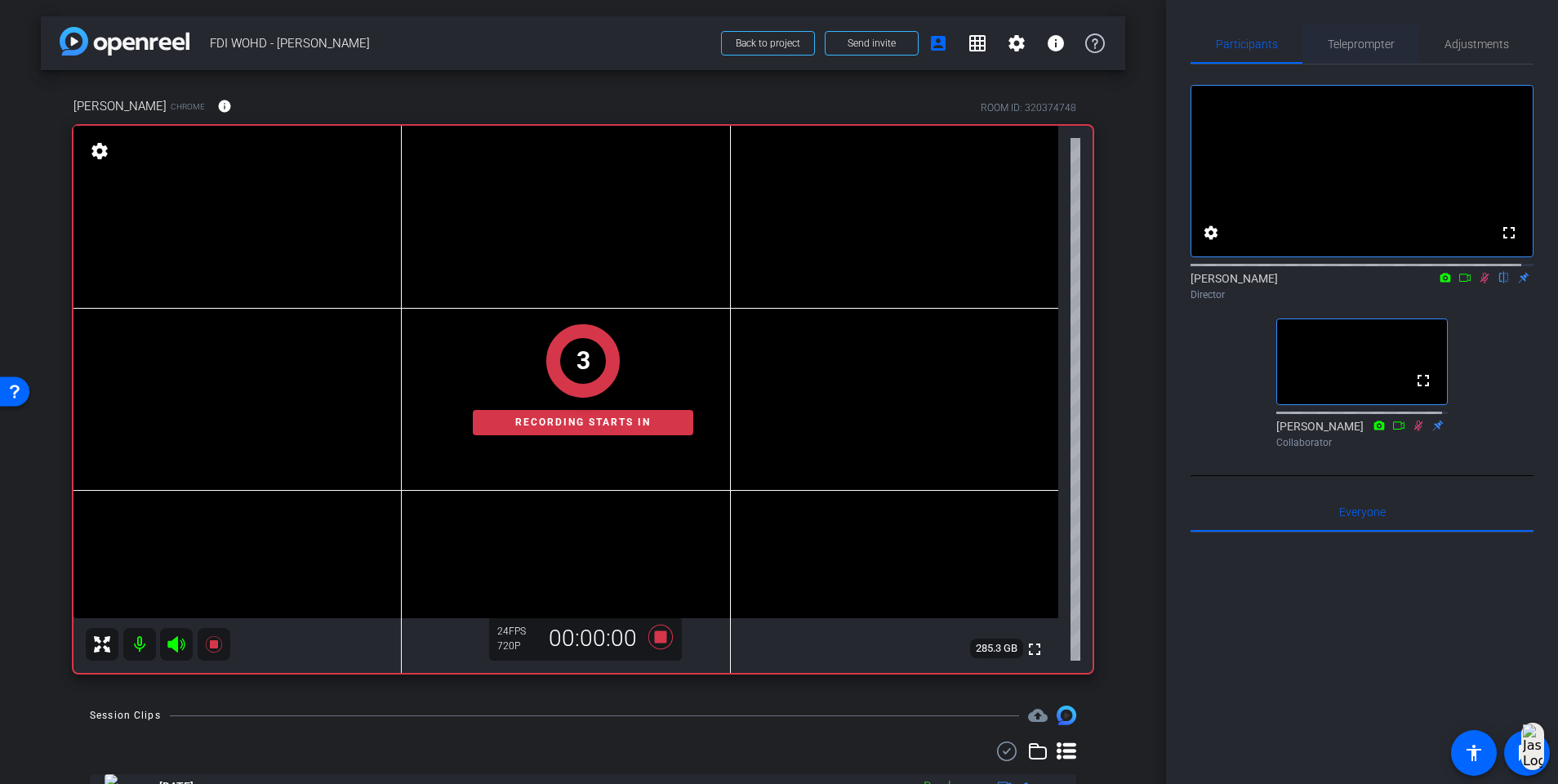
click at [1173, 30] on span "Teleprompter" at bounding box center [1361, 44] width 67 height 40
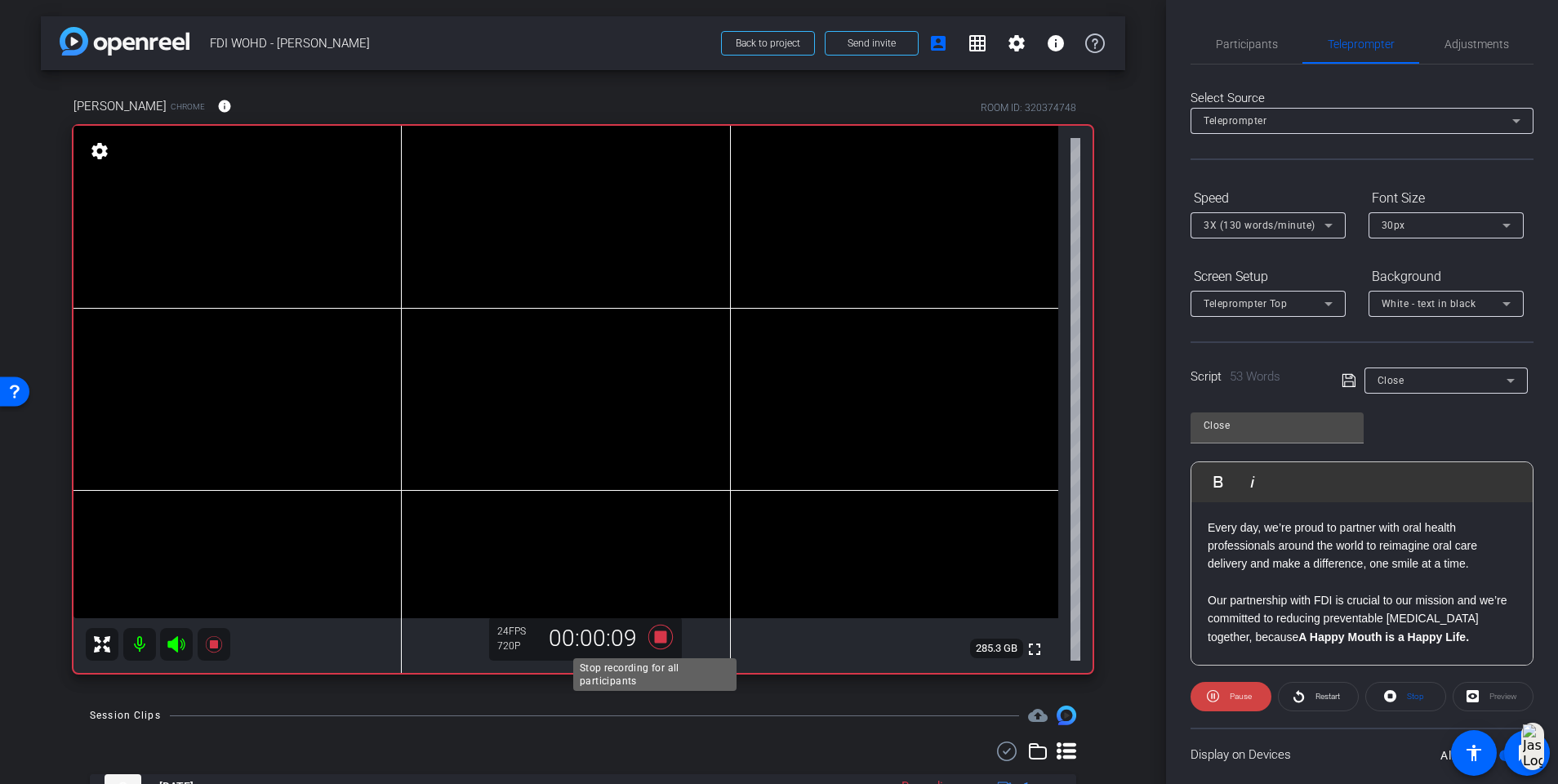
click at [658, 506] on icon at bounding box center [661, 637] width 24 height 24
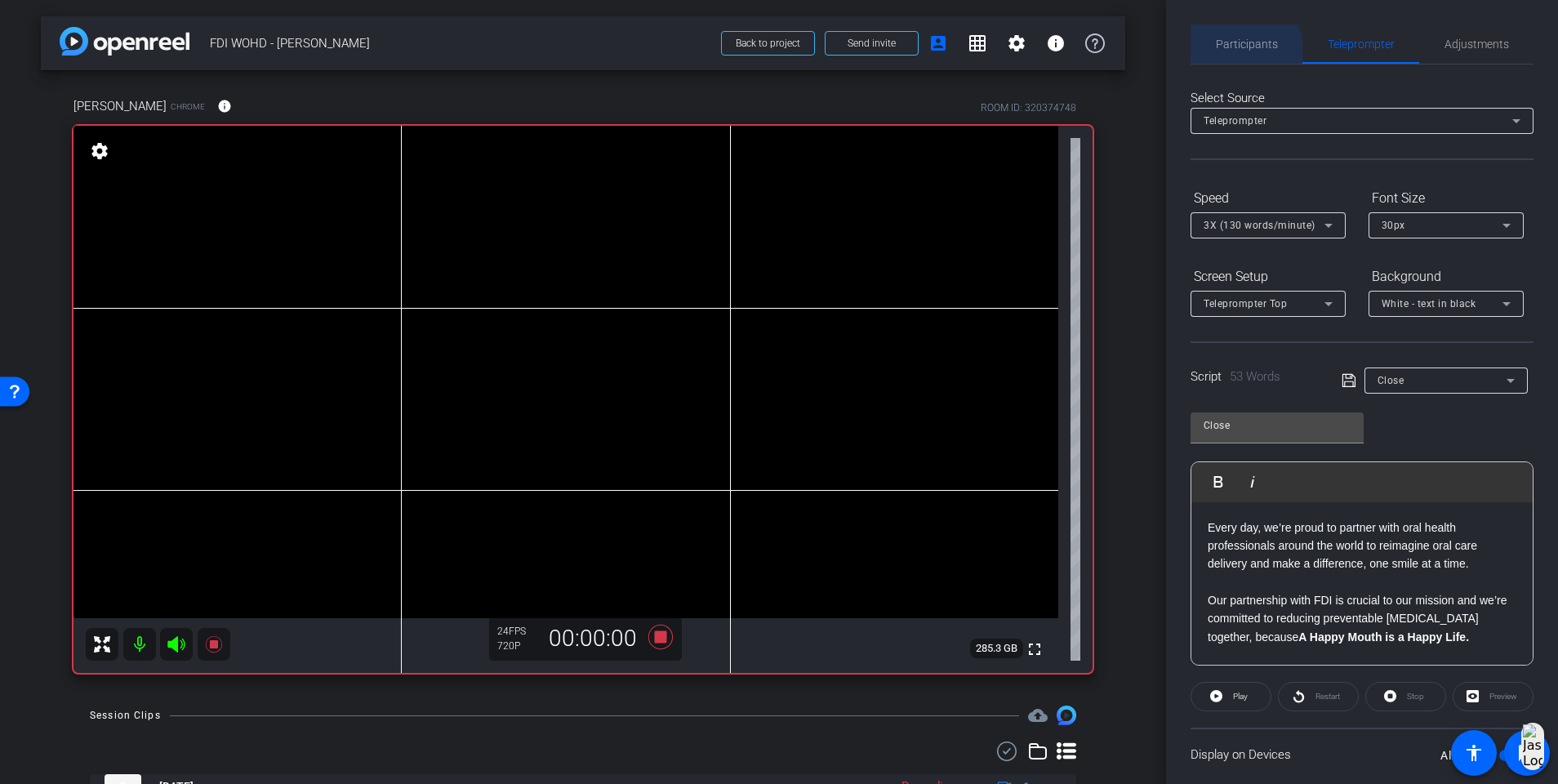
click at [1173, 58] on span "Participants" at bounding box center [1247, 44] width 62 height 40
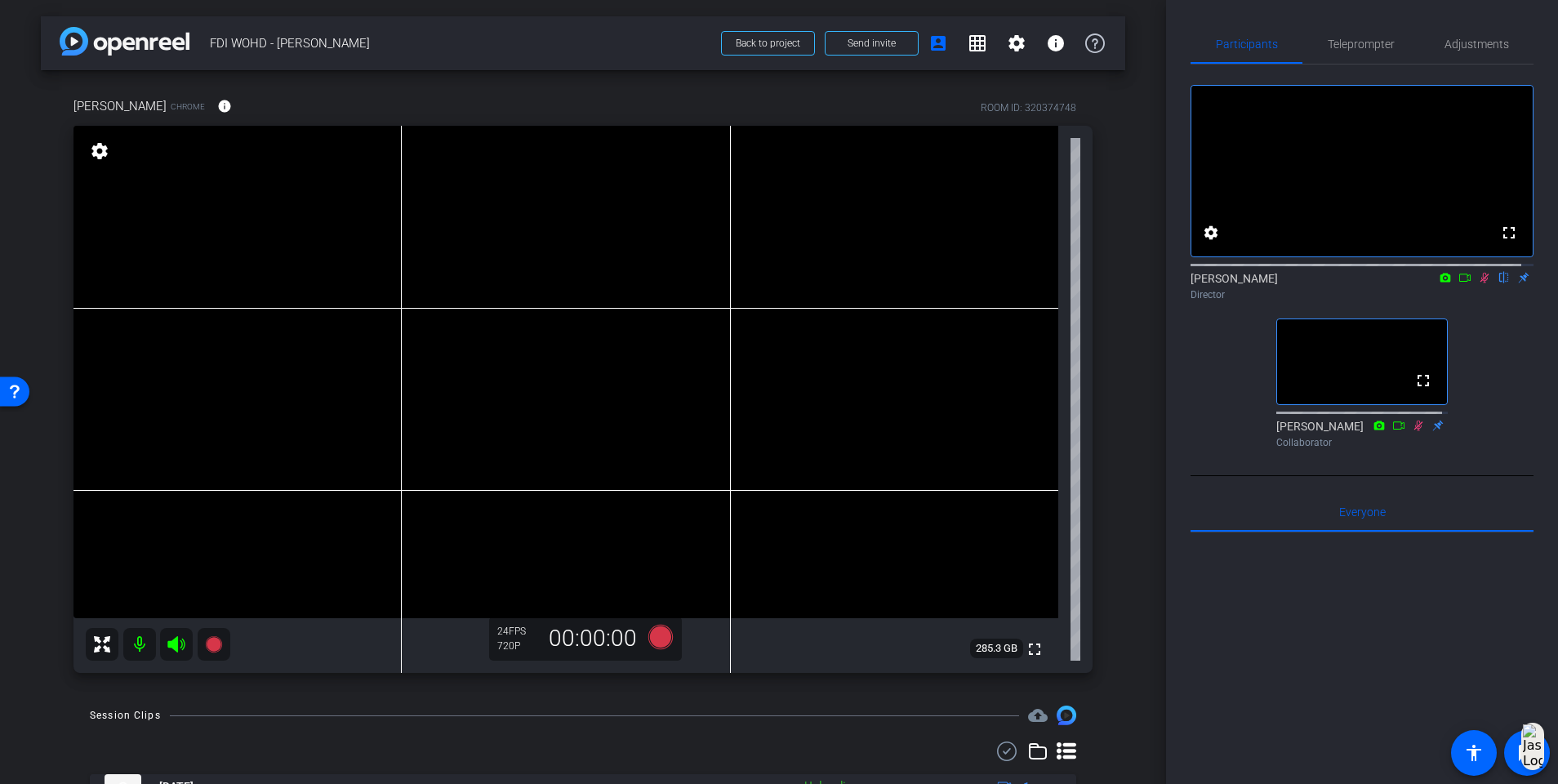
click at [1173, 283] on icon at bounding box center [1486, 278] width 9 height 10
click at [1173, 283] on icon at bounding box center [1485, 278] width 13 height 11
click at [1173, 43] on span "Teleprompter" at bounding box center [1361, 44] width 67 height 11
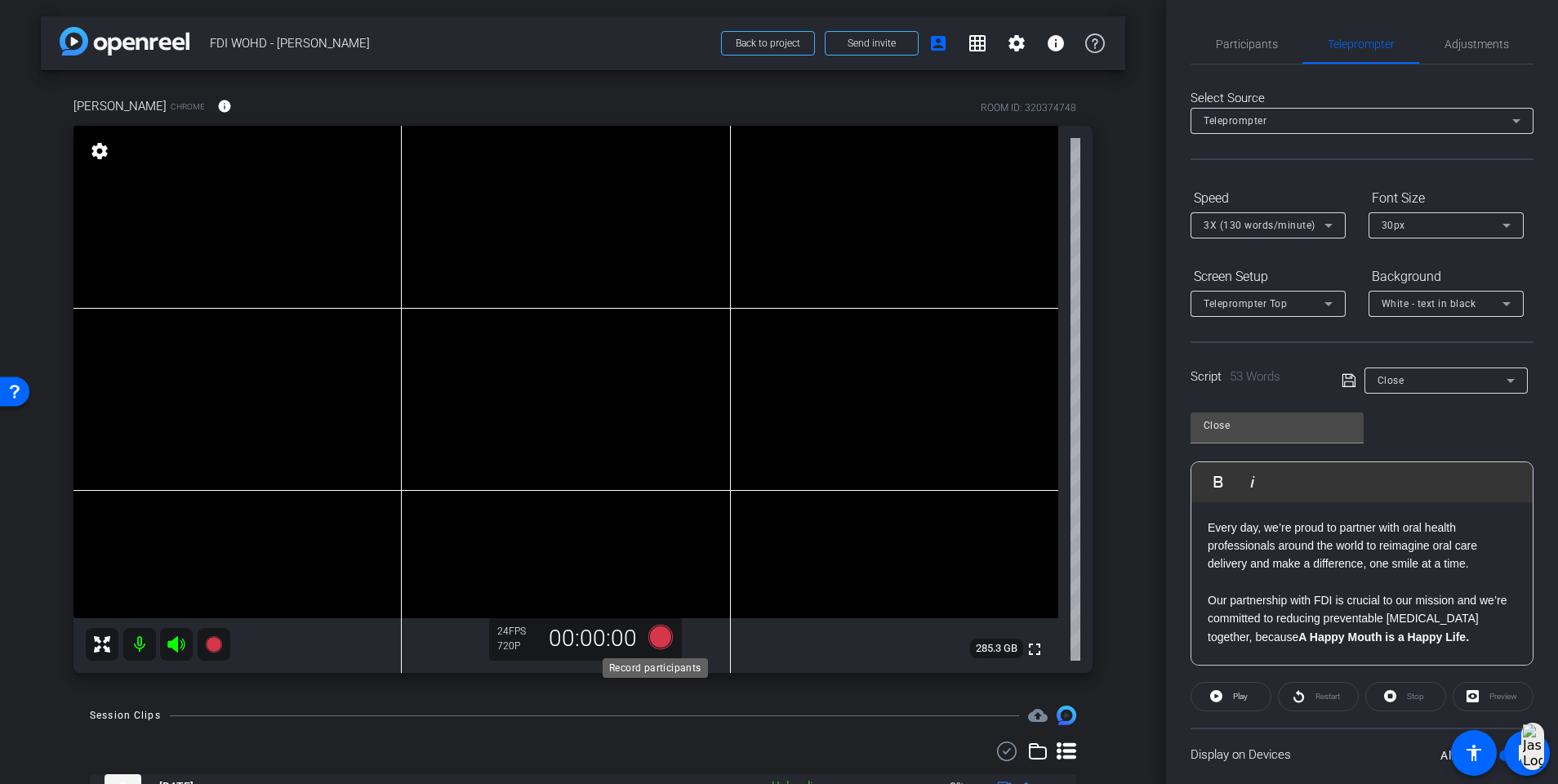
click at [663, 506] on icon at bounding box center [661, 637] width 24 height 24
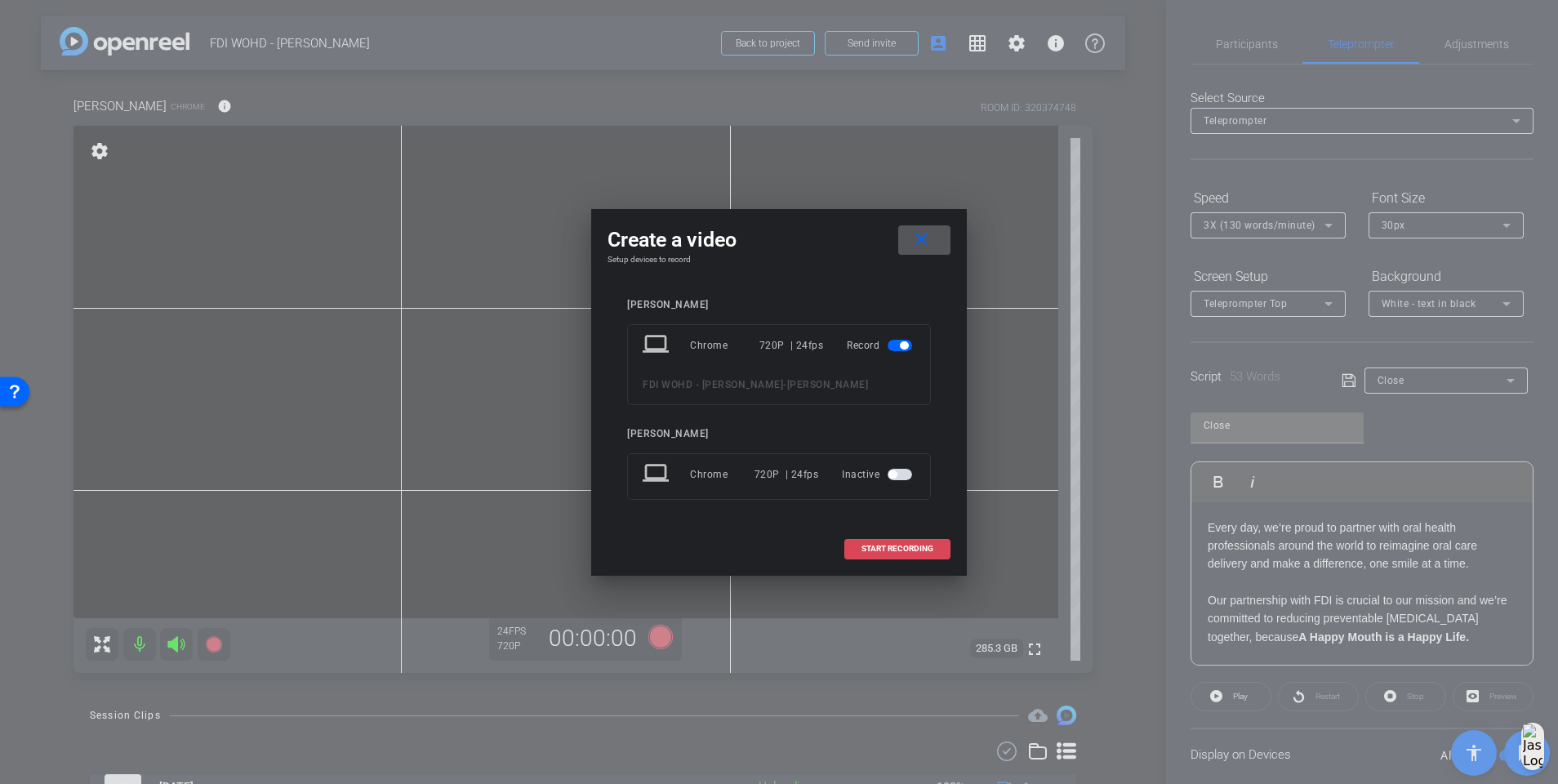
click at [904, 506] on span "START RECORDING" at bounding box center [897, 549] width 72 height 8
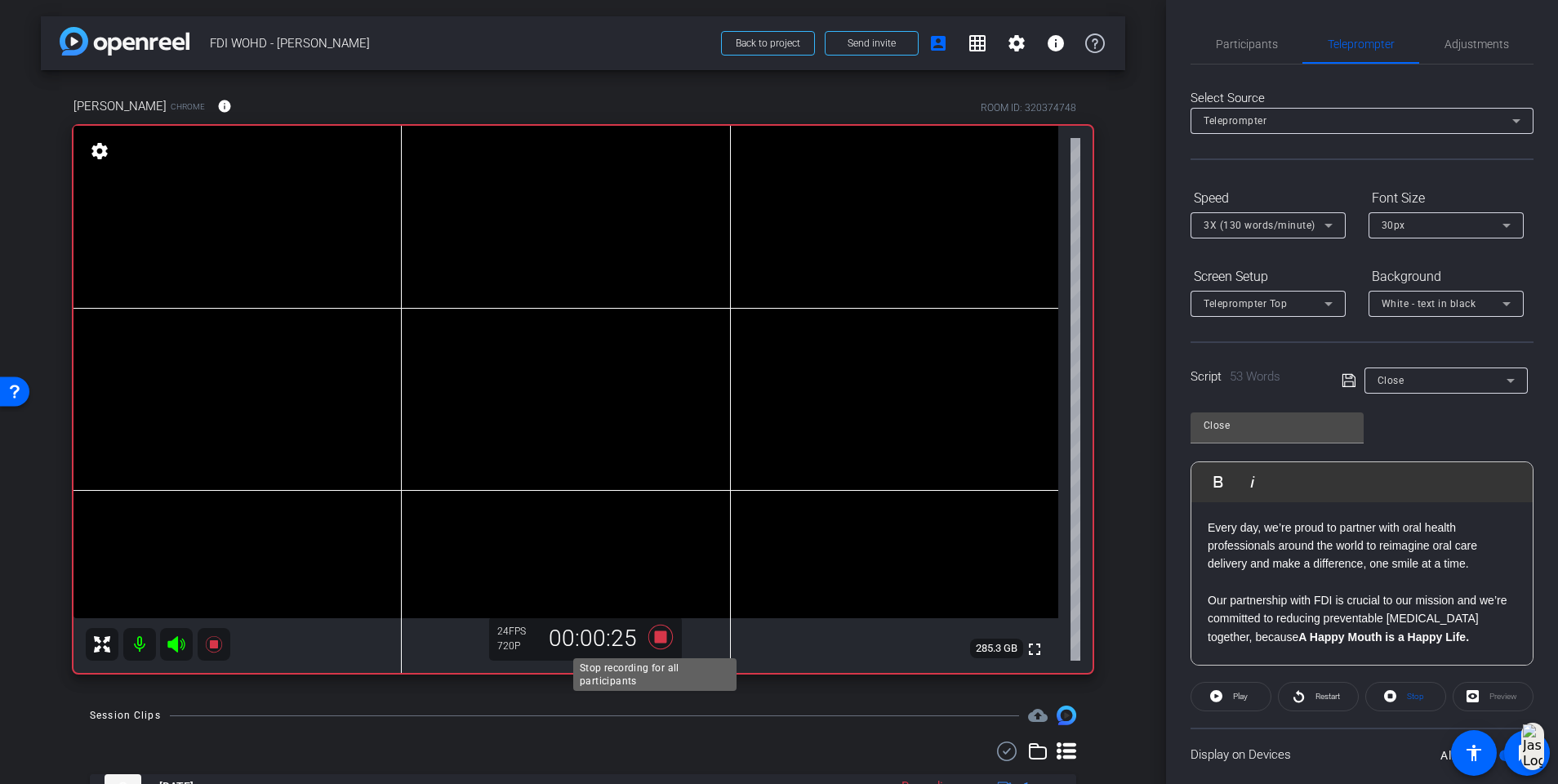
click at [657, 506] on icon at bounding box center [661, 637] width 24 height 24
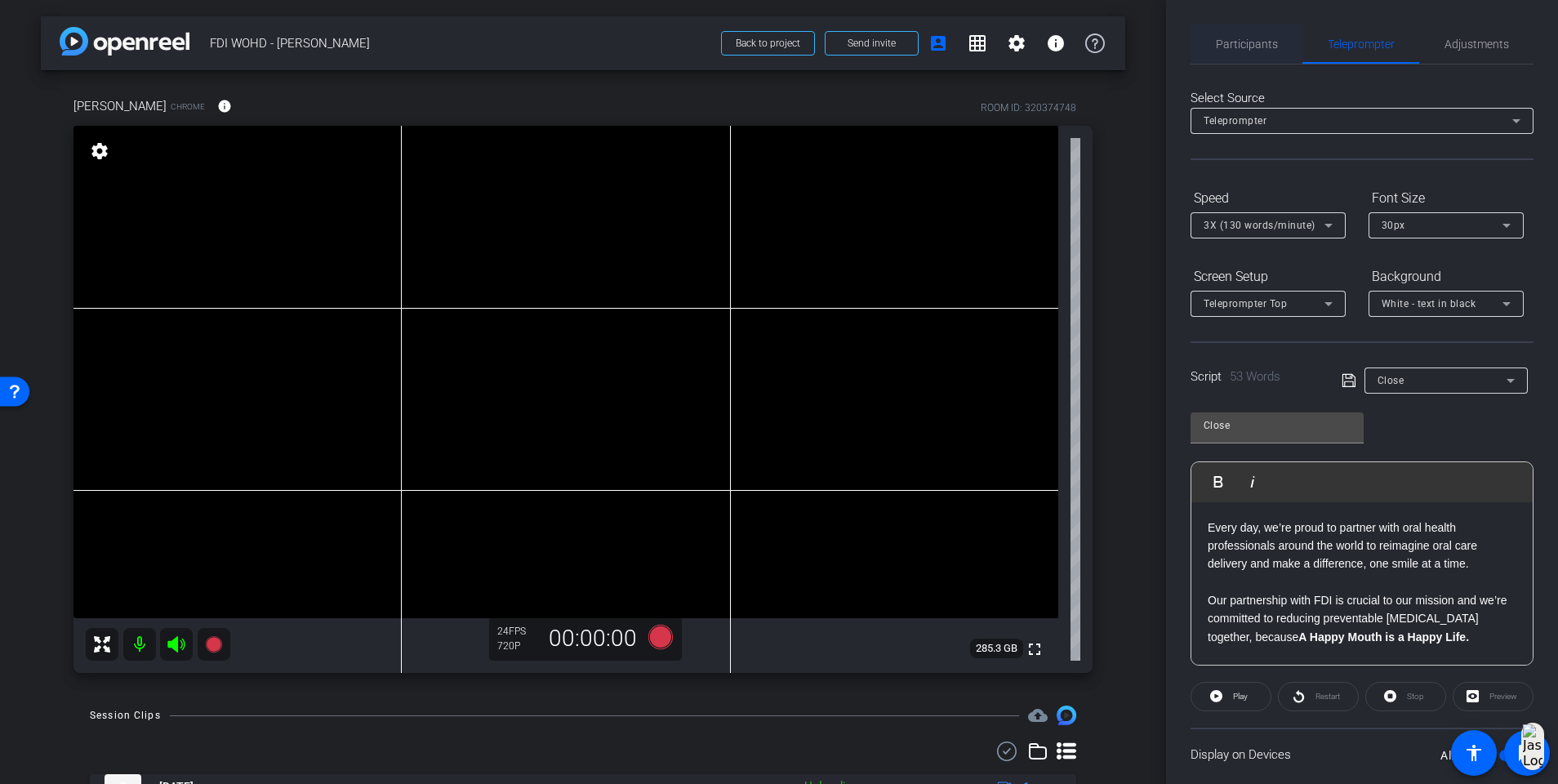
click at [1173, 45] on span "Participants" at bounding box center [1247, 44] width 62 height 11
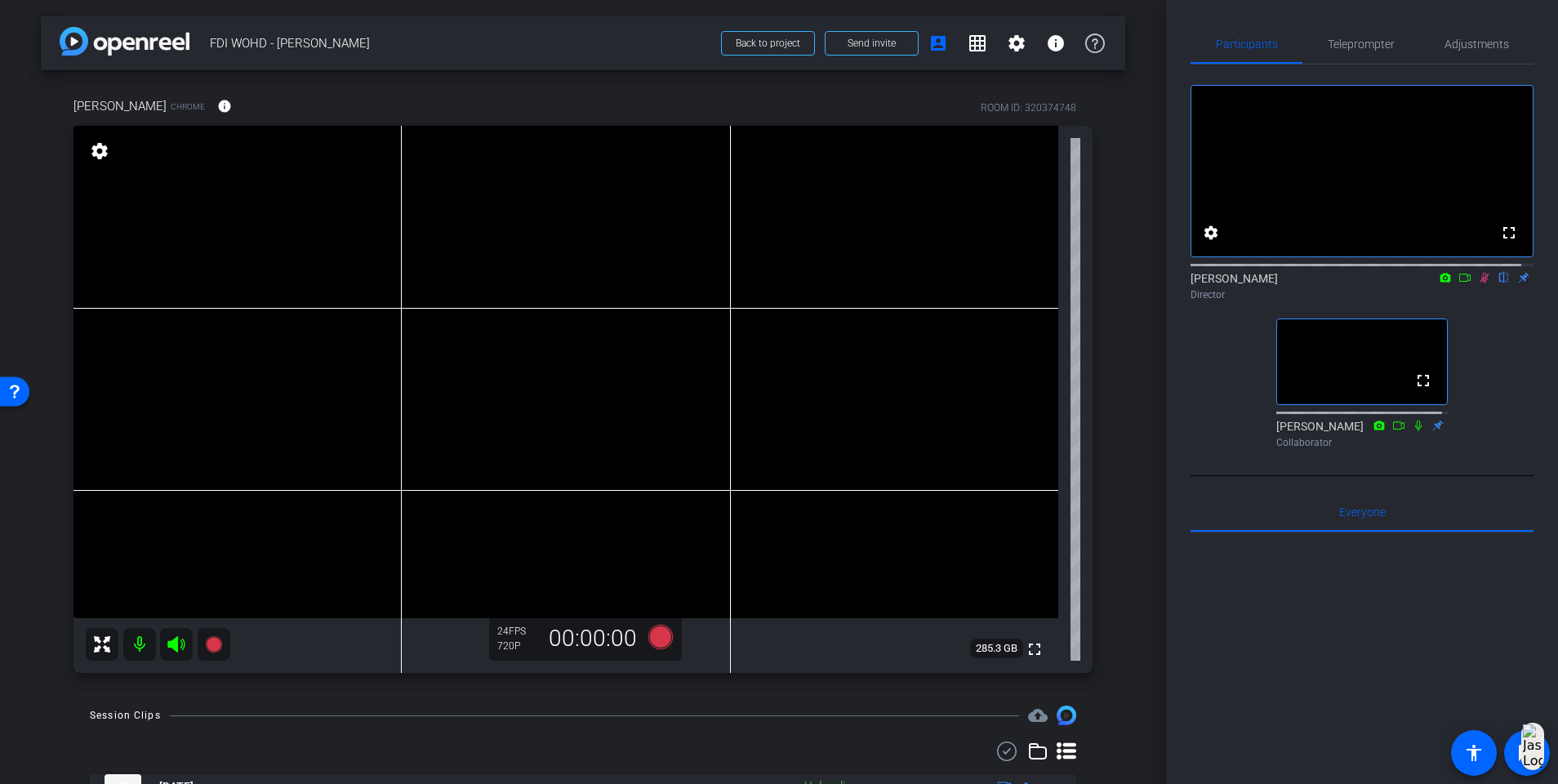
click at [1173, 285] on mat-icon at bounding box center [1485, 278] width 20 height 15
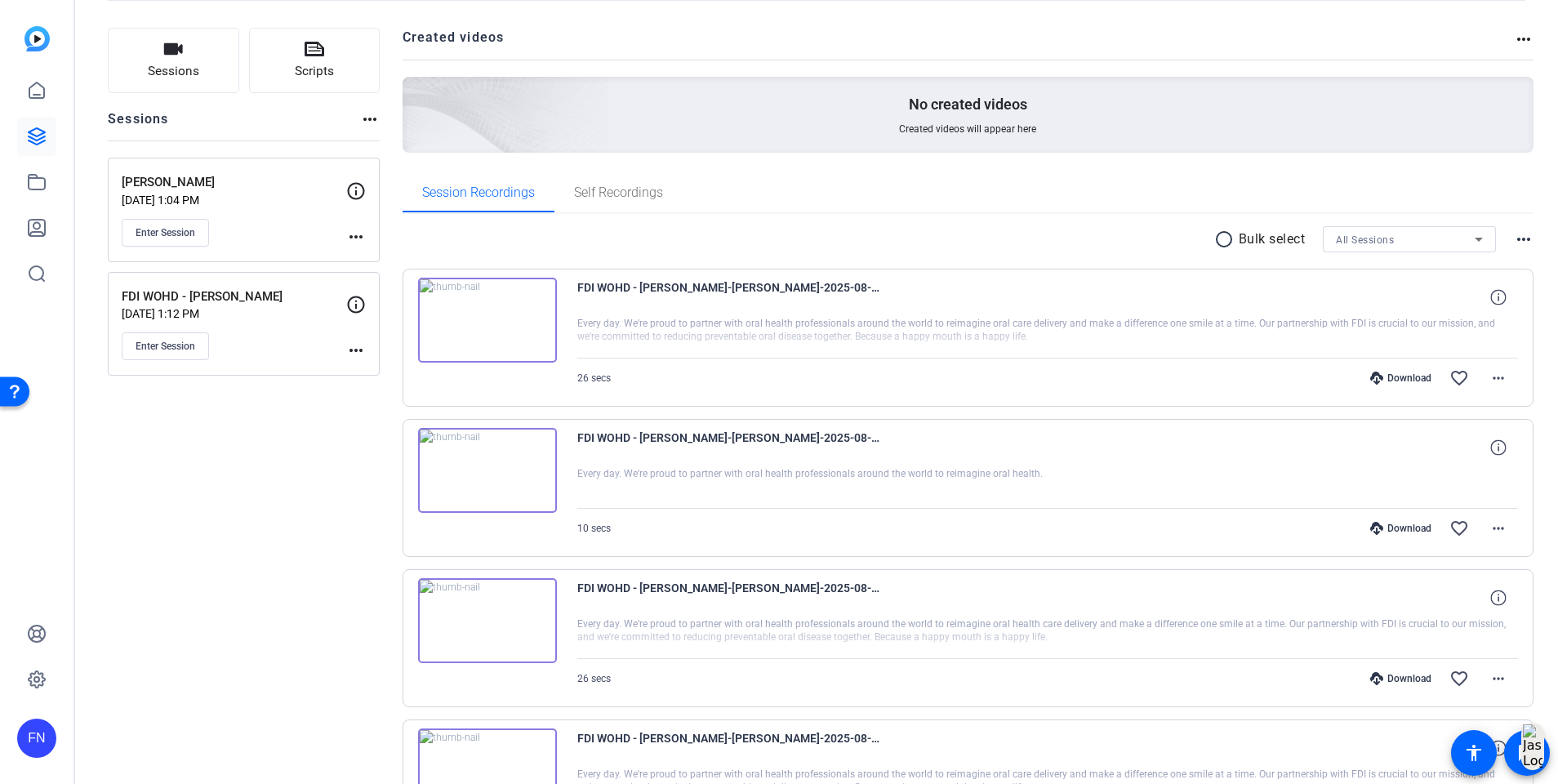
scroll to position [122, 0]
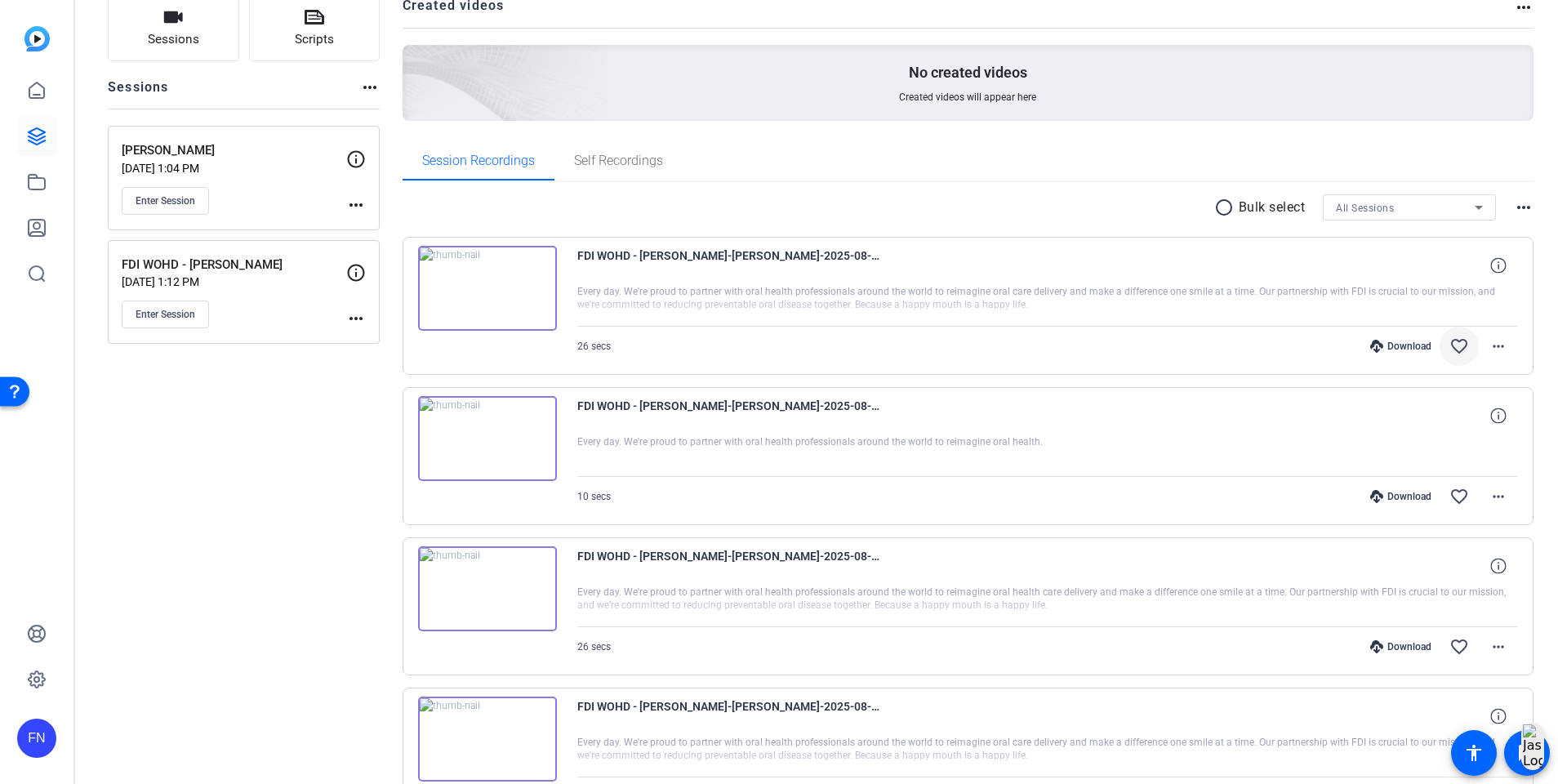
click at [1457, 344] on span at bounding box center [1460, 346] width 40 height 40
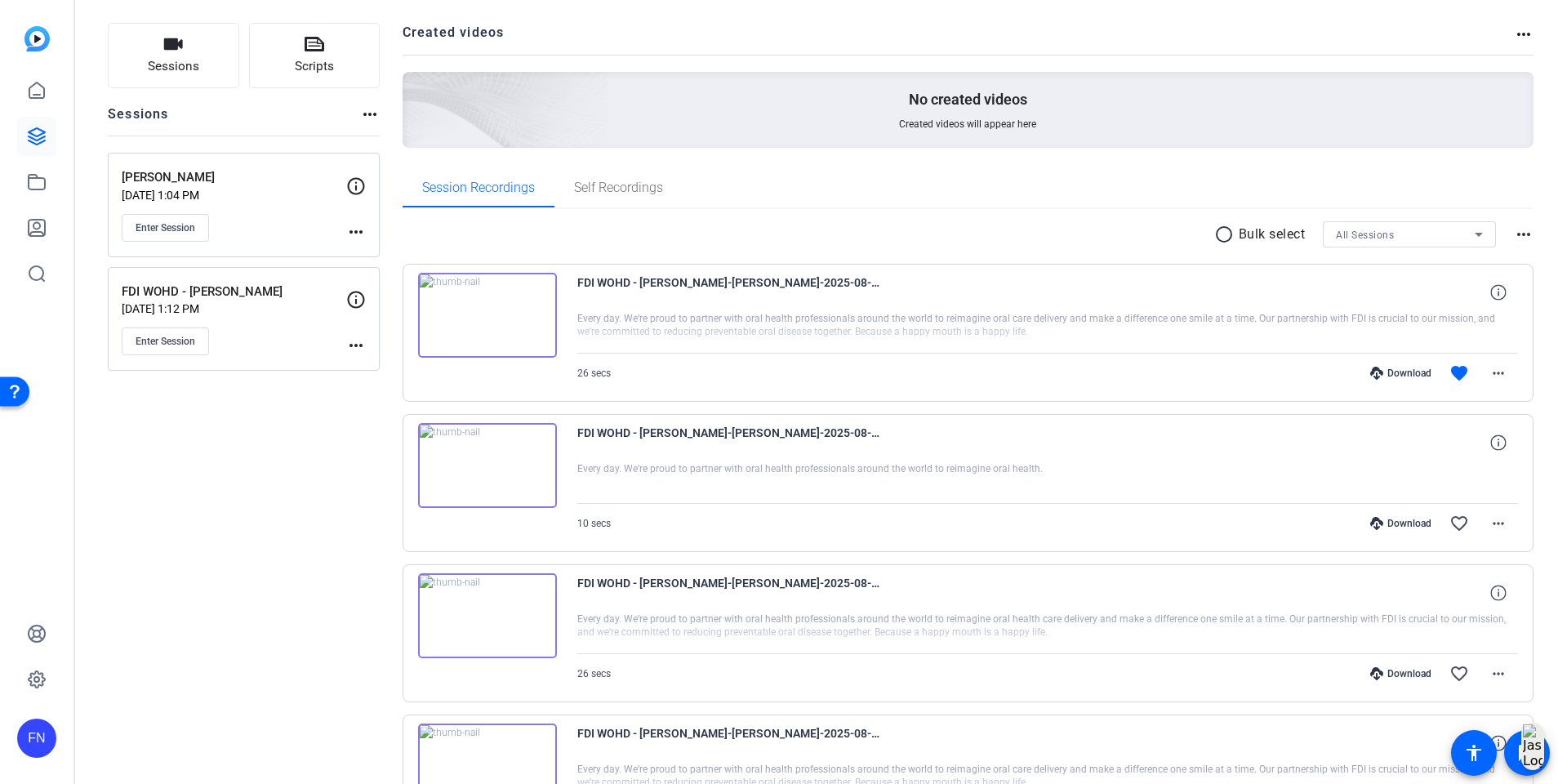
scroll to position [0, 0]
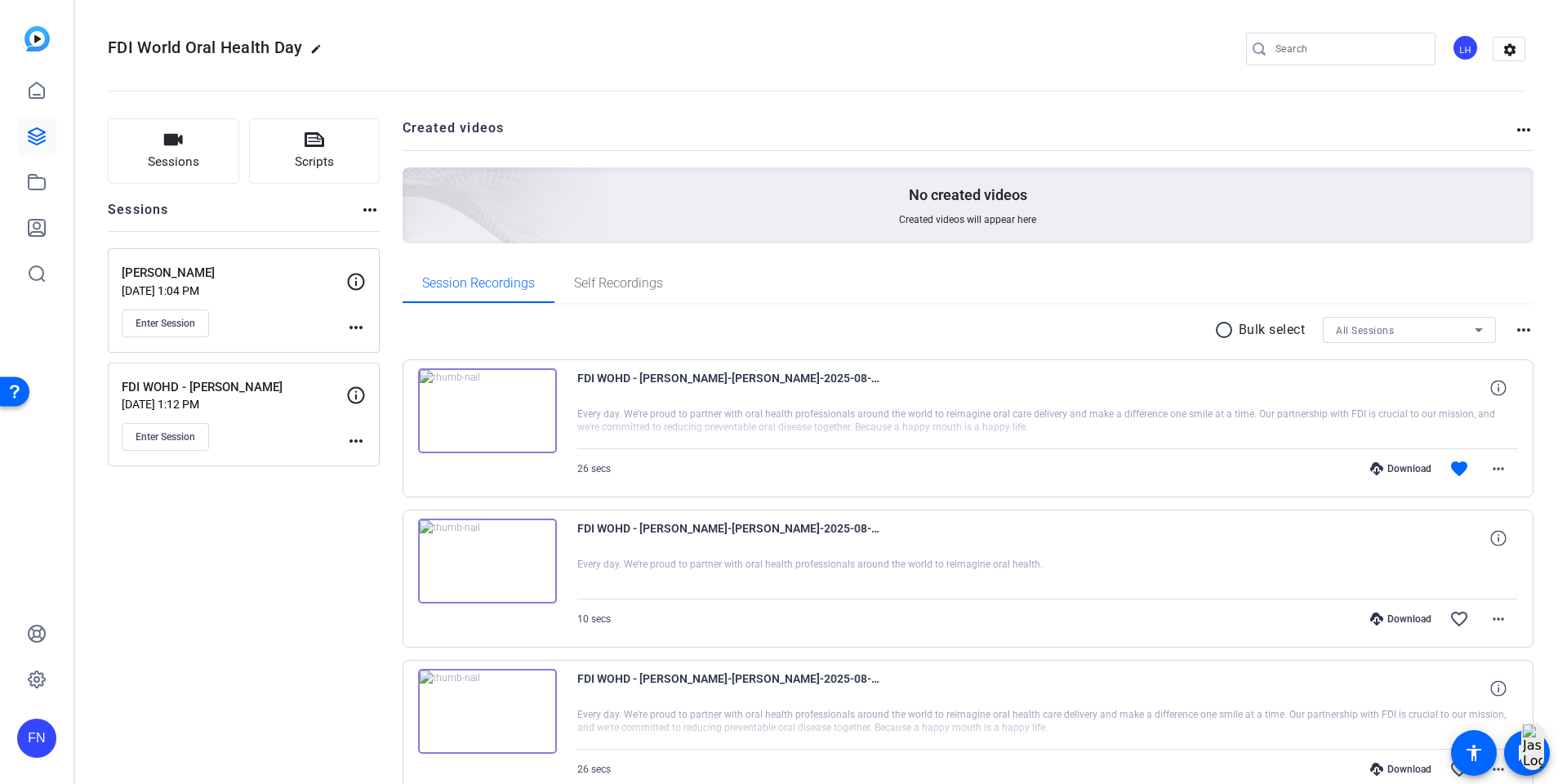
click at [367, 328] on div "[PERSON_NAME] [DATE] 1:04 PM Enter Session more_horiz" at bounding box center [244, 300] width 272 height 104
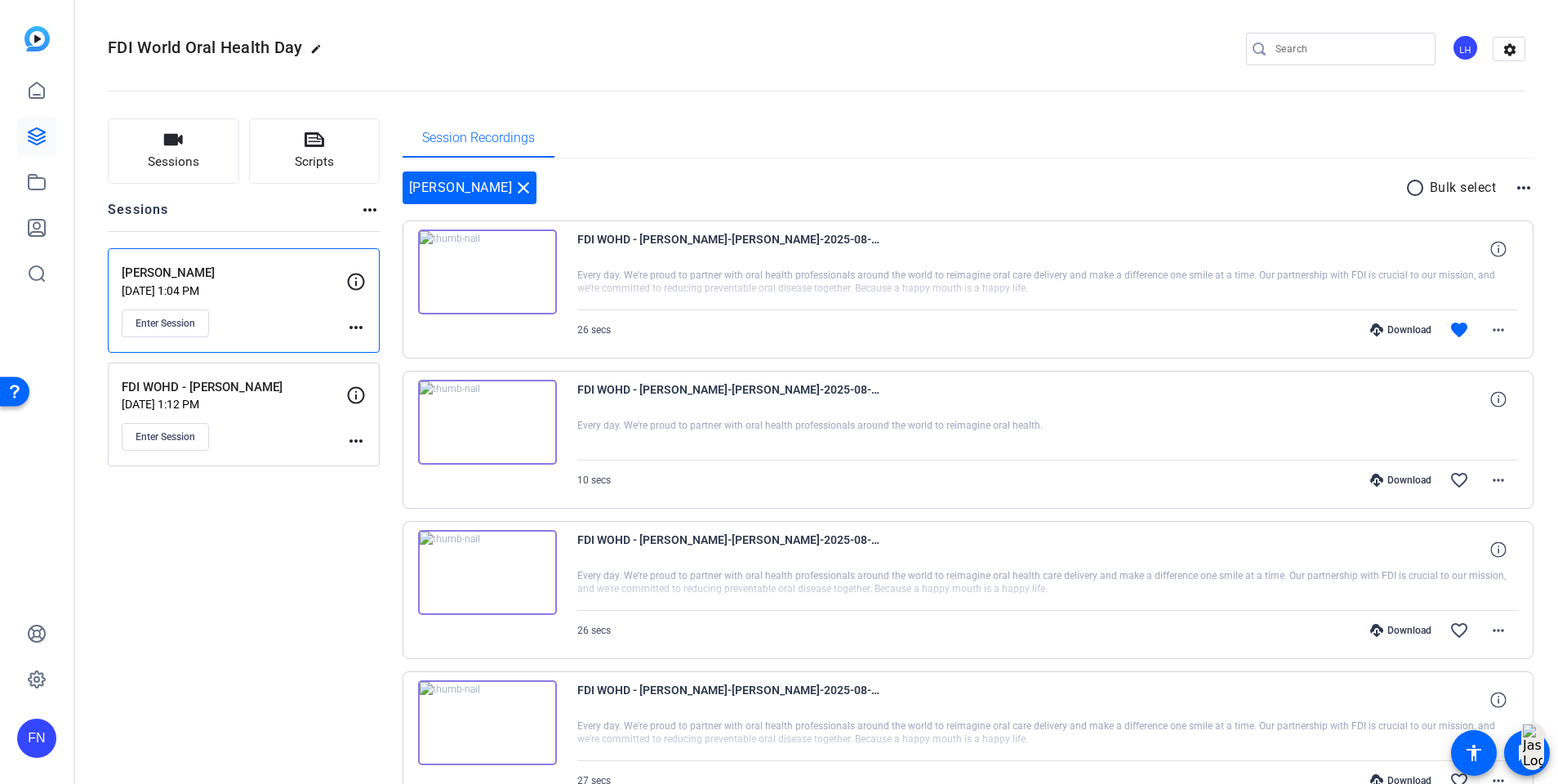
click at [360, 328] on mat-icon "more_horiz" at bounding box center [356, 327] width 20 height 20
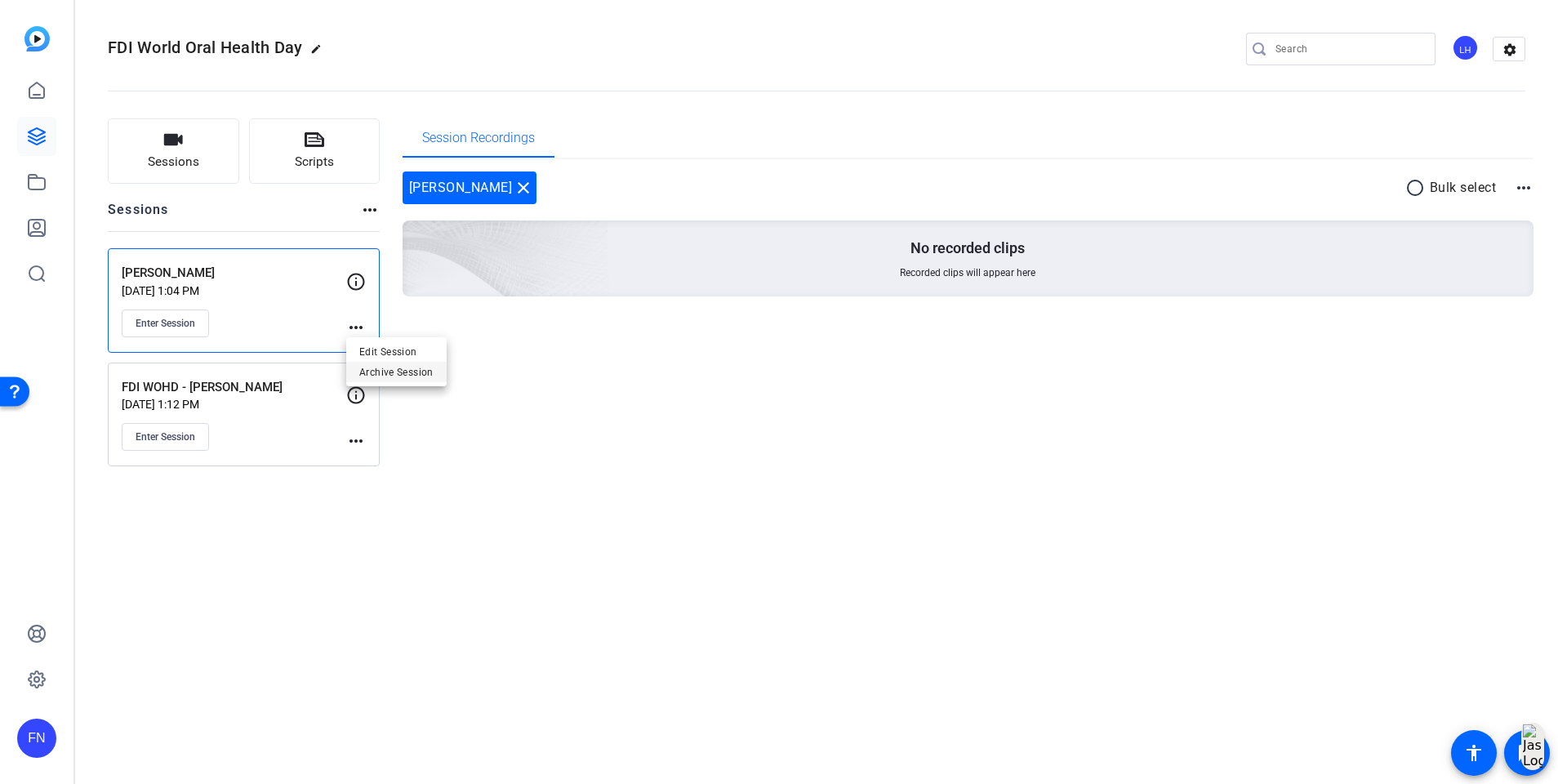
click at [420, 376] on span "Archive Session" at bounding box center [396, 371] width 74 height 20
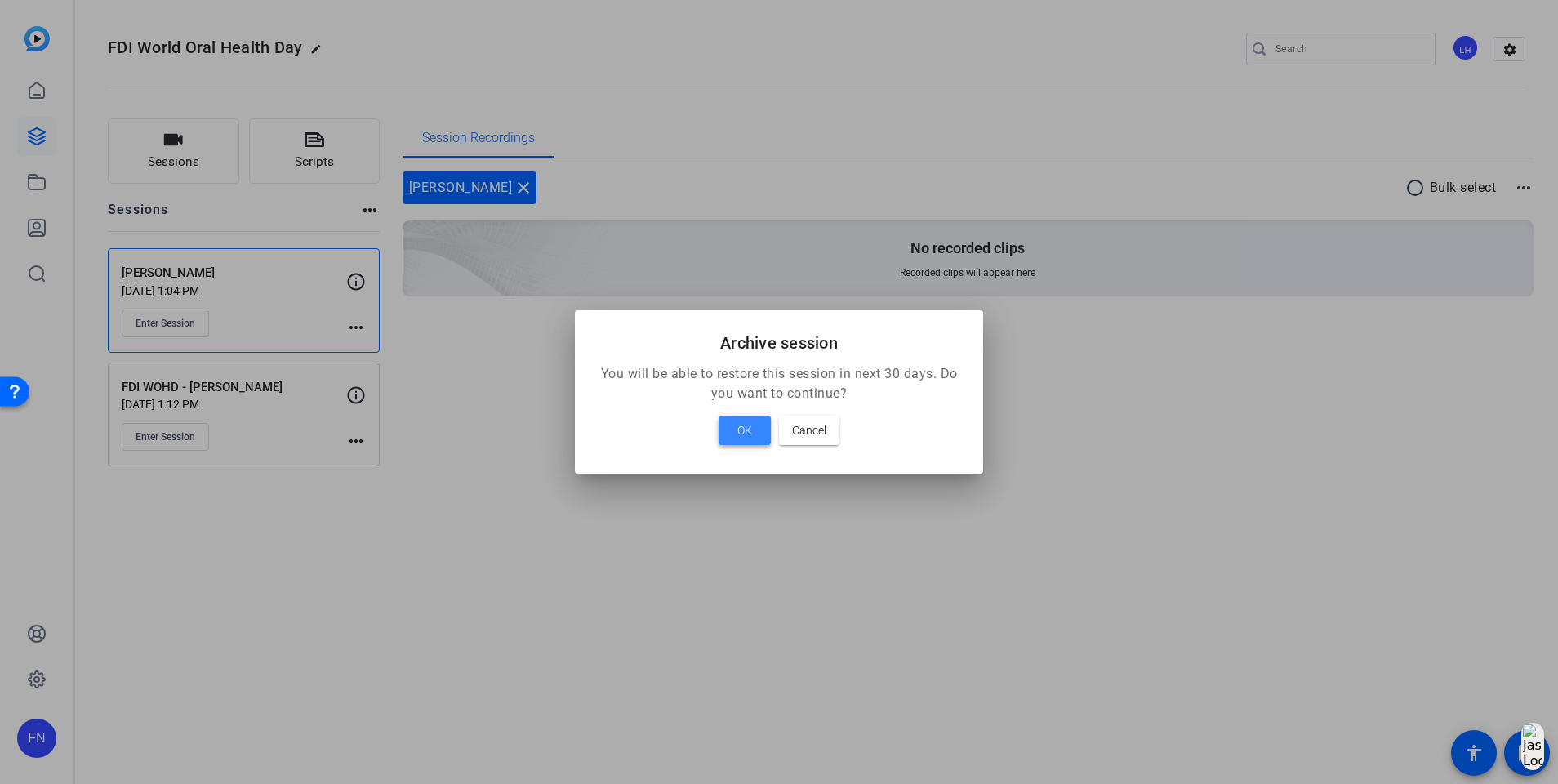
click at [739, 431] on span "OK" at bounding box center [745, 430] width 15 height 20
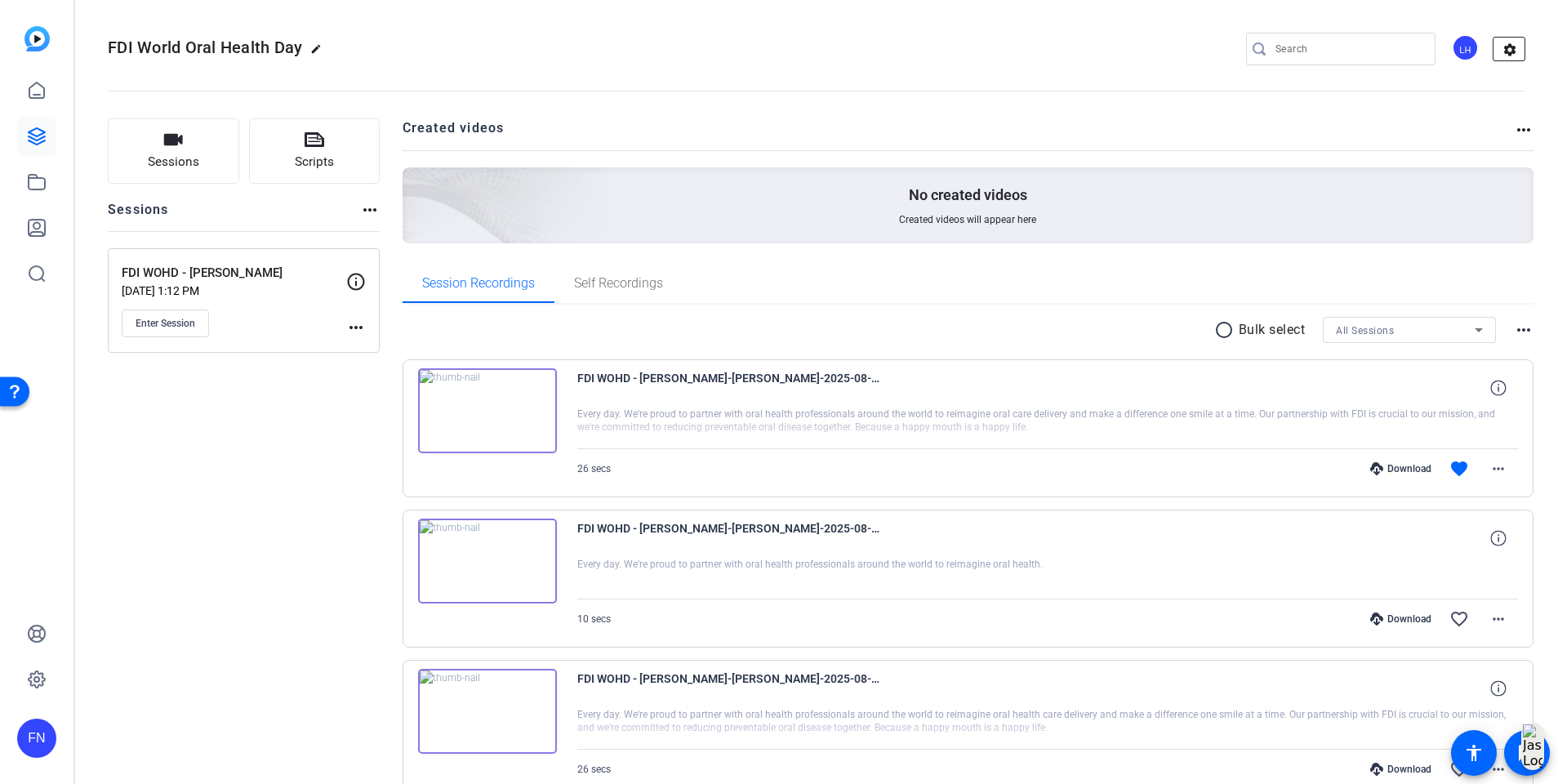
click at [1494, 52] on mat-icon "settings" at bounding box center [1510, 50] width 33 height 24
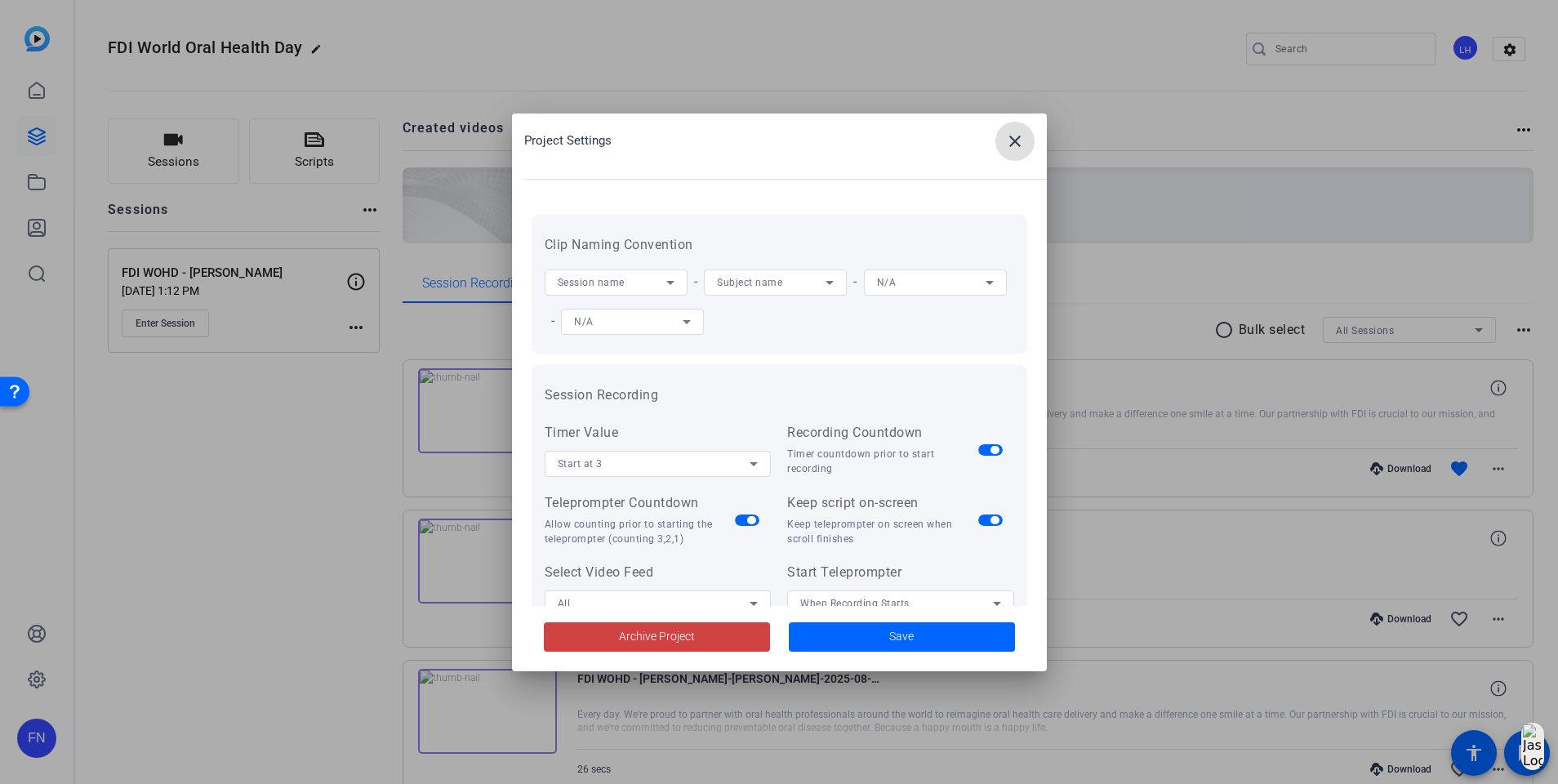
click at [1024, 138] on mat-icon "close" at bounding box center [1015, 141] width 20 height 20
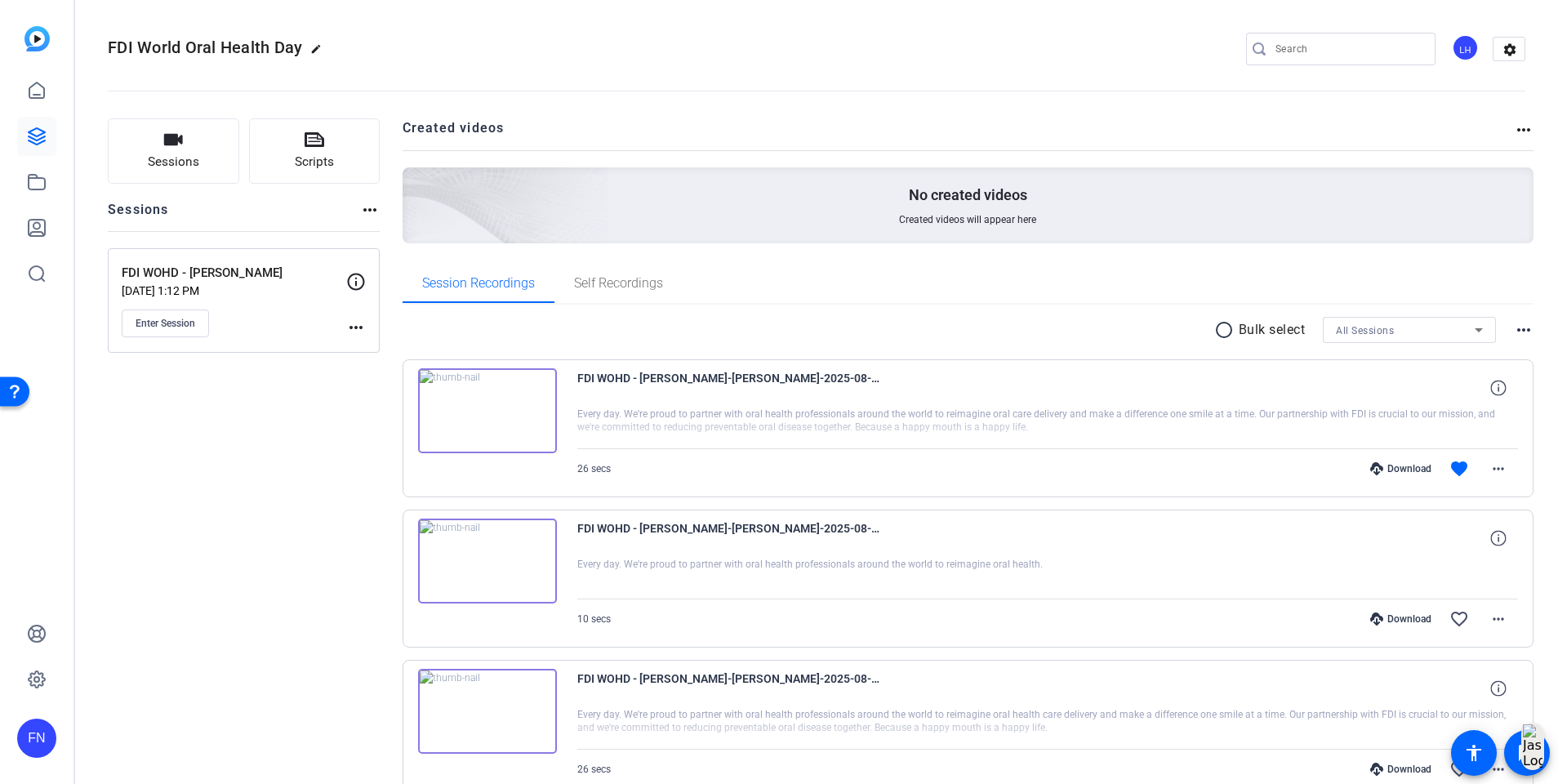
click at [355, 327] on mat-icon "more_horiz" at bounding box center [356, 327] width 20 height 20
click at [379, 348] on span "Edit Session" at bounding box center [396, 351] width 74 height 20
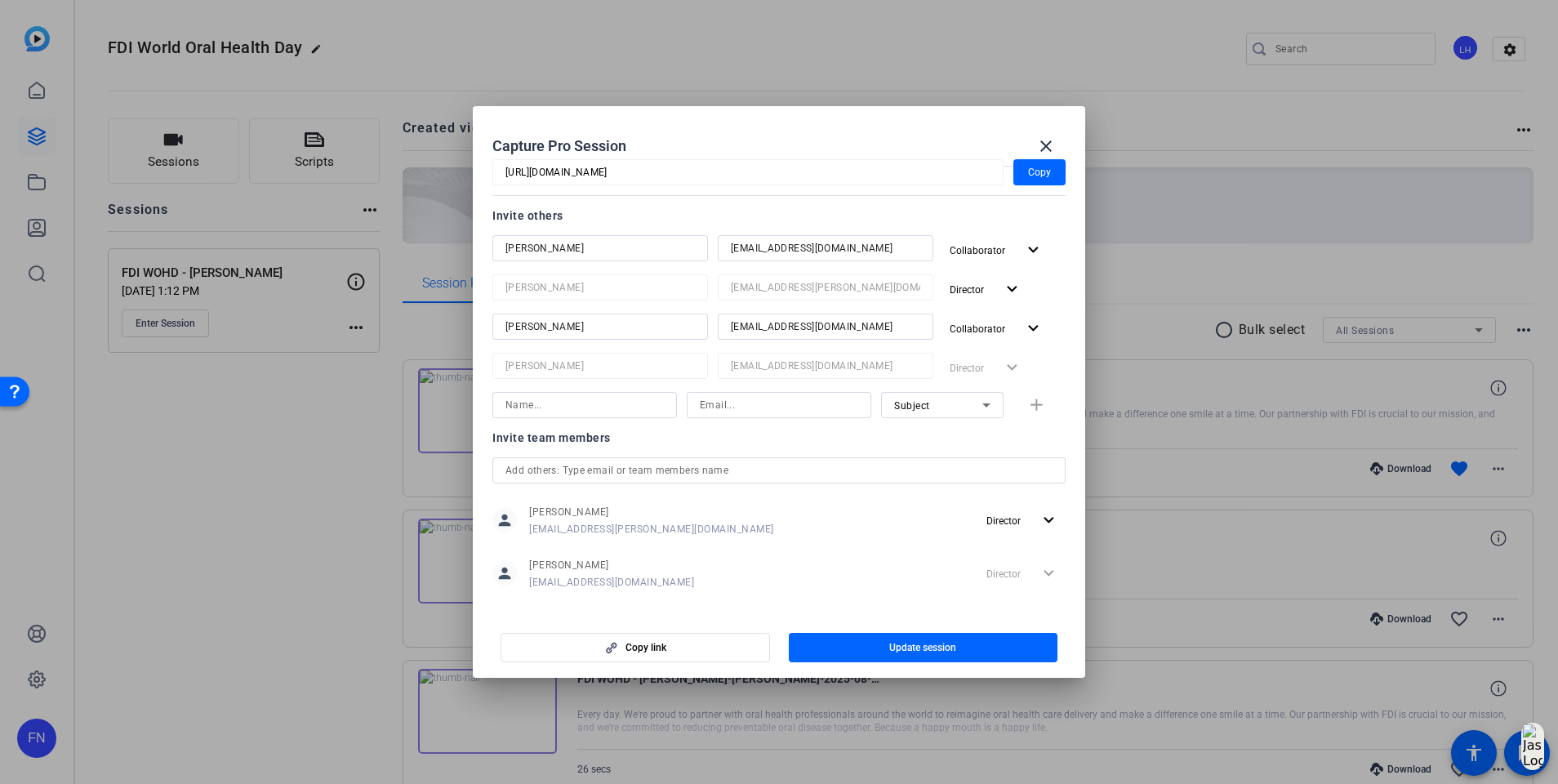
scroll to position [192, 0]
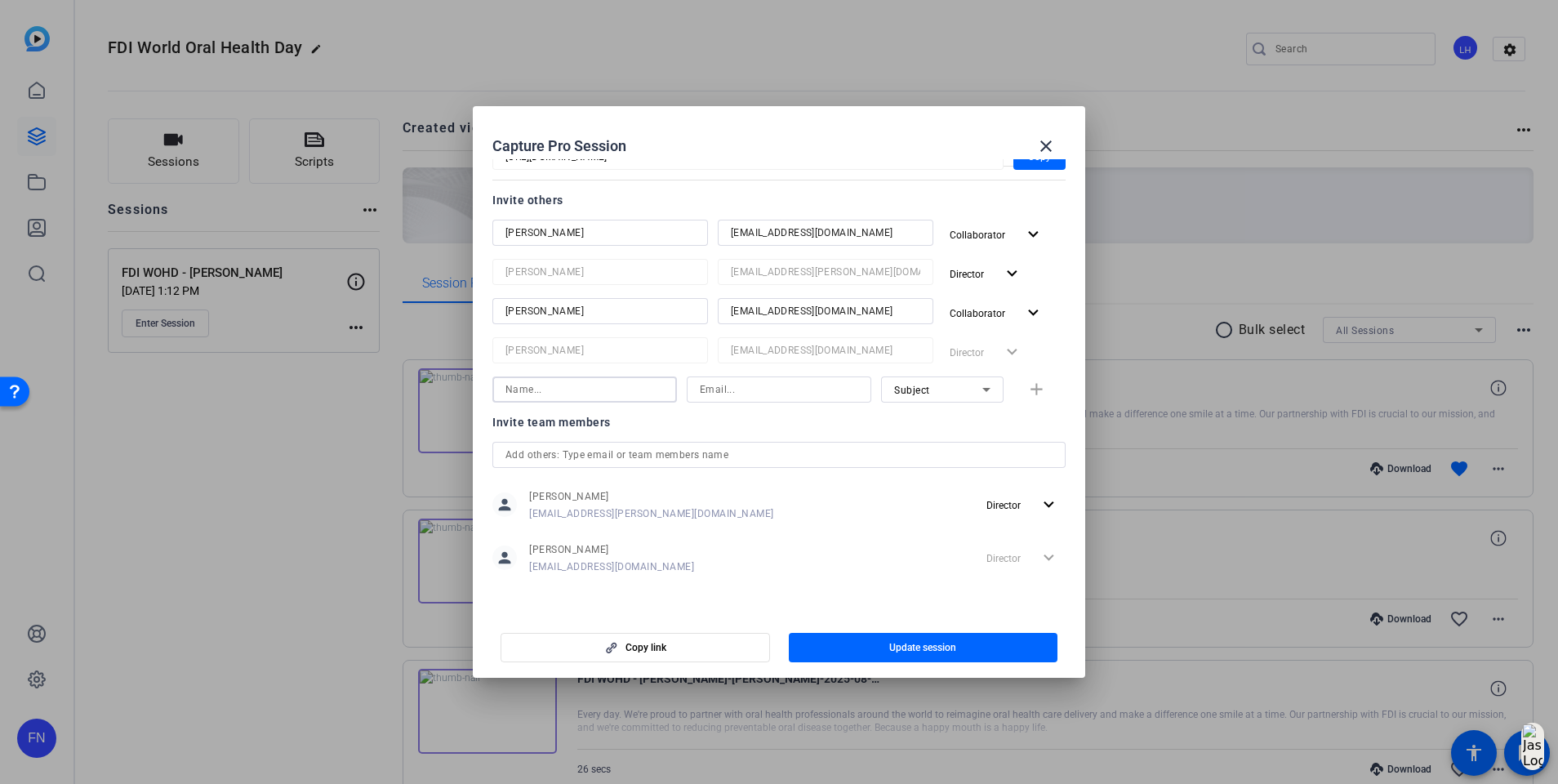
click at [579, 387] on input at bounding box center [585, 389] width 158 height 20
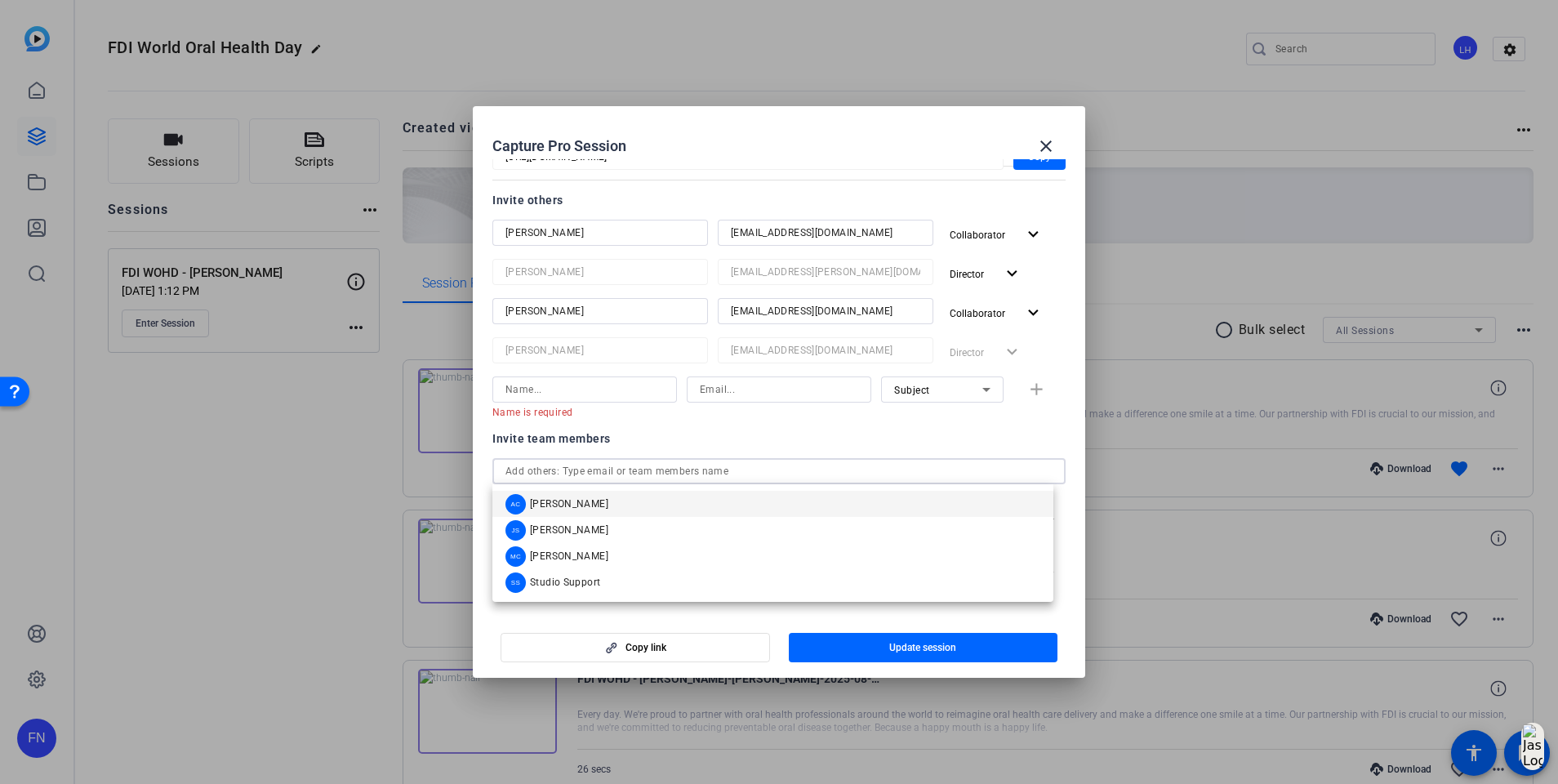
click at [518, 458] on div at bounding box center [779, 472] width 547 height 26
click at [571, 489] on div "AC Alennah [PERSON_NAME] [PERSON_NAME] MC [PERSON_NAME] SS Studio Support" at bounding box center [773, 542] width 561 height 118
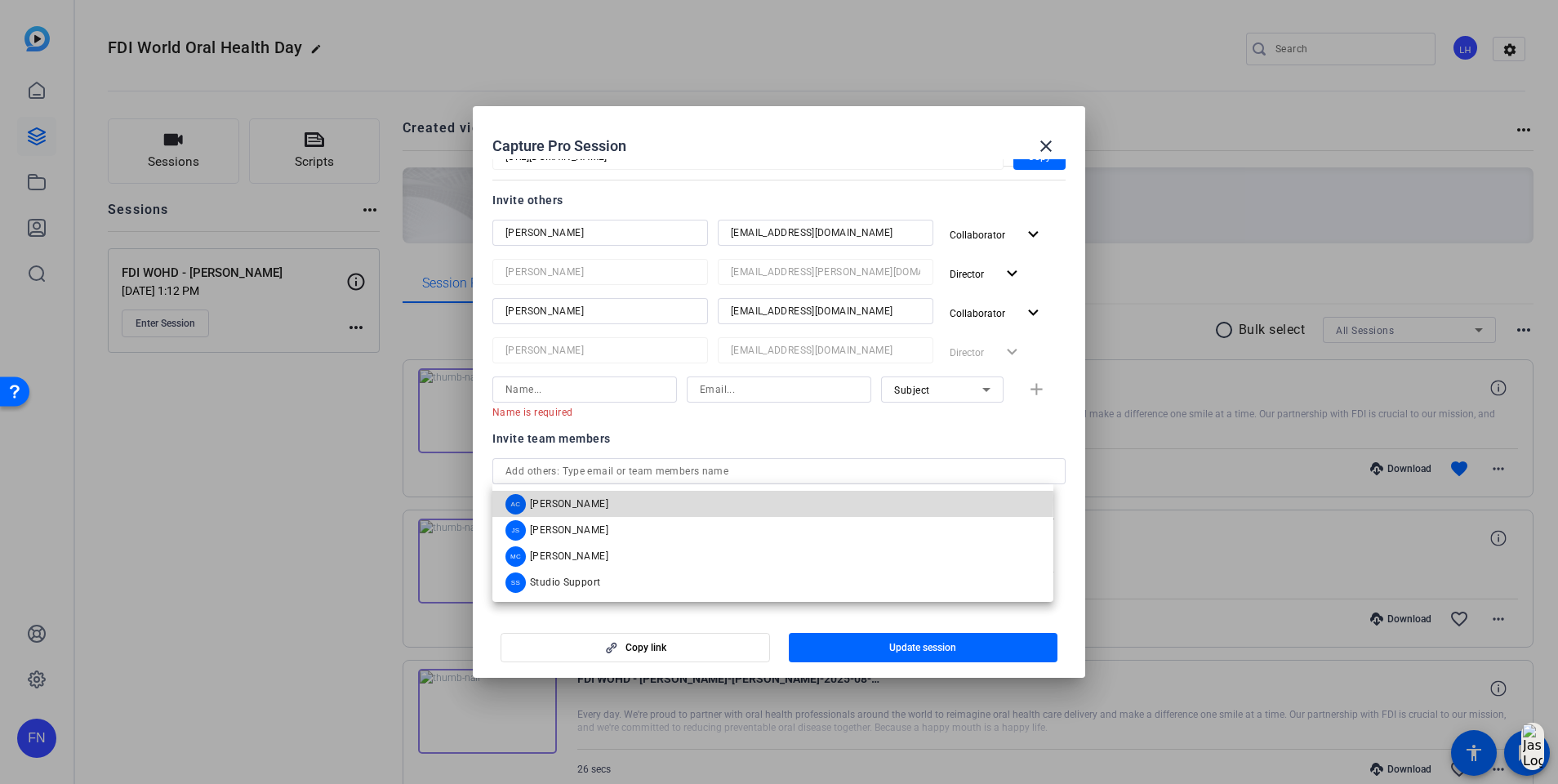
click at [571, 500] on span "[PERSON_NAME]" at bounding box center [569, 504] width 78 height 13
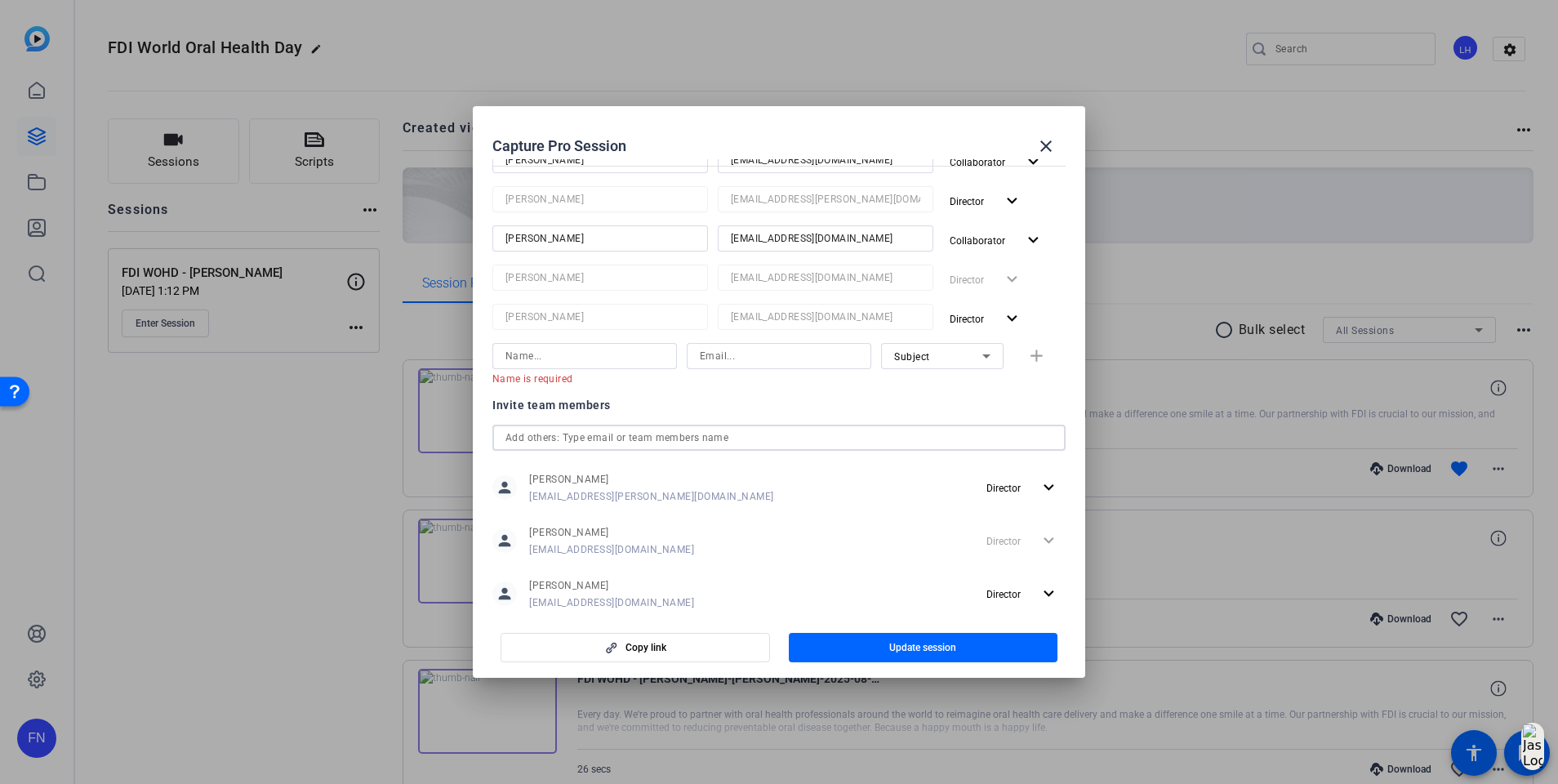
scroll to position [300, 0]
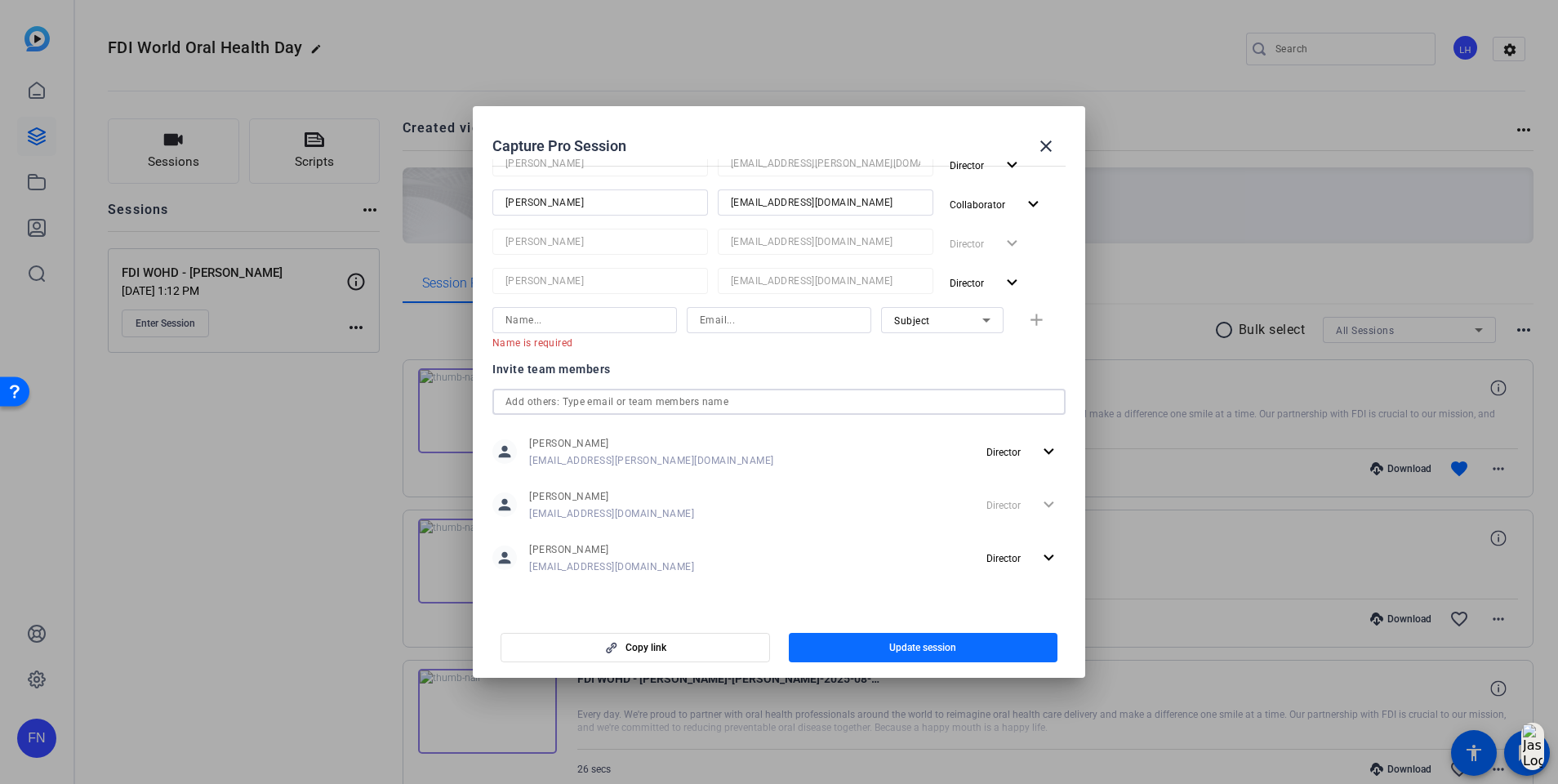
click at [857, 643] on span "button" at bounding box center [924, 648] width 269 height 40
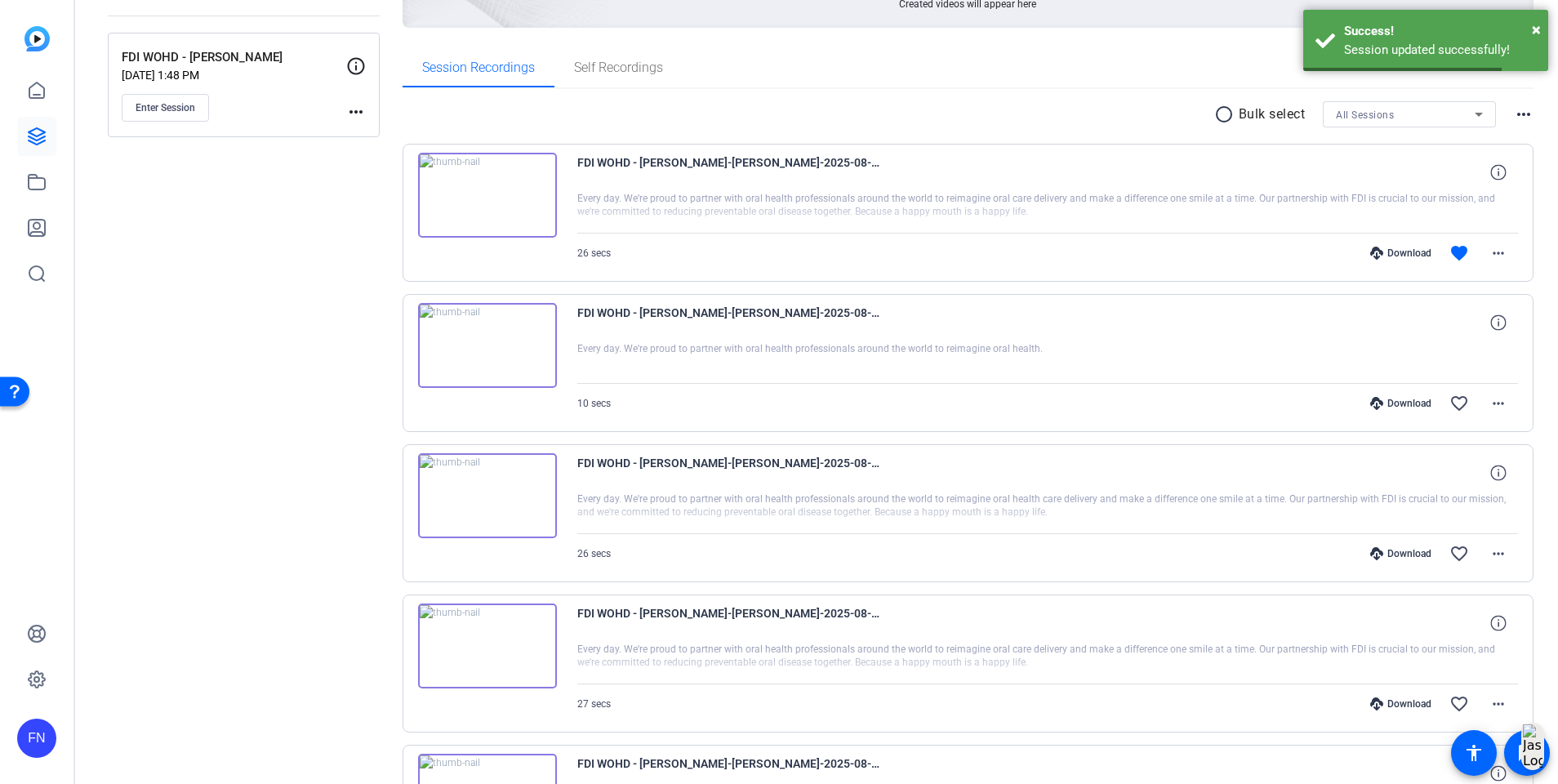
scroll to position [245, 0]
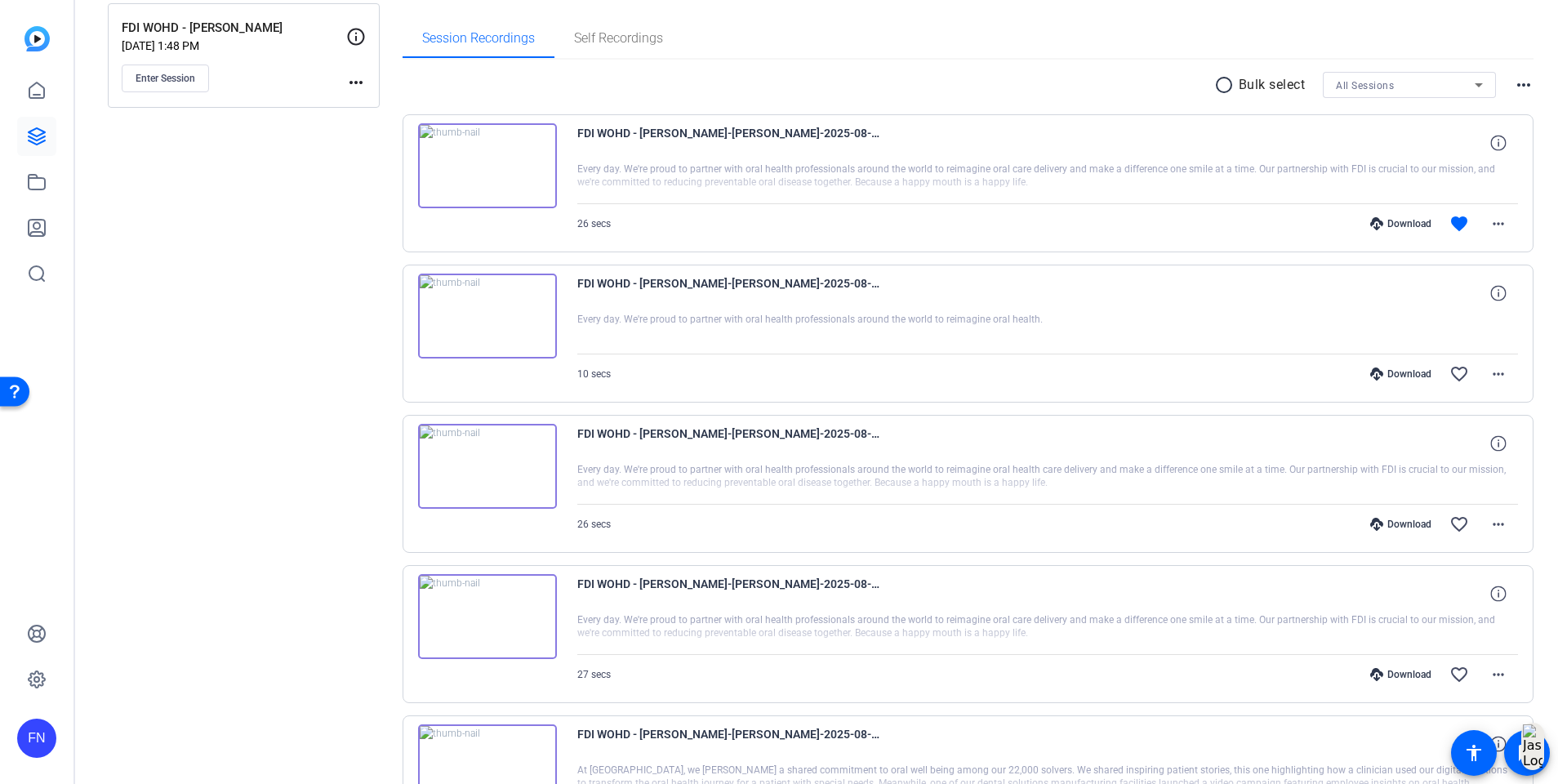
click at [478, 451] on img at bounding box center [487, 466] width 138 height 85
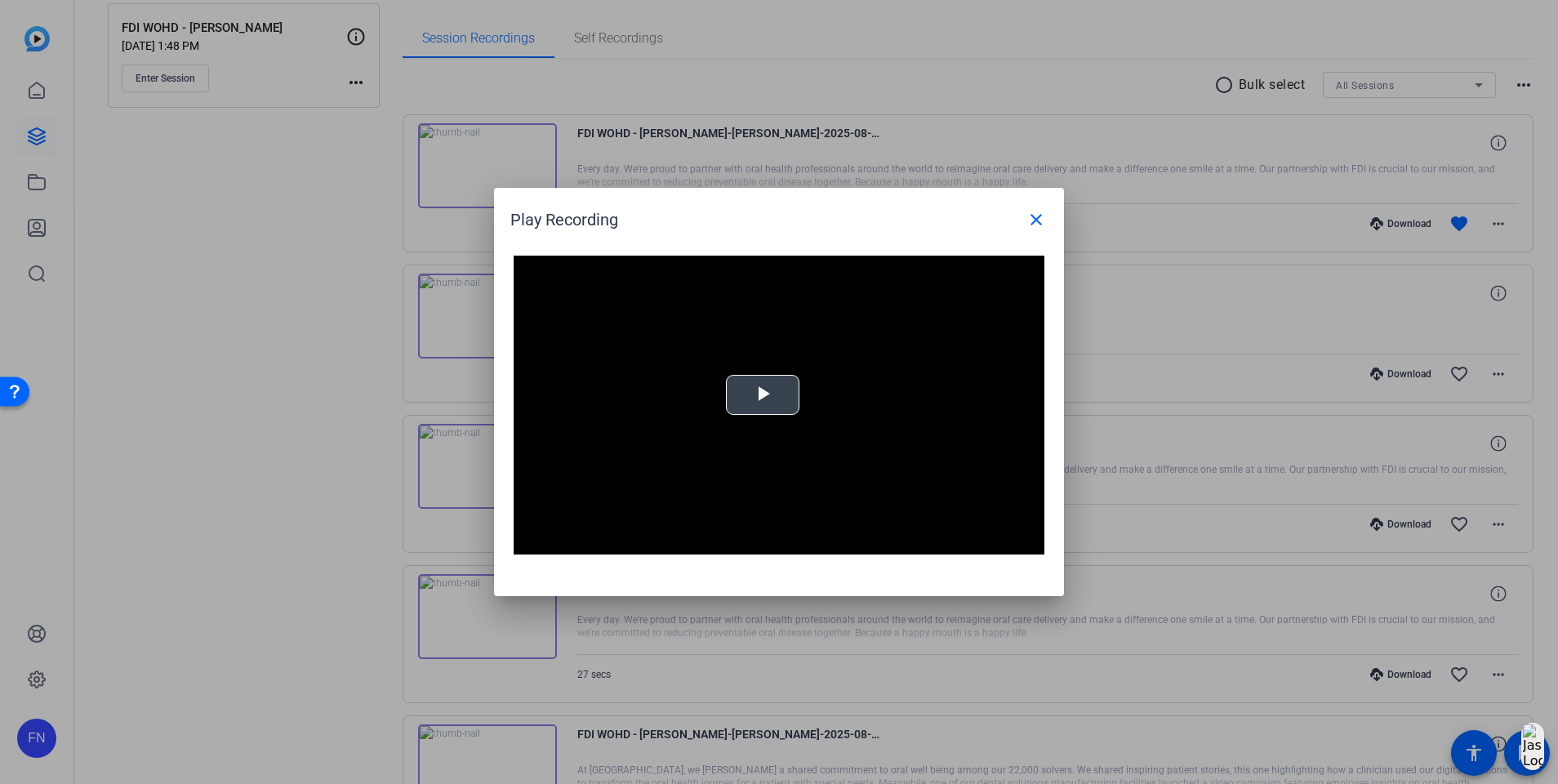
click at [763, 395] on span "Video Player" at bounding box center [763, 395] width 0 height 0
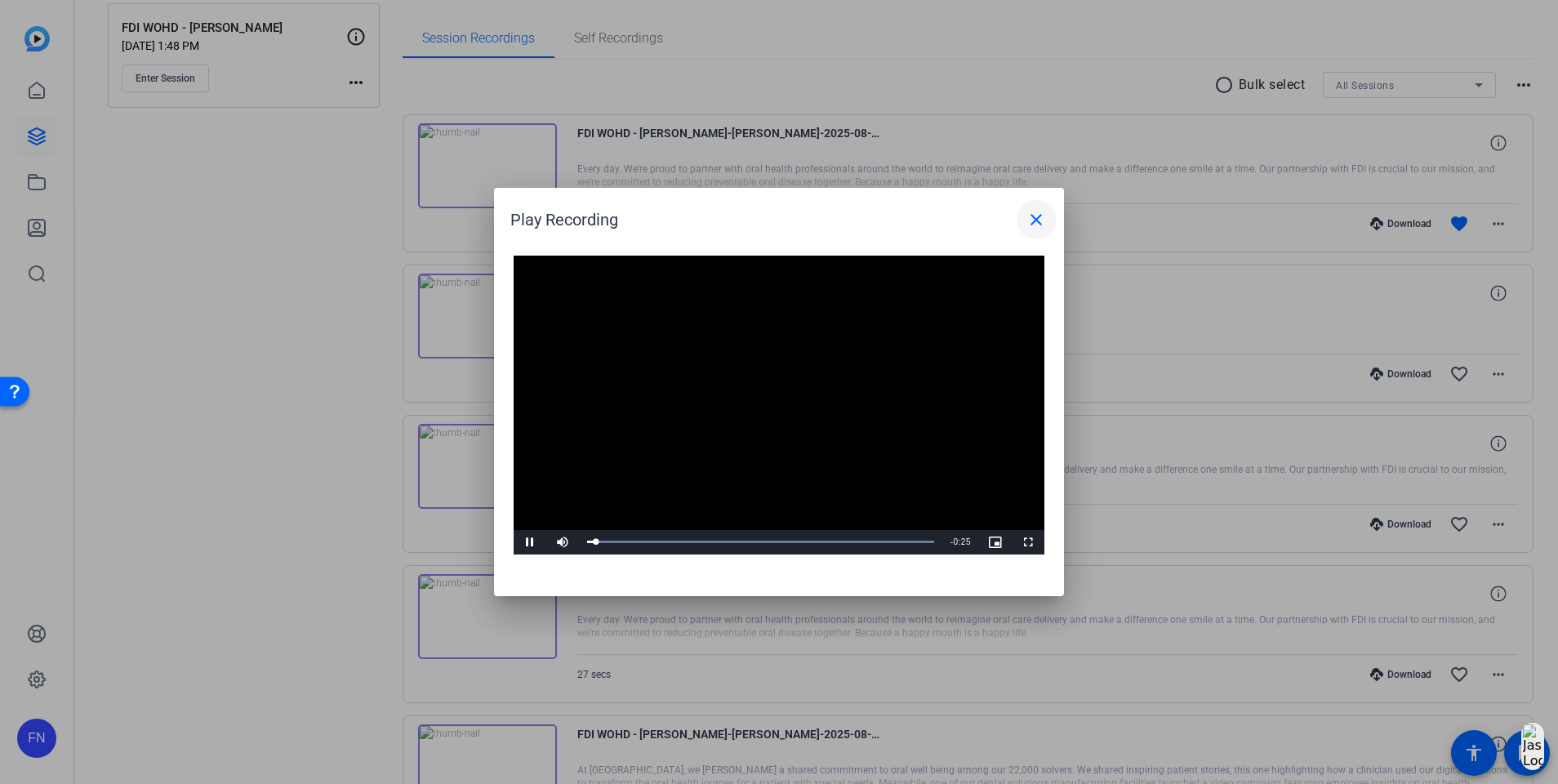
click at [1021, 222] on span at bounding box center [1036, 220] width 40 height 40
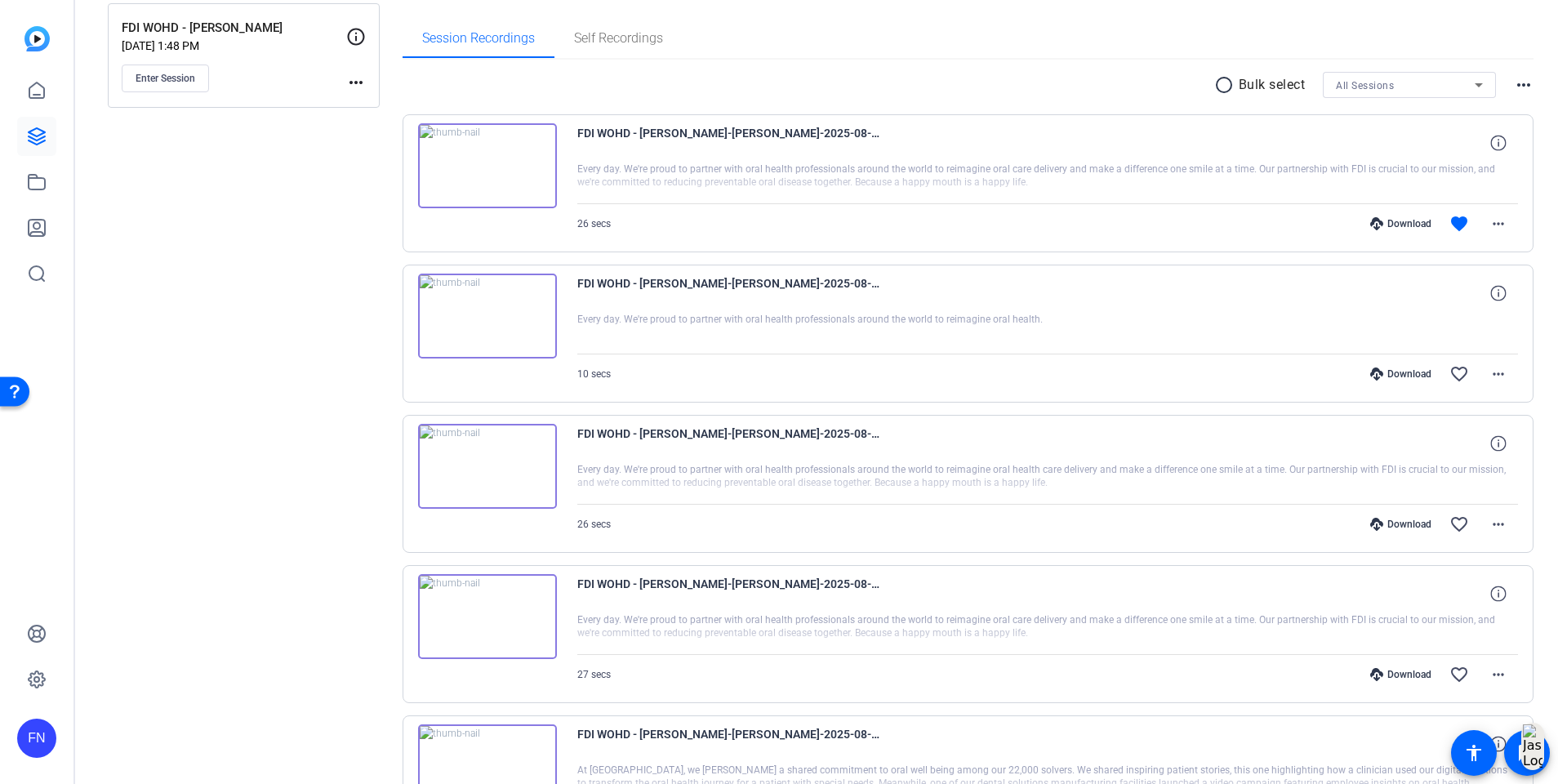
click at [503, 624] on img at bounding box center [487, 616] width 138 height 85
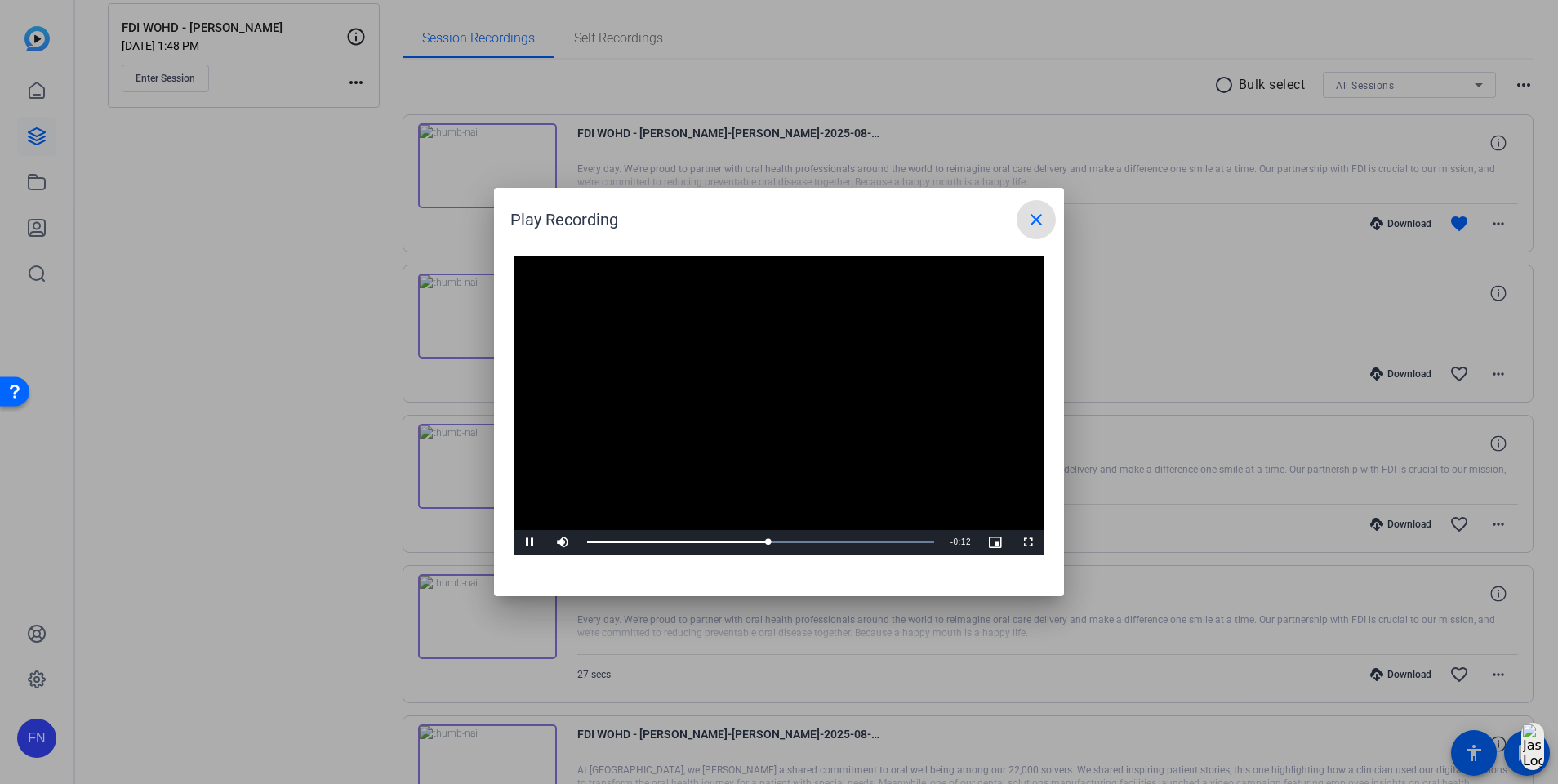
click at [1043, 216] on mat-icon "close" at bounding box center [1036, 219] width 20 height 20
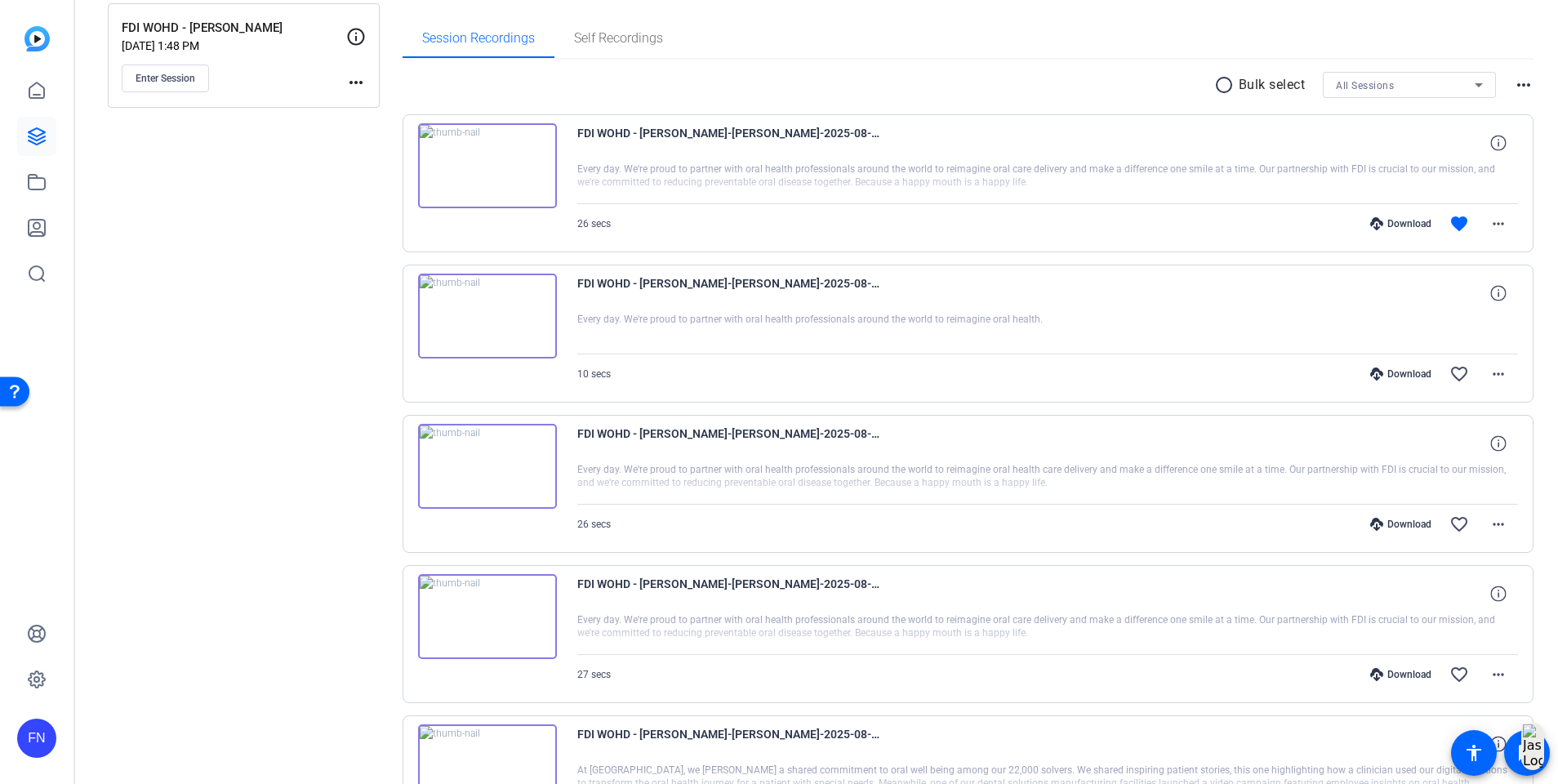
click at [490, 446] on img at bounding box center [487, 466] width 138 height 85
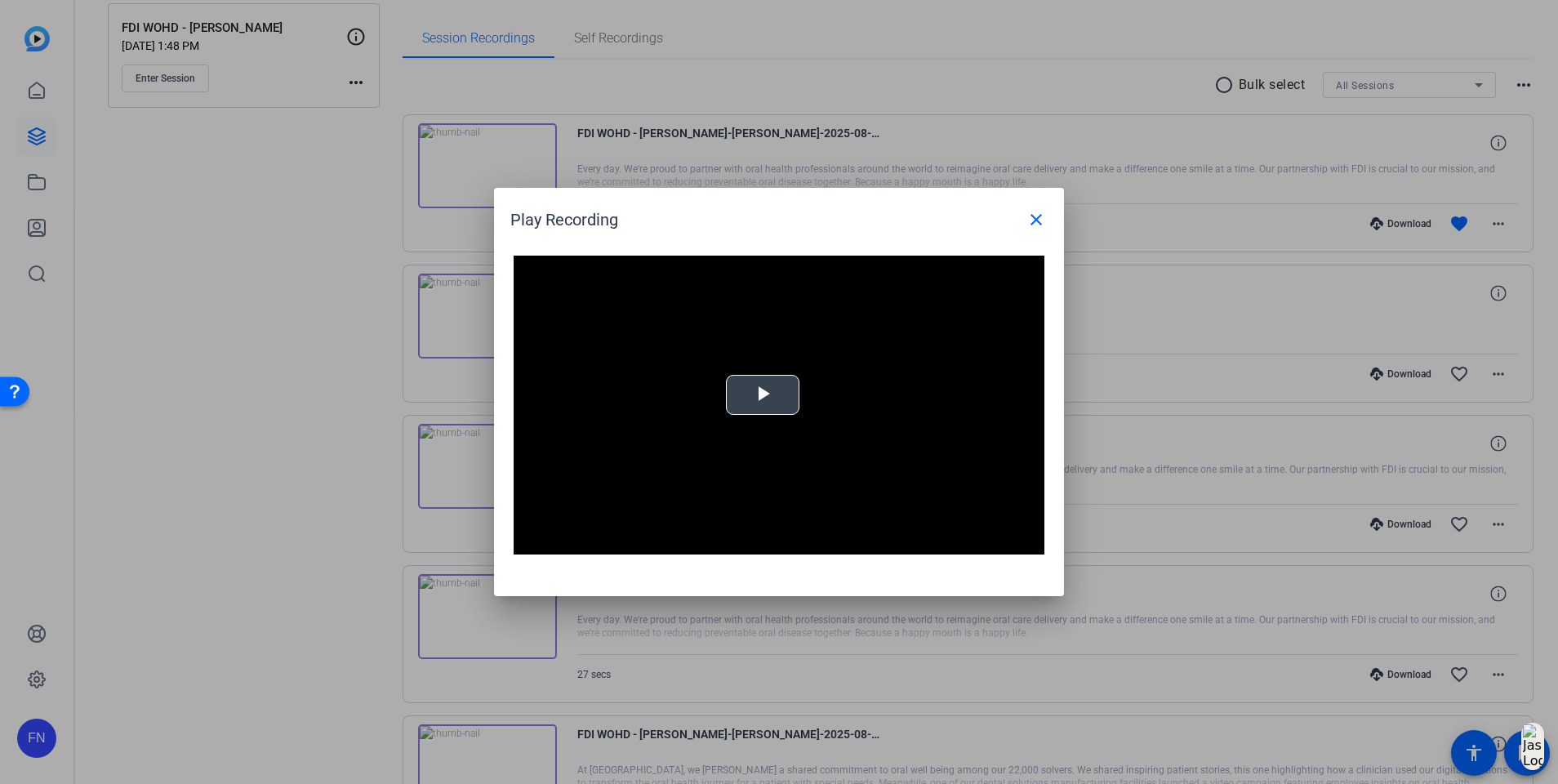
click at [763, 395] on span "Video Player" at bounding box center [763, 395] width 0 height 0
click at [1045, 219] on mat-icon "close" at bounding box center [1036, 219] width 20 height 20
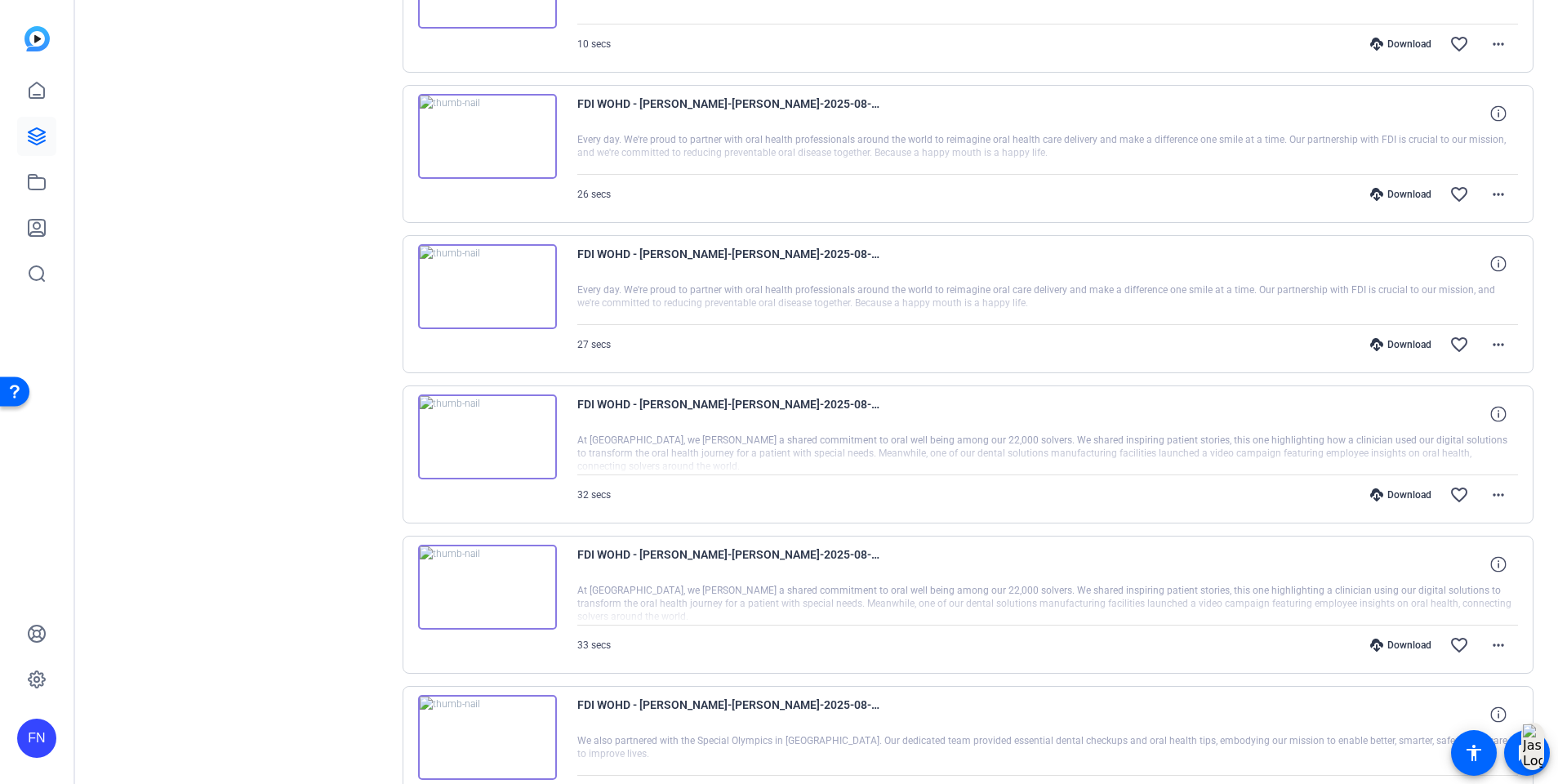
scroll to position [613, 0]
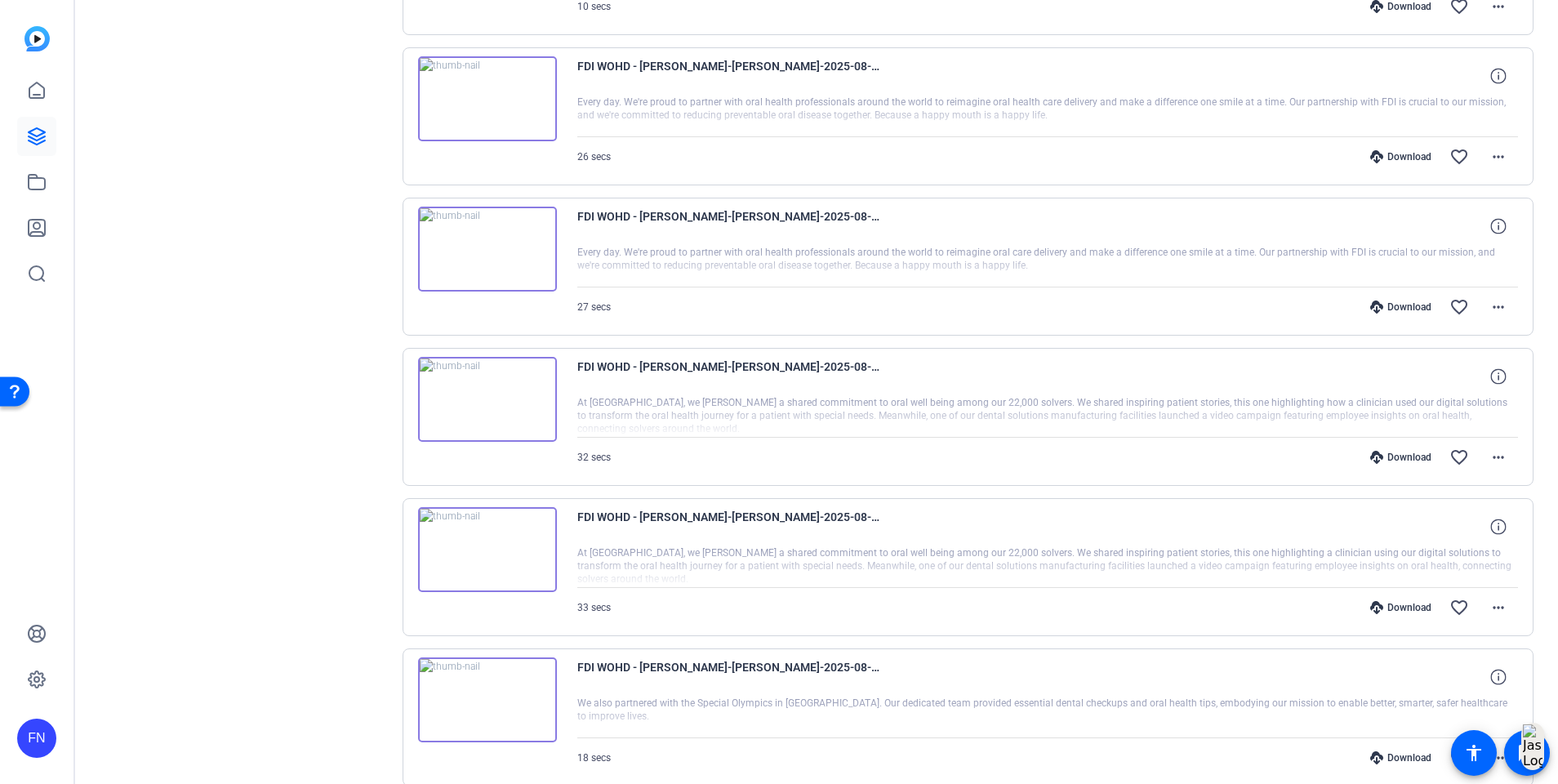
click at [488, 392] on img at bounding box center [487, 399] width 138 height 85
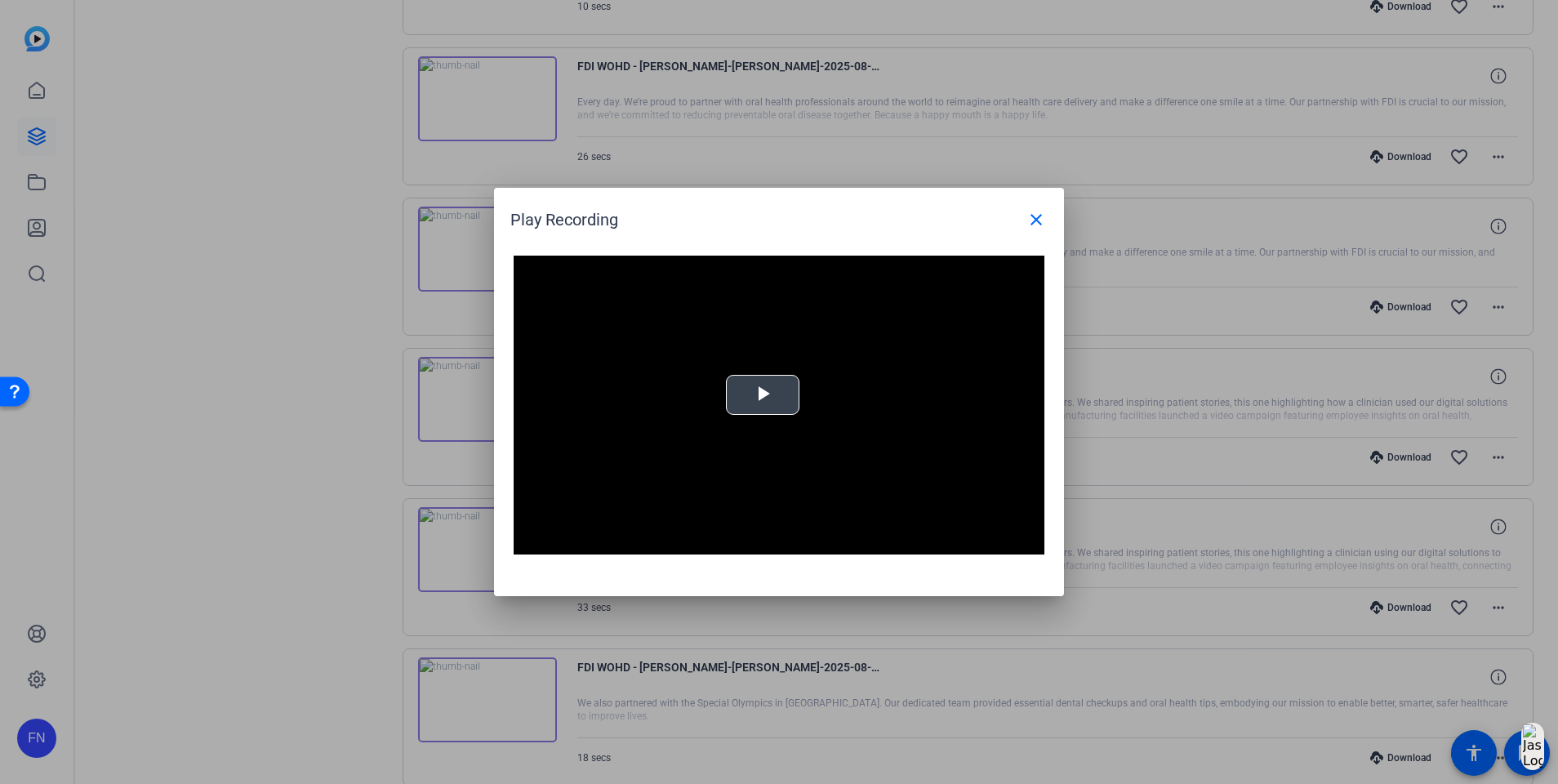
click at [763, 395] on span "Video Player" at bounding box center [763, 395] width 0 height 0
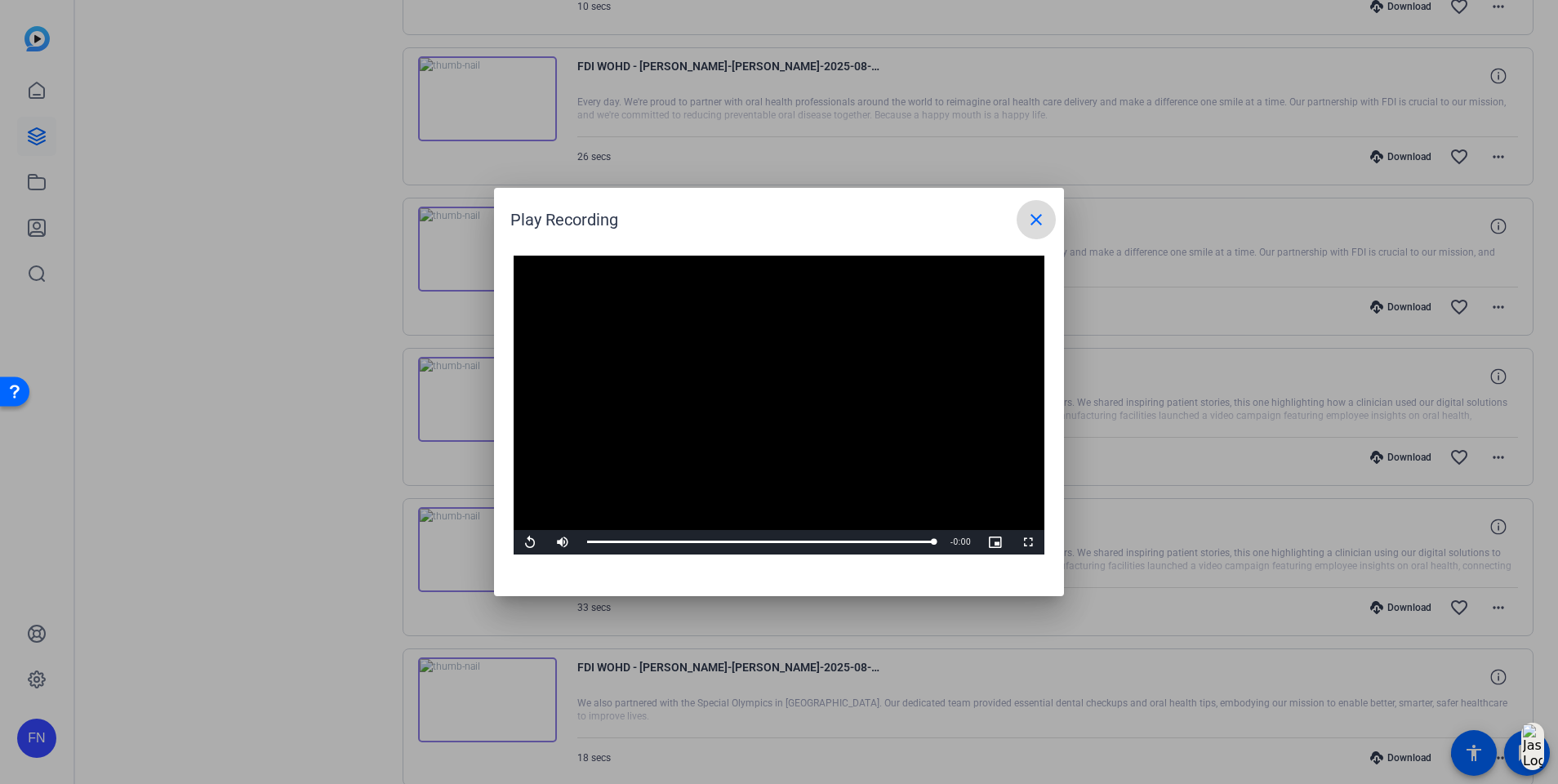
click at [1036, 222] on mat-icon "close" at bounding box center [1036, 219] width 20 height 20
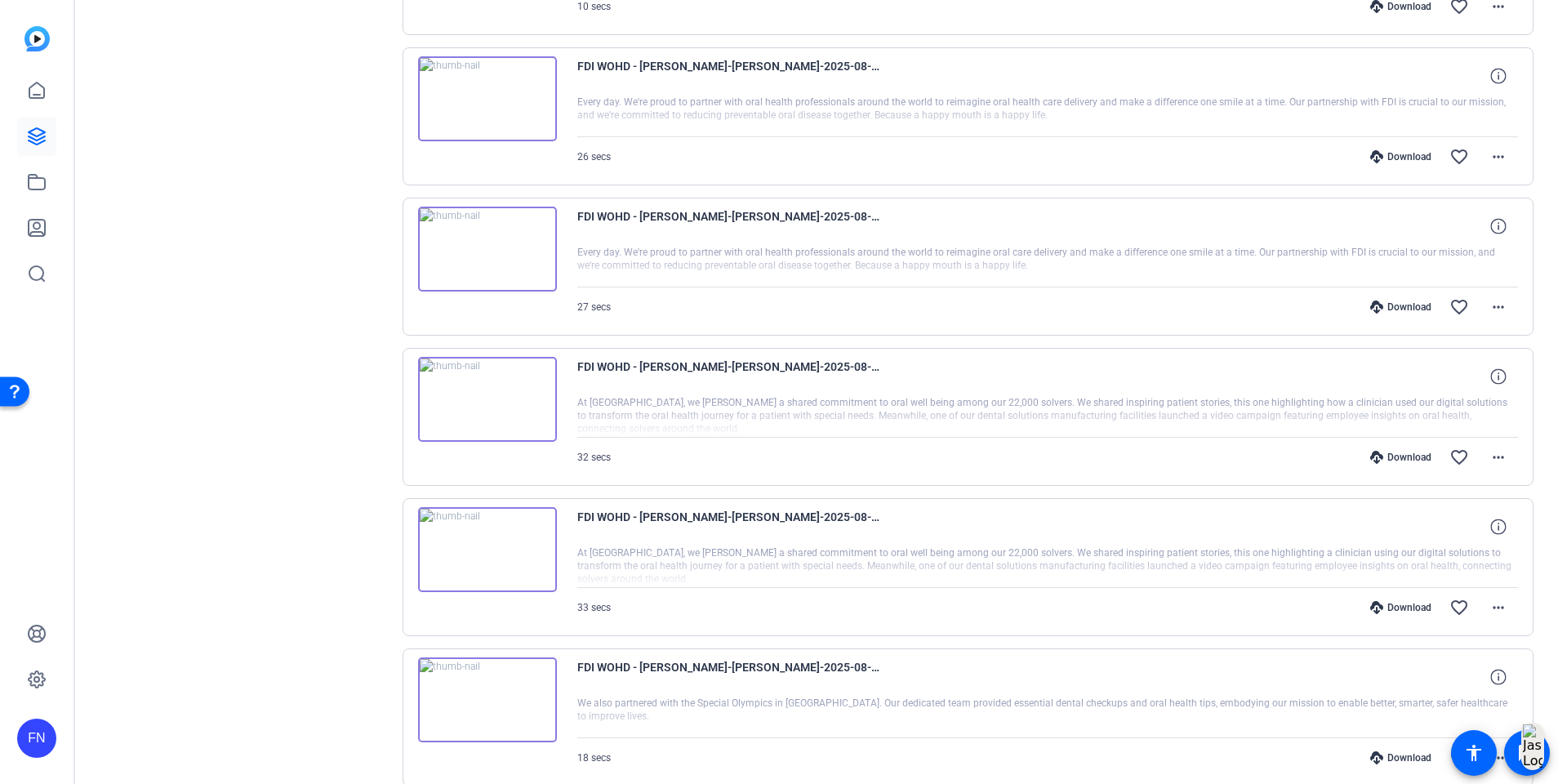
scroll to position [735, 0]
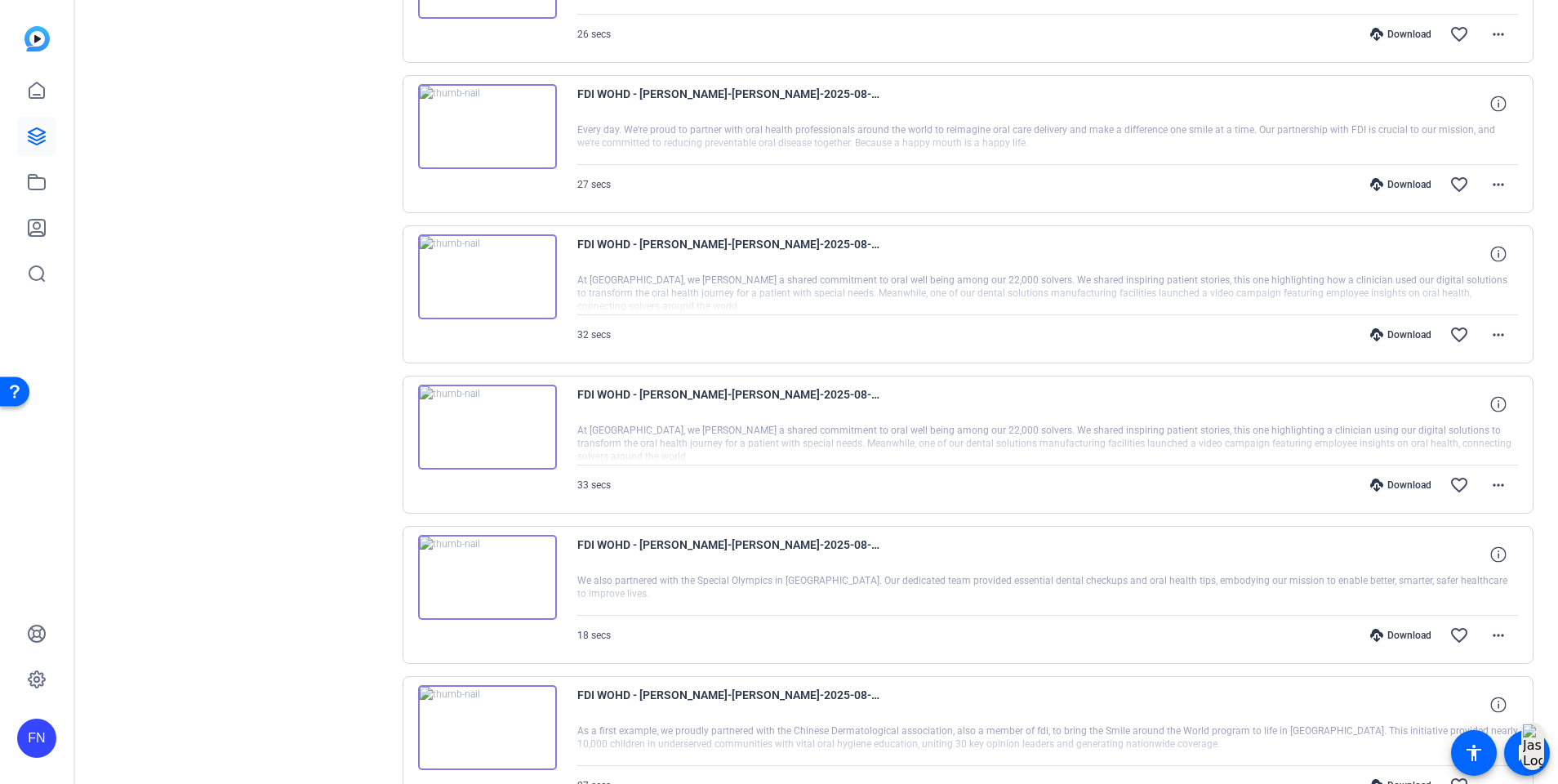
click at [490, 271] on img at bounding box center [487, 277] width 138 height 85
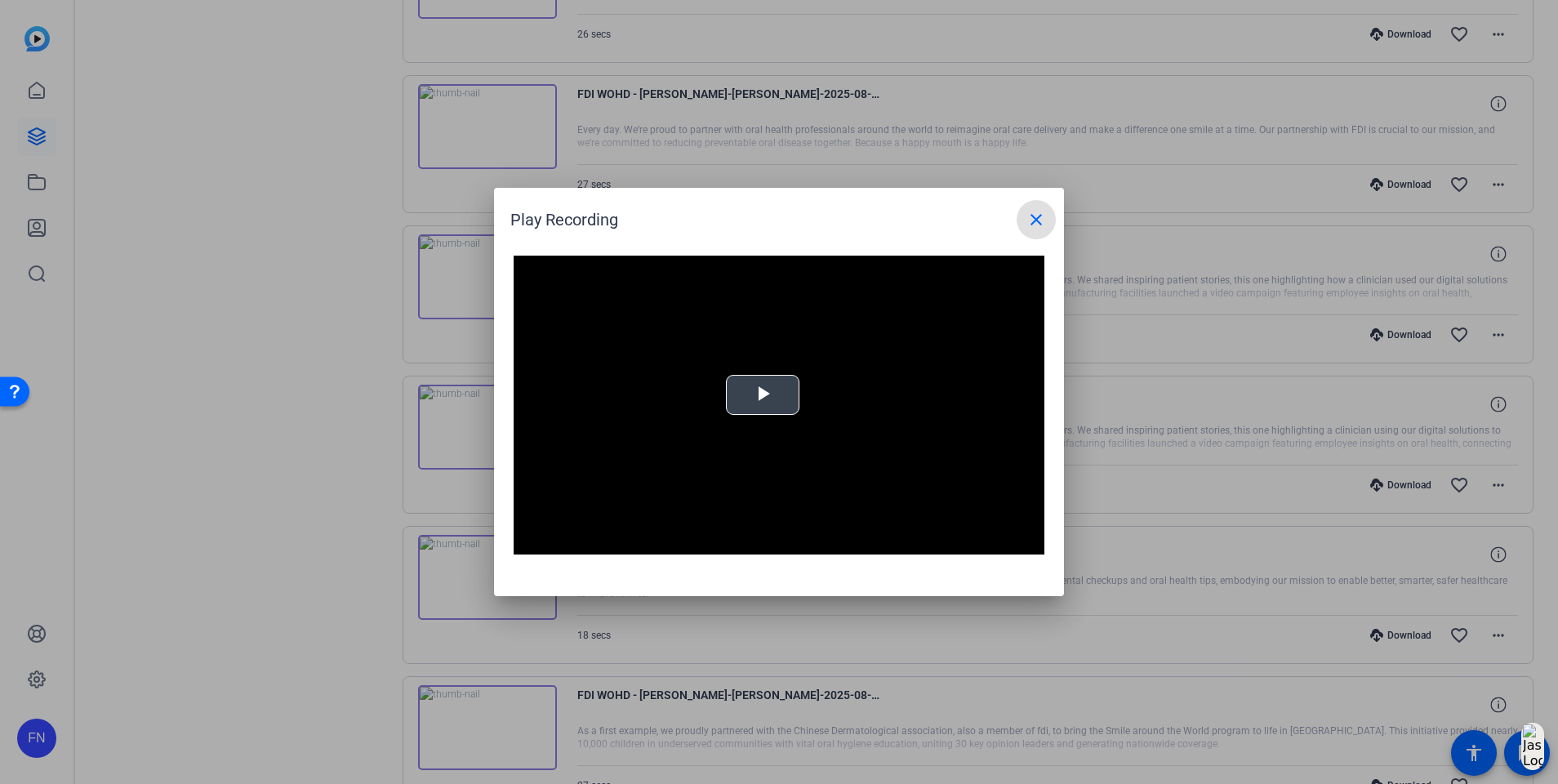
click at [763, 395] on span "Video Player" at bounding box center [763, 395] width 0 height 0
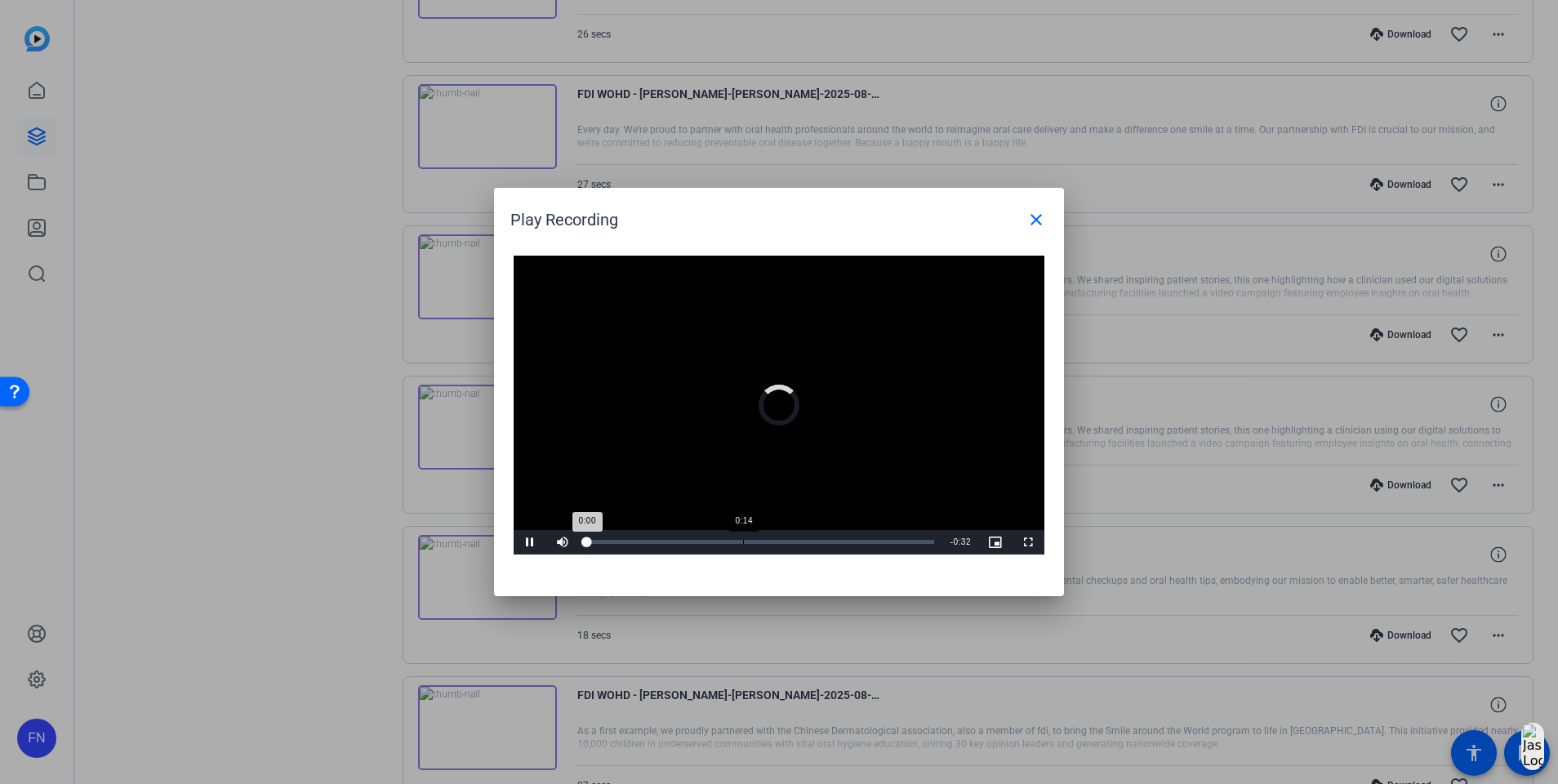
click at [744, 540] on div "Loaded : 0% 0:14 0:00" at bounding box center [761, 541] width 347 height 4
click at [700, 544] on div "0:10" at bounding box center [700, 541] width 1 height 4
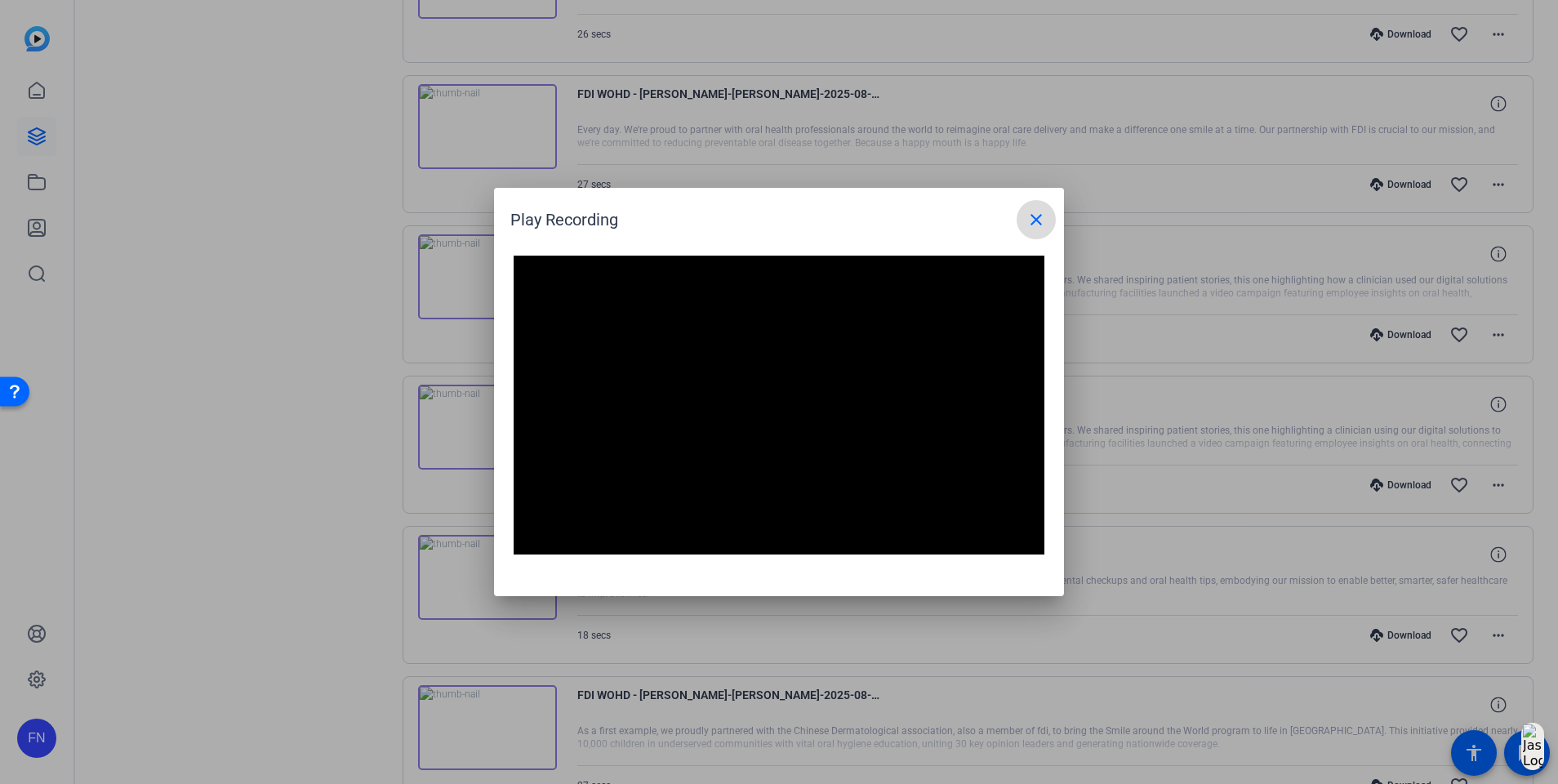
click at [1030, 220] on mat-icon "close" at bounding box center [1036, 219] width 20 height 20
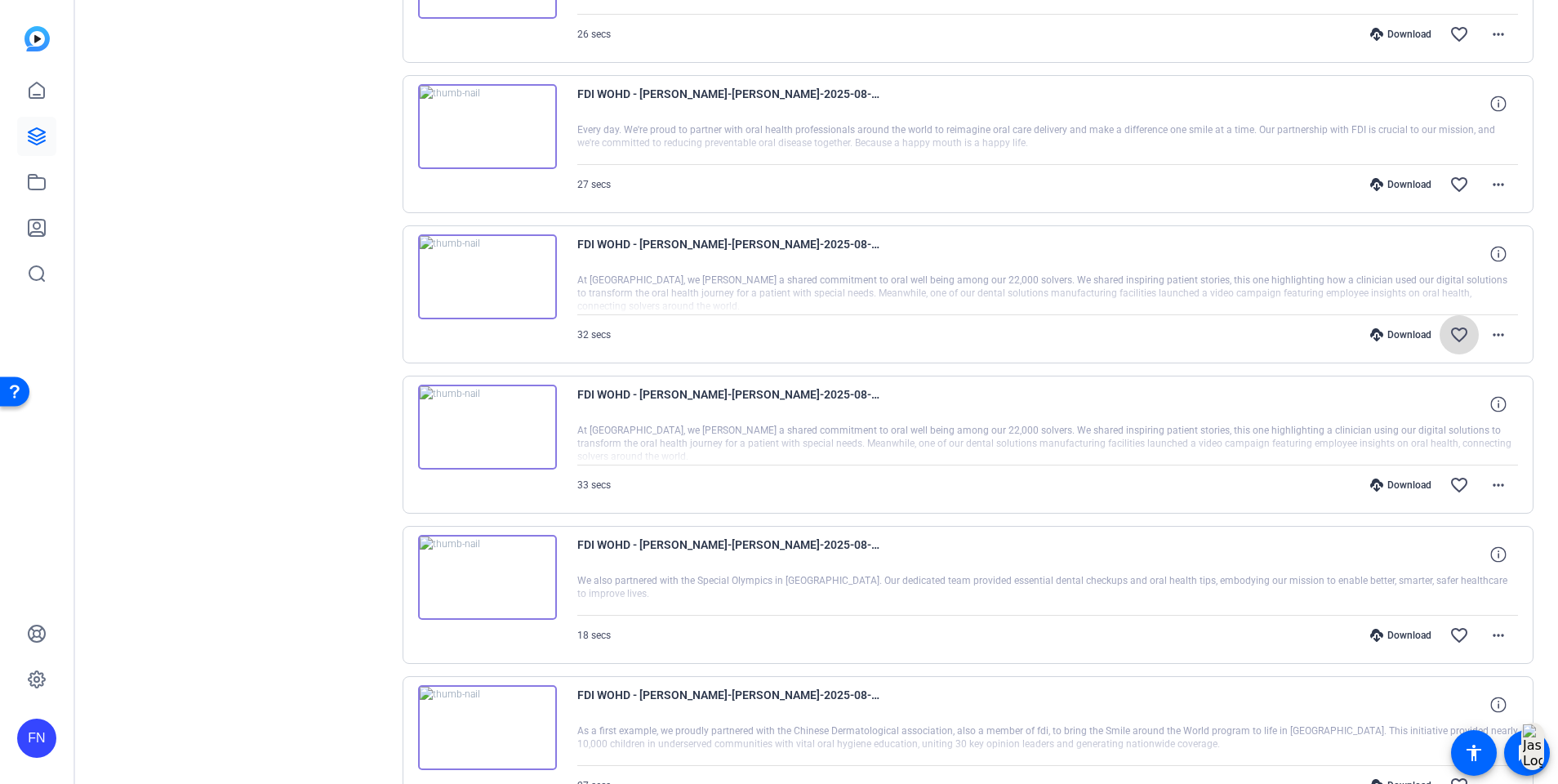
click at [1450, 343] on mat-icon "favorite_border" at bounding box center [1459, 334] width 20 height 20
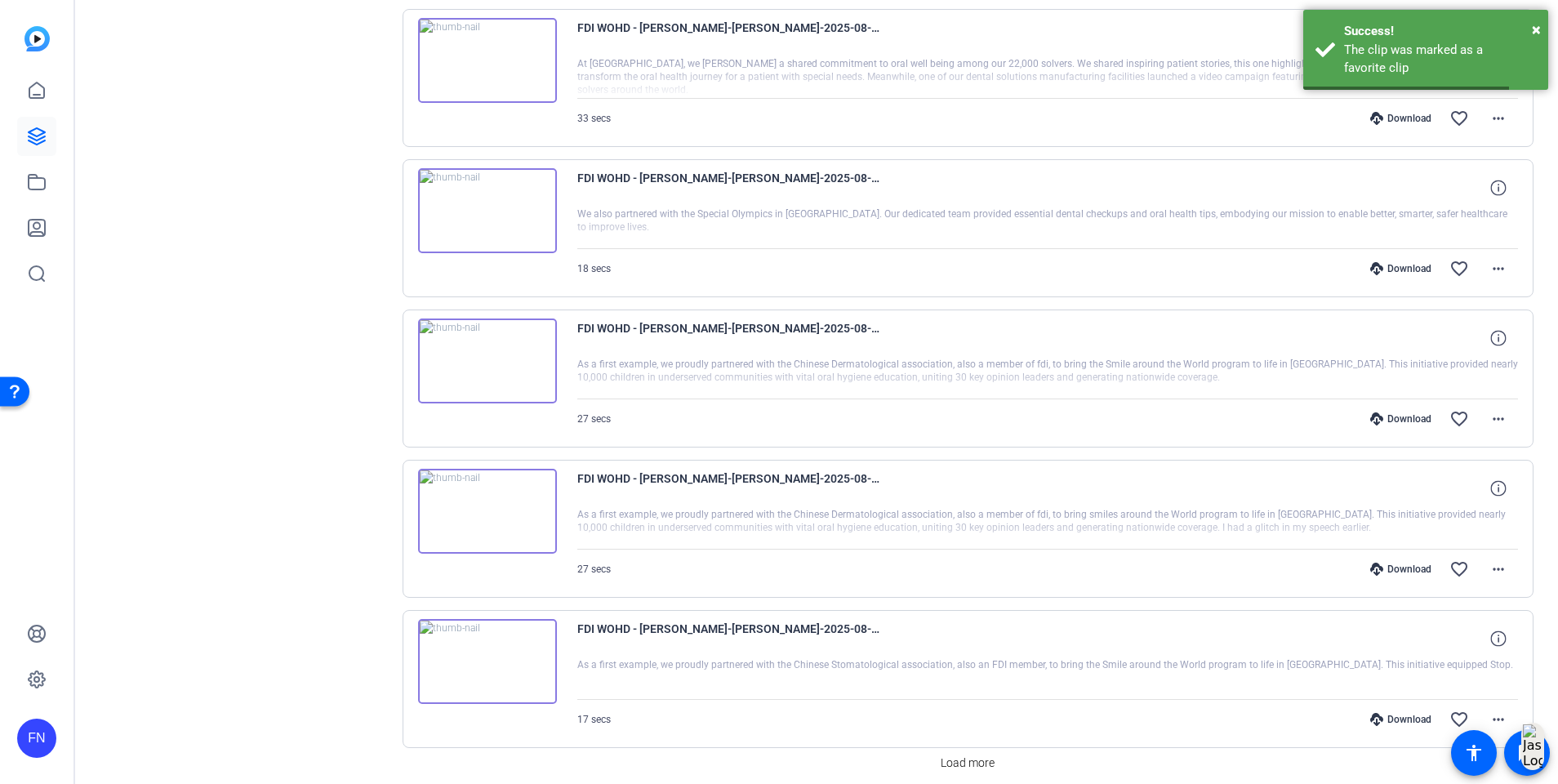
scroll to position [1102, 0]
click at [472, 348] on img at bounding box center [487, 360] width 138 height 85
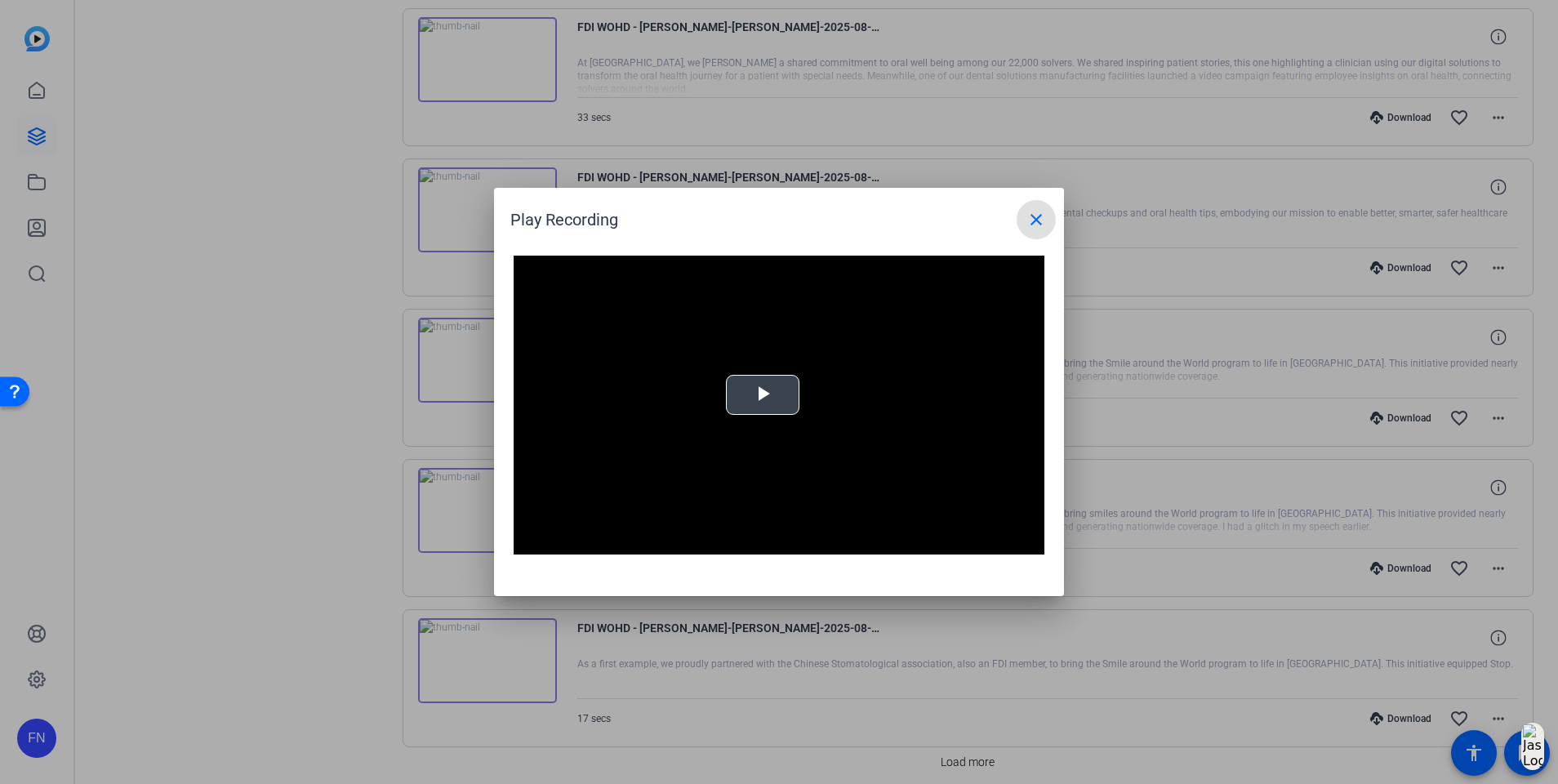
click at [791, 399] on div "Video Player is loading. Play Video Play Mute Current Time 0:00 / Duration -:- …" at bounding box center [779, 406] width 531 height 299
click at [1039, 219] on mat-icon "close" at bounding box center [1036, 219] width 20 height 20
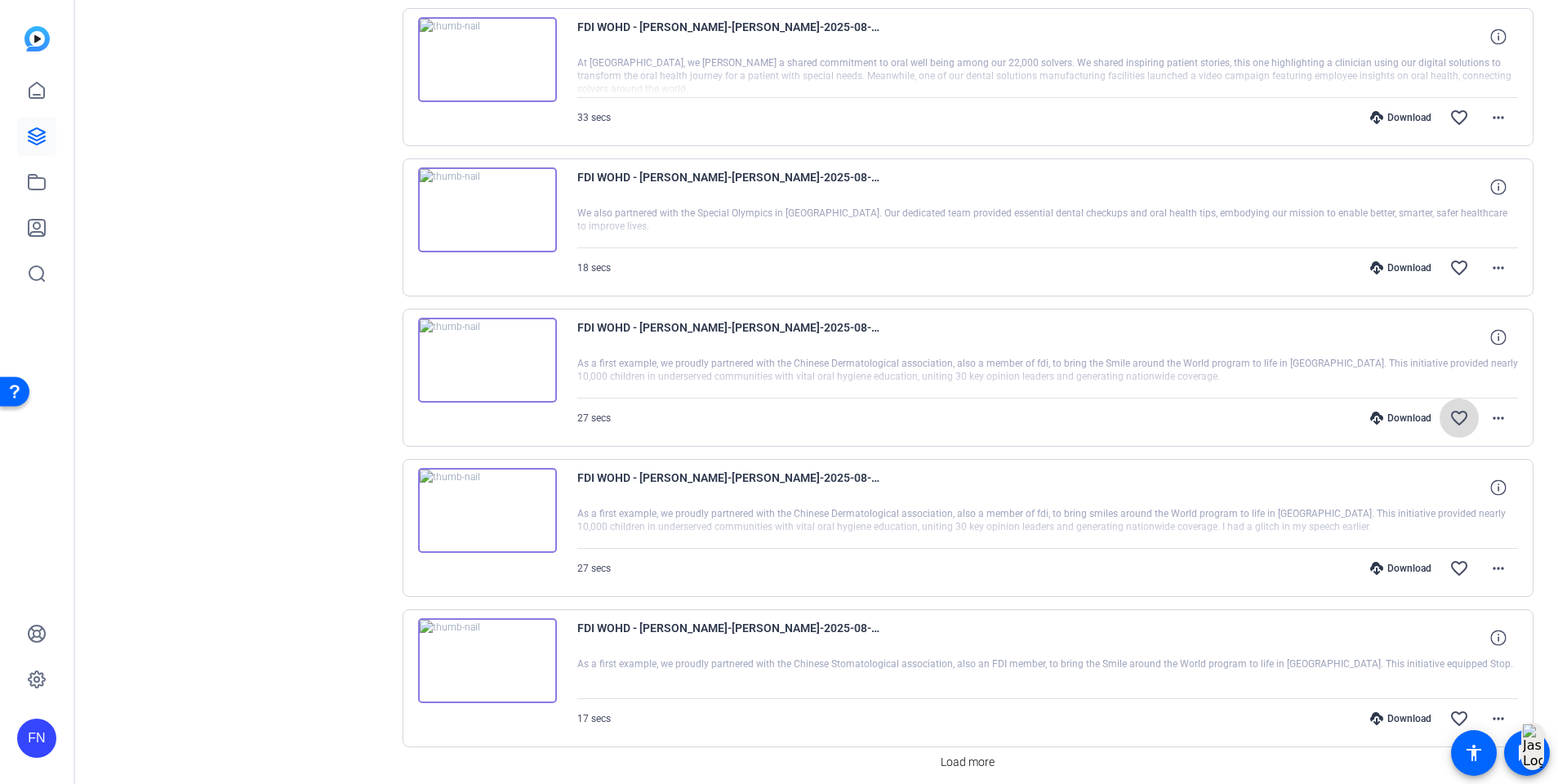
click at [1440, 432] on span at bounding box center [1460, 418] width 40 height 40
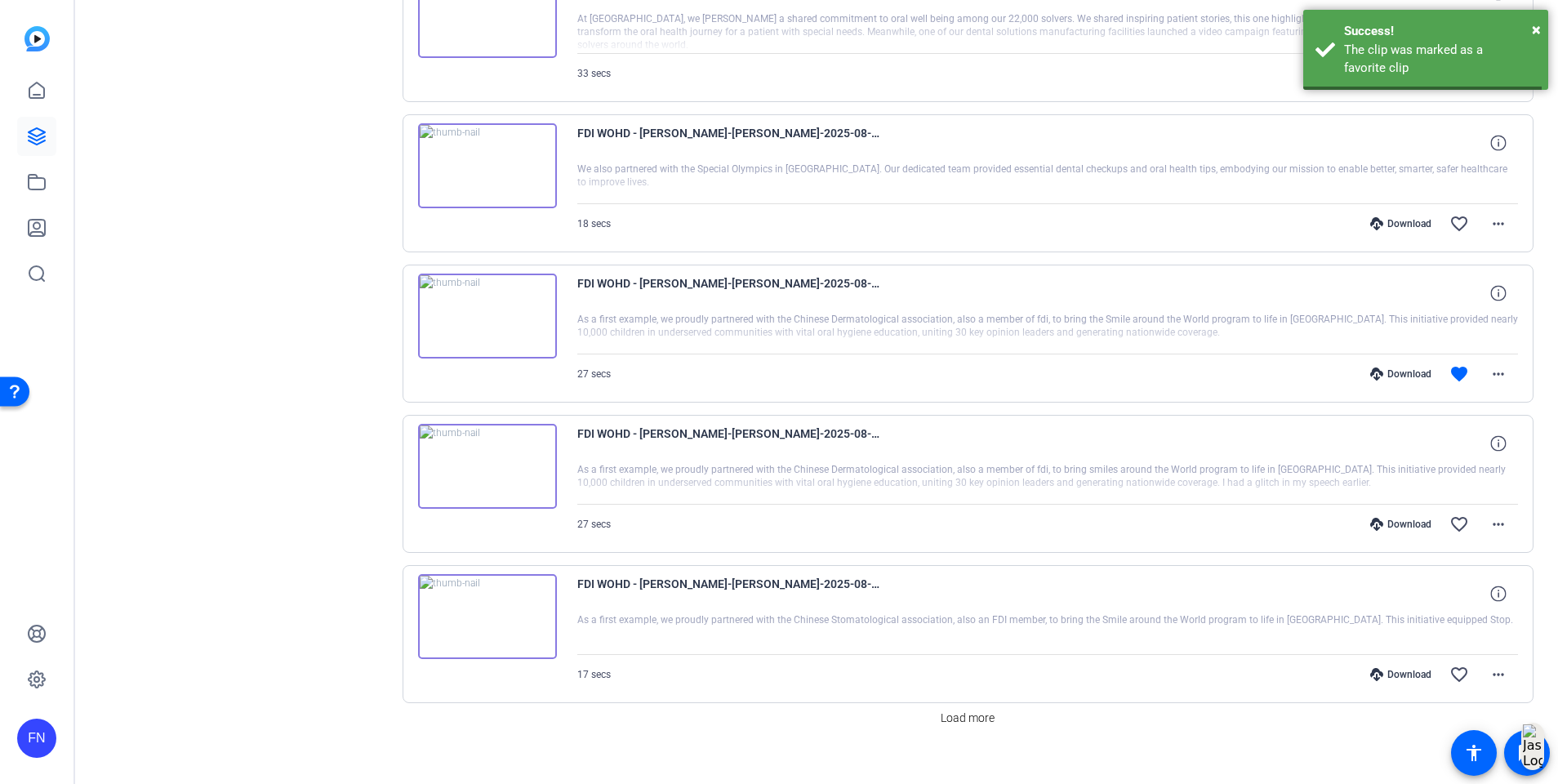
scroll to position [1168, 0]
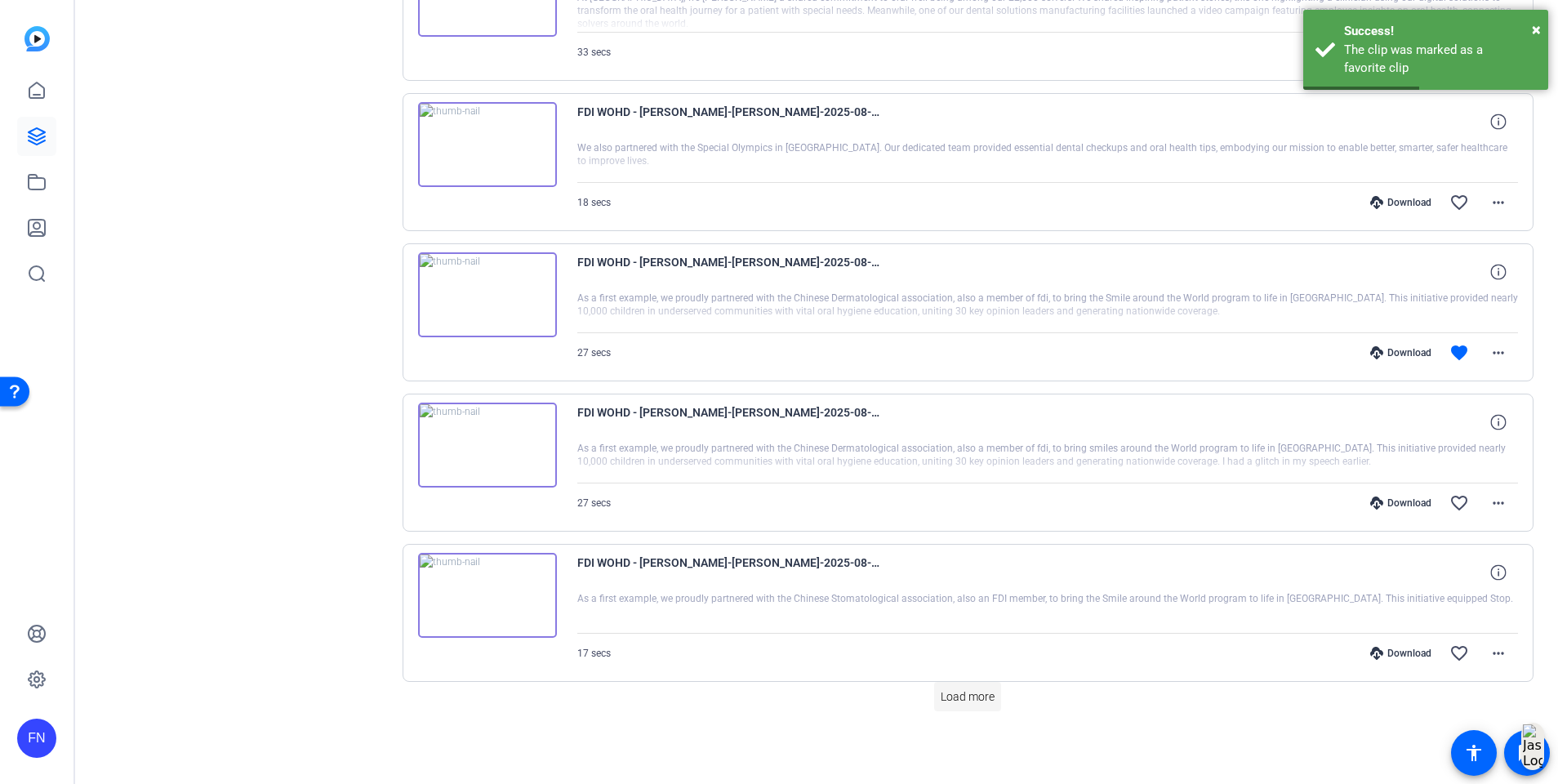
click at [965, 696] on span "Load more" at bounding box center [967, 696] width 54 height 17
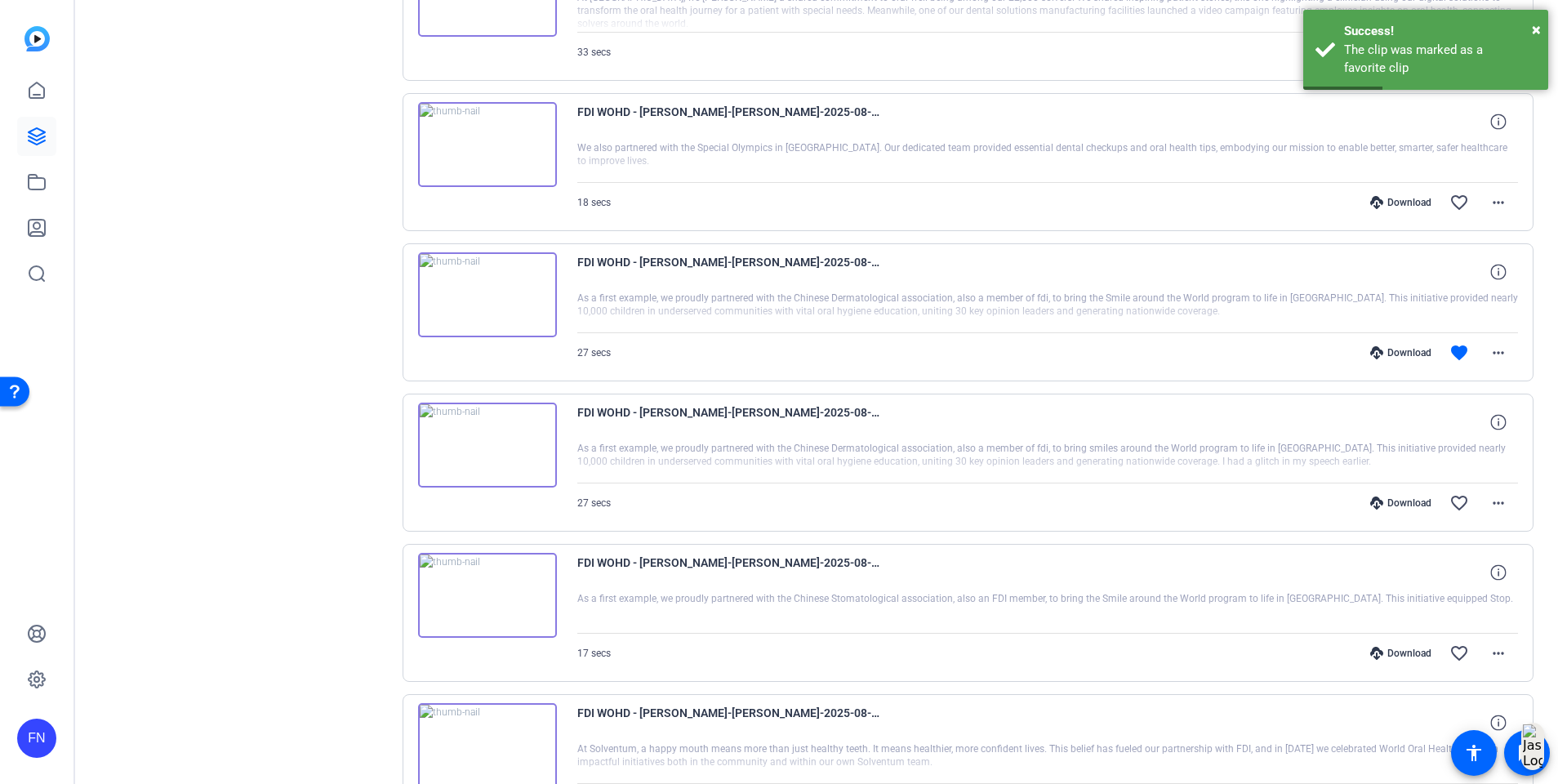
scroll to position [1439, 0]
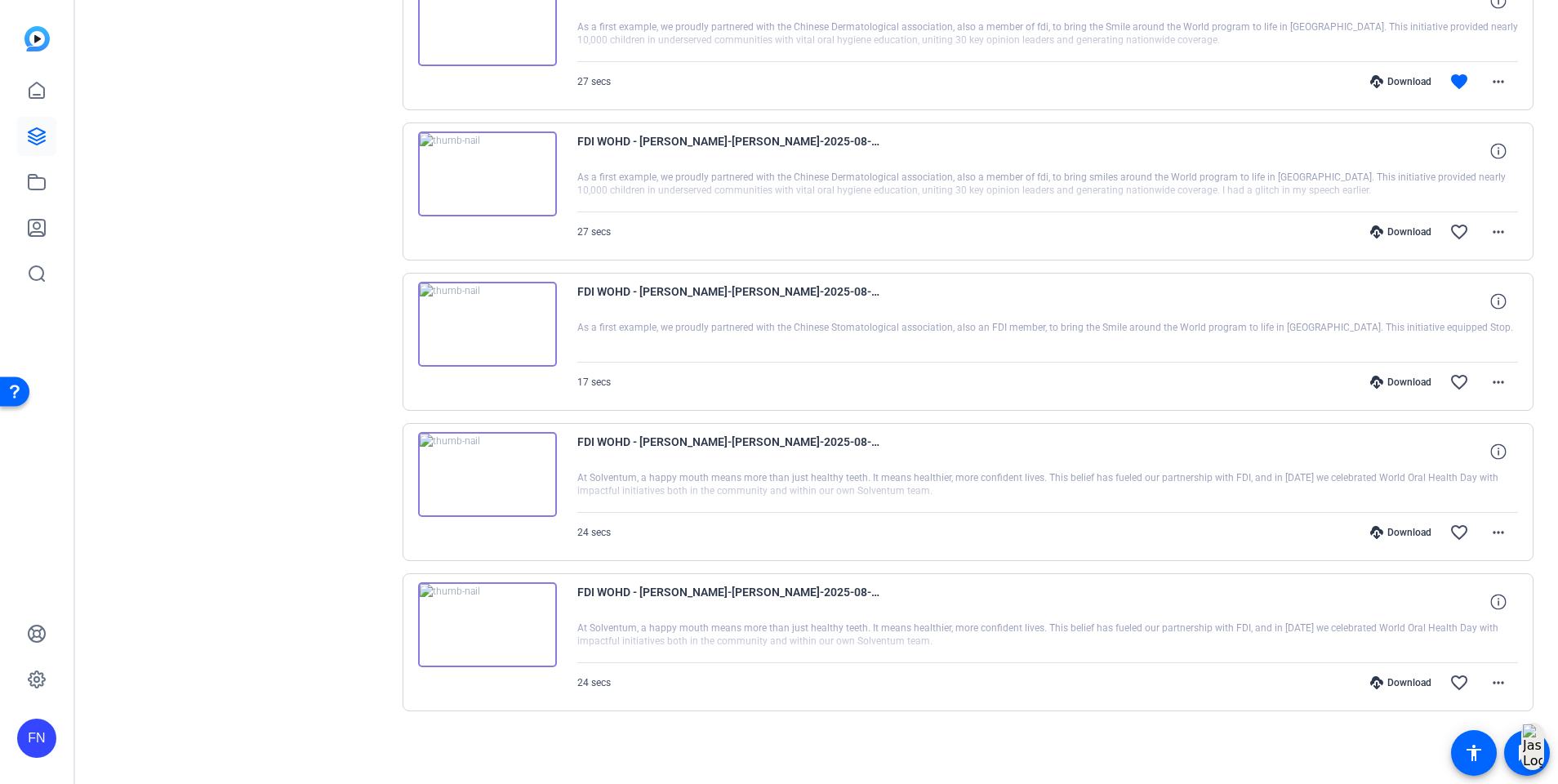
click at [466, 458] on img at bounding box center [487, 474] width 138 height 85
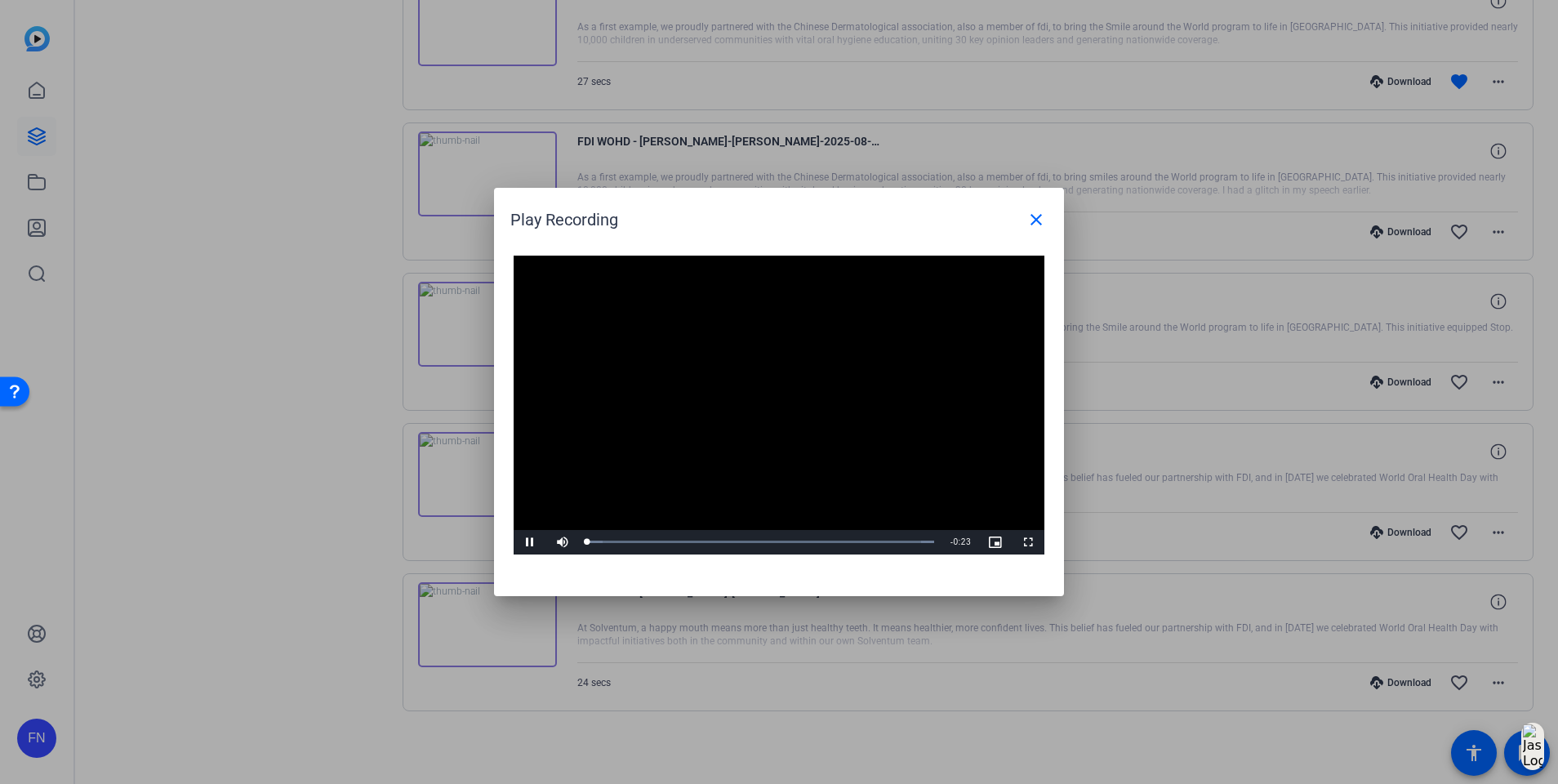
click at [787, 388] on video "Video Player" at bounding box center [779, 406] width 531 height 299
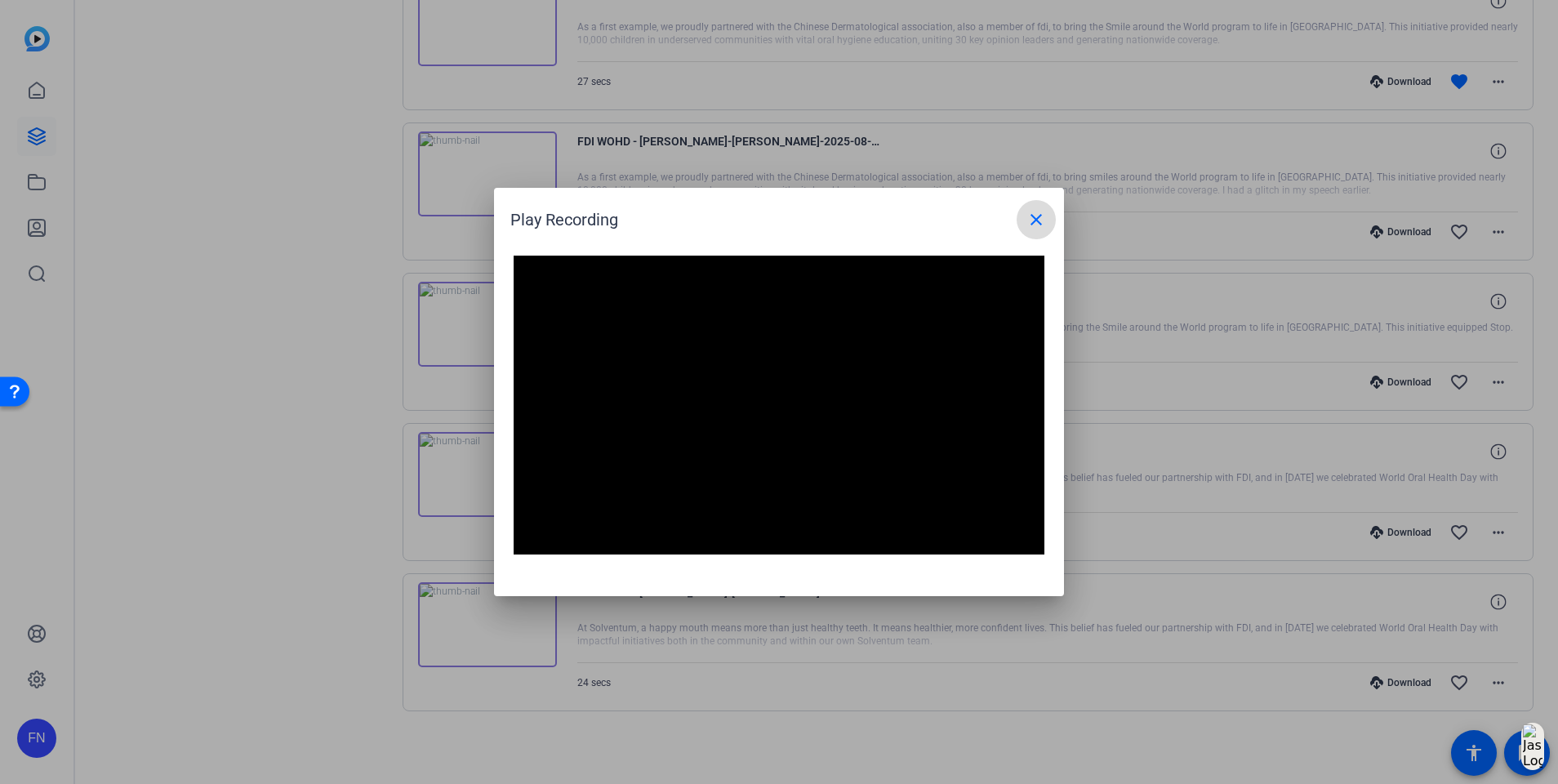
click at [1042, 231] on span at bounding box center [1036, 220] width 40 height 40
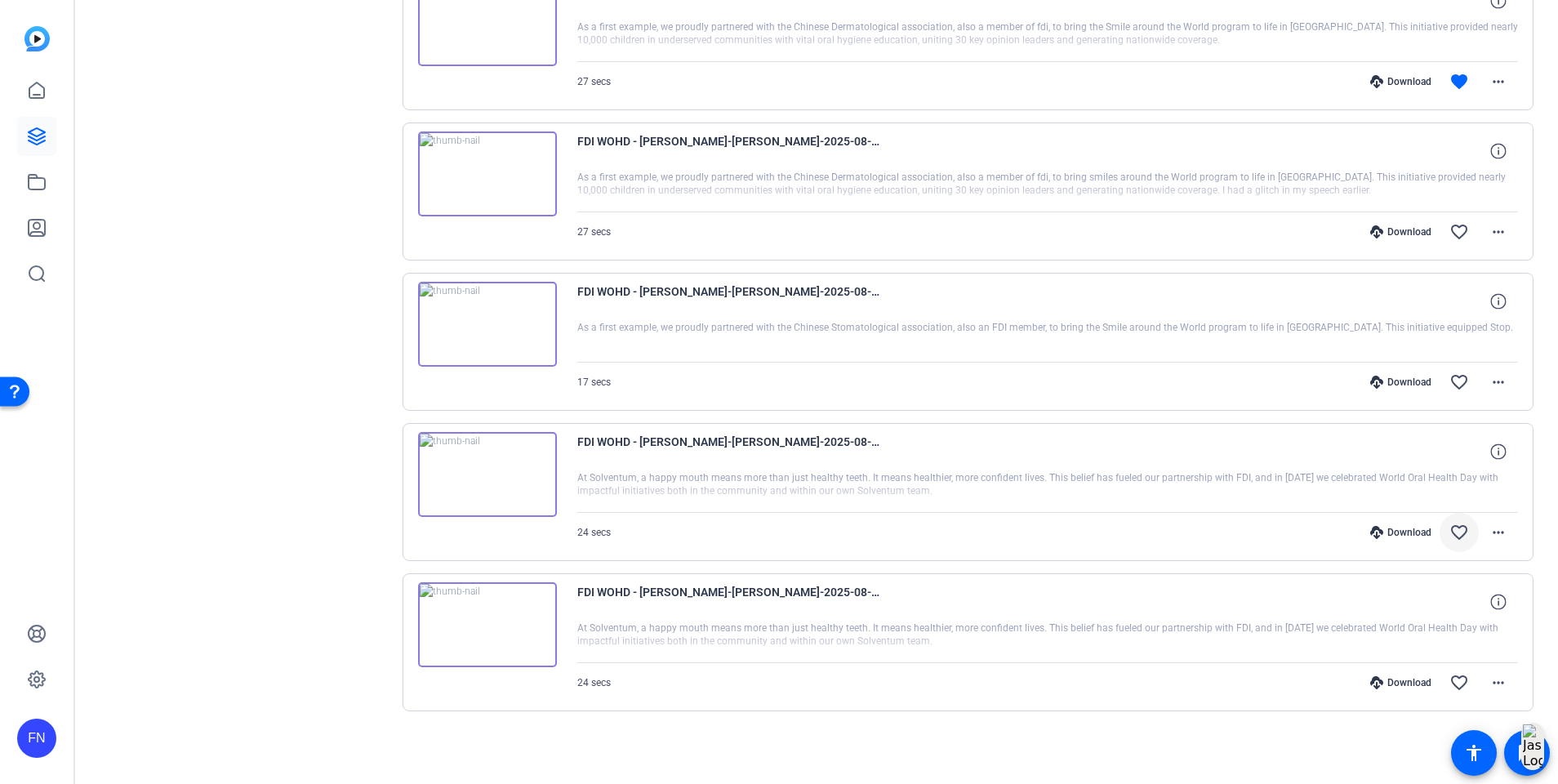
click at [1451, 528] on mat-icon "favorite_border" at bounding box center [1459, 532] width 20 height 20
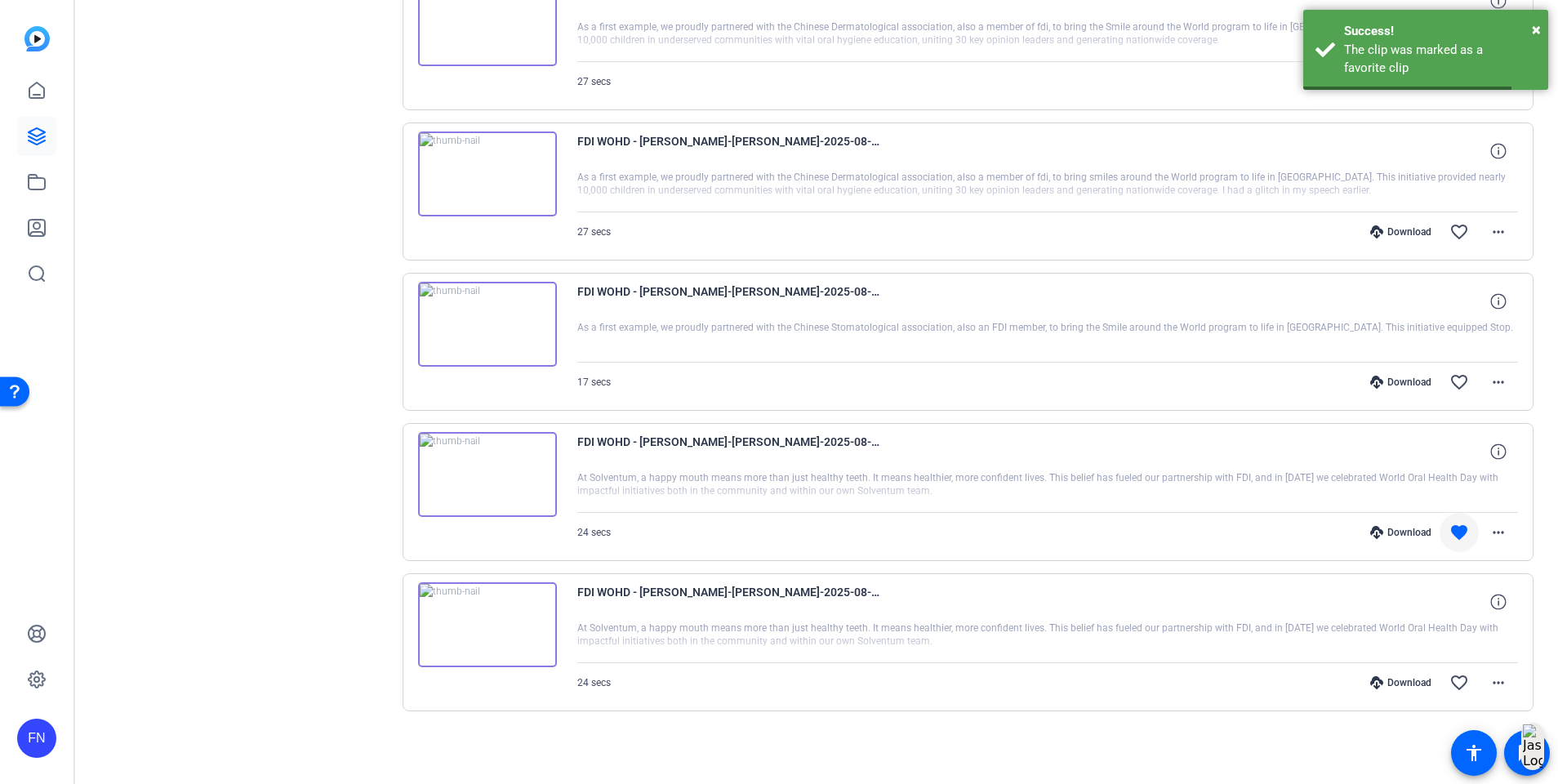
click at [506, 602] on img at bounding box center [487, 625] width 138 height 85
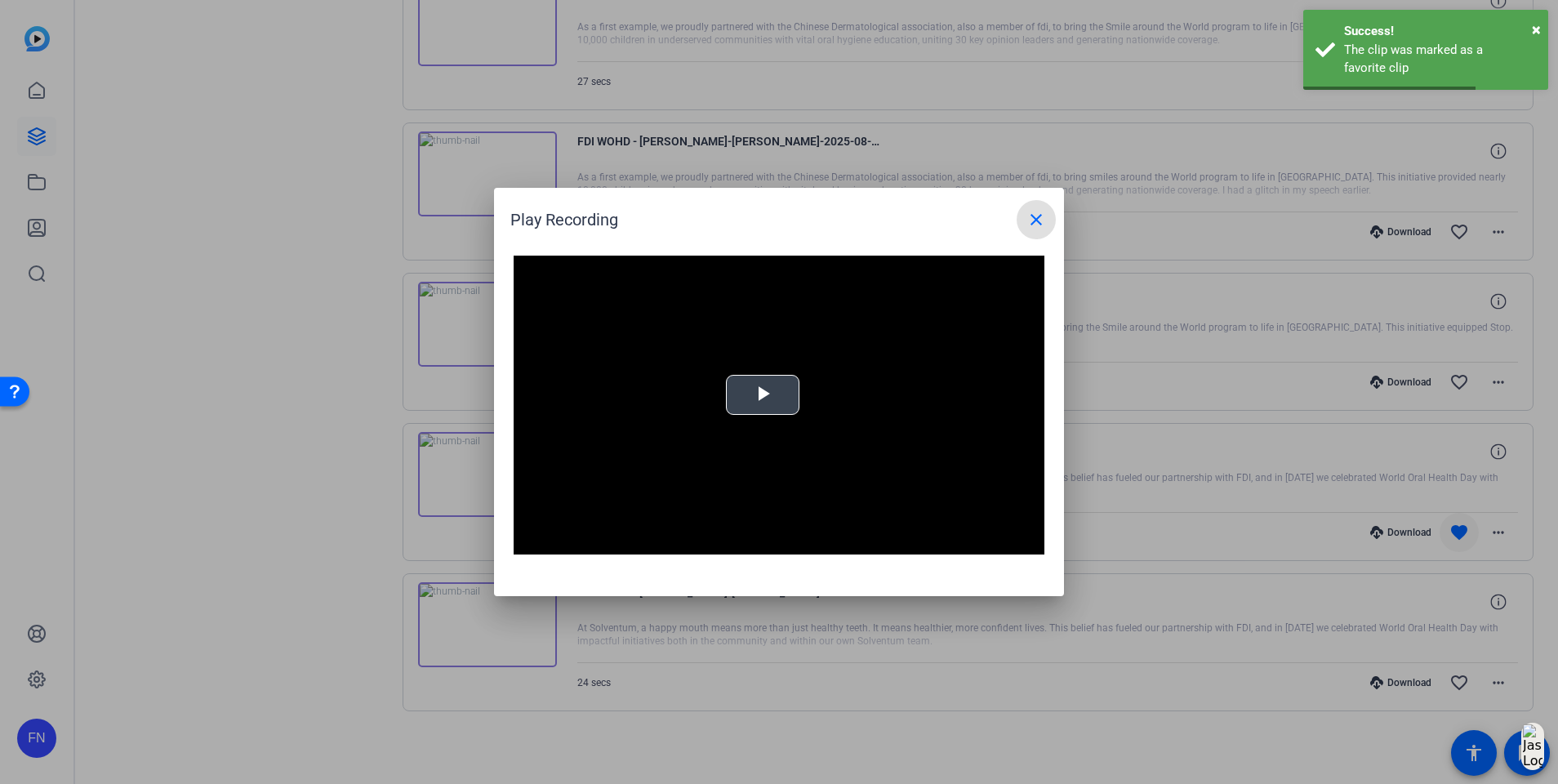
click at [797, 373] on video "Video Player" at bounding box center [779, 406] width 531 height 299
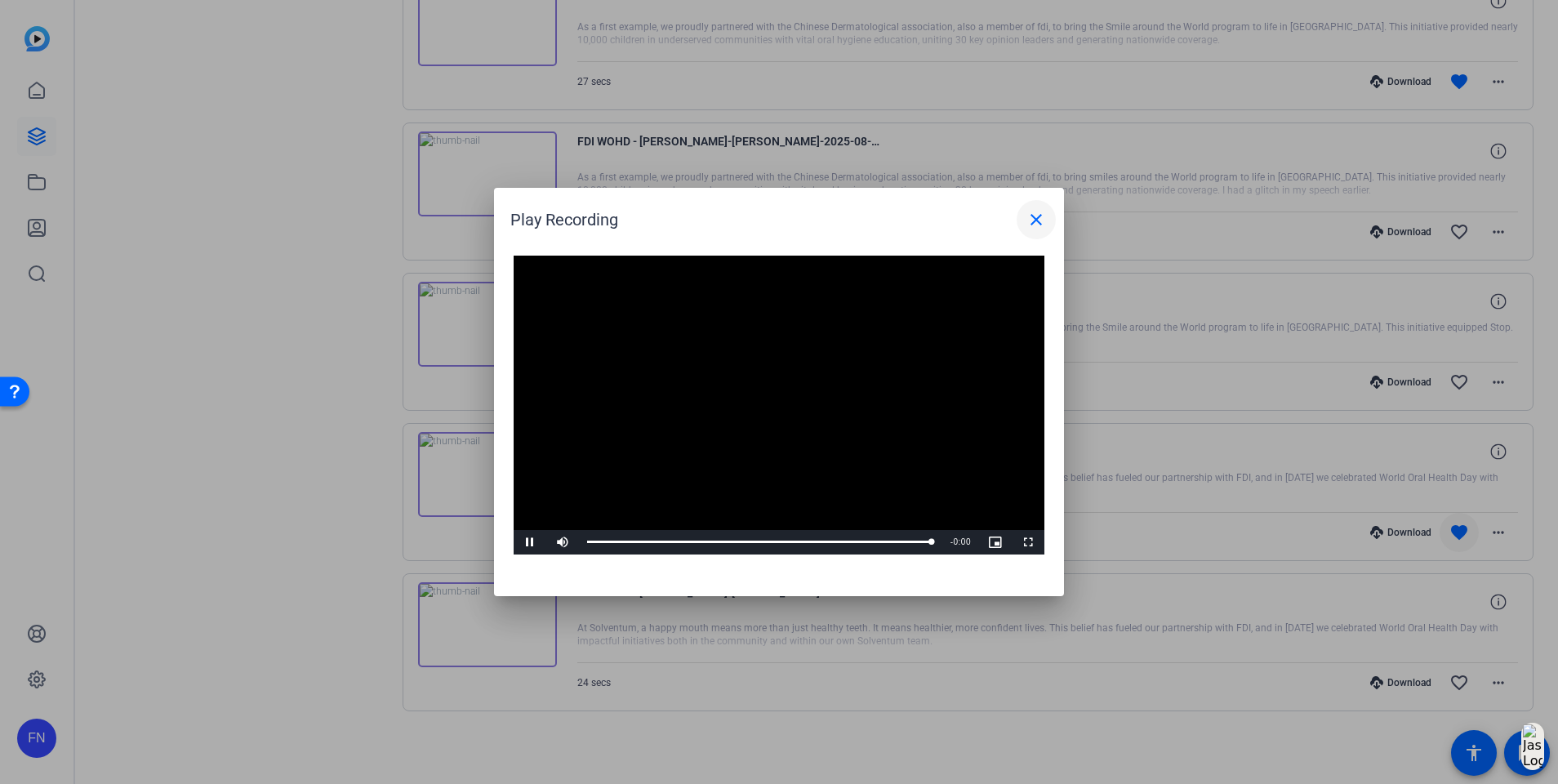
click at [1044, 221] on mat-icon "close" at bounding box center [1036, 219] width 20 height 20
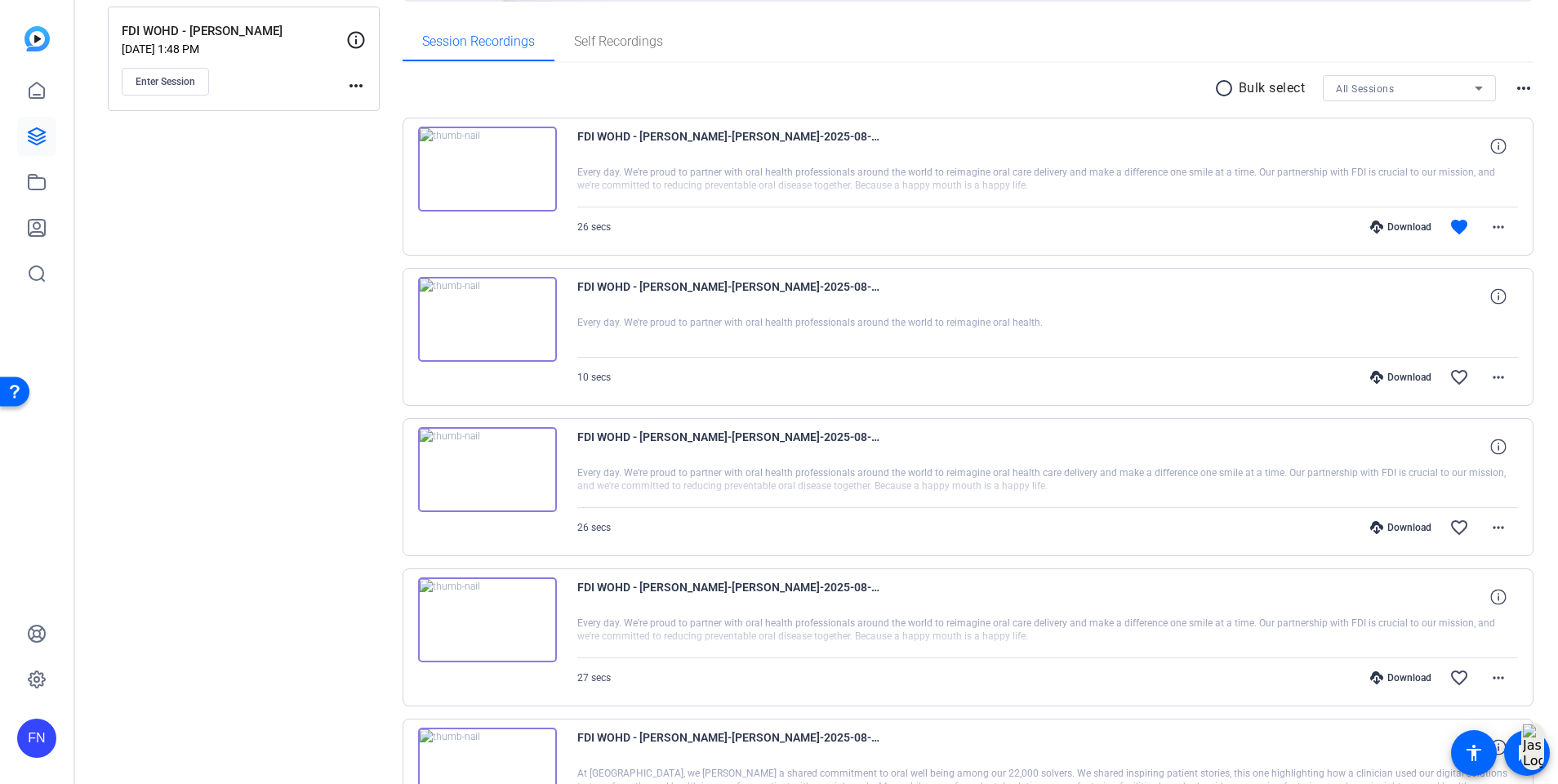
scroll to position [0, 0]
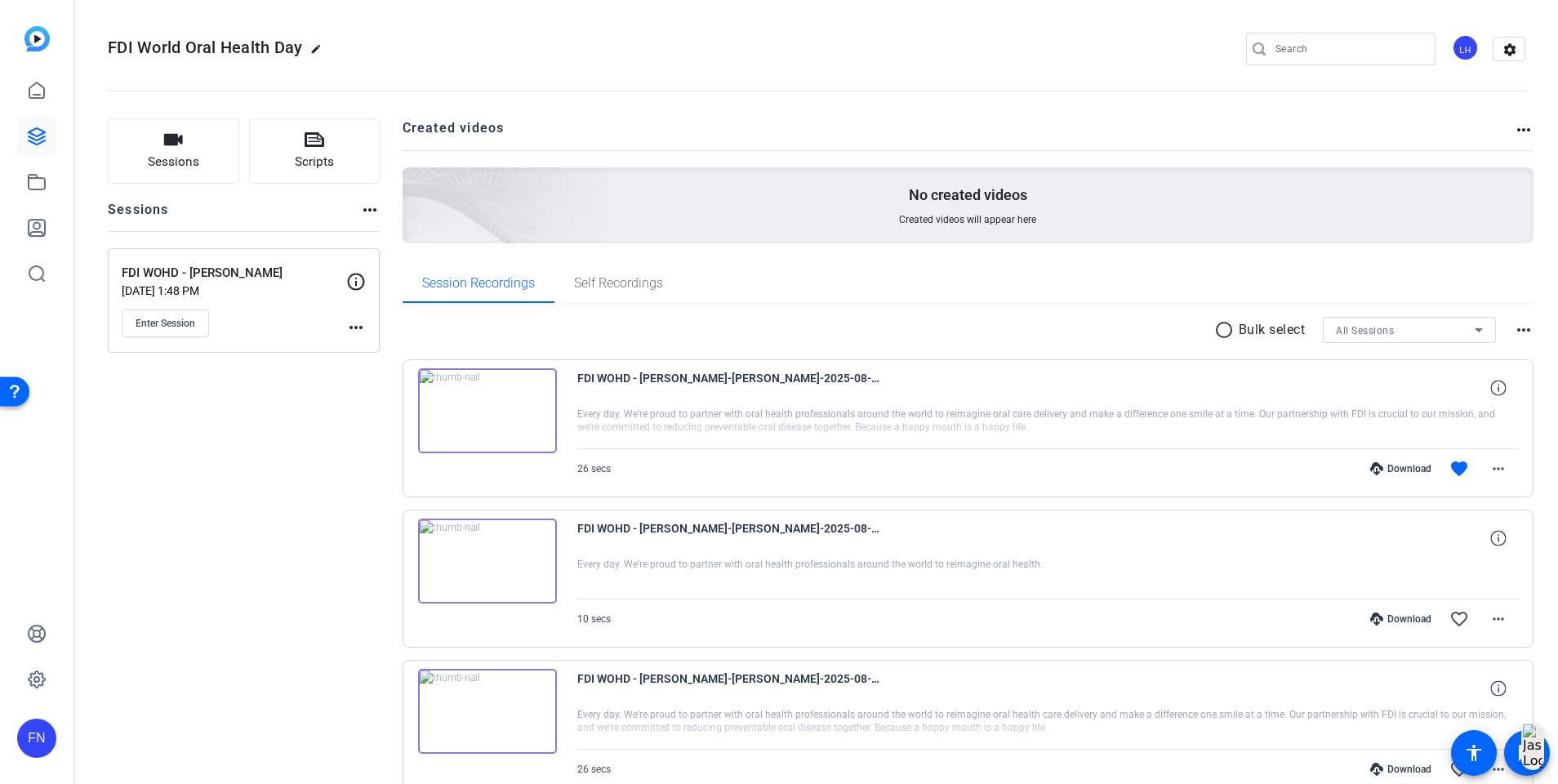
click at [51, 728] on div "FN" at bounding box center [37, 738] width 40 height 40
click at [1502, 42] on div at bounding box center [779, 392] width 1558 height 784
click at [1499, 53] on mat-icon "settings" at bounding box center [1510, 50] width 33 height 24
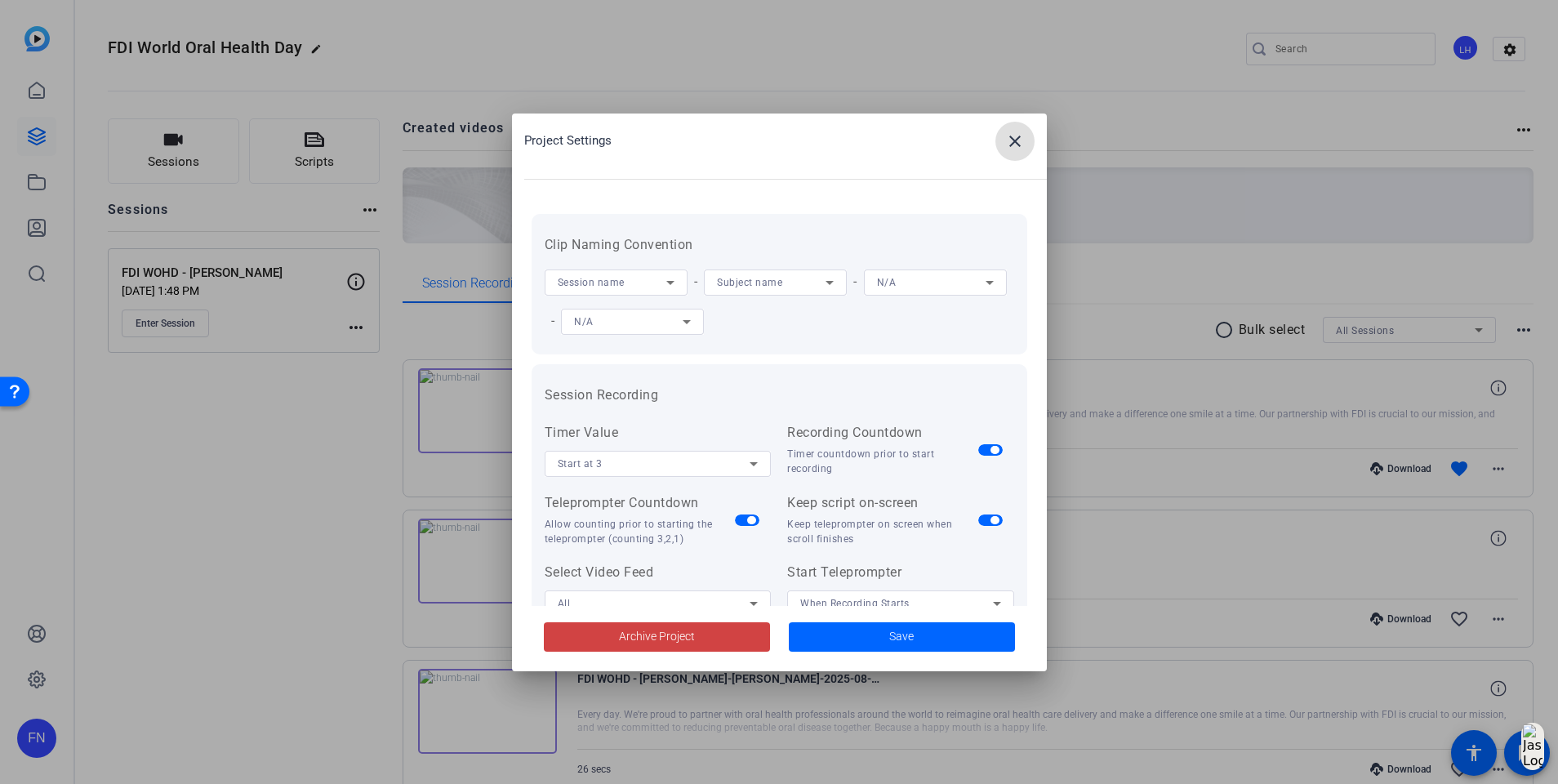
click at [1025, 138] on span at bounding box center [1016, 141] width 40 height 40
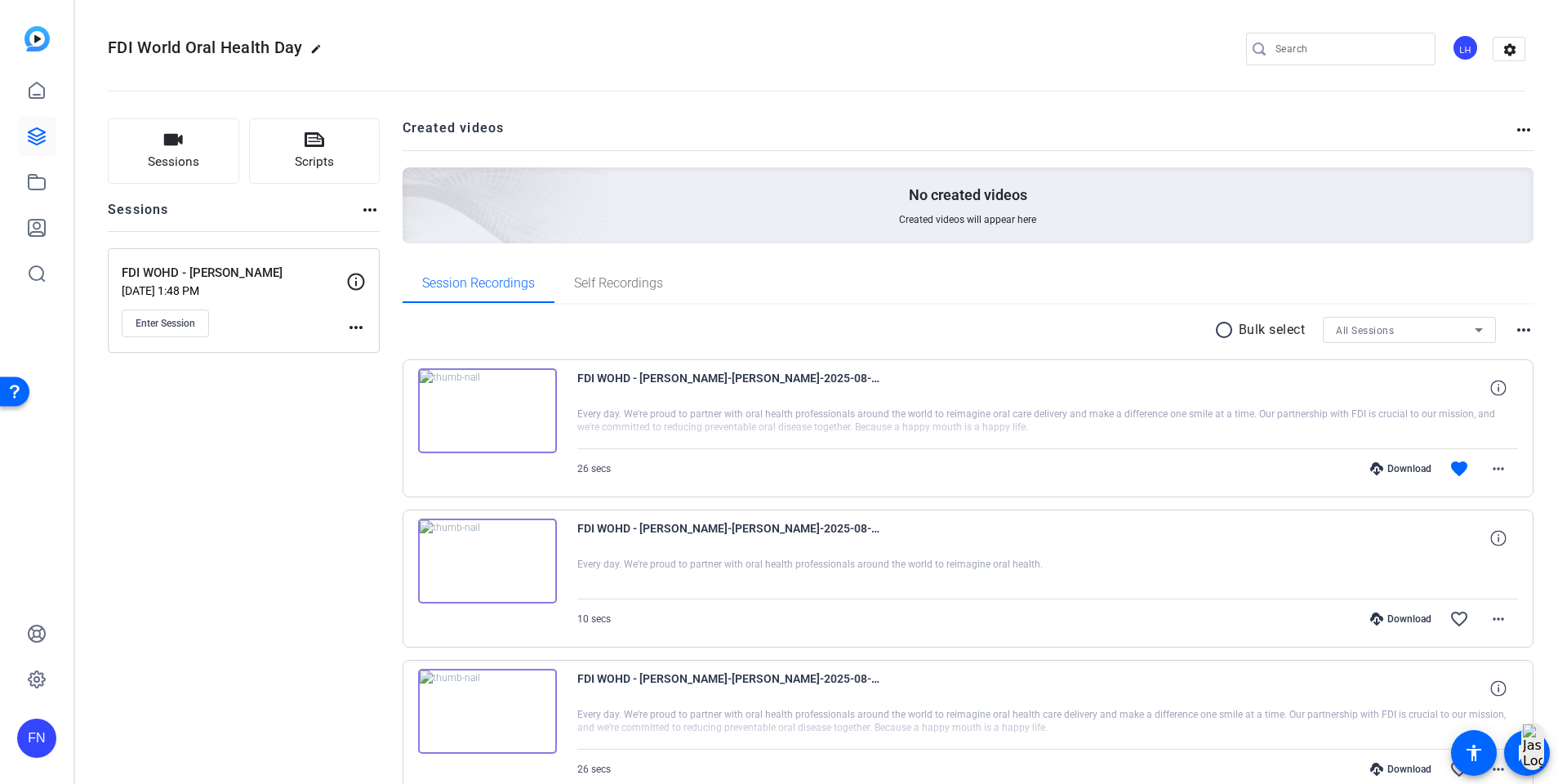
click at [11, 392] on div "Open Resource Center" at bounding box center [15, 392] width 13 height 13
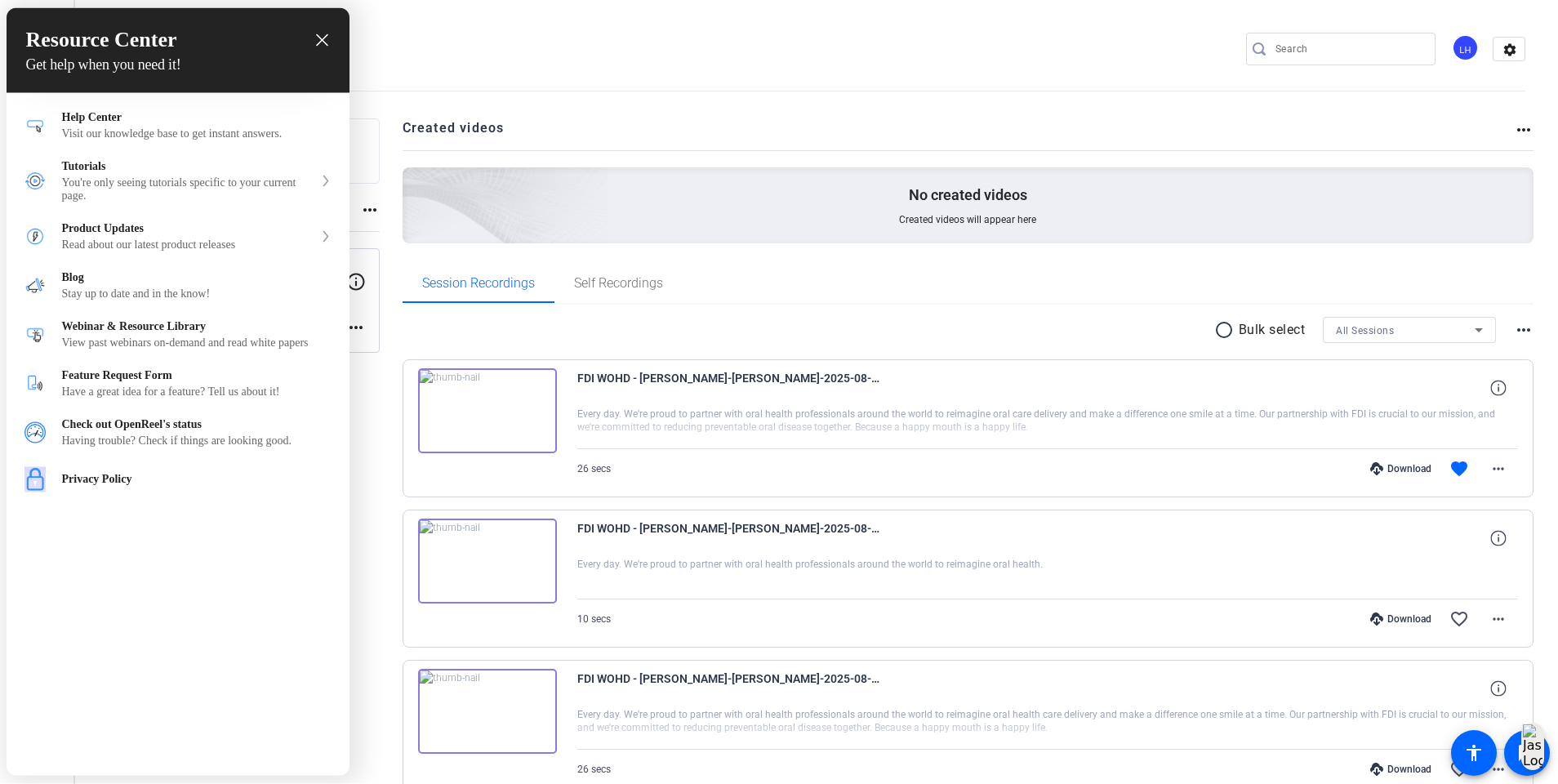
drag, startPoint x: 1084, startPoint y: 31, endPoint x: 1063, endPoint y: 34, distance: 21.2
click at [1084, 31] on div at bounding box center [779, 392] width 1558 height 784
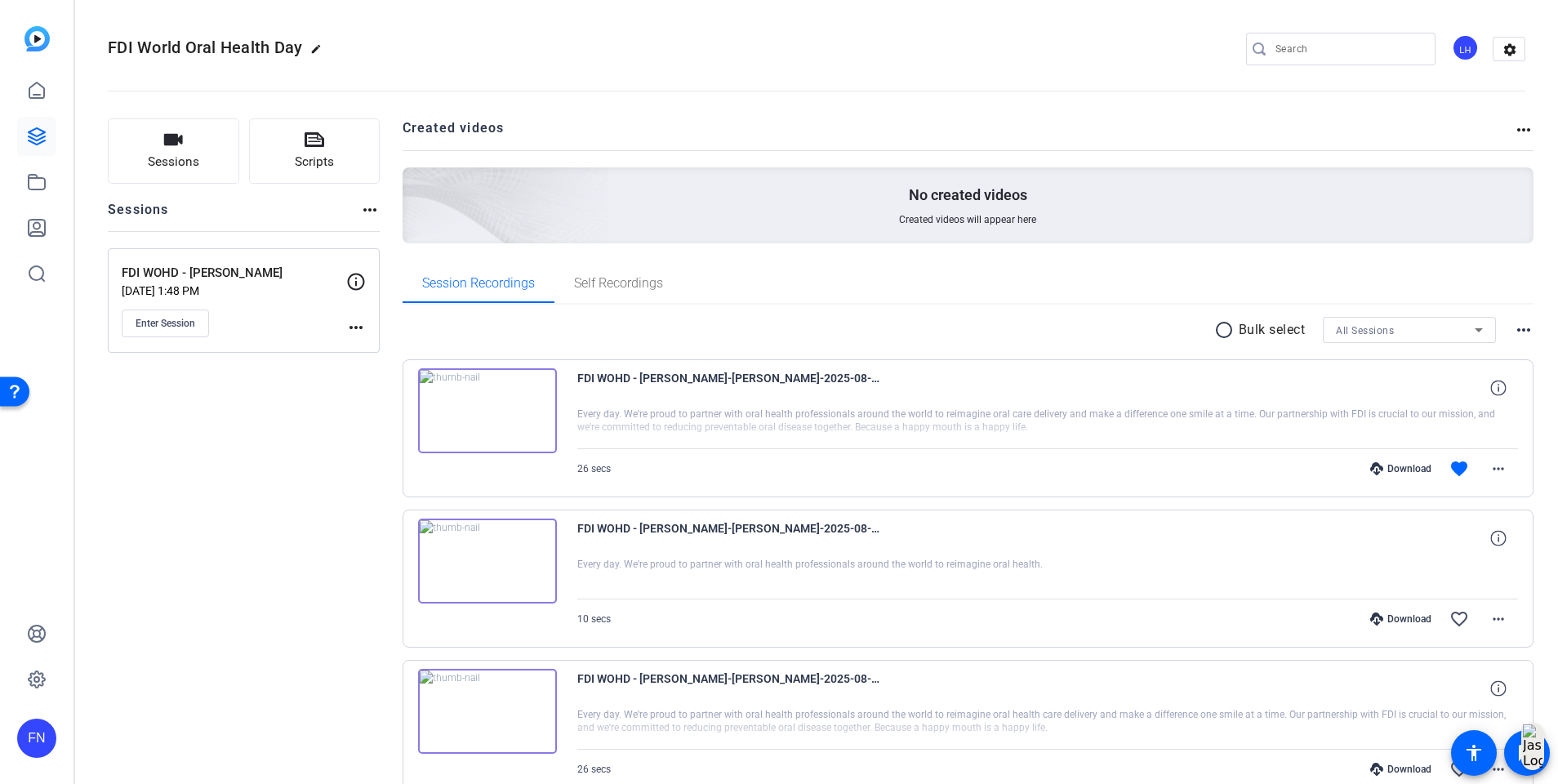
click at [23, 51] on div at bounding box center [37, 160] width 40 height 267
click at [27, 40] on img at bounding box center [37, 39] width 25 height 25
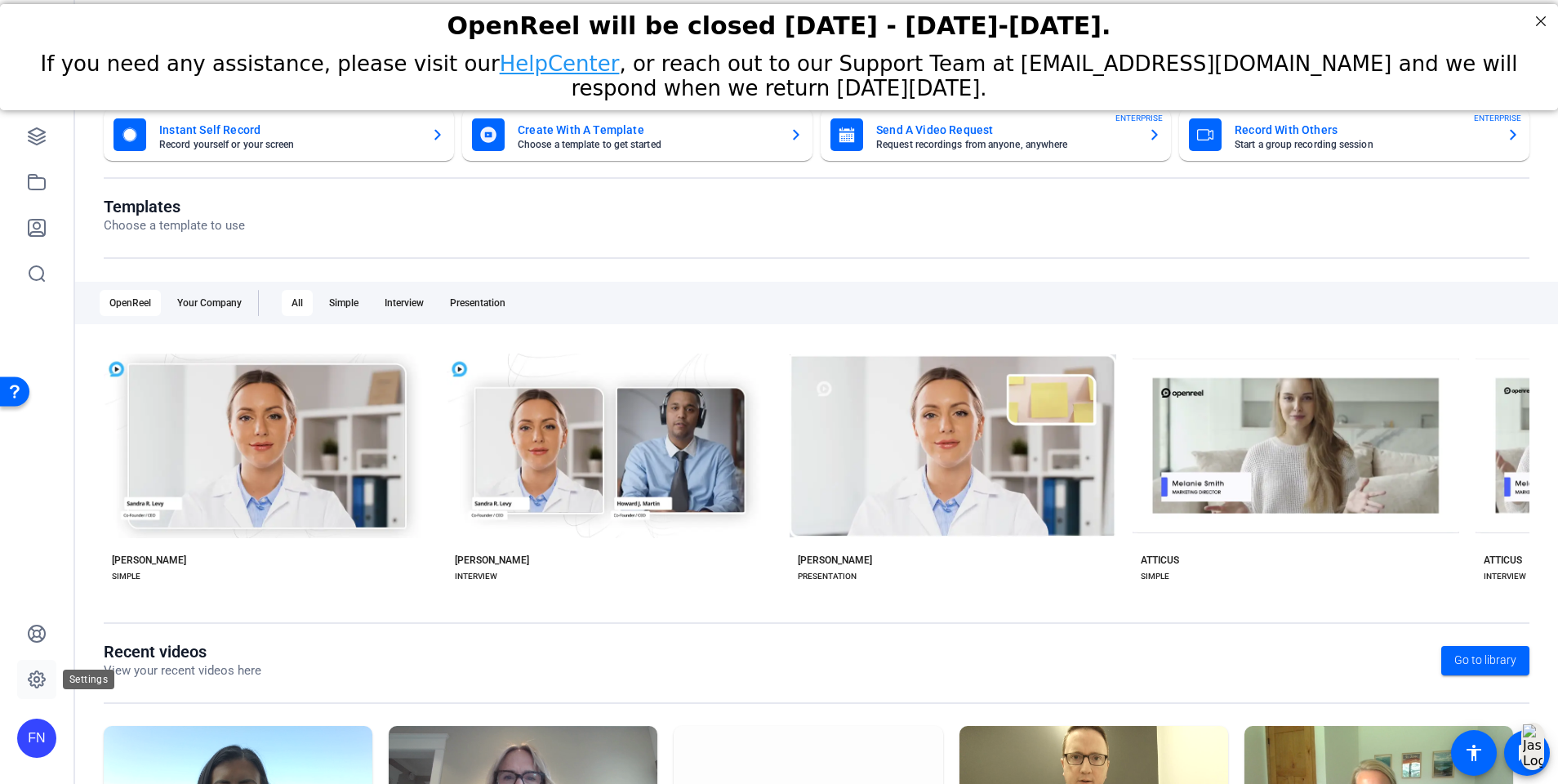
click at [38, 694] on link at bounding box center [37, 680] width 40 height 40
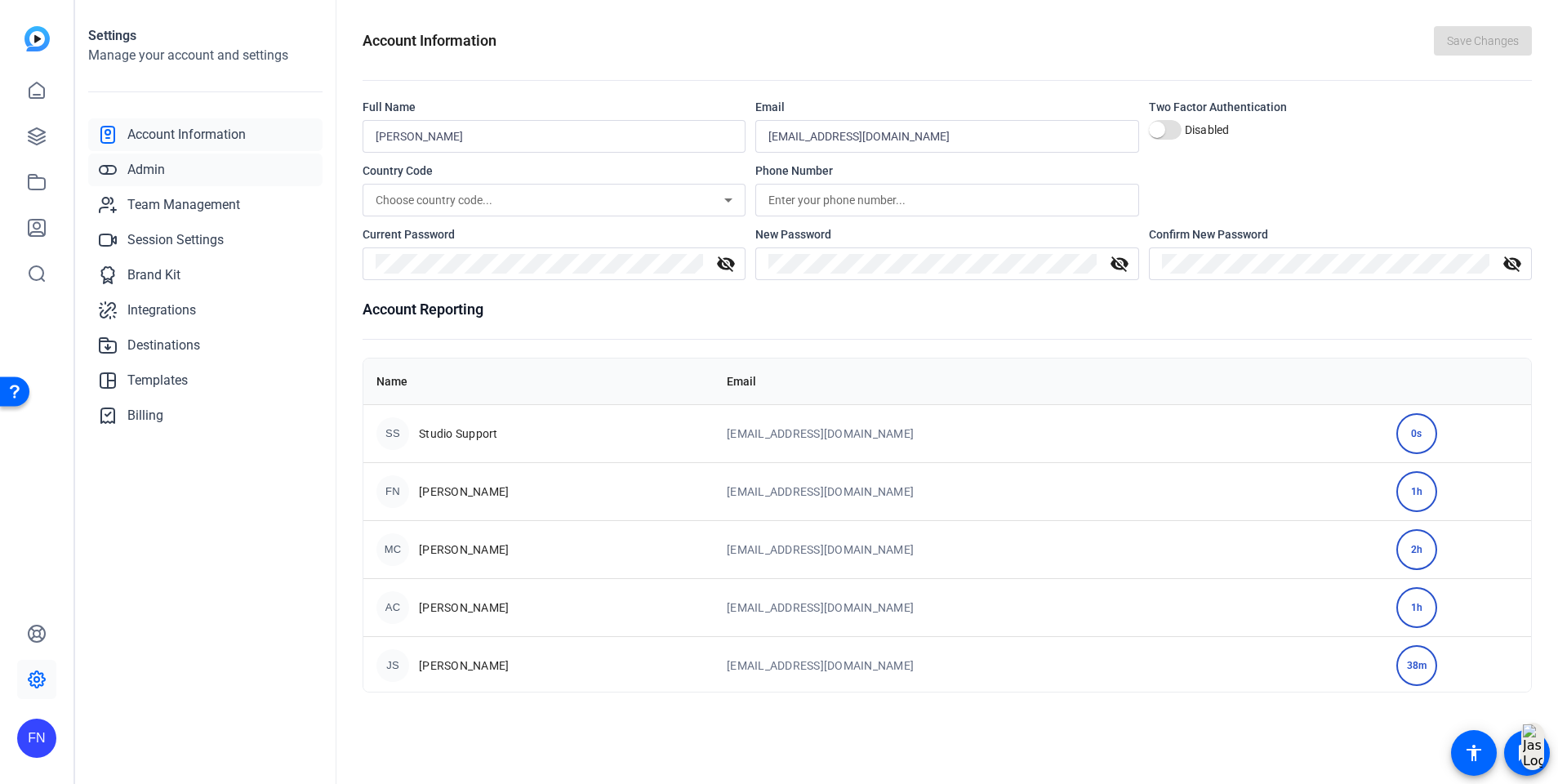
click at [156, 177] on span "Admin" at bounding box center [146, 169] width 38 height 20
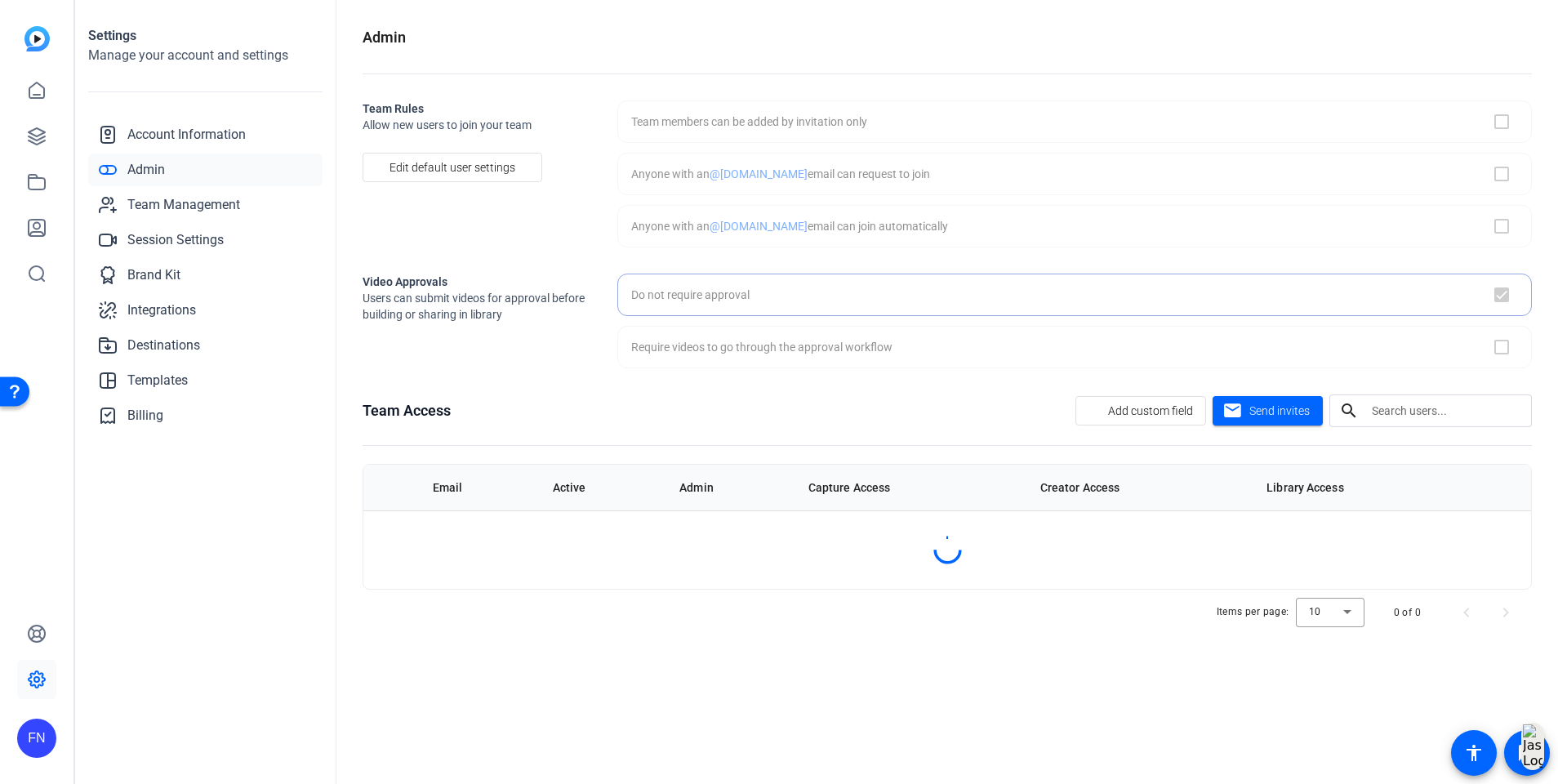
checkbox input "true"
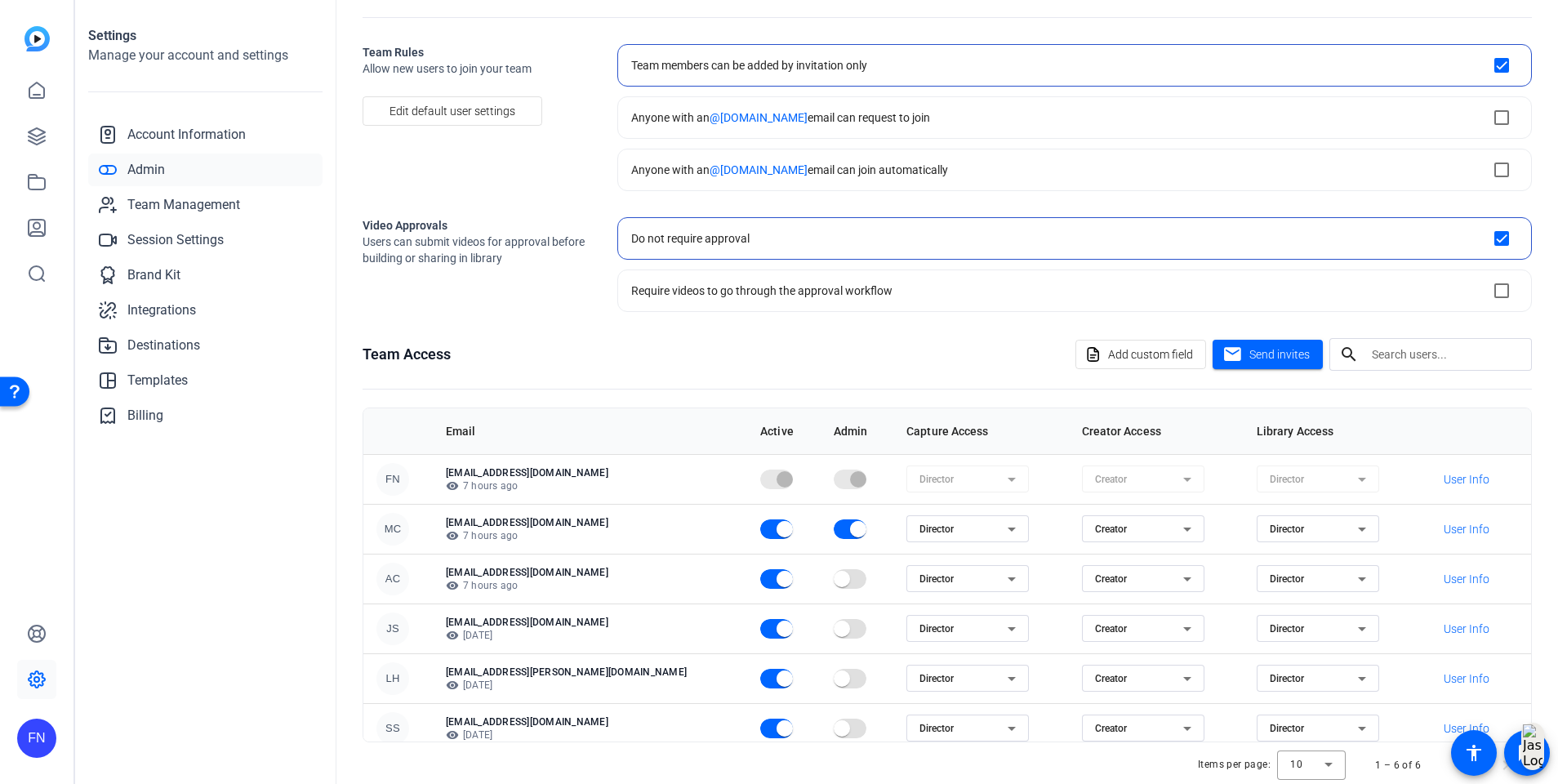
scroll to position [87, 0]
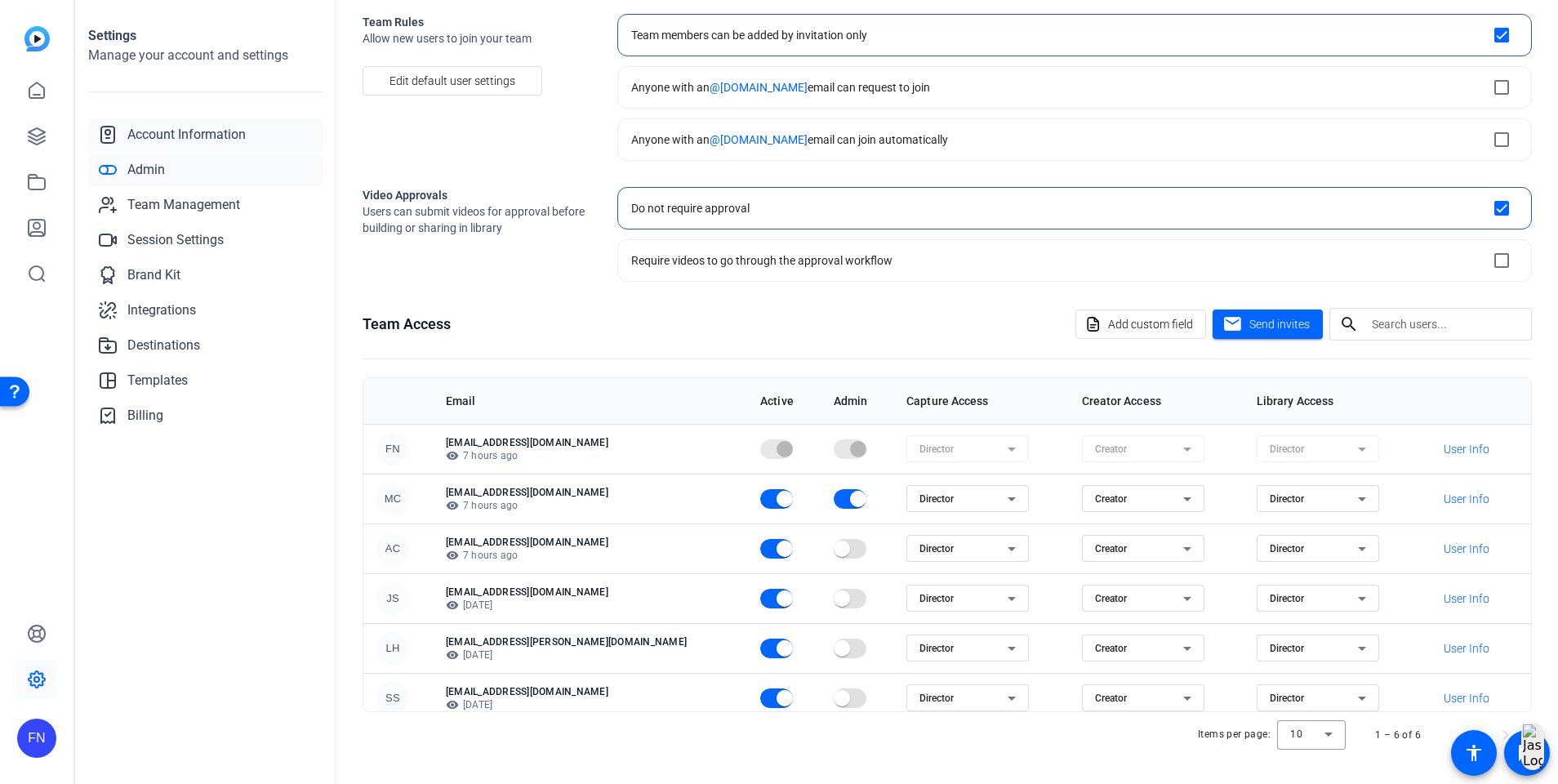
click at [135, 126] on span "Account Information" at bounding box center [186, 135] width 119 height 20
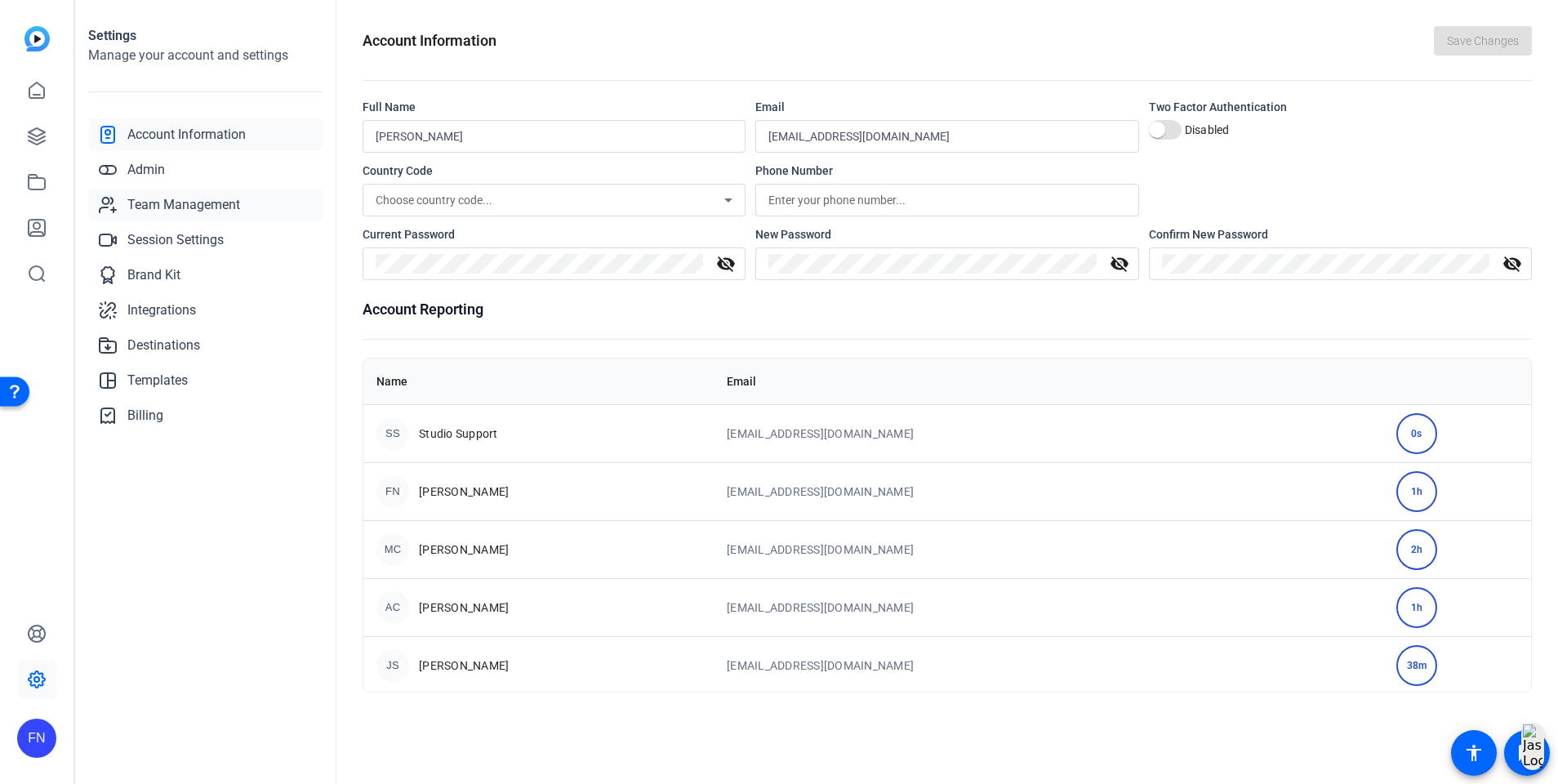
click at [182, 215] on link "Team Management" at bounding box center [205, 204] width 234 height 33
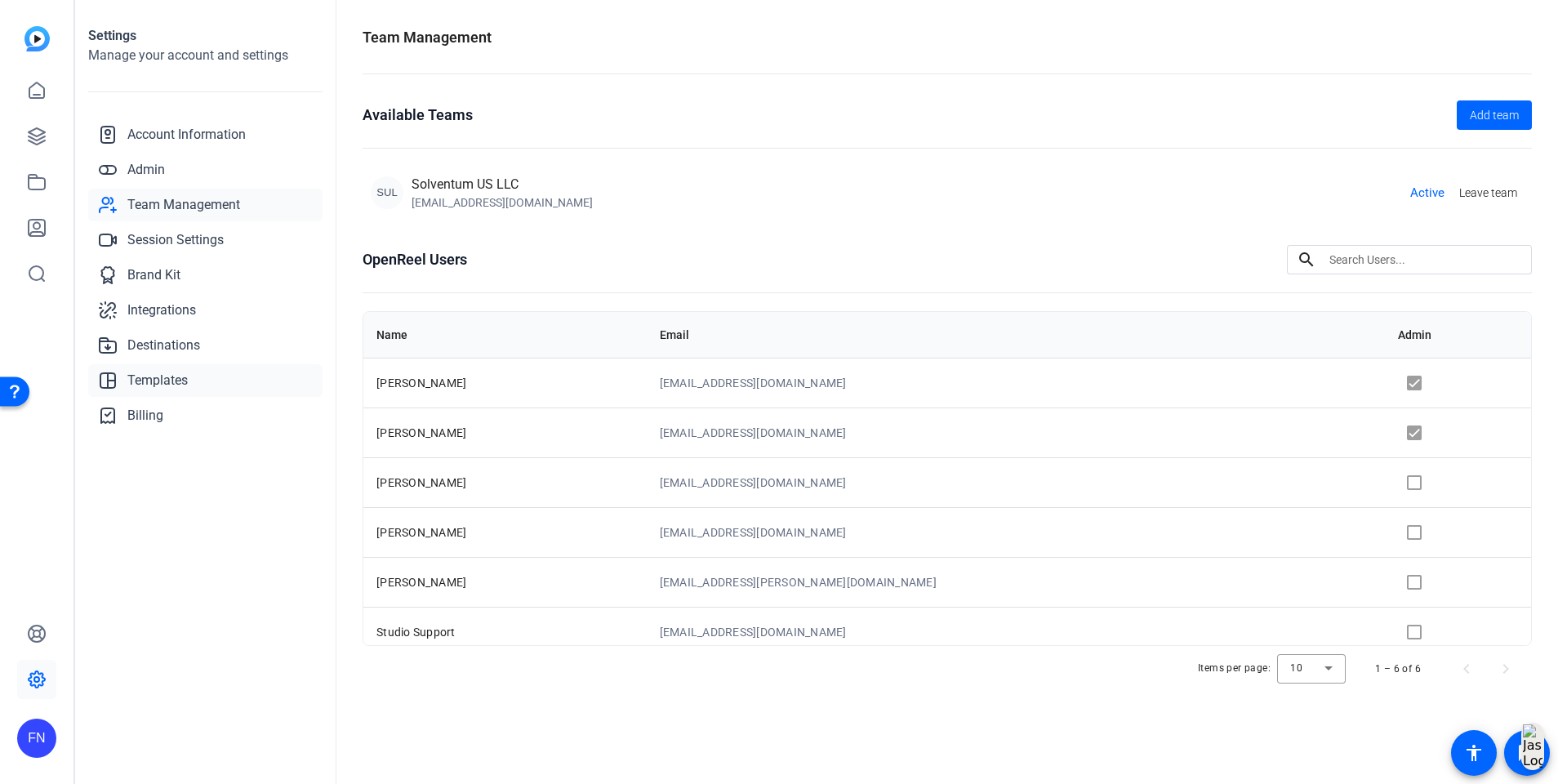
click at [176, 379] on span "Templates" at bounding box center [157, 380] width 60 height 20
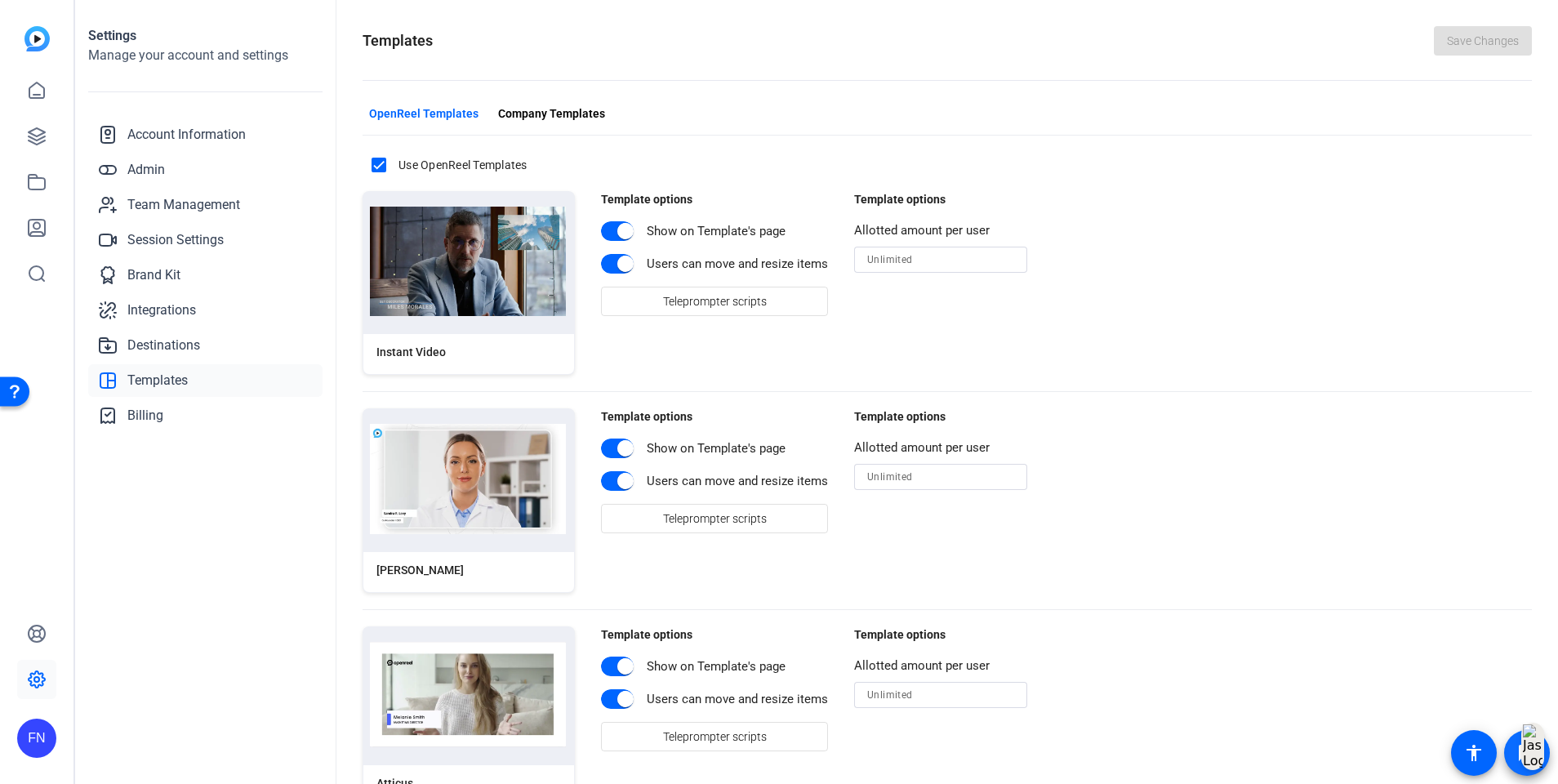
click at [1514, 742] on span at bounding box center [1528, 753] width 40 height 40
click at [44, 97] on icon at bounding box center [37, 90] width 15 height 15
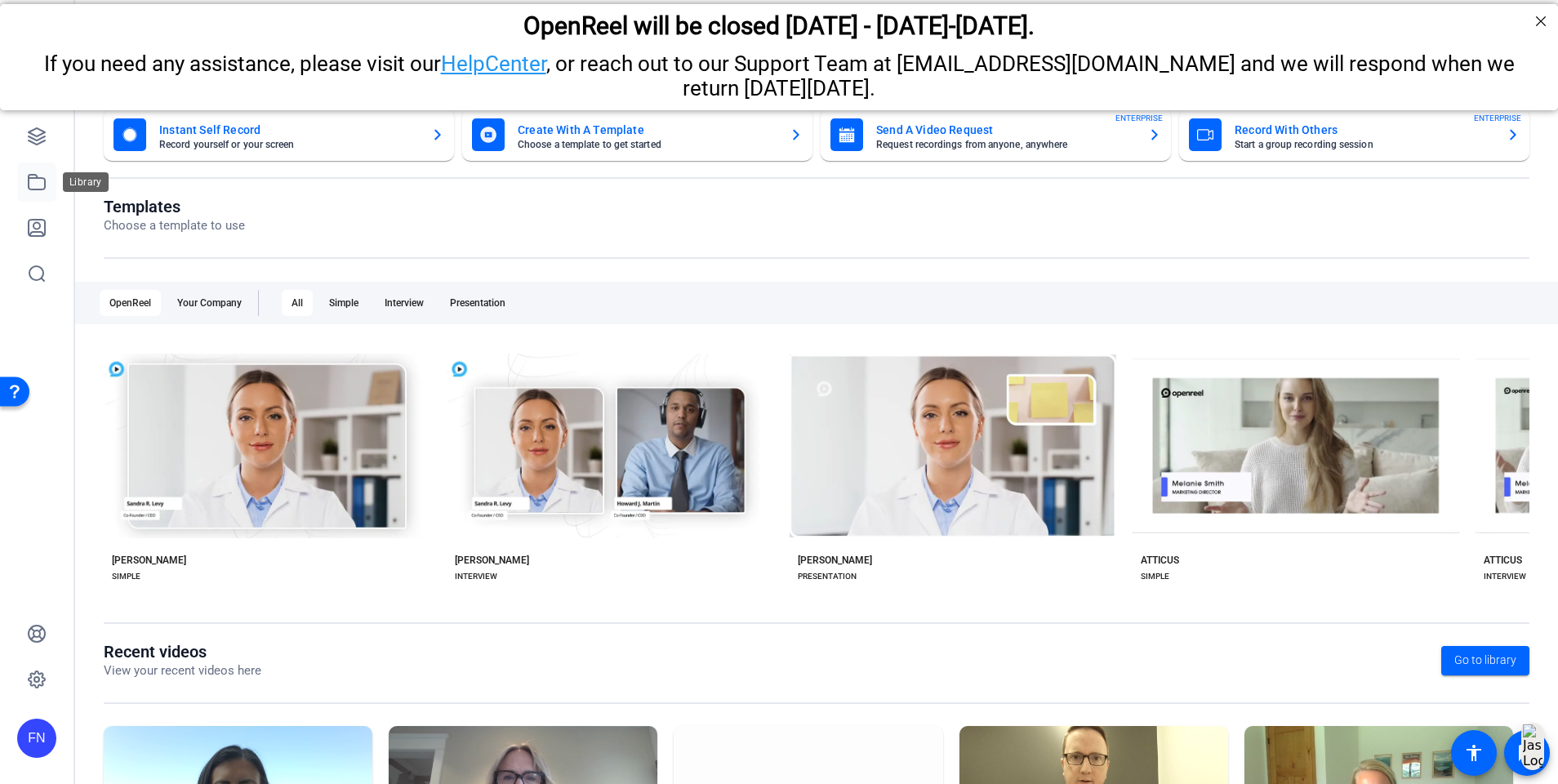
click at [34, 173] on icon at bounding box center [37, 182] width 20 height 20
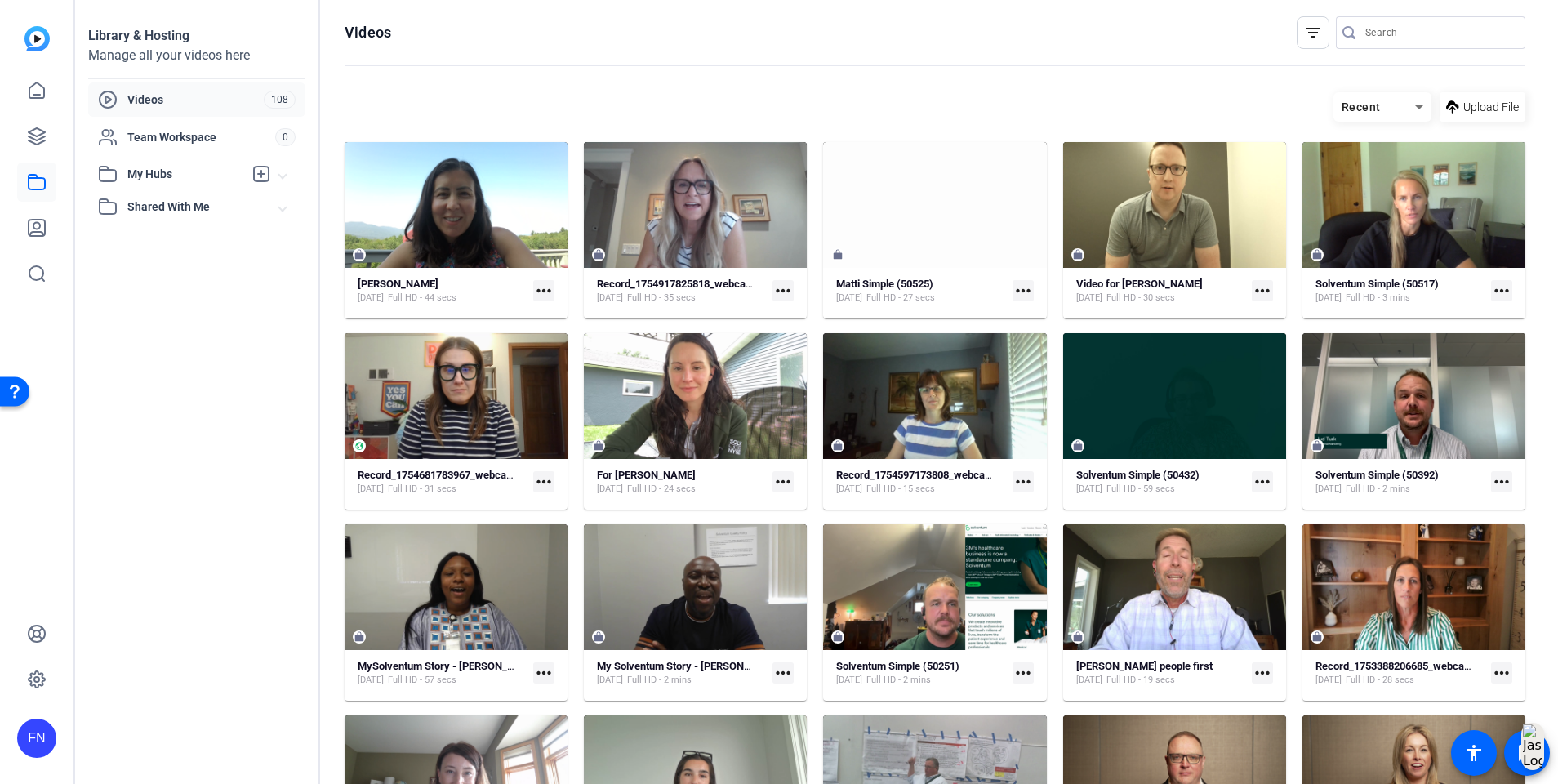
click at [1394, 22] on div at bounding box center [1439, 32] width 147 height 33
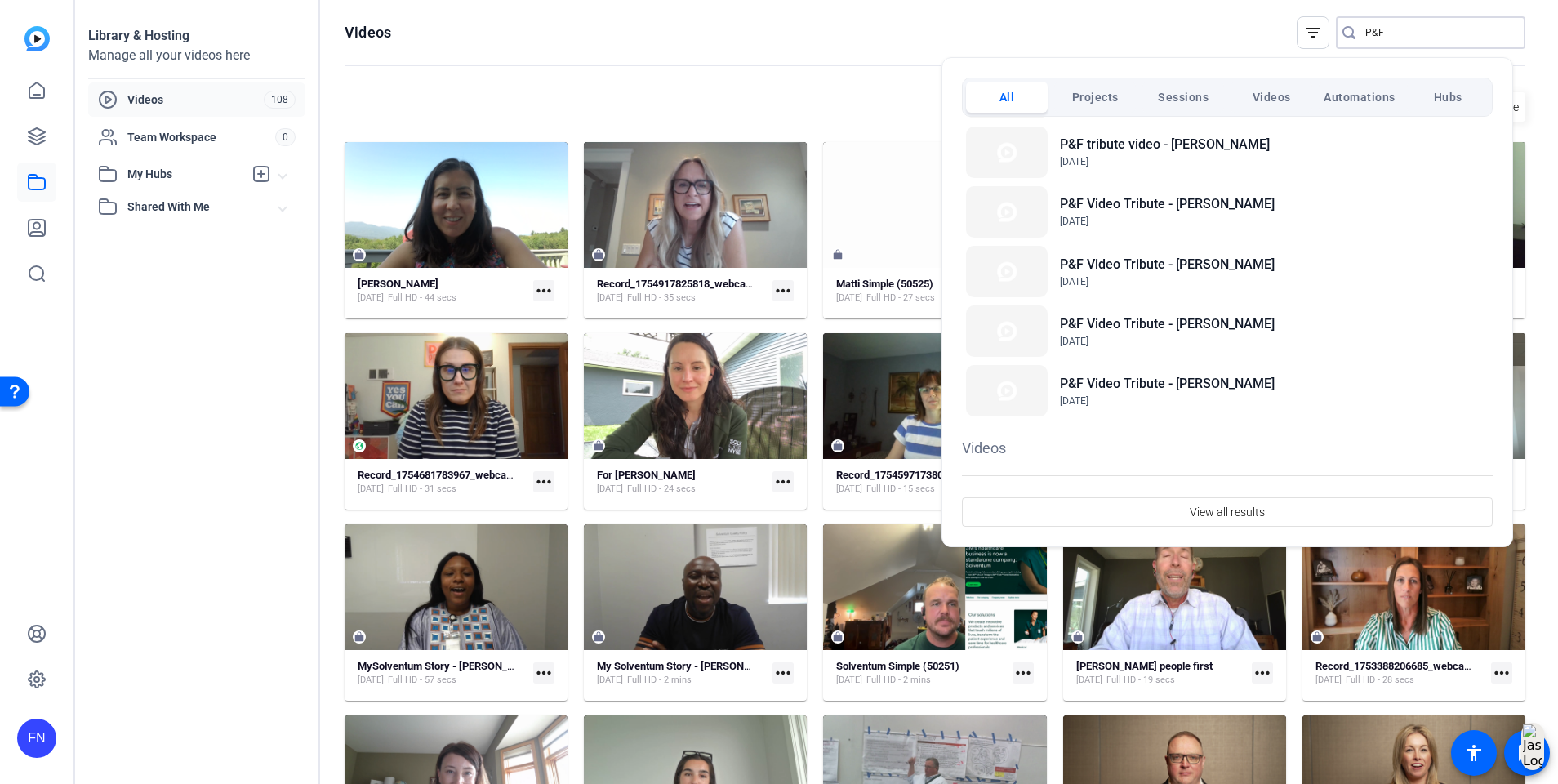
scroll to position [450, 0]
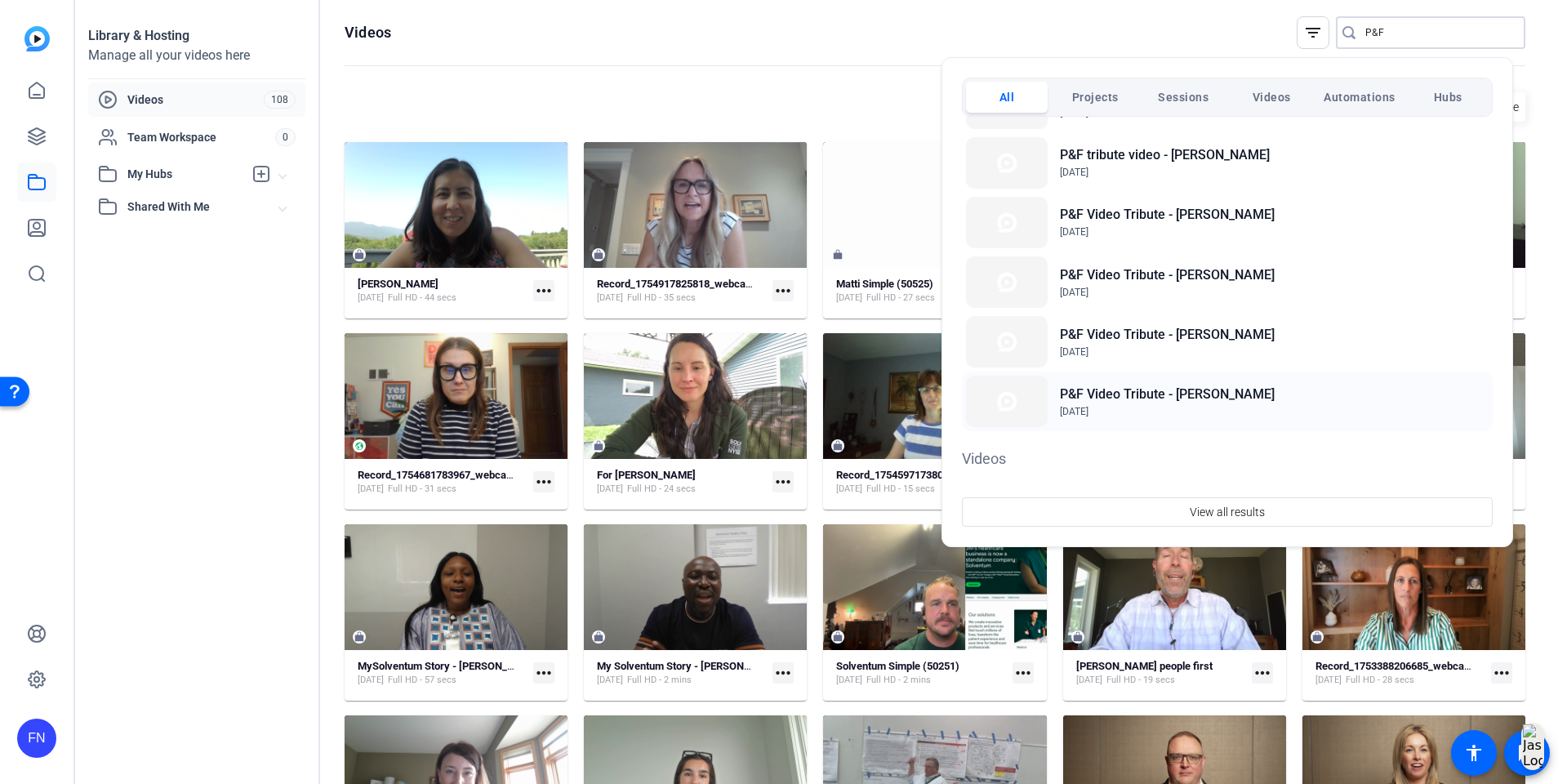
type input "P&F"
click at [1100, 398] on h2 "P&F Video Tribute - [PERSON_NAME]" at bounding box center [1167, 394] width 215 height 20
click at [164, 502] on div at bounding box center [779, 392] width 1558 height 784
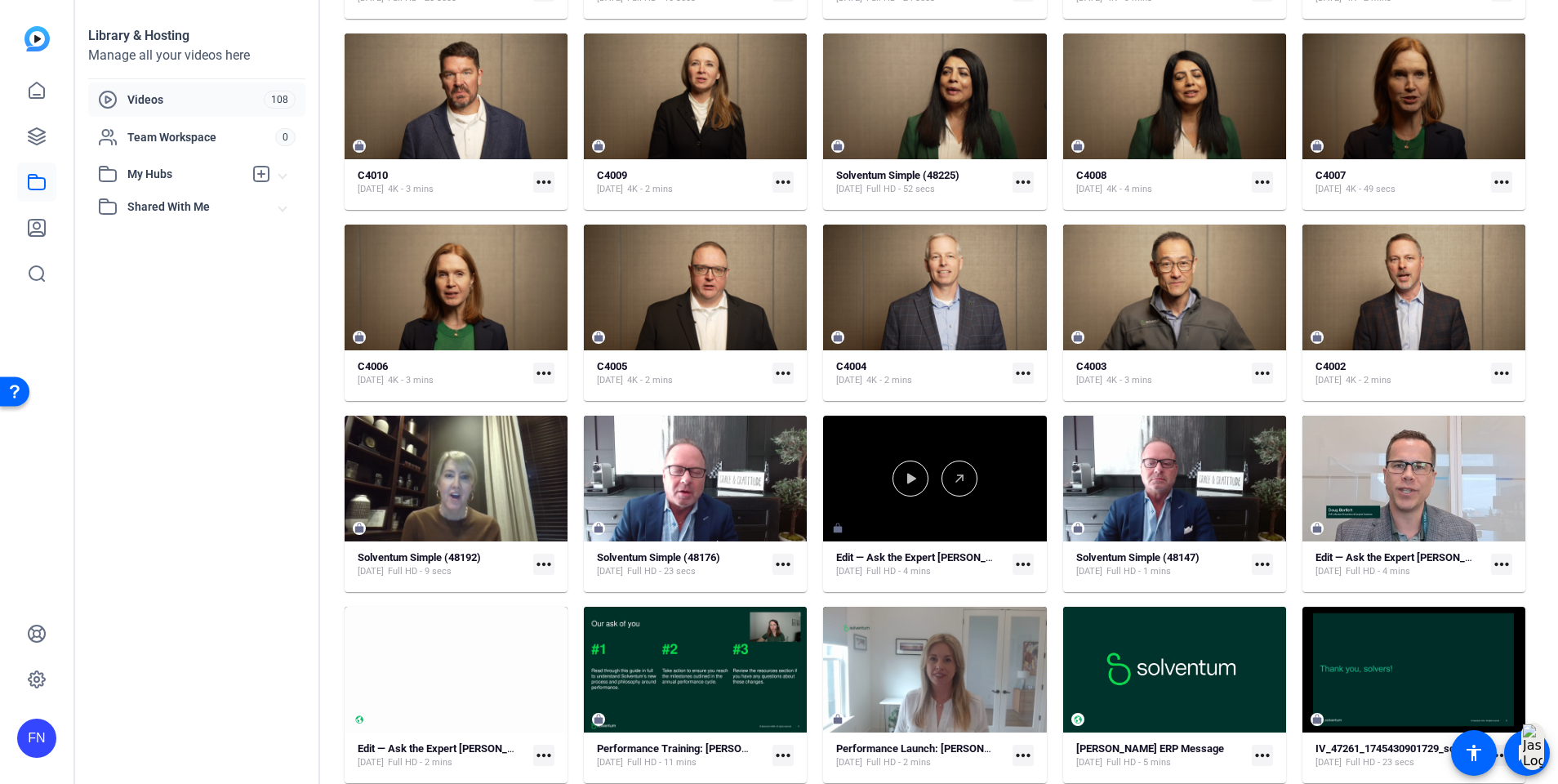
scroll to position [3288, 0]
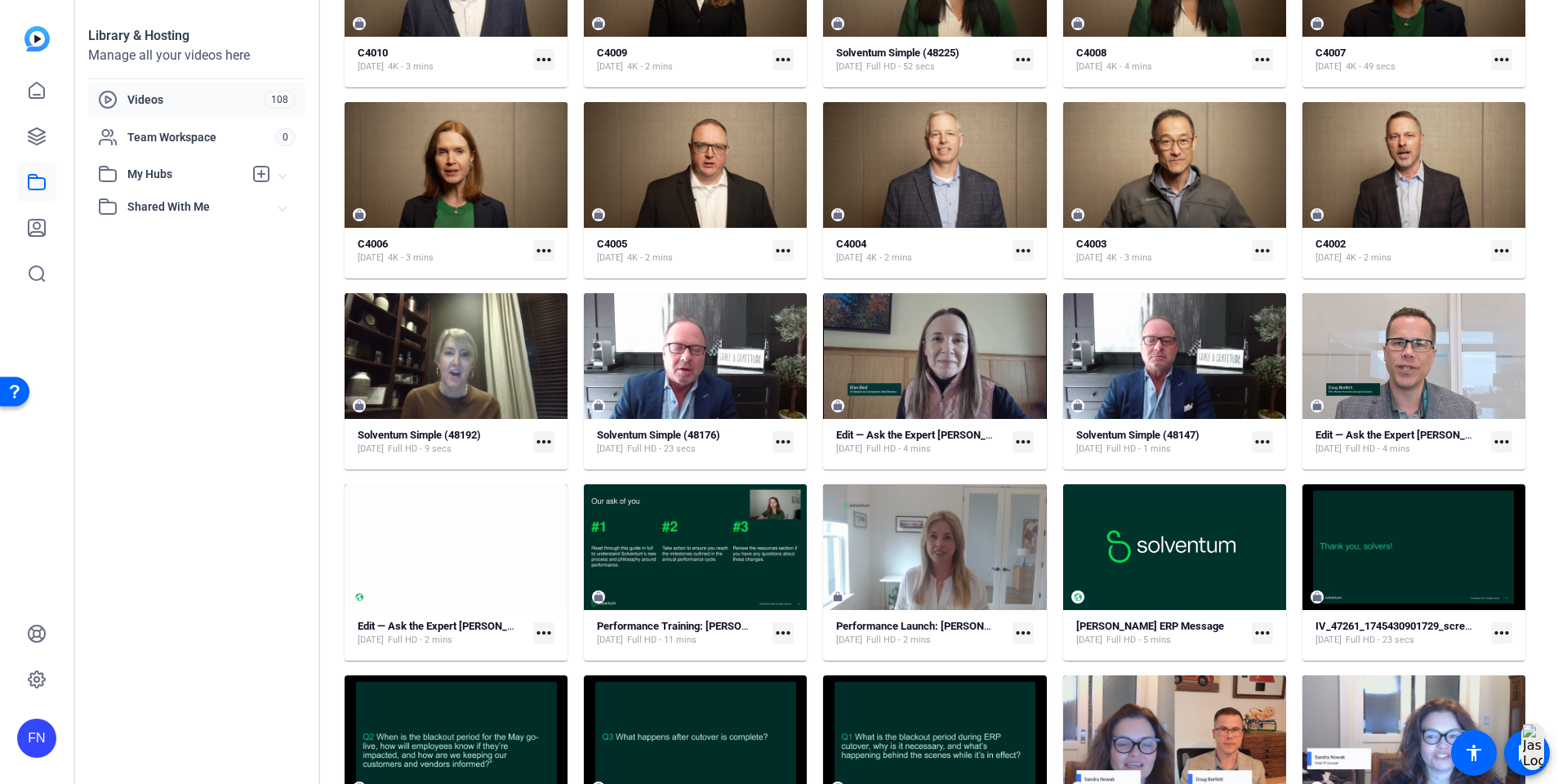
click at [259, 84] on div "Videos 108" at bounding box center [197, 100] width 217 height 34
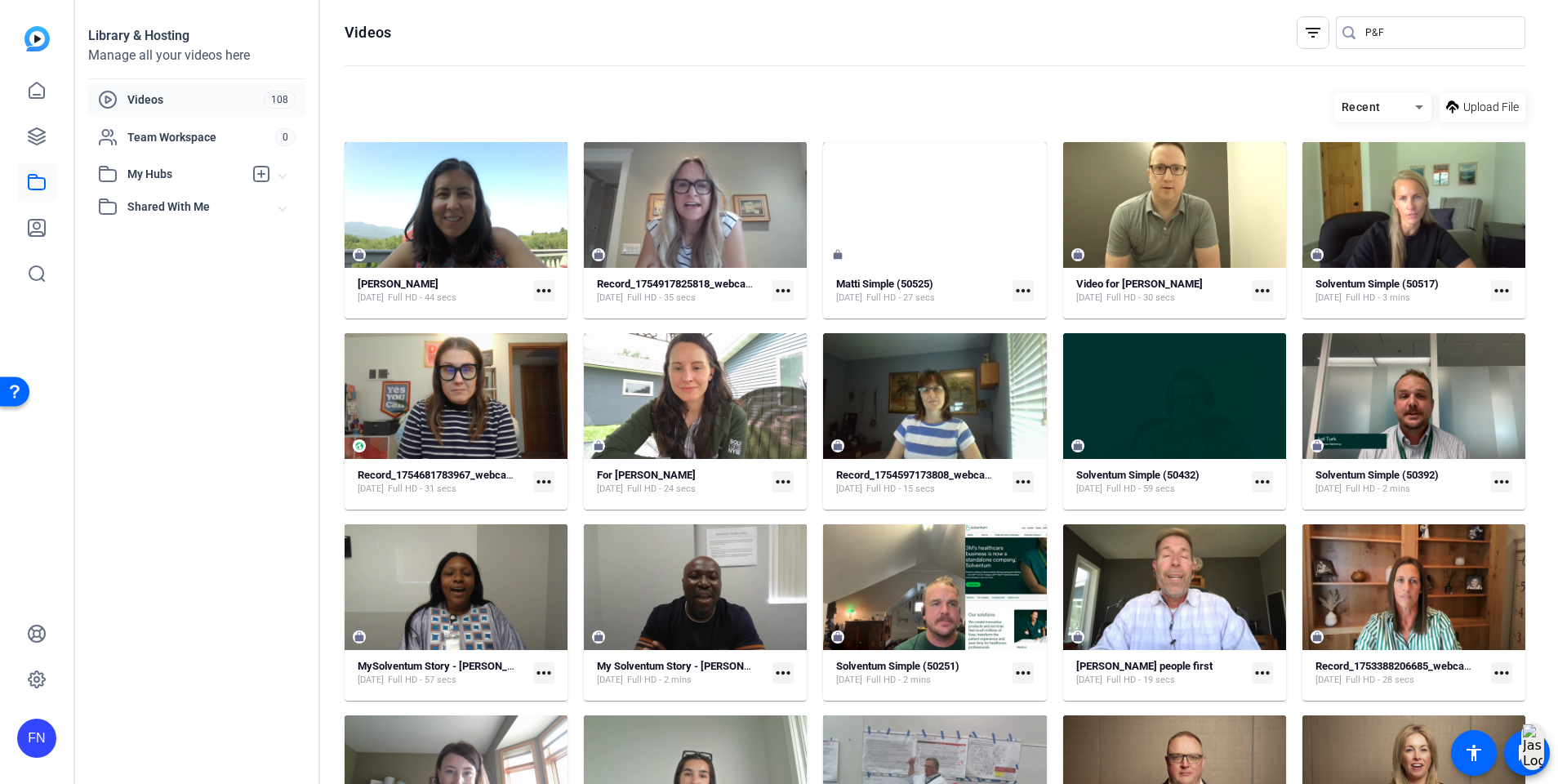
click at [1304, 39] on mat-icon "filter_list" at bounding box center [1313, 32] width 20 height 20
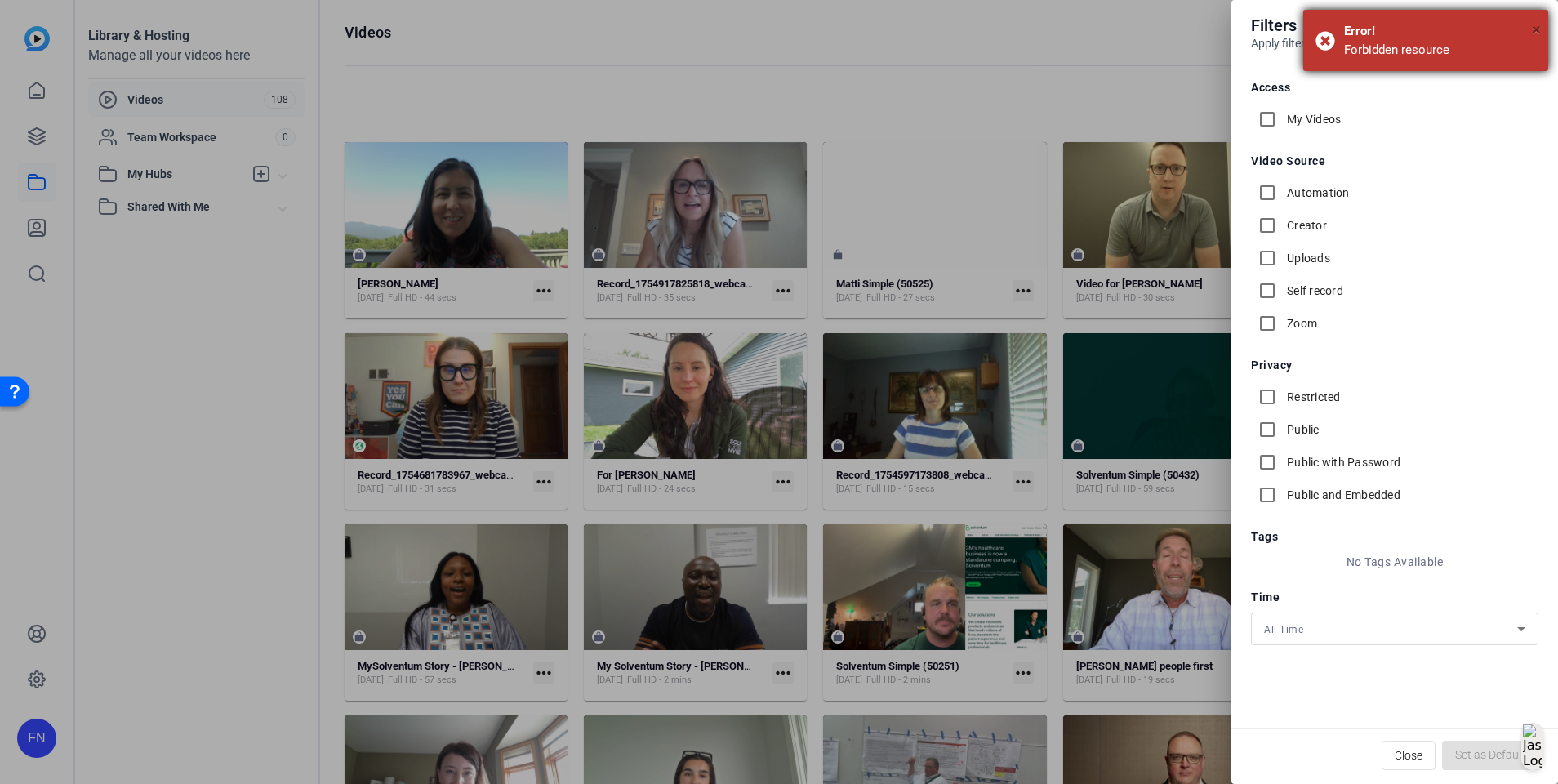
click at [1537, 29] on span "×" at bounding box center [1537, 29] width 9 height 20
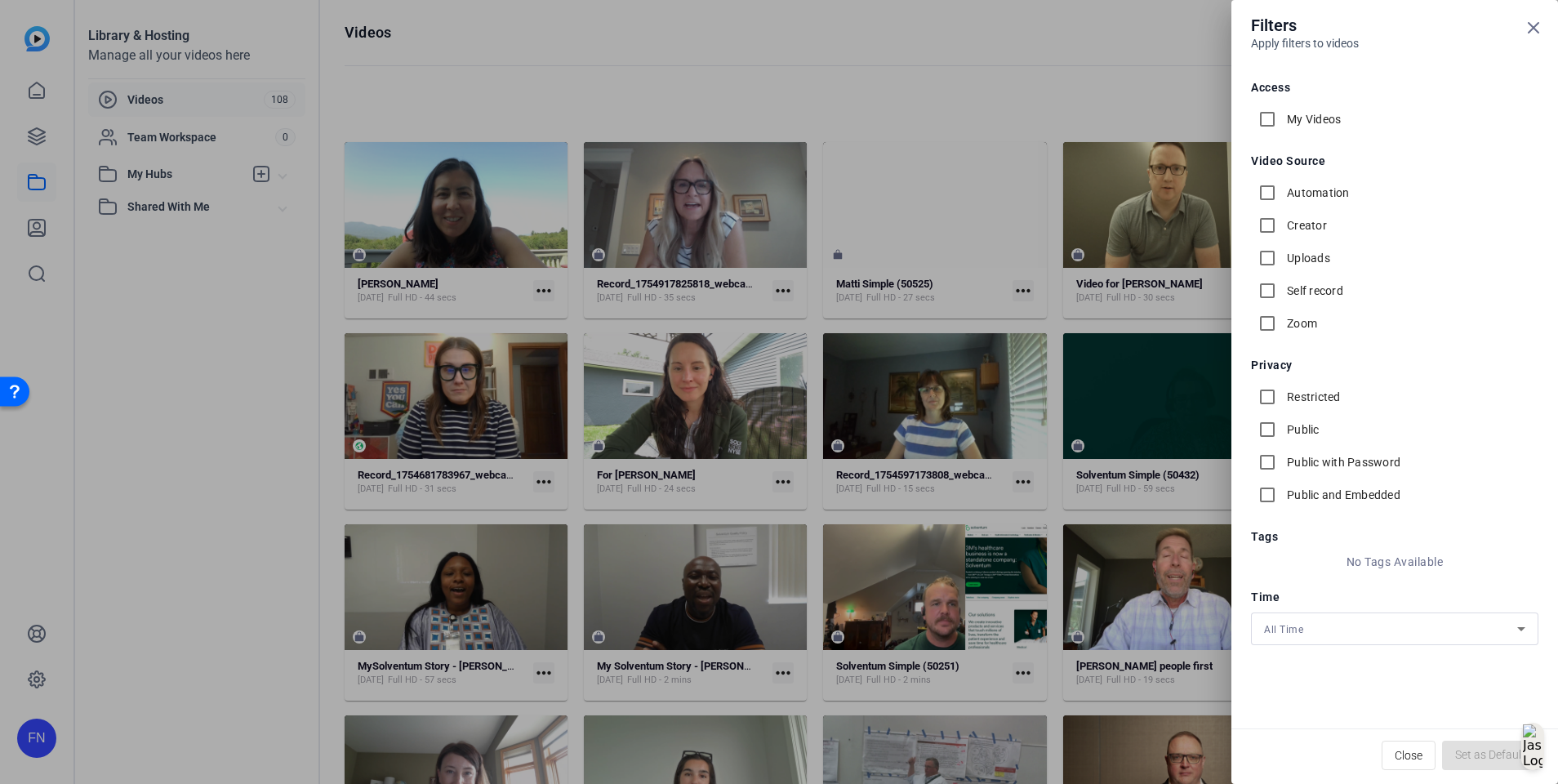
drag, startPoint x: 1543, startPoint y: 22, endPoint x: 1379, endPoint y: 94, distance: 179.1
click at [0, 0] on openreel-library-filters "Filters Apply filters to videos Access My Videos Video Source Automation Creato…" at bounding box center [0, 0] width 0 height 0
click at [1317, 127] on div "My Videos" at bounding box center [1295, 119] width 89 height 33
click at [1317, 122] on label "My Videos" at bounding box center [1312, 119] width 57 height 16
click at [1284, 122] on input "My Videos" at bounding box center [1267, 119] width 33 height 33
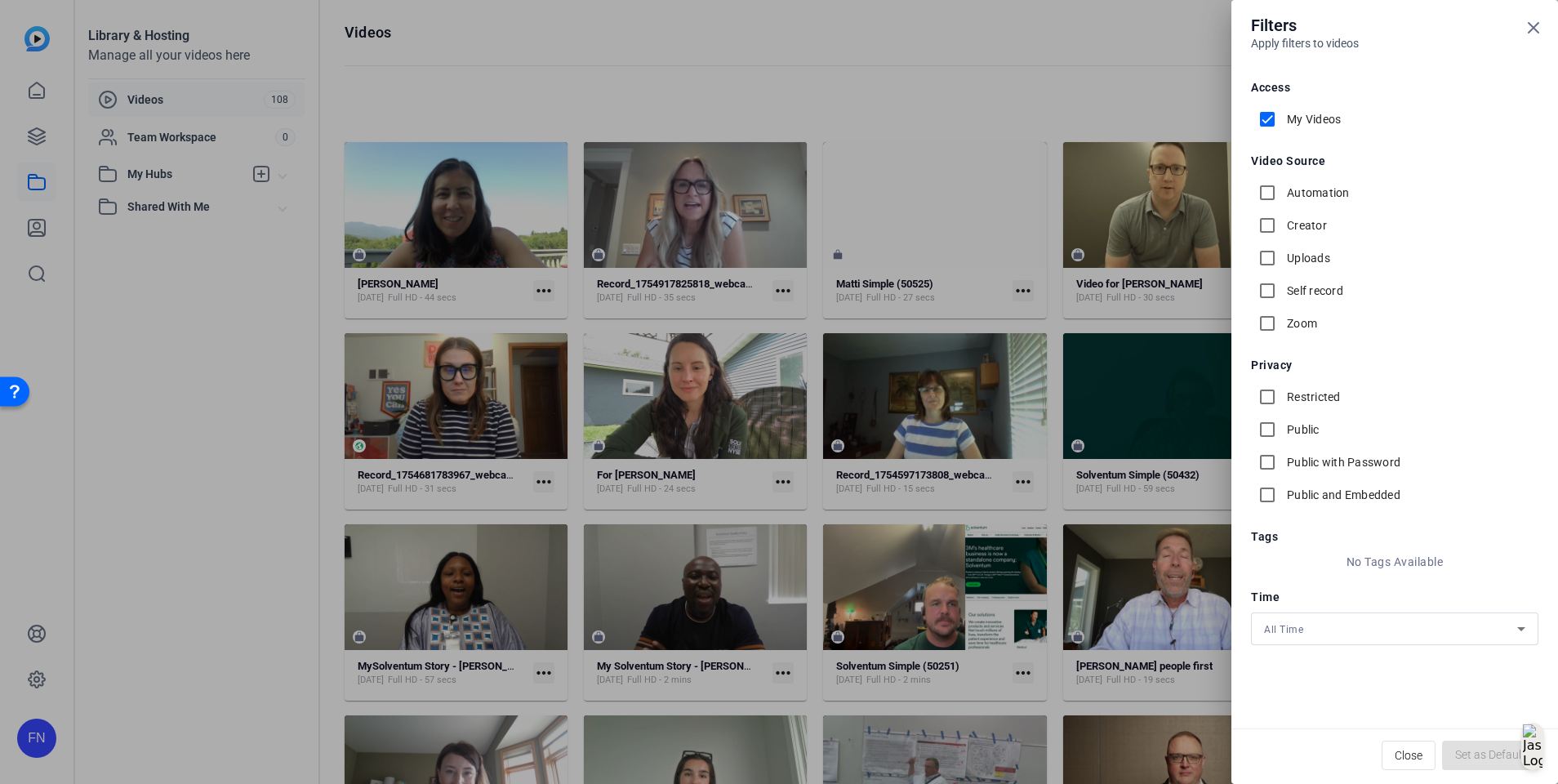
checkbox input "true"
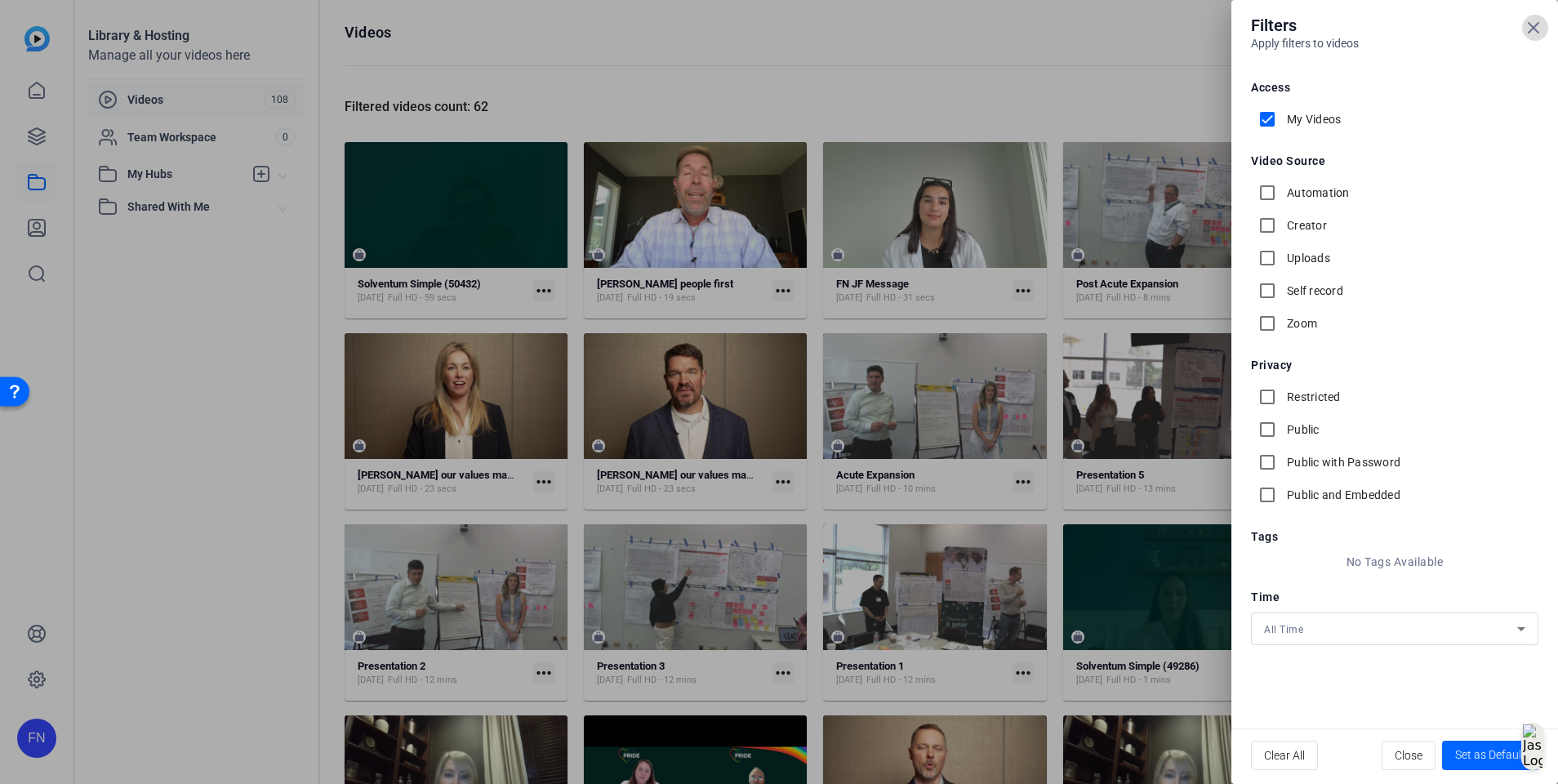
click at [1527, 34] on icon at bounding box center [1534, 27] width 20 height 20
